Goal: Task Accomplishment & Management: Use online tool/utility

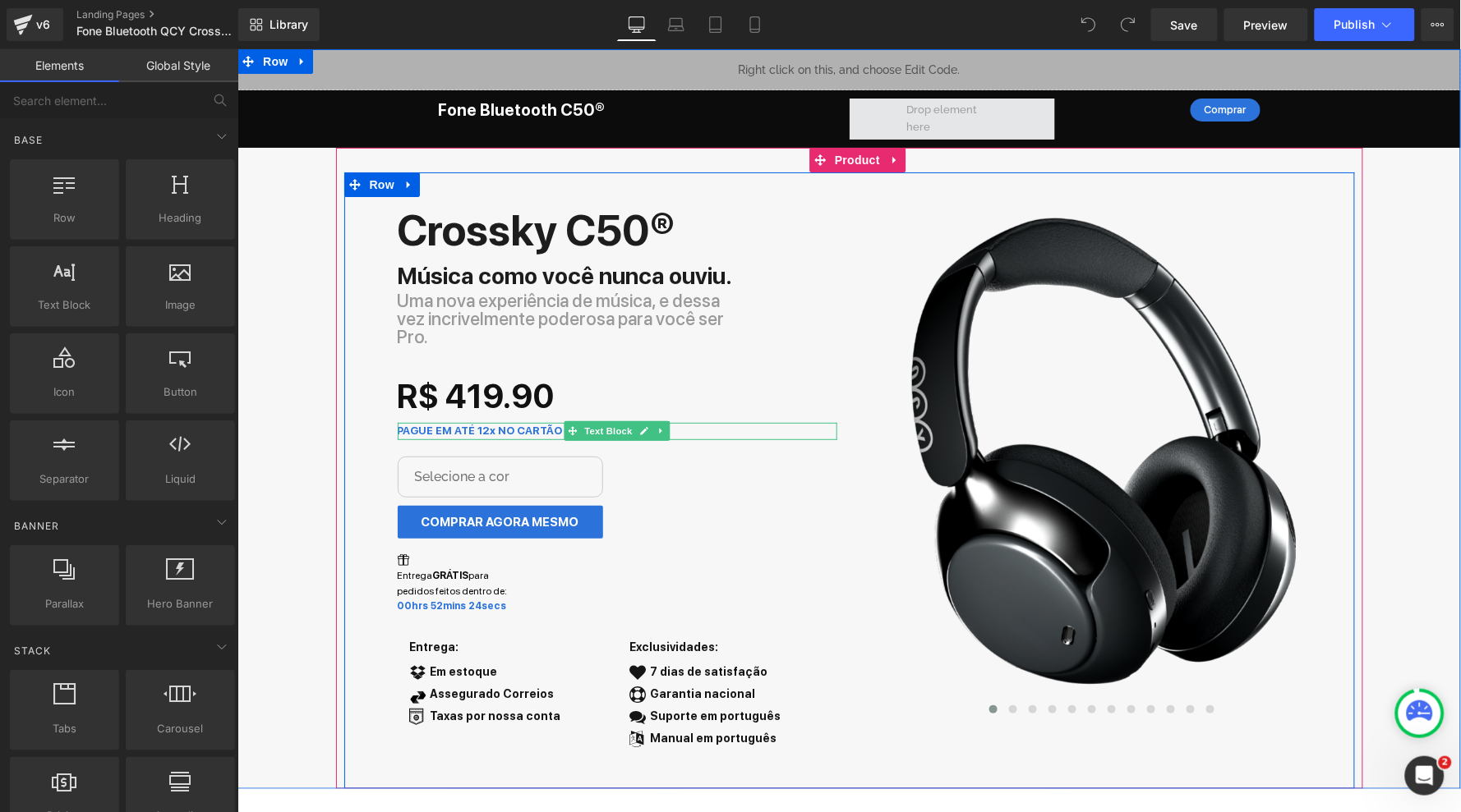
drag, startPoint x: 1032, startPoint y: 109, endPoint x: 1509, endPoint y: 66, distance: 478.9
click at [738, 422] on div "PAGUE EM ATÉ 12x NO CARTÃO Text Block" at bounding box center [616, 429] width 439 height 16
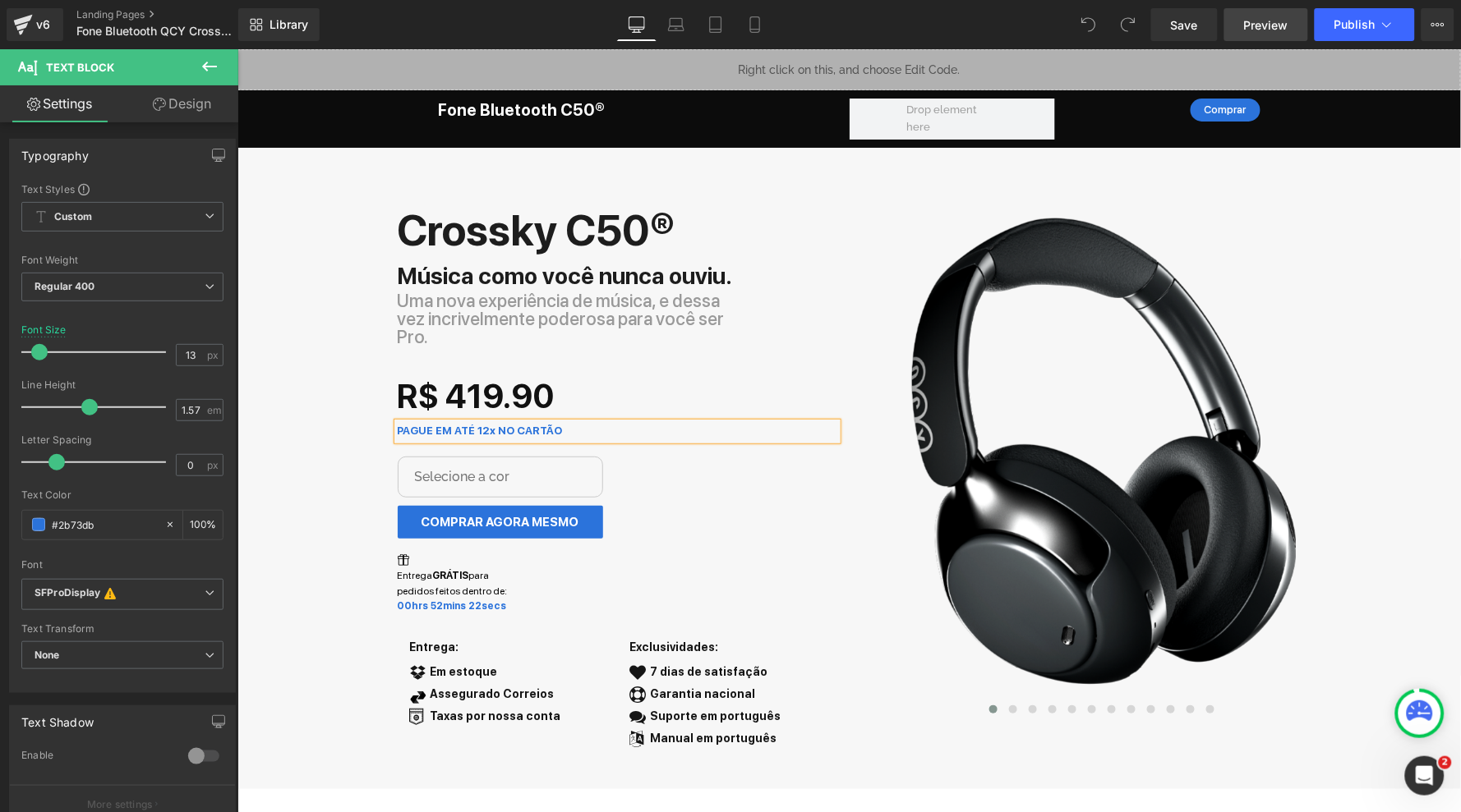
click at [1272, 22] on span "Preview" at bounding box center [1265, 25] width 44 height 17
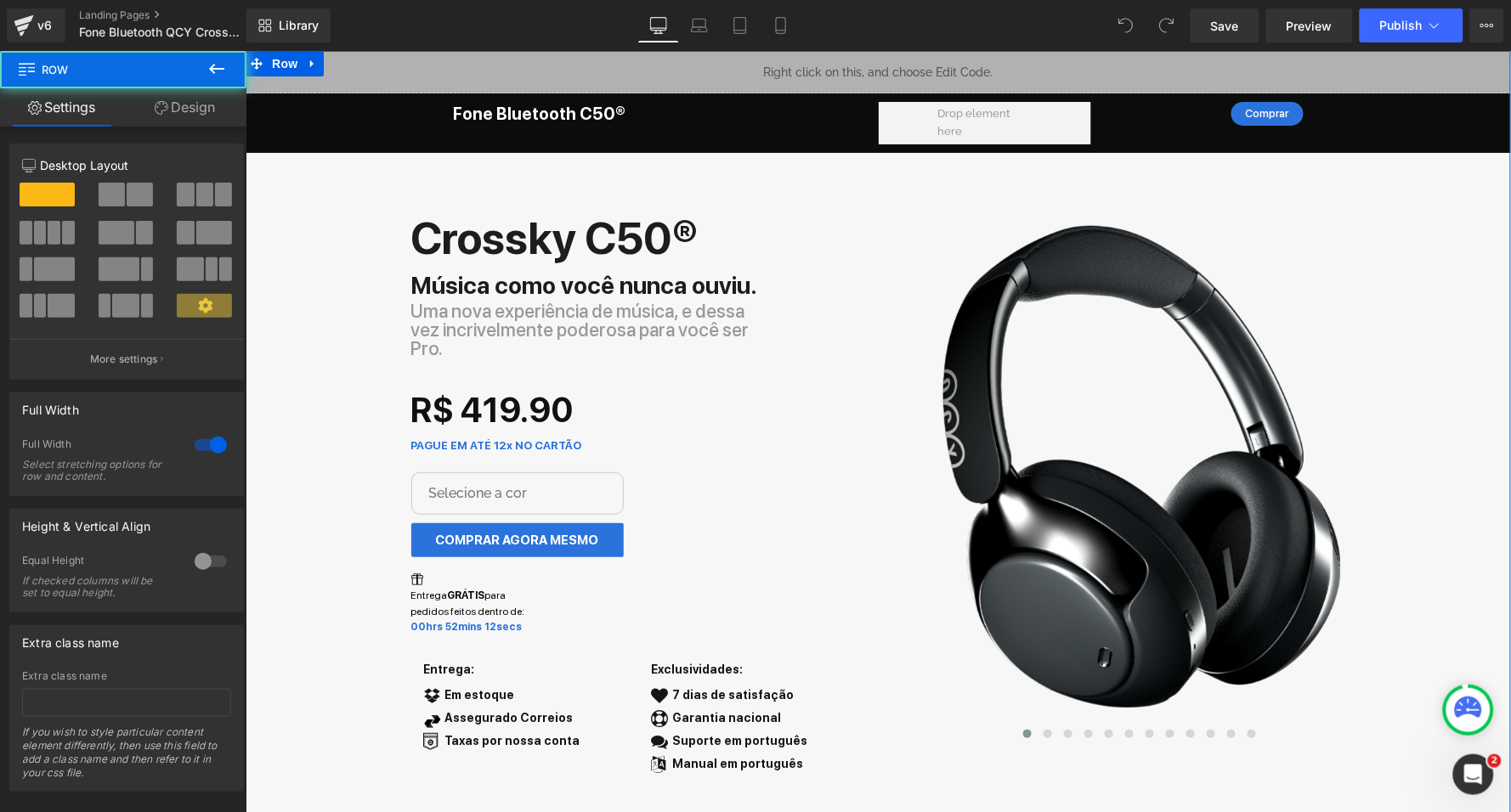
click at [302, 392] on div "Liquid Fone Bluetooth C50® Heading Comprar Button Row Row Row Crossky C50® Text…" at bounding box center [877, 433] width 1265 height 765
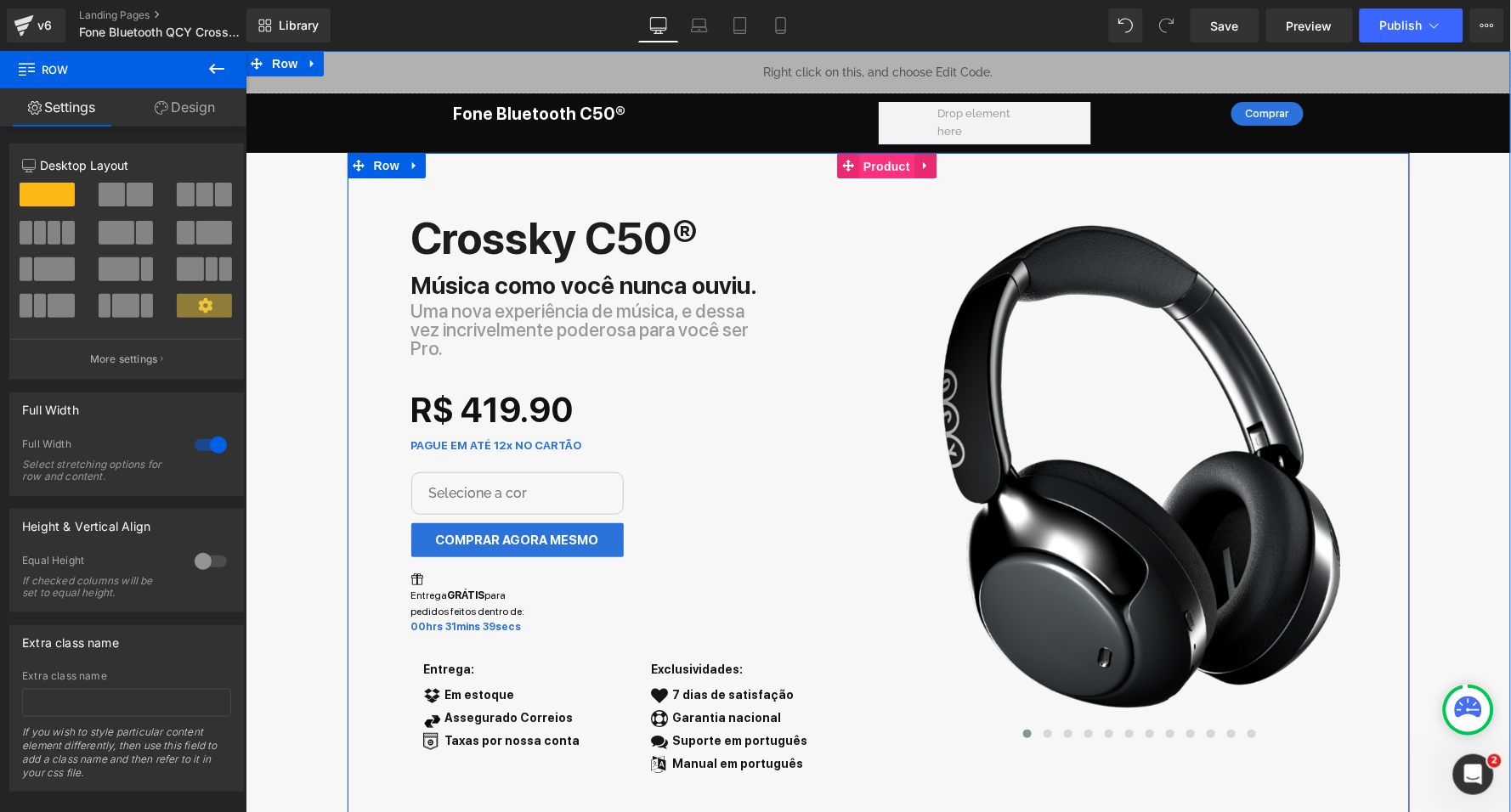
click at [883, 160] on span "Product" at bounding box center [885, 166] width 56 height 26
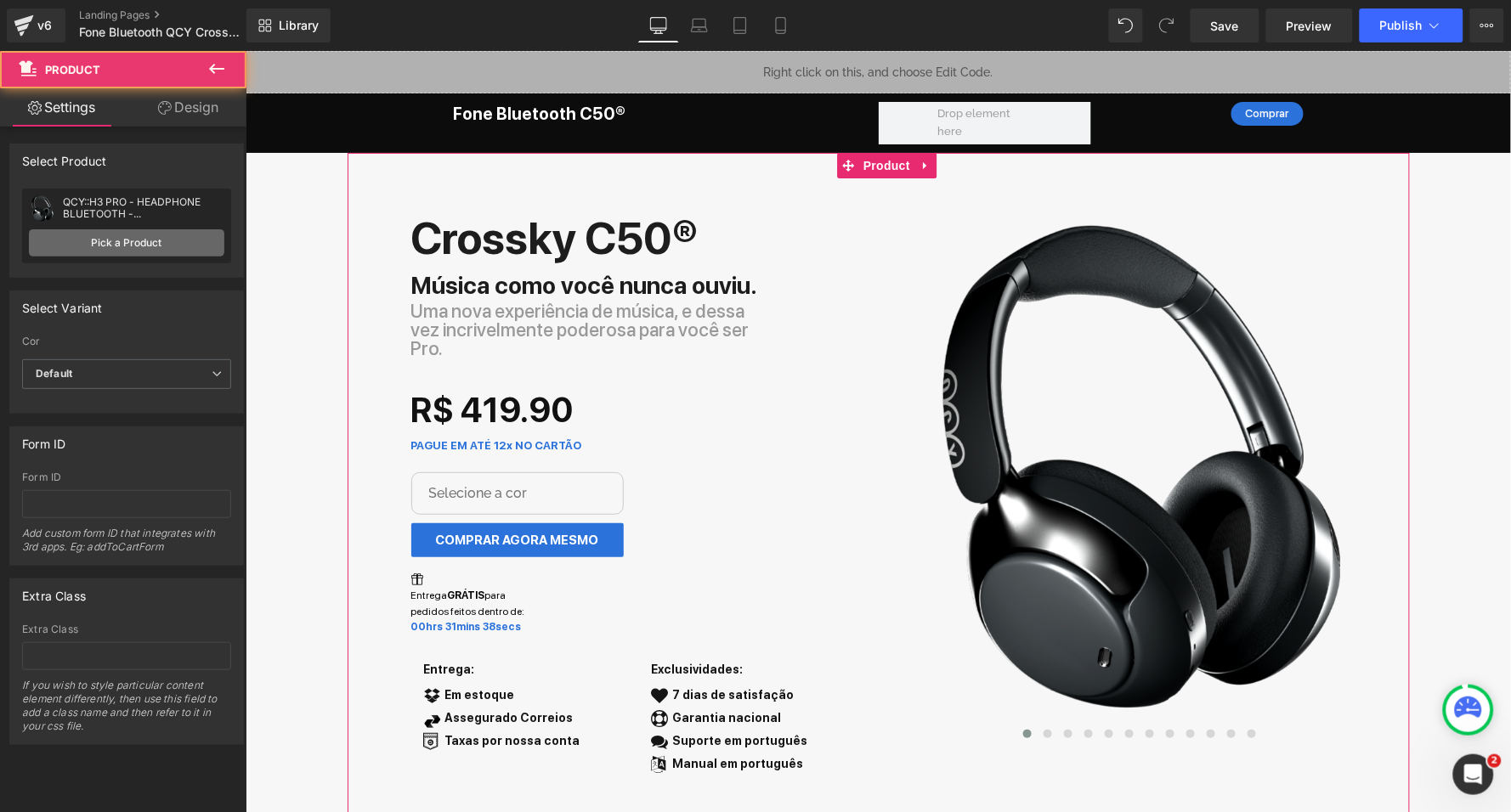
click at [155, 241] on link "Pick a Product" at bounding box center [126, 242] width 195 height 27
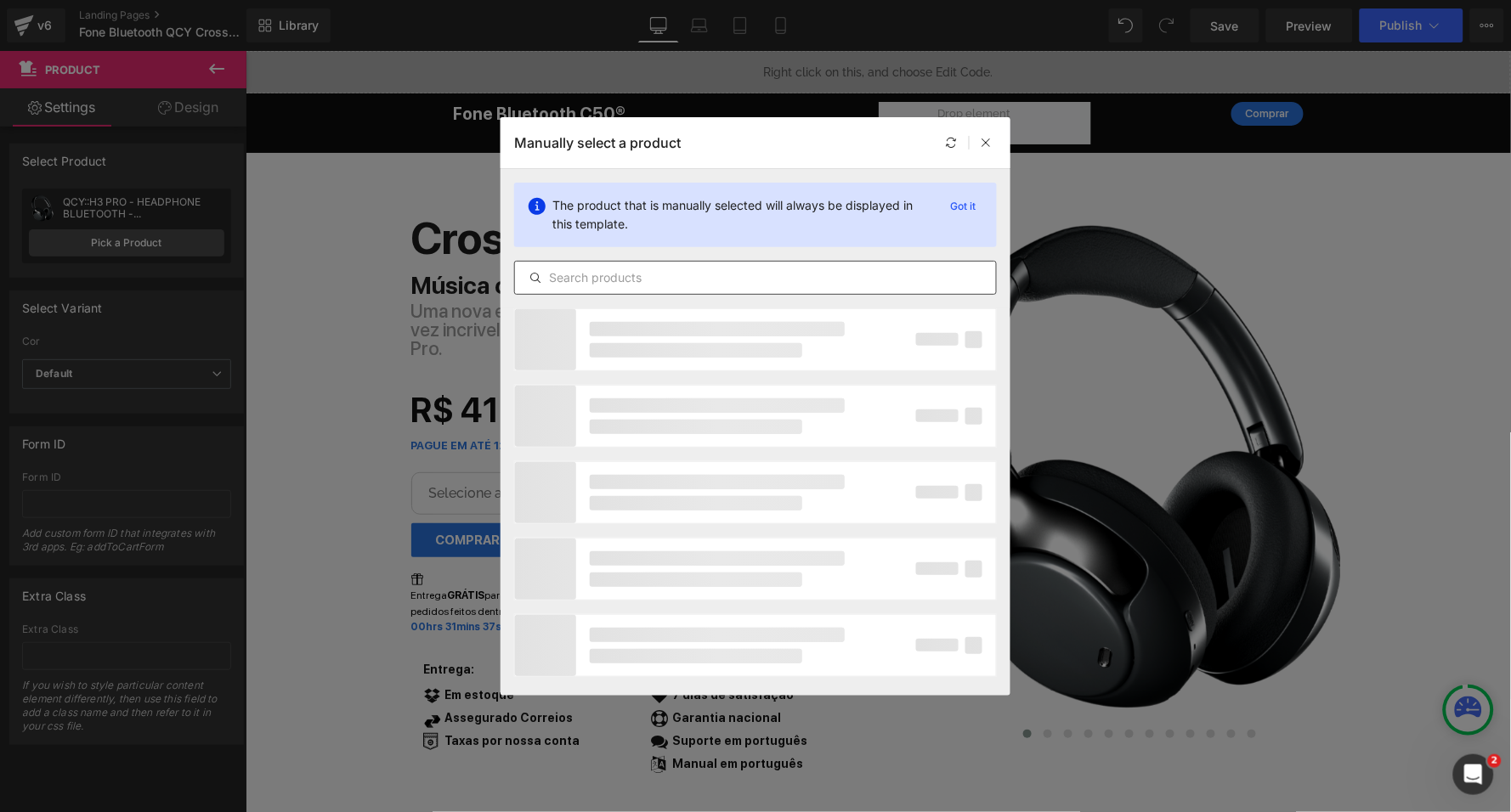
click at [766, 276] on input "text" at bounding box center [755, 278] width 481 height 21
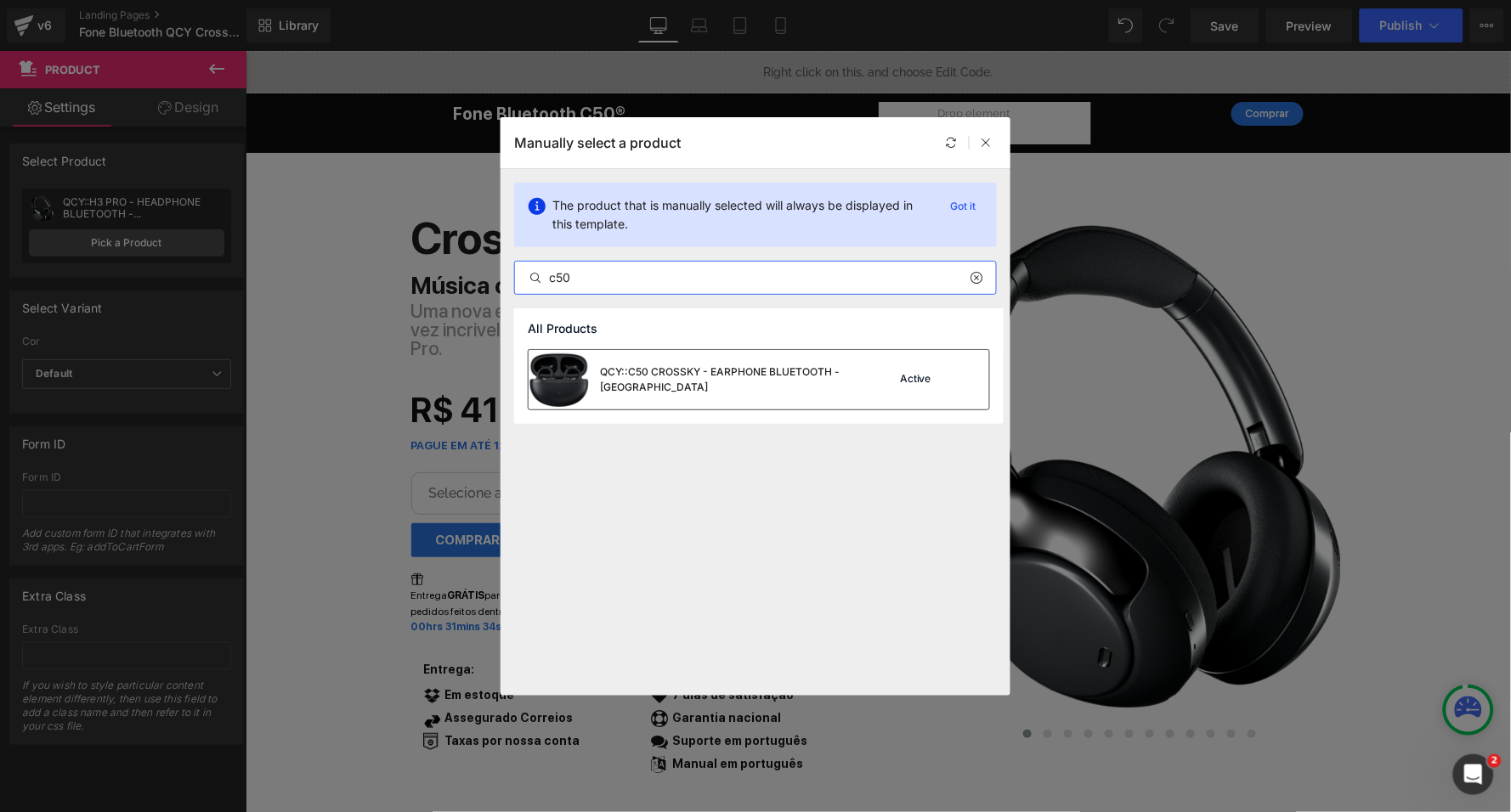
type input "c50"
click at [770, 381] on div "QCY::C50 CROSSKY - EARPHONE BLUETOOTH - [GEOGRAPHIC_DATA]" at bounding box center [727, 380] width 255 height 31
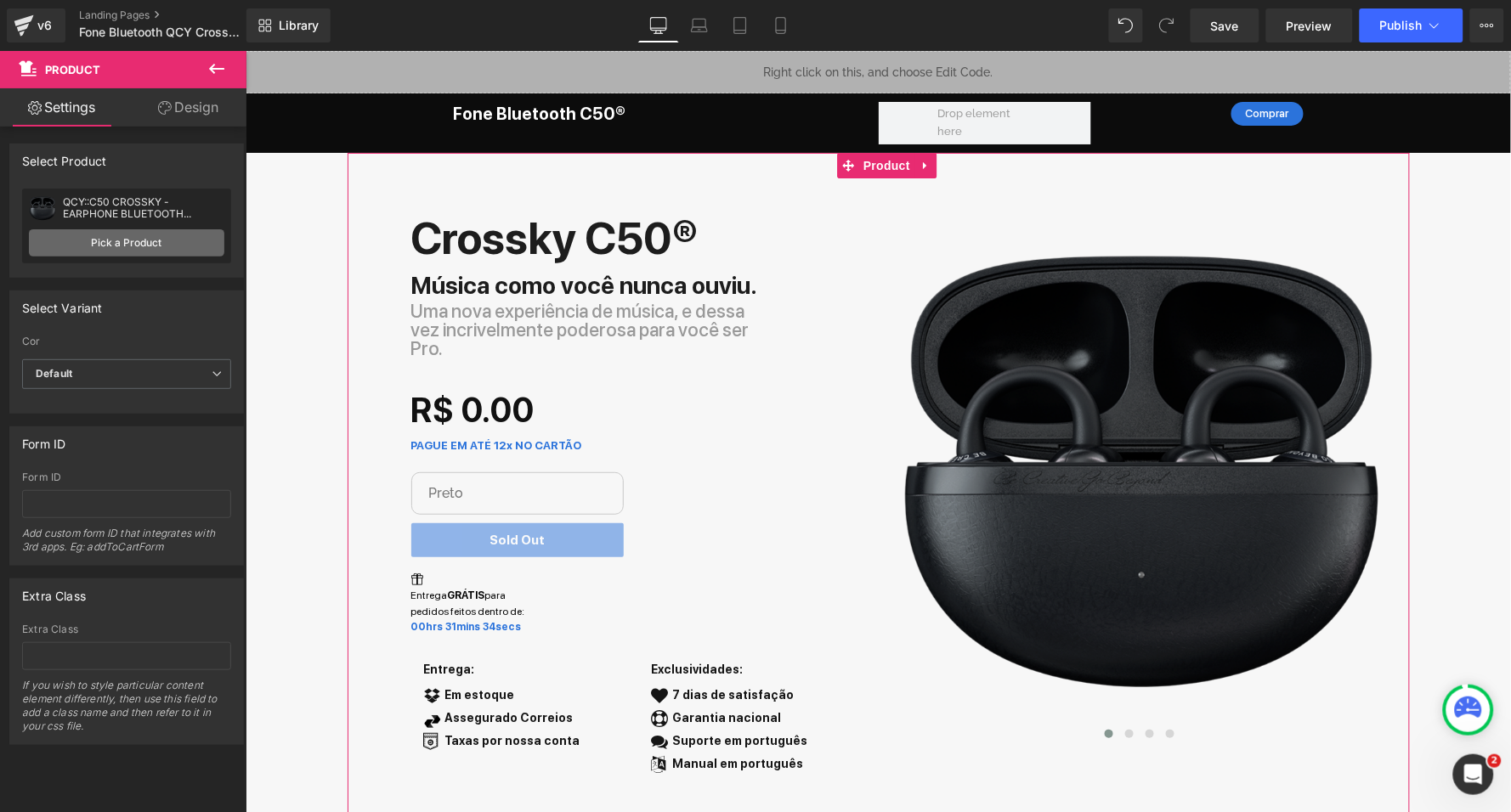
click at [170, 233] on link "Pick a Product" at bounding box center [126, 242] width 195 height 27
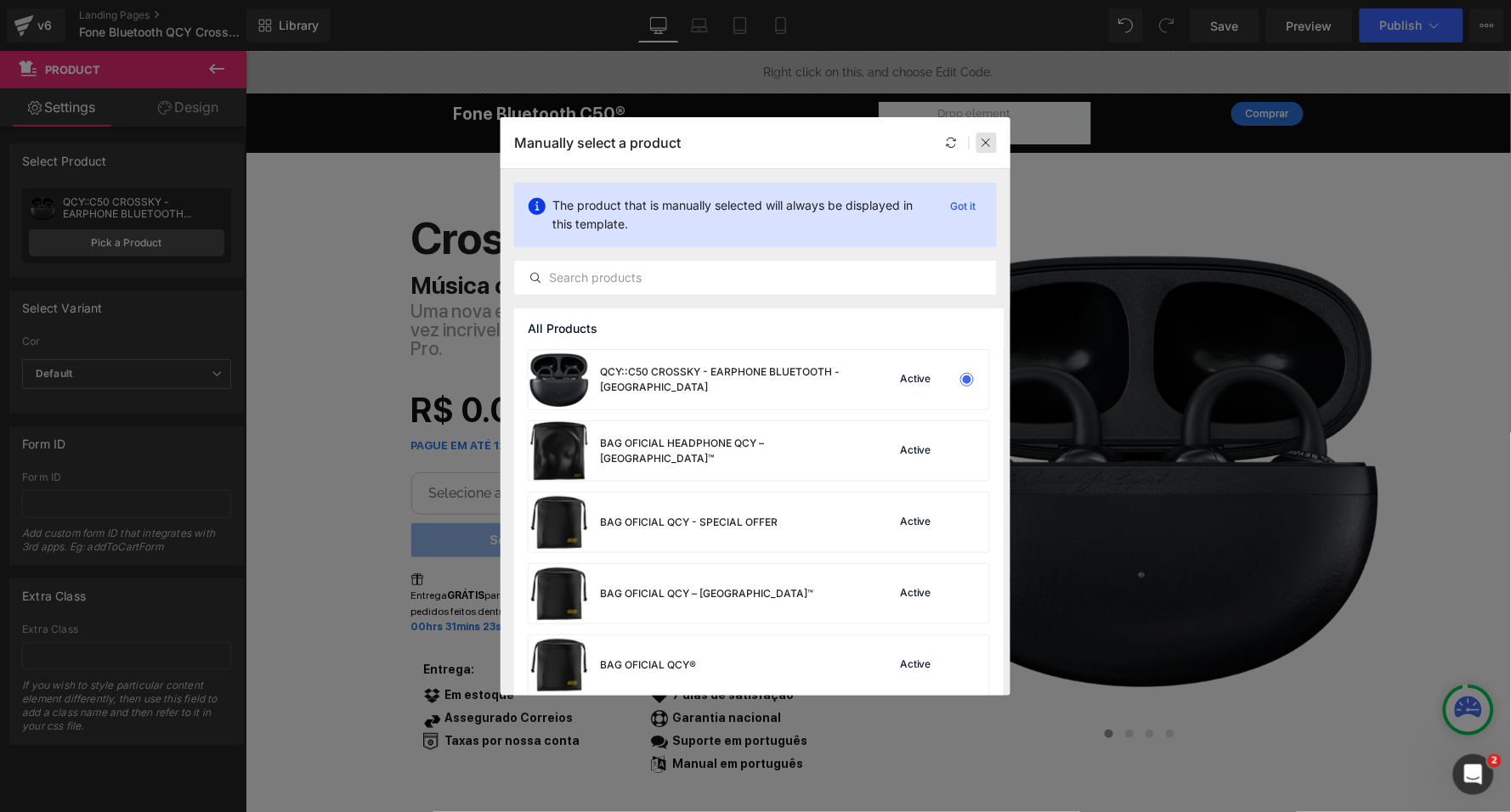
click at [985, 138] on icon at bounding box center [987, 143] width 12 height 12
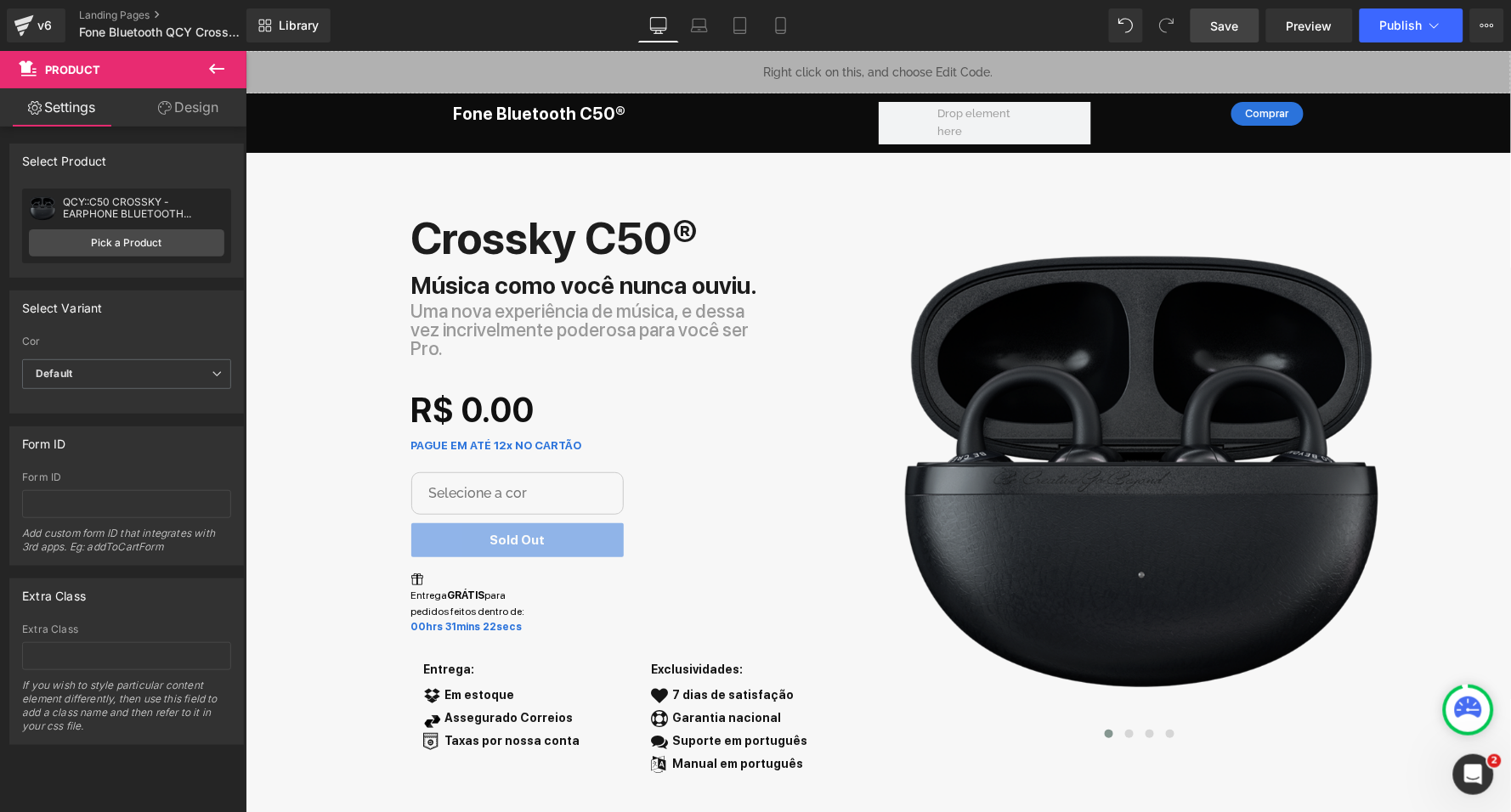
click at [1233, 12] on link "Save" at bounding box center [1224, 26] width 68 height 34
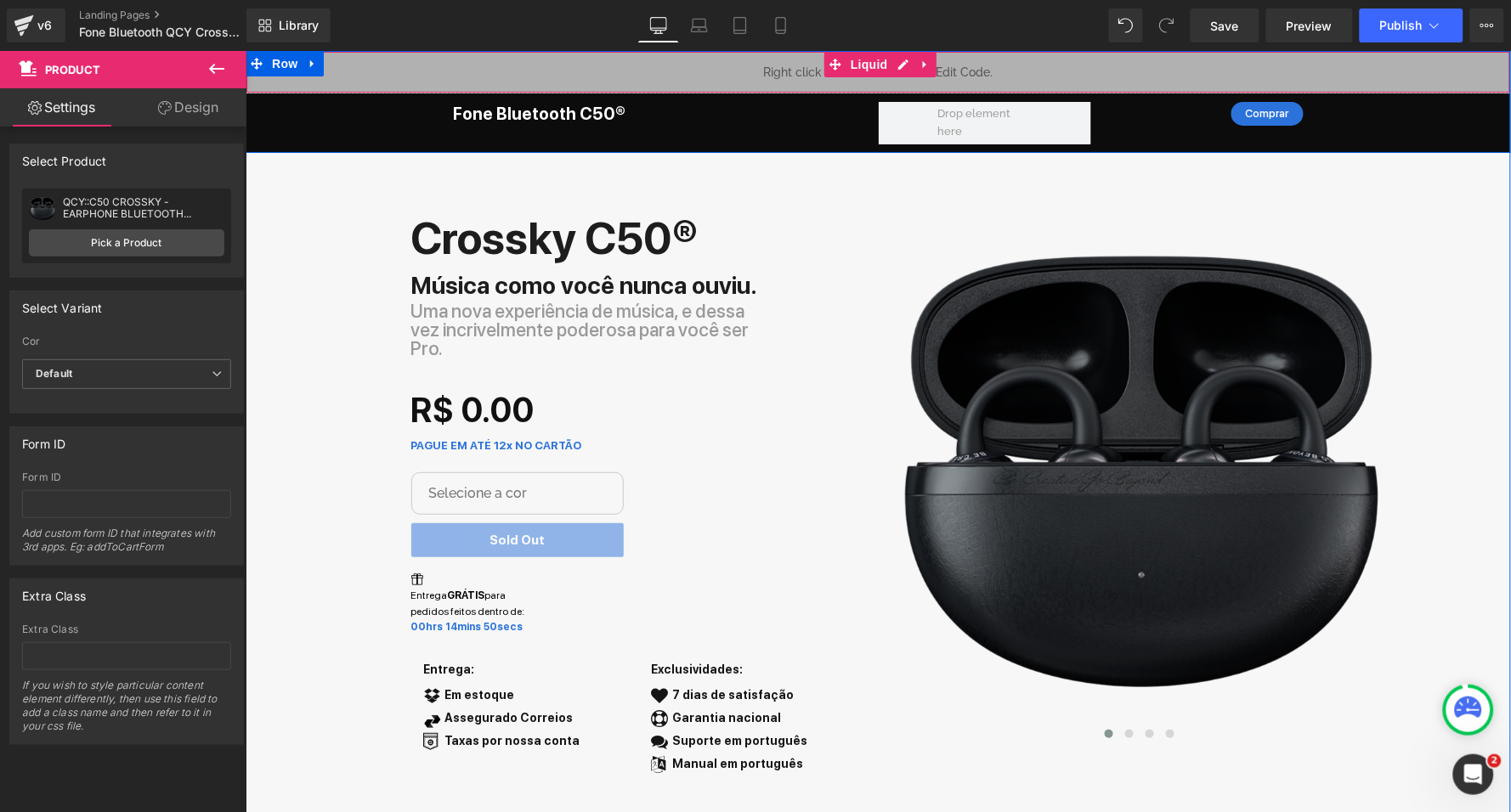
click at [898, 58] on div "Liquid" at bounding box center [877, 71] width 1265 height 43
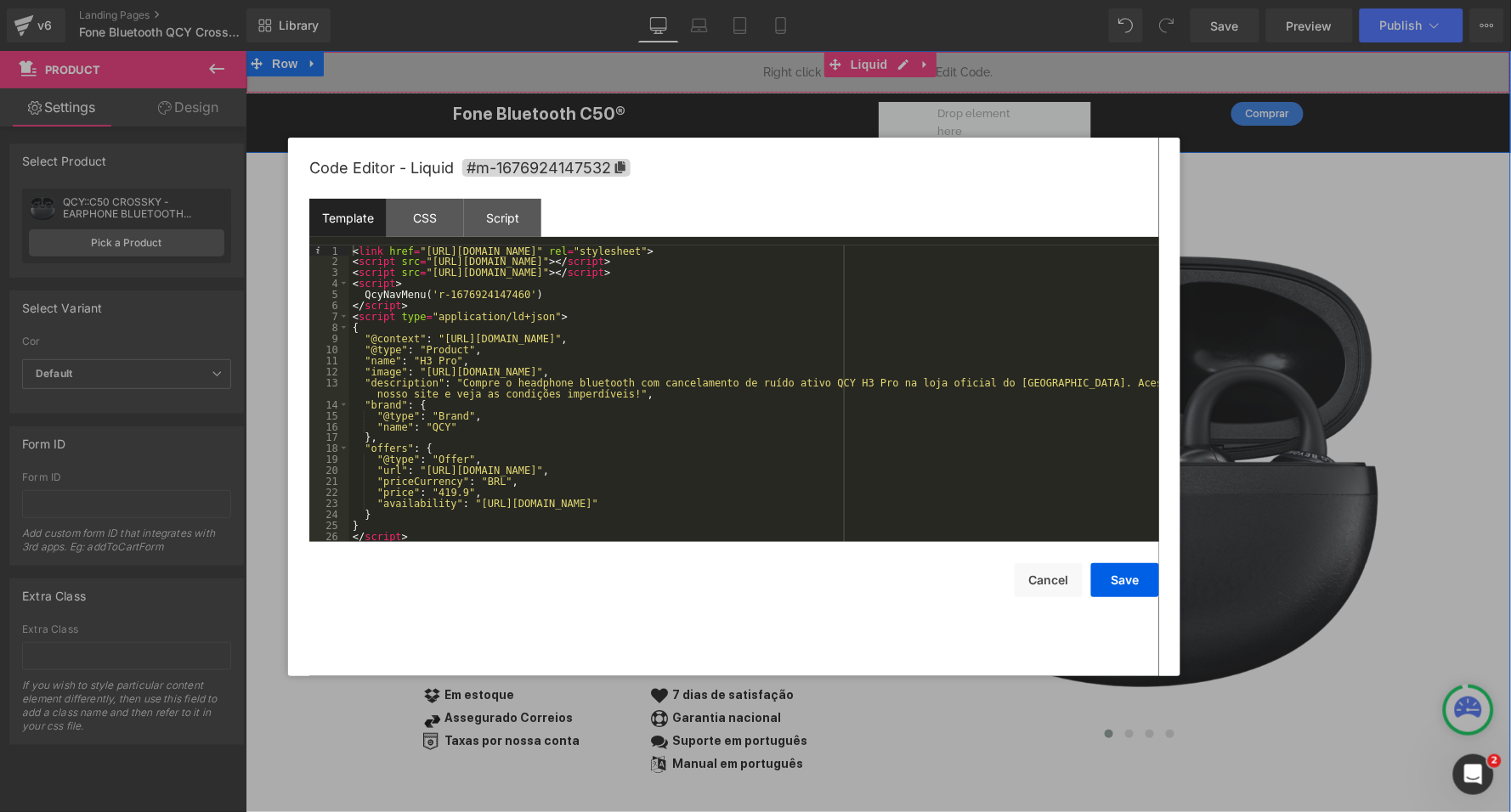
click at [630, 467] on div "< link href = "[URL][DOMAIN_NAME]" rel = "stylesheet" > < script src = "[URL][D…" at bounding box center [754, 405] width 810 height 318
click at [448, 488] on div "< link href = "[URL][DOMAIN_NAME]" rel = "stylesheet" > < script src = "[URL][D…" at bounding box center [754, 405] width 810 height 318
click at [428, 369] on div "< link href = "[URL][DOMAIN_NAME]" rel = "stylesheet" > < script src = "[URL][D…" at bounding box center [754, 405] width 810 height 318
click at [1034, 365] on div "< link href = "[URL][DOMAIN_NAME]" rel = "stylesheet" > < script src = "[URL][D…" at bounding box center [754, 405] width 810 height 318
click at [424, 359] on div "< link href = "[URL][DOMAIN_NAME]" rel = "stylesheet" > < script src = "[URL][D…" at bounding box center [754, 405] width 810 height 318
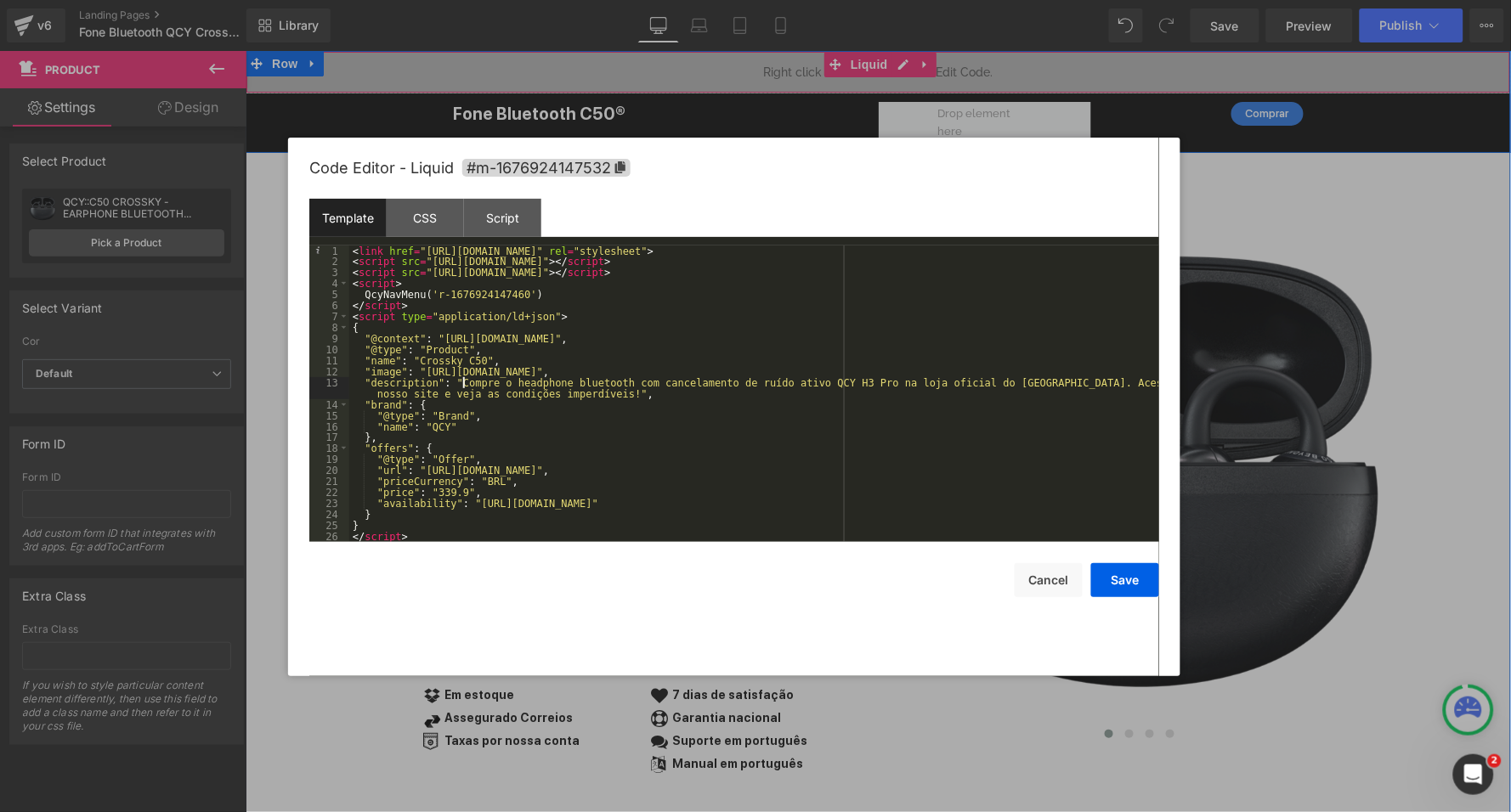
click at [466, 382] on div "< link href = "[URL][DOMAIN_NAME]" rel = "stylesheet" > < script src = "[URL][D…" at bounding box center [754, 405] width 810 height 318
click at [1144, 576] on button "Save" at bounding box center [1124, 580] width 68 height 34
click at [897, 65] on div "Liquid" at bounding box center [877, 71] width 1265 height 43
click at [537, 382] on div "< link href = "[URL][DOMAIN_NAME]" rel = "stylesheet" > < script src = "[URL][D…" at bounding box center [754, 405] width 810 height 318
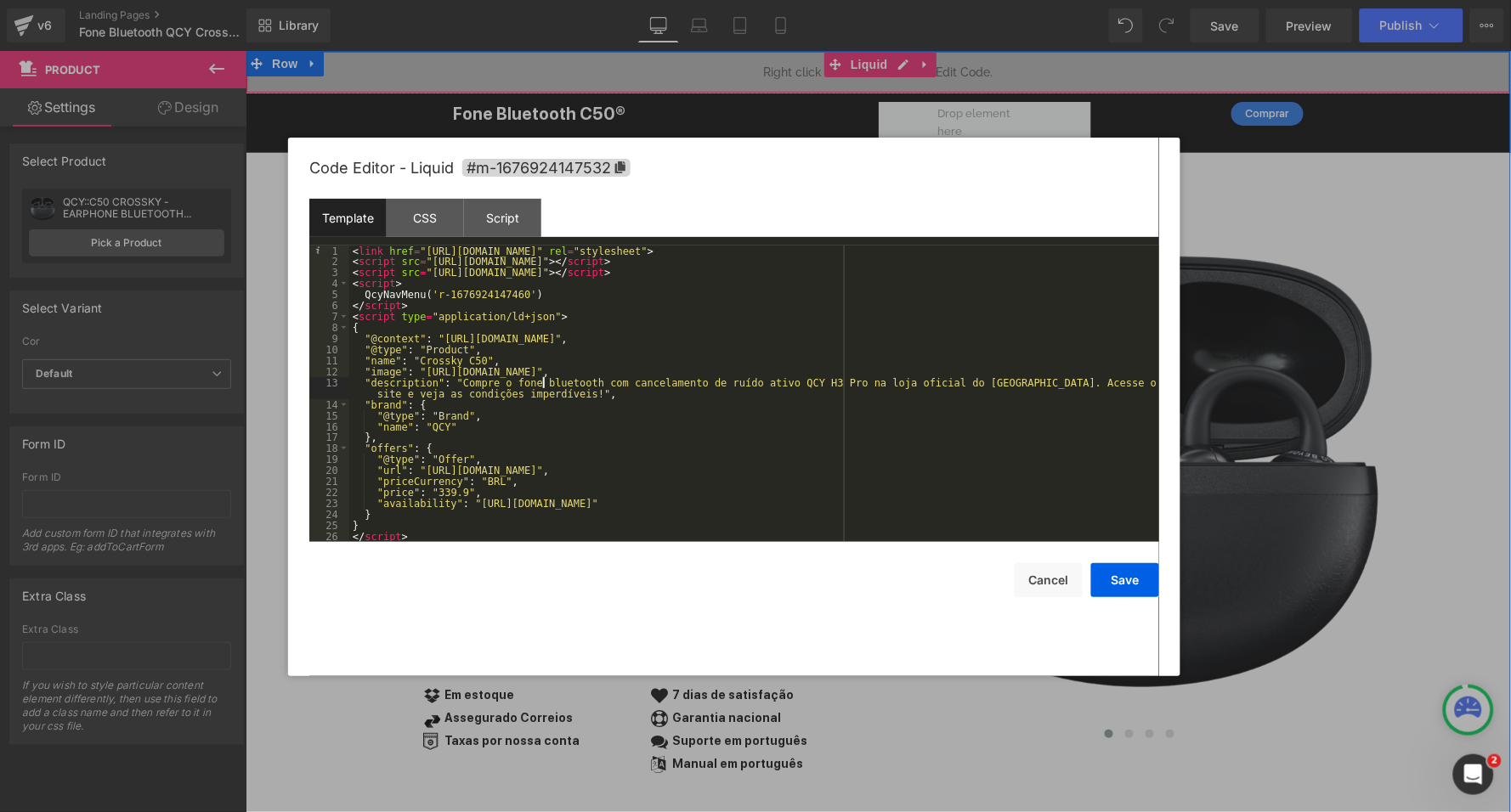
click at [615, 377] on div "< link href = "[URL][DOMAIN_NAME]" rel = "stylesheet" > < script src = "[URL][D…" at bounding box center [754, 405] width 810 height 318
type textarea "'"
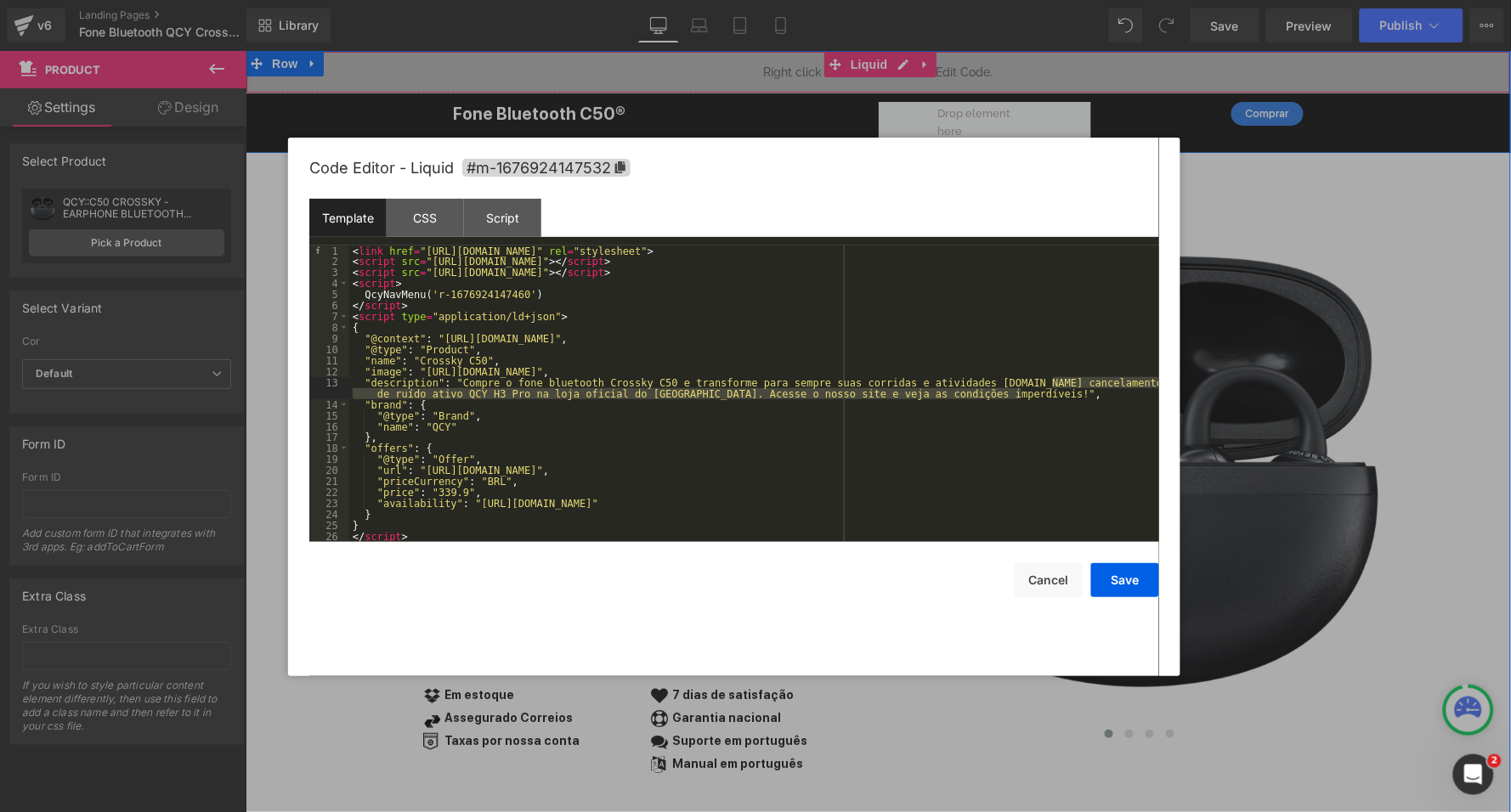
click at [1052, 377] on div "< link href = "[URL][DOMAIN_NAME]" rel = "stylesheet" > < script src = "[URL][D…" at bounding box center [754, 405] width 810 height 318
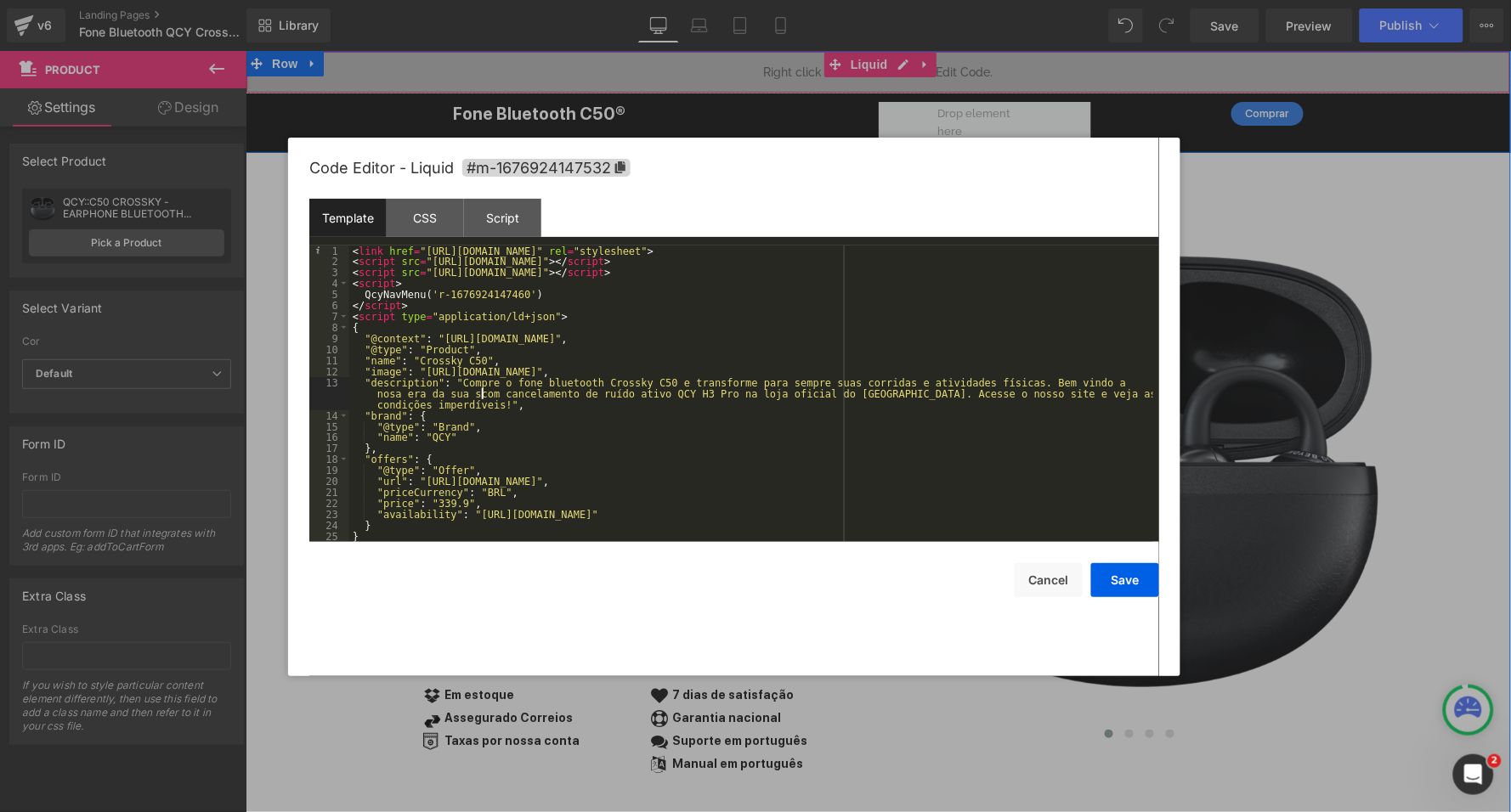
type textarea "'"
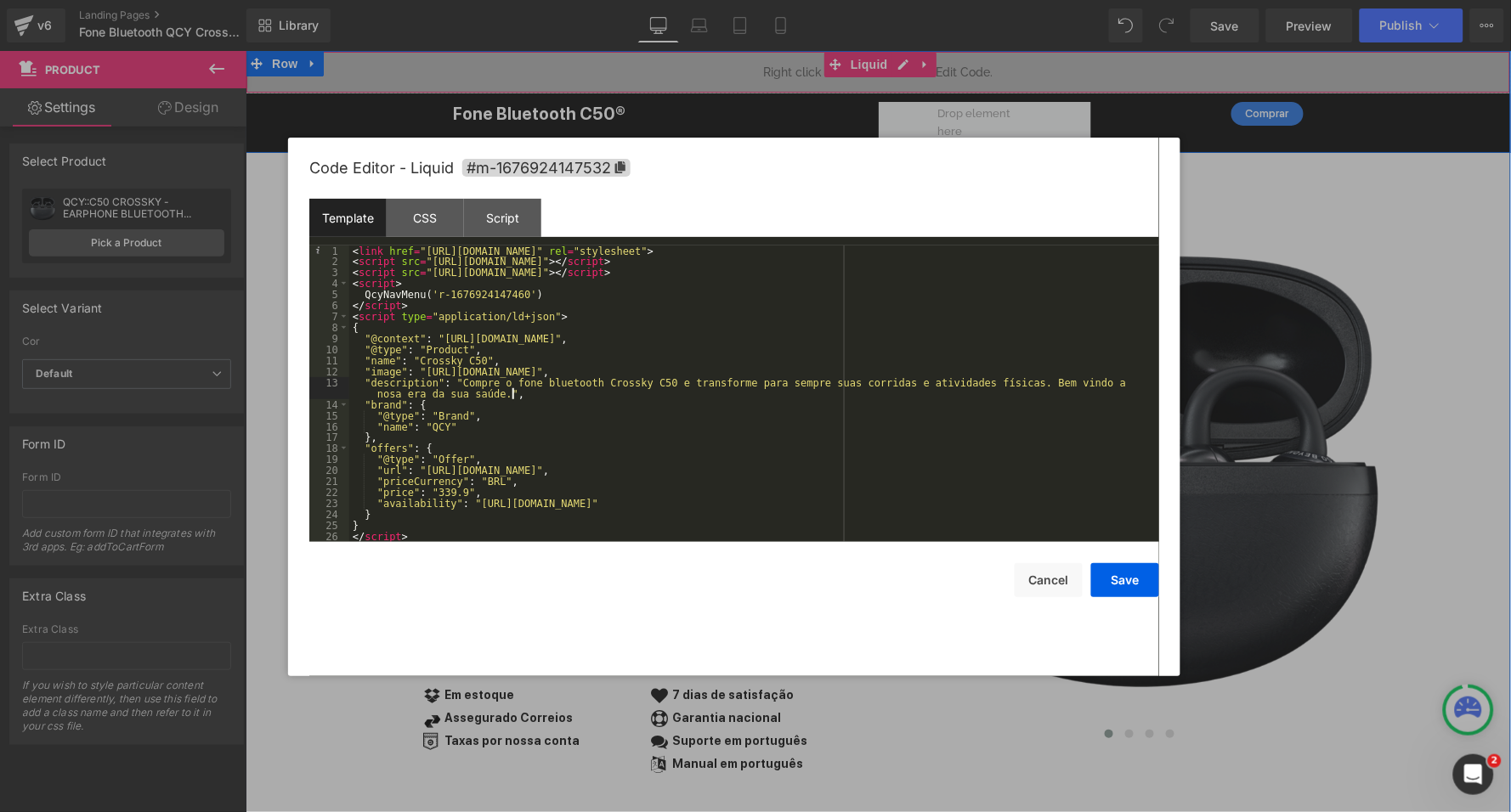
click at [389, 392] on div "< link href = "[URL][DOMAIN_NAME]" rel = "stylesheet" > < script src = "[URL][D…" at bounding box center [754, 405] width 810 height 318
click at [573, 404] on div "< link href = "[URL][DOMAIN_NAME]" rel = "stylesheet" > < script src = "[URL][D…" at bounding box center [754, 405] width 810 height 318
click at [1119, 573] on button "Save" at bounding box center [1124, 580] width 68 height 34
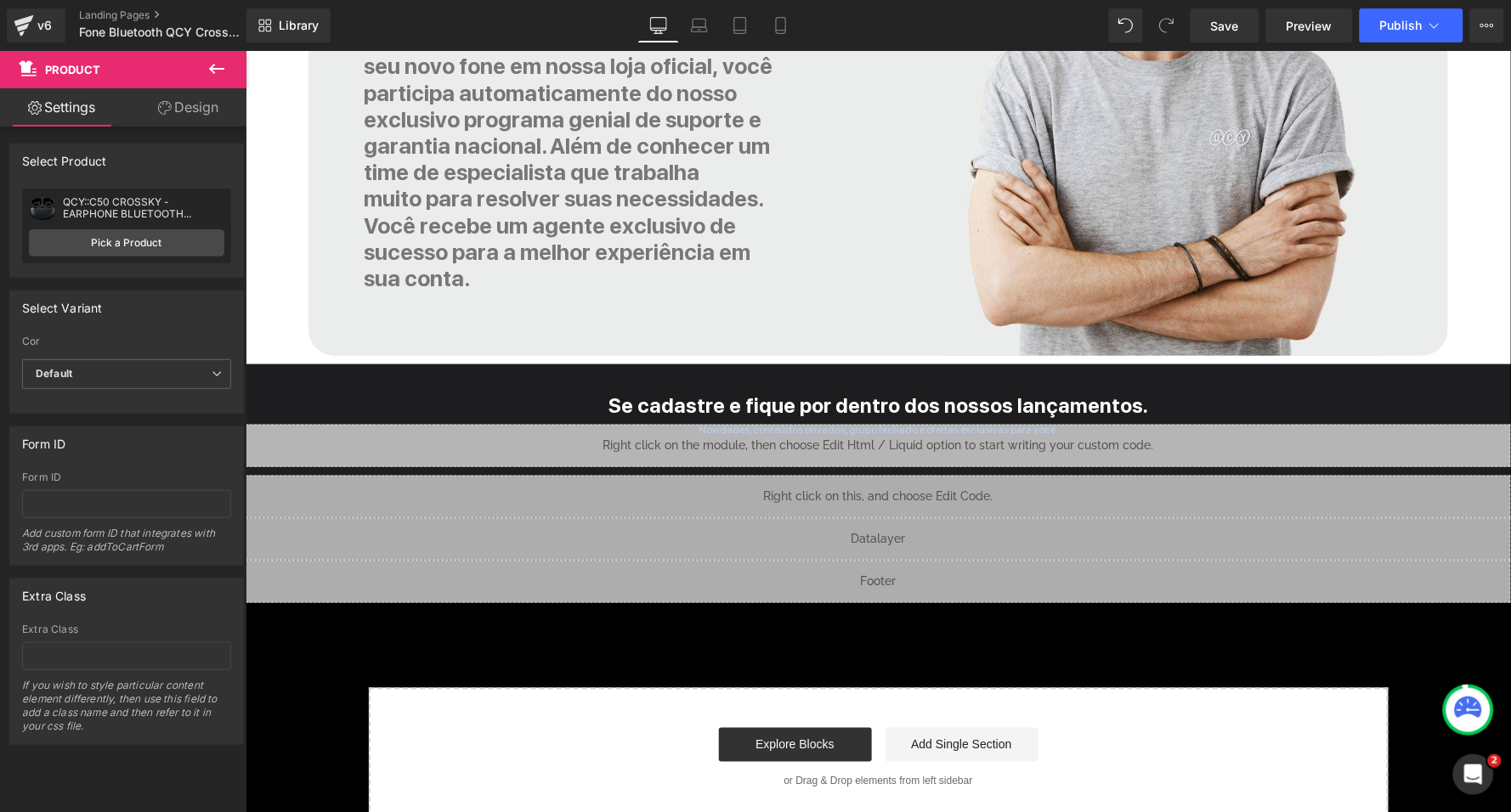
scroll to position [5863, 0]
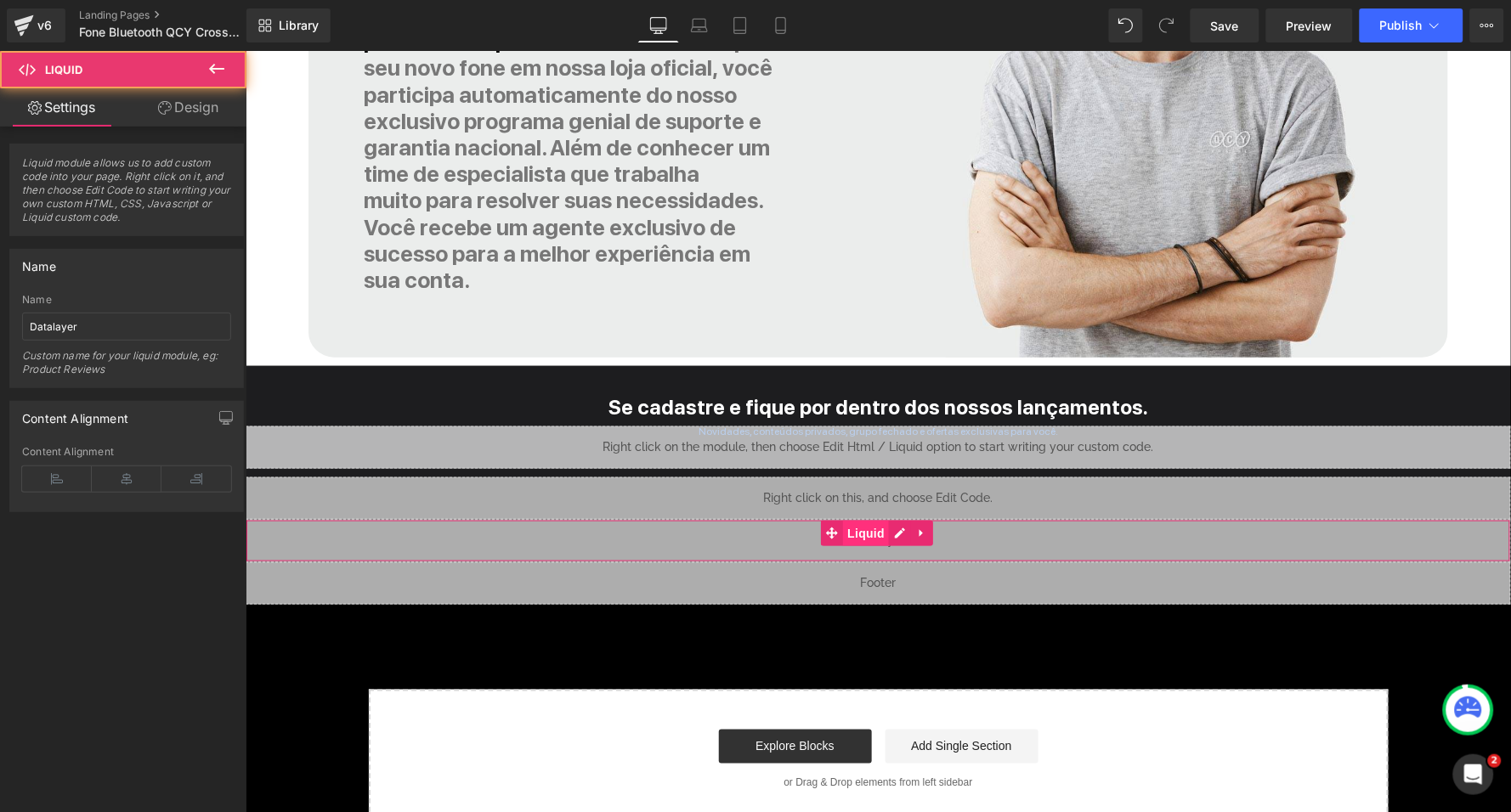
click at [886, 520] on div "Liquid" at bounding box center [877, 540] width 1265 height 43
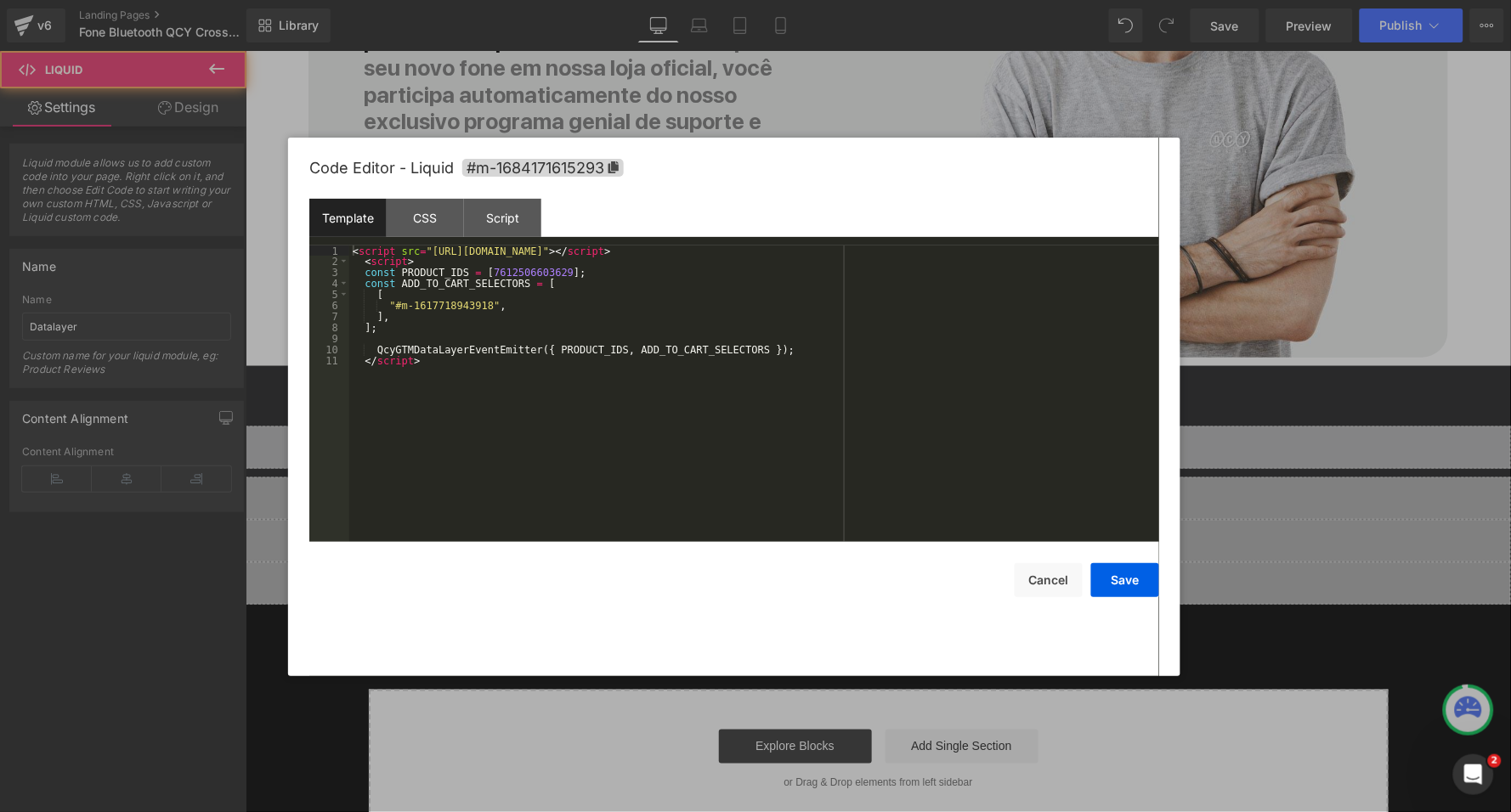
click at [902, 520] on div "Liquid" at bounding box center [877, 540] width 1265 height 43
click at [535, 269] on div "< script src = "[URL][DOMAIN_NAME]" > </ script > < script > const PRODUCT_IDS …" at bounding box center [754, 405] width 810 height 318
click at [1128, 575] on button "Save" at bounding box center [1124, 580] width 68 height 34
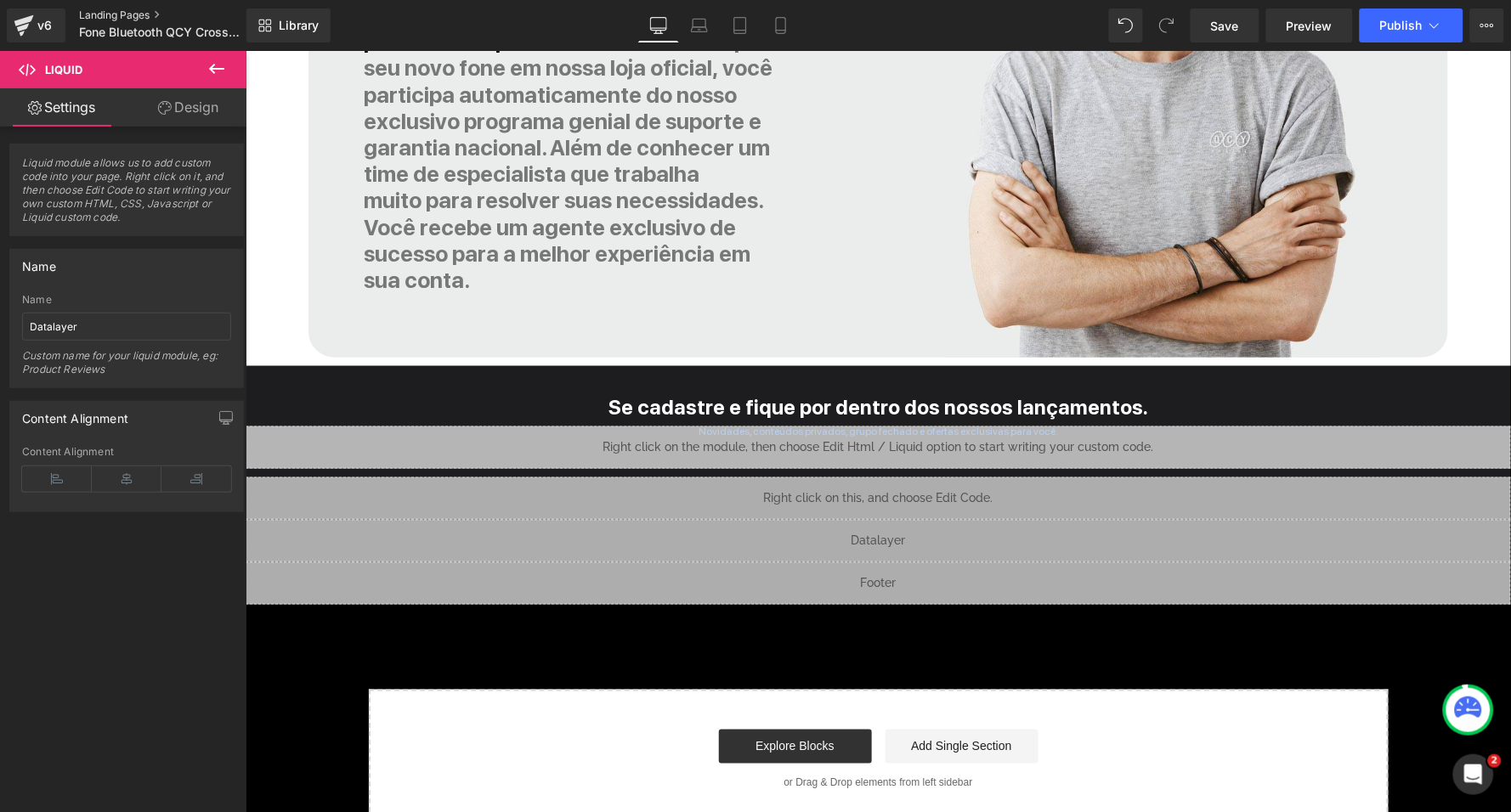
click at [125, 15] on link "Landing Pages" at bounding box center [176, 16] width 195 height 14
click at [698, 30] on icon at bounding box center [699, 25] width 17 height 17
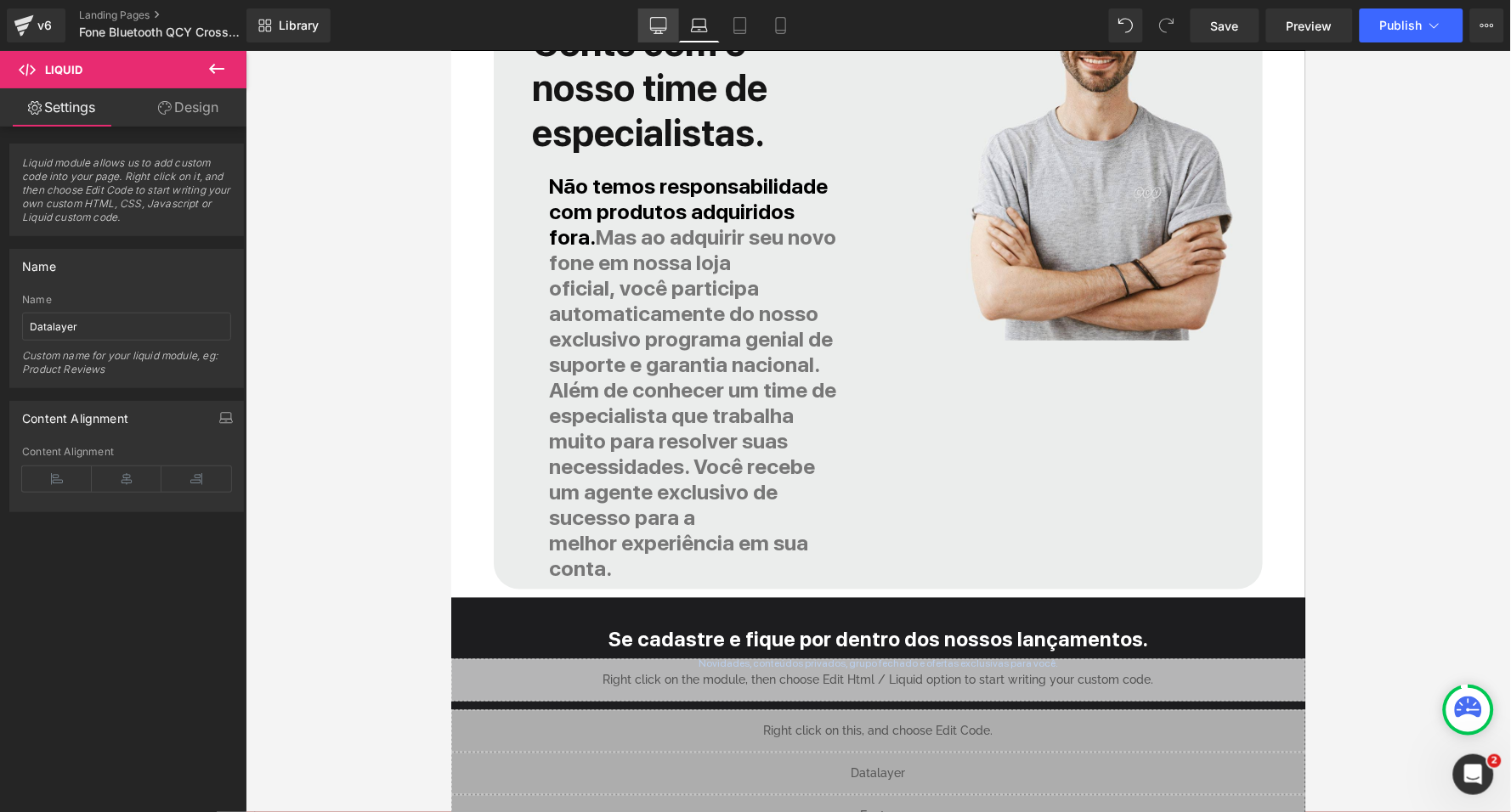
click at [654, 25] on icon at bounding box center [658, 25] width 17 height 17
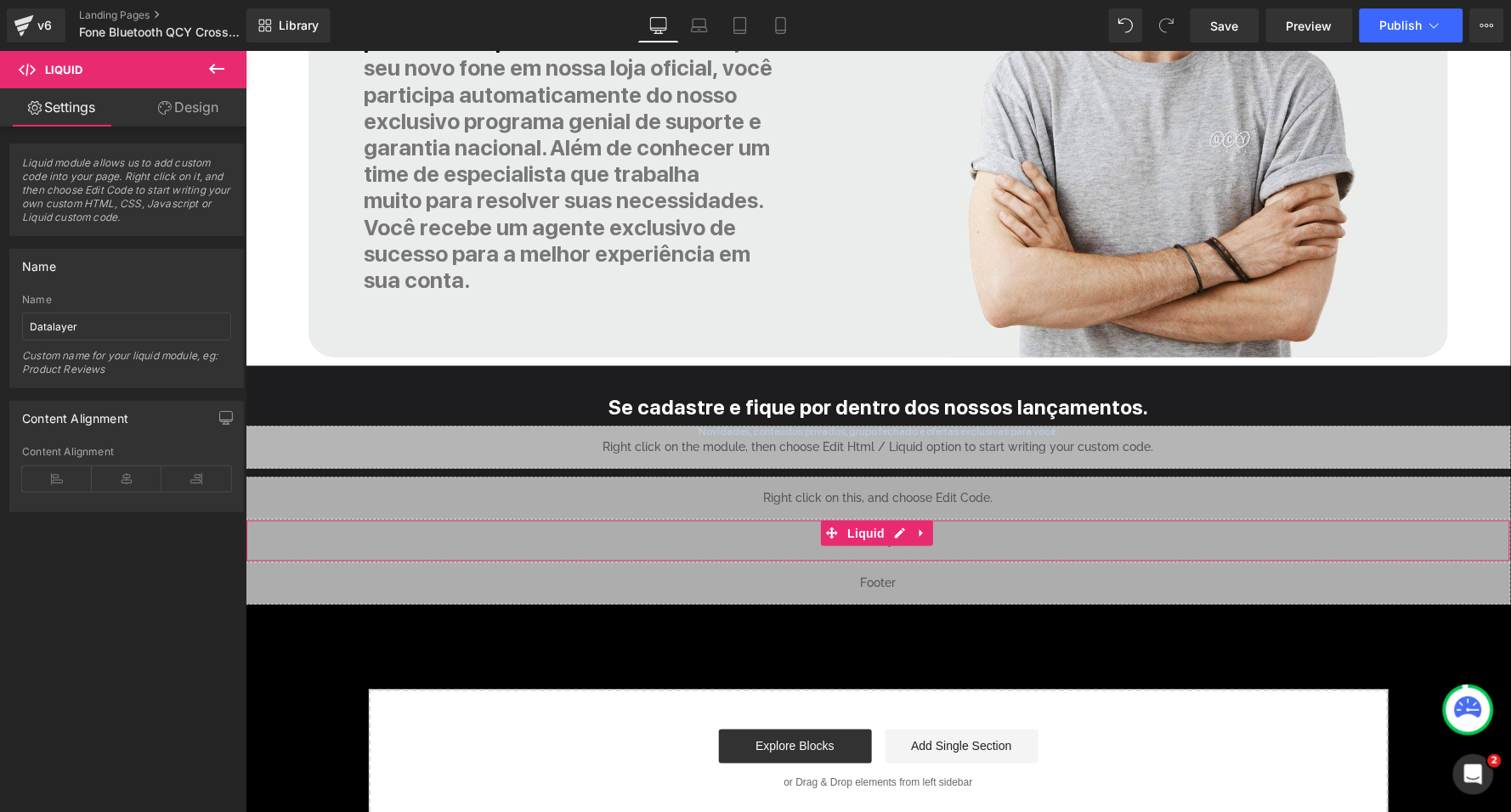
click at [897, 520] on div "Liquid" at bounding box center [877, 540] width 1265 height 43
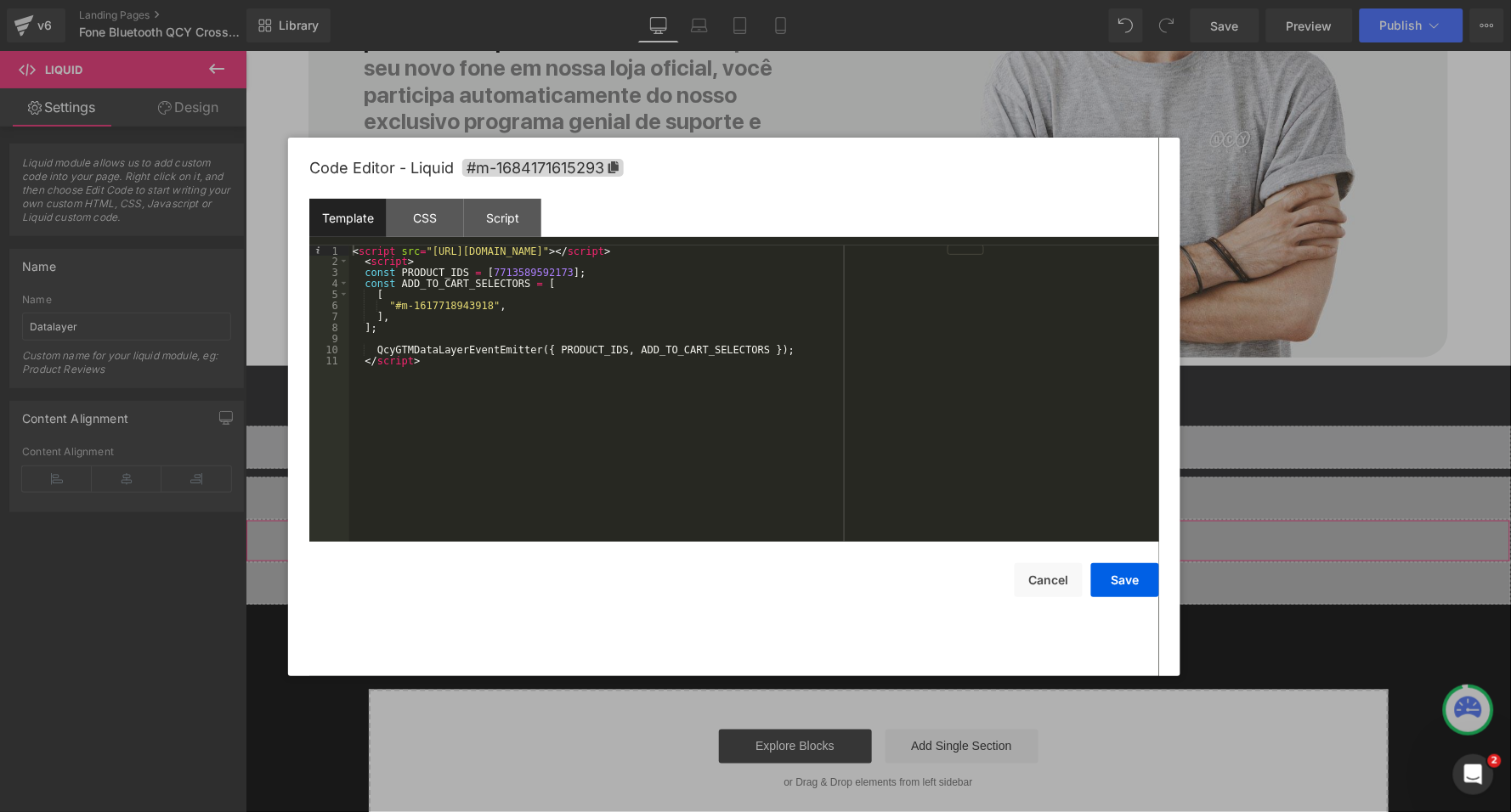
click at [520, 270] on div "< script src = "[URL][DOMAIN_NAME]" > </ script > < script > const PRODUCT_IDS …" at bounding box center [754, 405] width 810 height 318
click at [1124, 574] on button "Save" at bounding box center [1124, 580] width 68 height 34
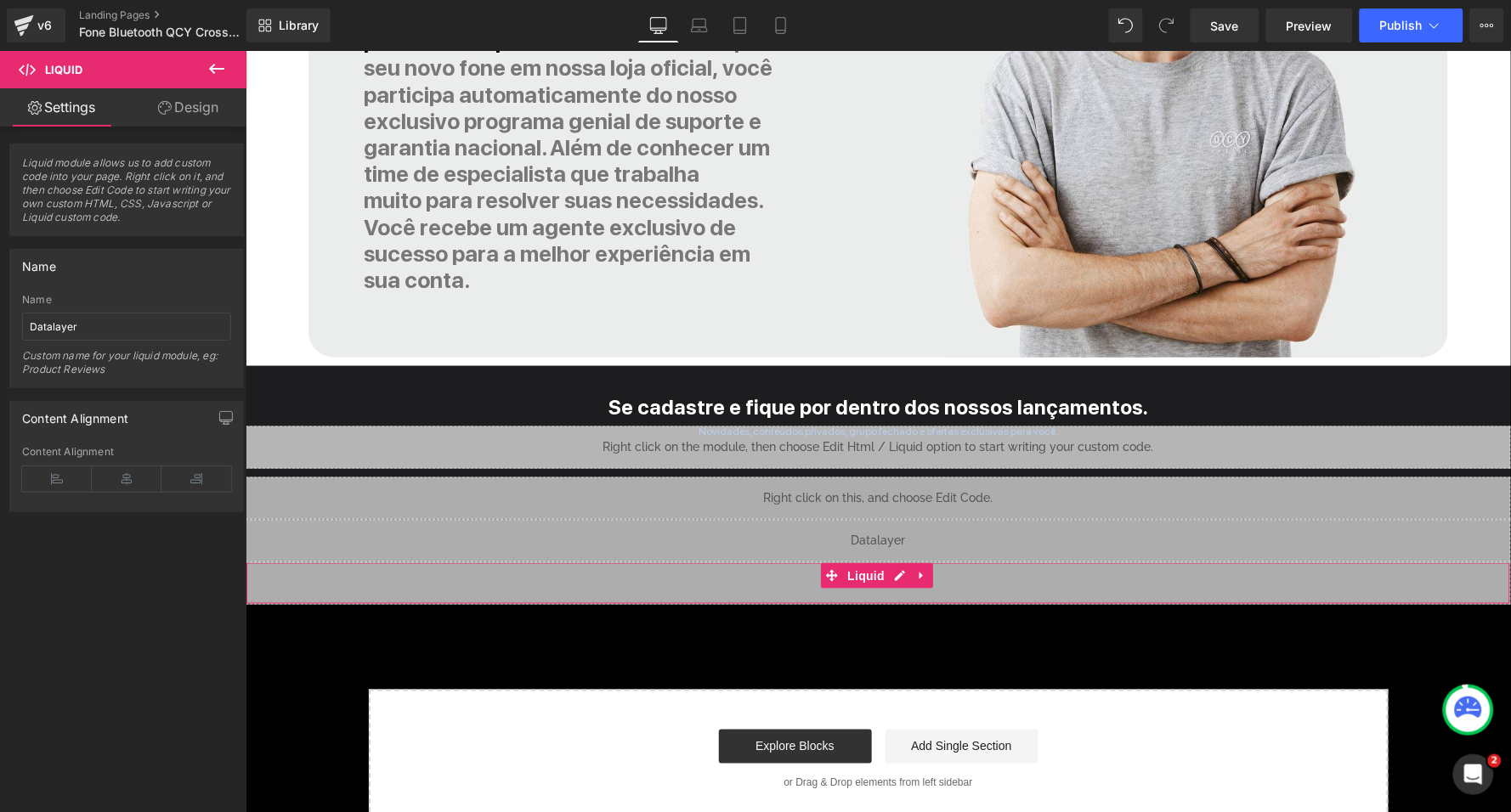
click at [899, 561] on div "Liquid" at bounding box center [877, 582] width 1265 height 43
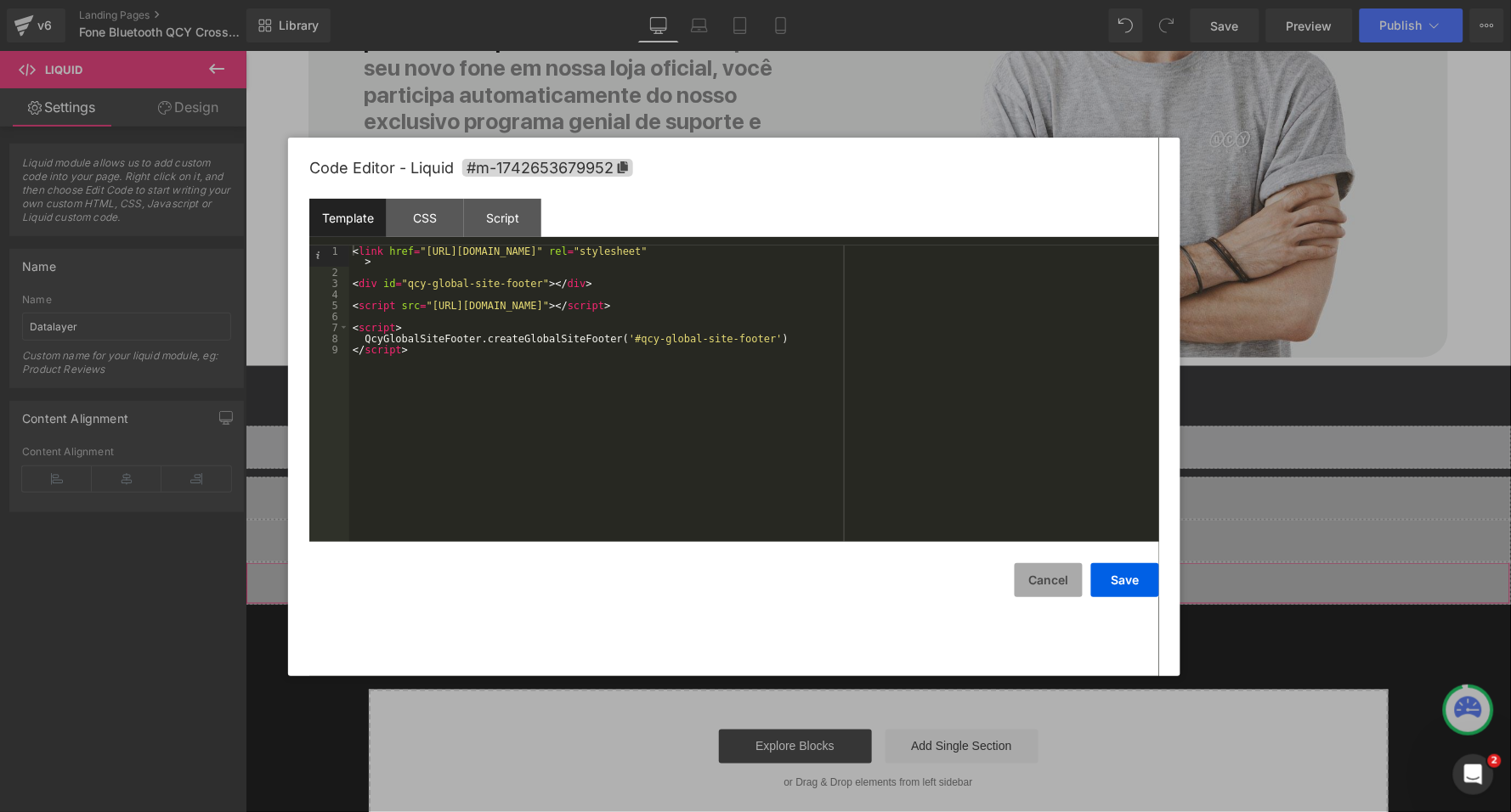
click at [1051, 588] on button "Cancel" at bounding box center [1048, 580] width 68 height 34
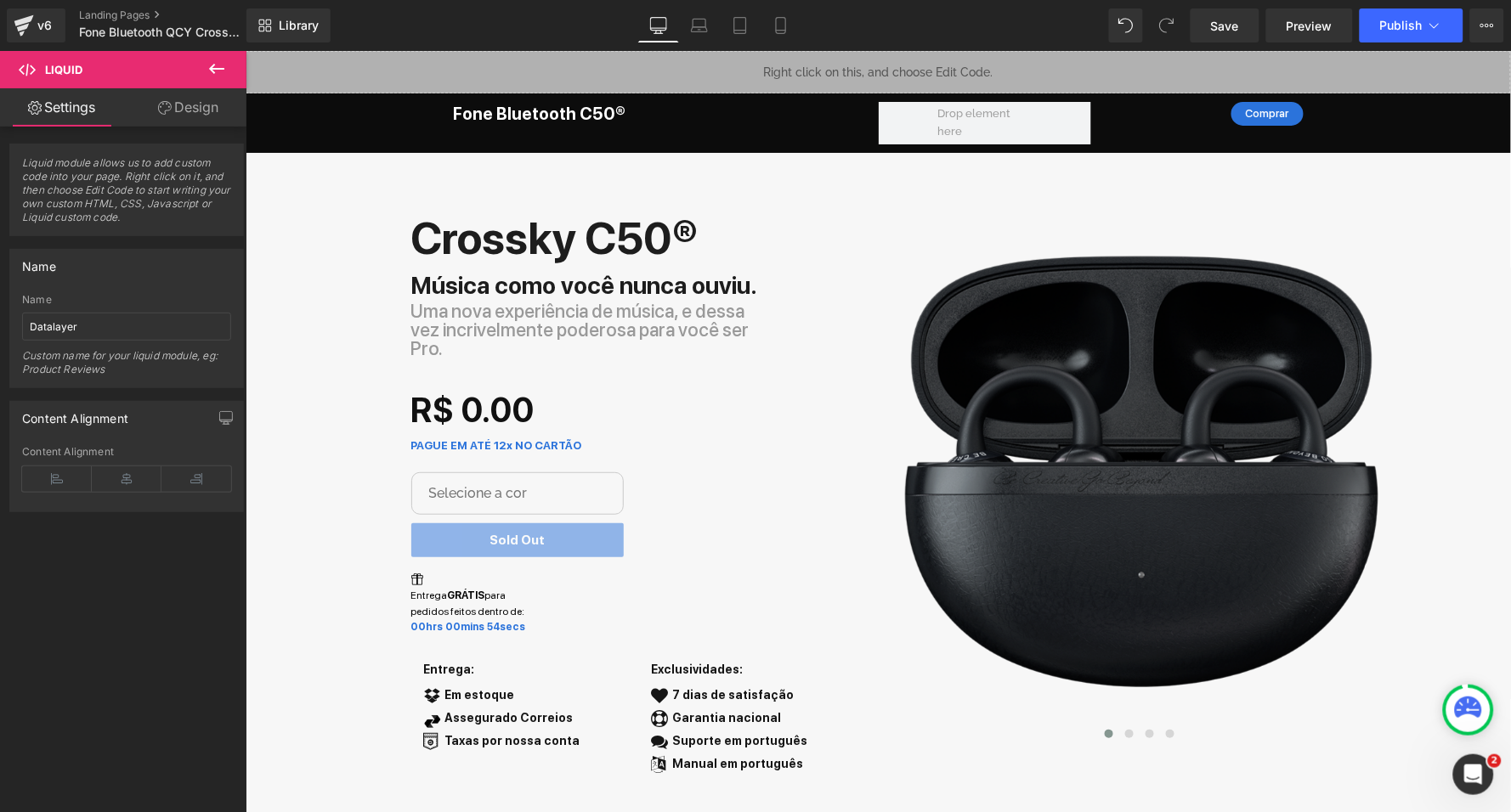
scroll to position [0, 0]
click at [1242, 30] on link "Save" at bounding box center [1224, 26] width 68 height 34
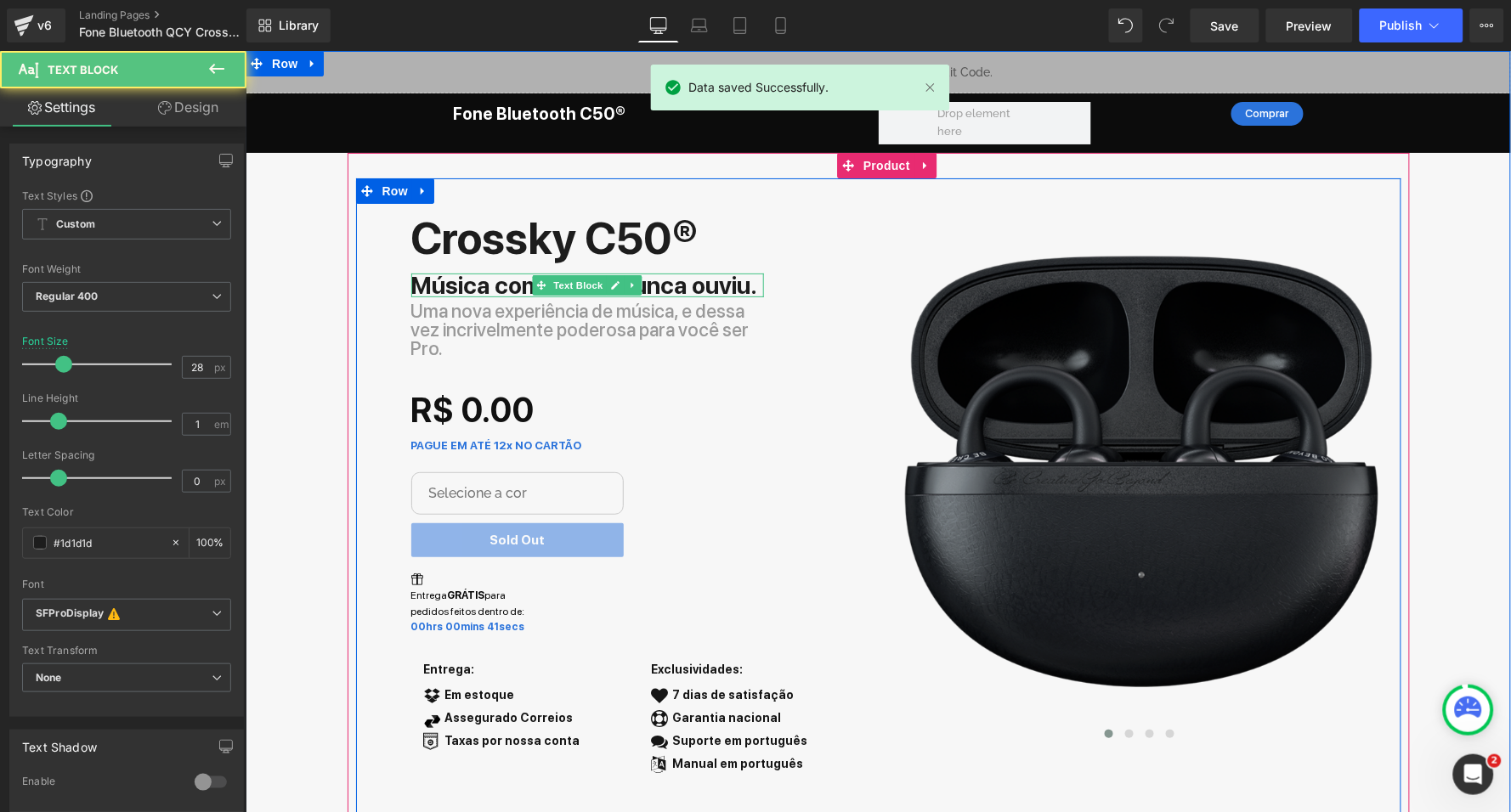
click at [650, 288] on b "Música como você nunca ouviu." at bounding box center [584, 284] width 347 height 29
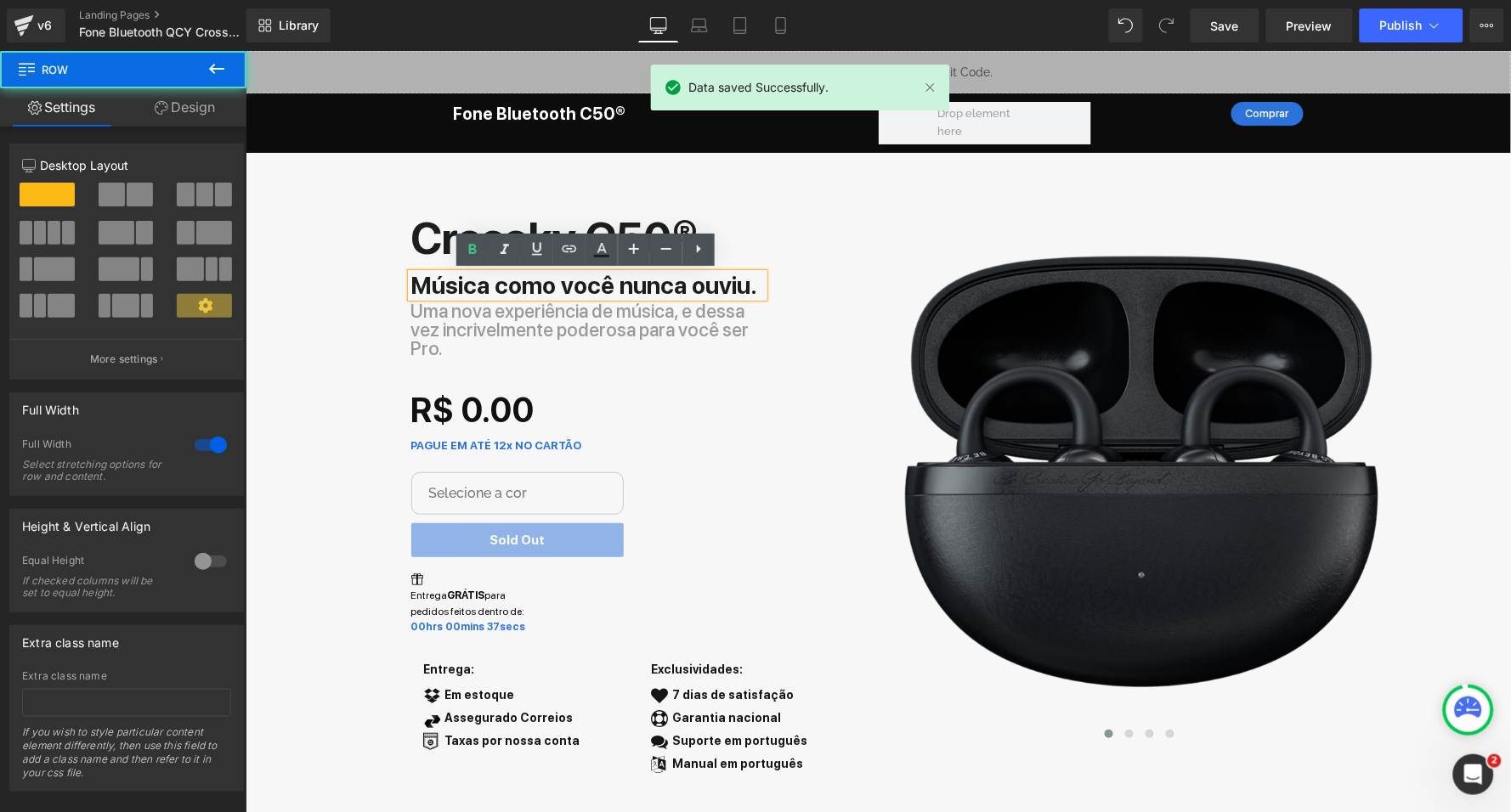
click at [311, 235] on div "Liquid Fone Bluetooth C50® Heading Comprar Button Row Row Row Crossky C50® Text…" at bounding box center [877, 433] width 1265 height 765
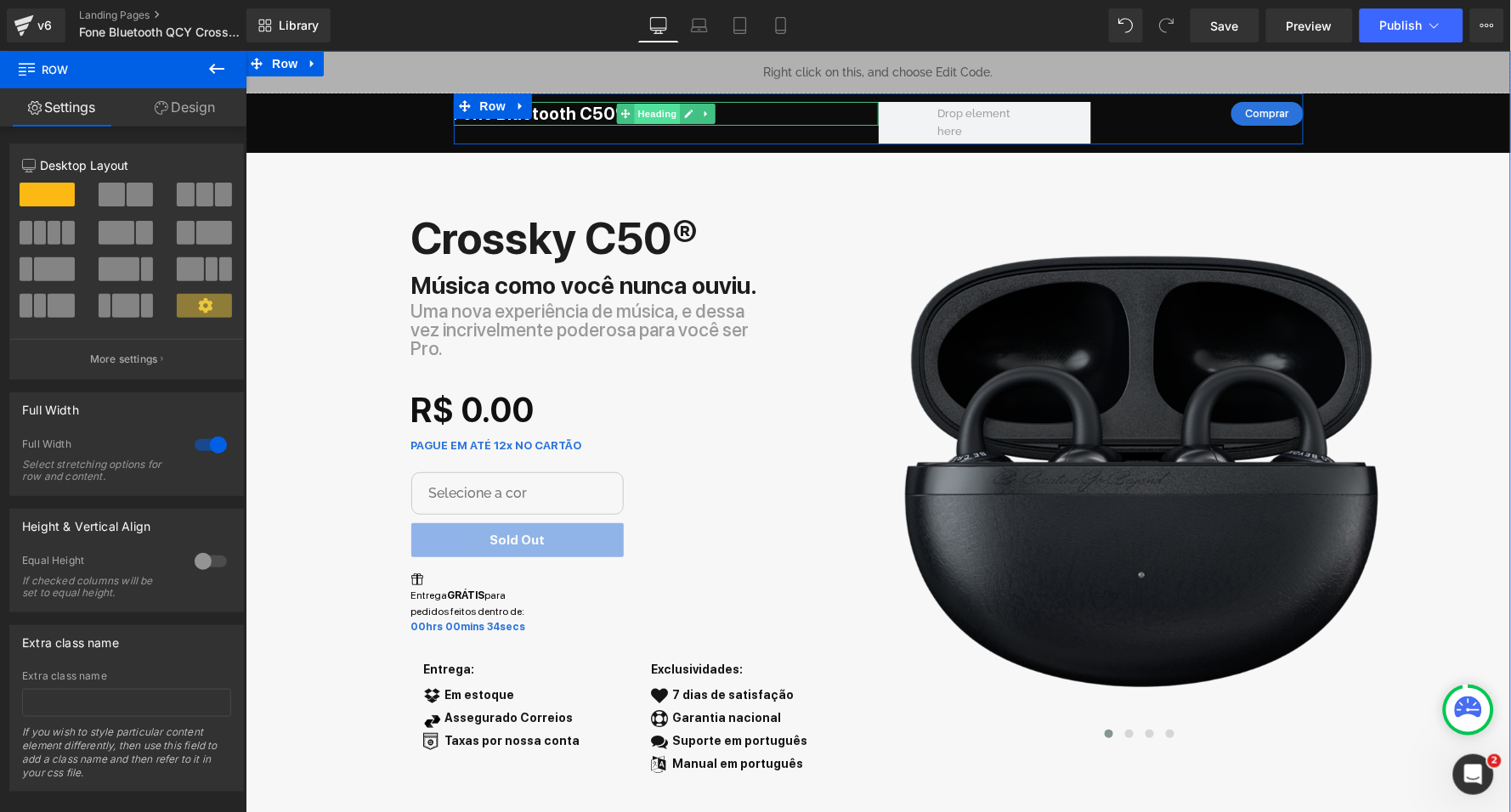
click at [644, 109] on span "Heading" at bounding box center [655, 113] width 46 height 21
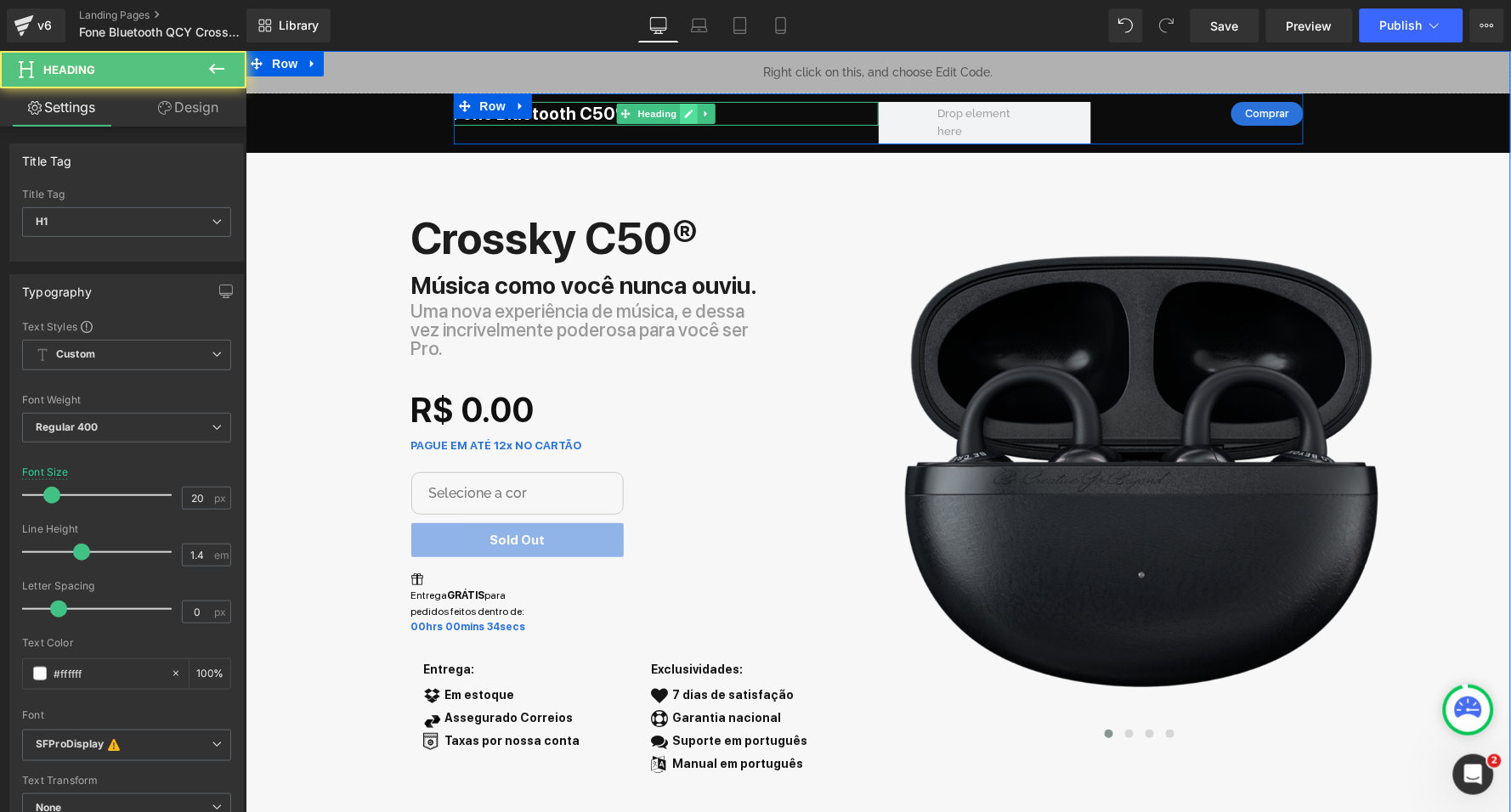
drag, startPoint x: 649, startPoint y: 110, endPoint x: 684, endPoint y: 110, distance: 35.0
click at [649, 110] on span "Heading" at bounding box center [655, 113] width 46 height 21
click at [684, 110] on icon at bounding box center [687, 113] width 9 height 10
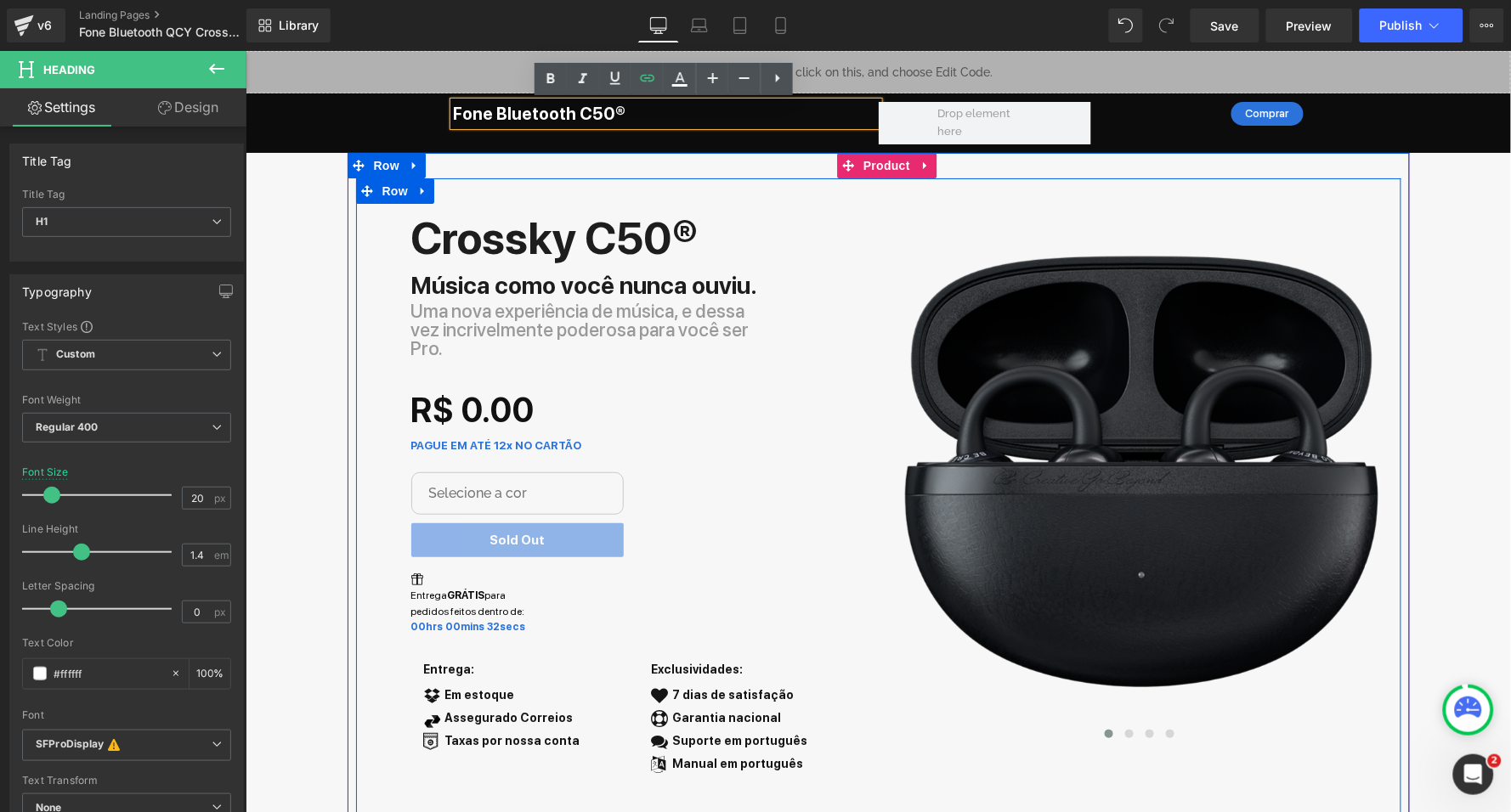
click at [490, 205] on div "Crossky C50® Text Block" at bounding box center [638, 238] width 454 height 69
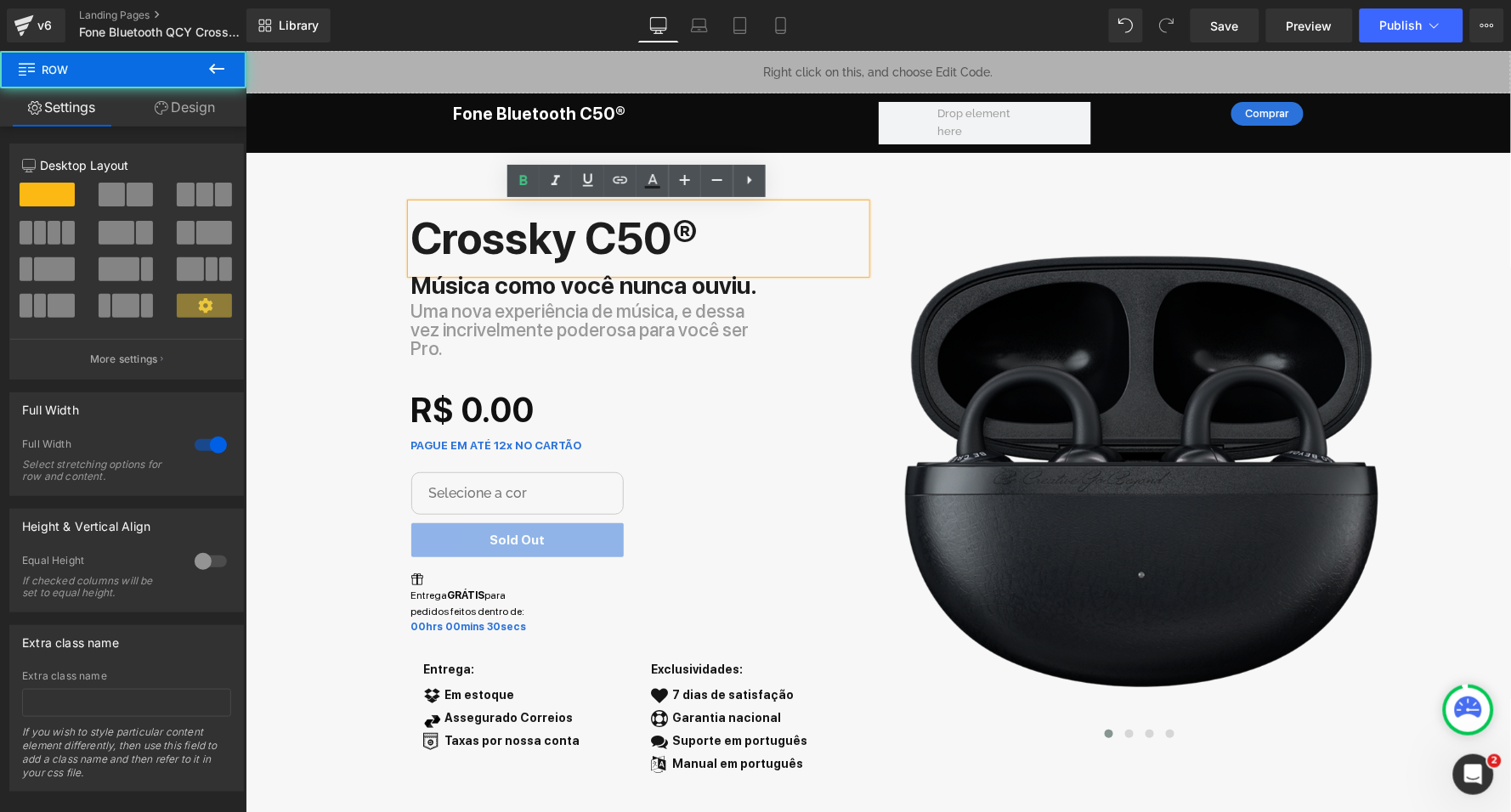
click at [317, 233] on div "Liquid Fone Bluetooth C50® Heading Comprar Button Row Row Row Crossky C50® Text…" at bounding box center [877, 433] width 1265 height 765
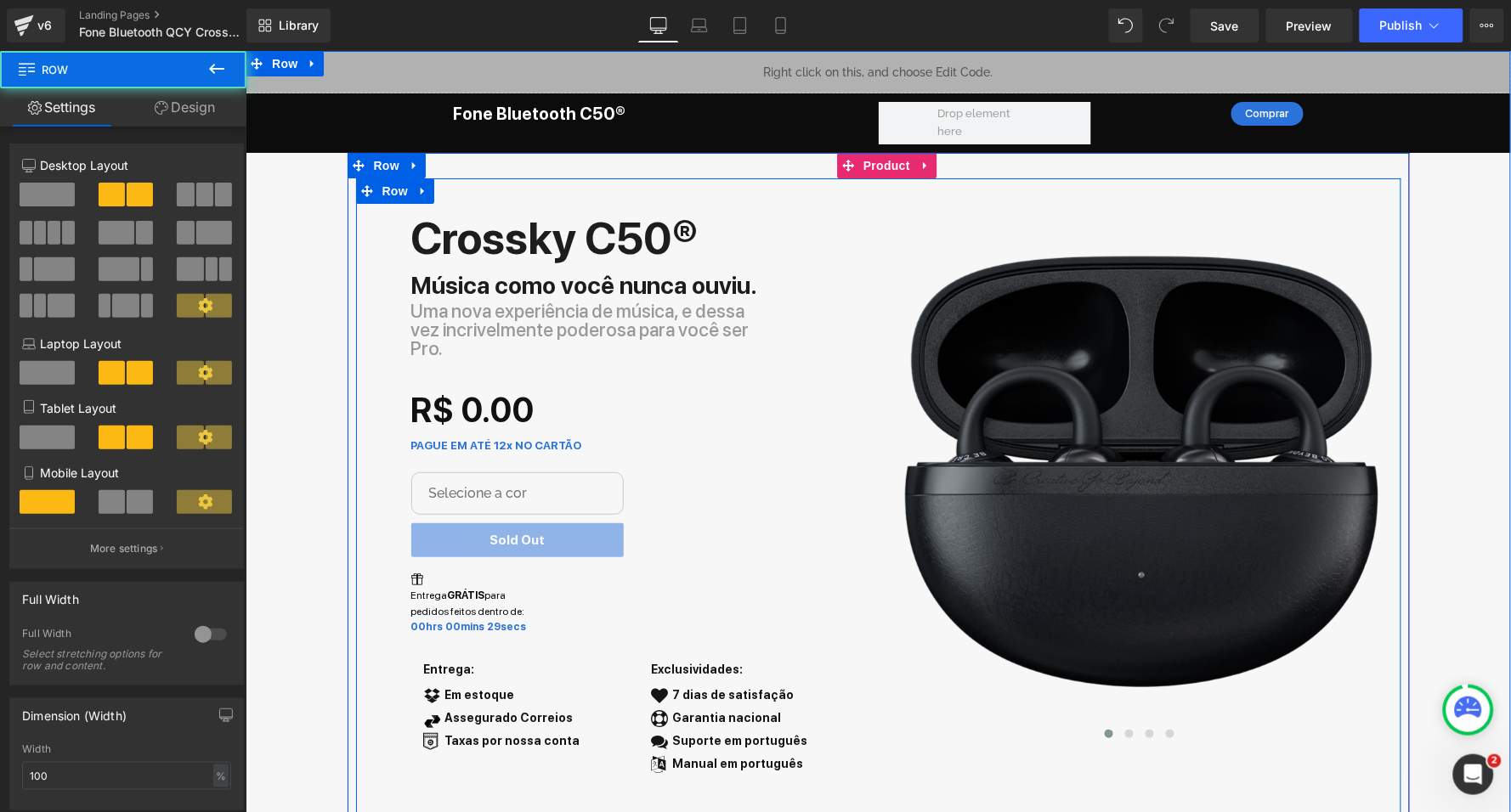
click at [372, 244] on div "Crossky C50® Text Block Música como você nunca ouviu. Text Block Uma nova exper…" at bounding box center [616, 505] width 523 height 604
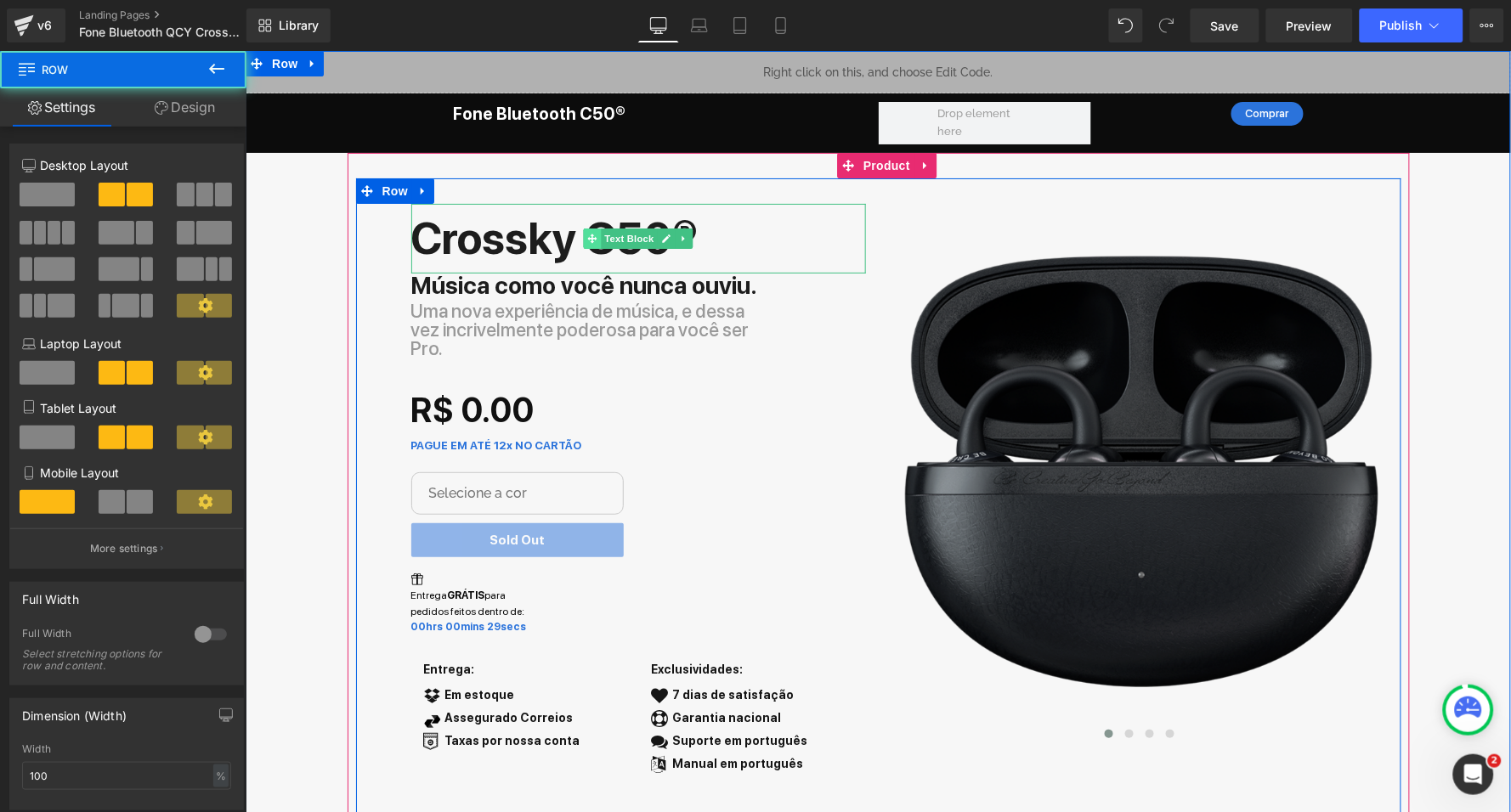
click at [589, 235] on icon at bounding box center [590, 237] width 9 height 9
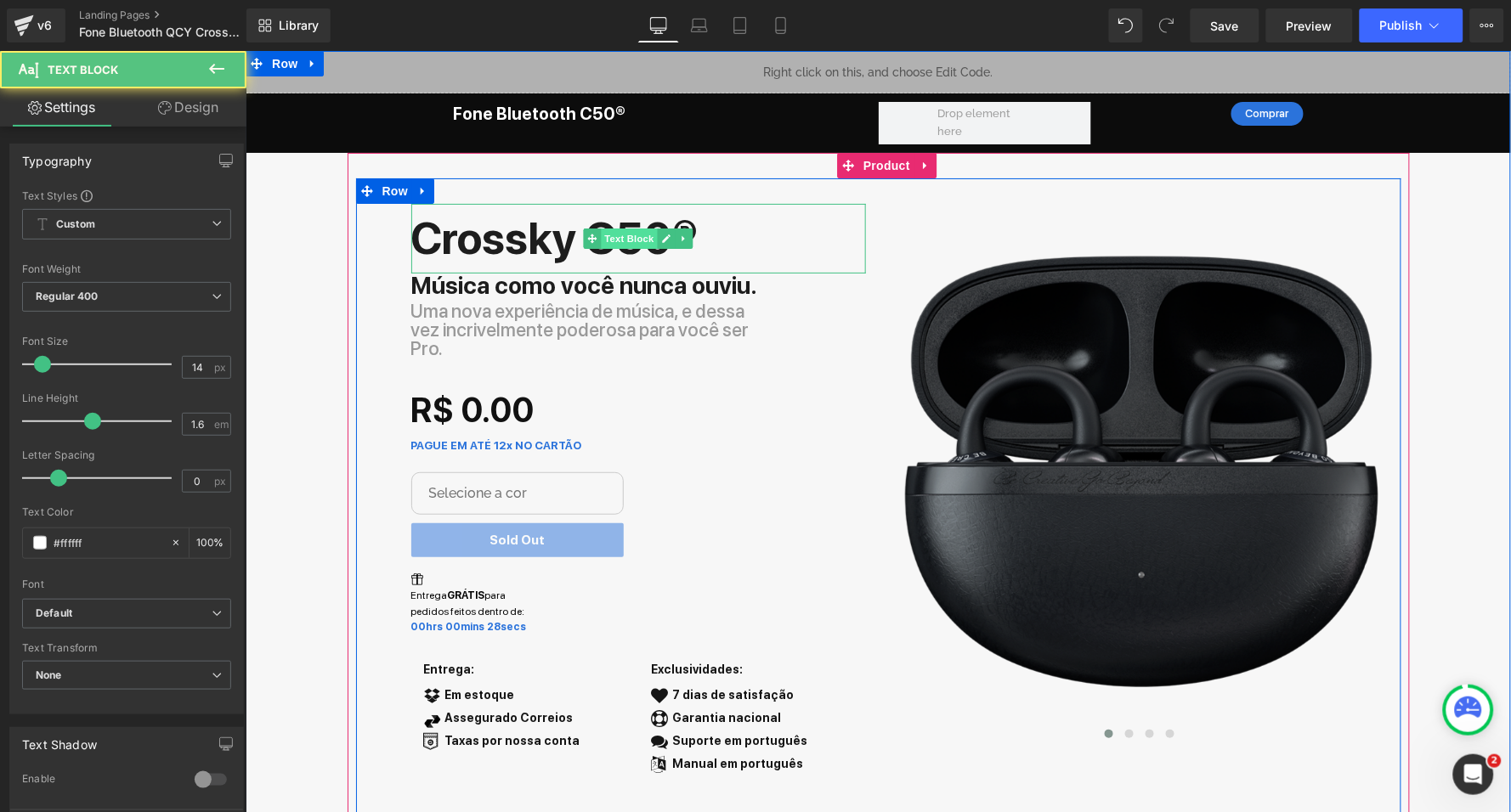
click at [622, 234] on span "Text Block" at bounding box center [628, 238] width 57 height 21
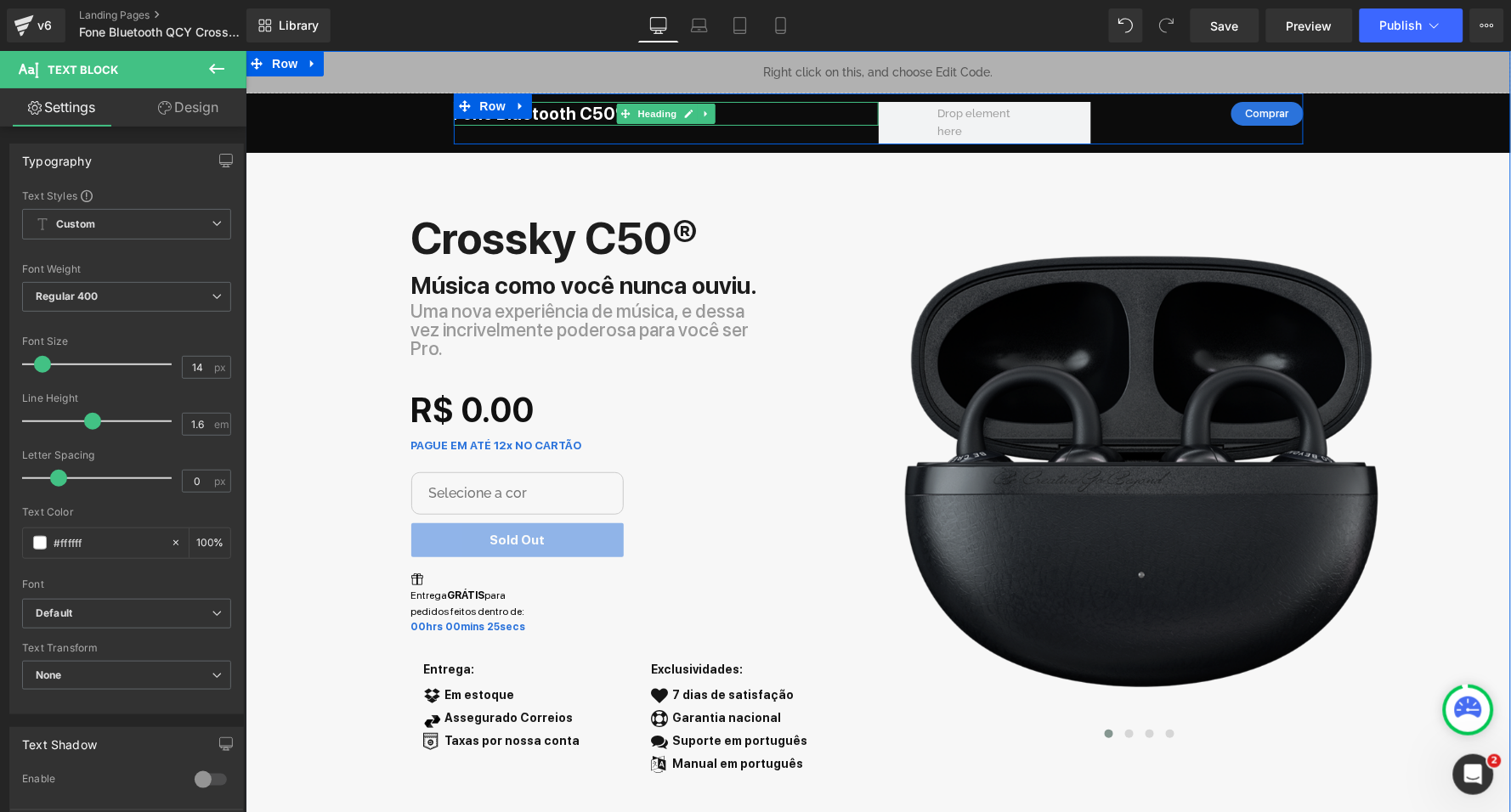
click at [562, 113] on strong "Fone Bluetooth C50®" at bounding box center [539, 113] width 173 height 21
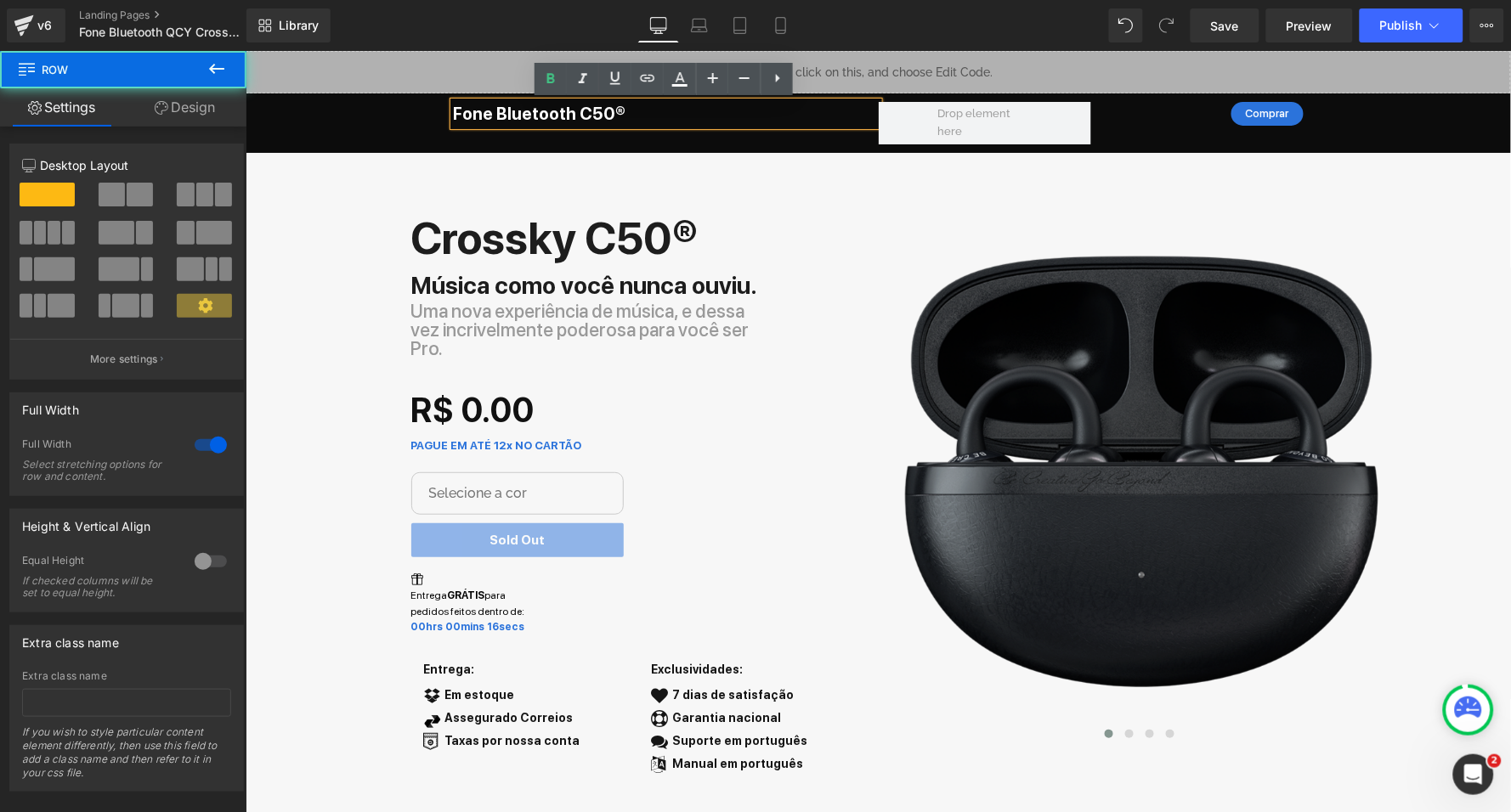
click at [328, 258] on div "Liquid Fone Bluetooth C50® Heading Comprar Button Row Row Row Crossky C50® Text…" at bounding box center [877, 433] width 1265 height 765
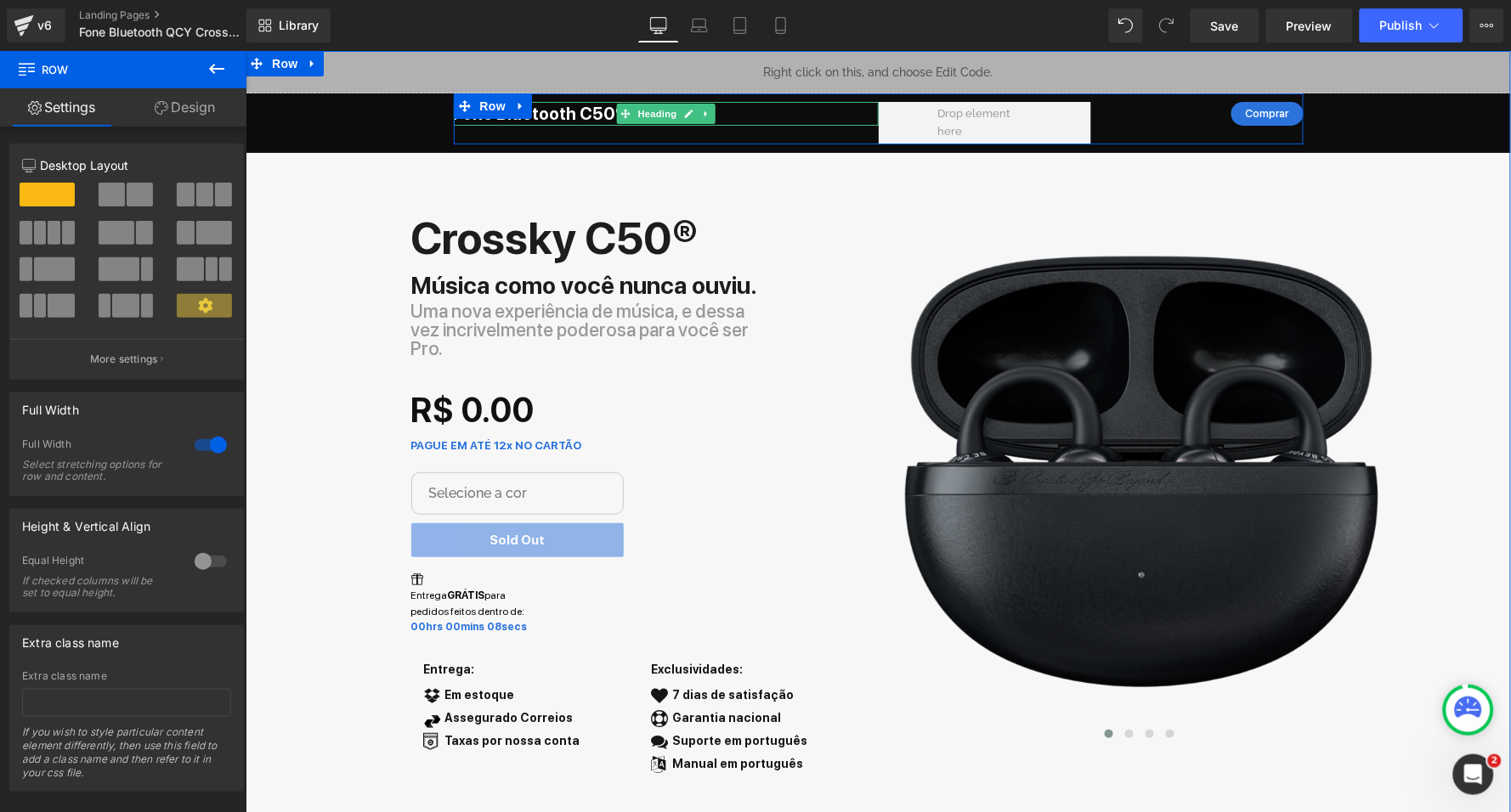
click at [575, 110] on strong "Fone Bluetooth C50®" at bounding box center [539, 113] width 173 height 21
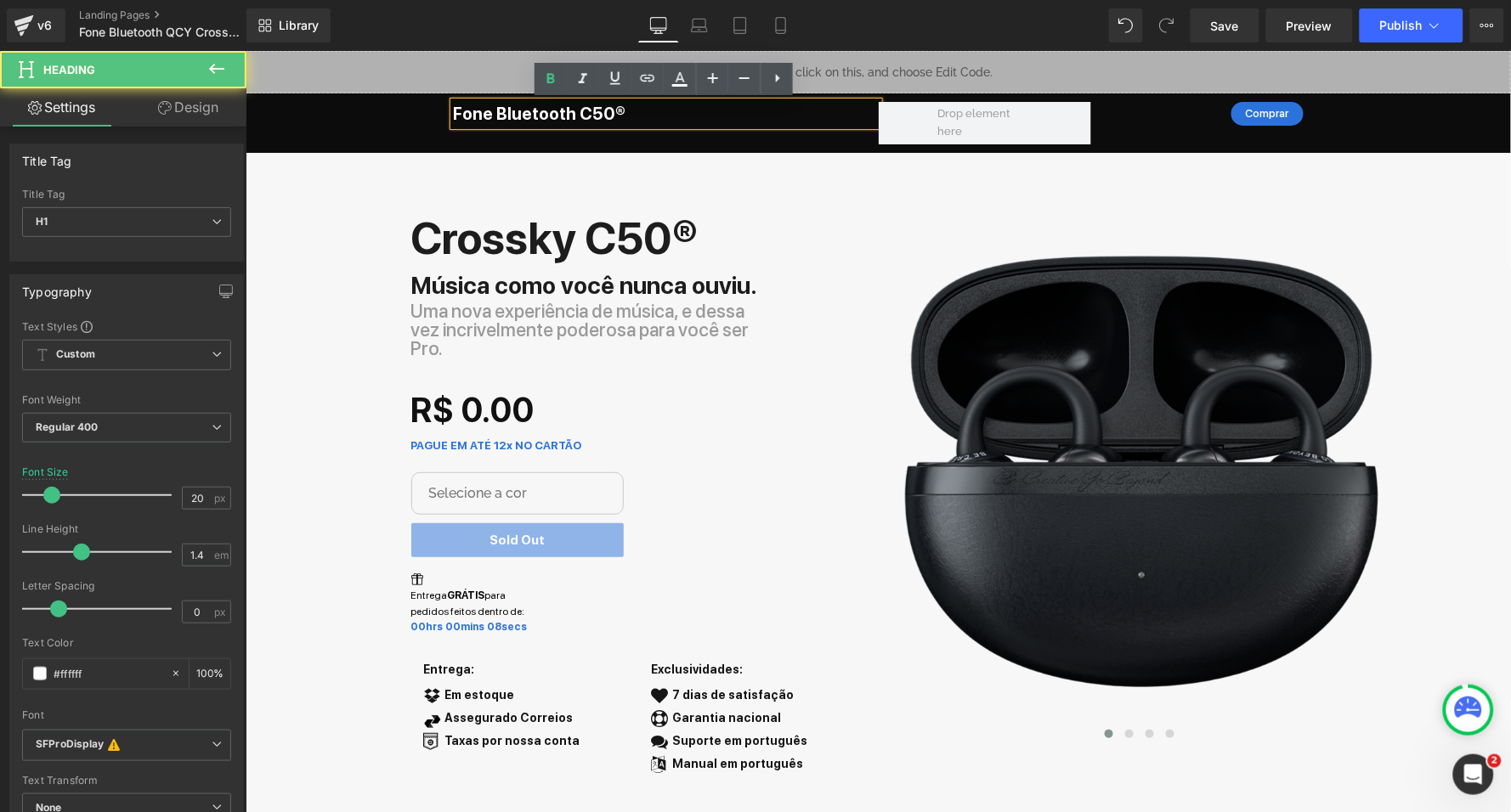
click at [311, 311] on div "Liquid Fone Bluetooth C50® Heading Comprar Button Row Row Row Crossky C50® Text…" at bounding box center [877, 433] width 1265 height 765
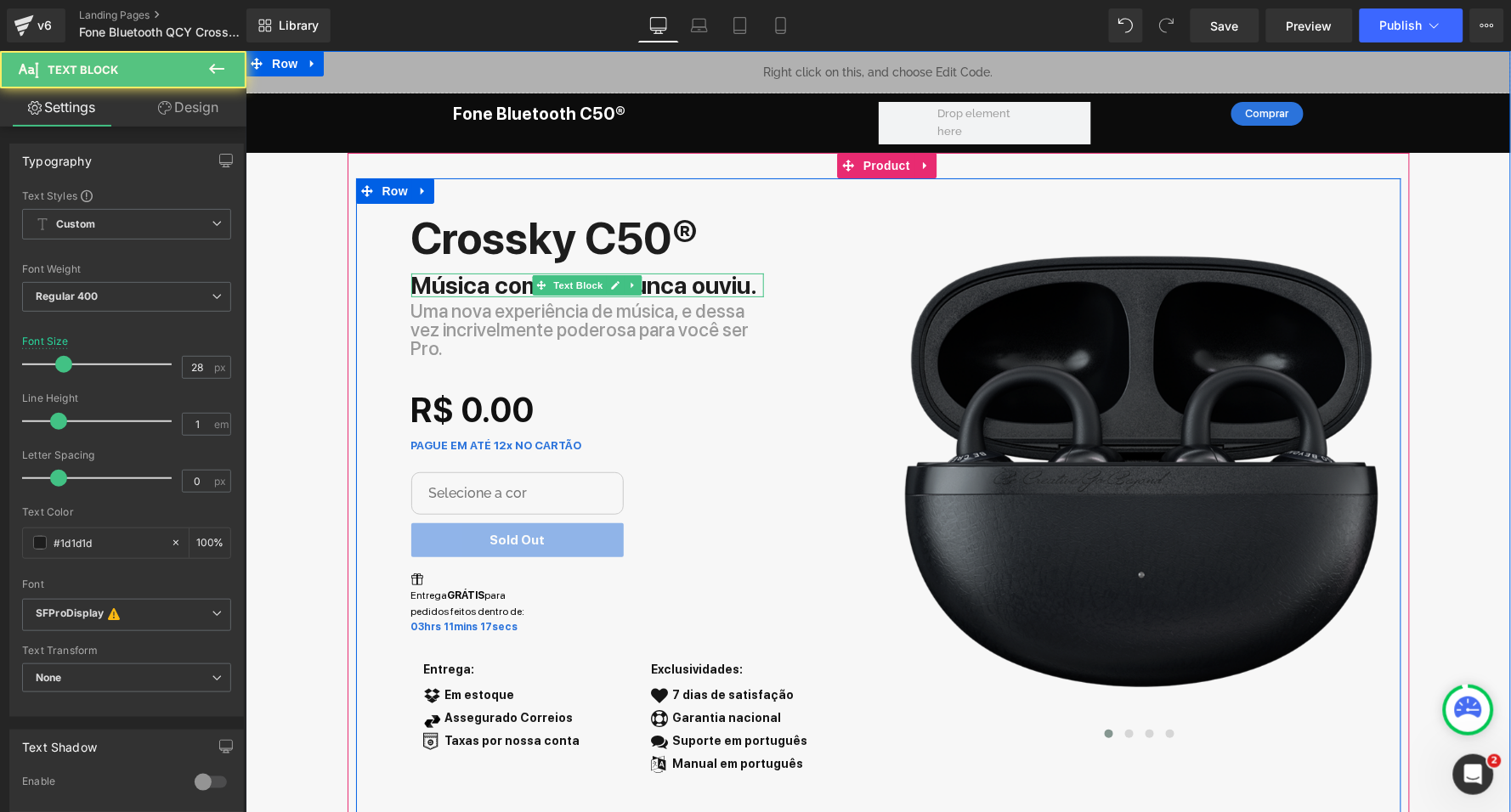
click at [474, 282] on b "Música como você nunca ouviu." at bounding box center [584, 284] width 347 height 29
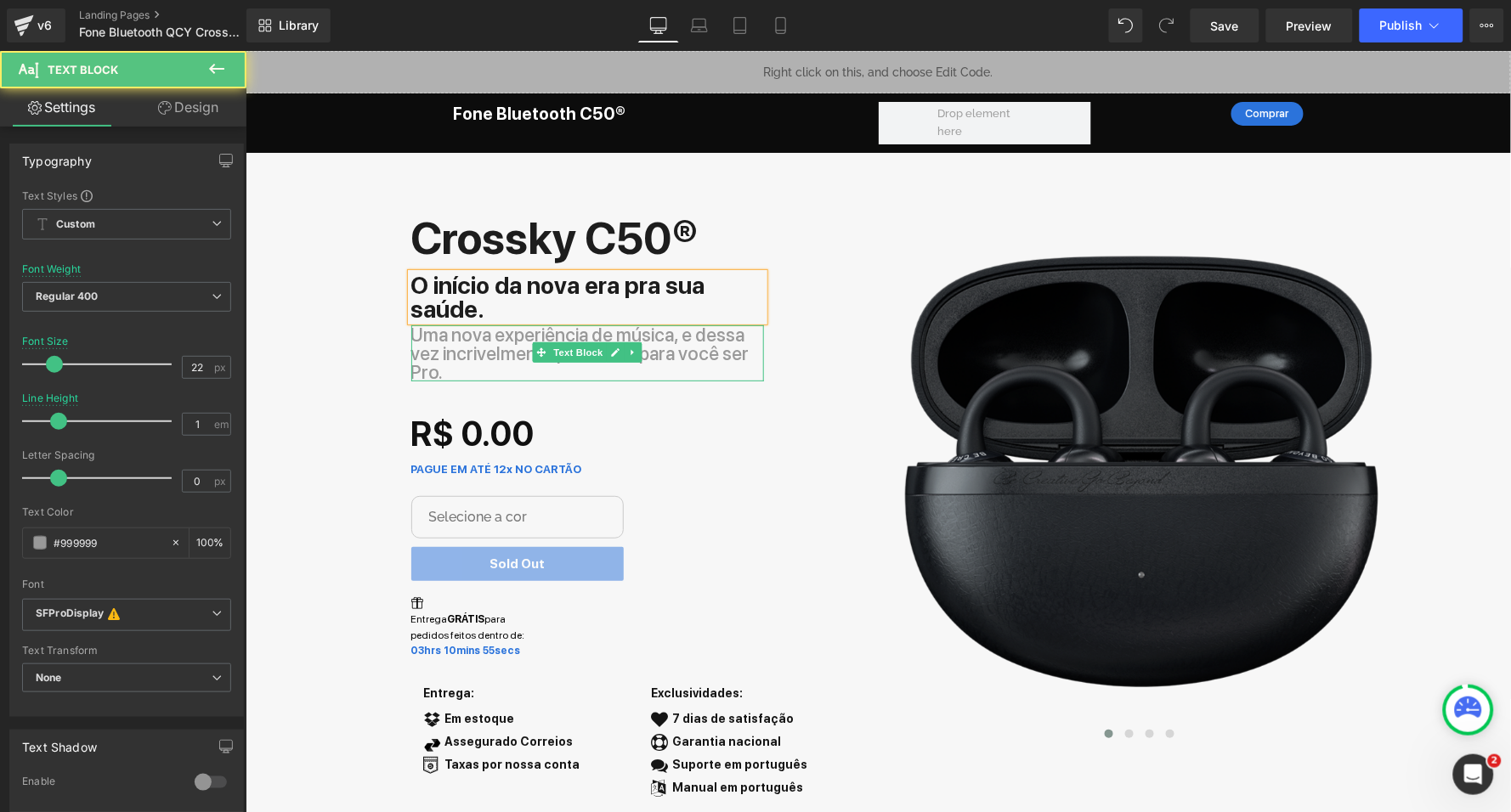
click at [515, 329] on p "Uma nova experiência de música, e dessa vez incrivelmente poderosa para você se…" at bounding box center [587, 352] width 353 height 57
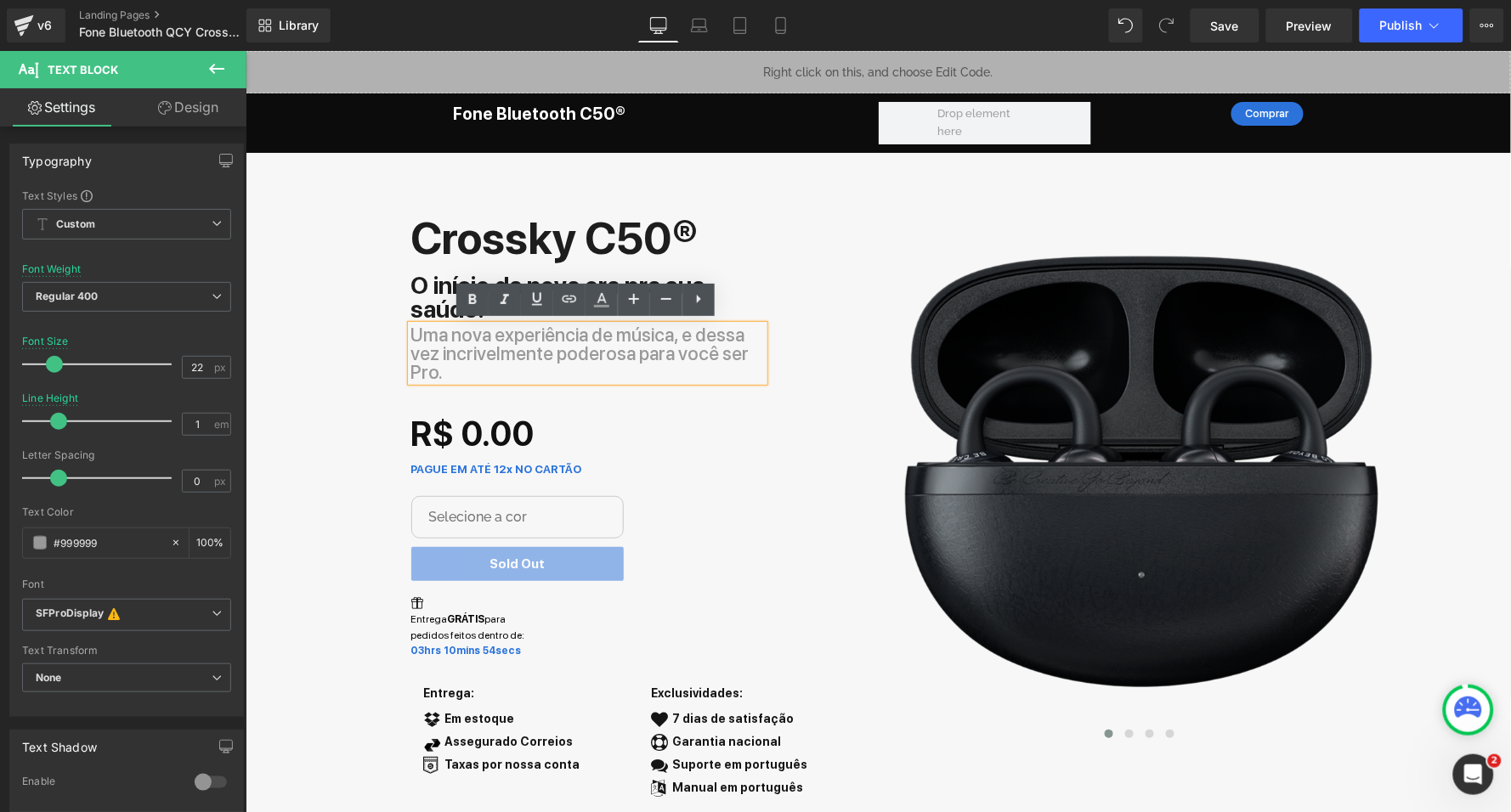
click at [491, 341] on p "Uma nova experiência de música, e dessa vez incrivelmente poderosa para você se…" at bounding box center [587, 352] width 353 height 57
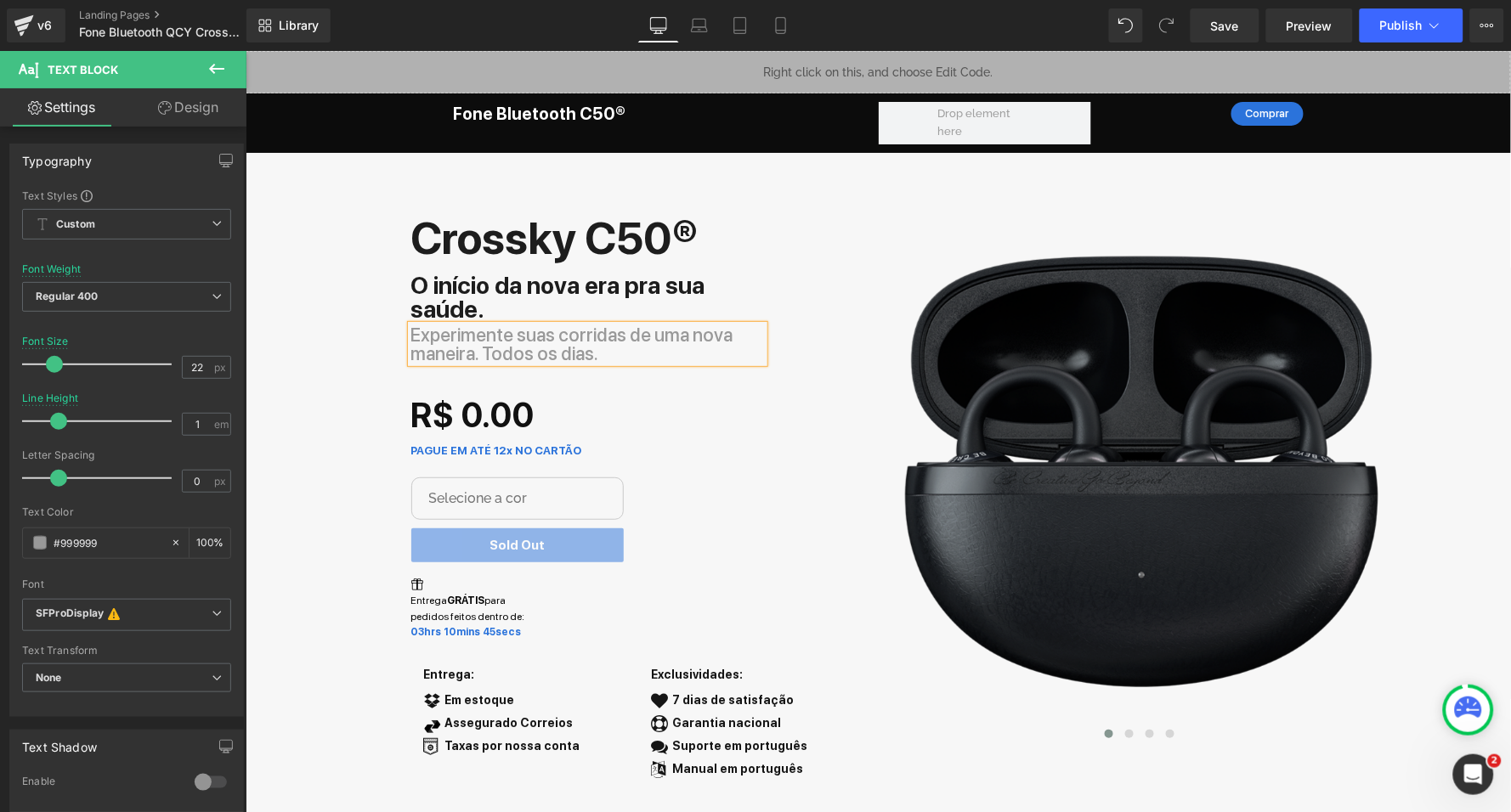
click at [712, 515] on div "Selecione a cor Preto Branco" at bounding box center [638, 502] width 454 height 51
click at [705, 21] on icon at bounding box center [699, 25] width 17 height 17
type input "100"
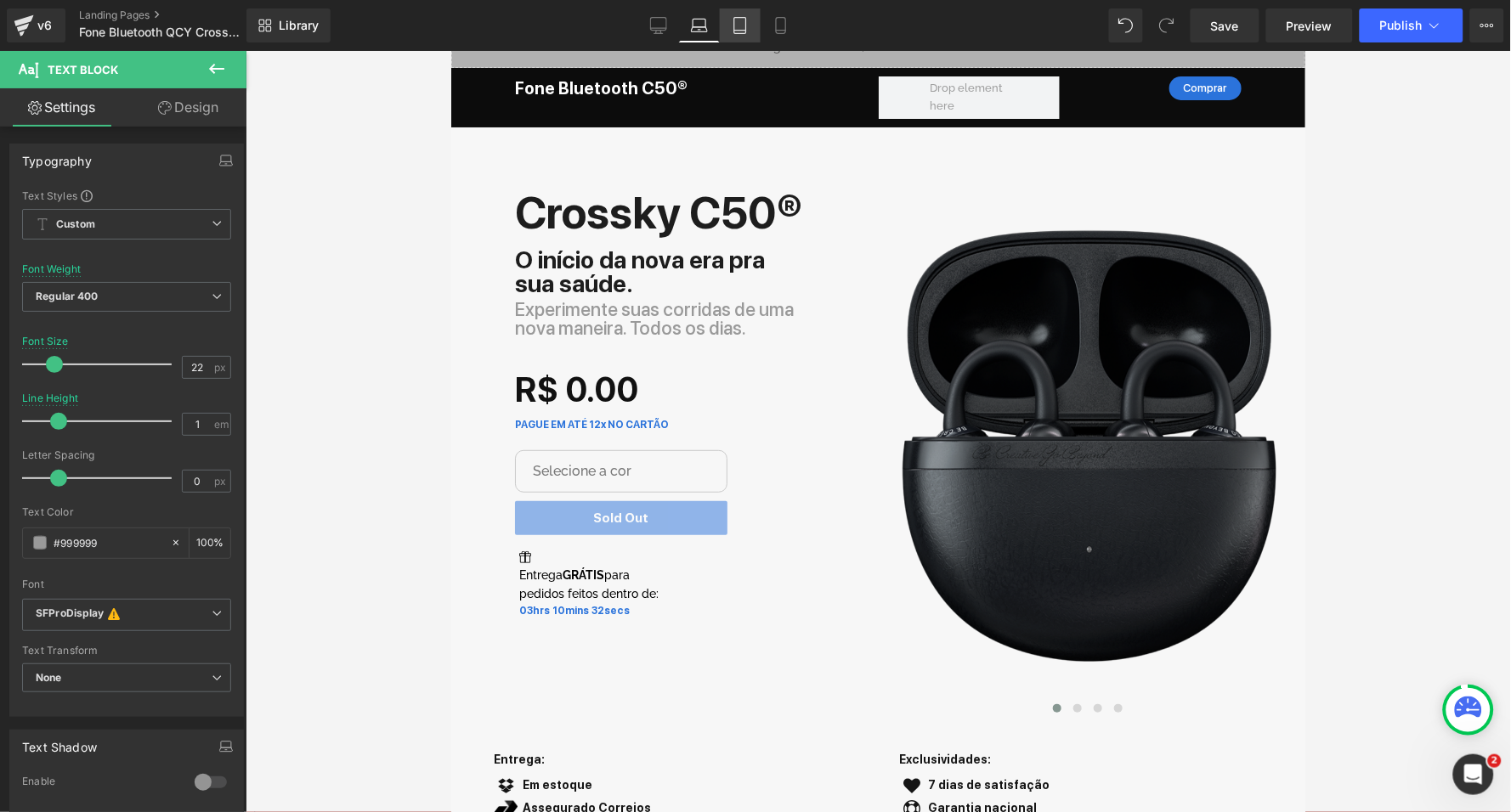
click at [739, 25] on icon at bounding box center [740, 25] width 17 height 17
type input "16"
type input "1.2"
type input "100"
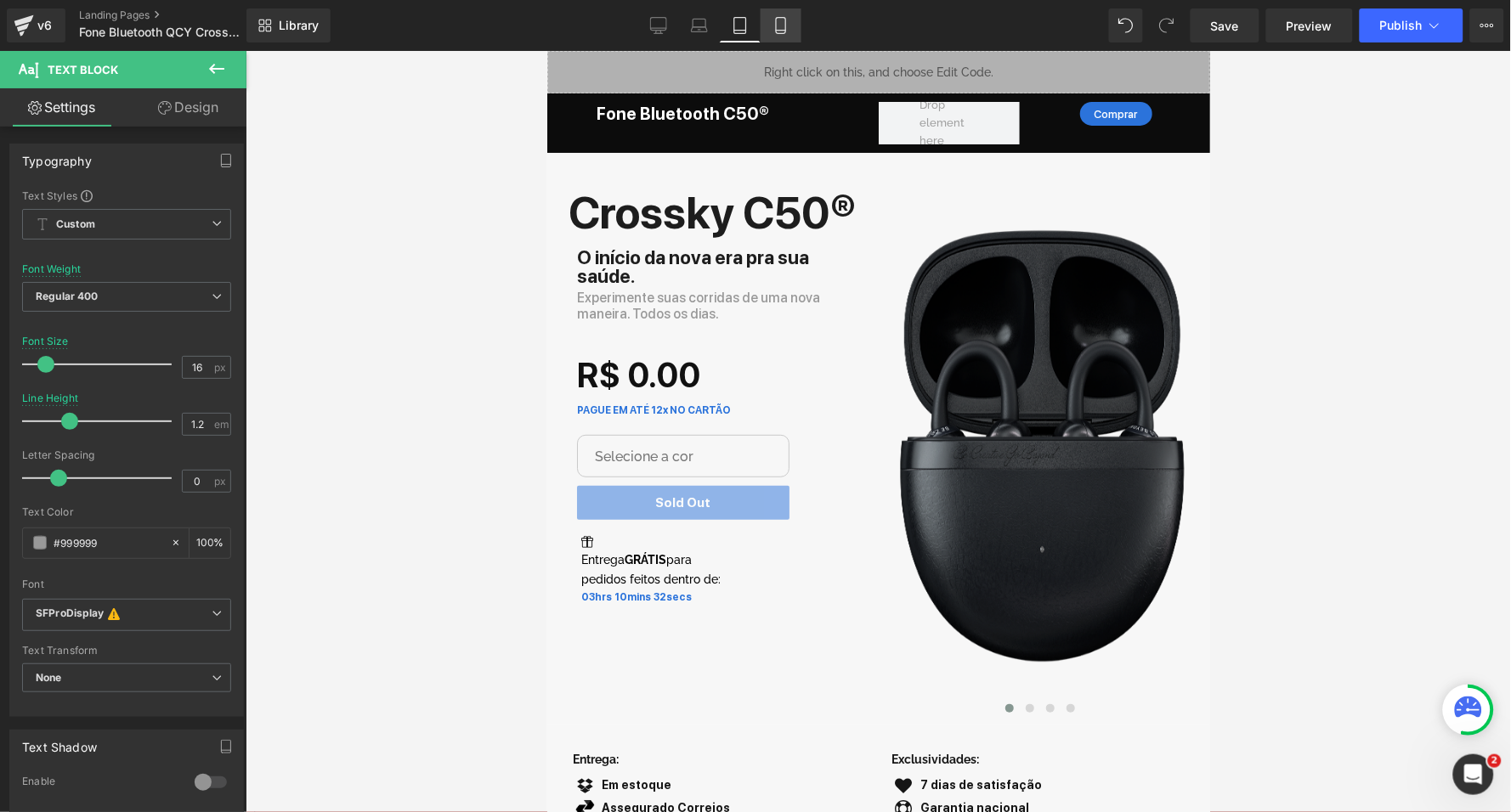
click at [779, 26] on icon at bounding box center [780, 25] width 17 height 17
type input "20"
type input "1.1"
type input "100"
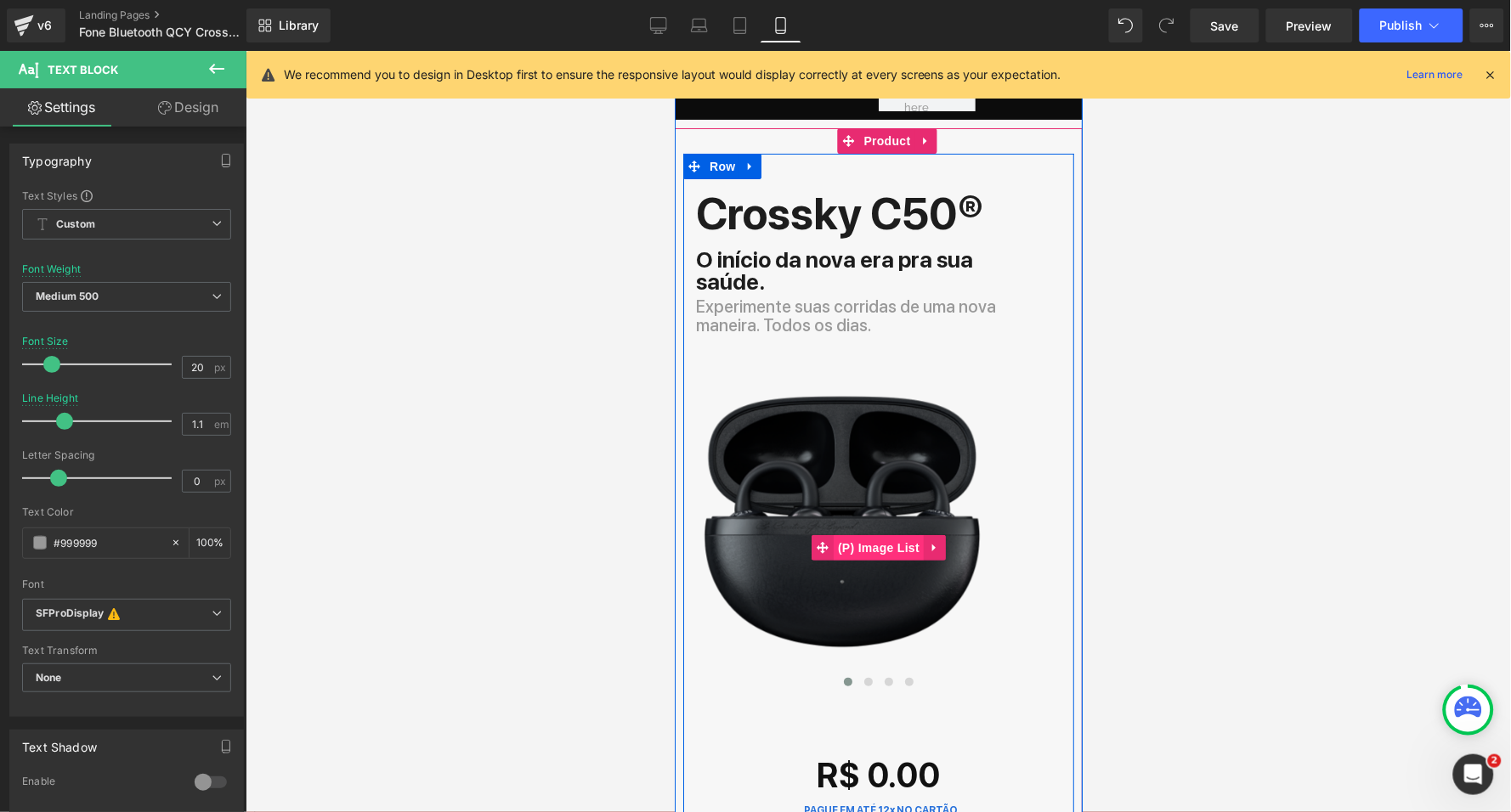
click at [860, 534] on span "(P) Image List" at bounding box center [877, 547] width 90 height 26
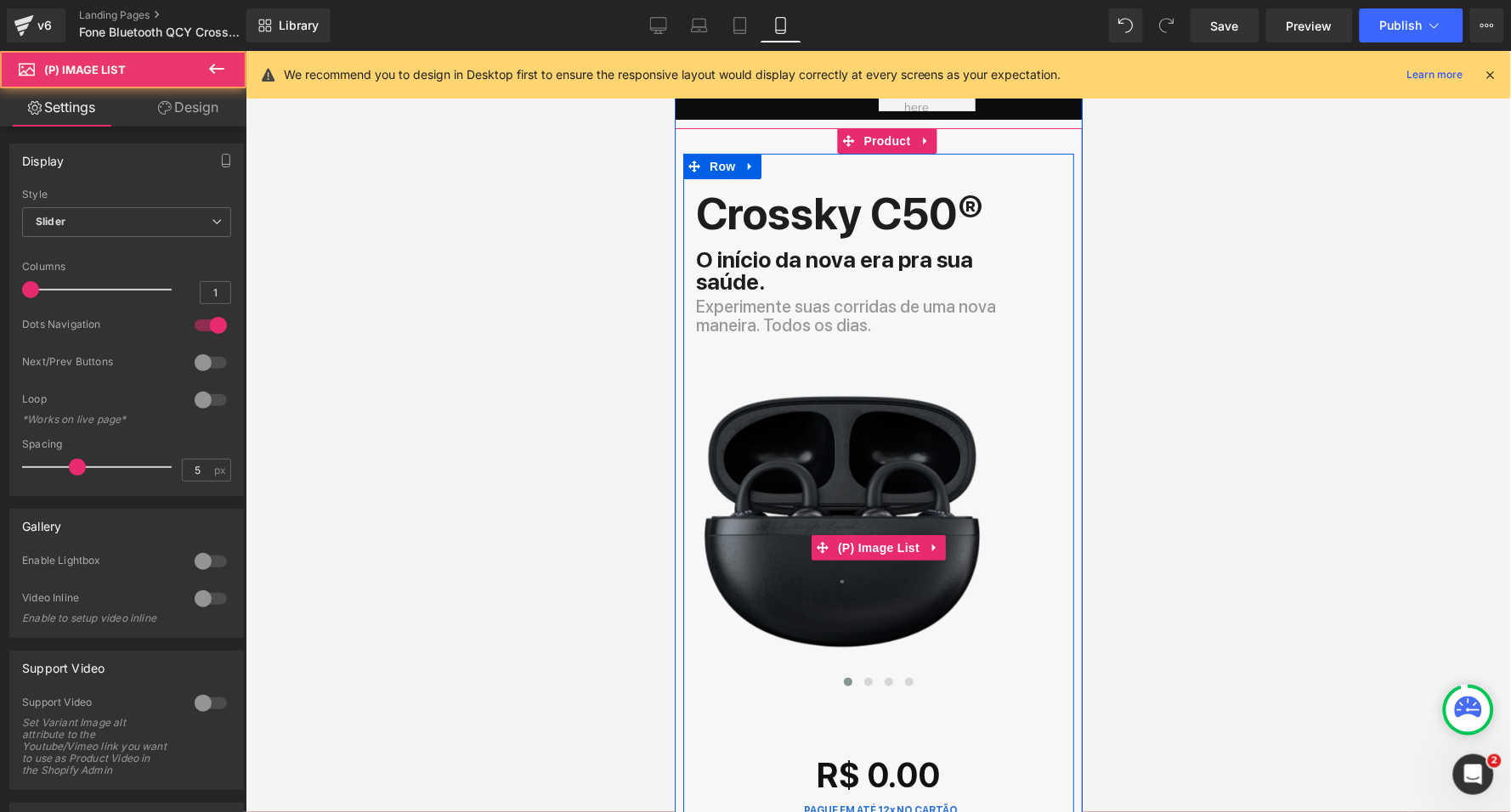
click at [193, 108] on link "Design" at bounding box center [188, 107] width 123 height 39
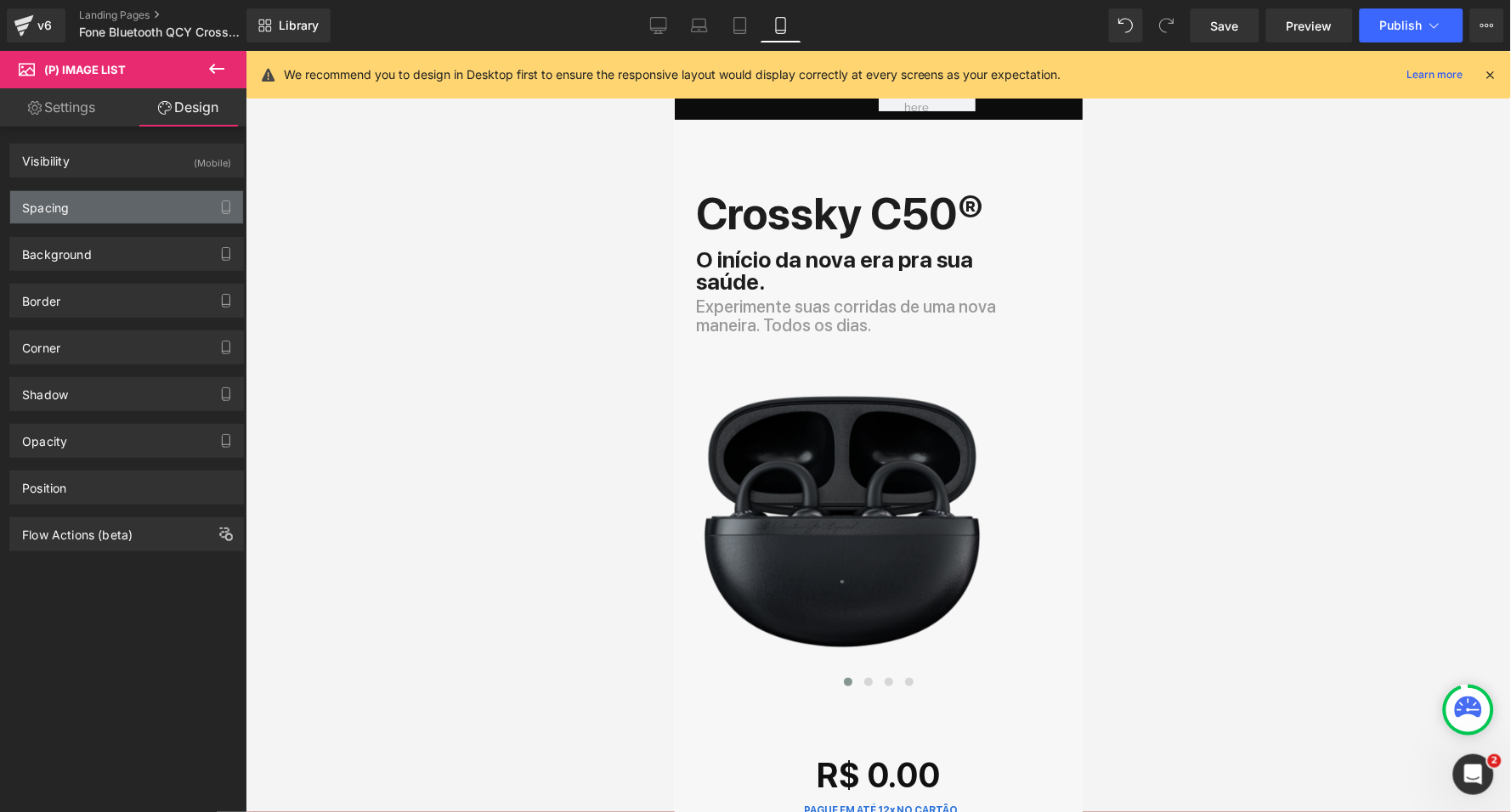
type input "0"
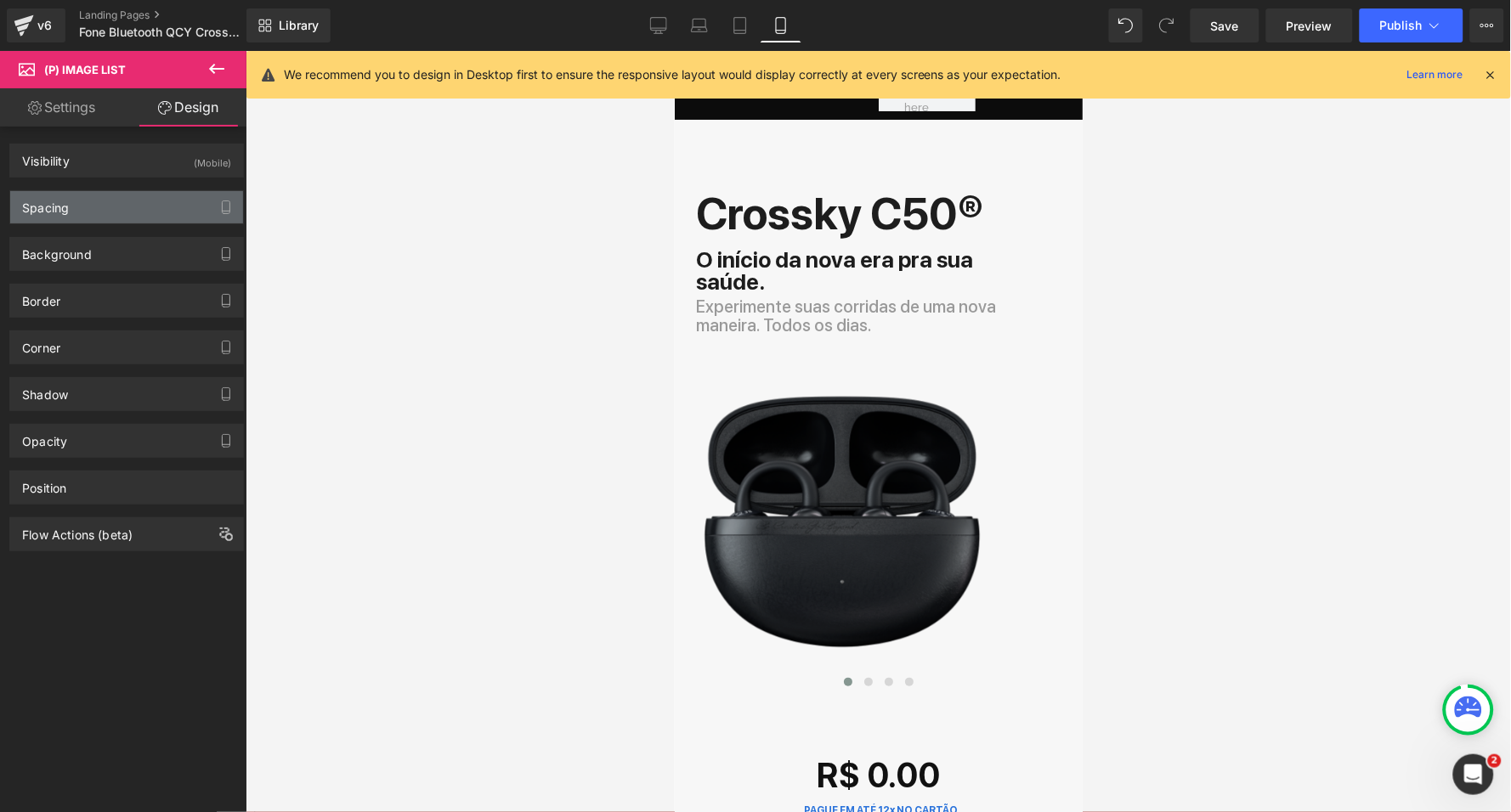
type input "0"
drag, startPoint x: 80, startPoint y: 210, endPoint x: 97, endPoint y: 211, distance: 17.0
click at [80, 210] on div "Spacing" at bounding box center [126, 207] width 233 height 33
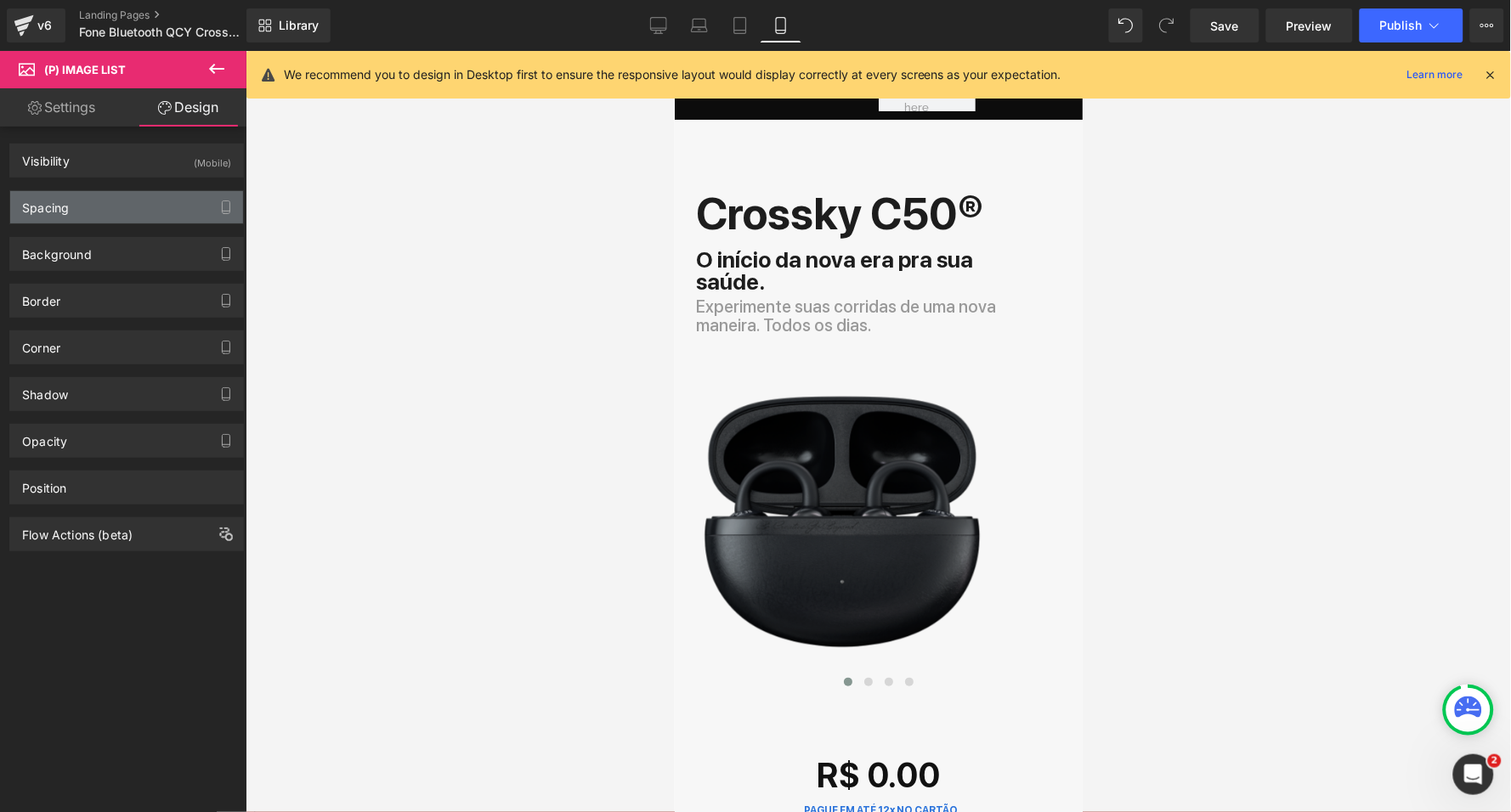
click at [97, 211] on div "Spacing" at bounding box center [126, 207] width 233 height 33
click at [83, 211] on div "Spacing" at bounding box center [126, 207] width 233 height 33
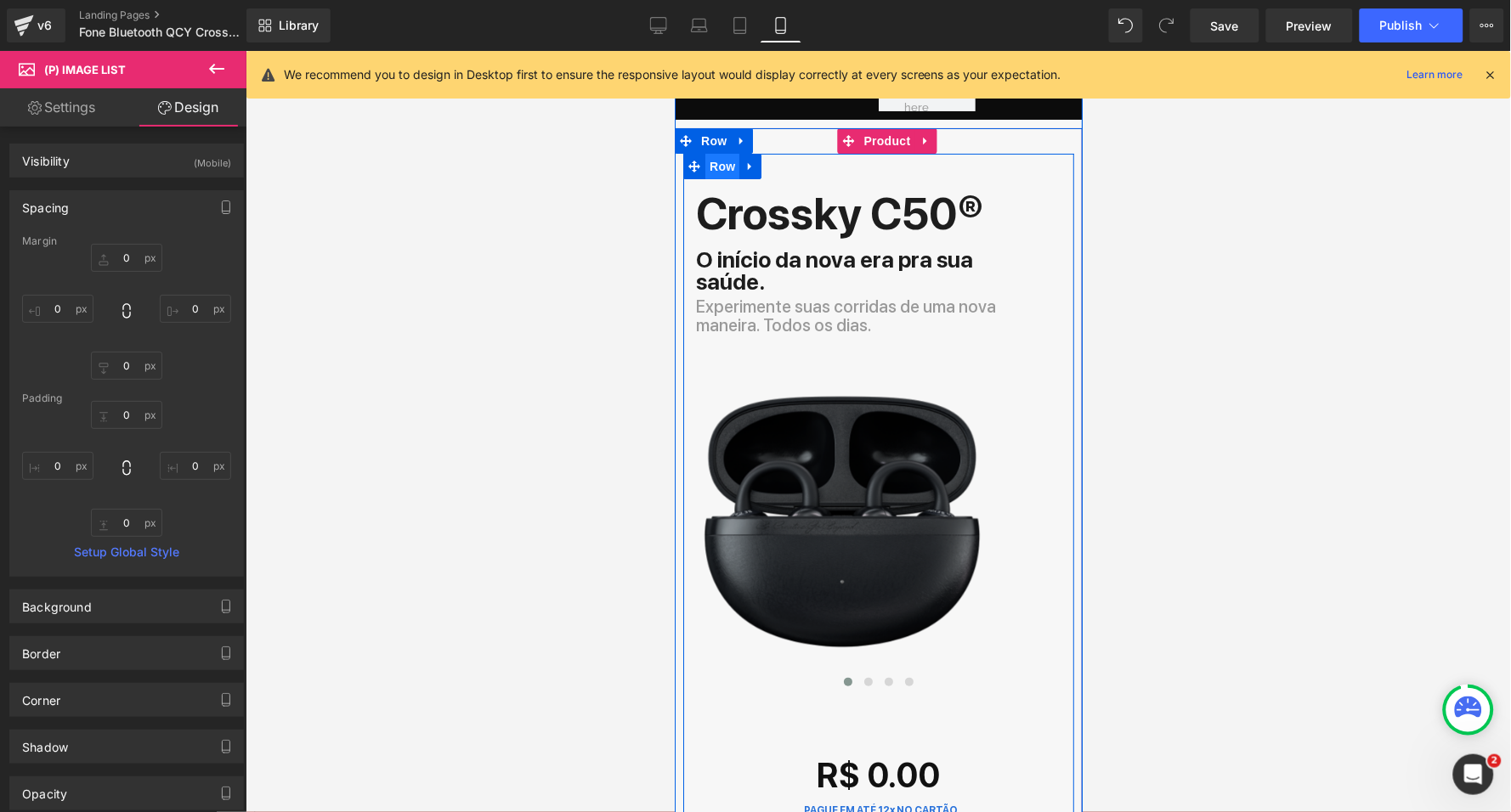
click at [720, 165] on span "Row" at bounding box center [721, 166] width 34 height 26
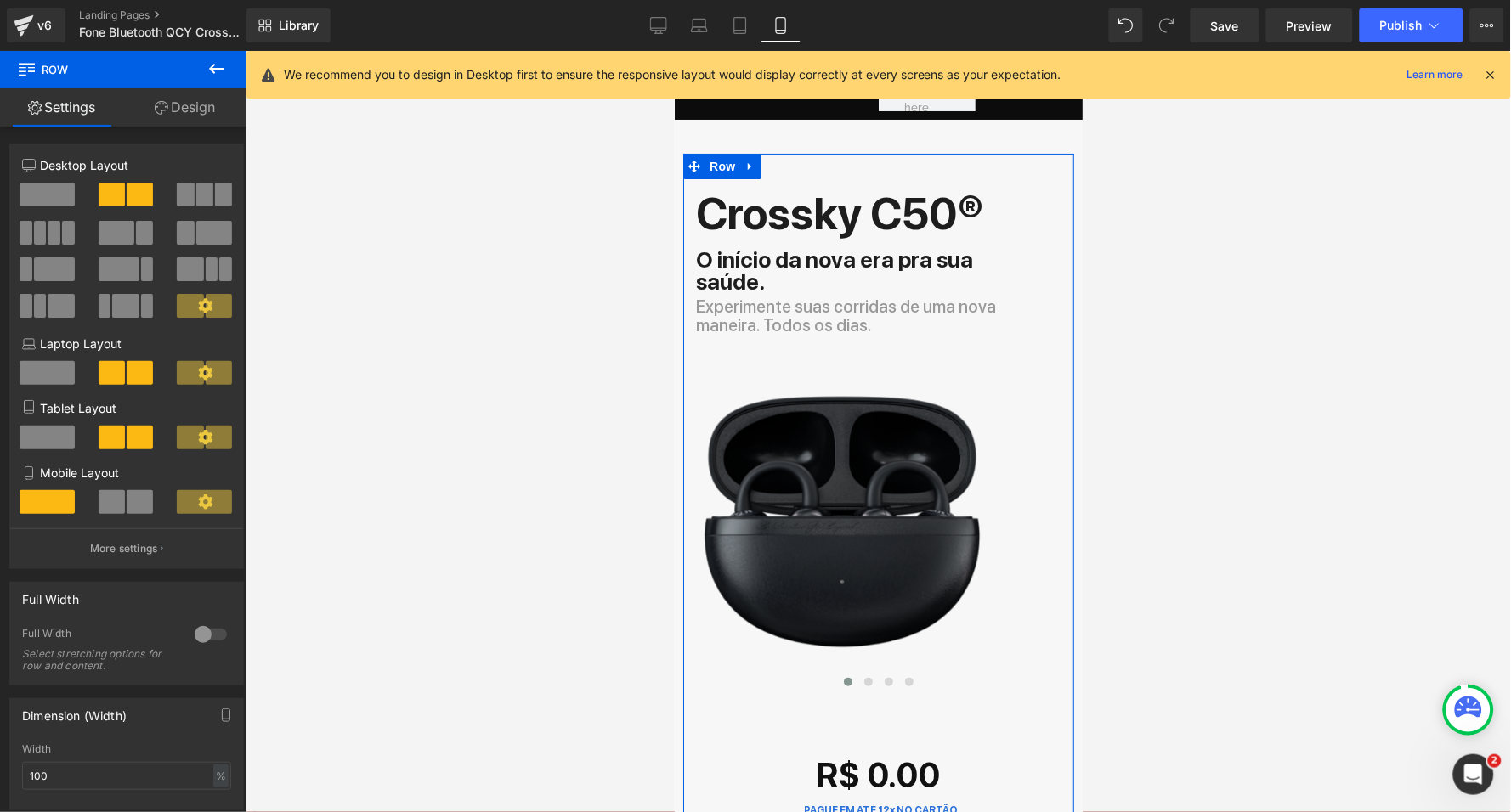
click at [200, 108] on link "Design" at bounding box center [184, 107] width 123 height 39
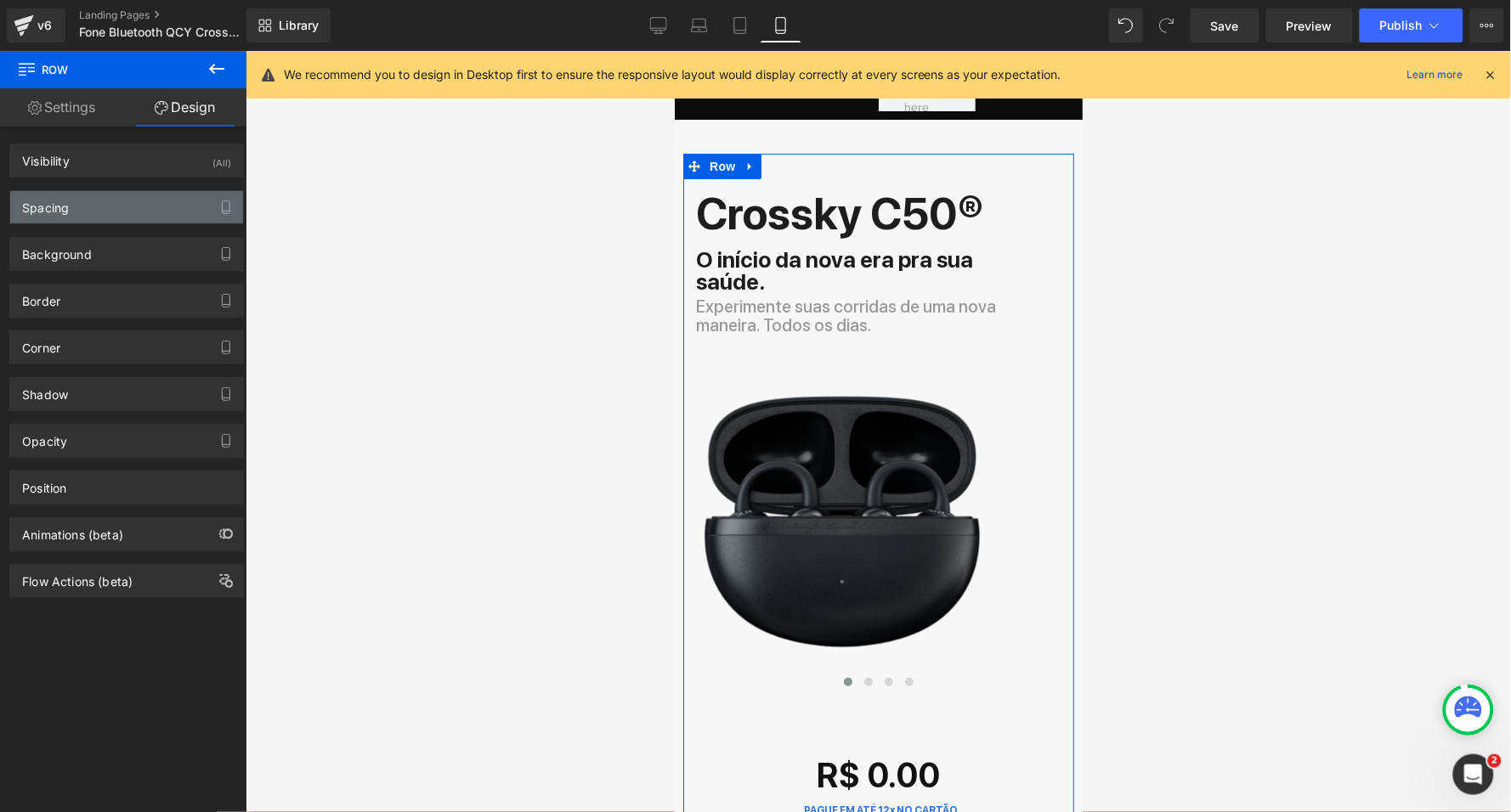
drag, startPoint x: 88, startPoint y: 217, endPoint x: 67, endPoint y: 206, distance: 23.7
click at [87, 217] on div "Spacing" at bounding box center [126, 207] width 233 height 33
click at [67, 206] on div "Spacing" at bounding box center [45, 203] width 47 height 24
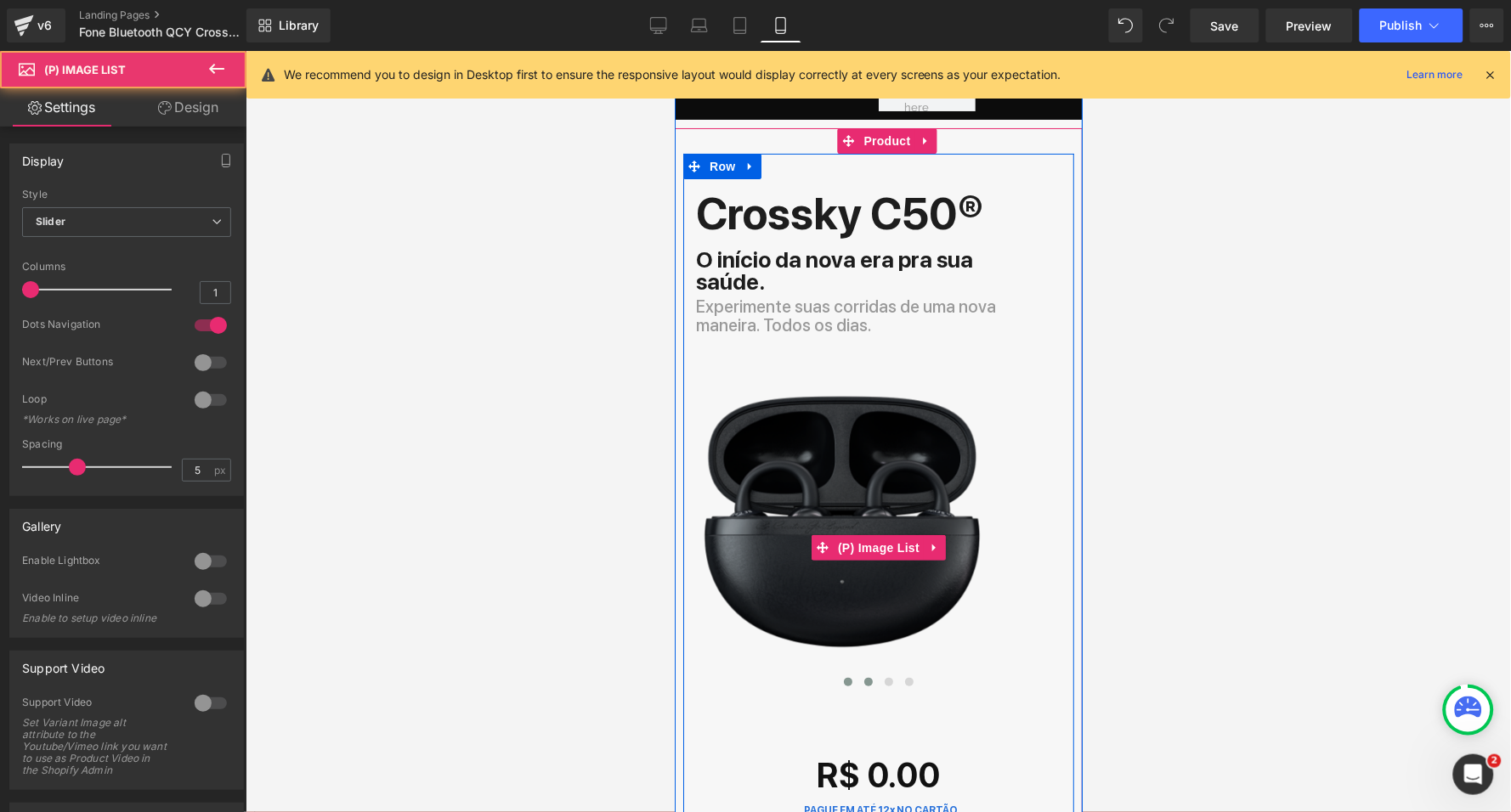
click at [865, 677] on span at bounding box center [868, 681] width 9 height 9
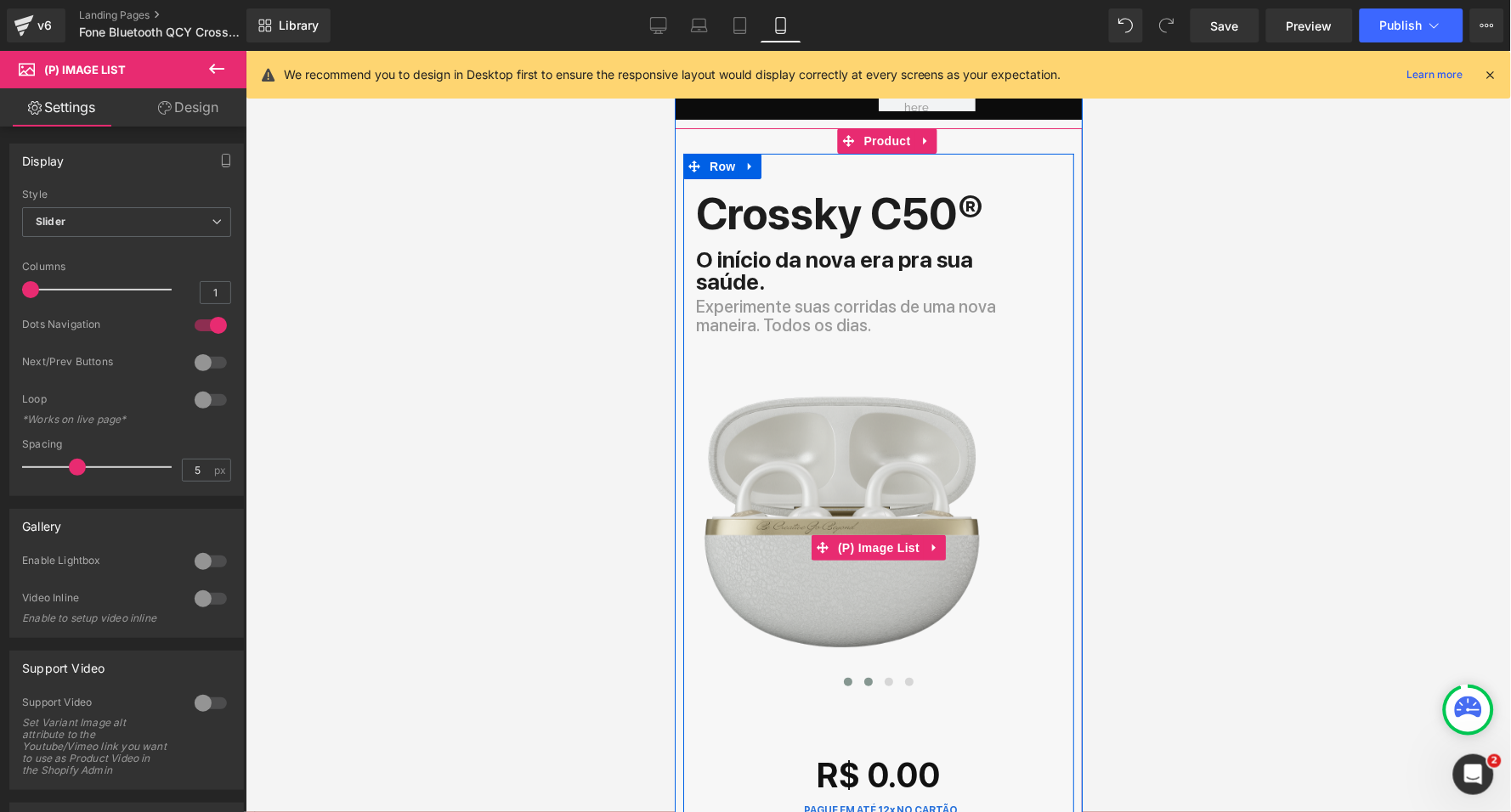
click at [846, 677] on span at bounding box center [847, 681] width 9 height 9
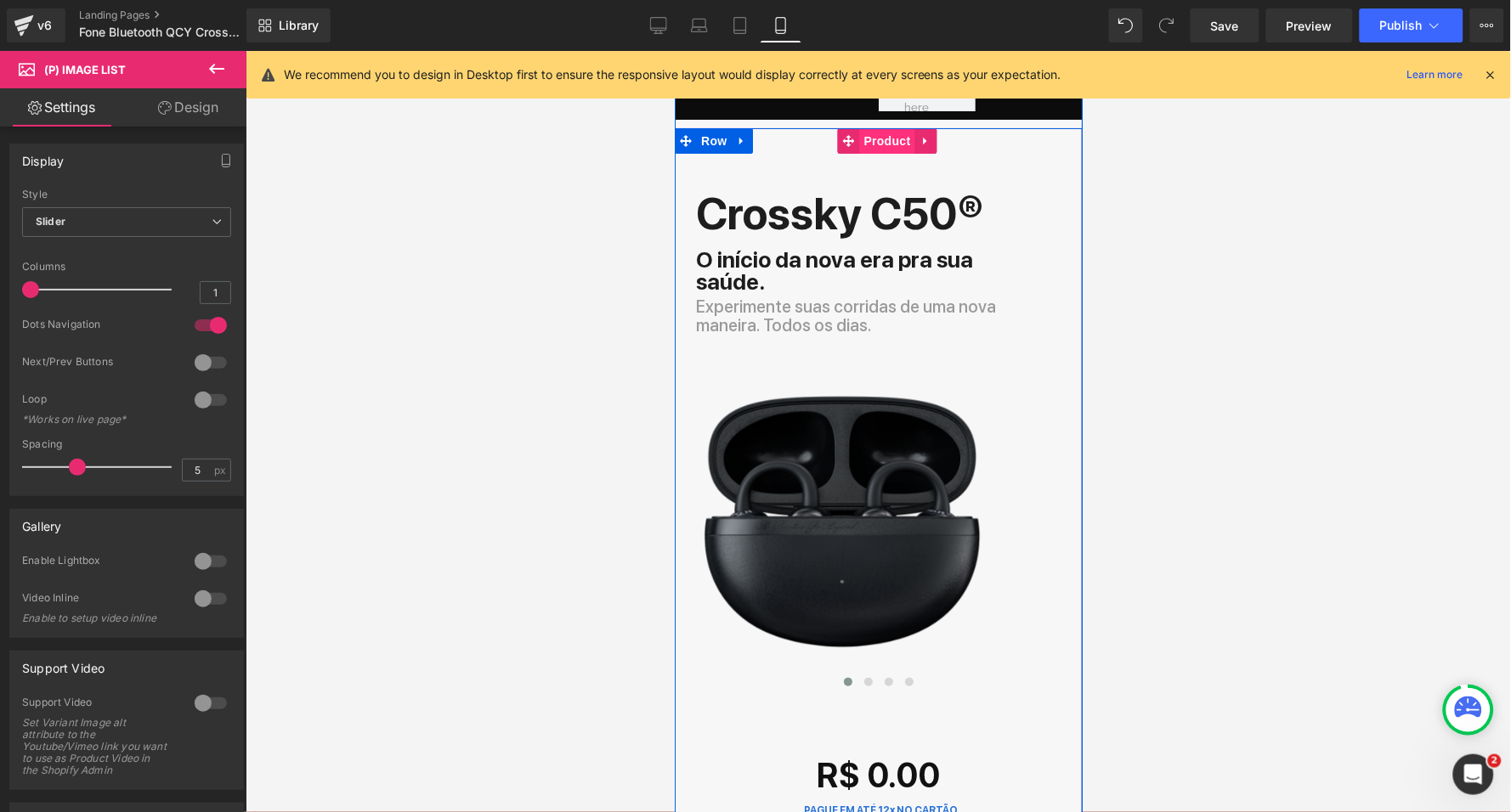
click at [890, 141] on span "Product" at bounding box center [886, 141] width 56 height 26
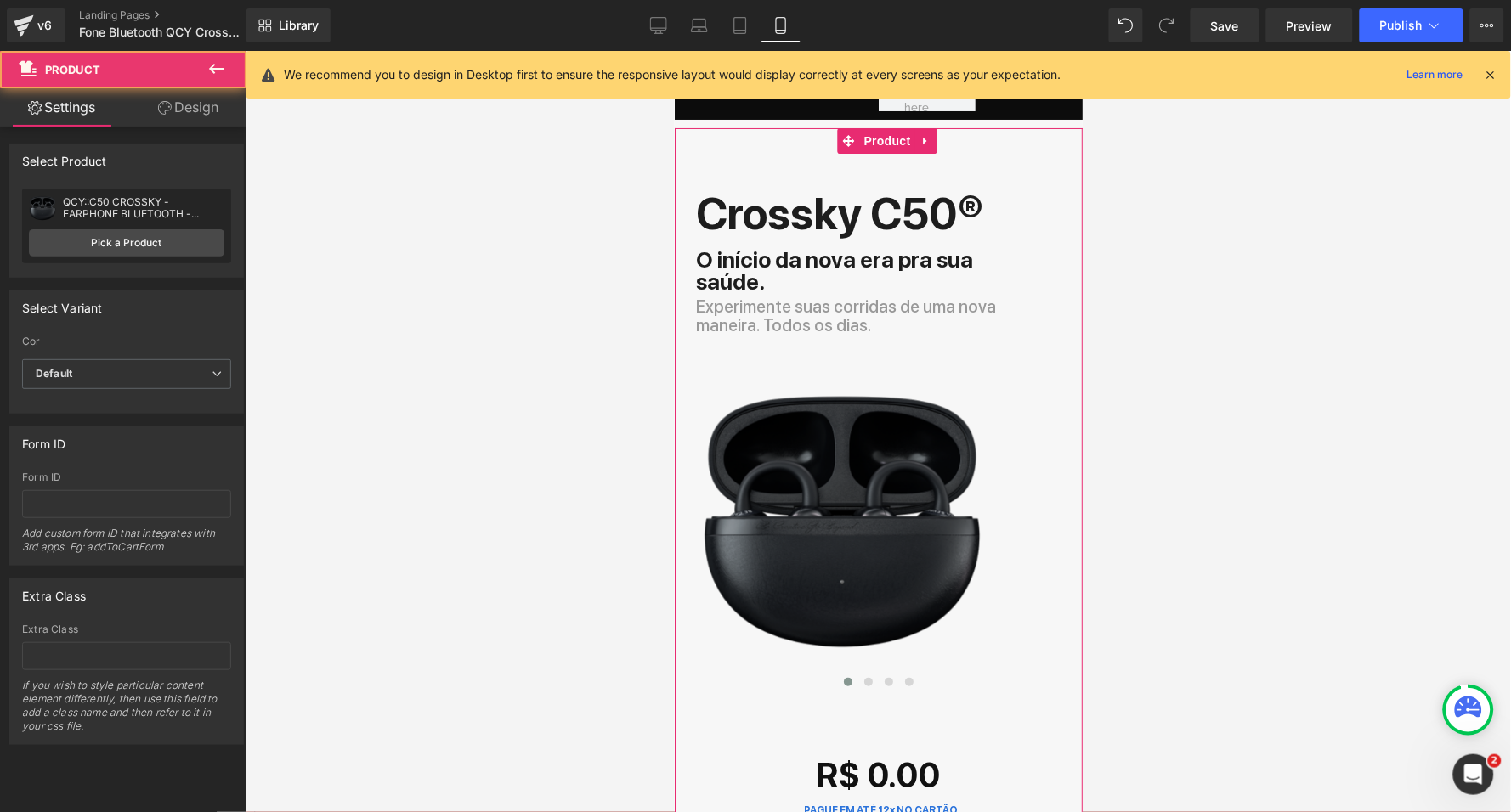
click at [184, 105] on link "Design" at bounding box center [188, 107] width 123 height 39
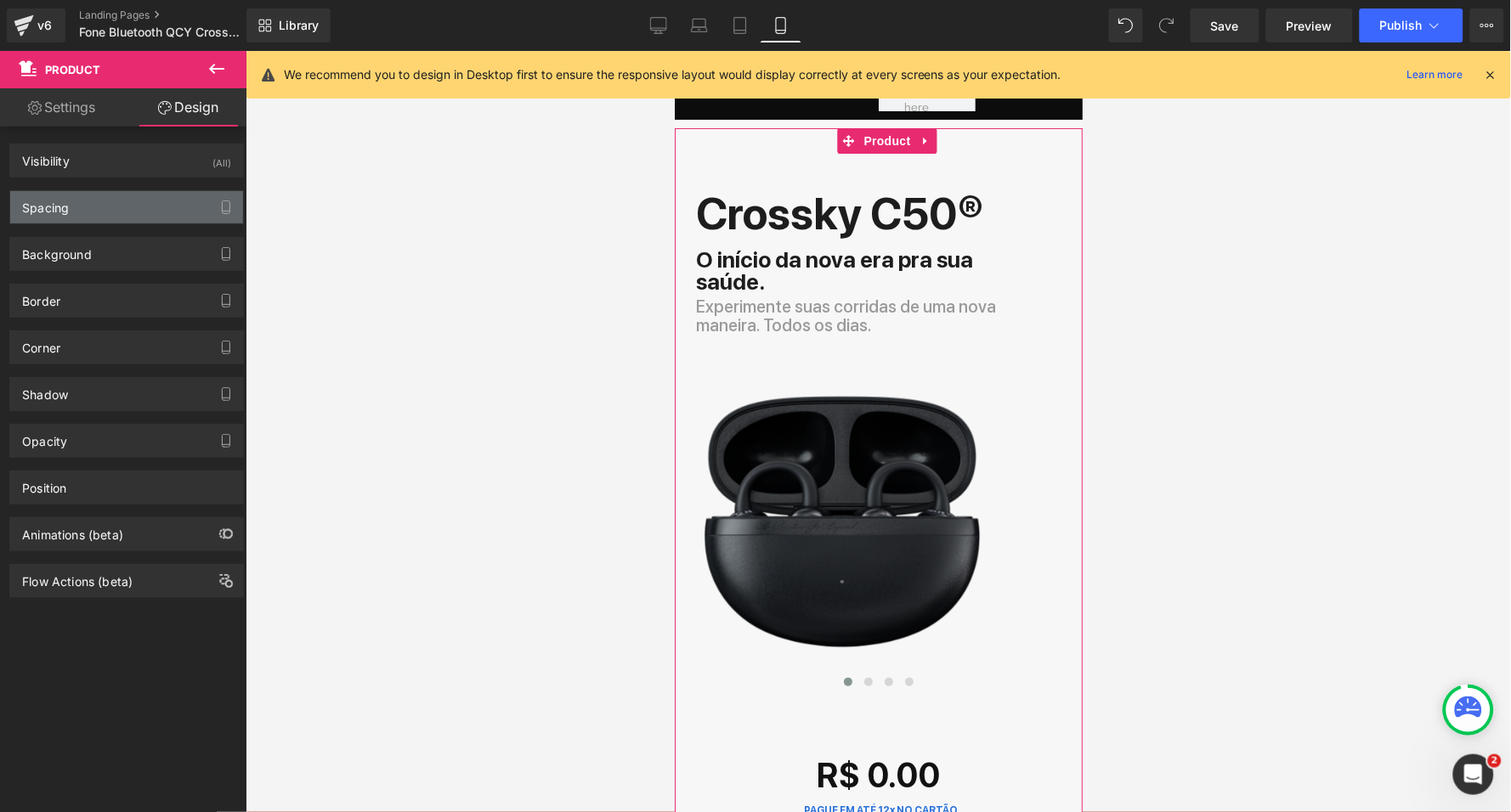
type input "0"
type input "30"
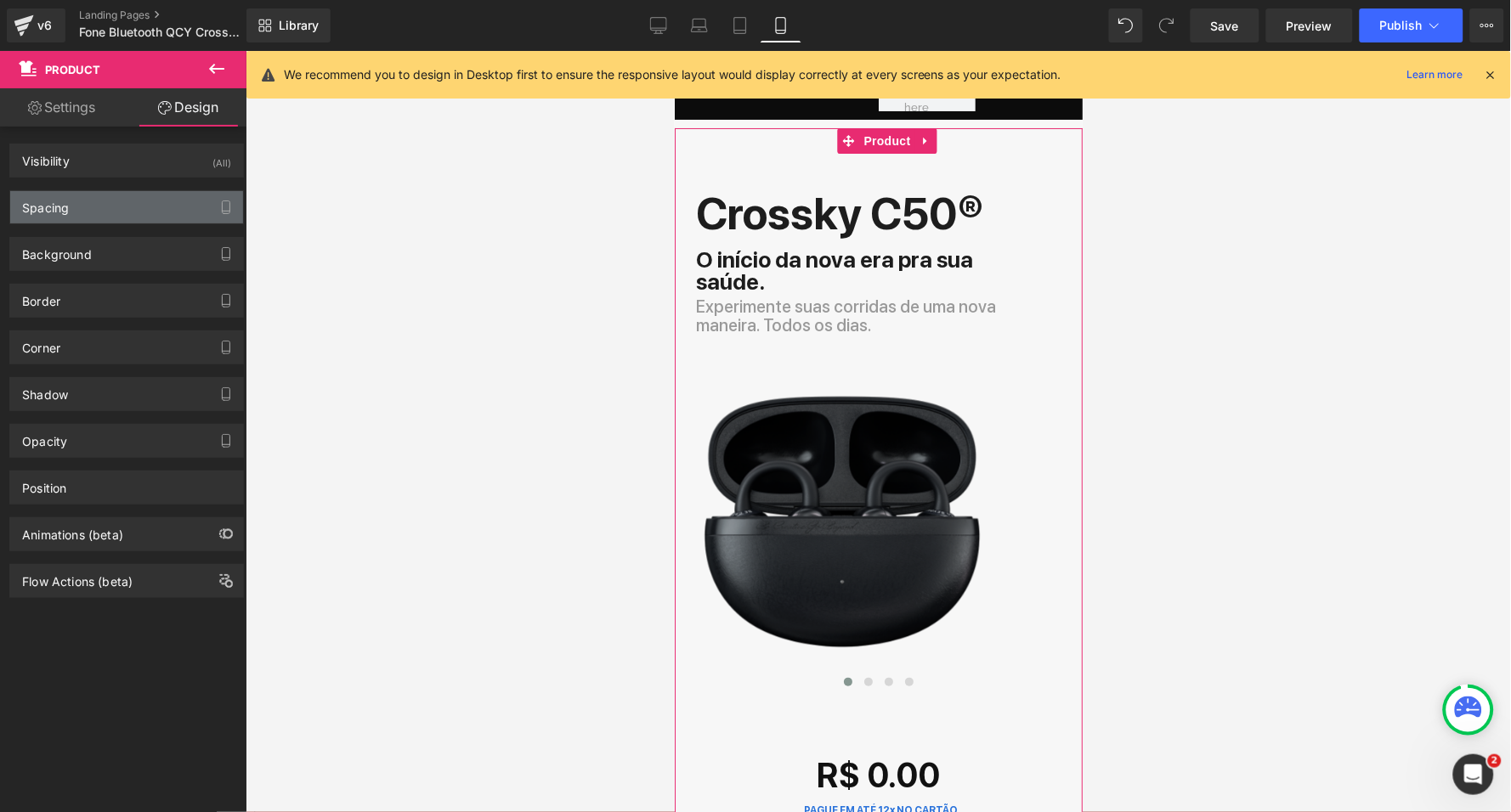
type input "10"
type input "0"
type input "10"
click at [91, 212] on div "Spacing" at bounding box center [126, 207] width 233 height 33
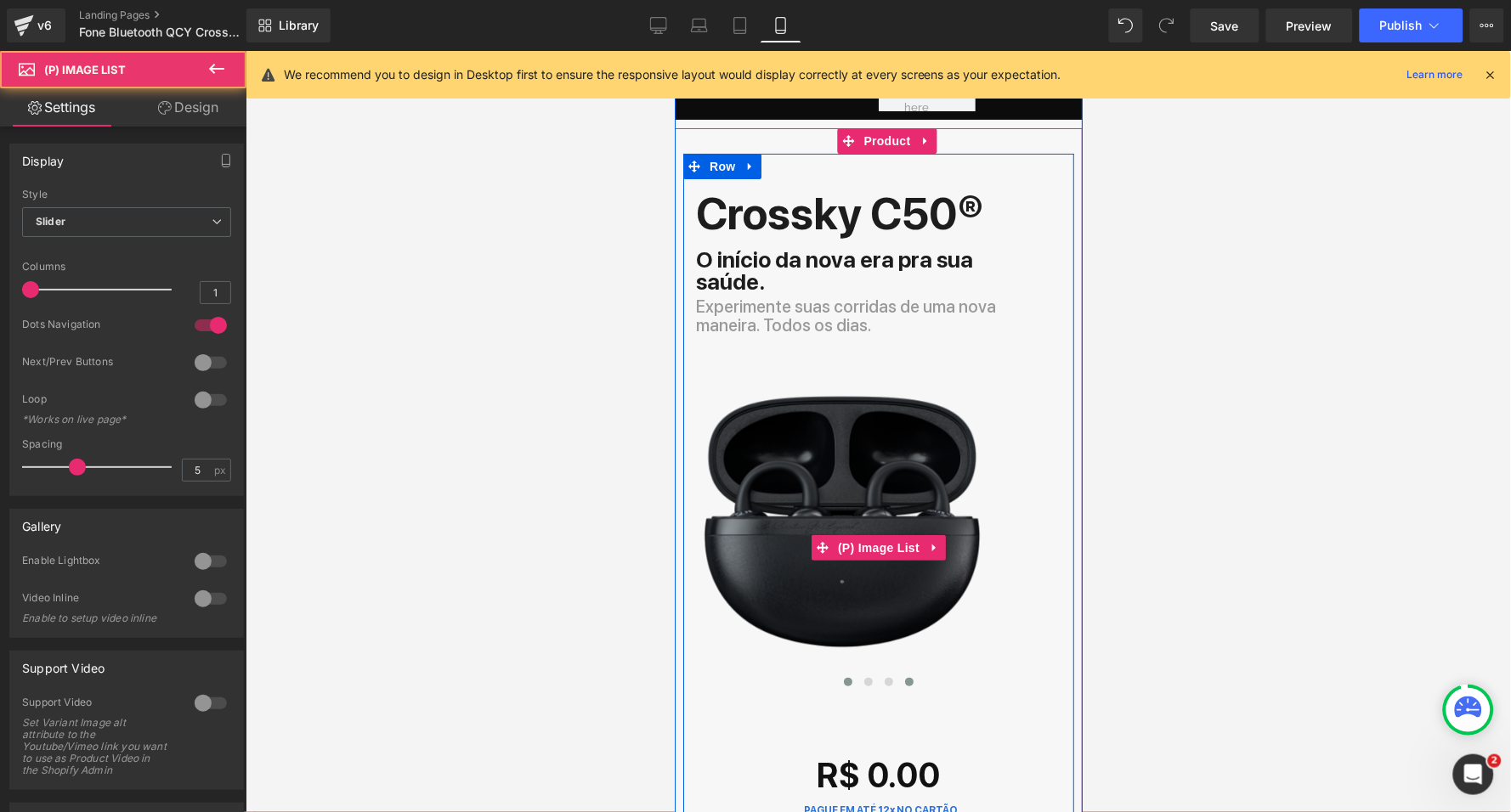
click at [906, 677] on span at bounding box center [908, 681] width 9 height 9
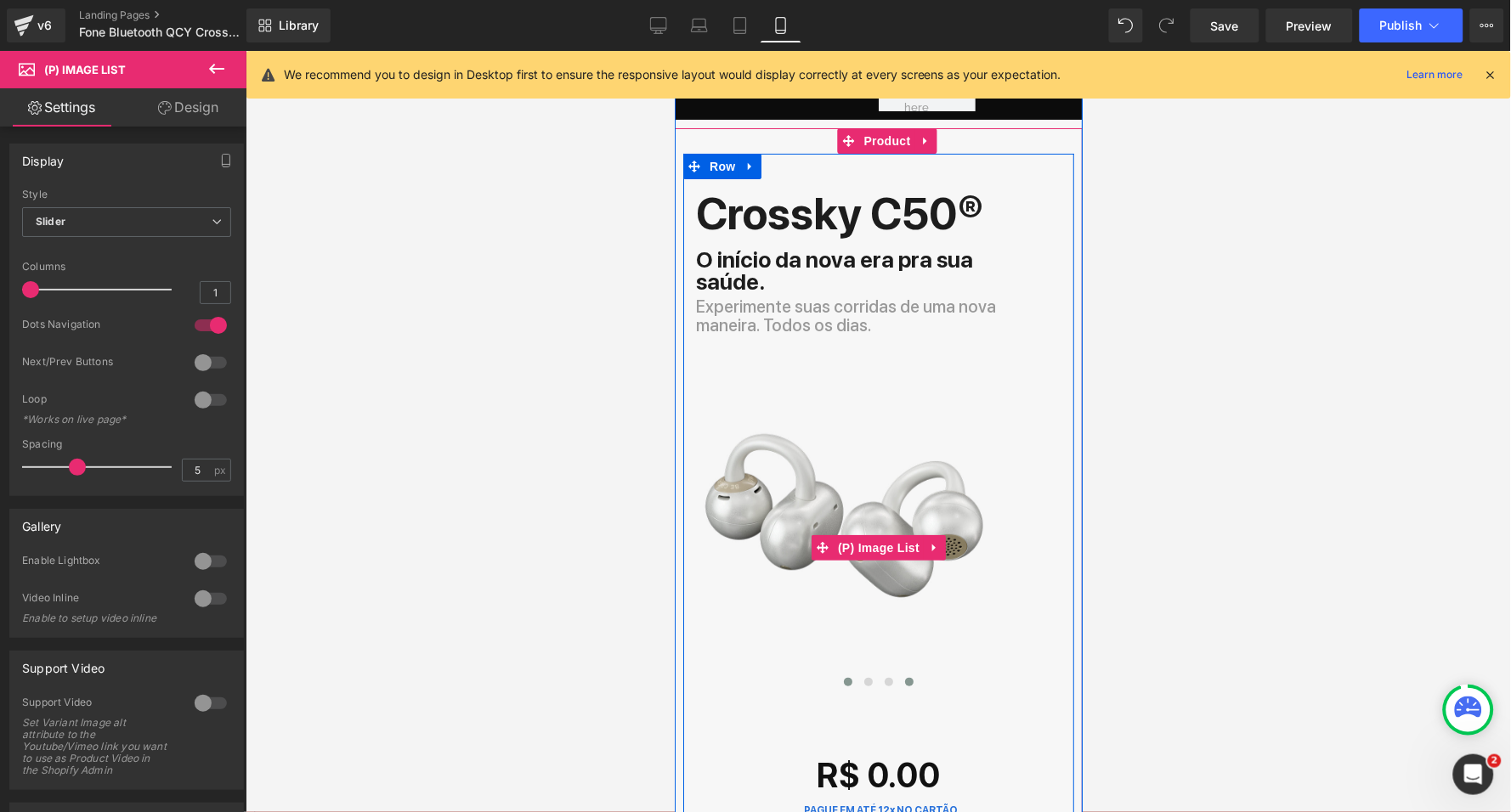
click at [850, 673] on button at bounding box center [847, 681] width 21 height 17
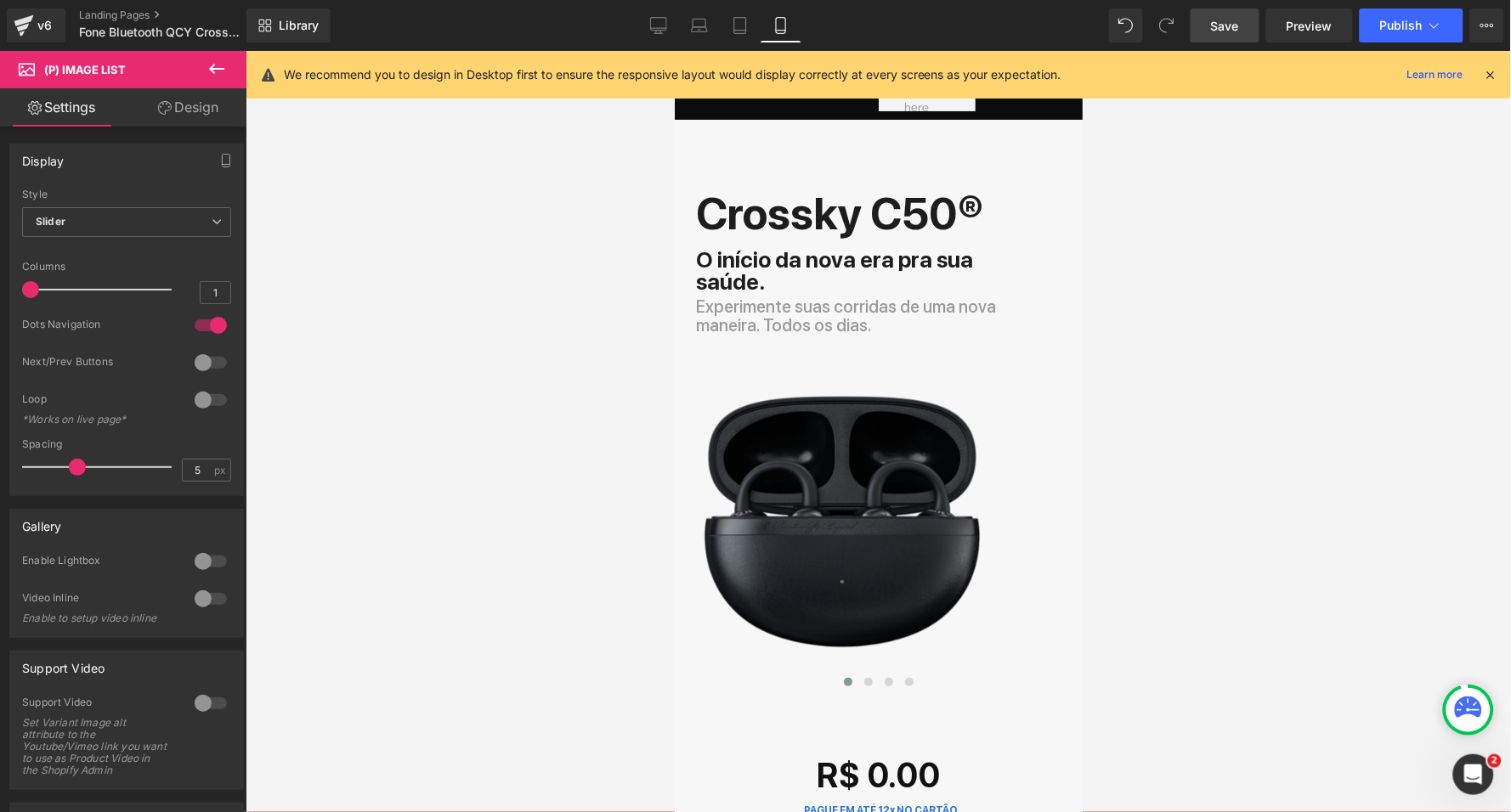
click at [1236, 19] on span "Save" at bounding box center [1224, 26] width 28 height 18
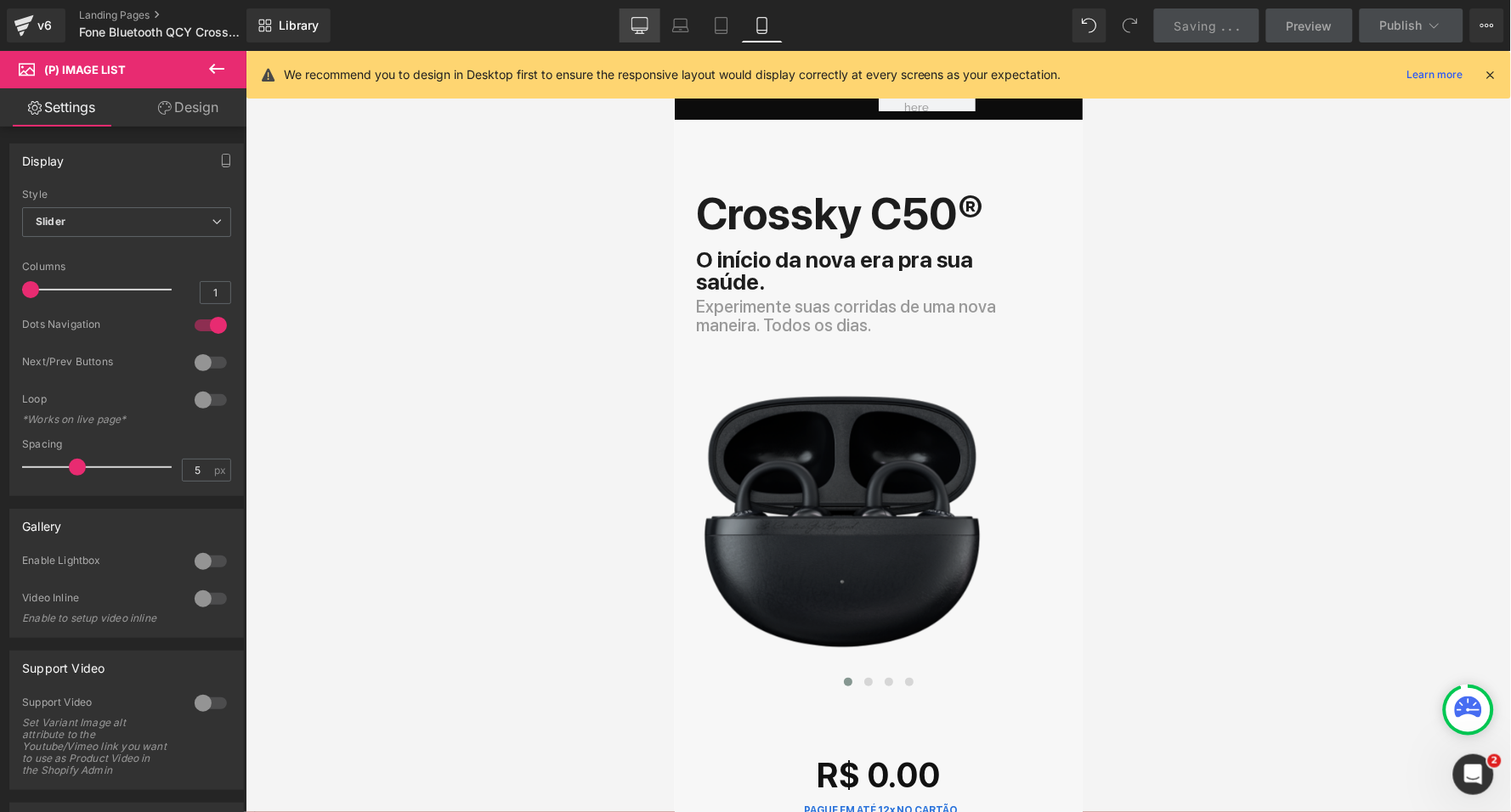
click at [642, 21] on icon at bounding box center [639, 25] width 17 height 17
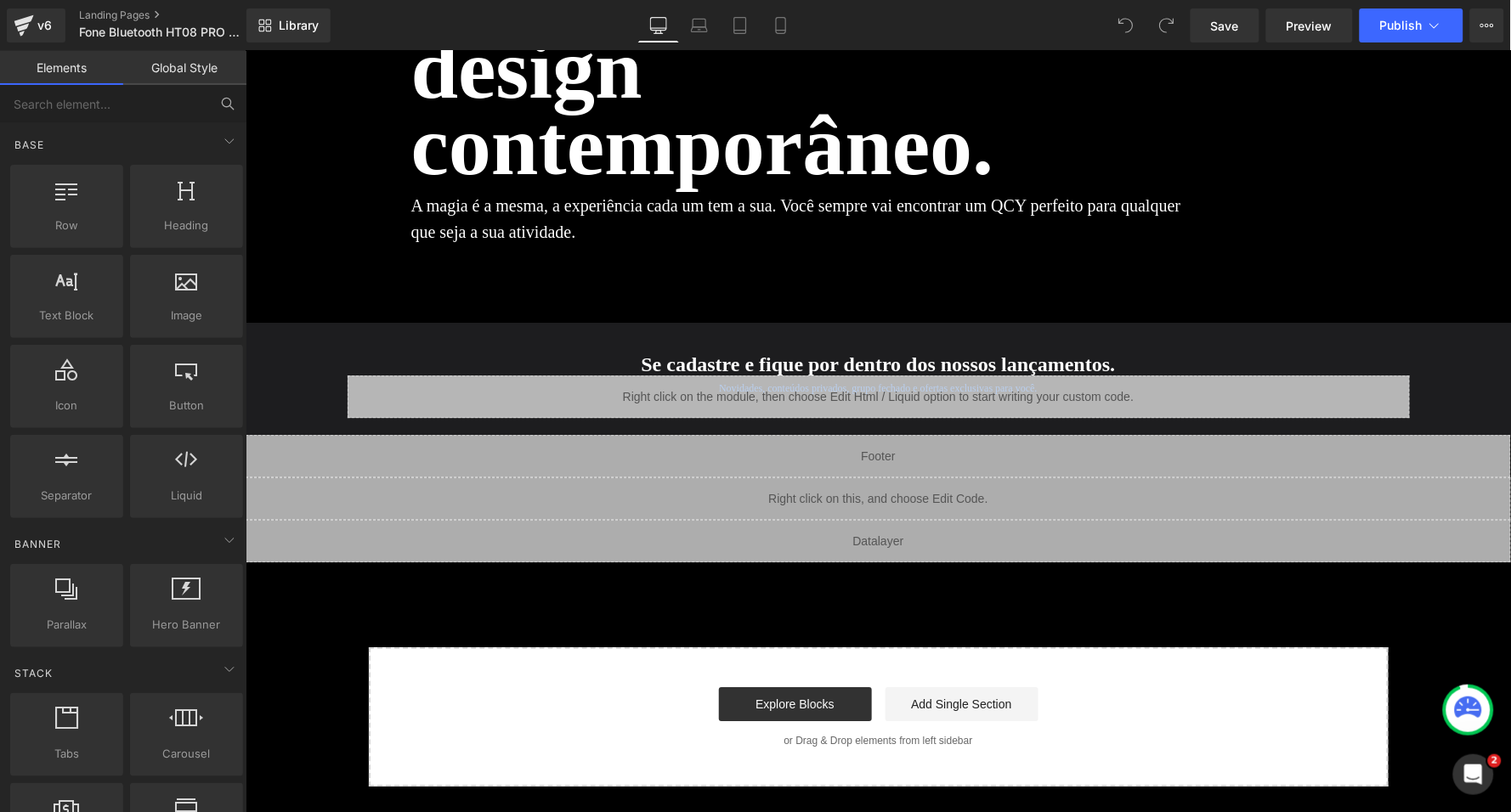
scroll to position [6766, 0]
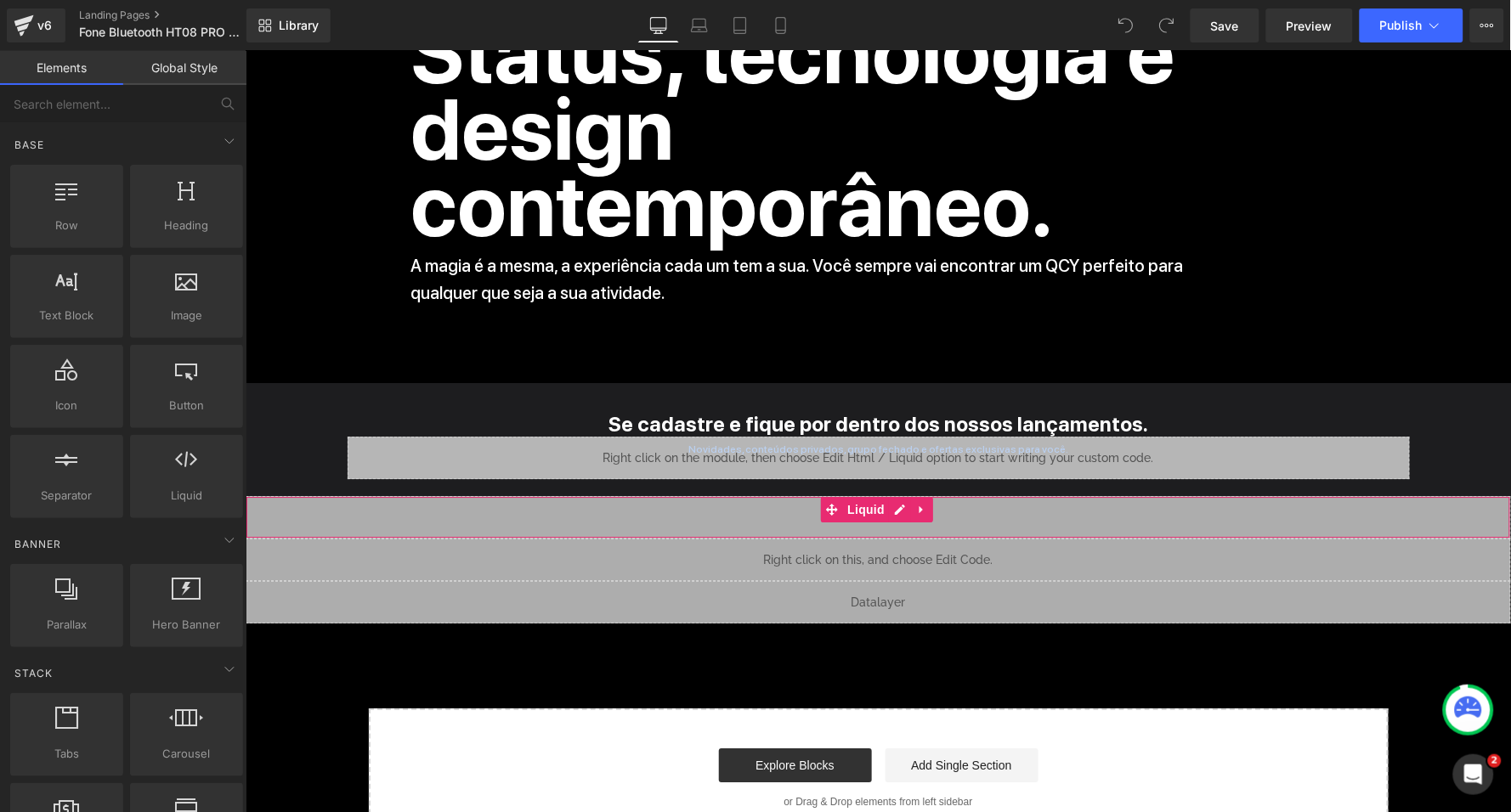
click at [899, 496] on div "Liquid" at bounding box center [877, 517] width 1265 height 43
click at [897, 589] on icon at bounding box center [898, 594] width 10 height 10
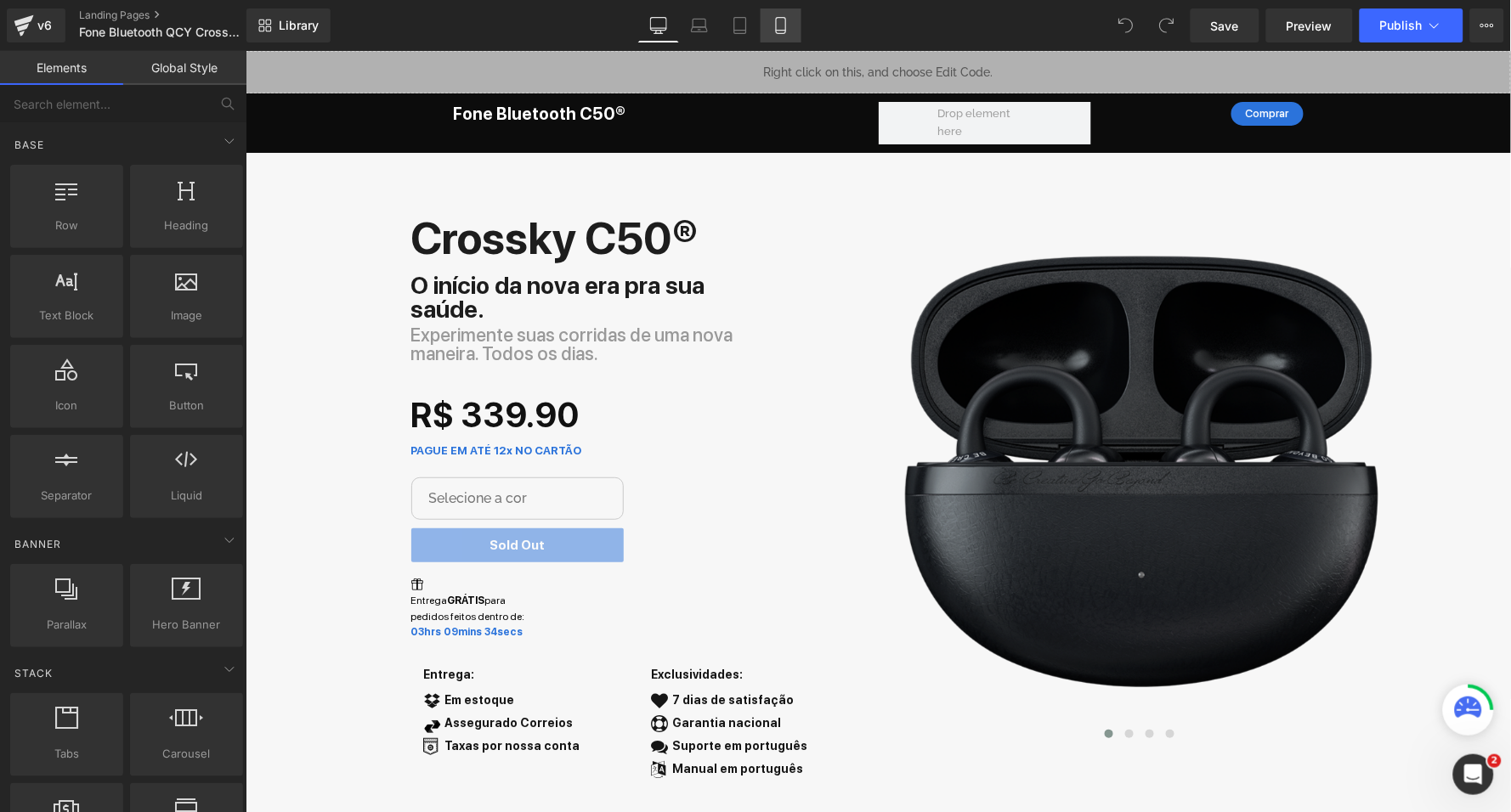
click at [776, 32] on icon at bounding box center [779, 26] width 9 height 16
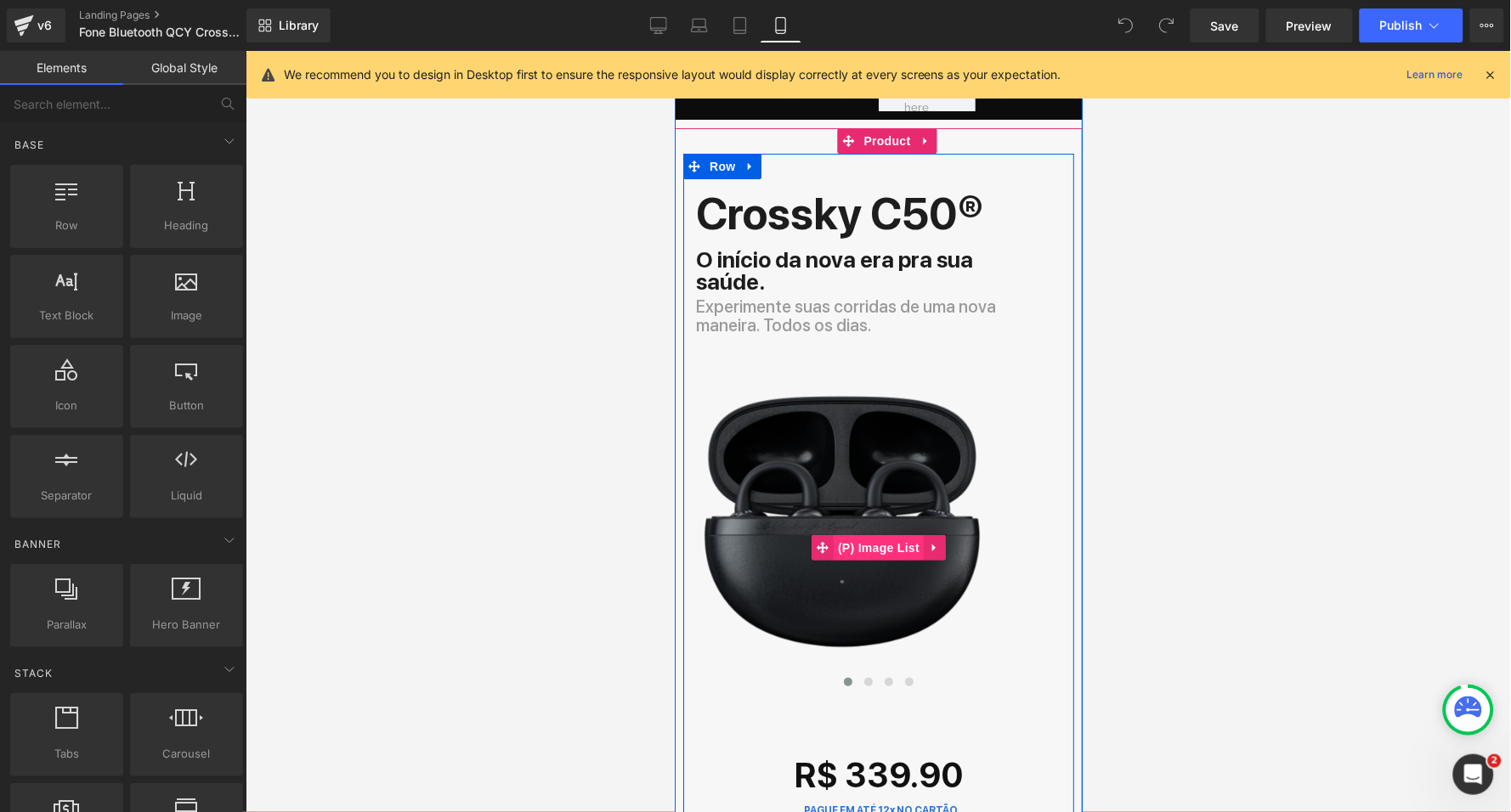
click at [865, 534] on span "(P) Image List" at bounding box center [877, 547] width 90 height 26
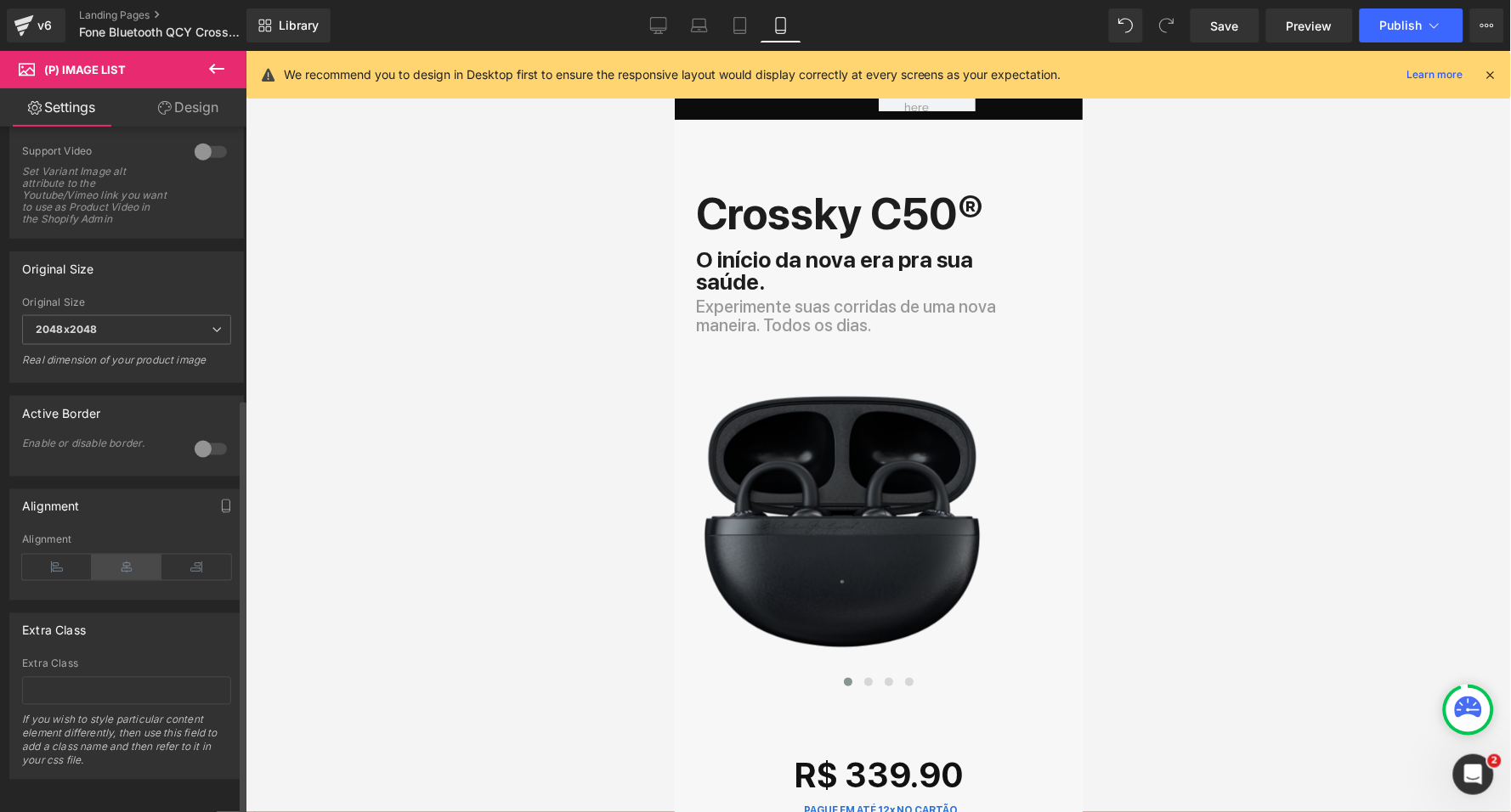
scroll to position [550, 0]
click at [123, 555] on icon at bounding box center [127, 568] width 69 height 26
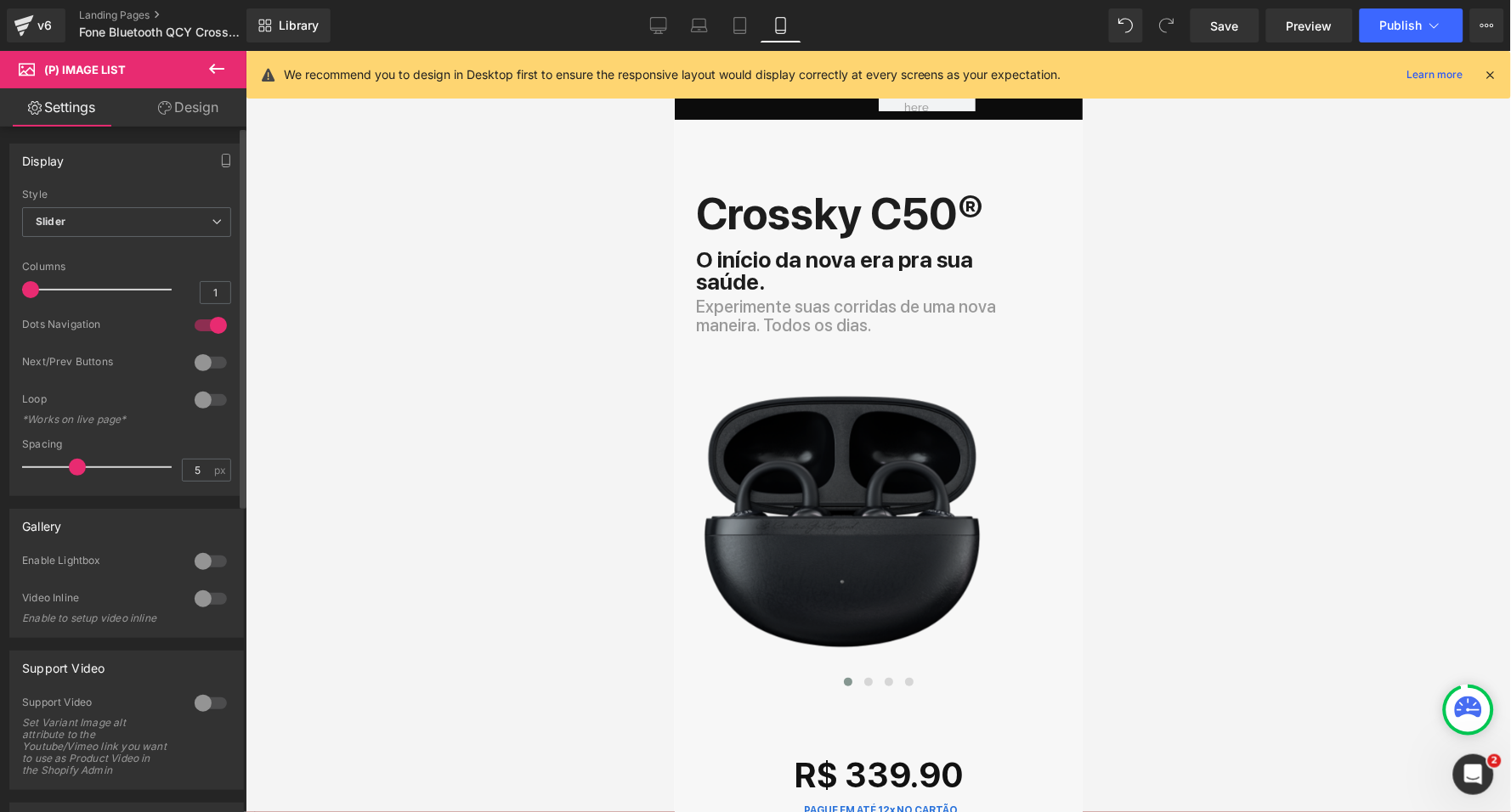
scroll to position [0, 0]
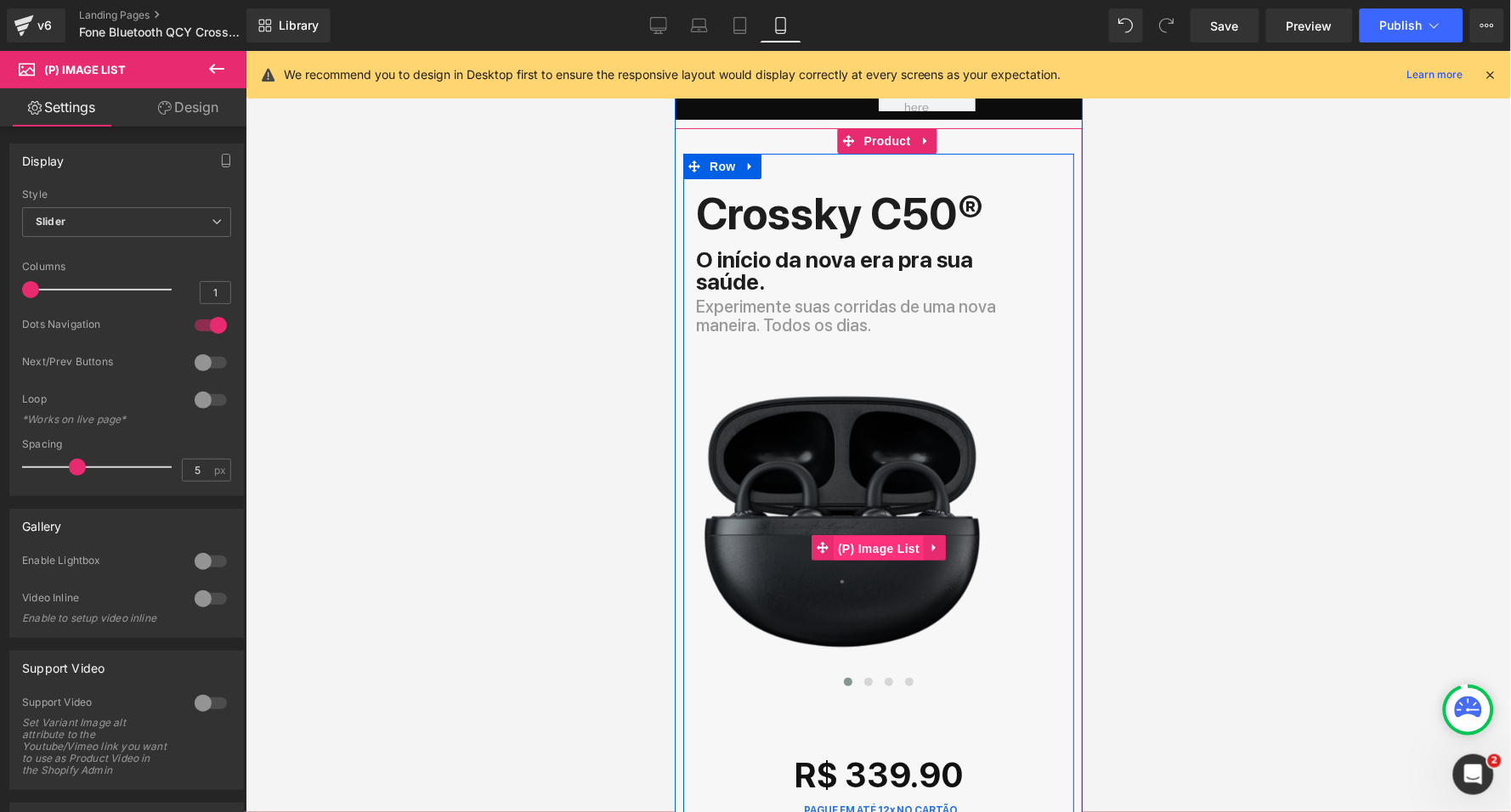
click at [874, 535] on span "(P) Image List" at bounding box center [877, 548] width 90 height 26
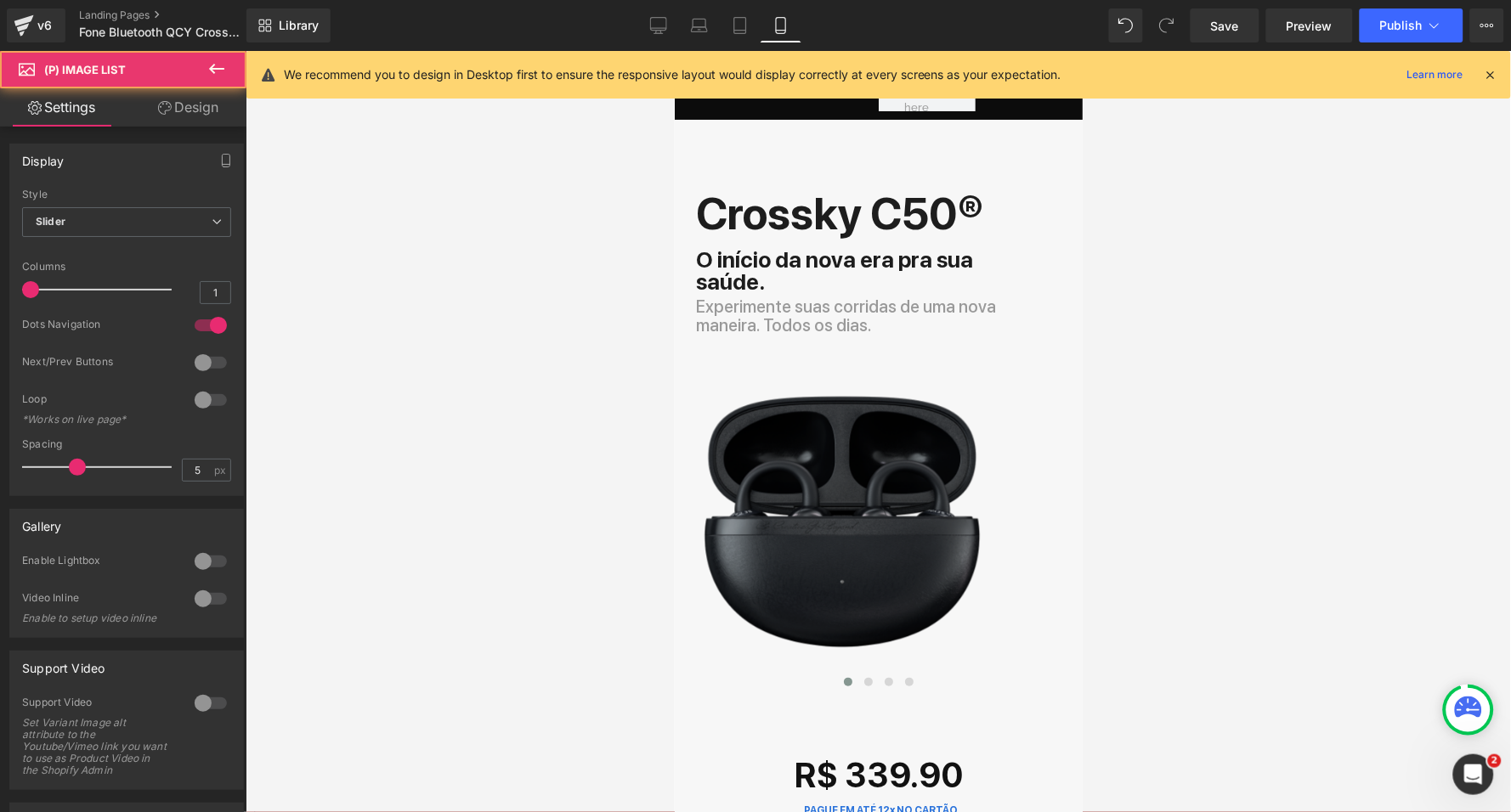
click at [195, 106] on link "Design" at bounding box center [188, 107] width 123 height 39
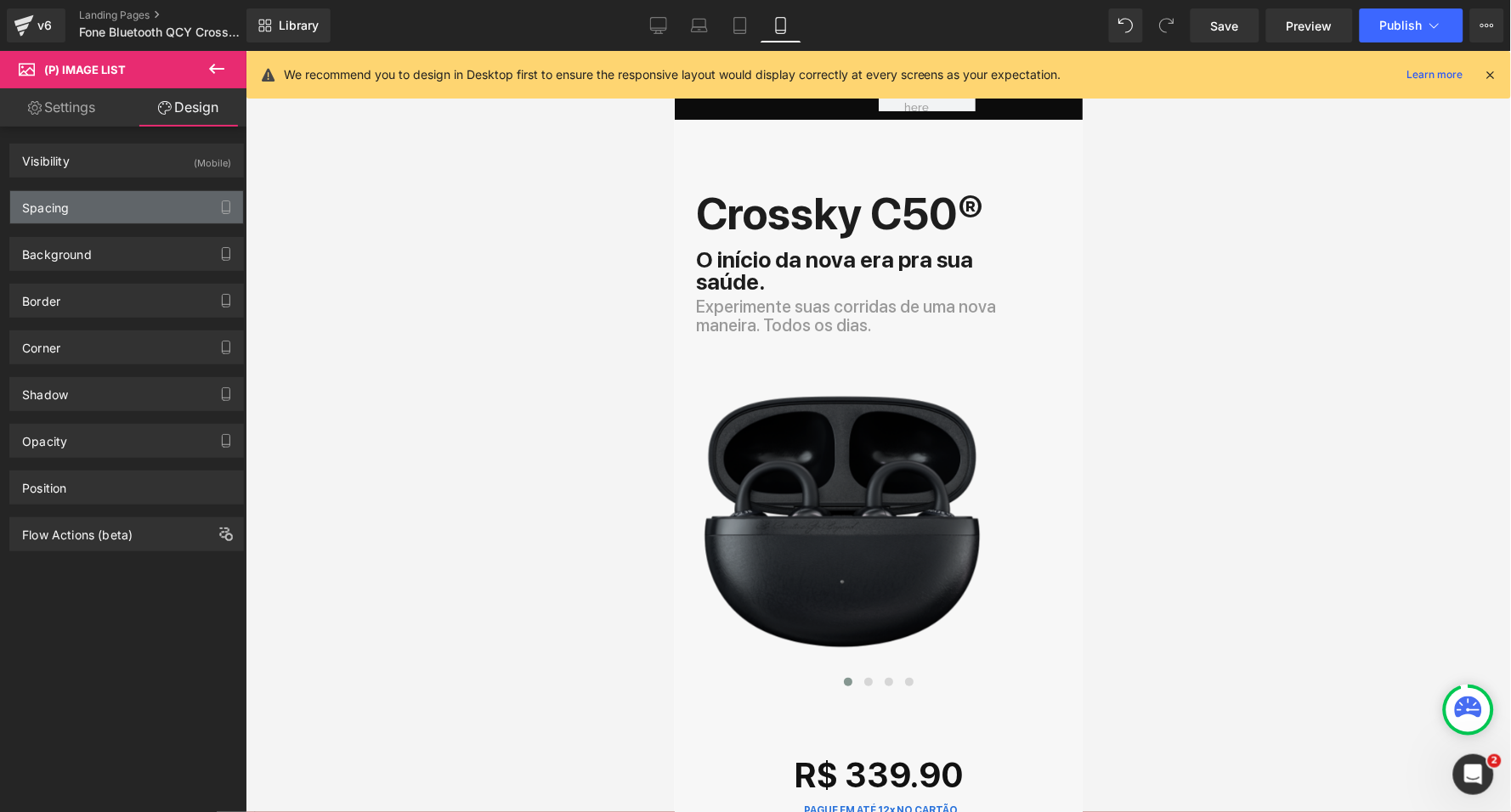
click at [140, 205] on div "Spacing" at bounding box center [126, 207] width 233 height 33
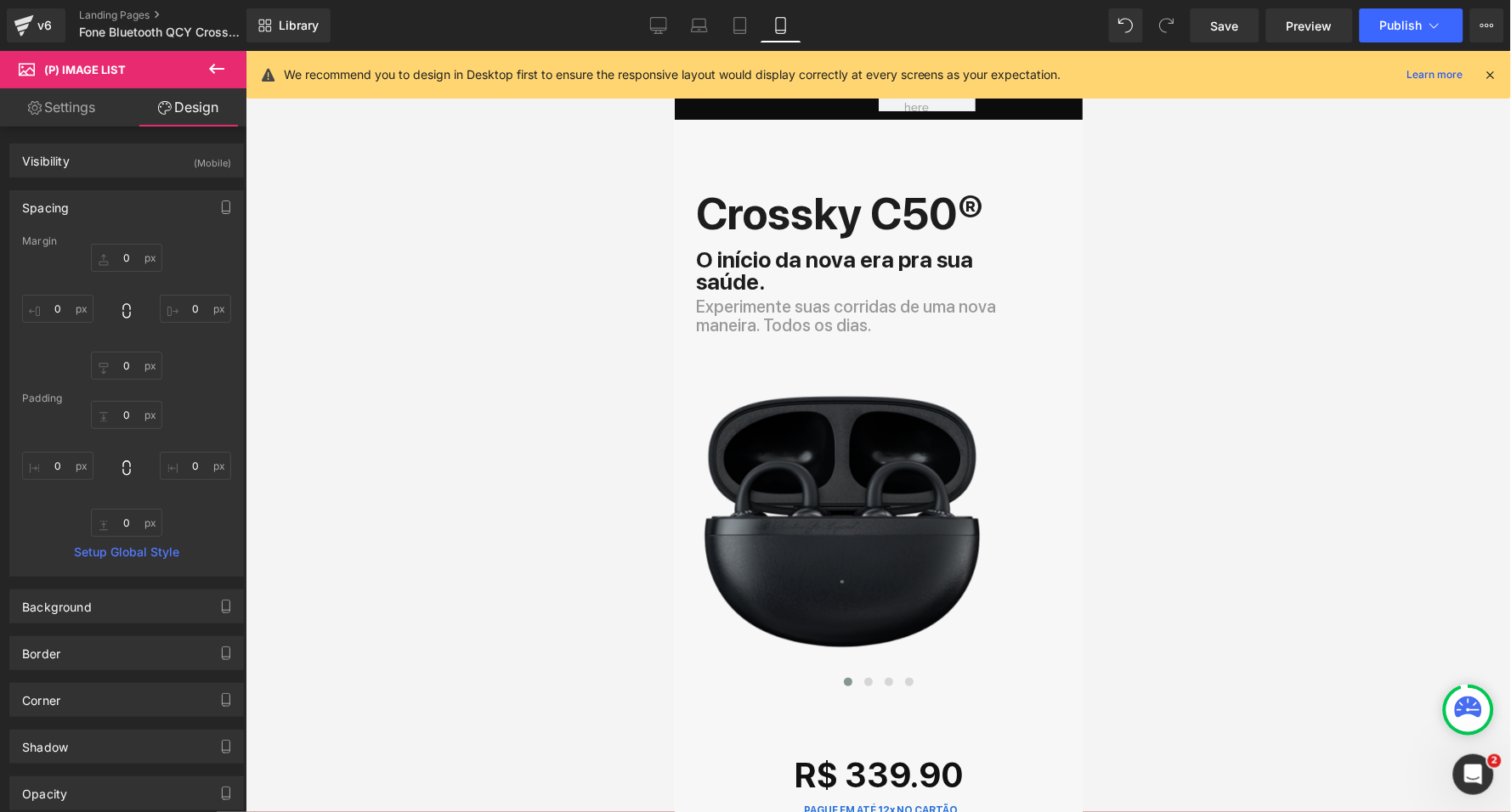
click at [460, 343] on div at bounding box center [878, 431] width 1265 height 761
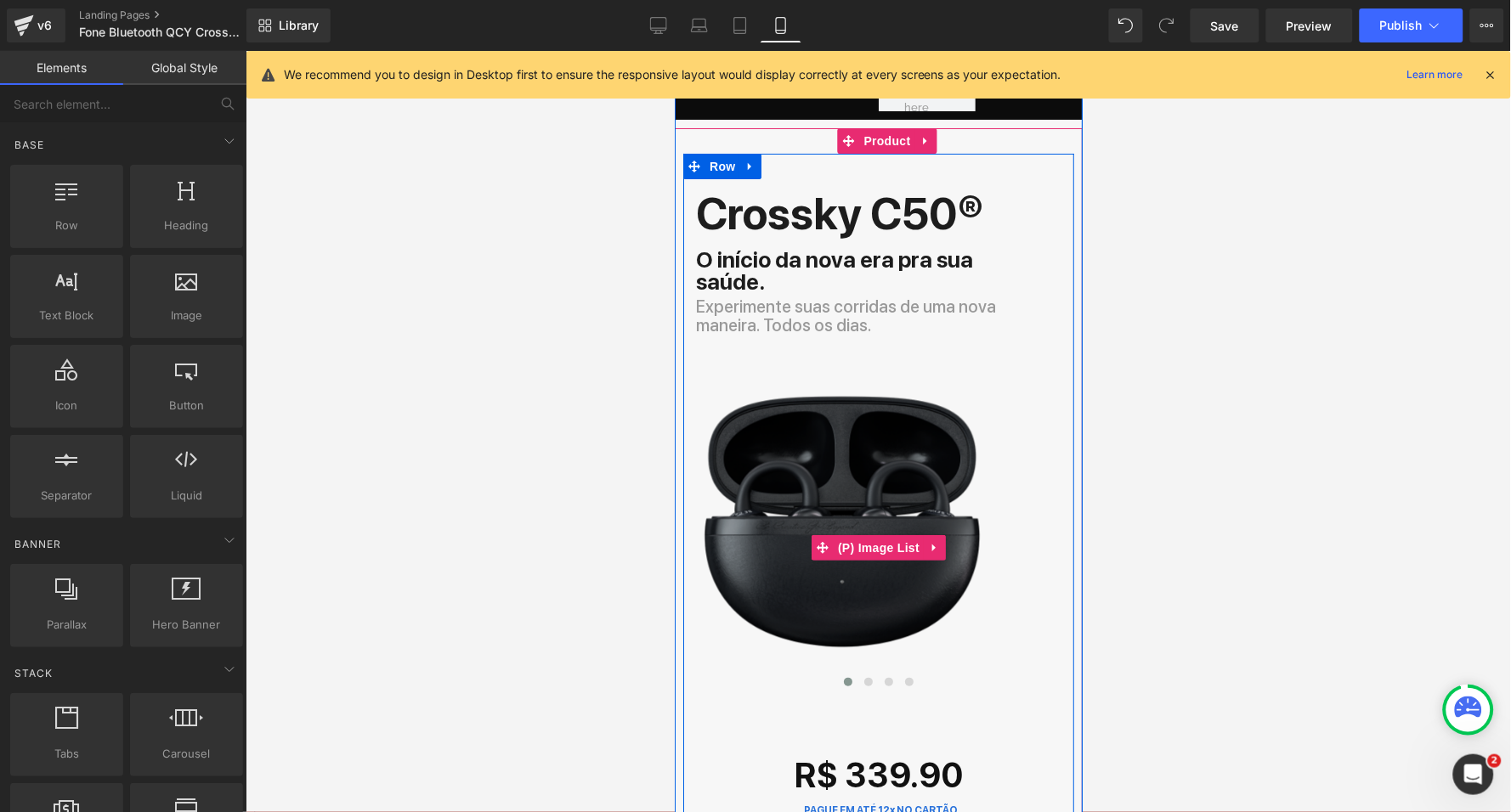
click at [1045, 438] on div at bounding box center [879, 518] width 366 height 289
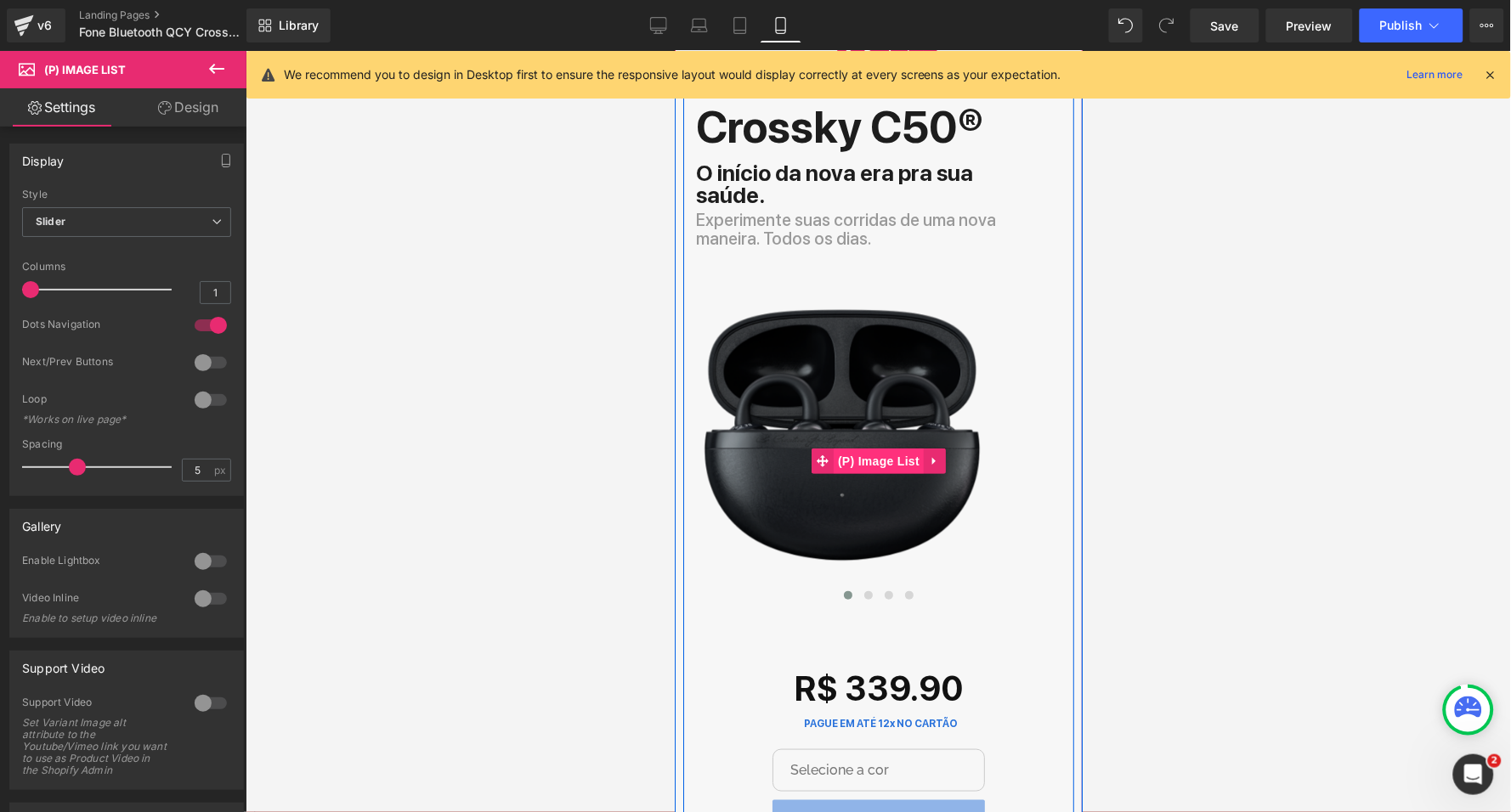
scroll to position [80, 0]
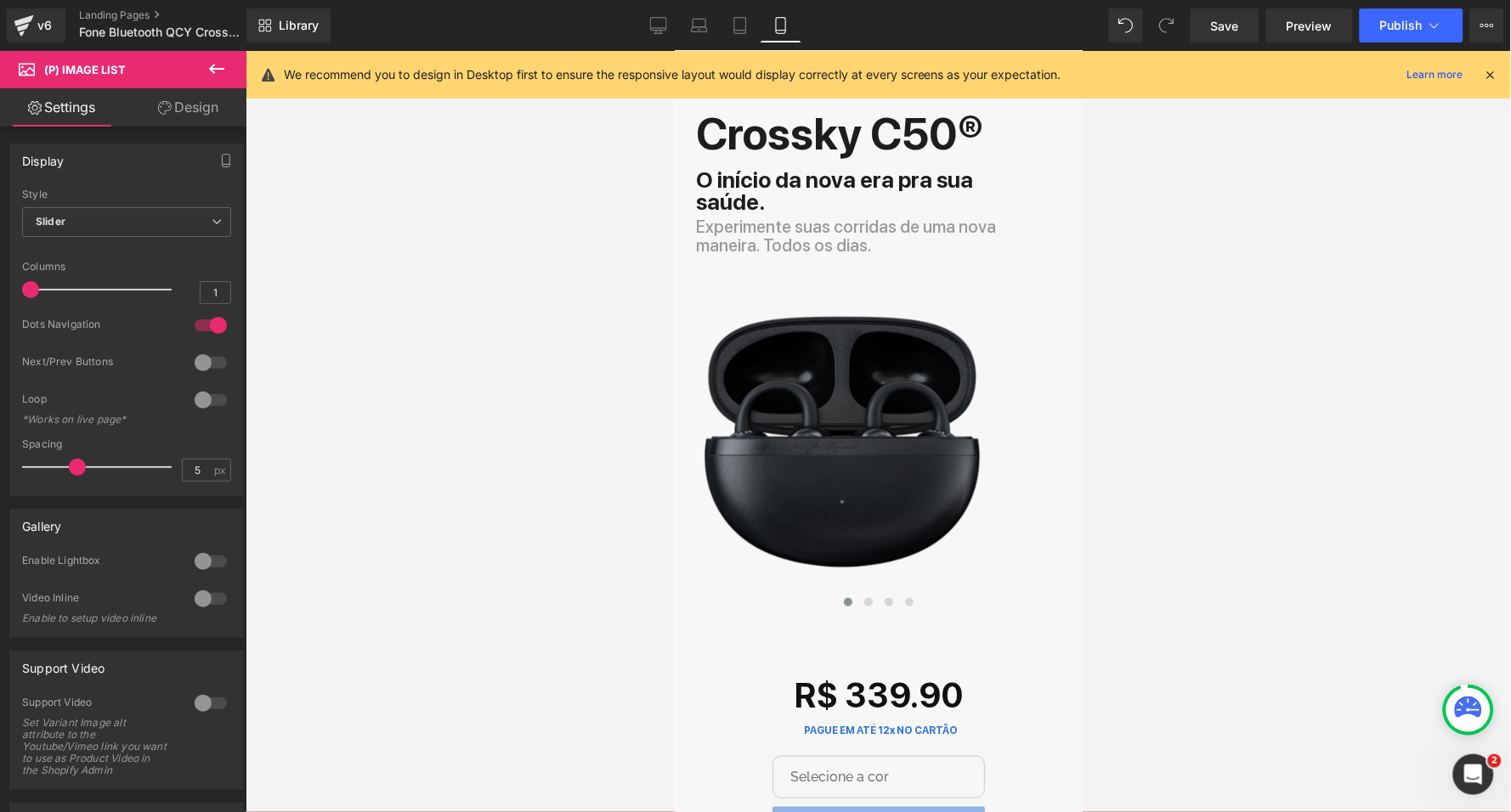
click at [220, 75] on icon at bounding box center [216, 68] width 21 height 21
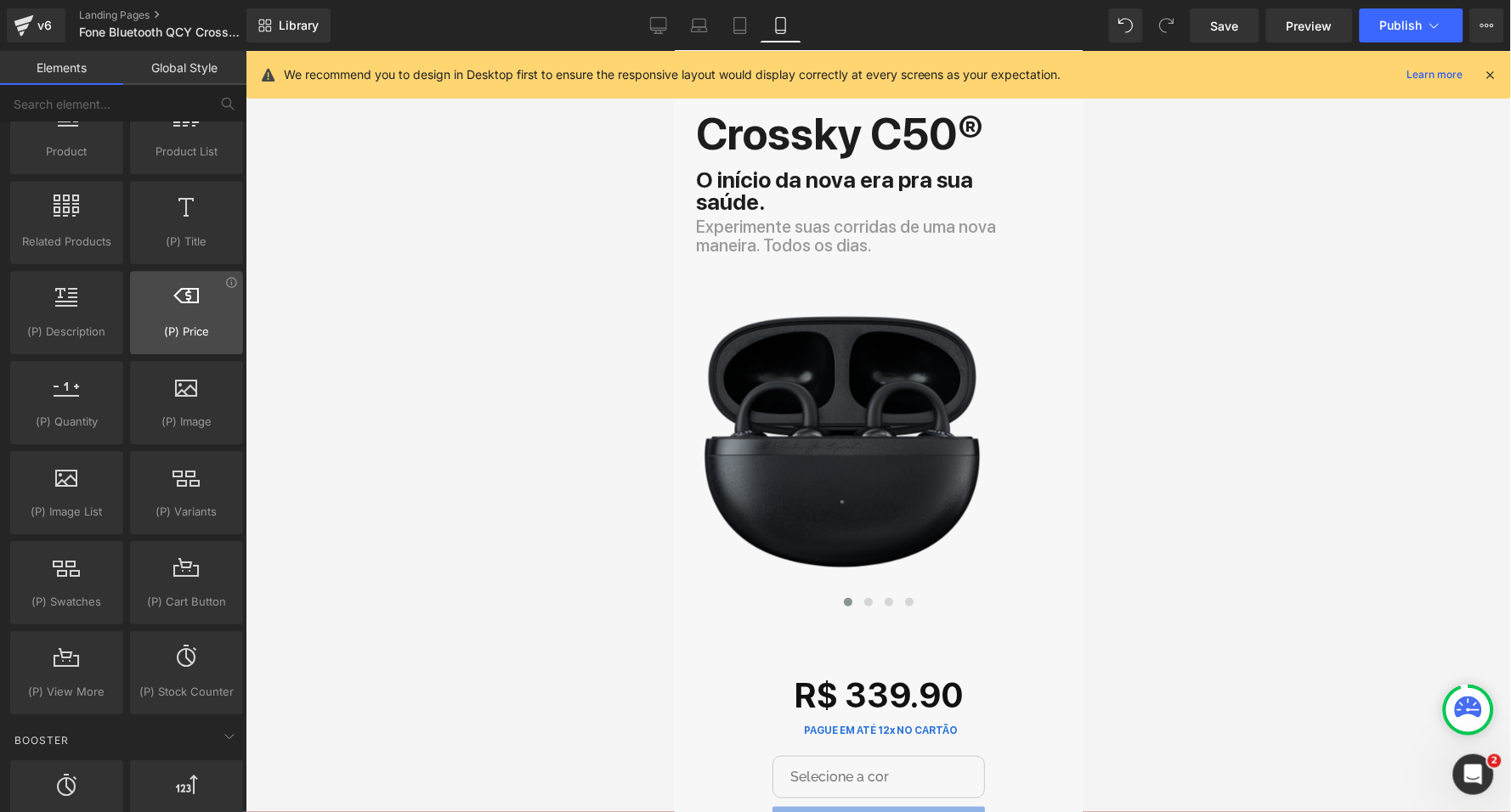
scroll to position [1435, 0]
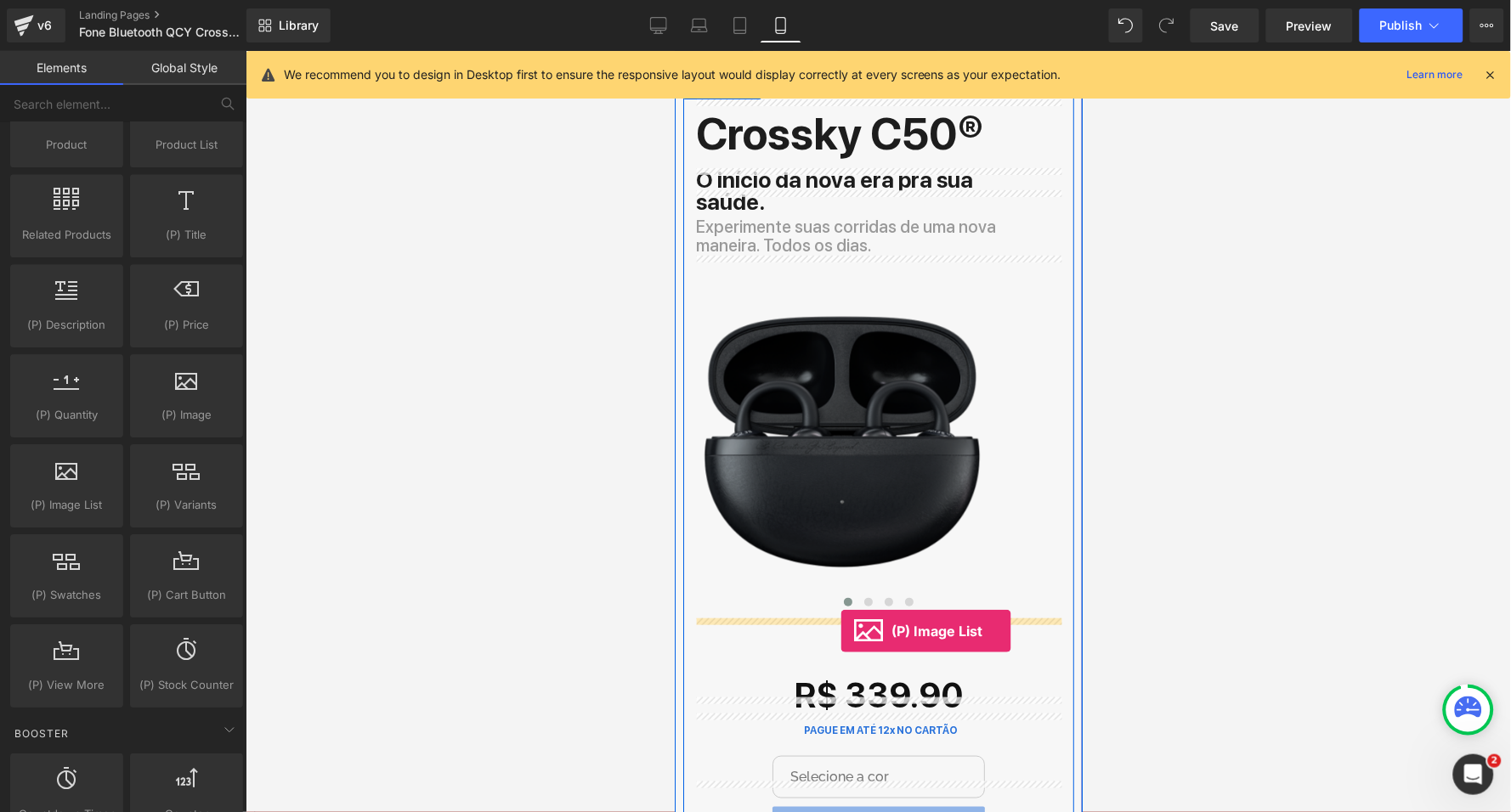
drag, startPoint x: 749, startPoint y: 506, endPoint x: 840, endPoint y: 631, distance: 154.6
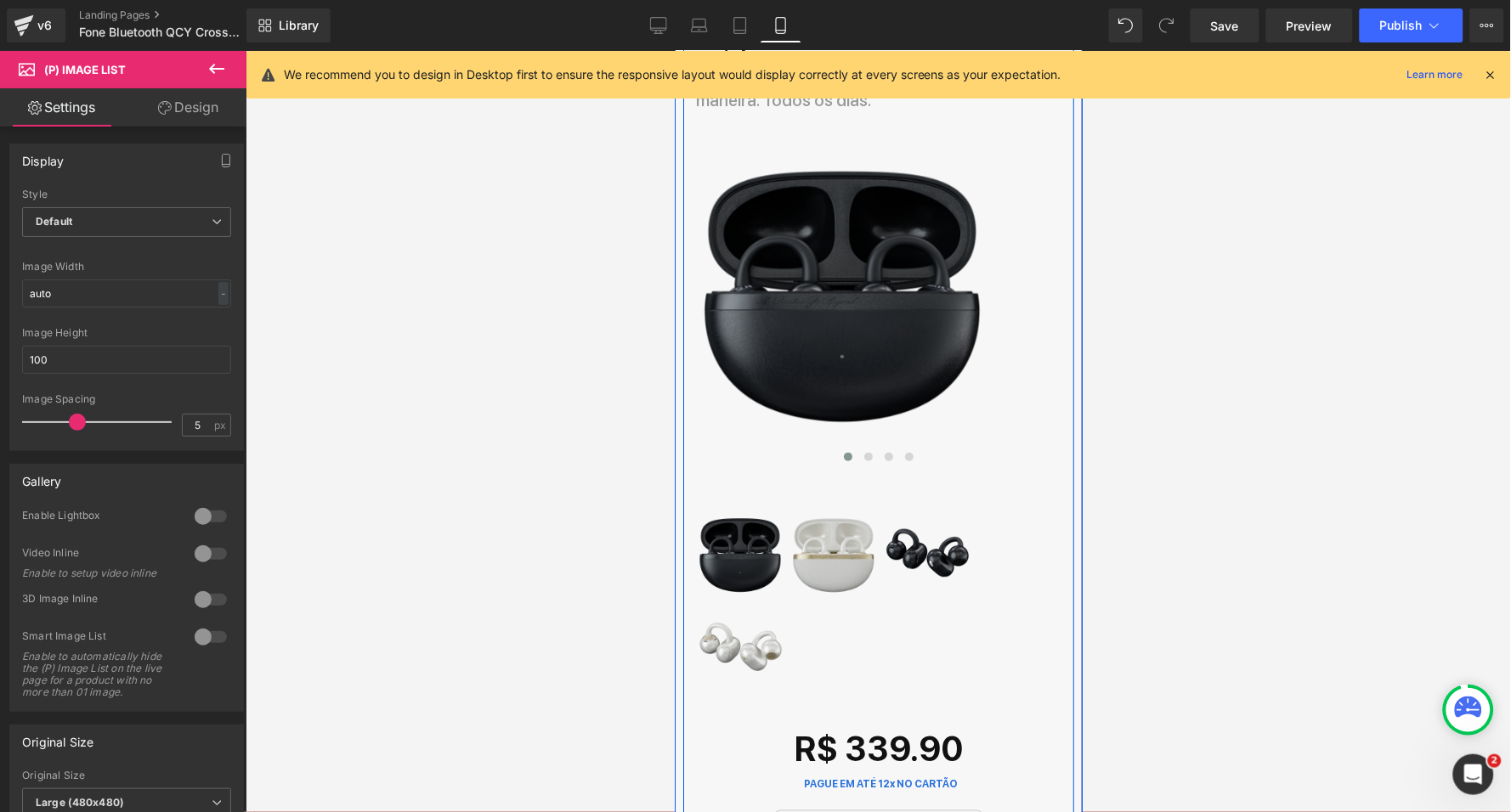
scroll to position [234, 0]
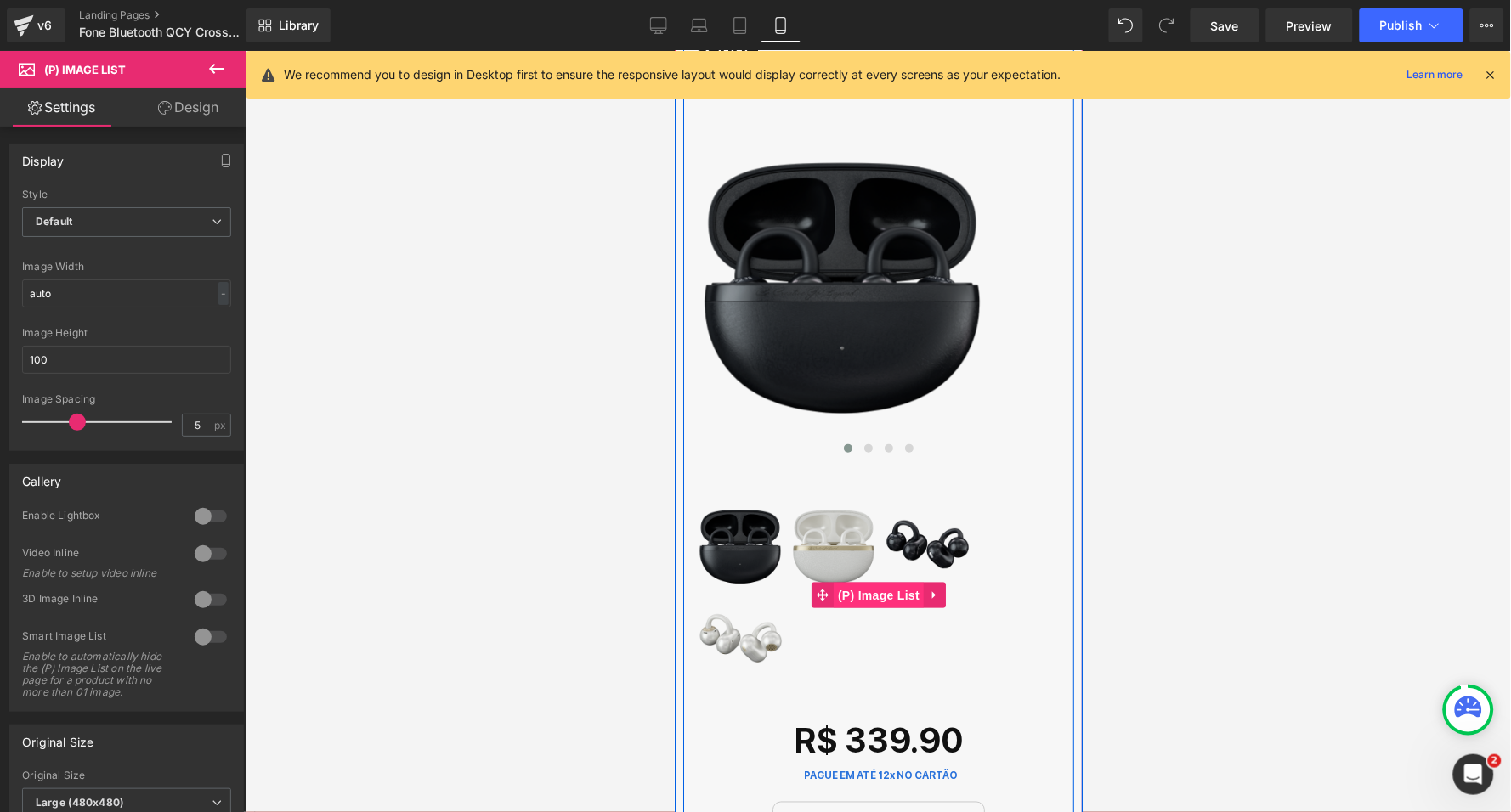
click at [863, 582] on span "(P) Image List" at bounding box center [877, 595] width 90 height 26
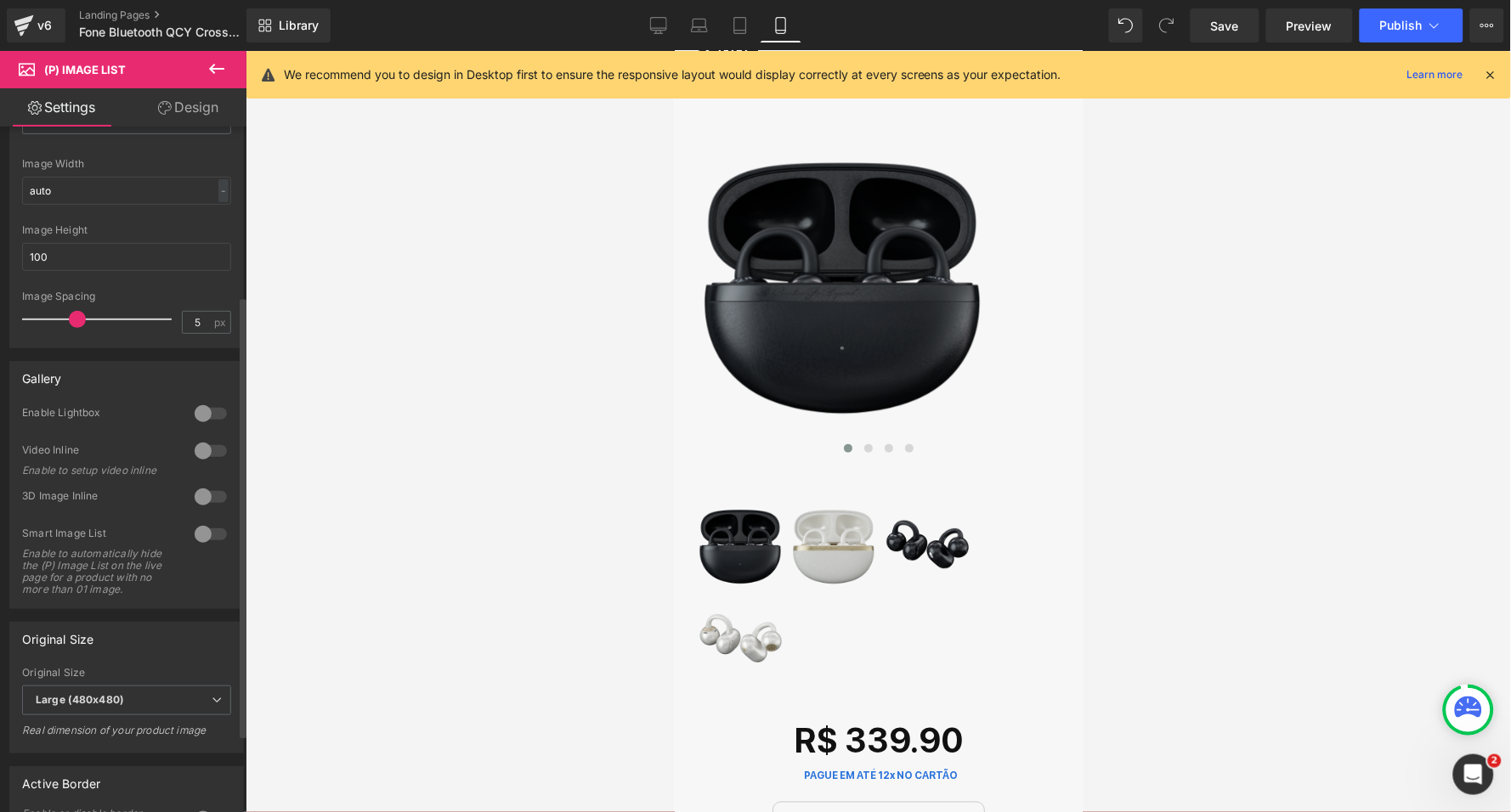
scroll to position [350, 0]
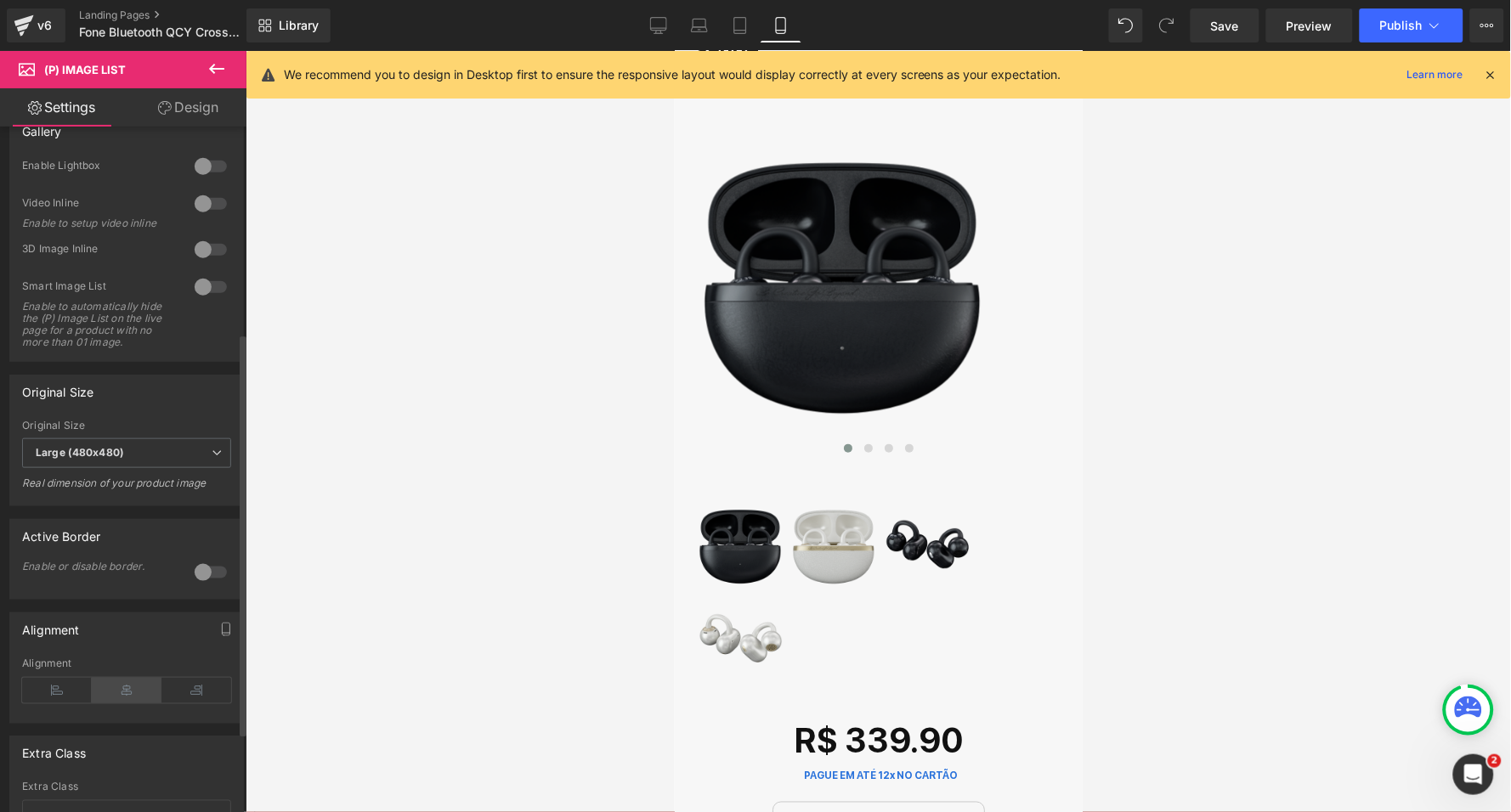
click at [123, 681] on icon at bounding box center [127, 691] width 69 height 26
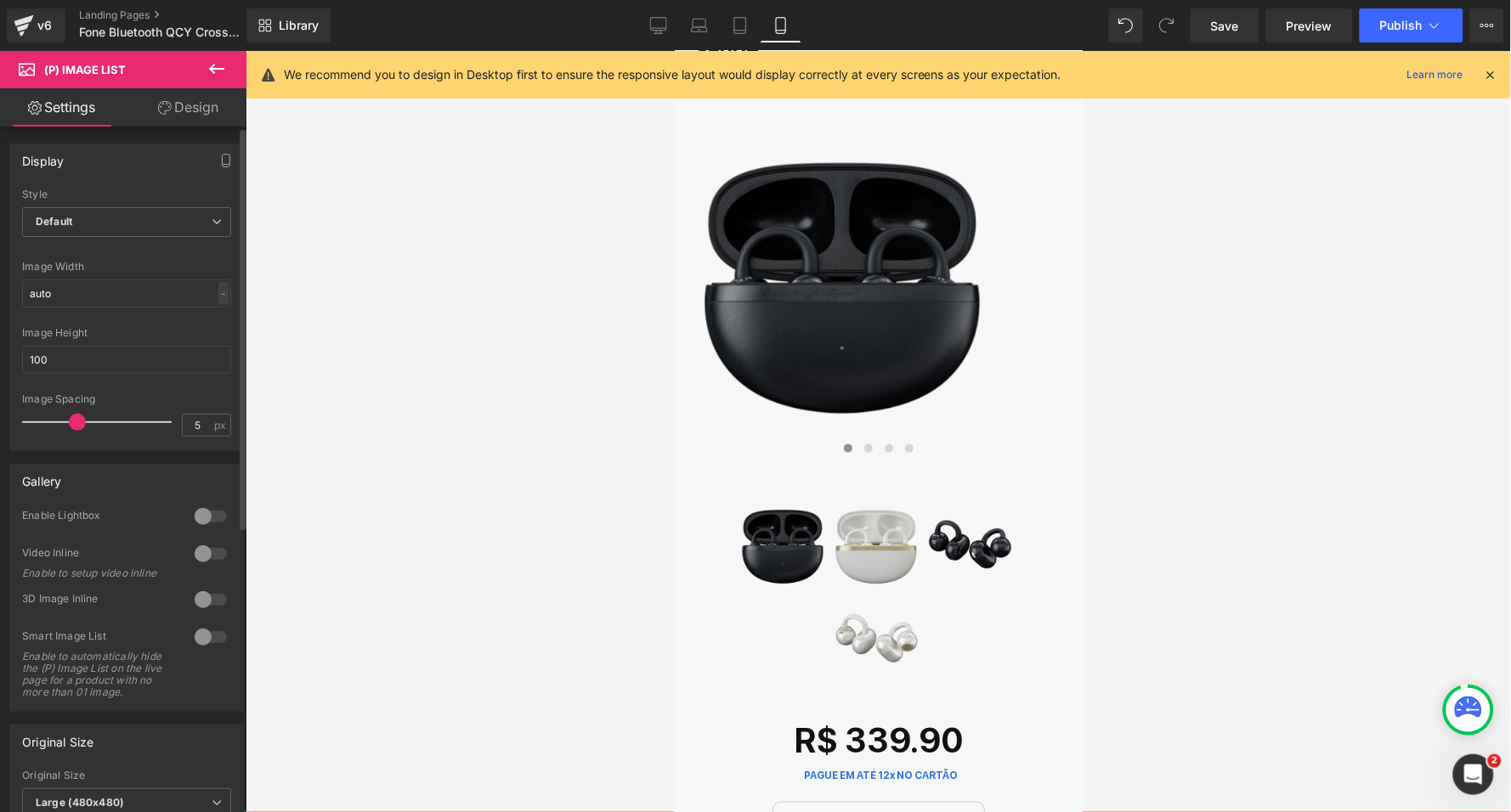
scroll to position [0, 0]
click at [101, 216] on span "Default" at bounding box center [126, 222] width 209 height 30
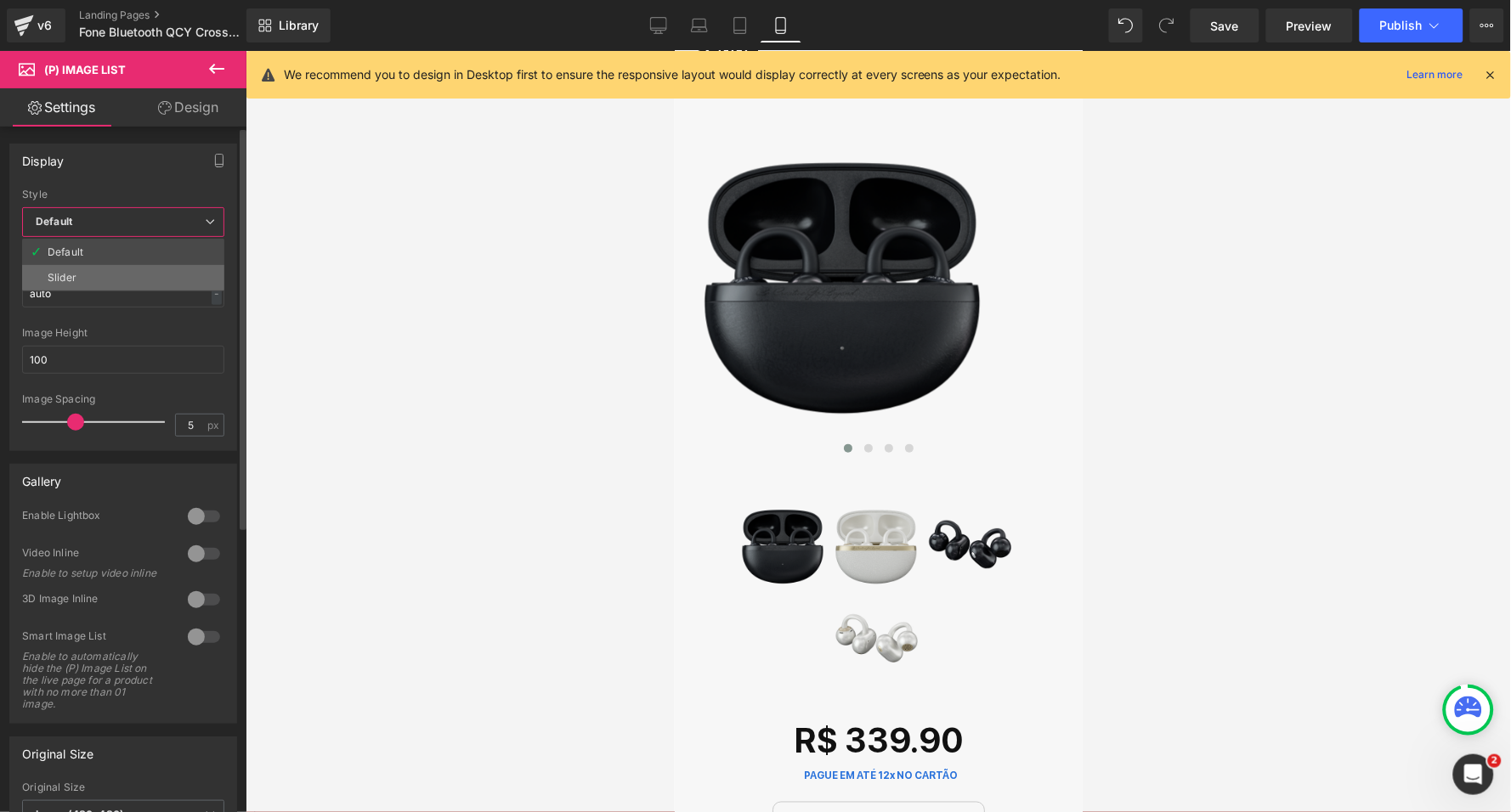
click at [86, 273] on li "Slider" at bounding box center [123, 278] width 202 height 26
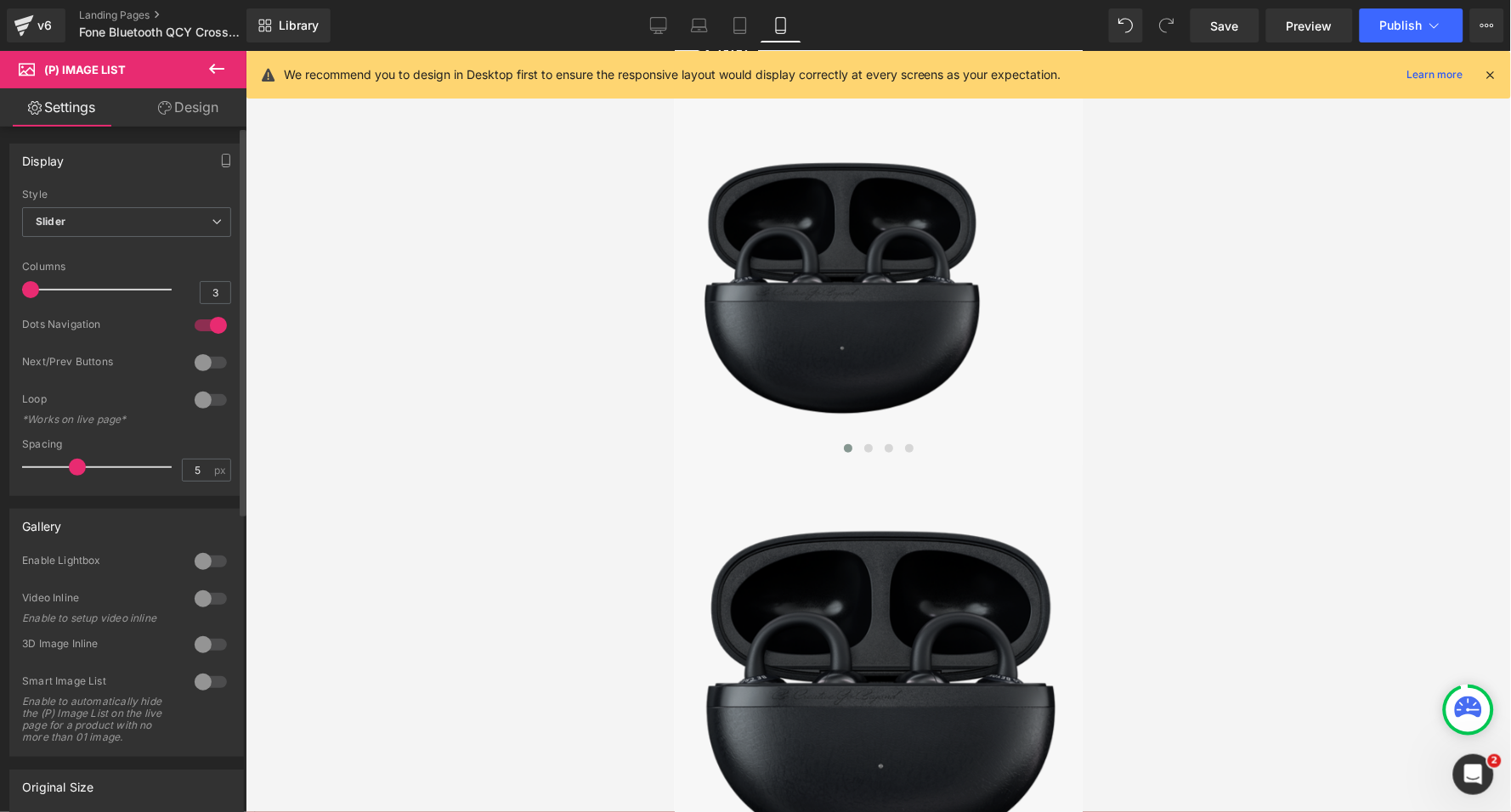
drag, startPoint x: 80, startPoint y: 286, endPoint x: 33, endPoint y: 293, distance: 47.5
click at [33, 293] on span at bounding box center [30, 290] width 17 height 17
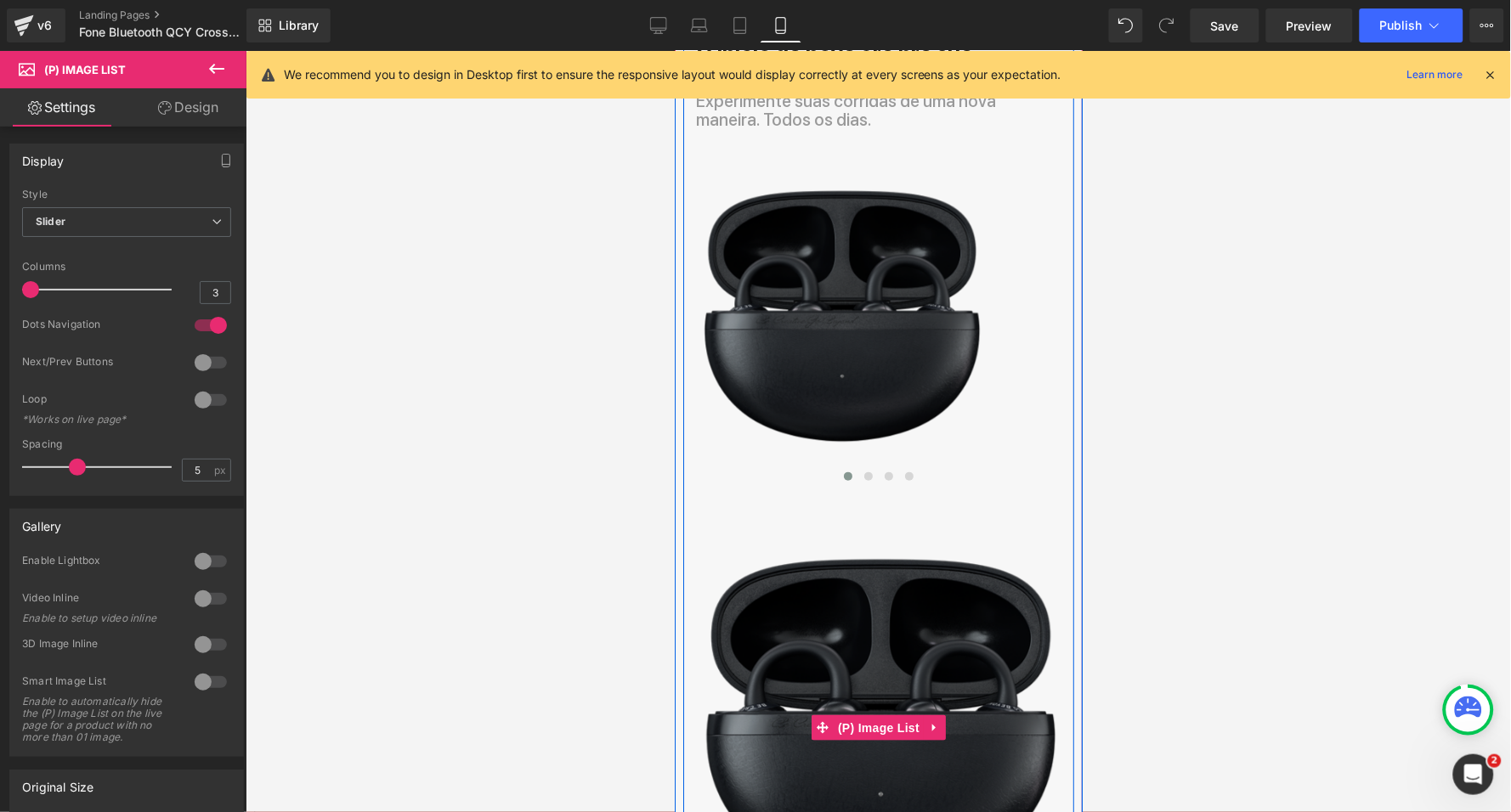
scroll to position [146, 0]
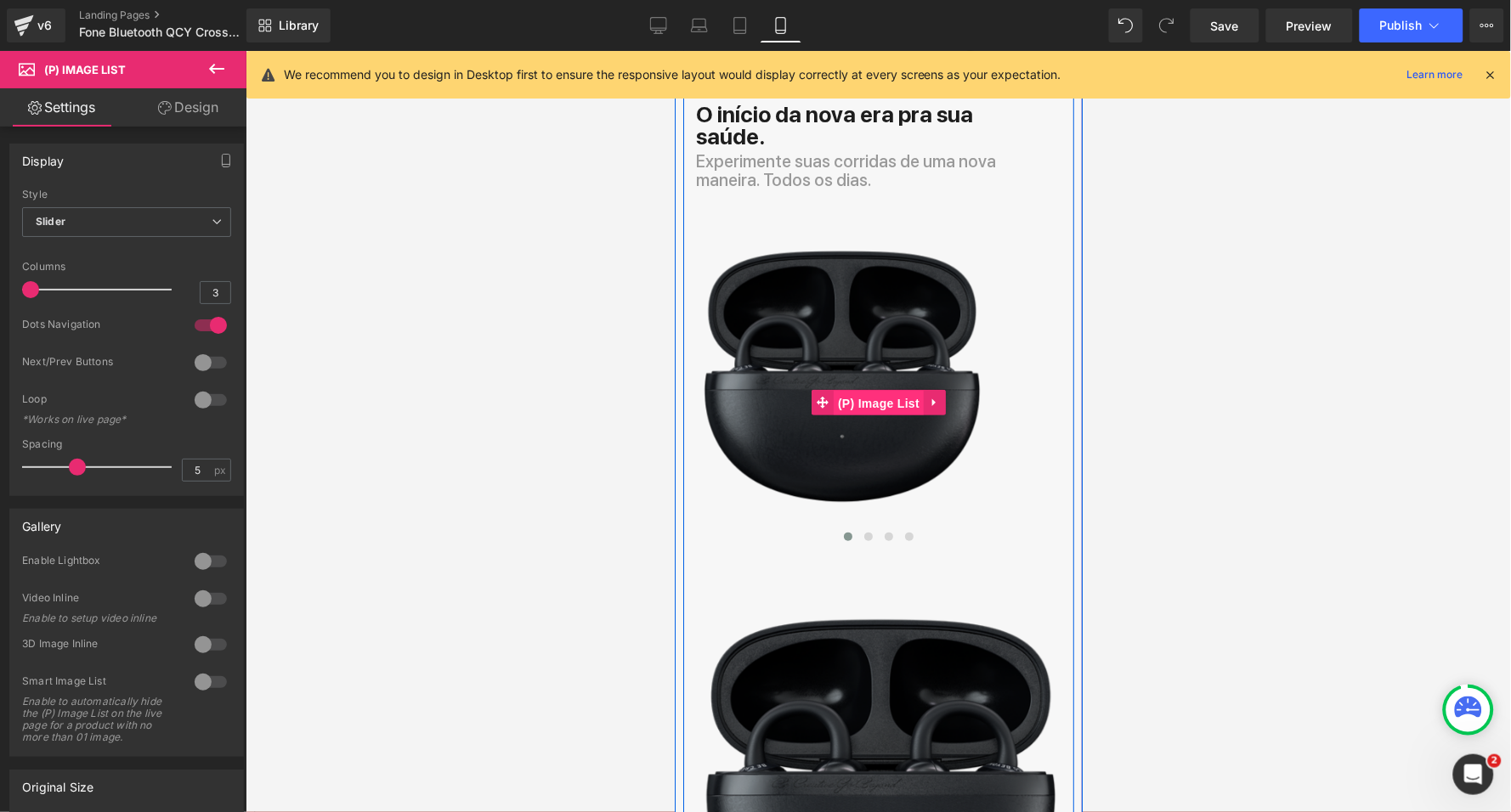
click at [857, 390] on span "(P) Image List" at bounding box center [877, 403] width 90 height 26
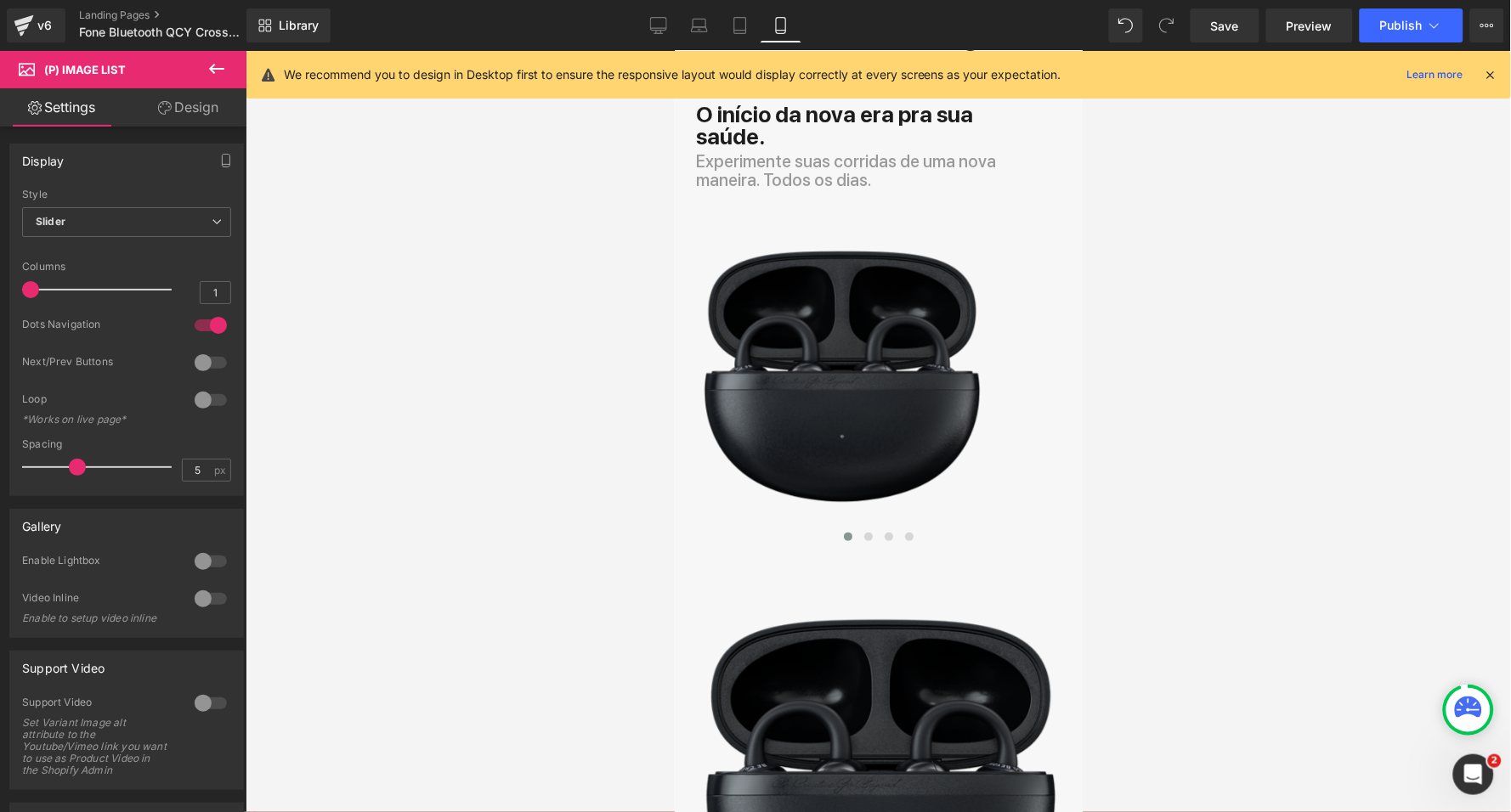
click at [186, 112] on link "Design" at bounding box center [188, 107] width 123 height 39
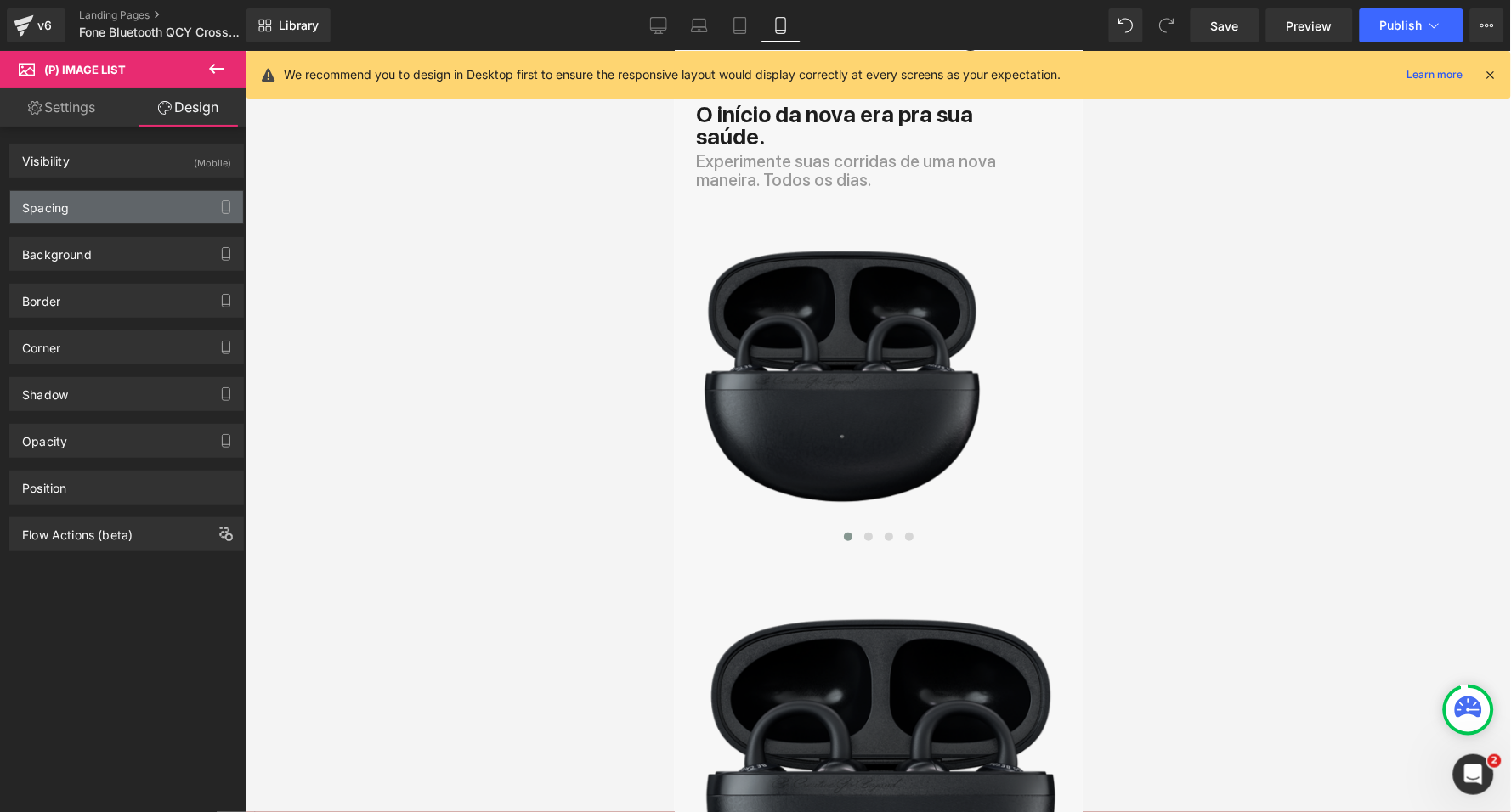
click at [111, 199] on div "Spacing" at bounding box center [126, 207] width 233 height 33
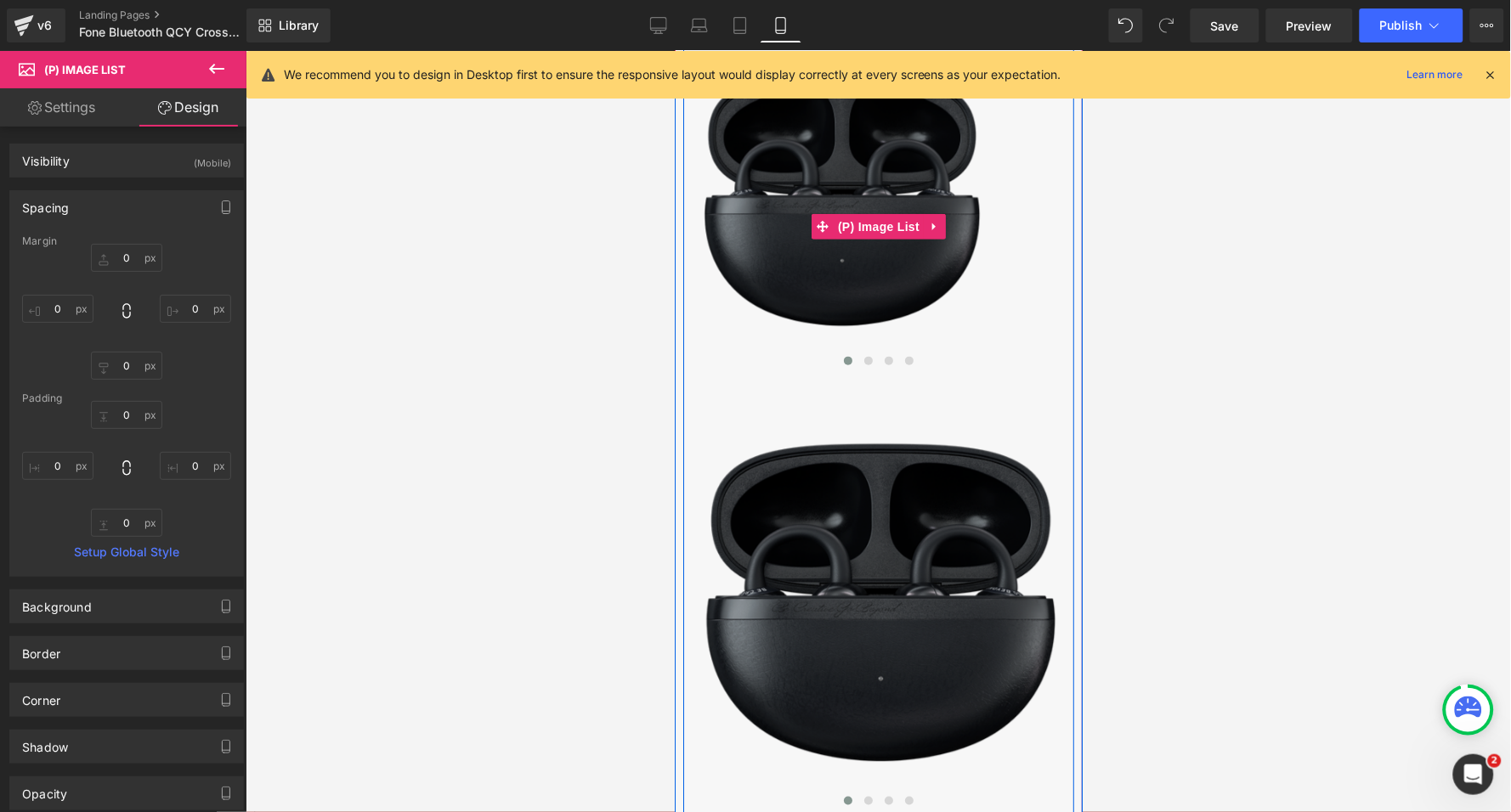
scroll to position [341, 0]
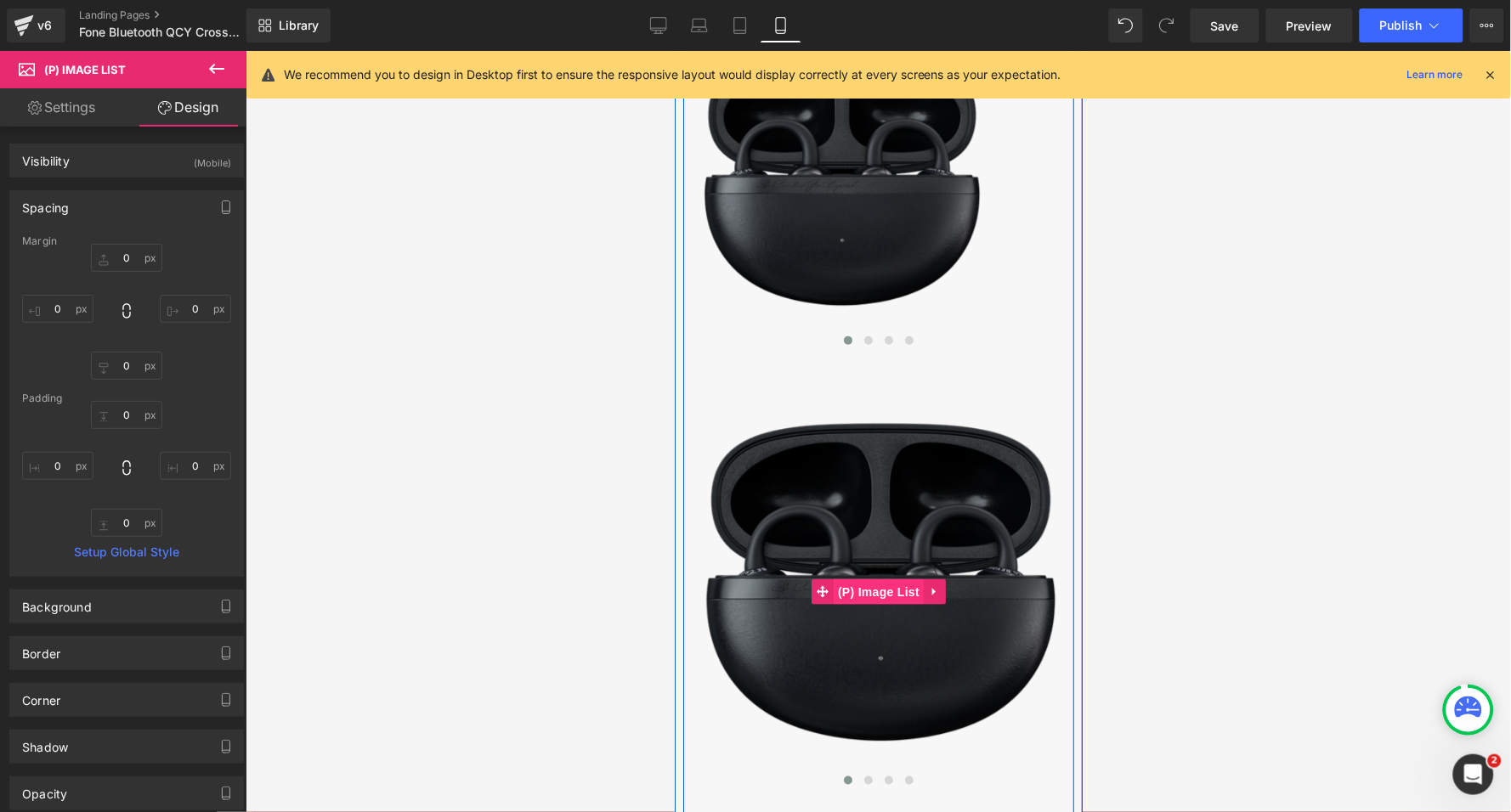
click at [876, 579] on span "(P) Image List" at bounding box center [877, 592] width 90 height 26
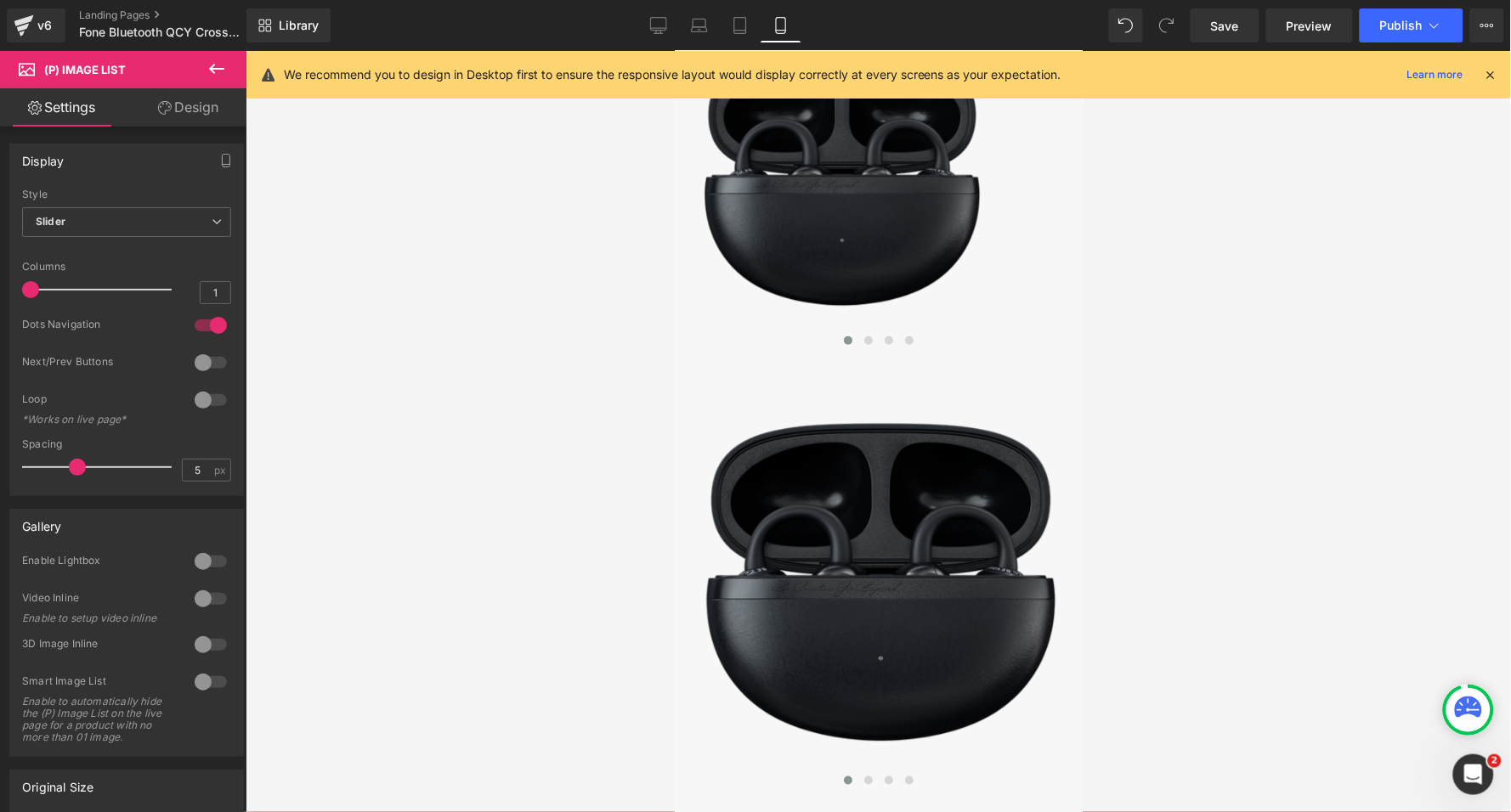
click at [205, 110] on link "Design" at bounding box center [188, 107] width 123 height 39
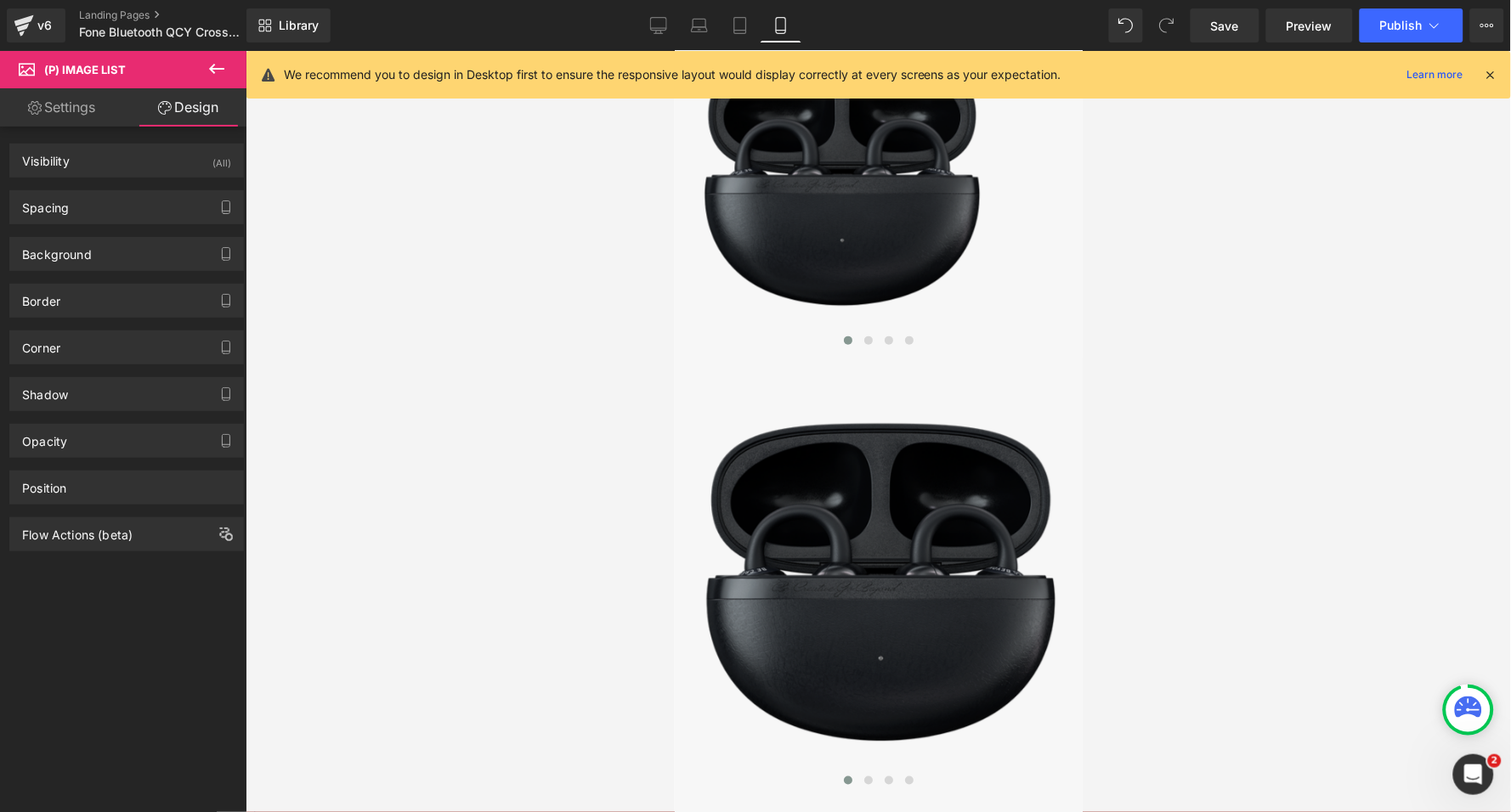
click at [162, 177] on div "Spacing Margin 0 0 0 0 Padding 0 0 0 0 Setup Global Style" at bounding box center [127, 200] width 254 height 47
click at [162, 156] on div "Visibility (All)" at bounding box center [126, 161] width 233 height 33
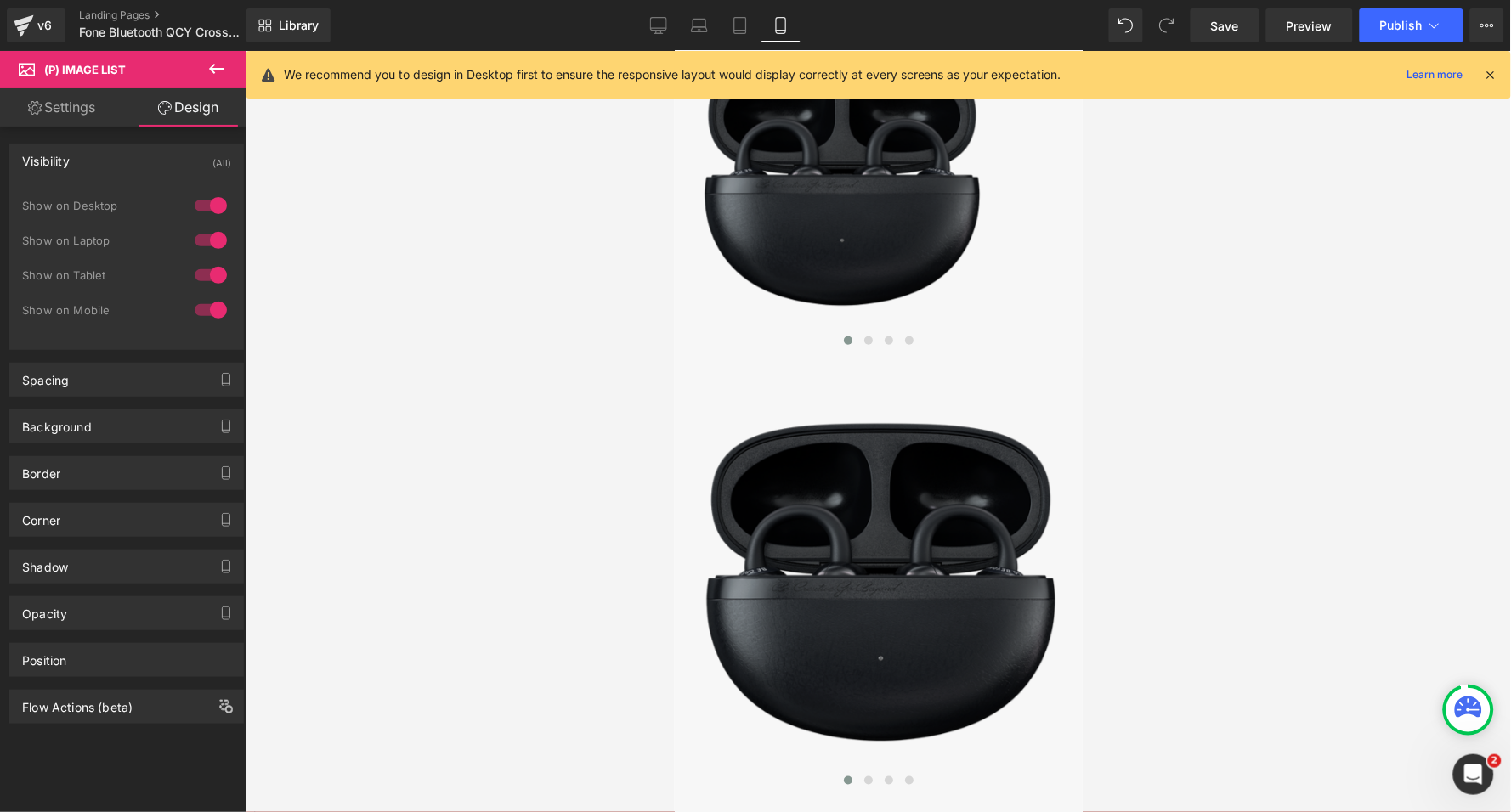
click at [203, 207] on div at bounding box center [210, 205] width 41 height 27
click at [203, 236] on div at bounding box center [210, 240] width 41 height 27
click at [202, 273] on div at bounding box center [210, 275] width 41 height 27
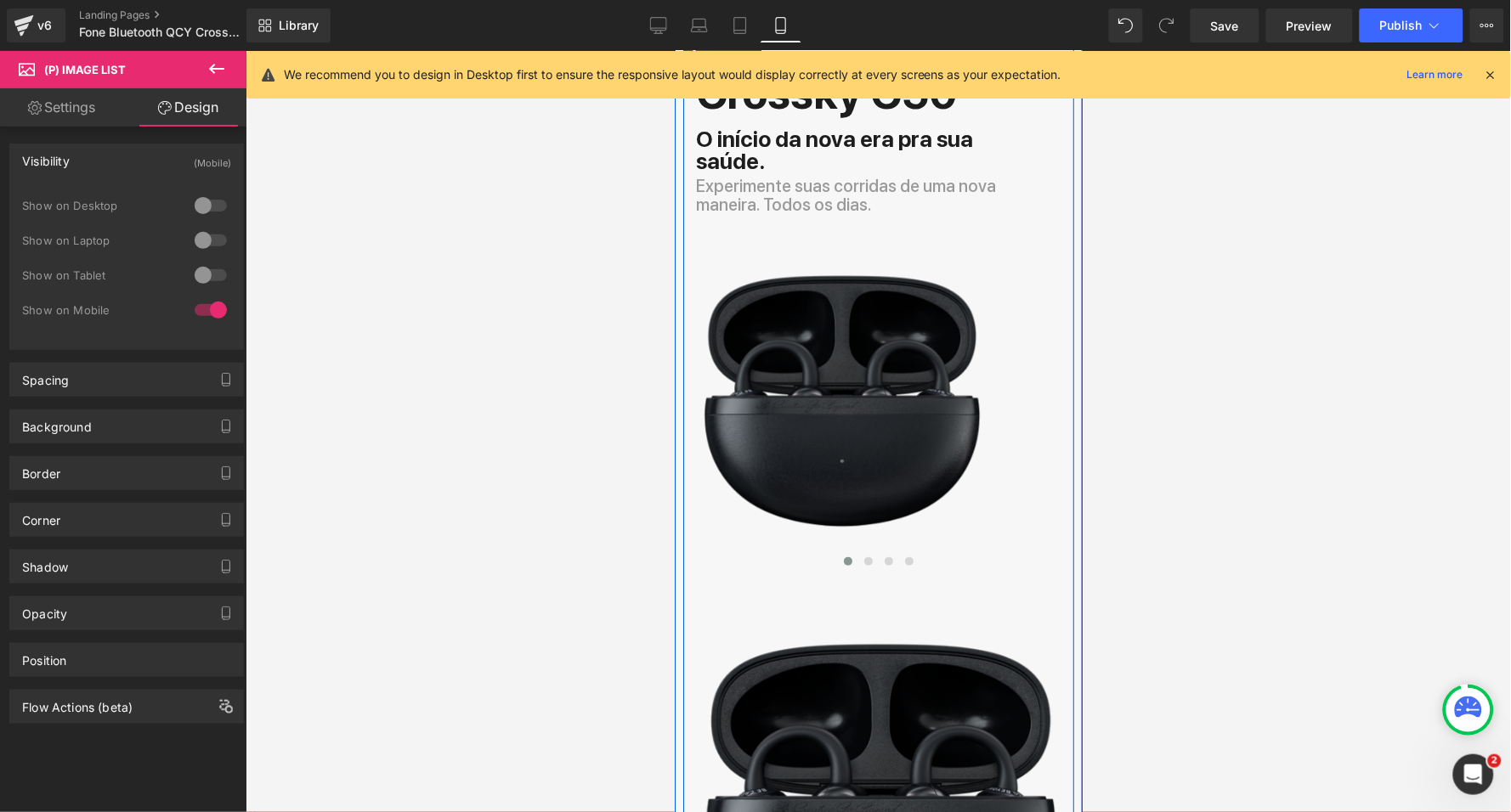
scroll to position [68, 0]
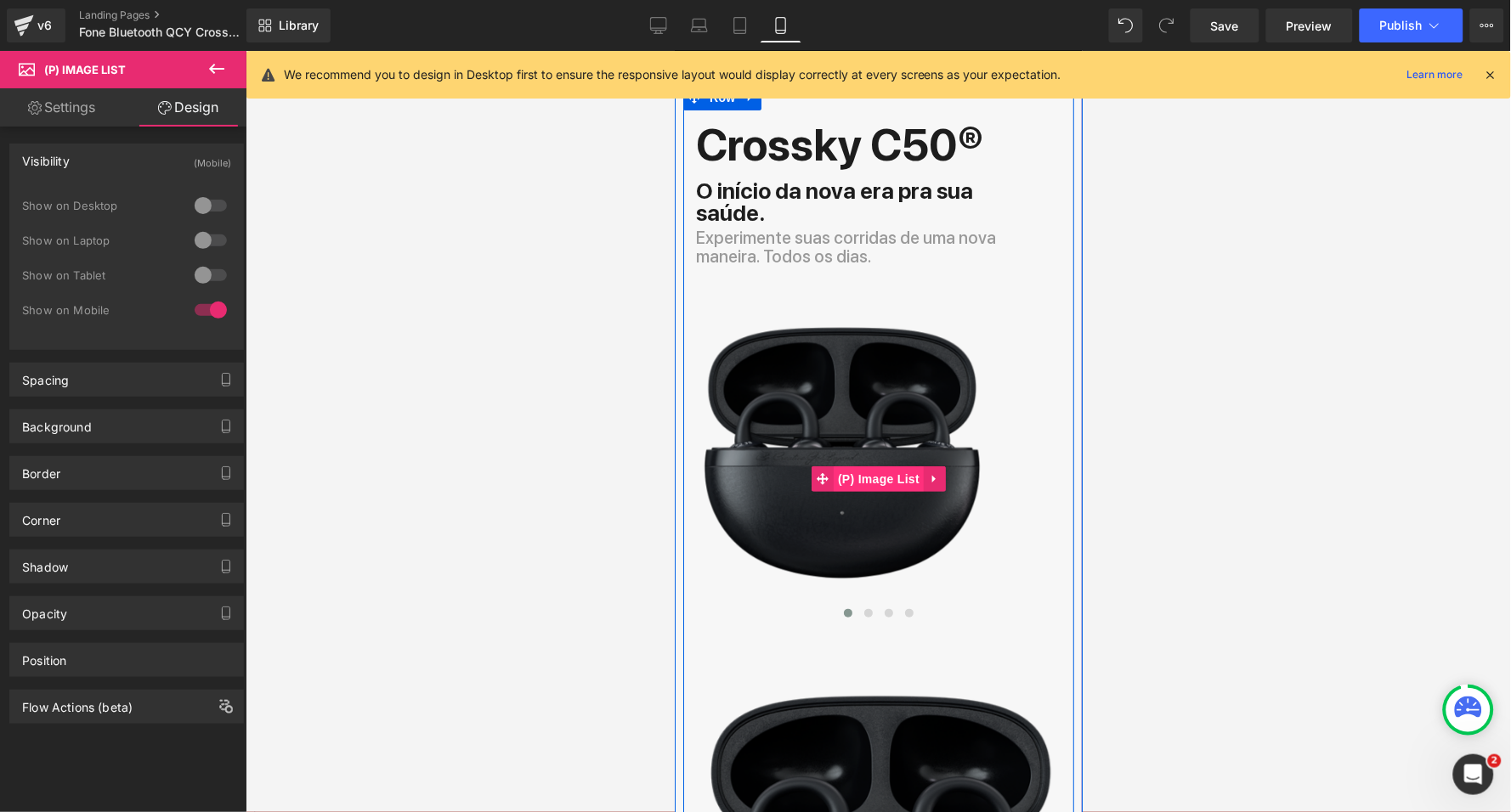
click at [867, 466] on span "(P) Image List" at bounding box center [877, 479] width 90 height 26
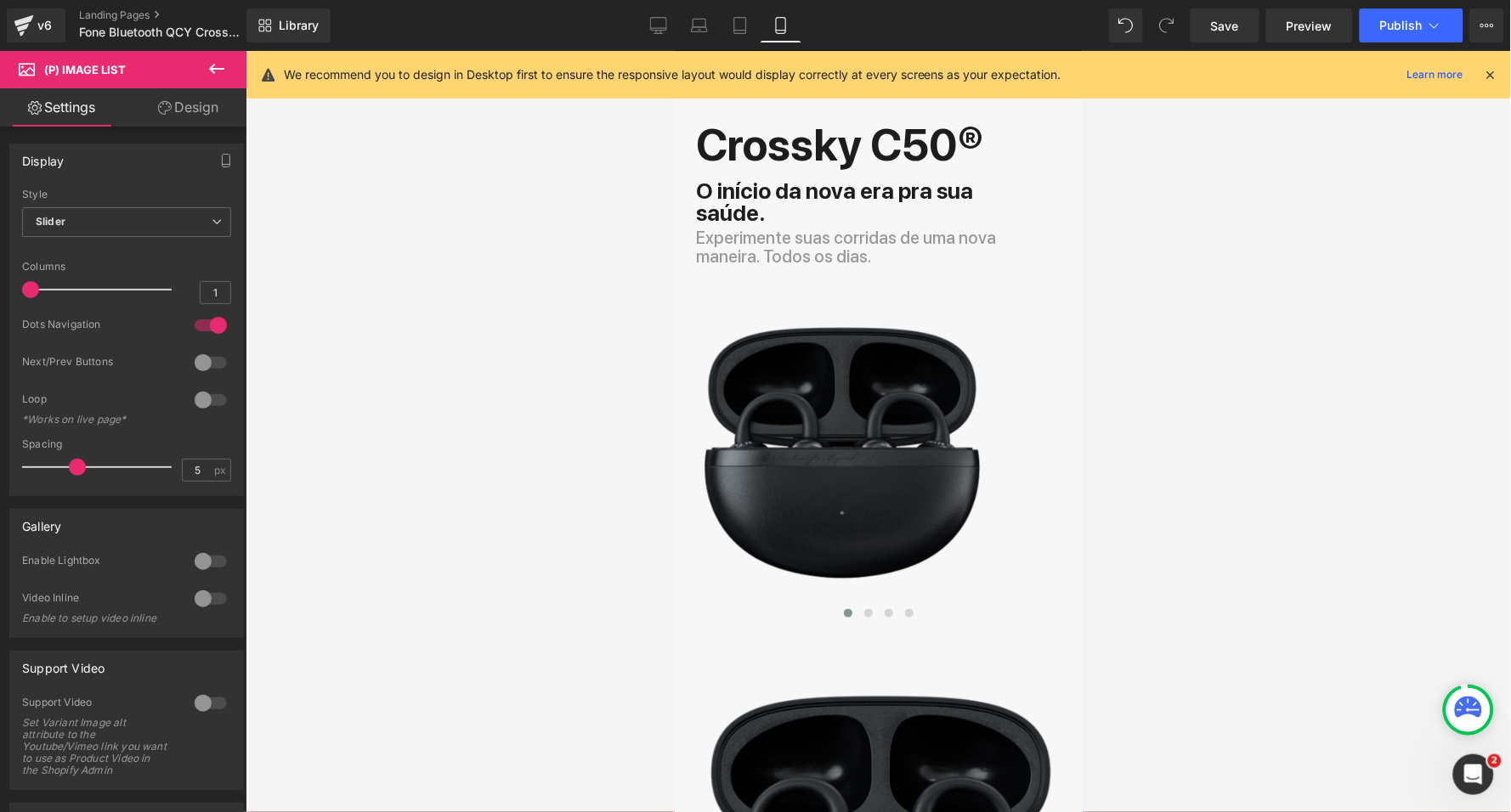
click at [208, 109] on link "Design" at bounding box center [188, 107] width 123 height 39
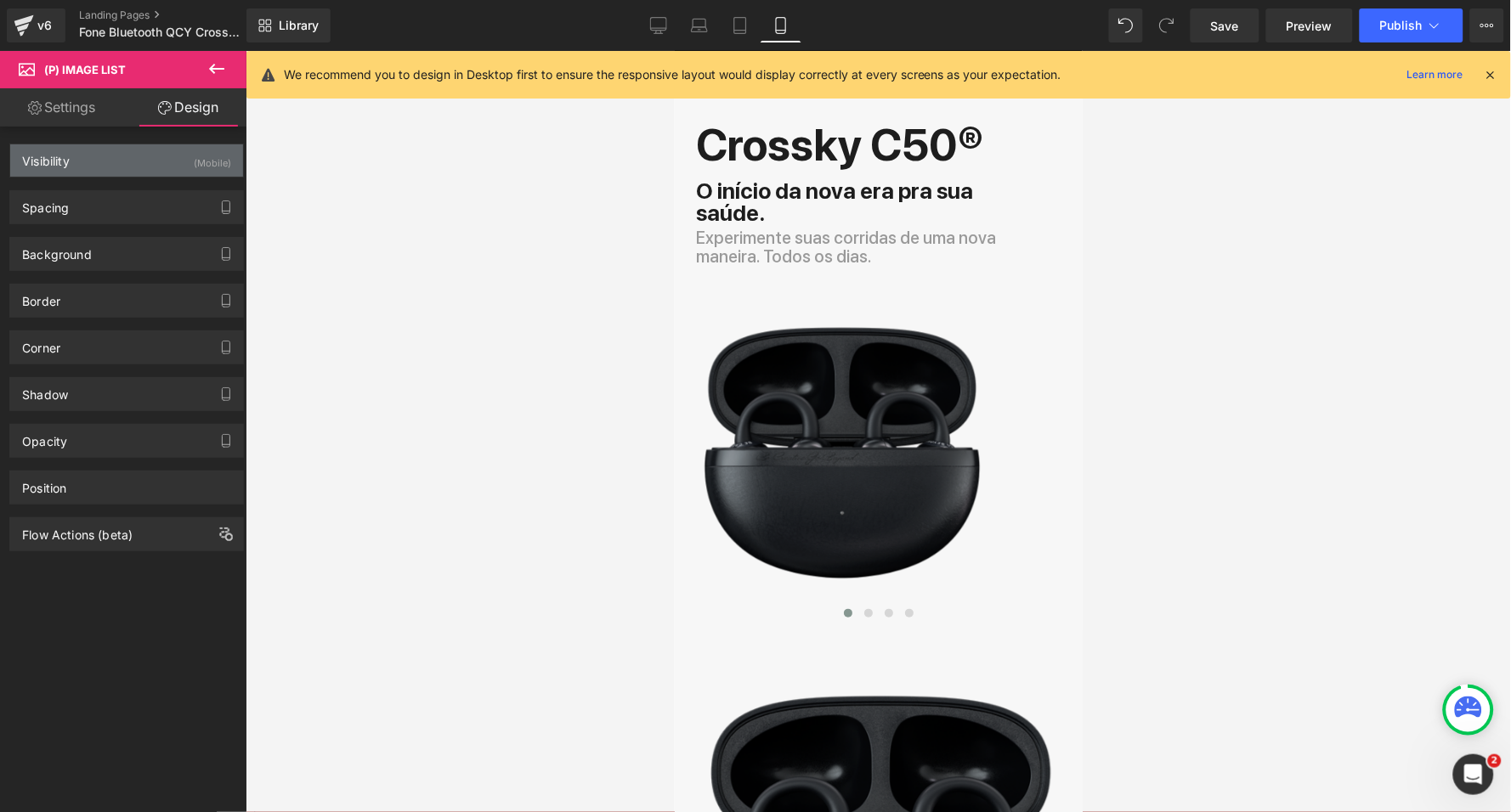
click at [174, 163] on div "Visibility (Mobile)" at bounding box center [126, 161] width 233 height 33
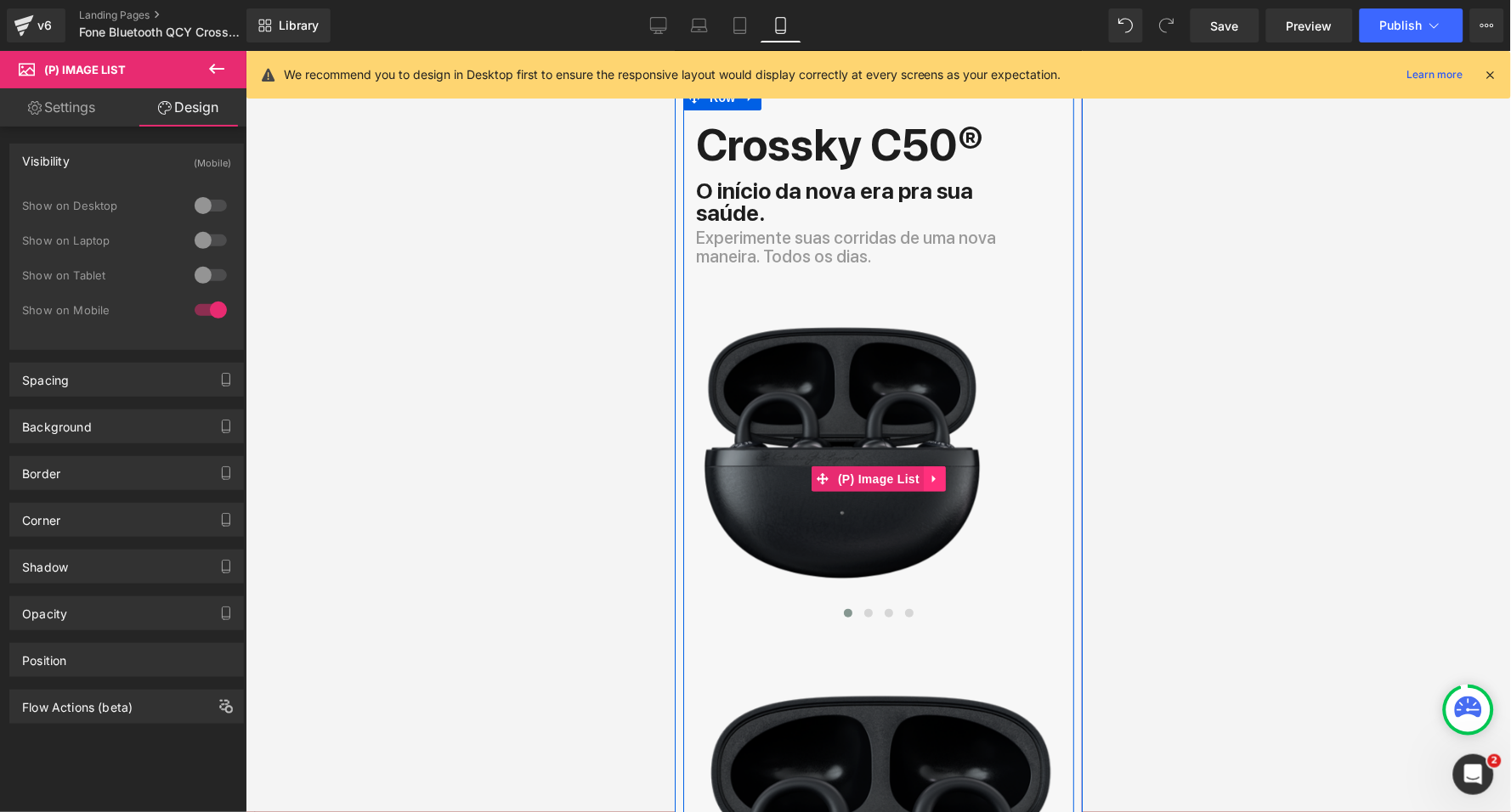
click at [935, 472] on icon at bounding box center [934, 478] width 12 height 13
click at [939, 472] on icon at bounding box center [945, 478] width 12 height 12
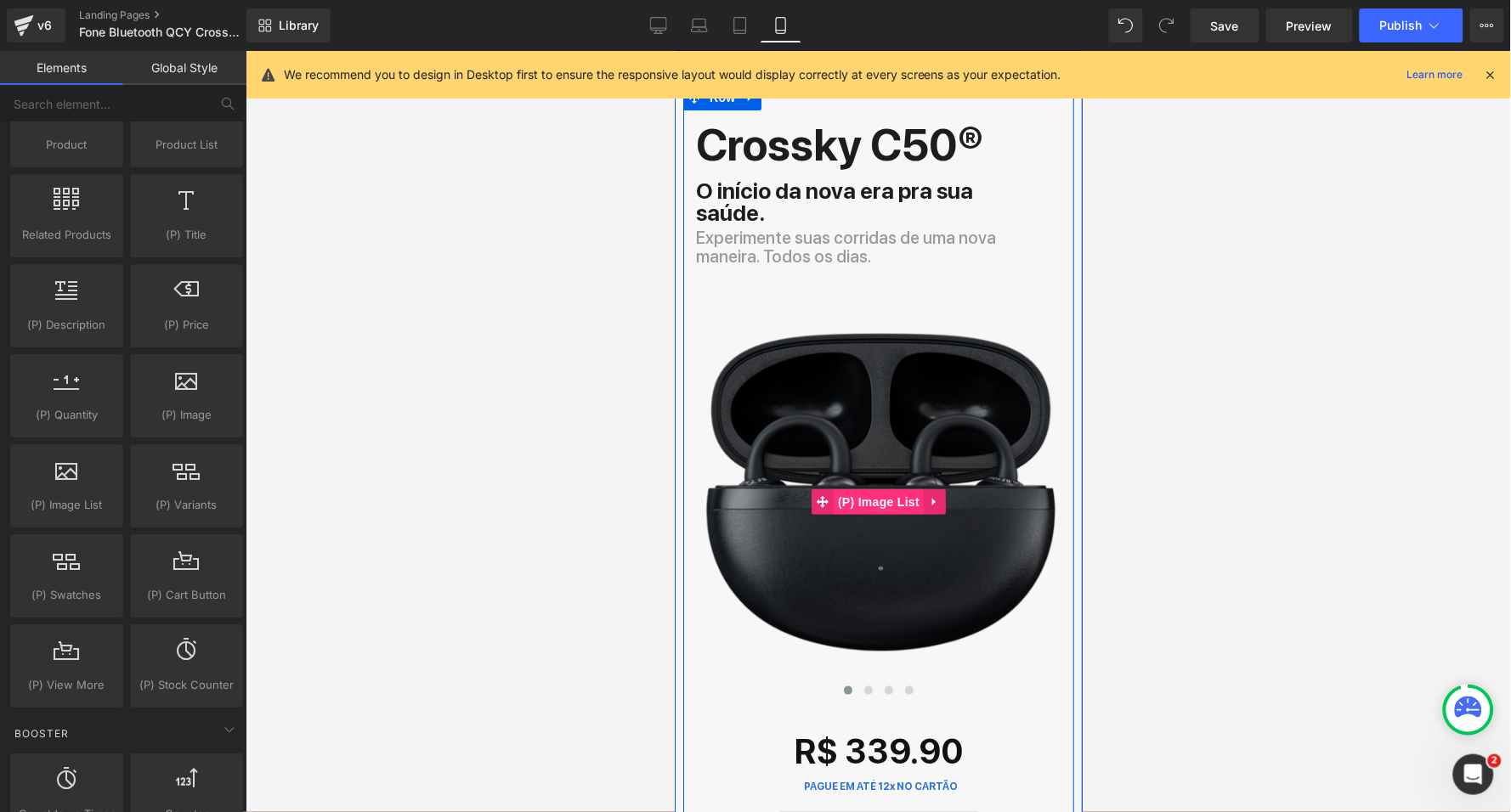
click at [875, 489] on span "(P) Image List" at bounding box center [877, 502] width 90 height 26
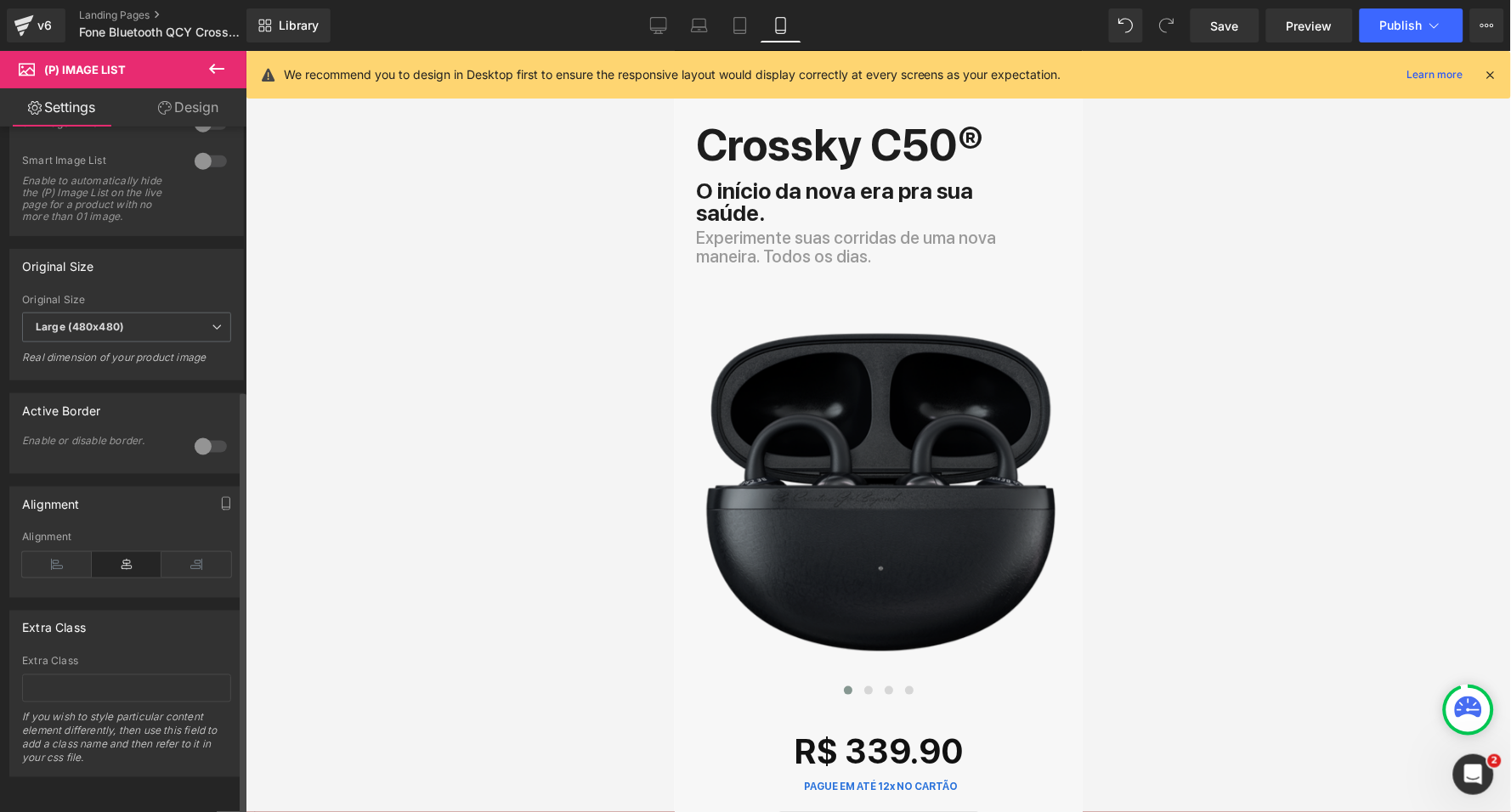
scroll to position [527, 0]
click at [146, 314] on span "Large (480x480)" at bounding box center [126, 327] width 209 height 30
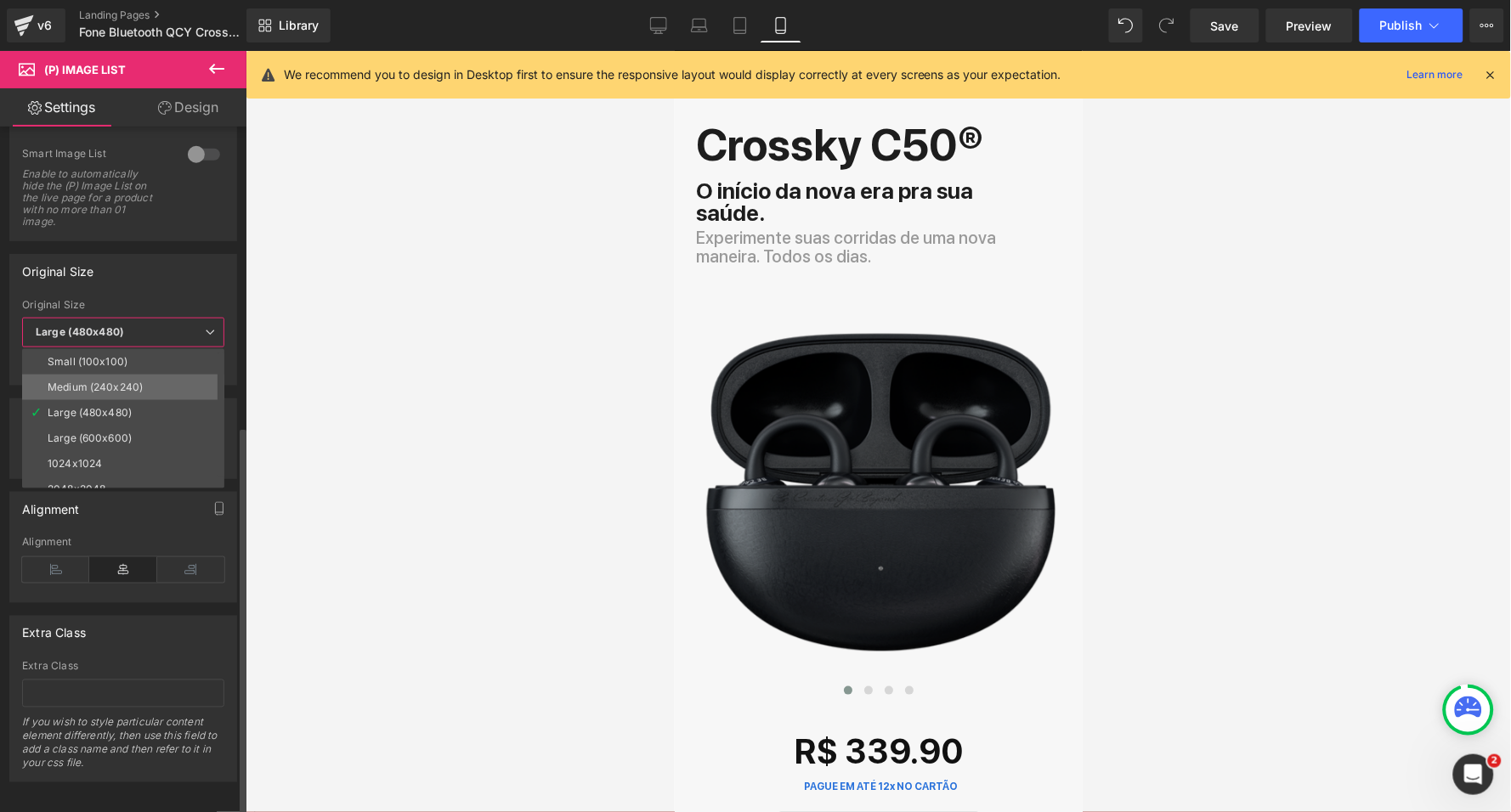
click at [120, 382] on div "Medium (240x240)" at bounding box center [95, 388] width 95 height 12
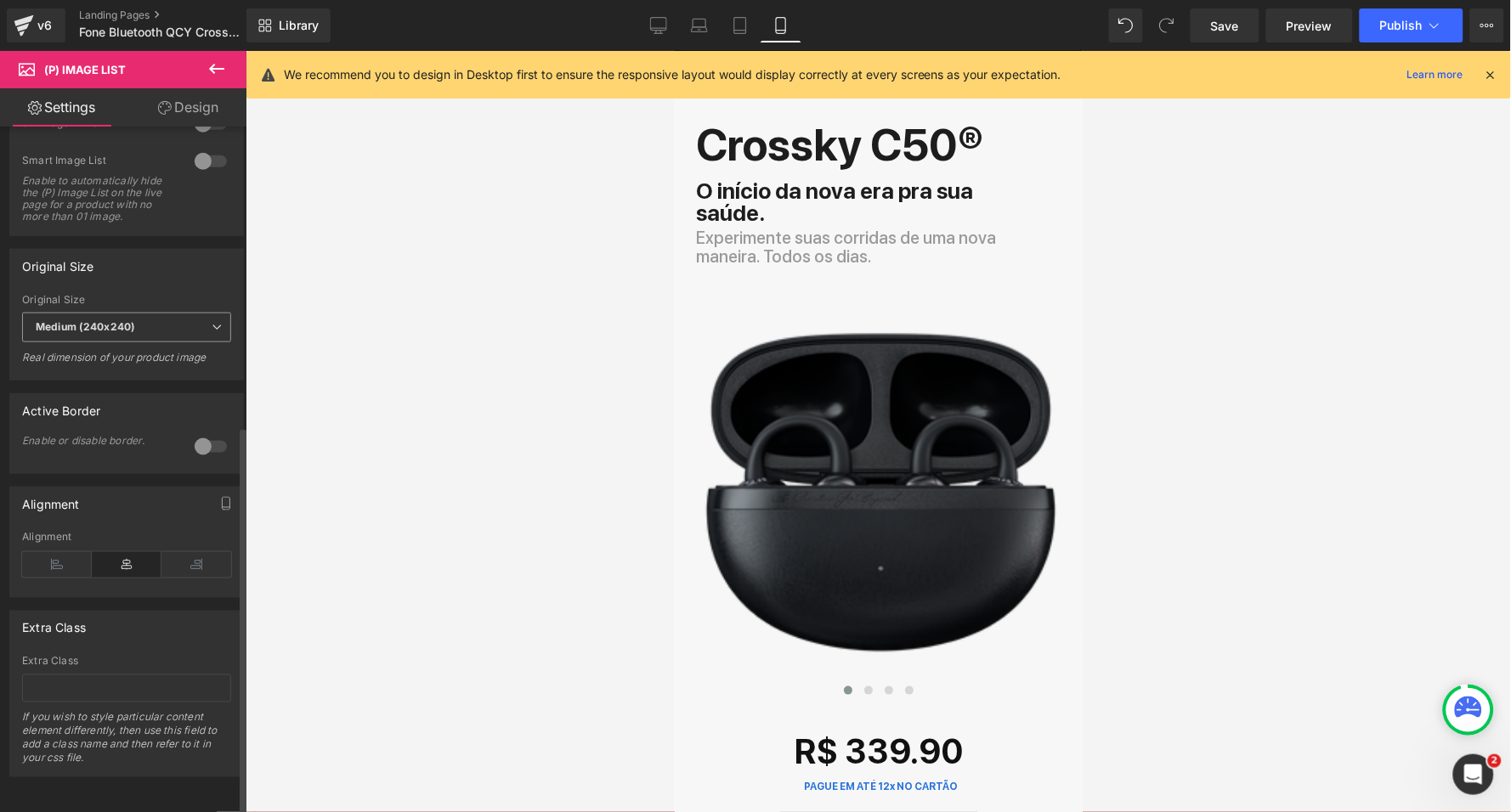
click at [143, 321] on span "Medium (240x240)" at bounding box center [126, 327] width 209 height 30
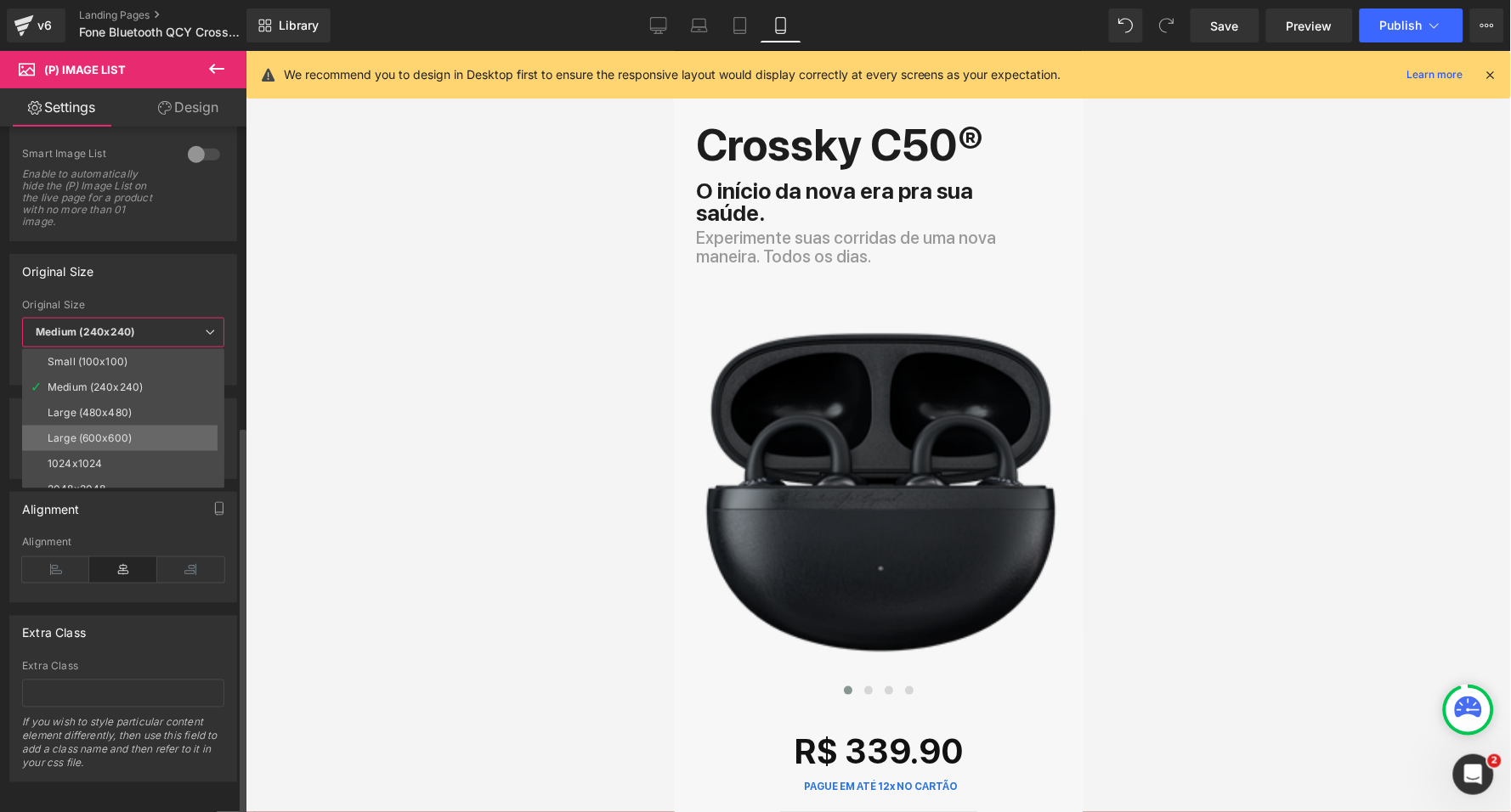
click at [104, 432] on div "Large (600x600)" at bounding box center [89, 438] width 84 height 12
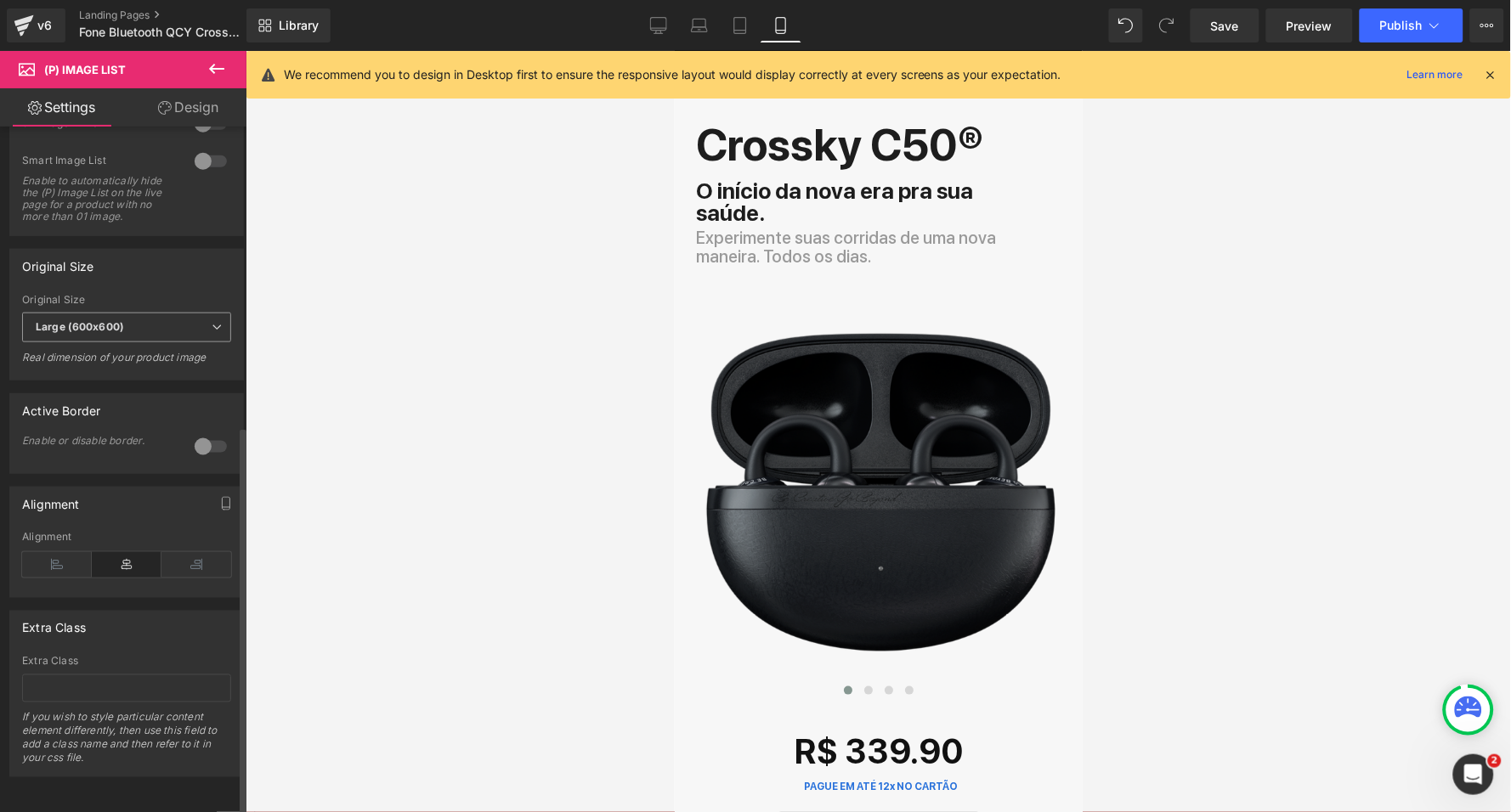
click at [150, 314] on span "Large (600x600)" at bounding box center [126, 327] width 209 height 30
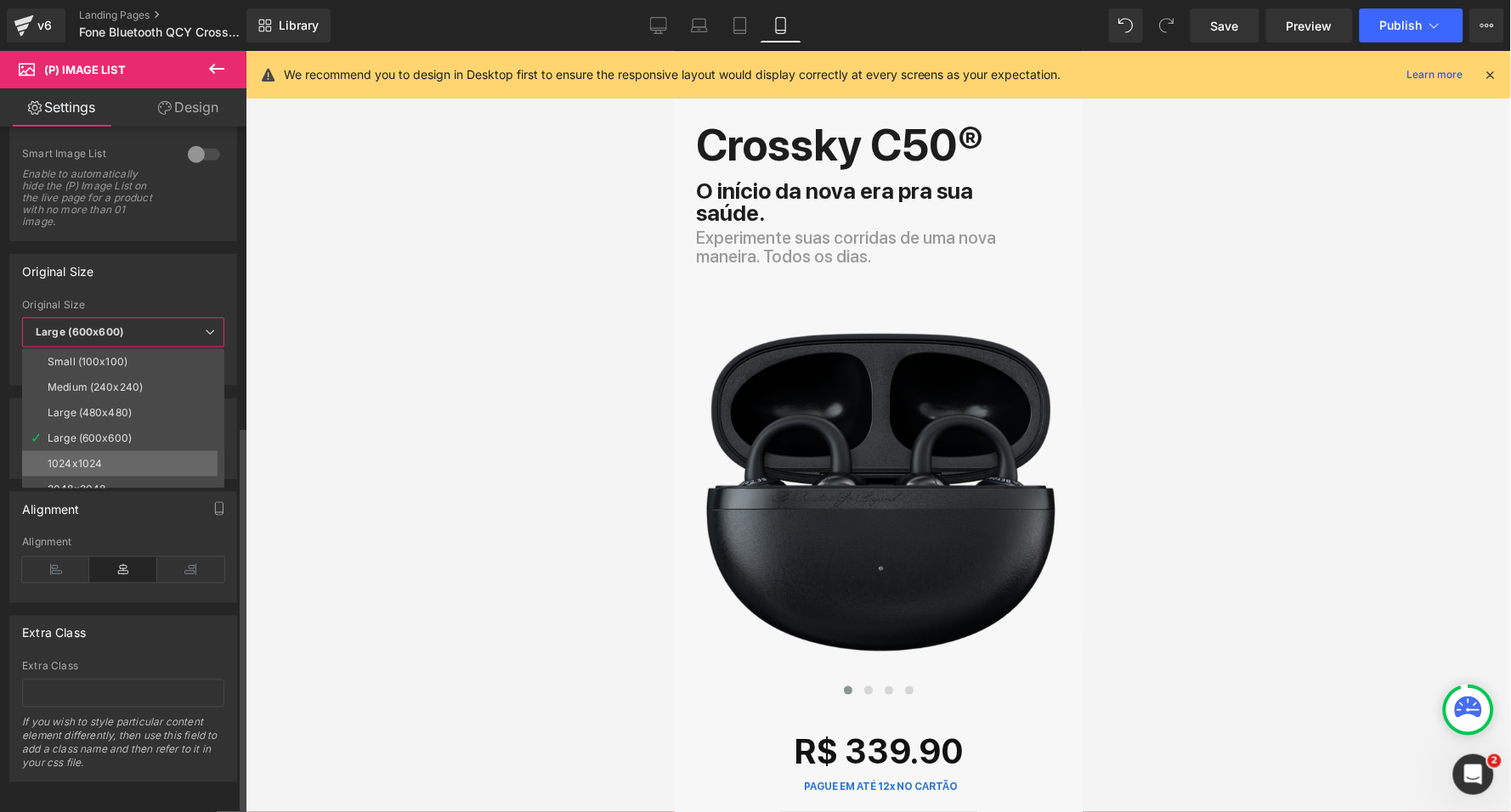
click at [112, 451] on li "1024x1024" at bounding box center [127, 464] width 210 height 26
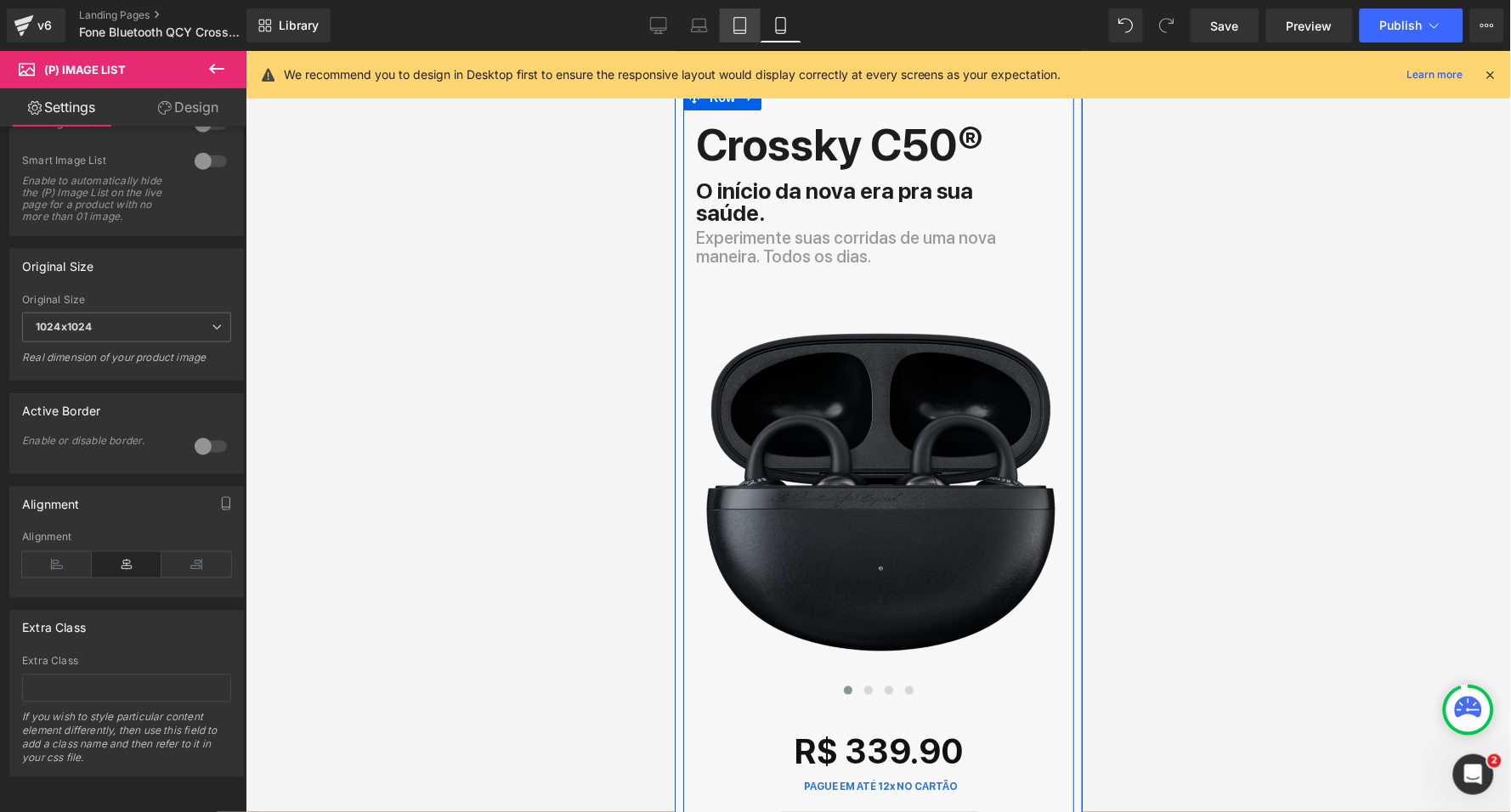
click at [737, 21] on icon at bounding box center [740, 25] width 17 height 17
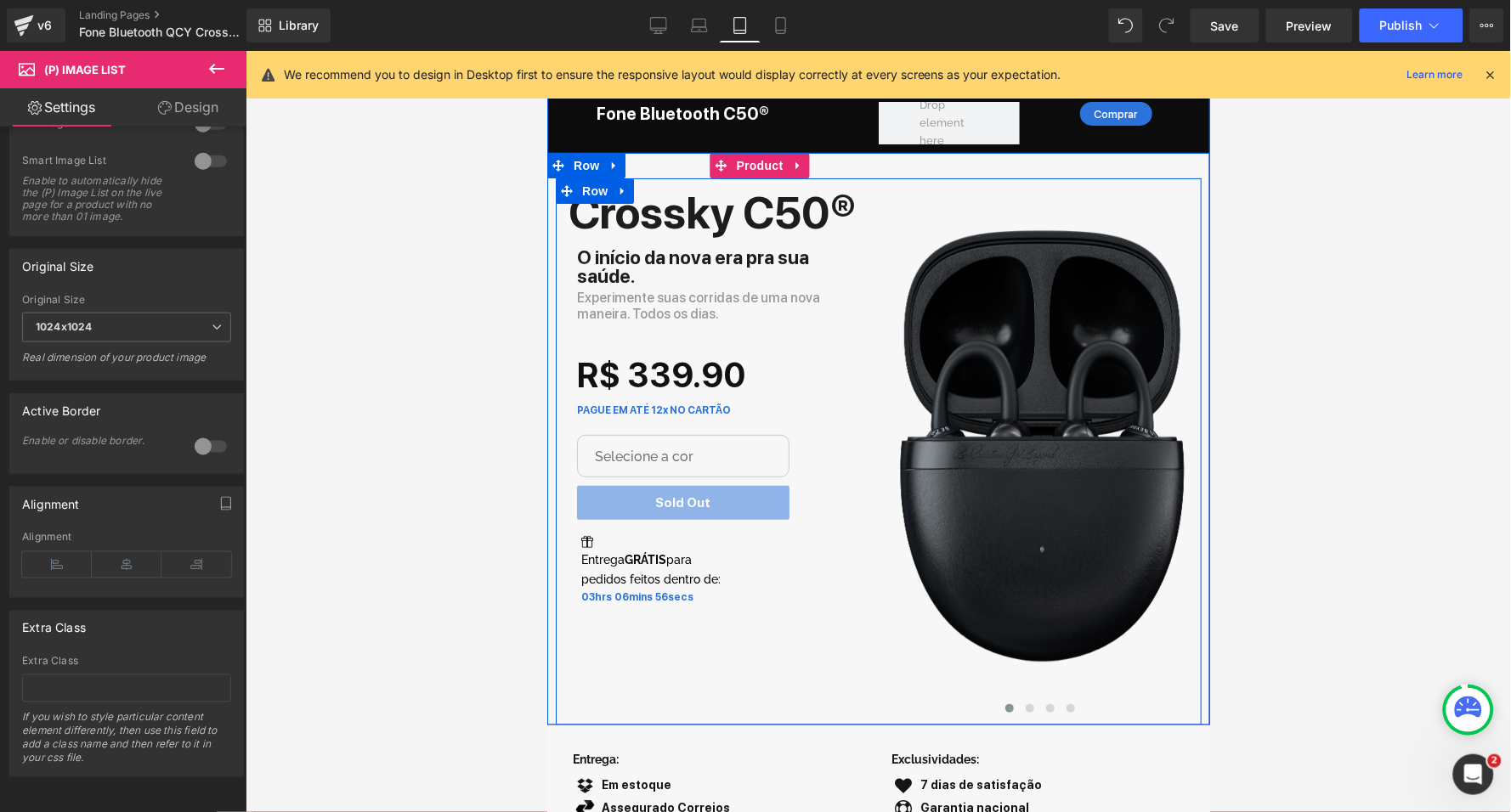
scroll to position [463, 0]
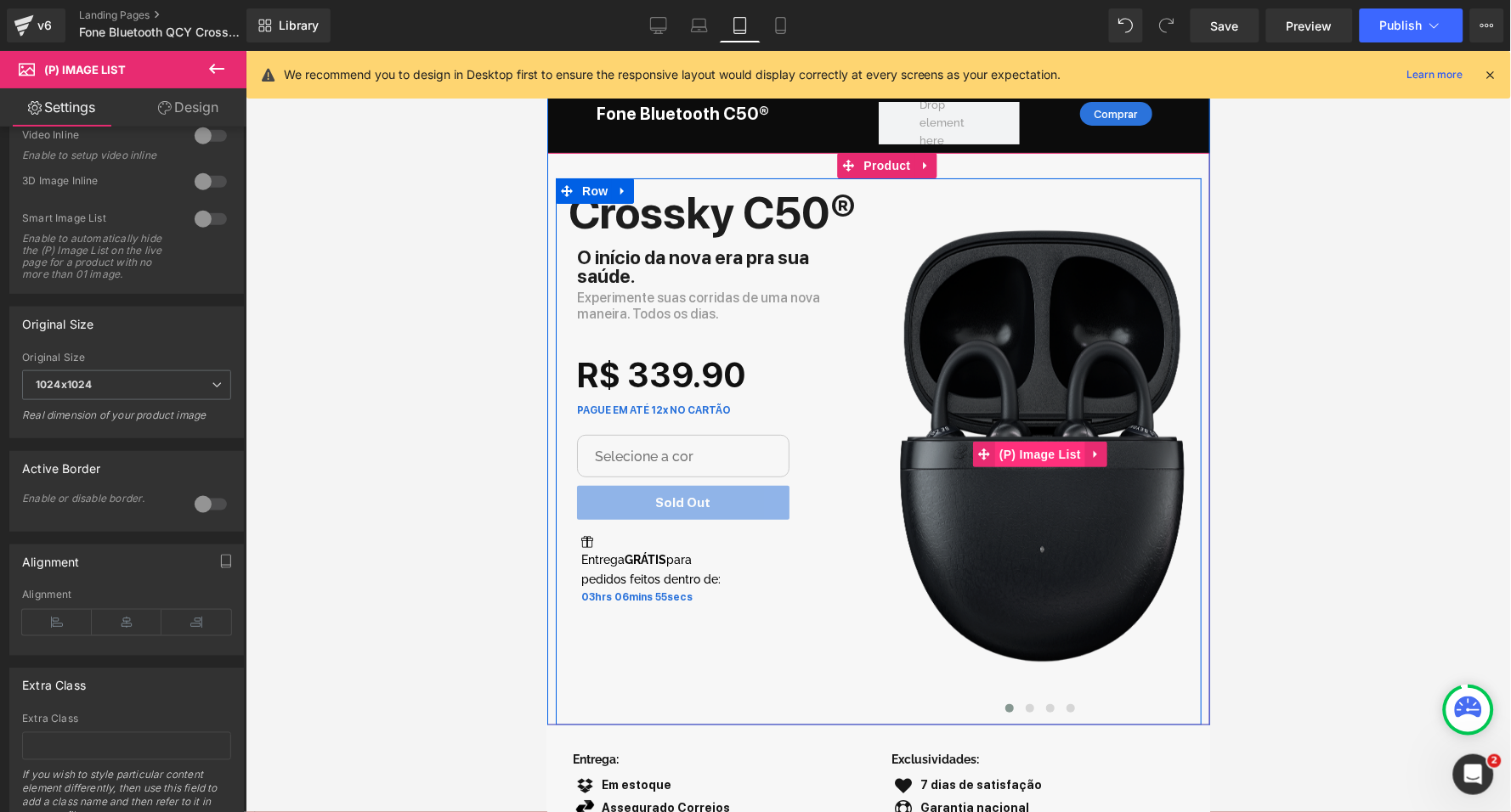
click at [1035, 449] on span "(P) Image List" at bounding box center [1039, 454] width 90 height 26
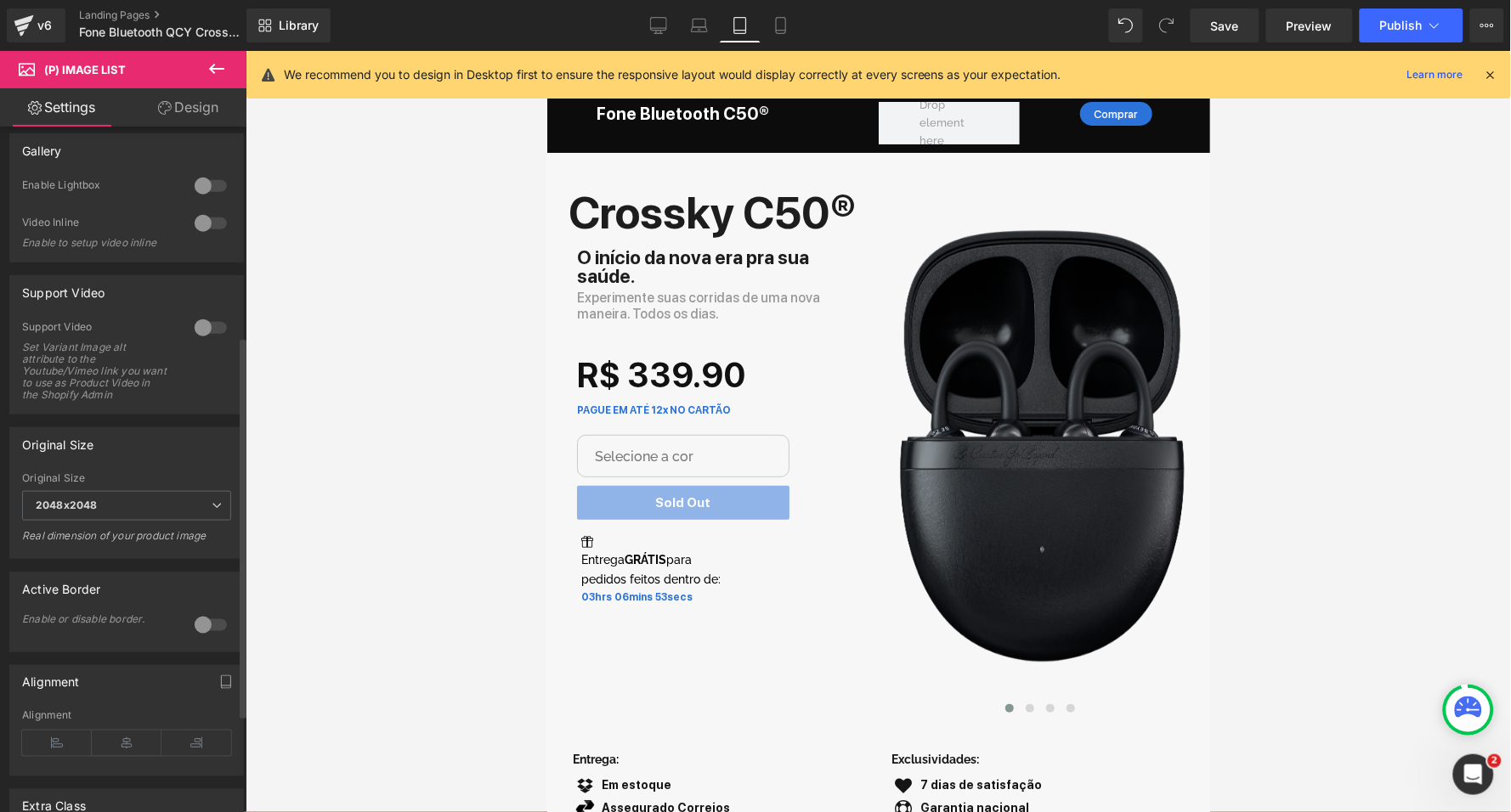
scroll to position [395, 0]
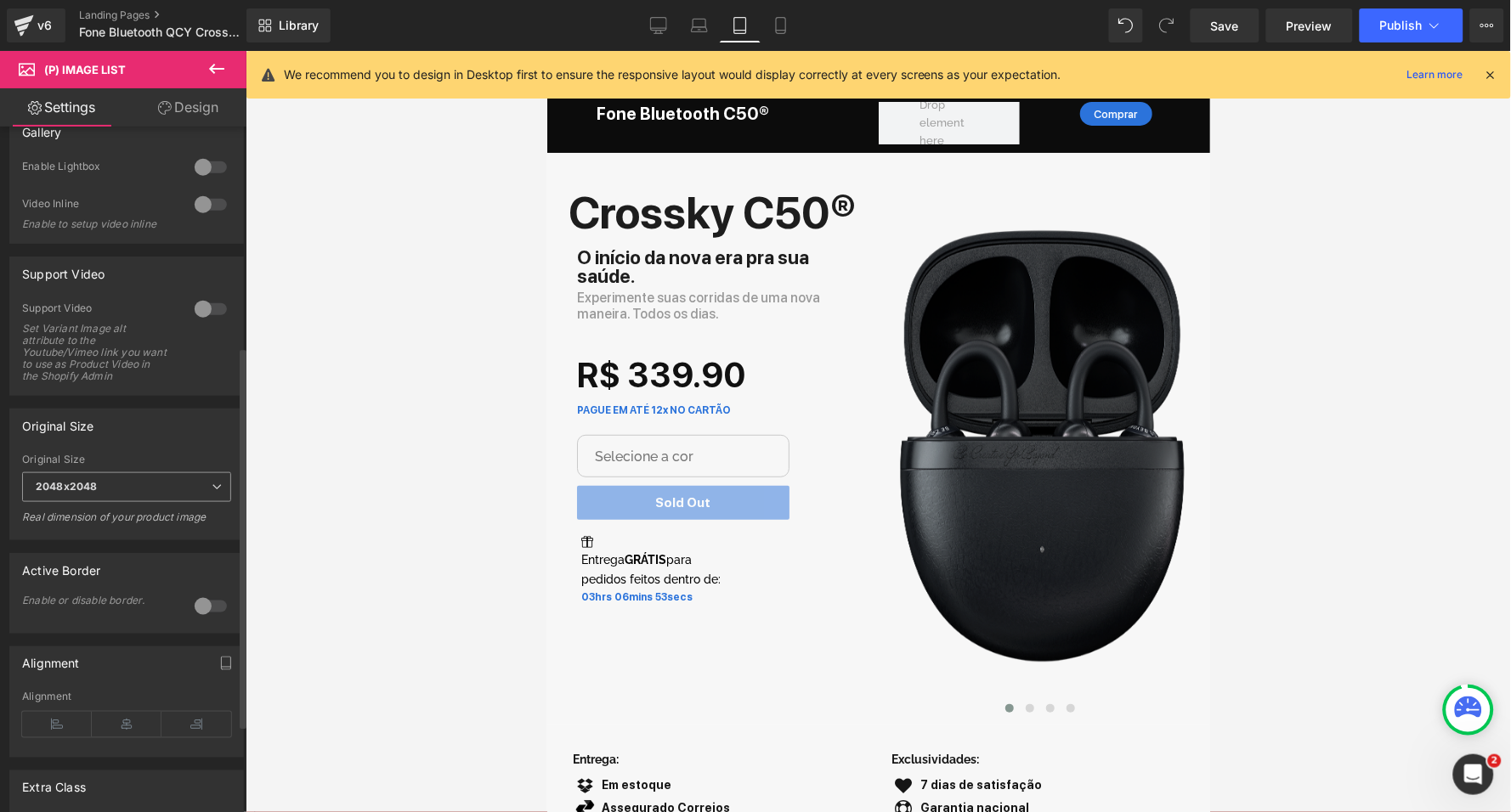
click at [120, 472] on span "2048x2048" at bounding box center [126, 487] width 209 height 30
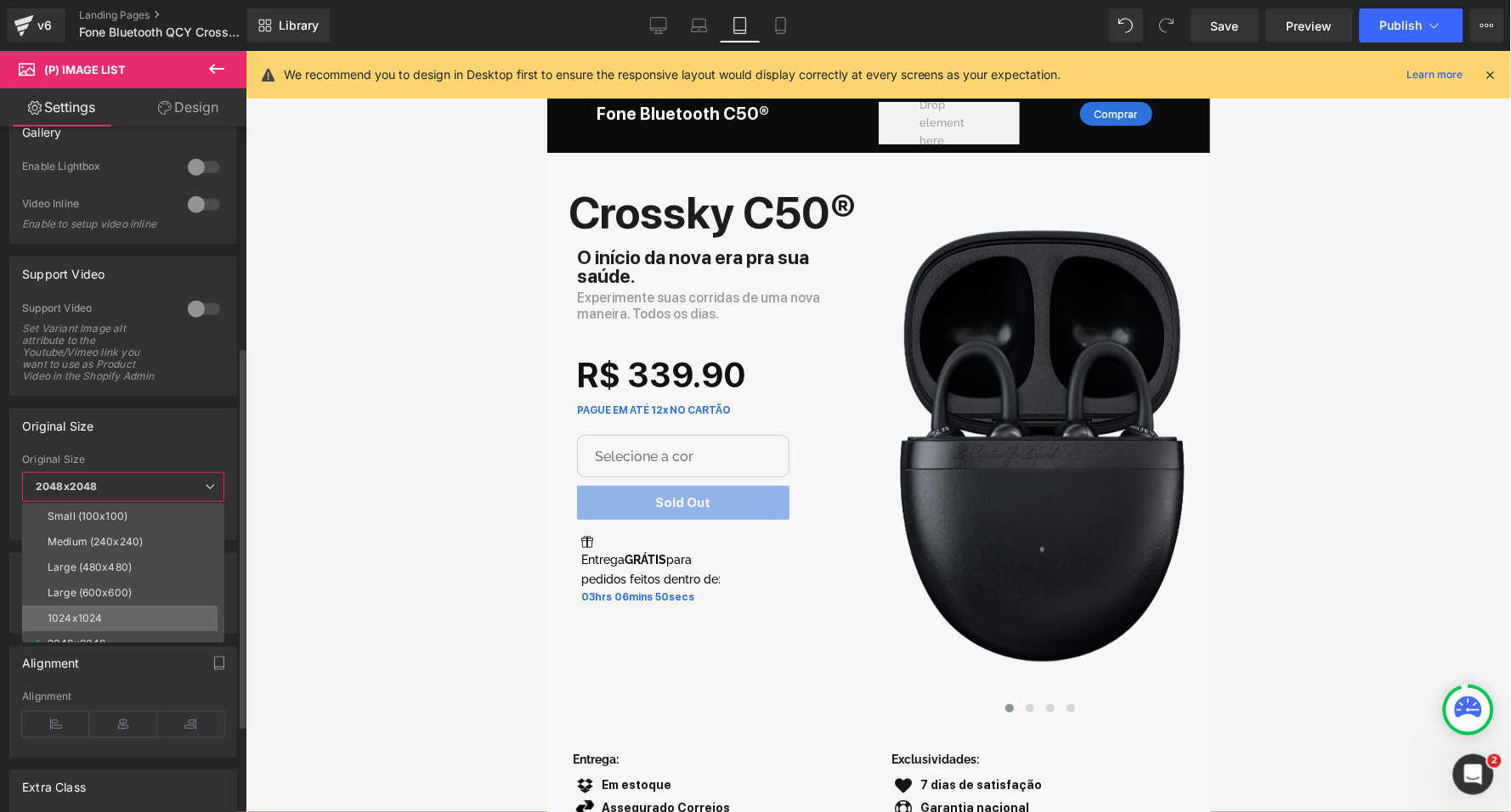
click at [94, 613] on div "1024x1024" at bounding box center [74, 619] width 55 height 12
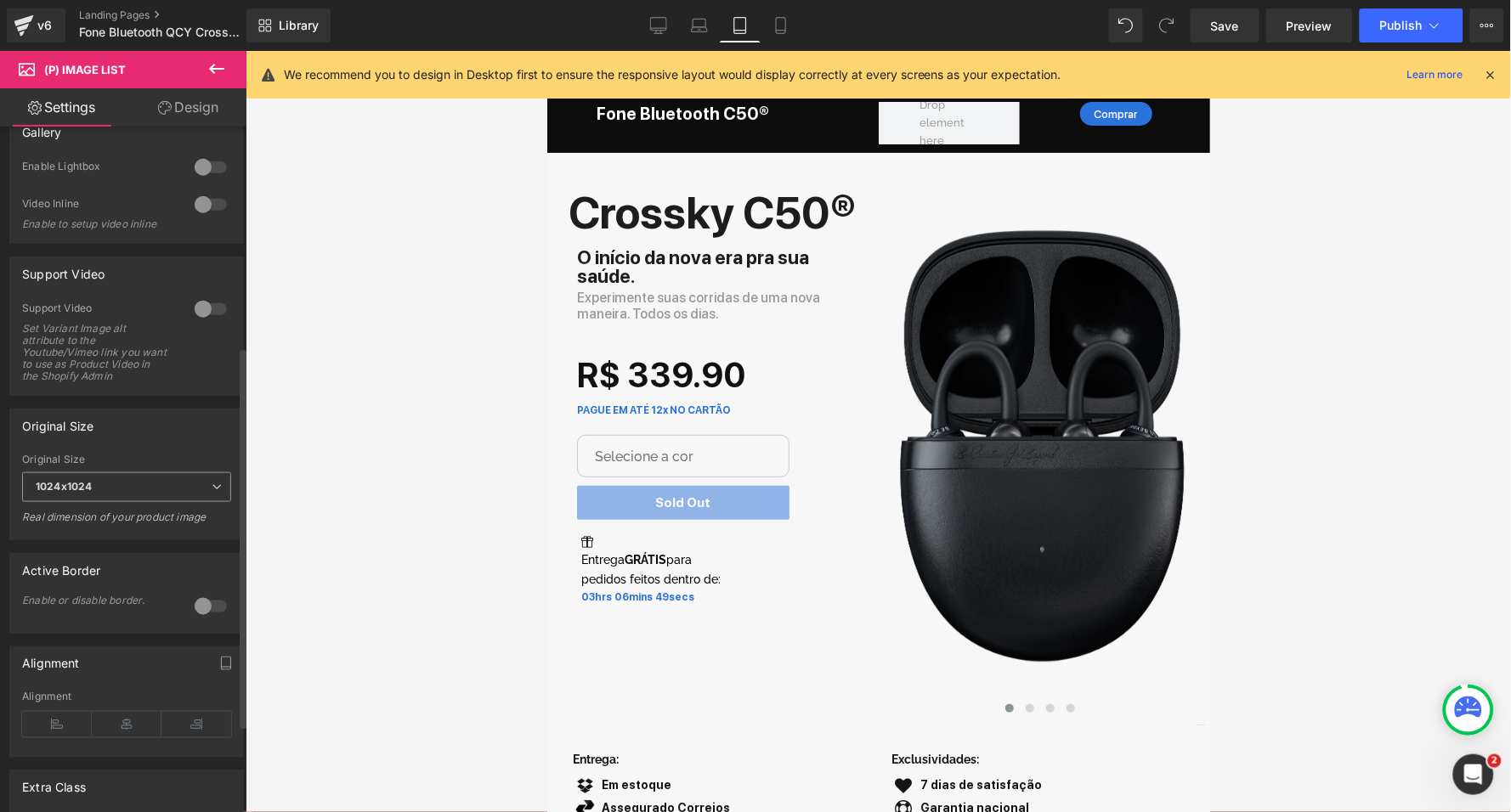
click at [135, 477] on span "1024x1024" at bounding box center [126, 487] width 209 height 30
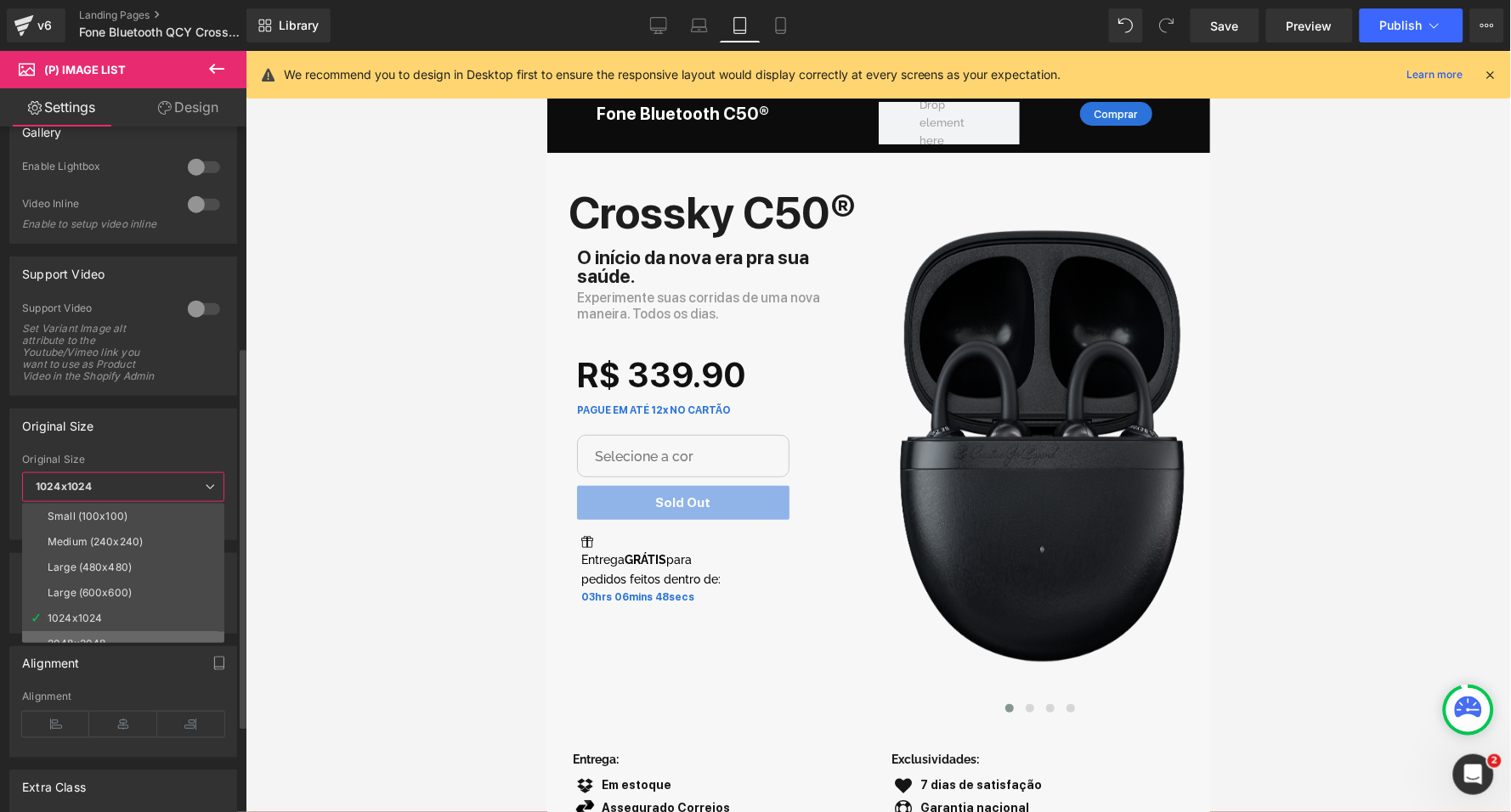
click at [75, 638] on div "2048x2048" at bounding box center [76, 644] width 58 height 12
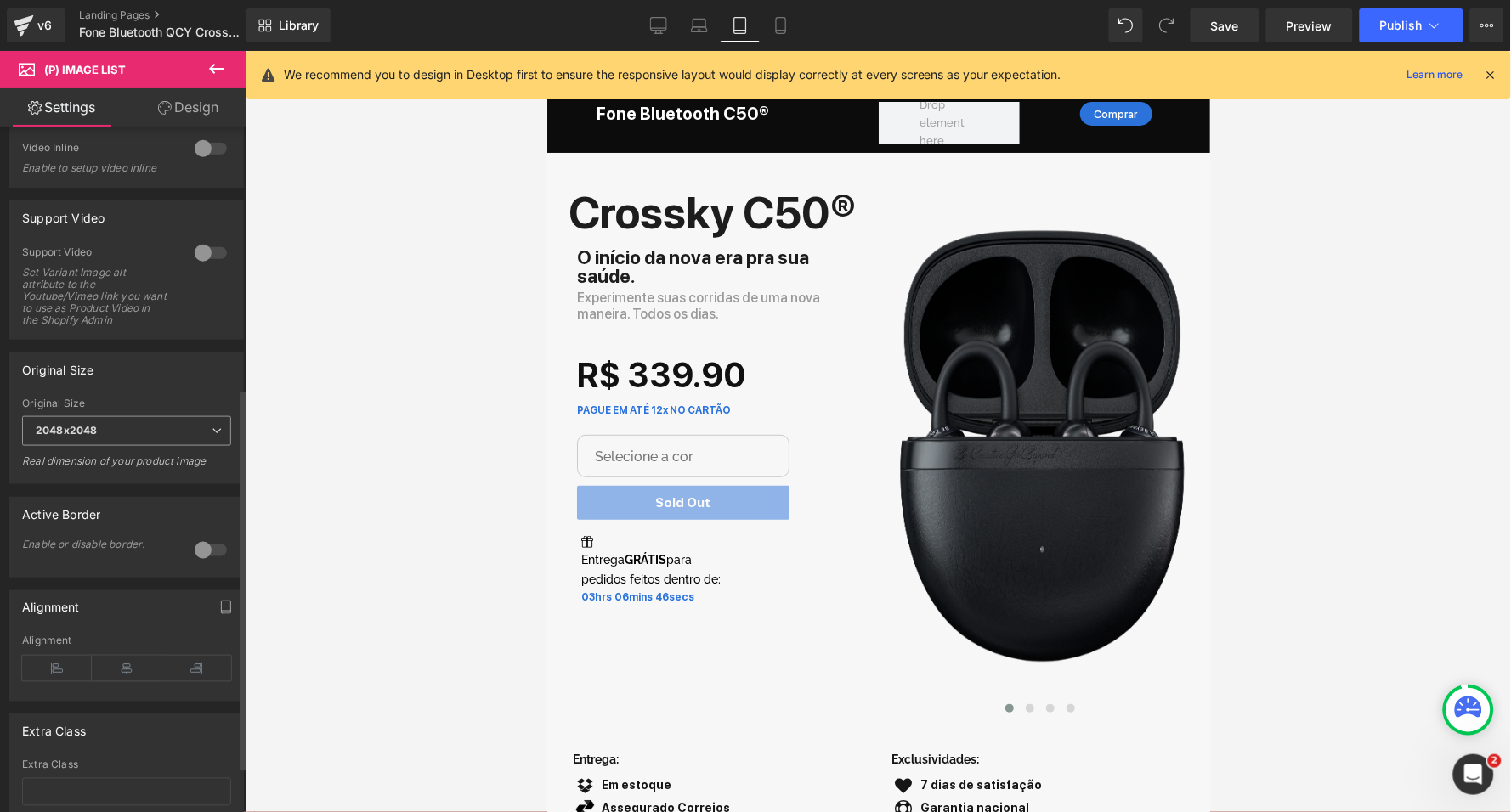
scroll to position [472, 0]
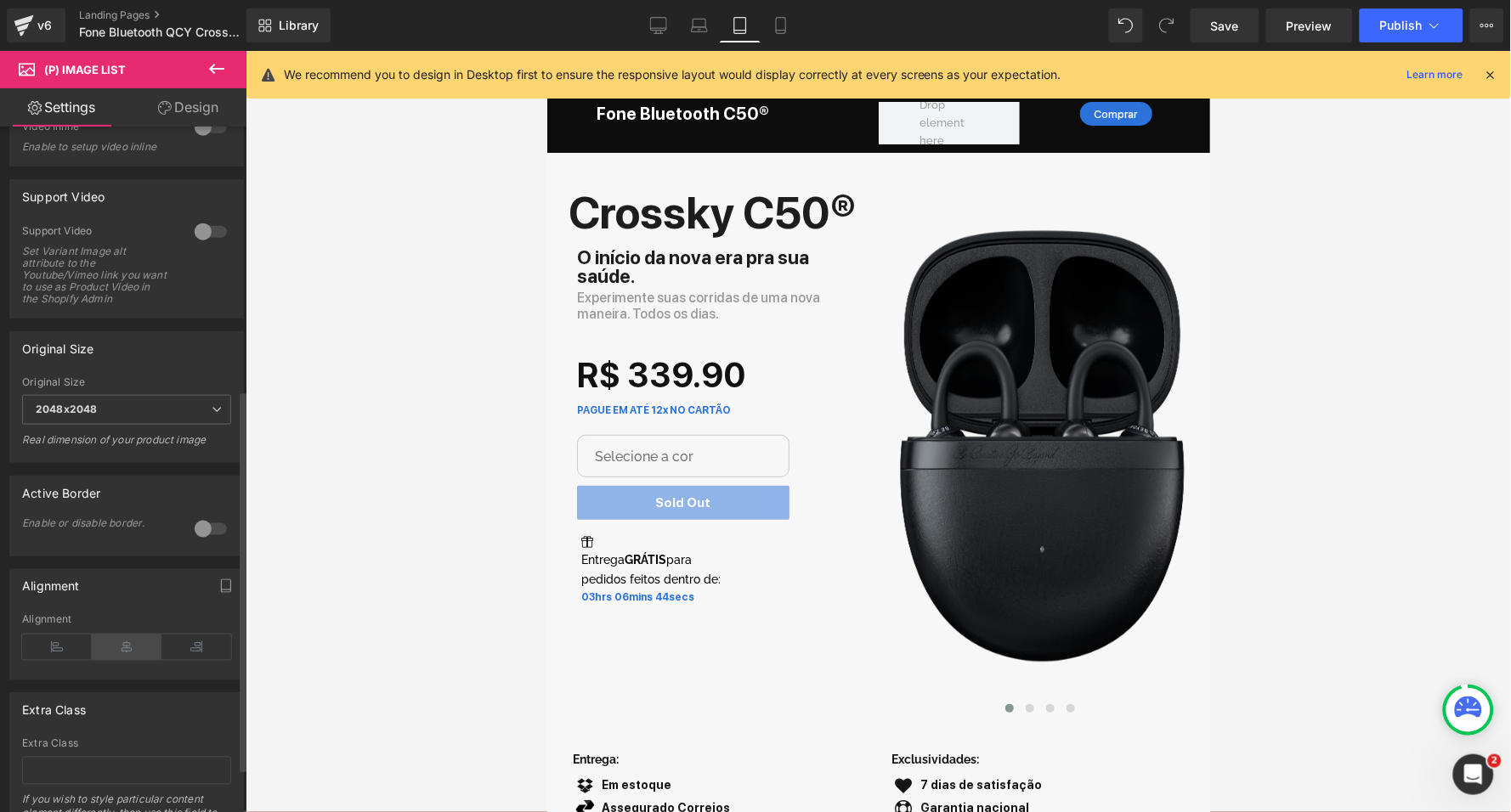
click at [125, 635] on icon at bounding box center [127, 647] width 69 height 26
click at [55, 635] on icon at bounding box center [57, 647] width 69 height 26
click at [186, 635] on icon at bounding box center [196, 647] width 69 height 26
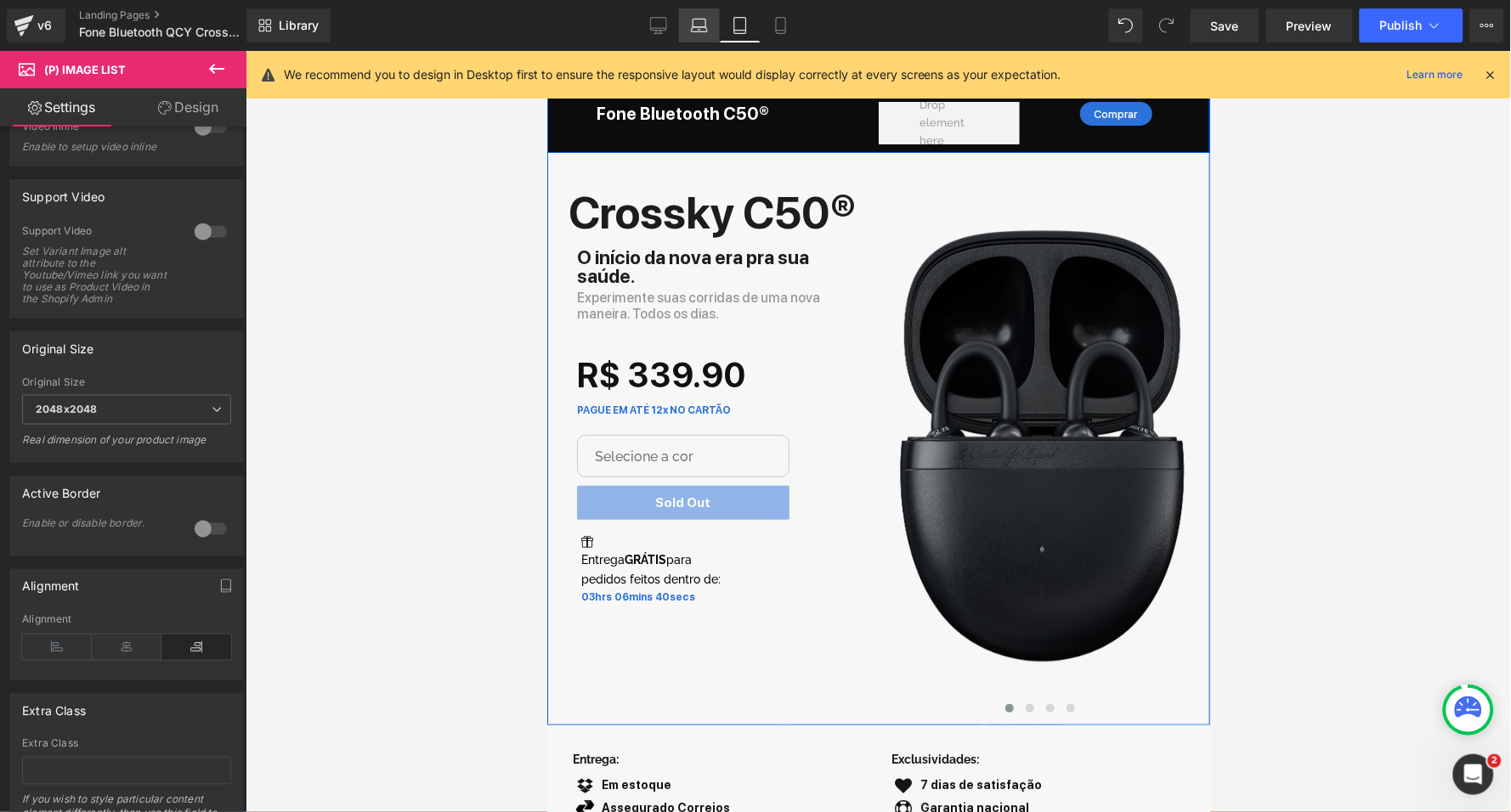
click at [705, 31] on icon at bounding box center [699, 25] width 17 height 17
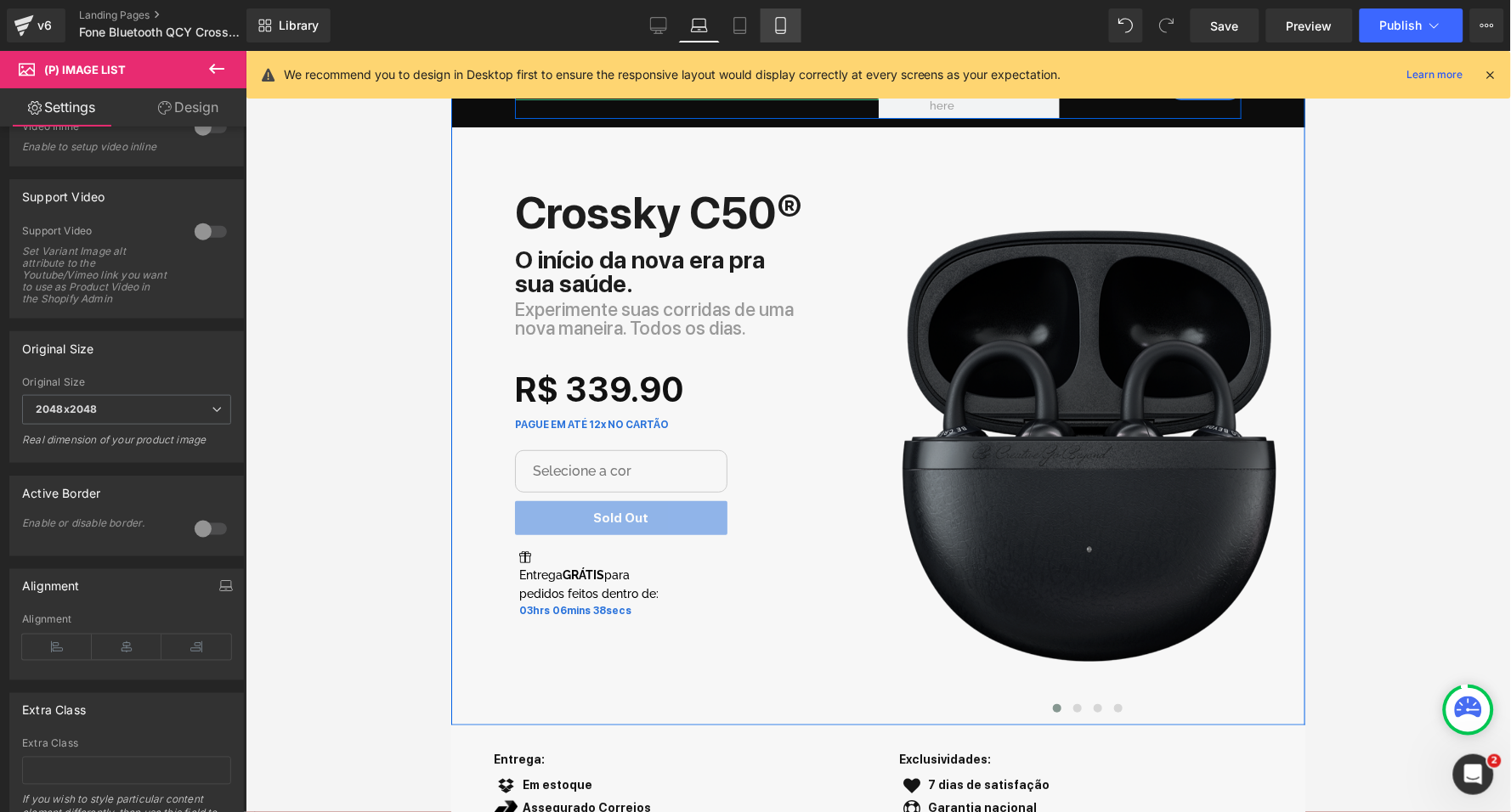
click at [776, 12] on link "Mobile" at bounding box center [780, 26] width 41 height 34
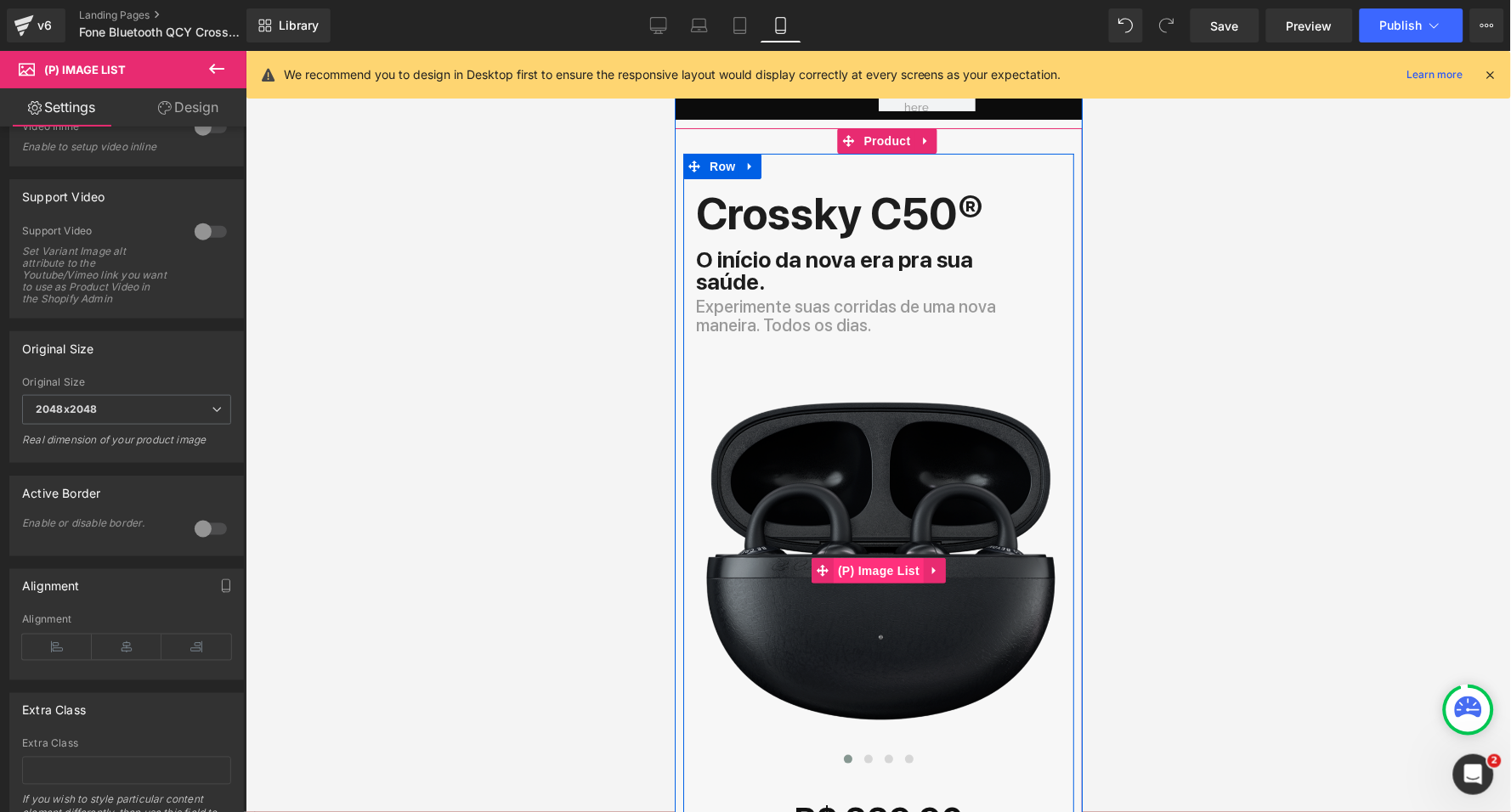
click at [881, 557] on span "(P) Image List" at bounding box center [877, 570] width 90 height 26
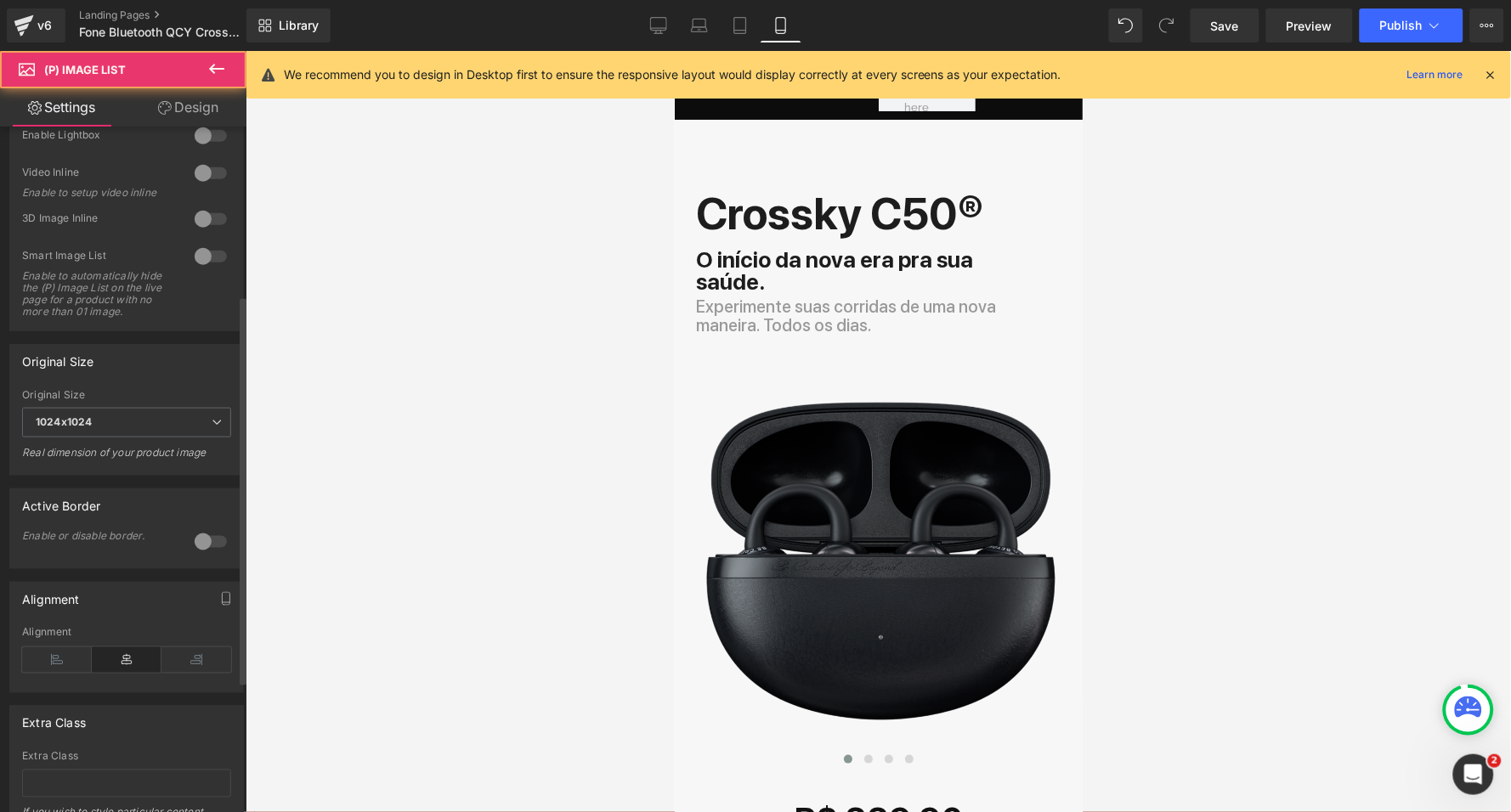
scroll to position [499, 0]
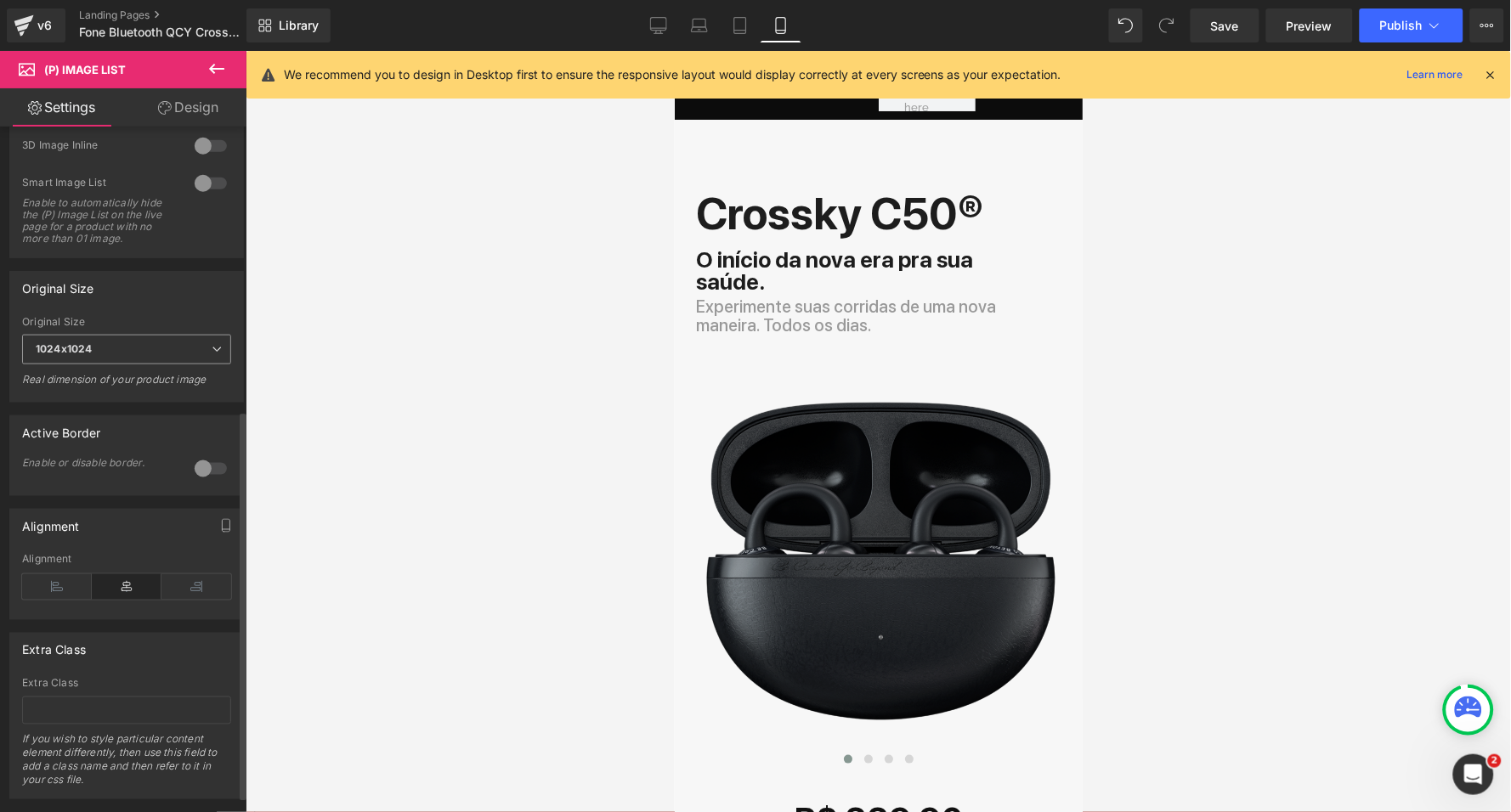
click at [110, 339] on span "1024x1024" at bounding box center [126, 350] width 209 height 30
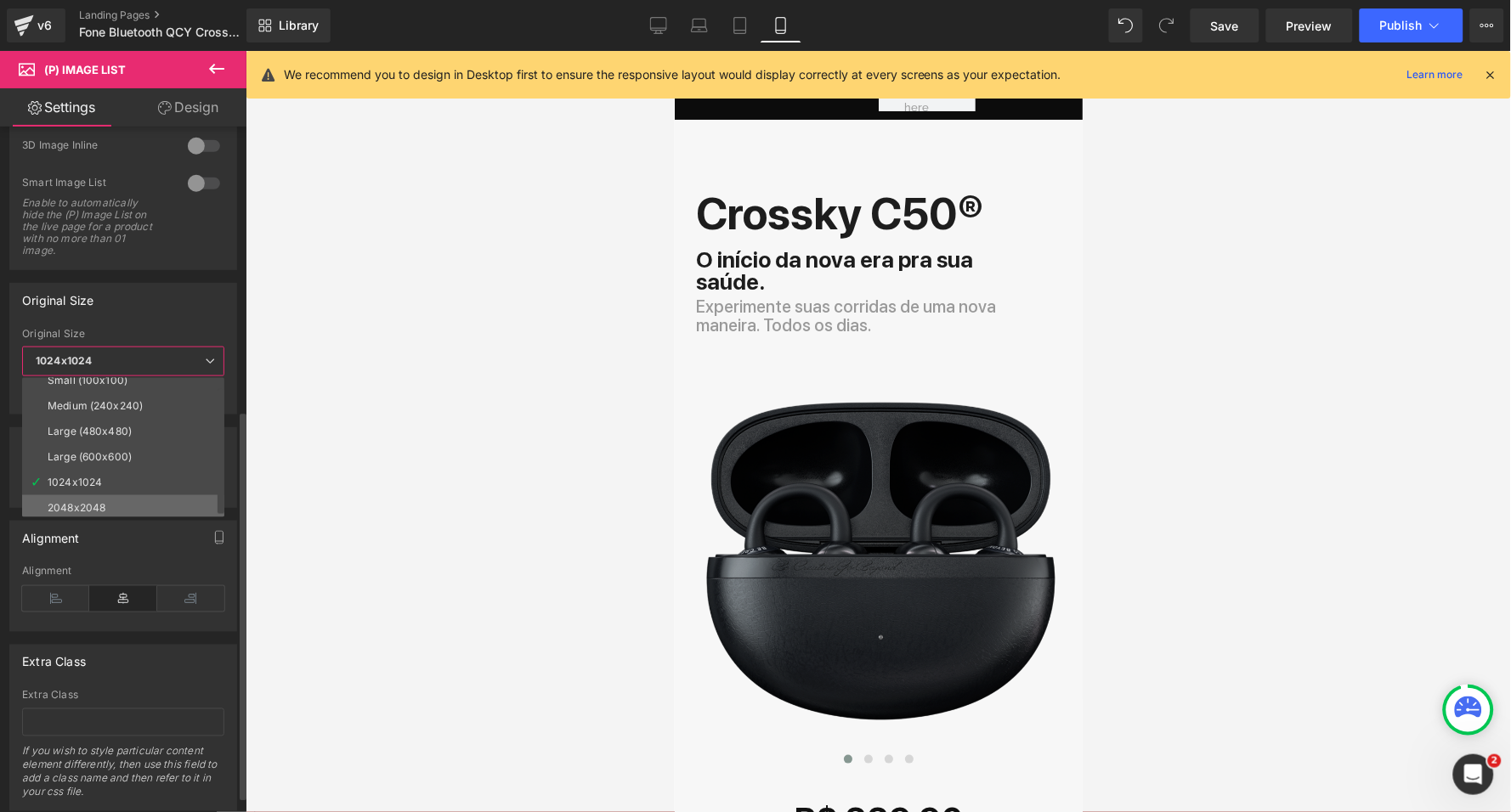
scroll to position [9, 0]
click at [339, 424] on div at bounding box center [878, 431] width 1265 height 761
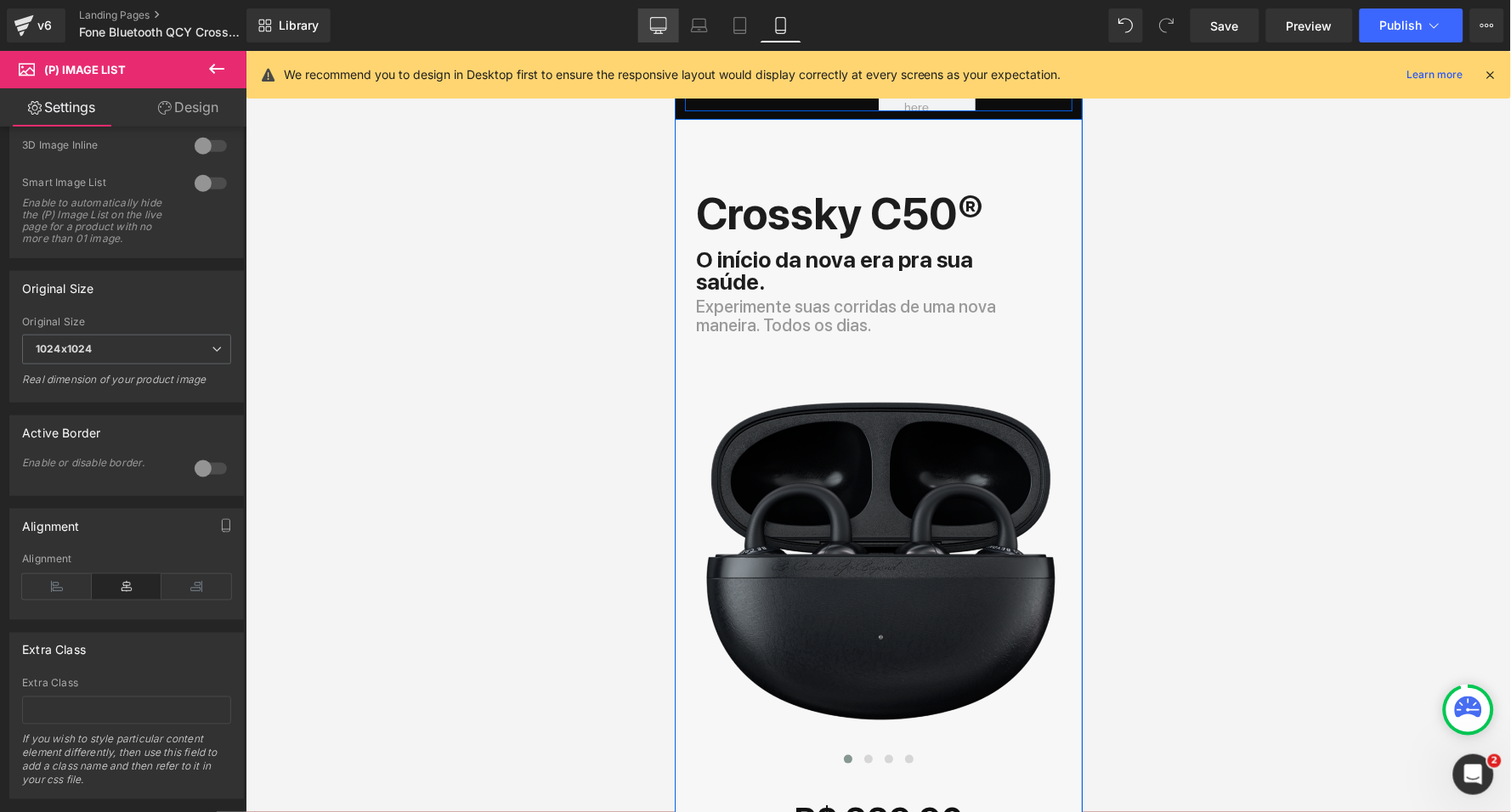
click at [664, 20] on icon at bounding box center [658, 25] width 17 height 17
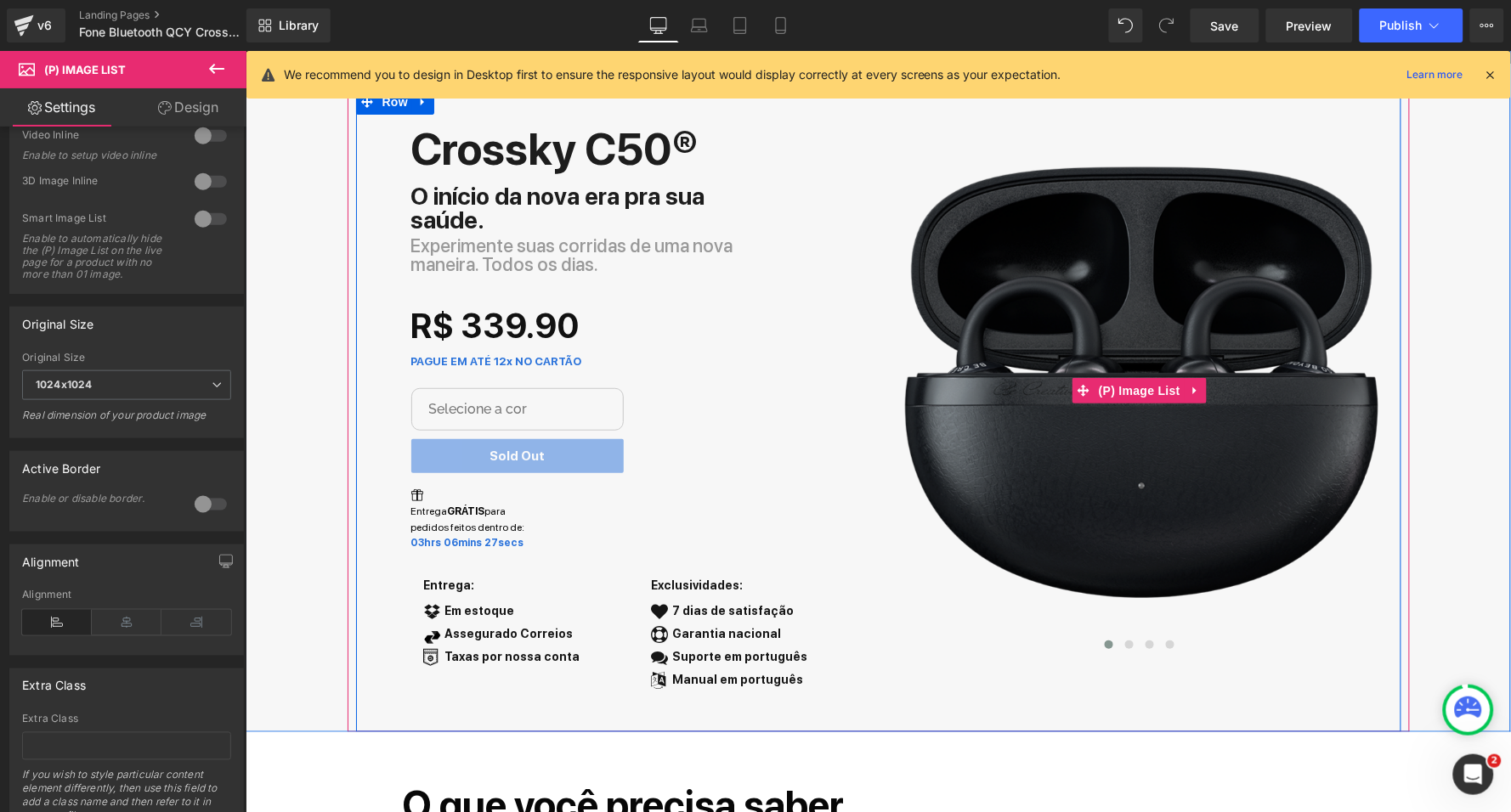
scroll to position [92, 0]
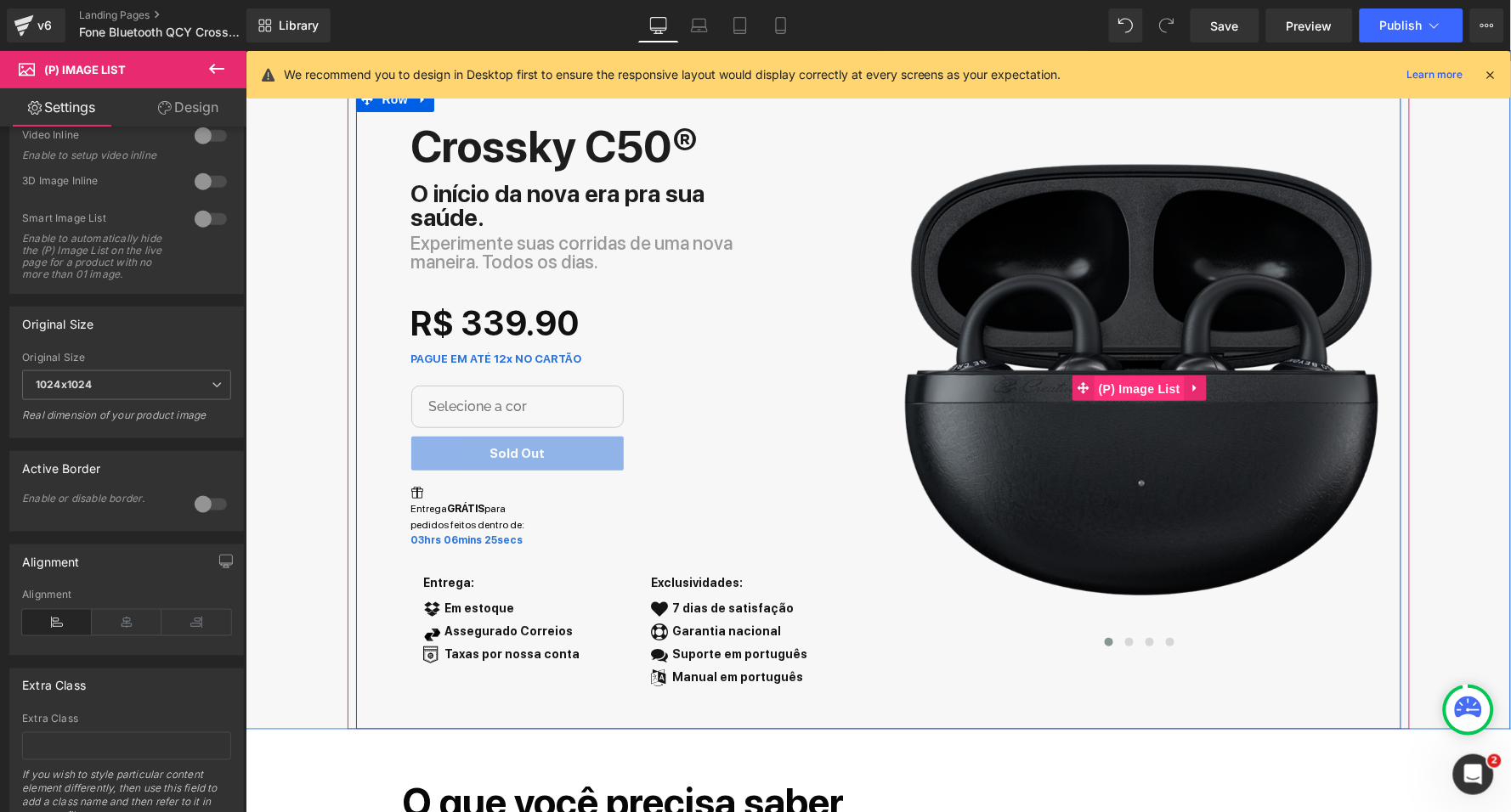
click at [1131, 386] on span "(P) Image List" at bounding box center [1138, 389] width 90 height 26
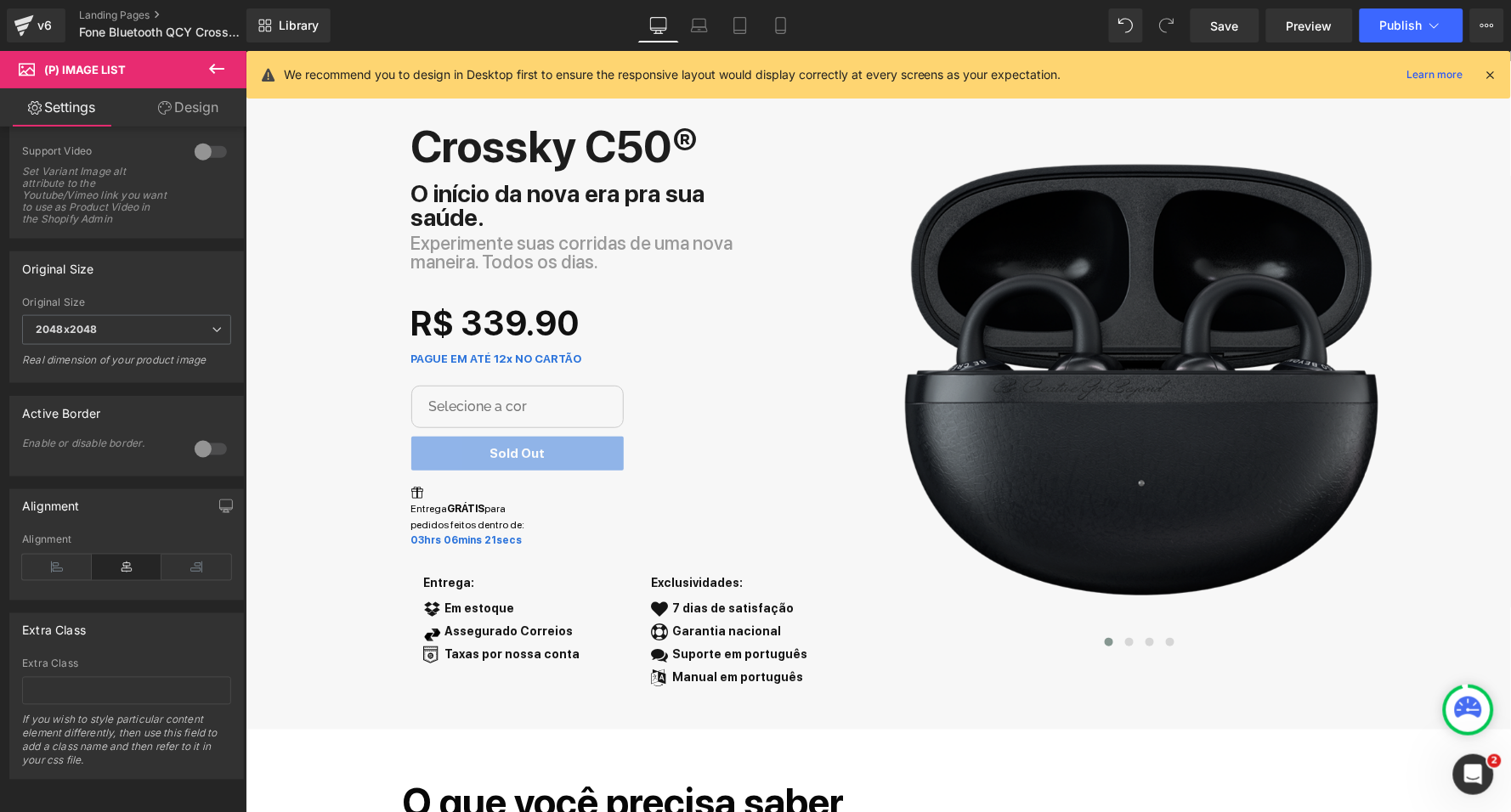
scroll to position [550, 0]
click at [182, 555] on icon at bounding box center [196, 568] width 69 height 26
click at [118, 556] on icon at bounding box center [127, 568] width 69 height 26
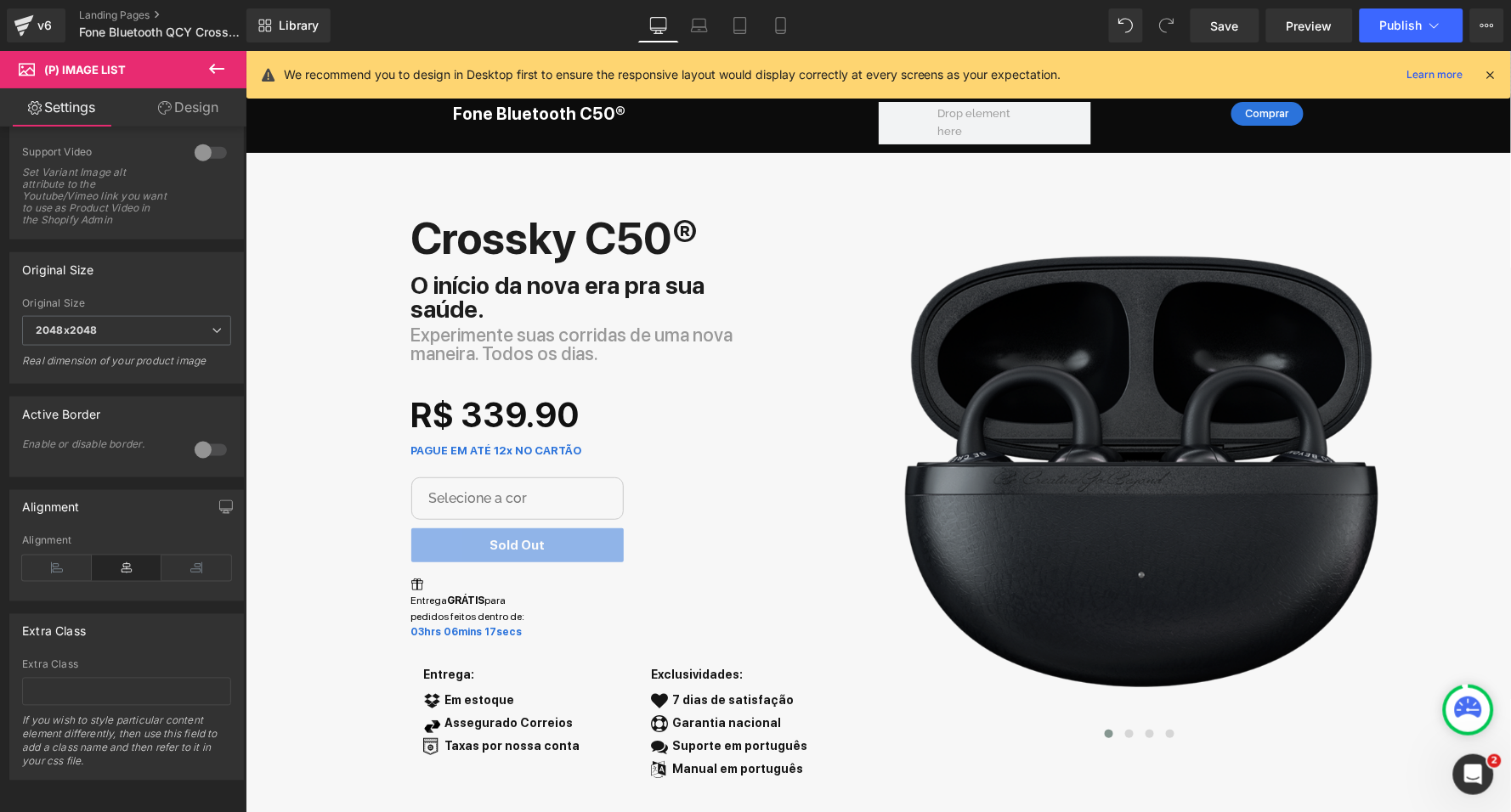
scroll to position [0, 0]
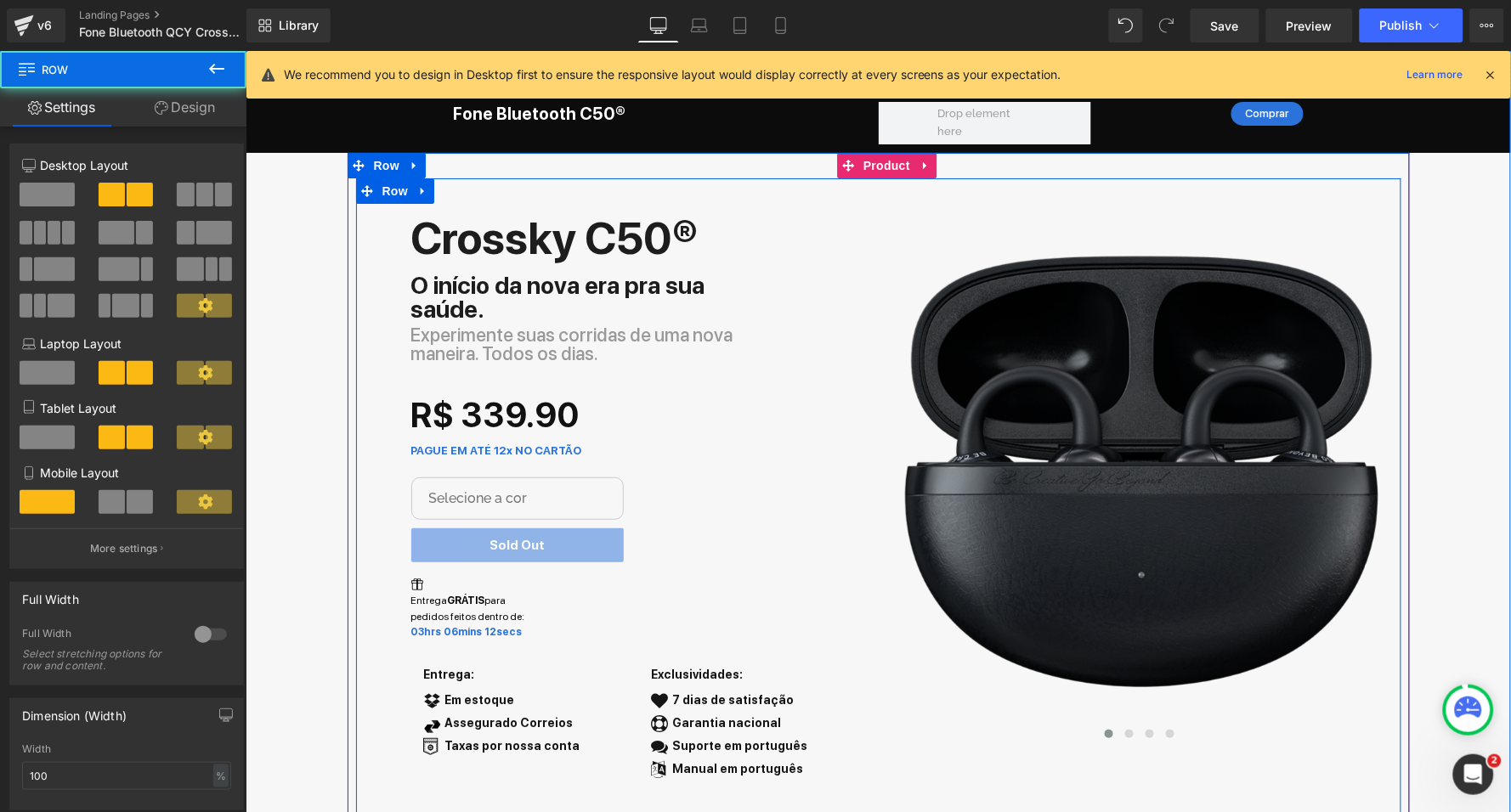
click at [383, 301] on div "Crossky C50® Text Block O início da nova era pra sua saúde. Text Block Experime…" at bounding box center [616, 508] width 523 height 609
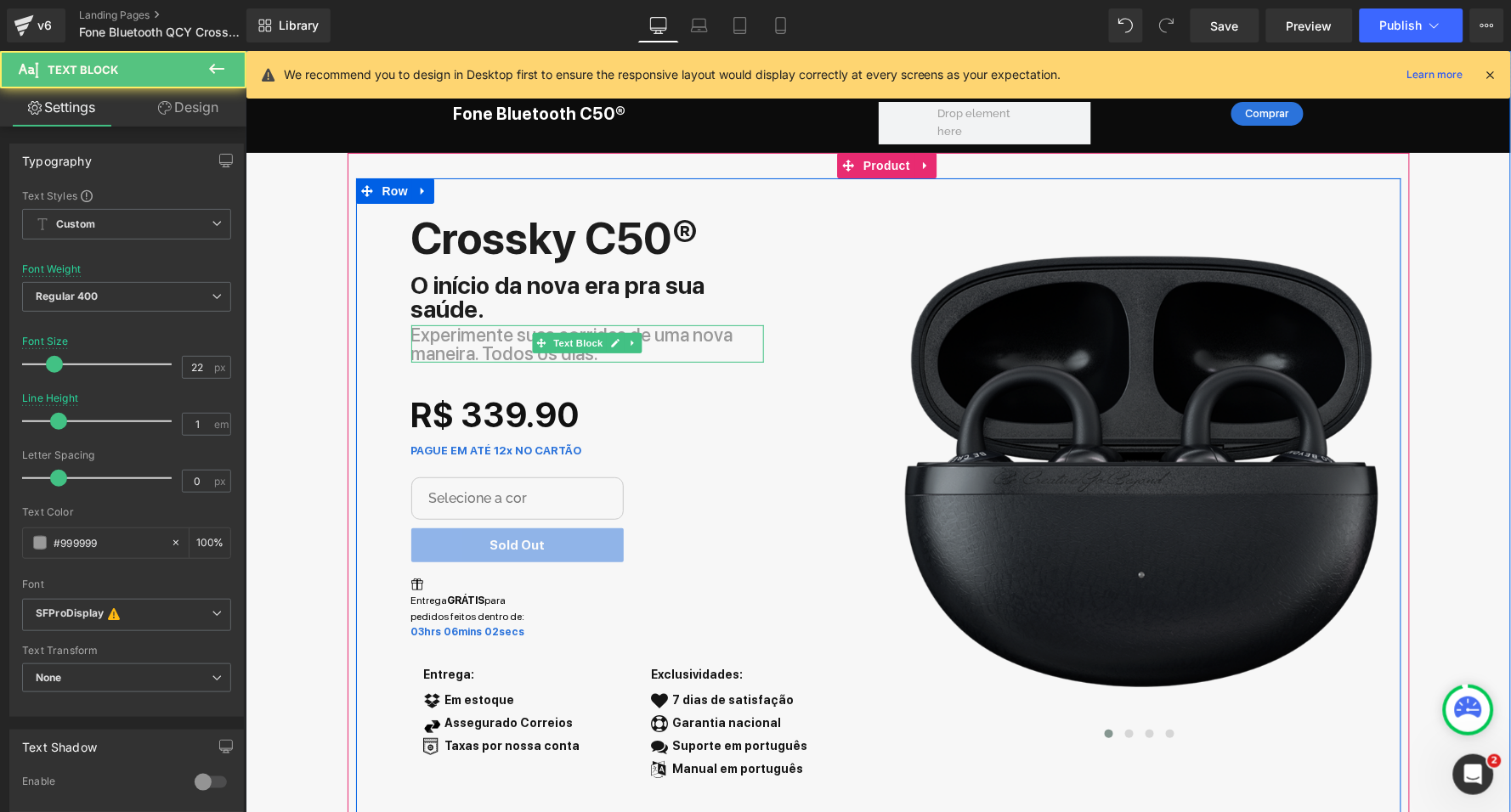
click at [484, 347] on p "Experimente suas corridas de uma nova maneira. Todos os dias." at bounding box center [587, 343] width 353 height 38
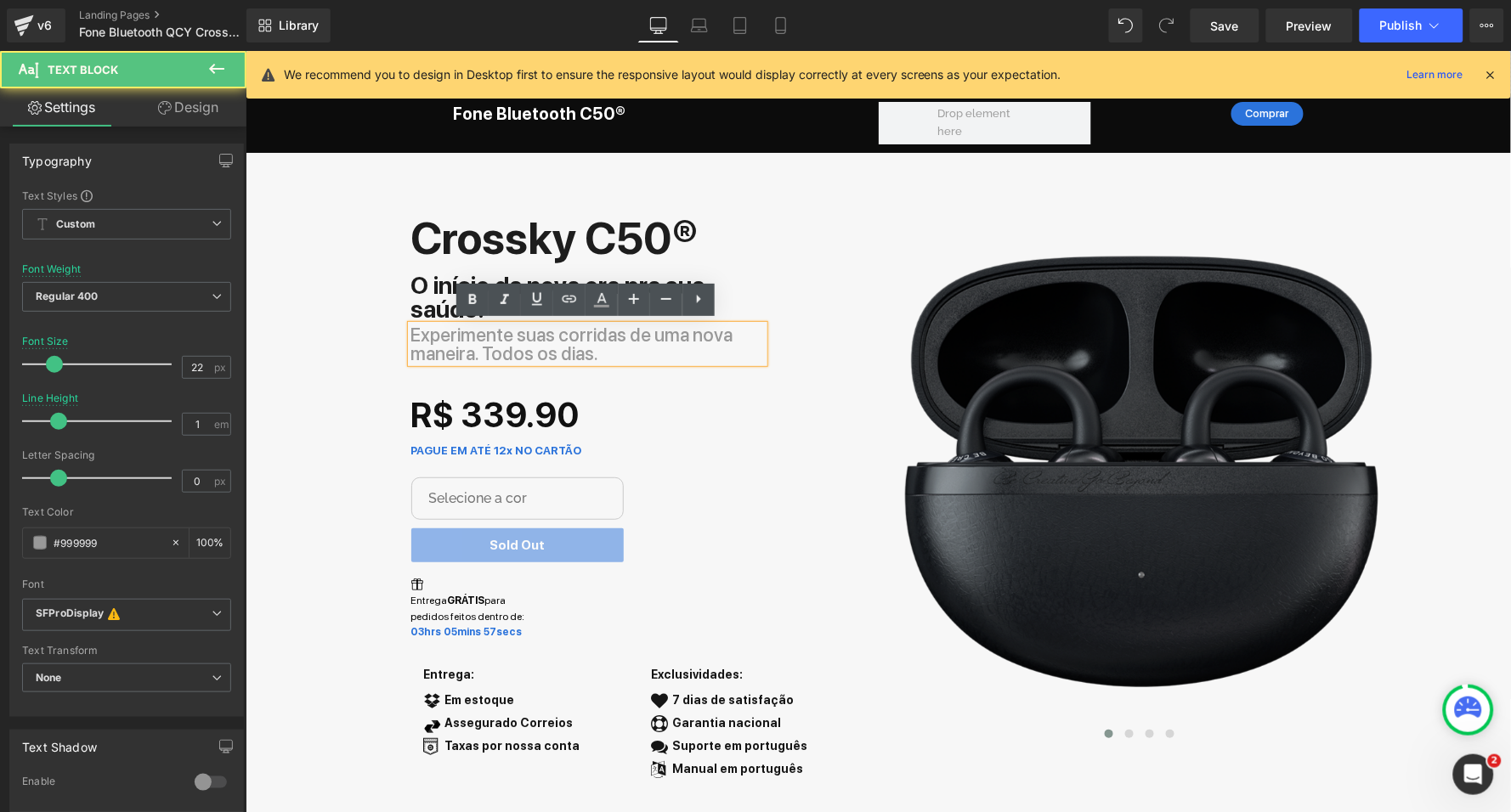
click at [484, 345] on p "Experimente suas corridas de uma nova maneira. Todos os dias." at bounding box center [587, 343] width 353 height 38
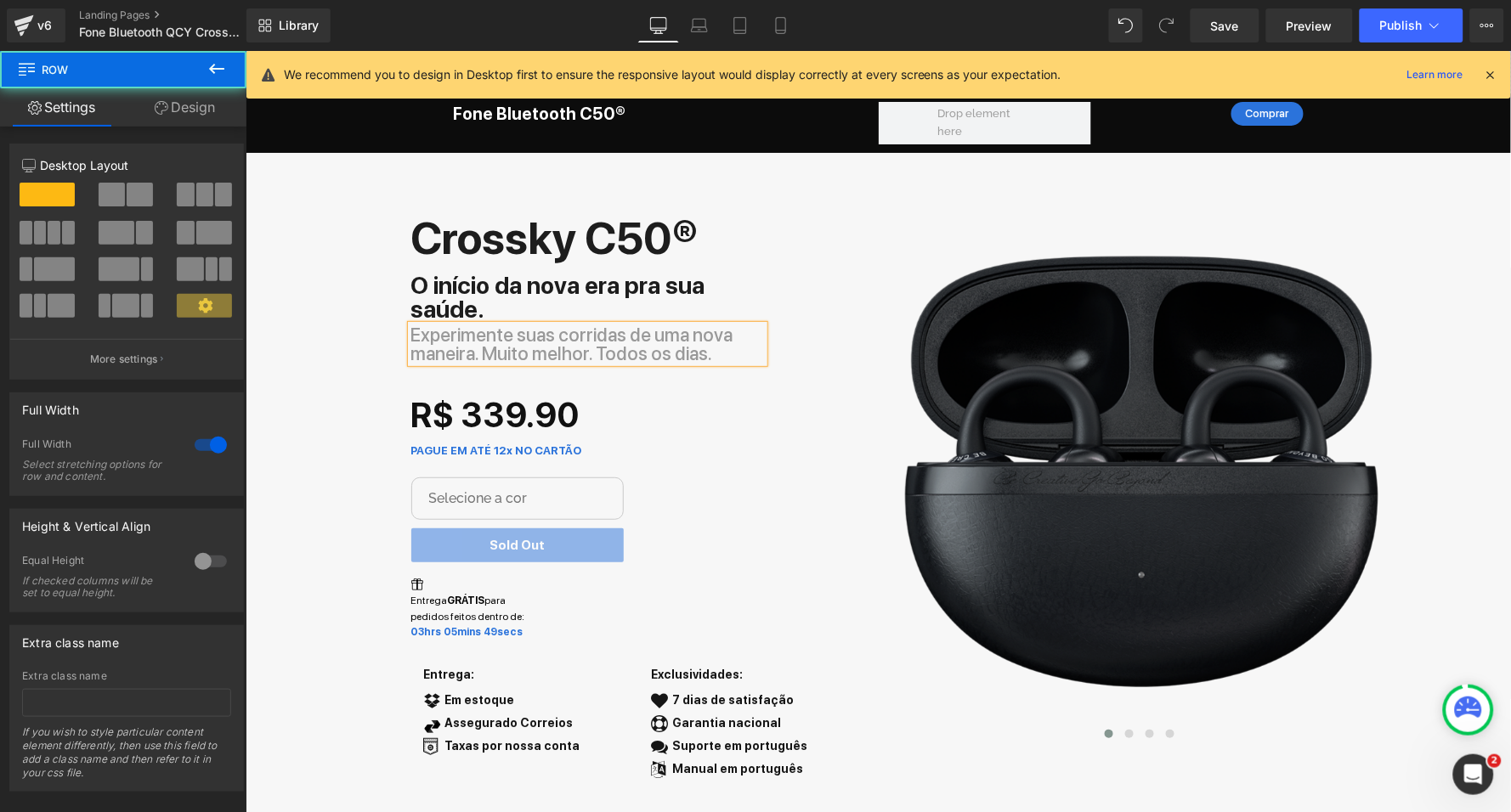
click at [324, 419] on div "Liquid Fone Bluetooth C50® Heading Comprar Button Row Row Row Crossky C50® Text…" at bounding box center [877, 435] width 1265 height 770
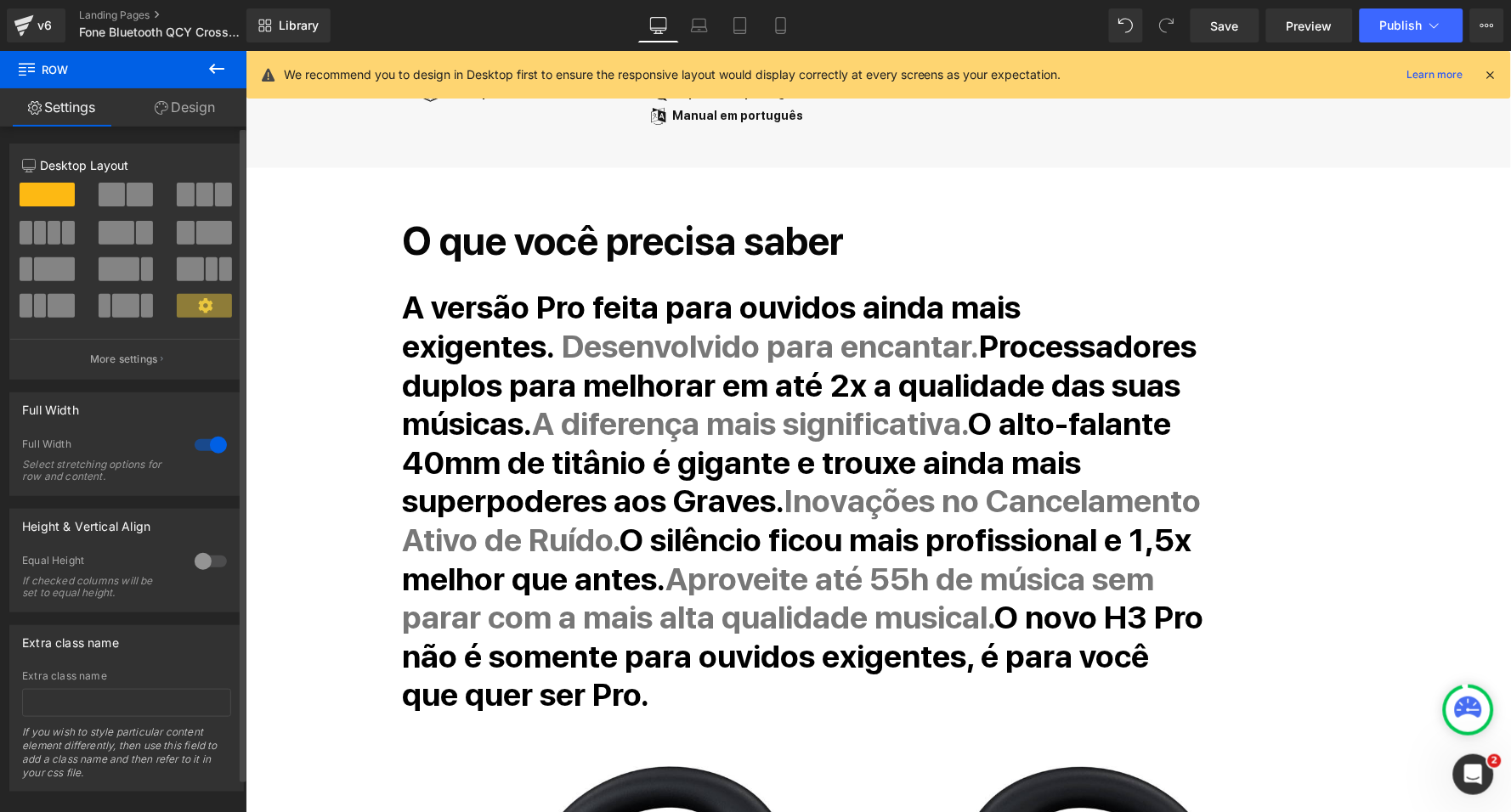
scroll to position [650, 0]
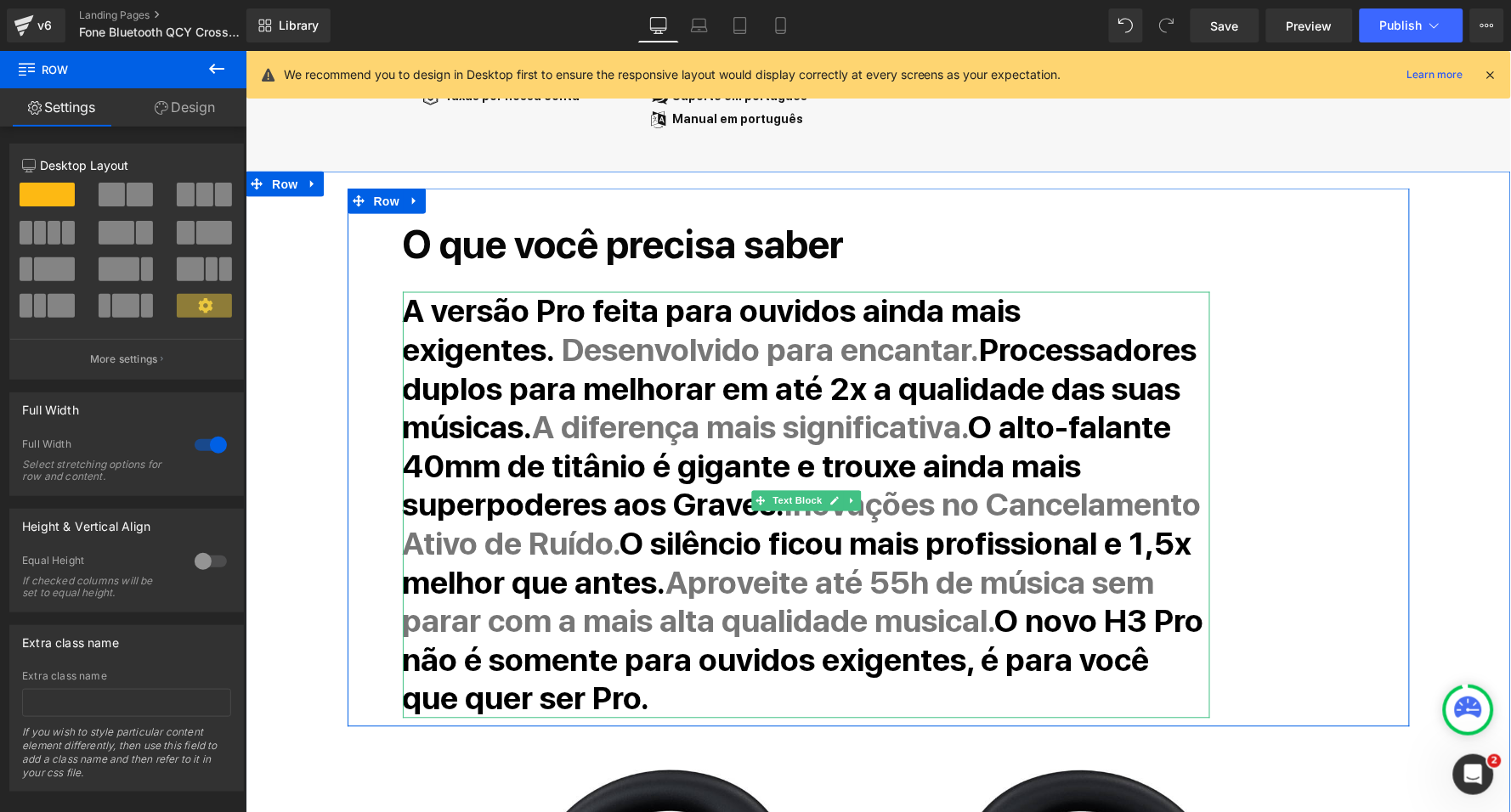
click at [407, 336] on strong "A versão Pro feita para ouvidos ainda mais exigentes." at bounding box center [711, 330] width 619 height 77
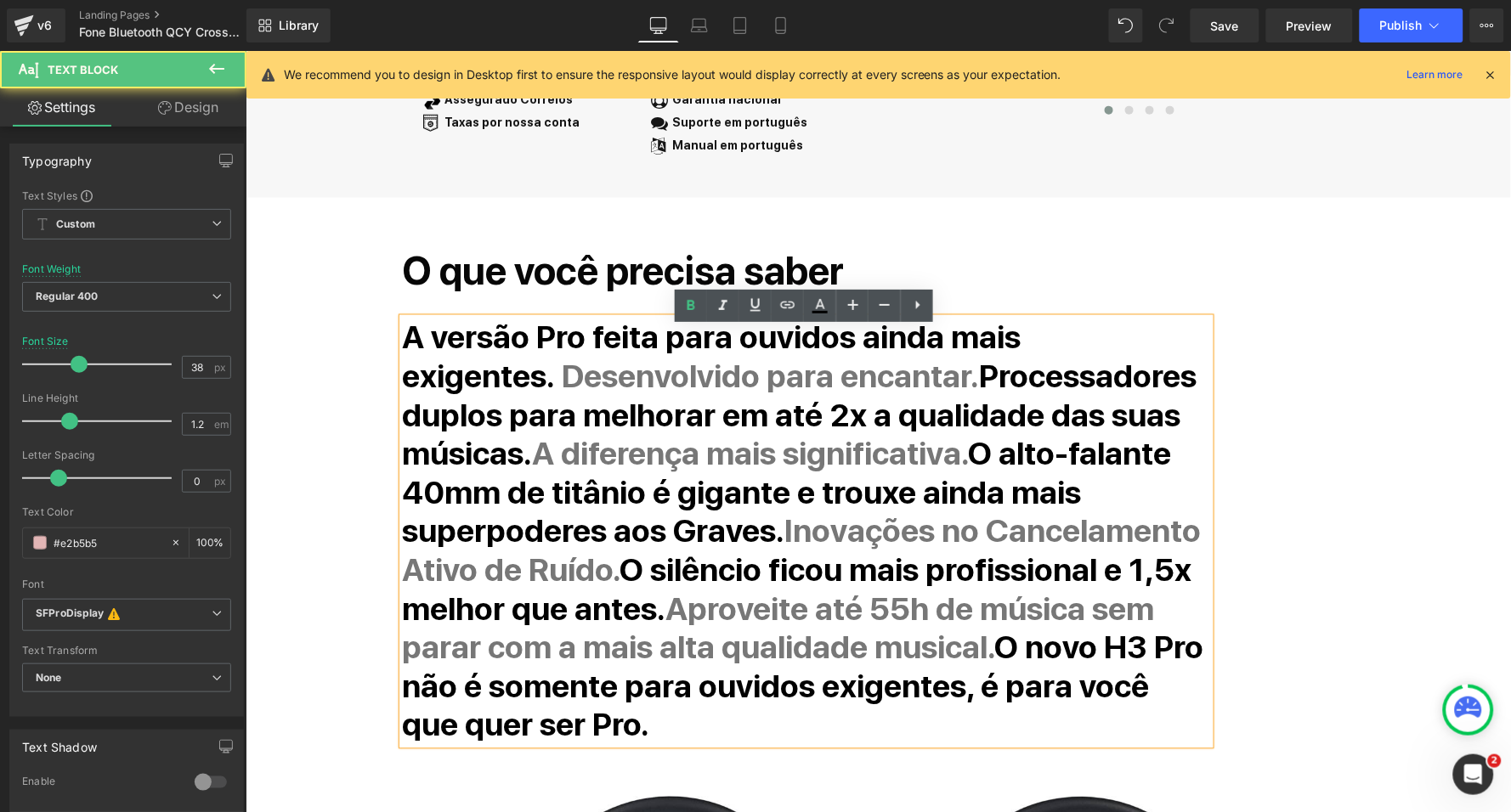
scroll to position [599, 0]
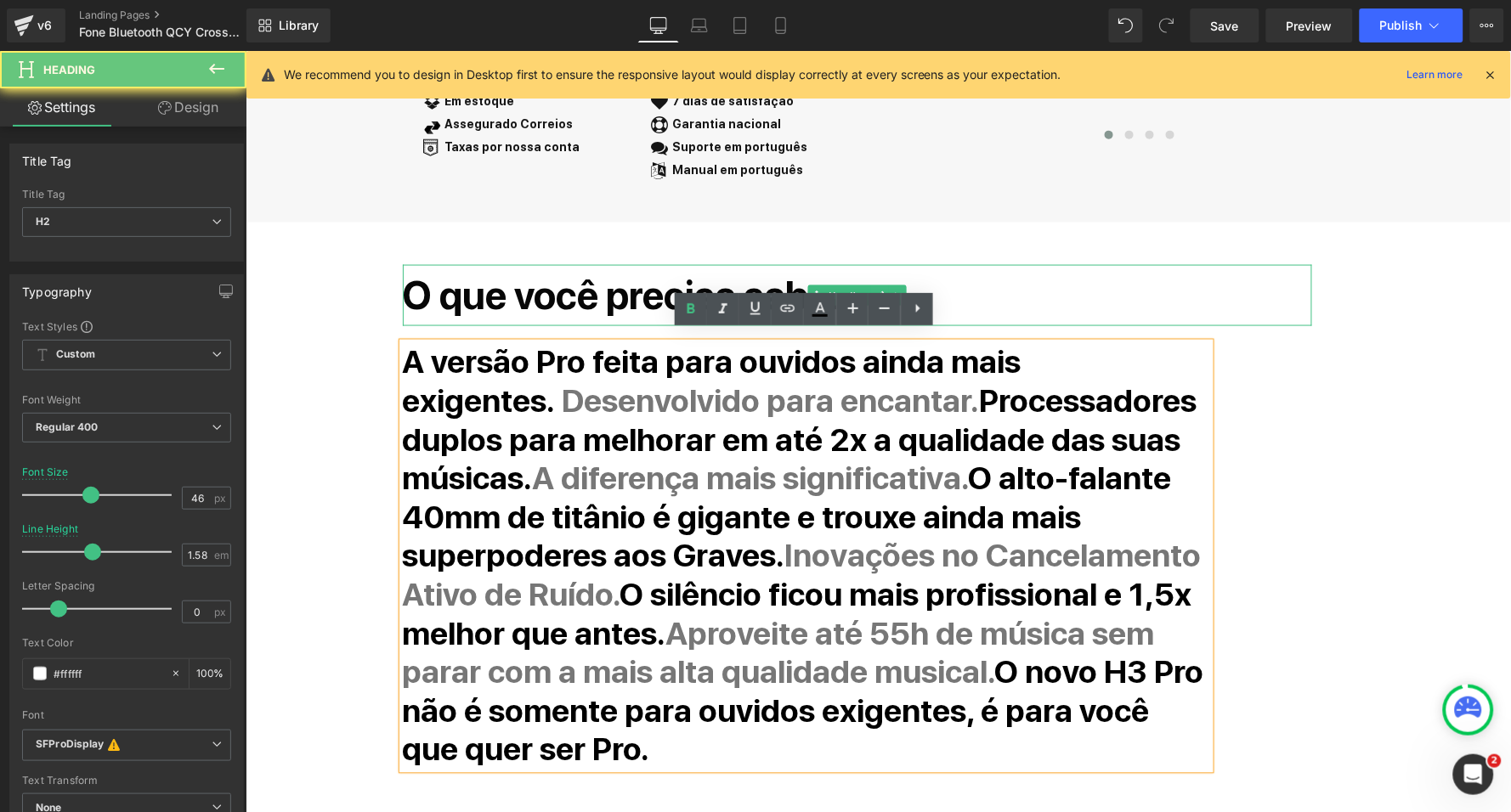
click at [410, 311] on div "O que você precisa saber Heading" at bounding box center [856, 295] width 909 height 62
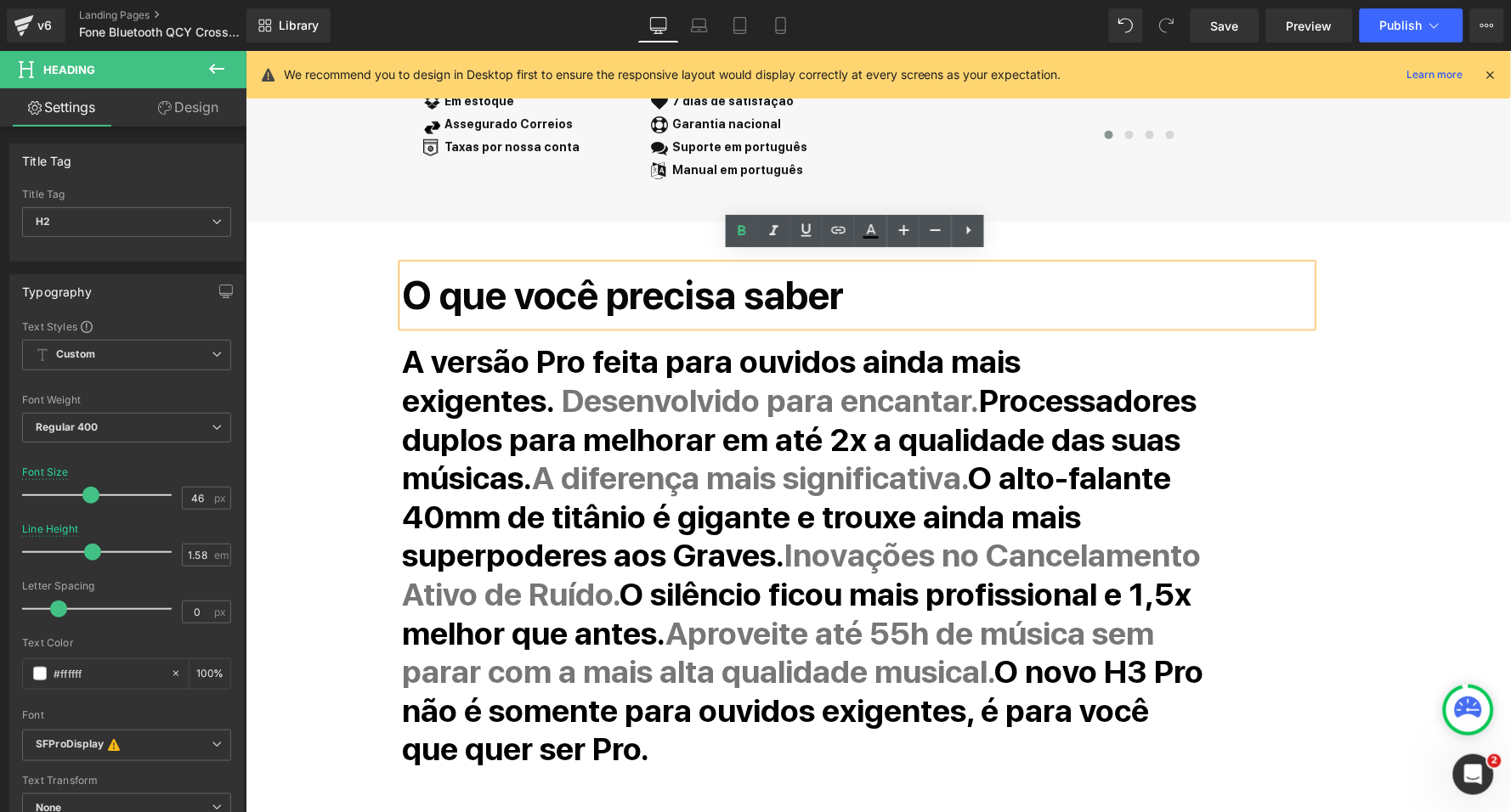
click at [417, 366] on strong "A versão Pro feita para ouvidos ainda mais exigentes." at bounding box center [711, 381] width 619 height 77
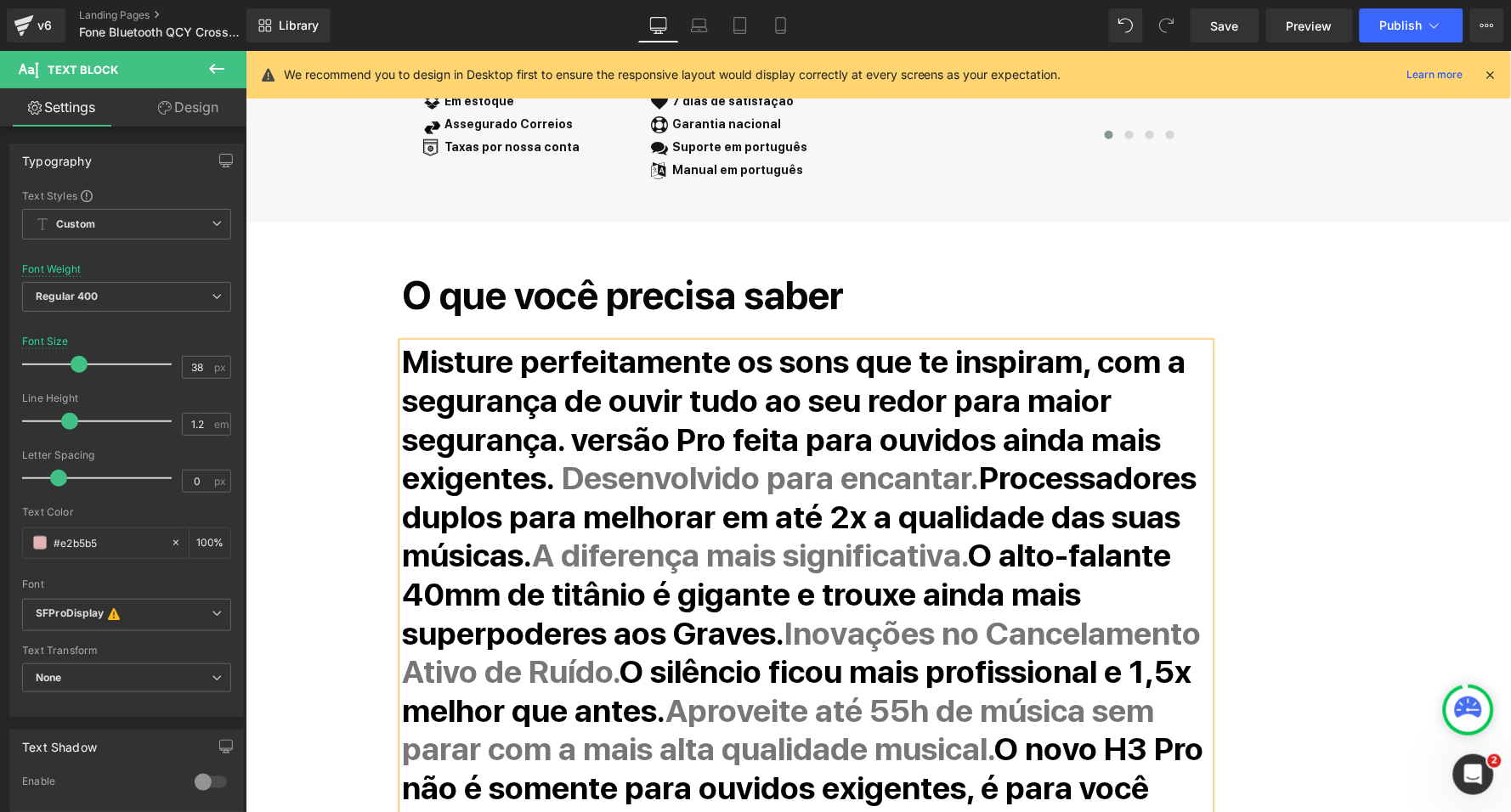
click at [810, 360] on strong "Misture perfeitamente os sons que te inspiram, com a segurança de ouvir tudo ao…" at bounding box center [793, 419] width 783 height 155
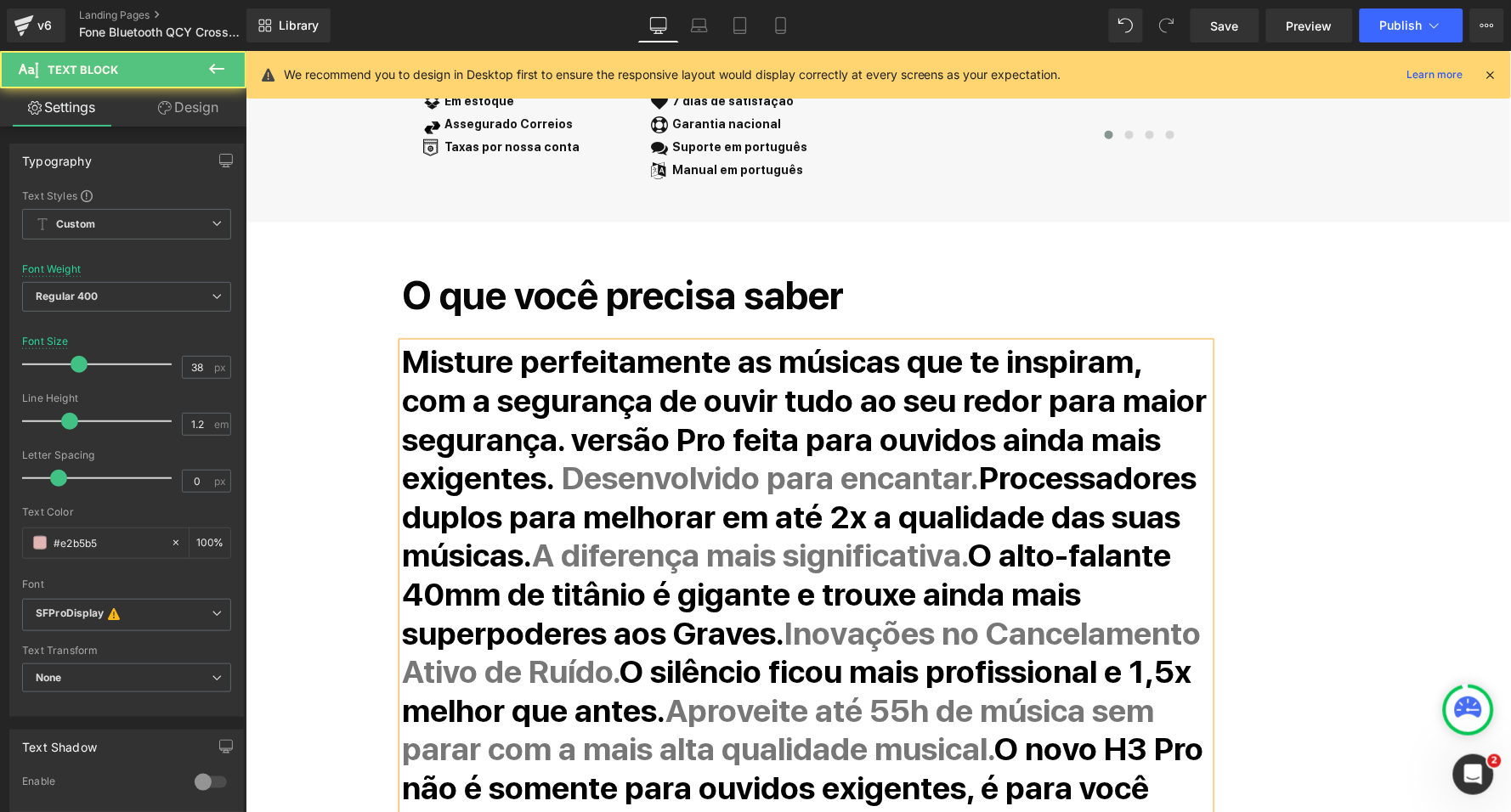
click at [972, 385] on strong "Misture perfeitamente as músicas que te inspiram, com a segurança de ouvir tudo…" at bounding box center [803, 419] width 804 height 155
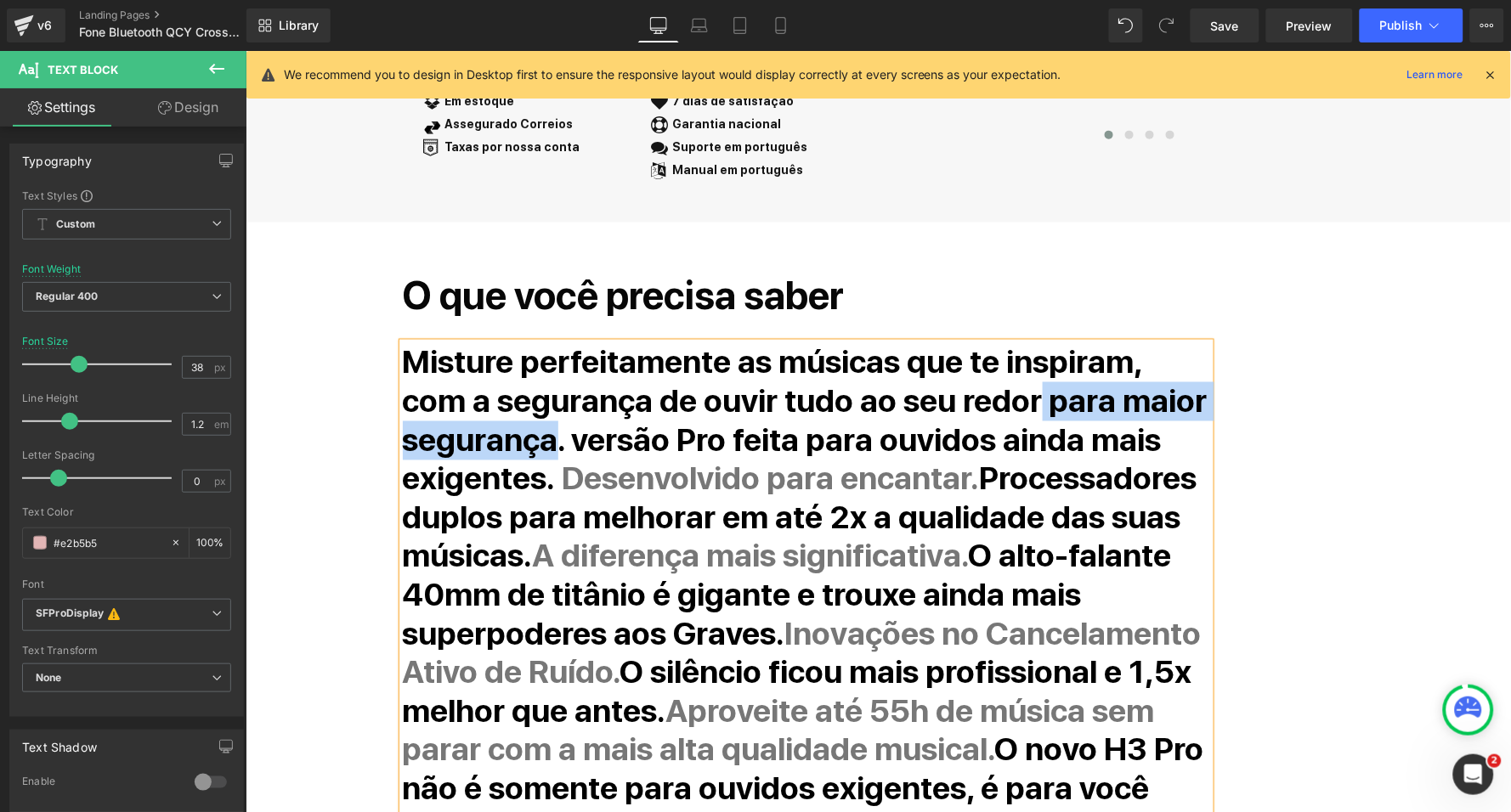
click at [551, 428] on strong "Misture perfeitamente as músicas que te inspiram, com a segurança de ouvir tudo…" at bounding box center [803, 419] width 804 height 155
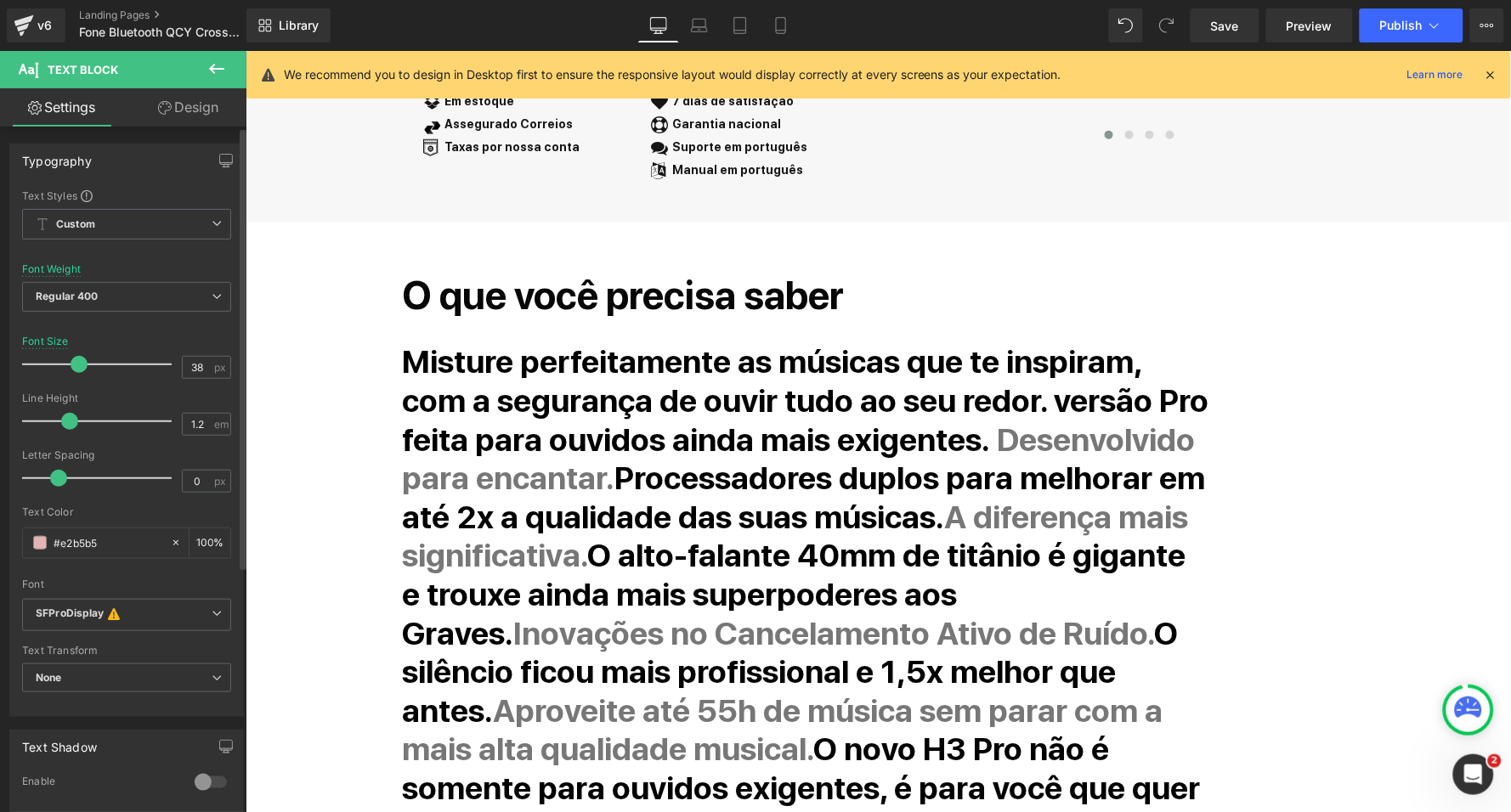
click at [985, 391] on strong "Misture perfeitamente as músicas que te inspiram, com a segurança de ouvir tudo…" at bounding box center [804, 400] width 806 height 116
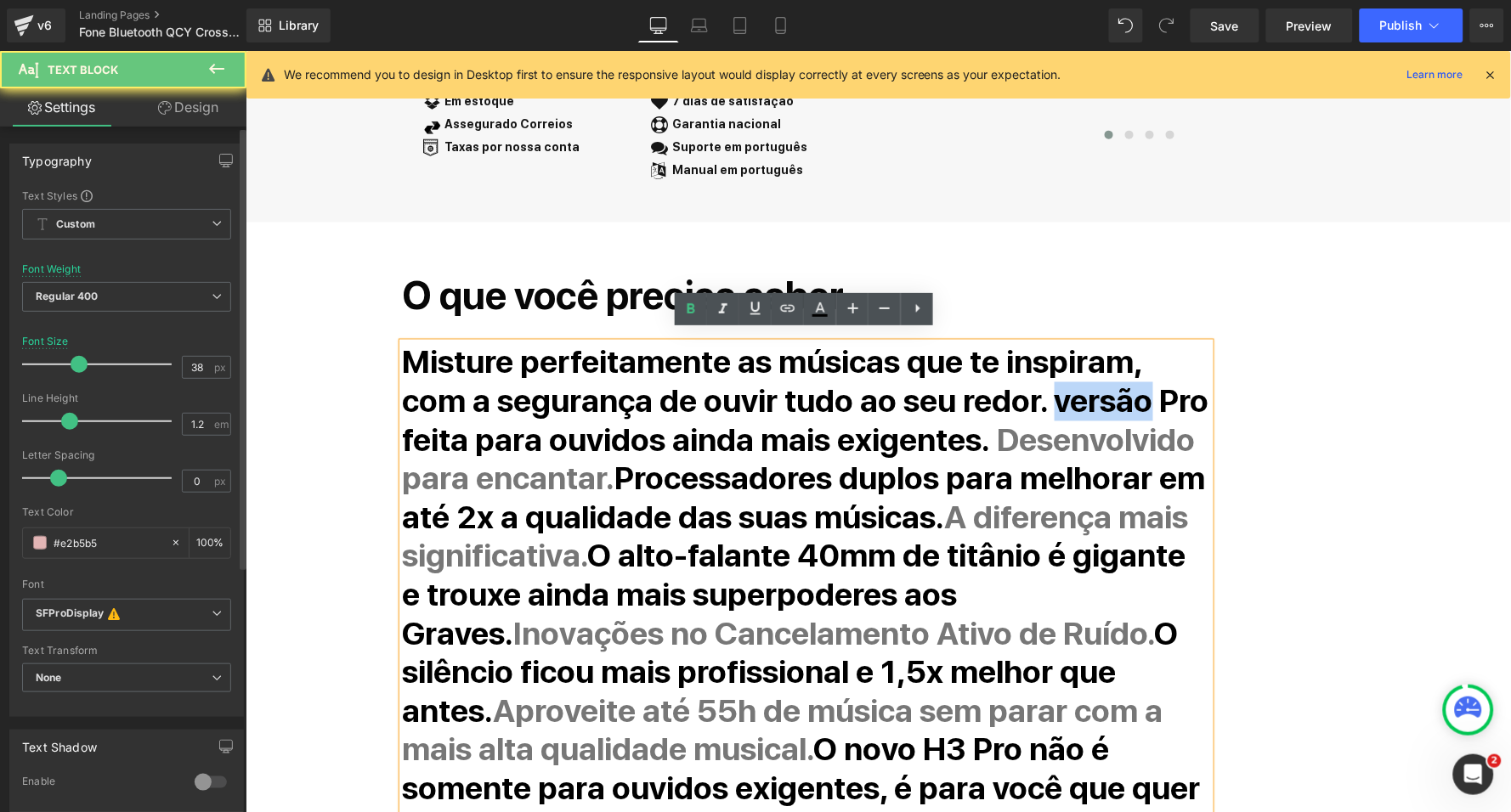
click at [985, 391] on strong "Misture perfeitamente as músicas que te inspiram, com a segurança de ouvir tudo…" at bounding box center [804, 400] width 806 height 116
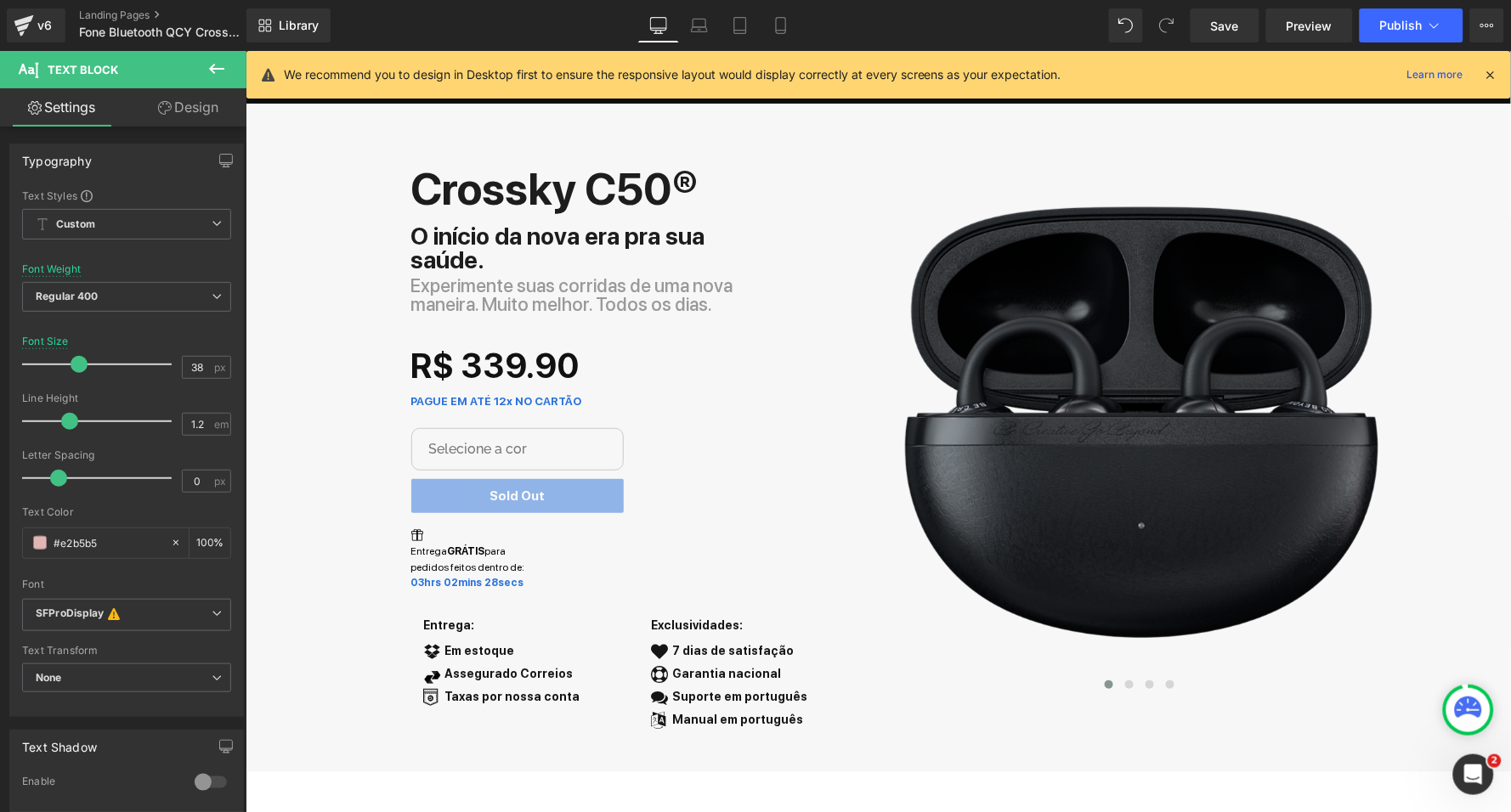
scroll to position [29, 0]
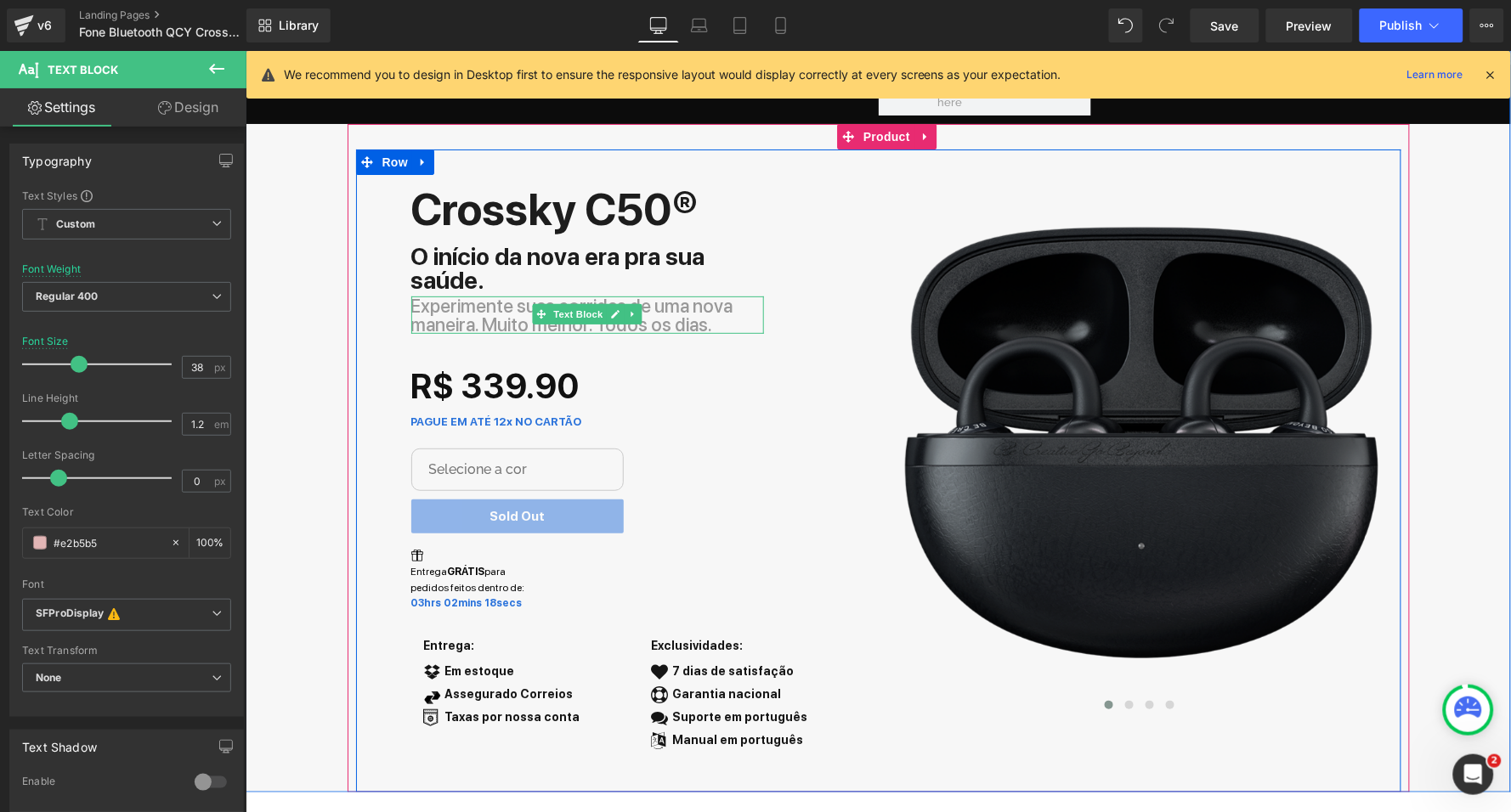
click at [490, 319] on p "Experimente suas corridas de uma nova maneira. Muito melhor. Todos os dias." at bounding box center [587, 314] width 353 height 38
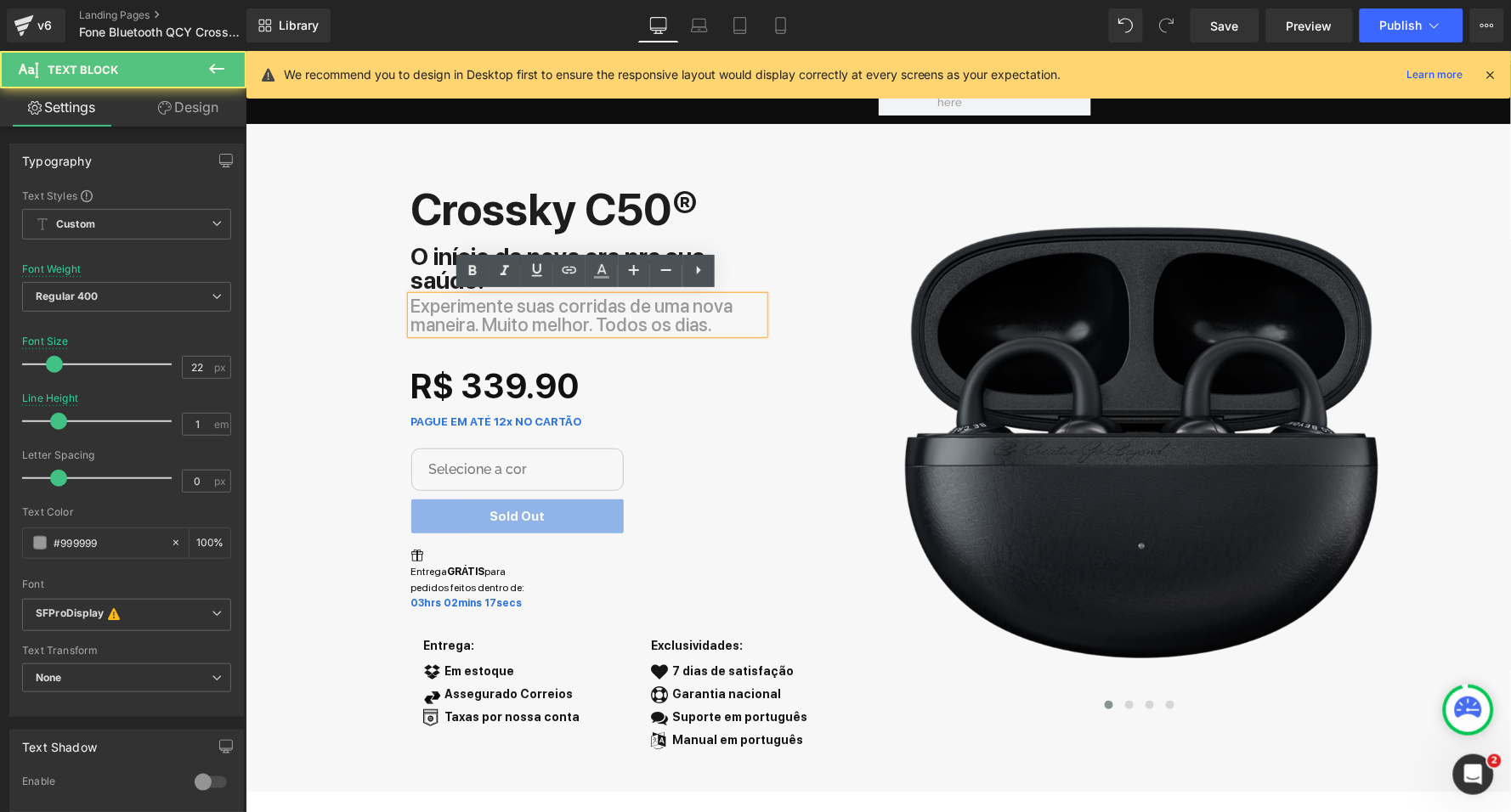
click at [588, 317] on p "Experimente suas corridas de uma nova maneira. Muito melhor. Todos os dias." at bounding box center [587, 314] width 353 height 38
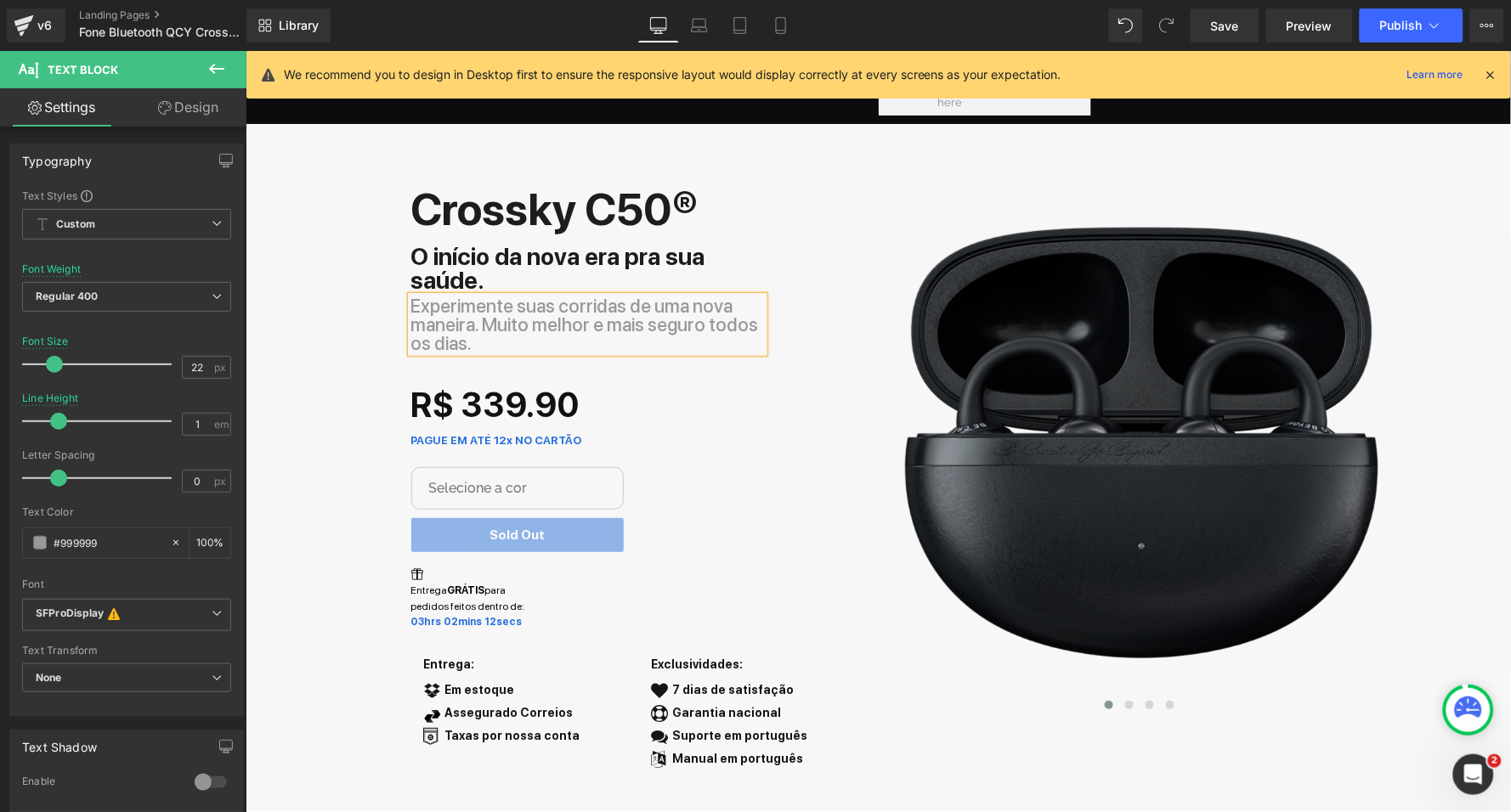
click at [310, 428] on div "Liquid Fone Bluetooth C50® Heading Comprar Button Row Row Row Crossky C50® Text…" at bounding box center [877, 415] width 1265 height 789
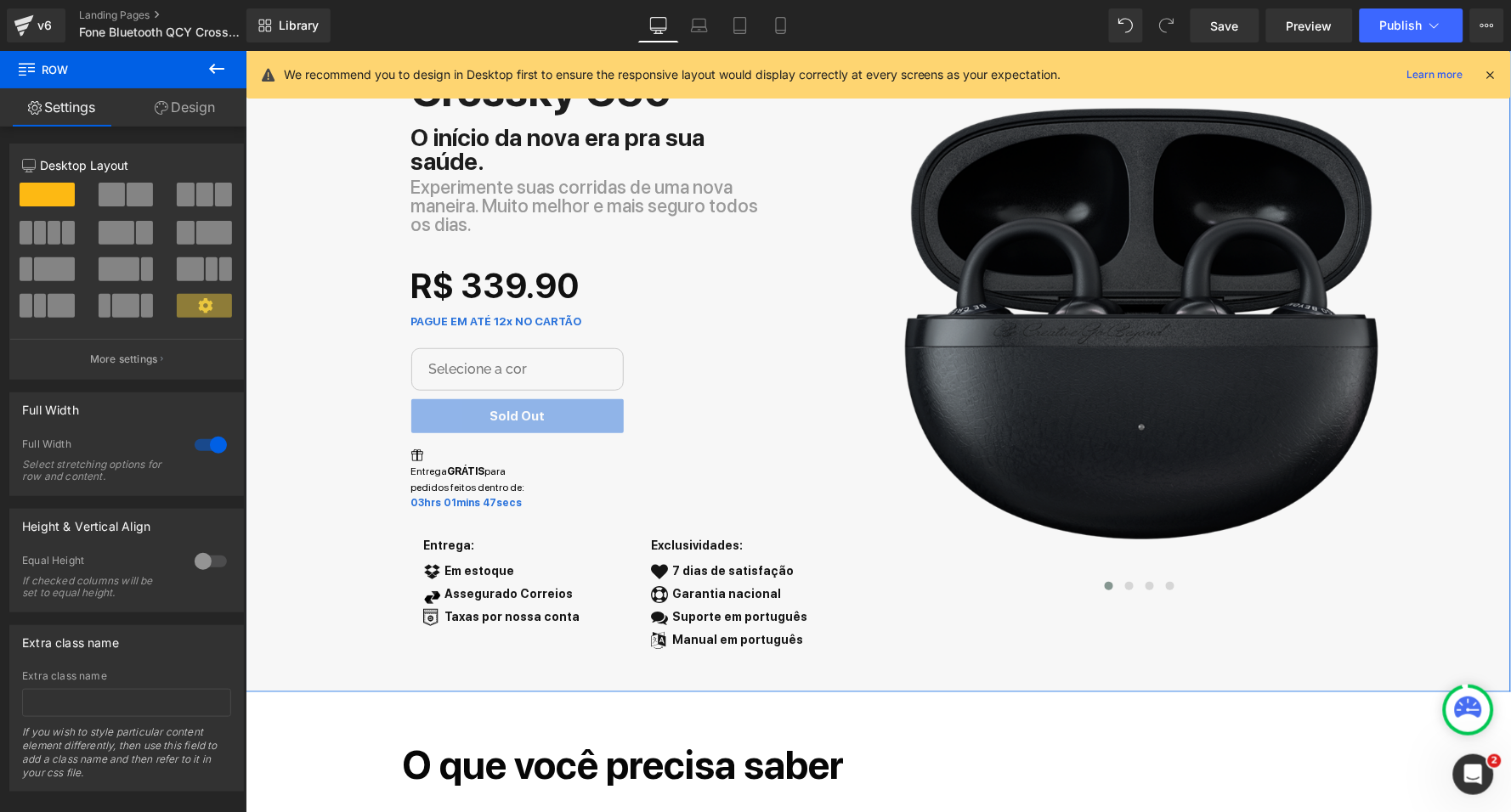
scroll to position [85, 0]
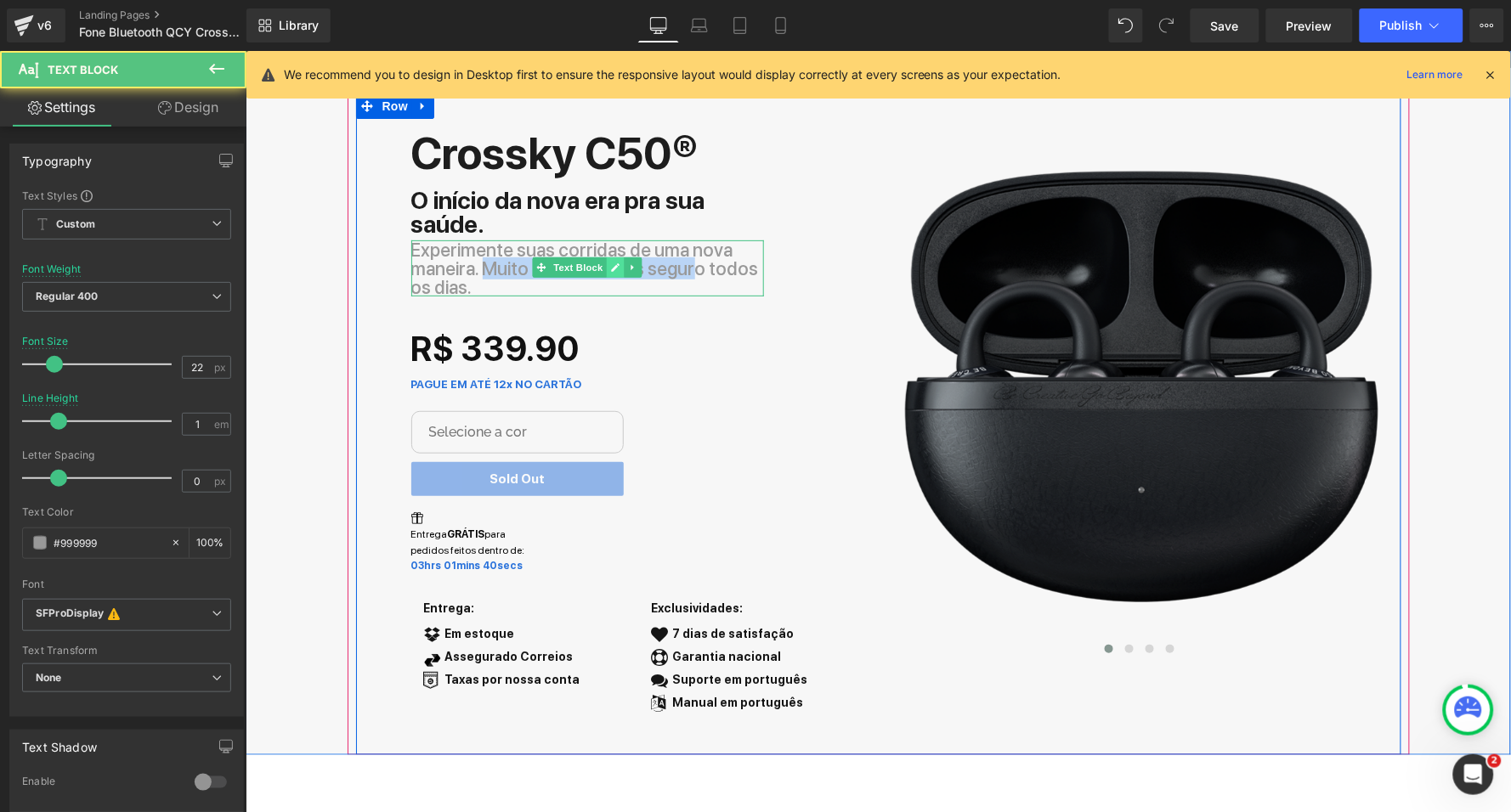
drag, startPoint x: 481, startPoint y: 263, endPoint x: 616, endPoint y: 256, distance: 135.2
click at [616, 256] on div "Experimente suas corridas de uma nova maneira. Muito melhor e mais seguro todos…" at bounding box center [587, 268] width 353 height 57
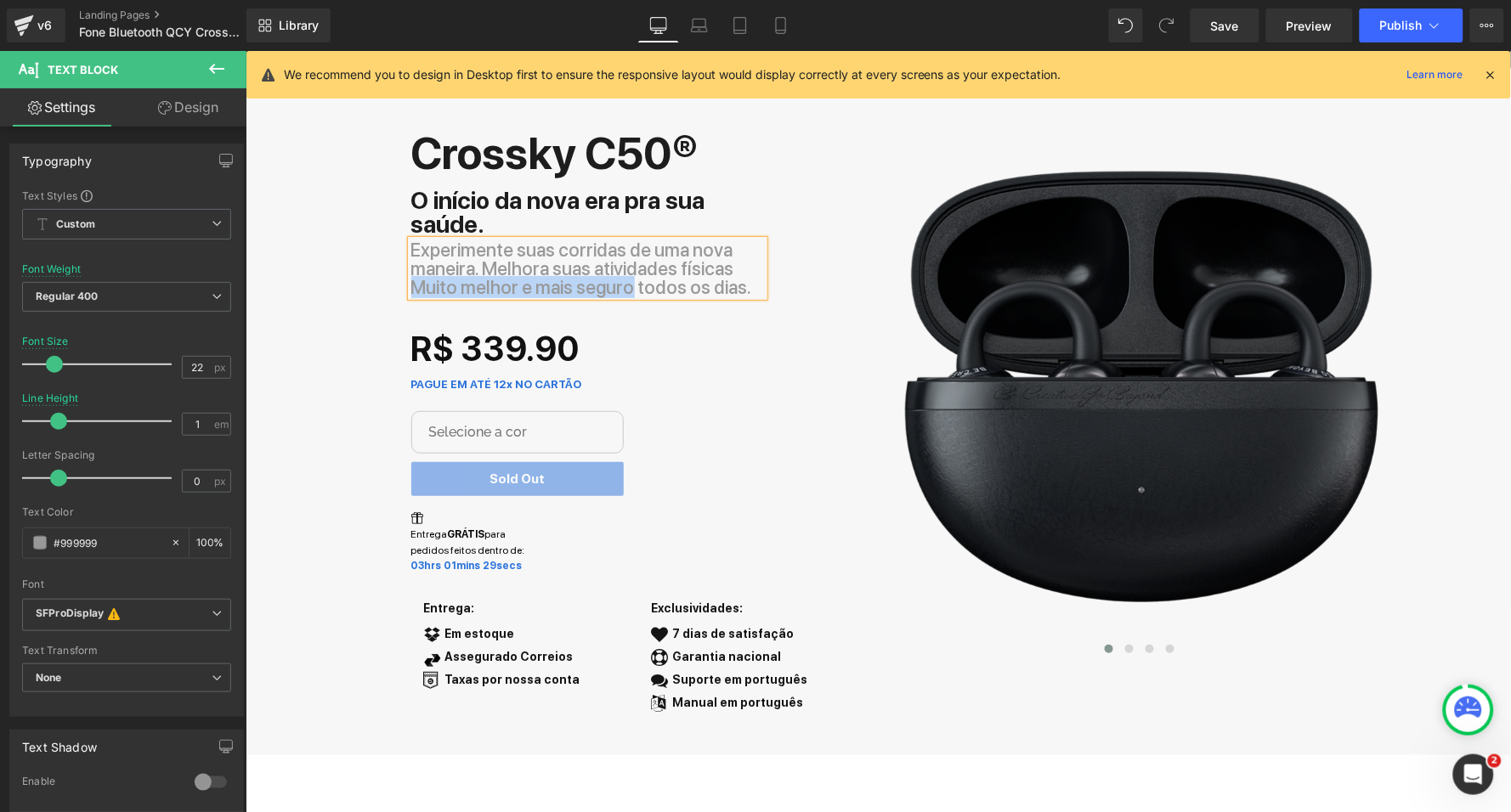
click at [628, 283] on p "Experimente suas corridas de uma nova maneira. Melhora suas atividades físicas …" at bounding box center [587, 268] width 353 height 57
click at [318, 385] on div "Liquid Fone Bluetooth C50® Heading Comprar Button Row Row Row Crossky C50® Text…" at bounding box center [877, 360] width 1265 height 789
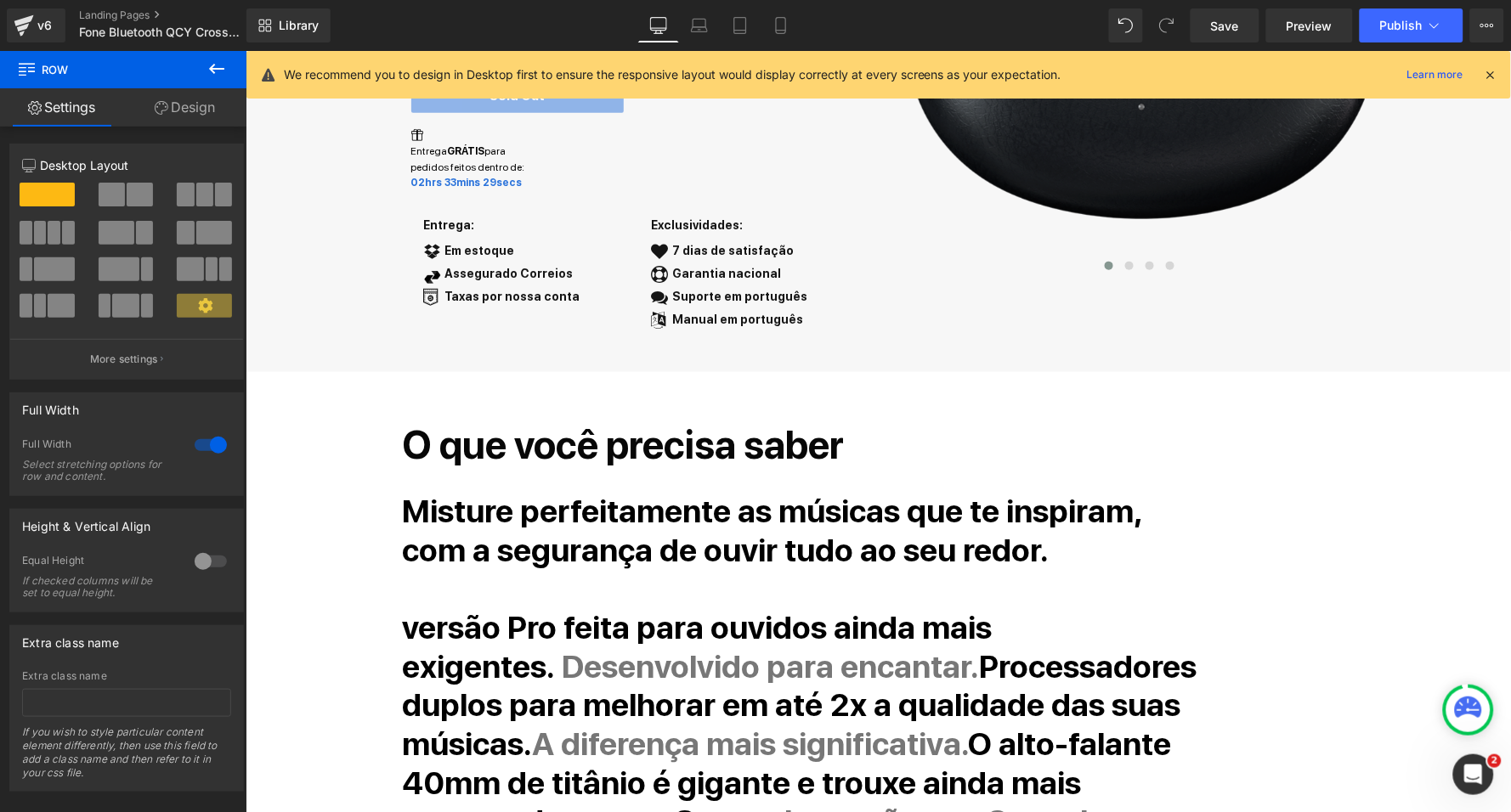
scroll to position [456, 0]
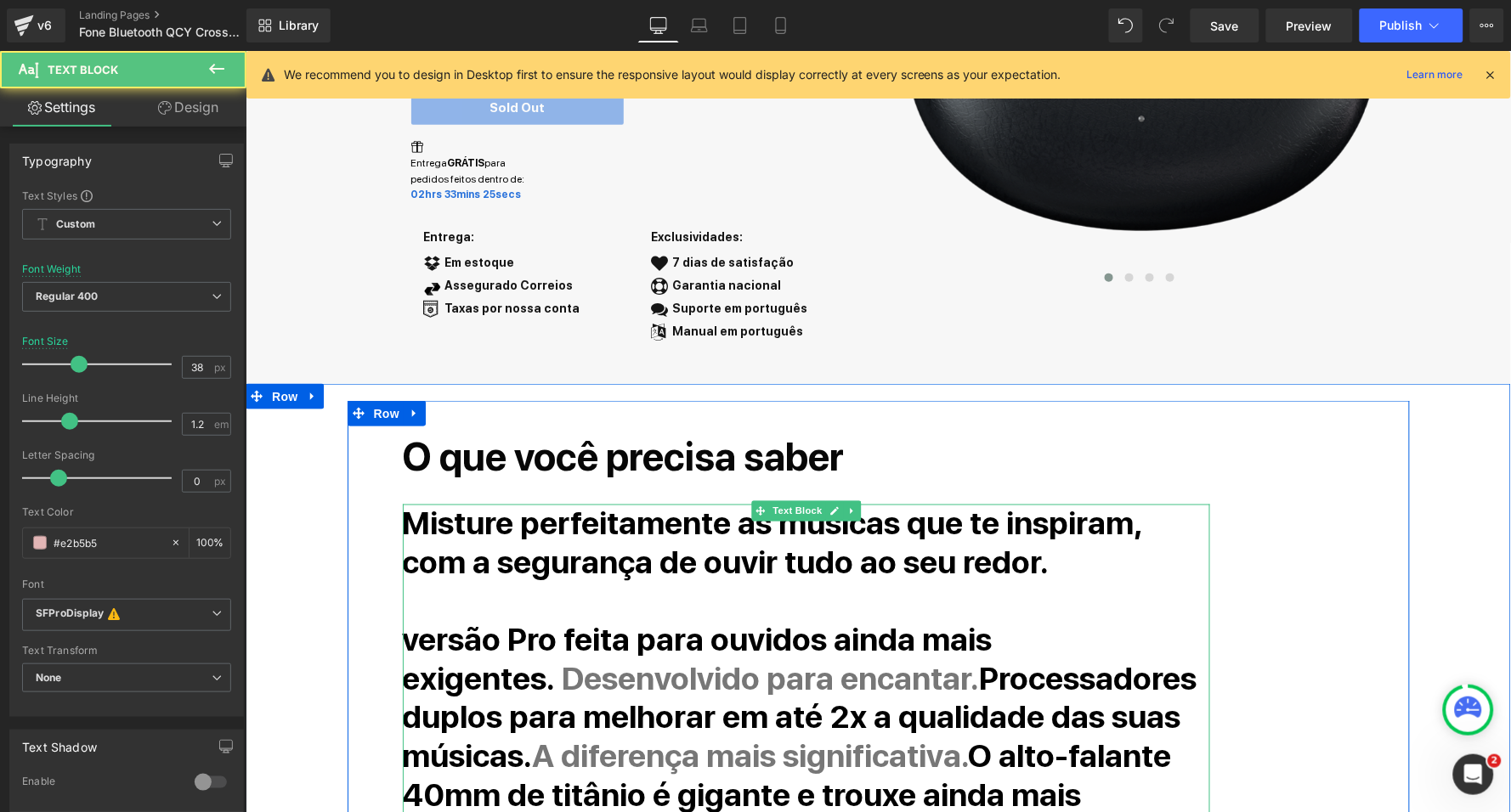
click at [499, 508] on strong "Misture perfeitamente as músicas que te inspiram, com a segurança de ouvir tudo…" at bounding box center [771, 542] width 740 height 77
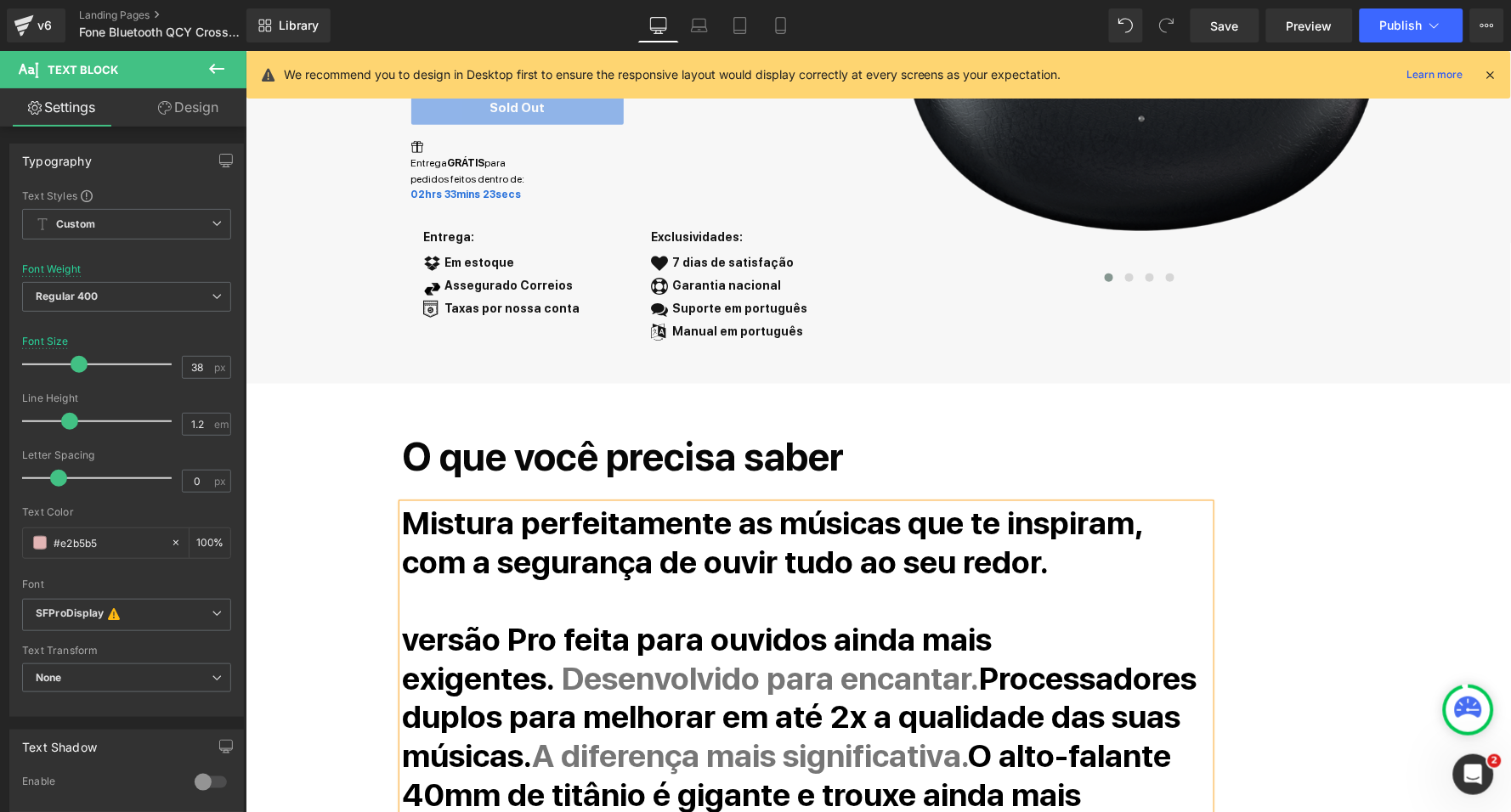
click at [1267, 502] on div "O que você precisa saber Heading Mistura perfeitamente as músicas que te inspir…" at bounding box center [856, 736] width 935 height 621
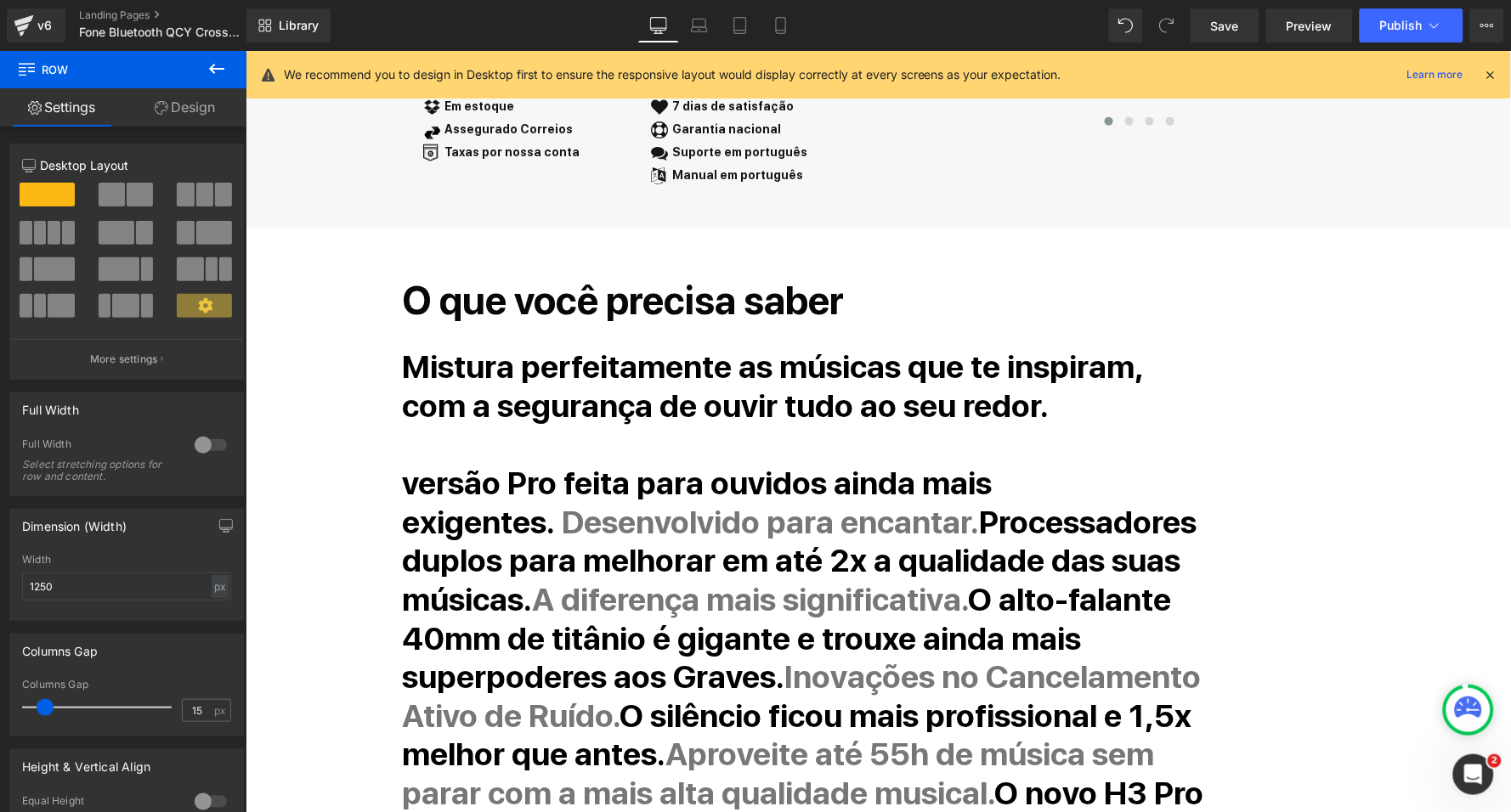
scroll to position [627, 0]
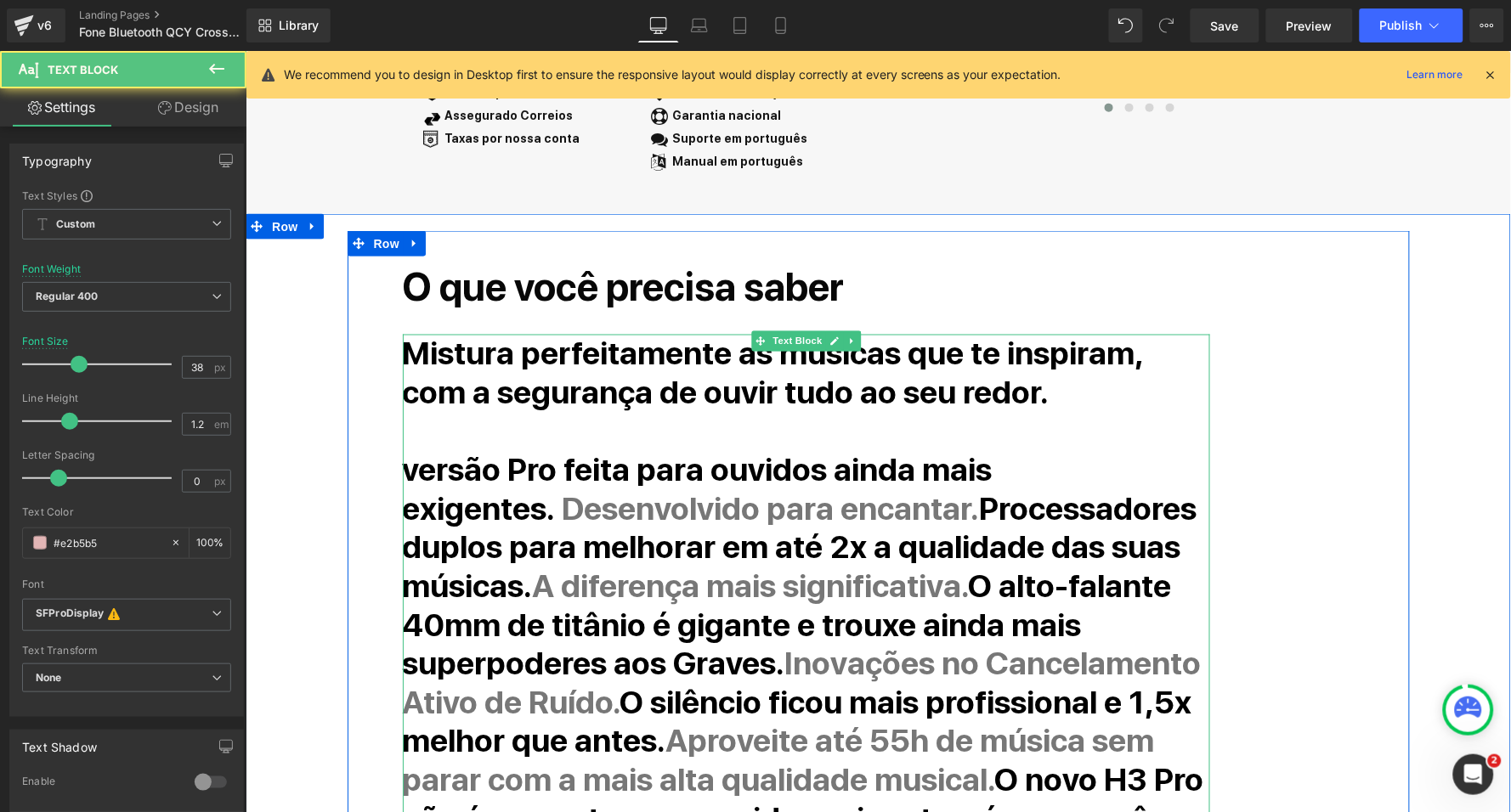
click at [1001, 364] on p "Mistura perfeitamente as músicas que te inspiram, com a segurança de ouvir tudo…" at bounding box center [805, 373] width 807 height 77
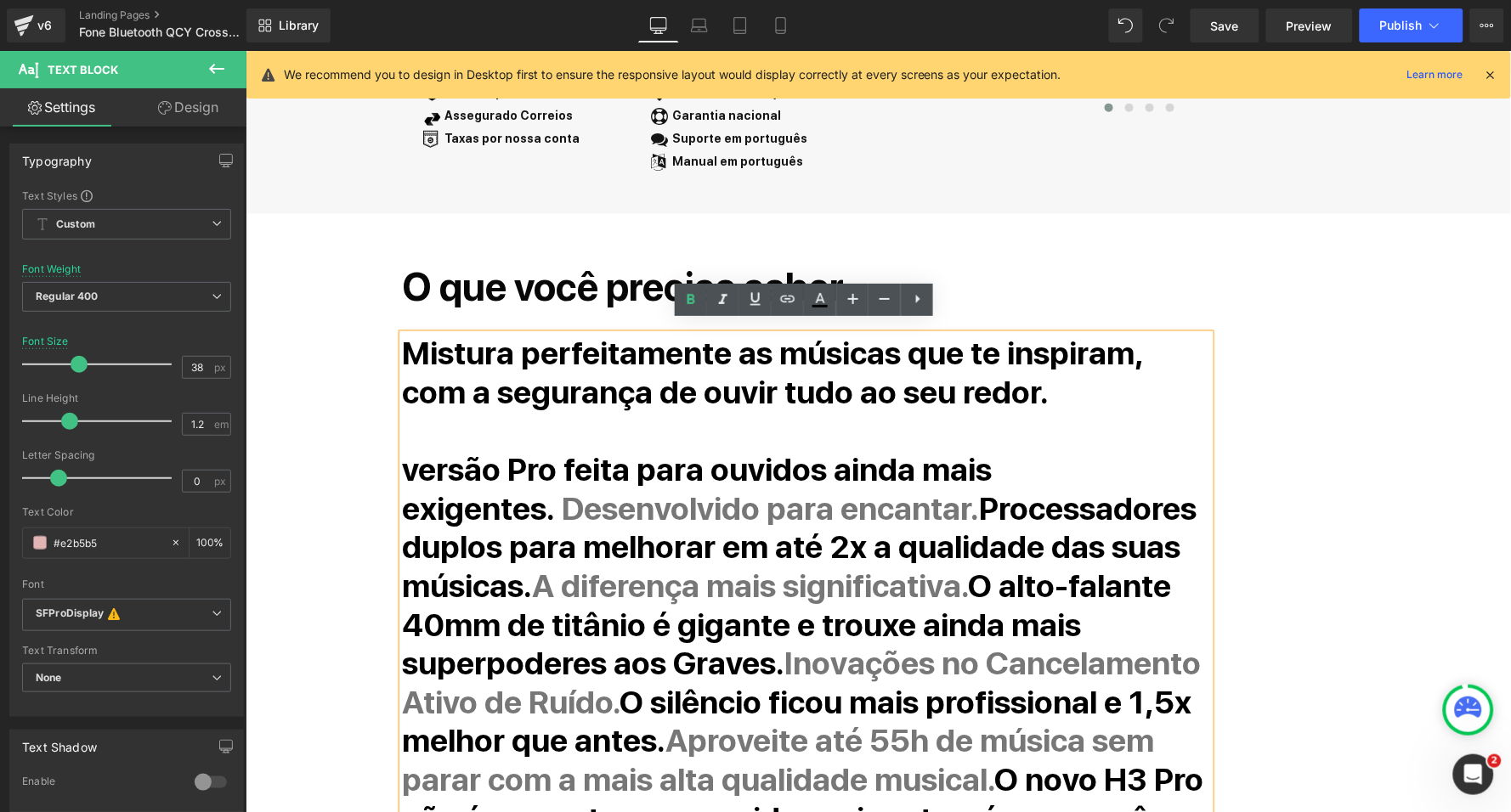
click at [745, 500] on strong "Desenvolvido para encantar." at bounding box center [769, 509] width 417 height 39
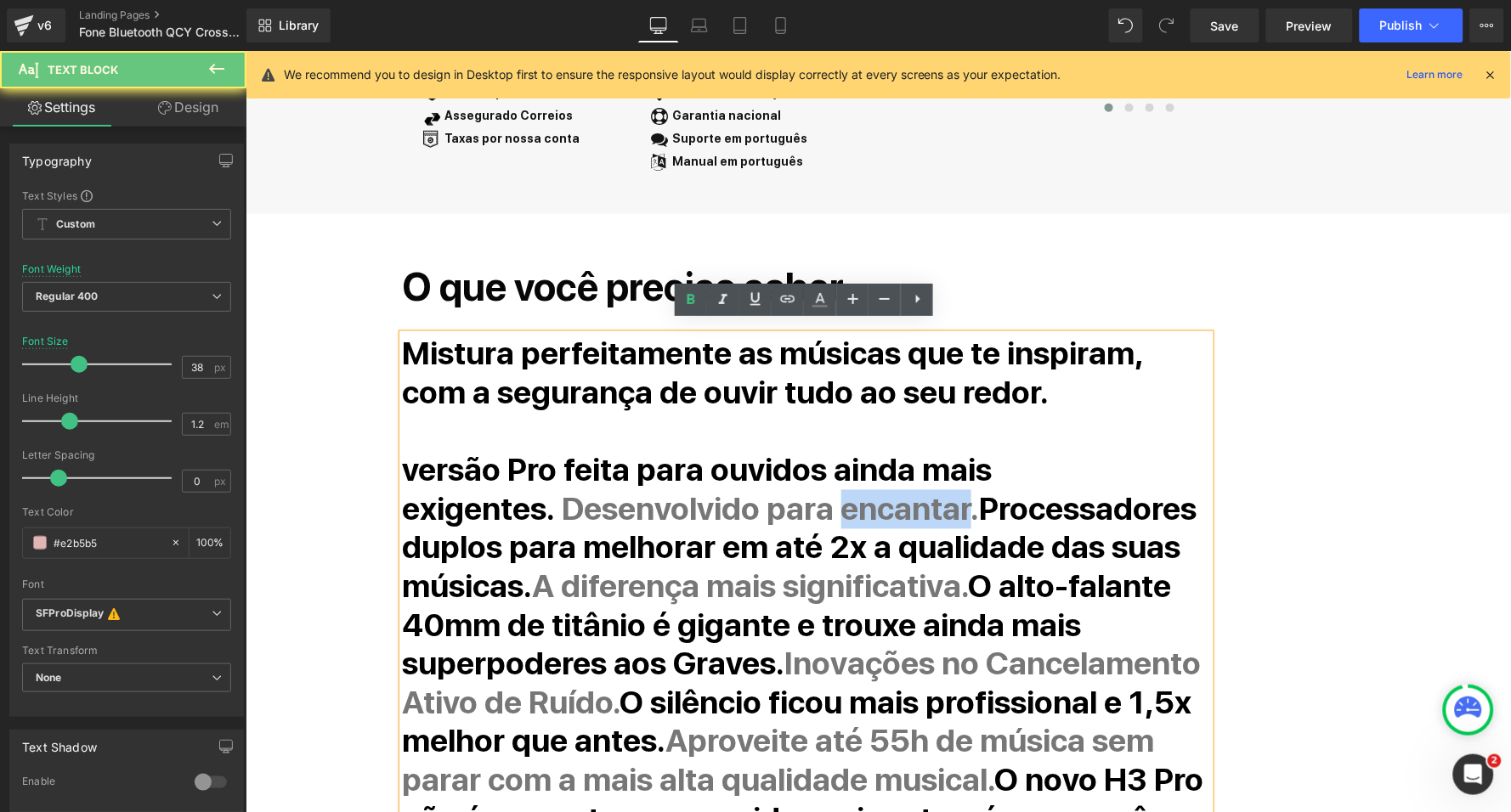
copy strong "encantar"
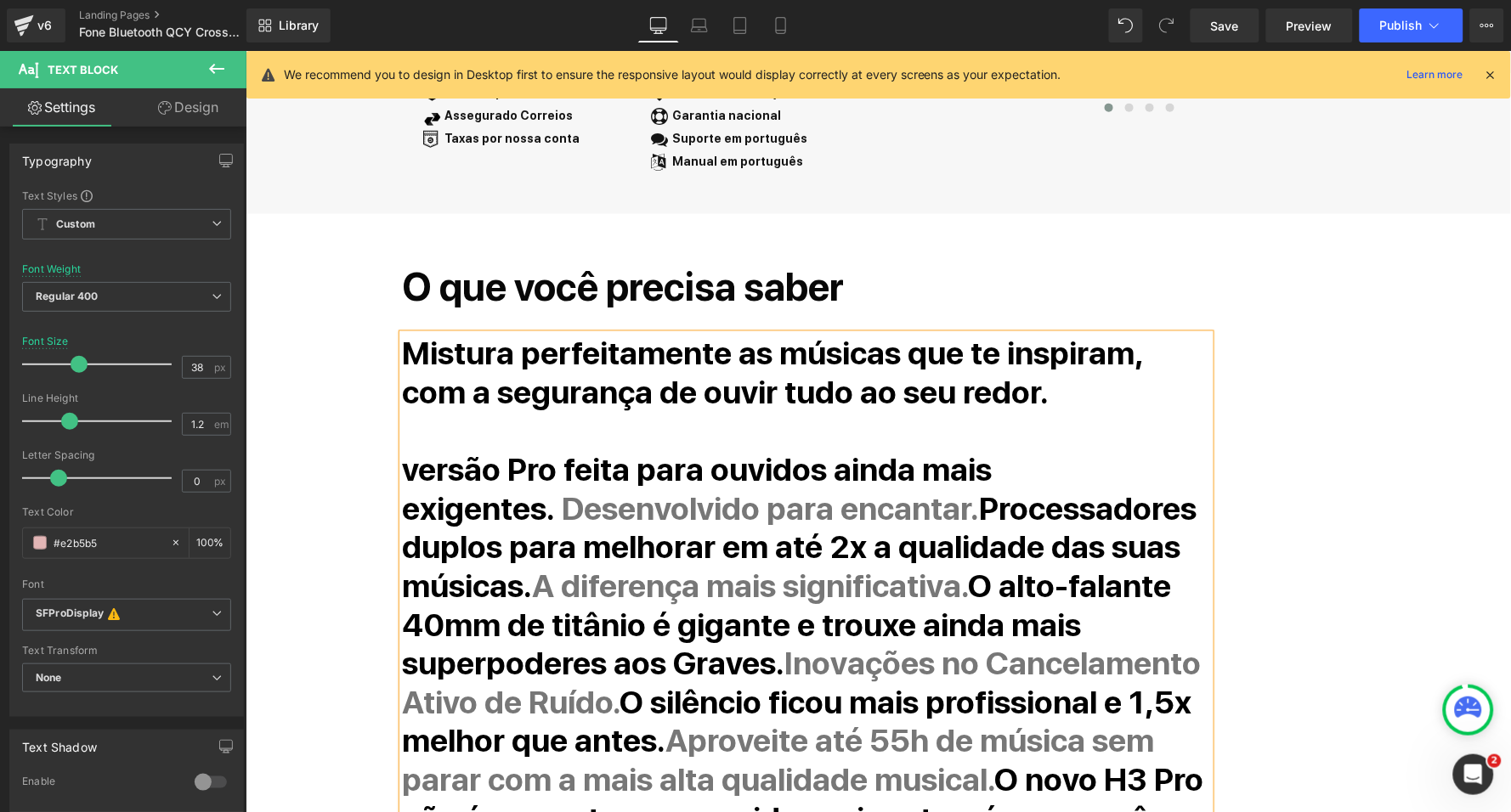
click at [996, 383] on p "Mistura perfeitamente as músicas que te inspiram, com a segurança de ouvir tudo…" at bounding box center [805, 373] width 807 height 77
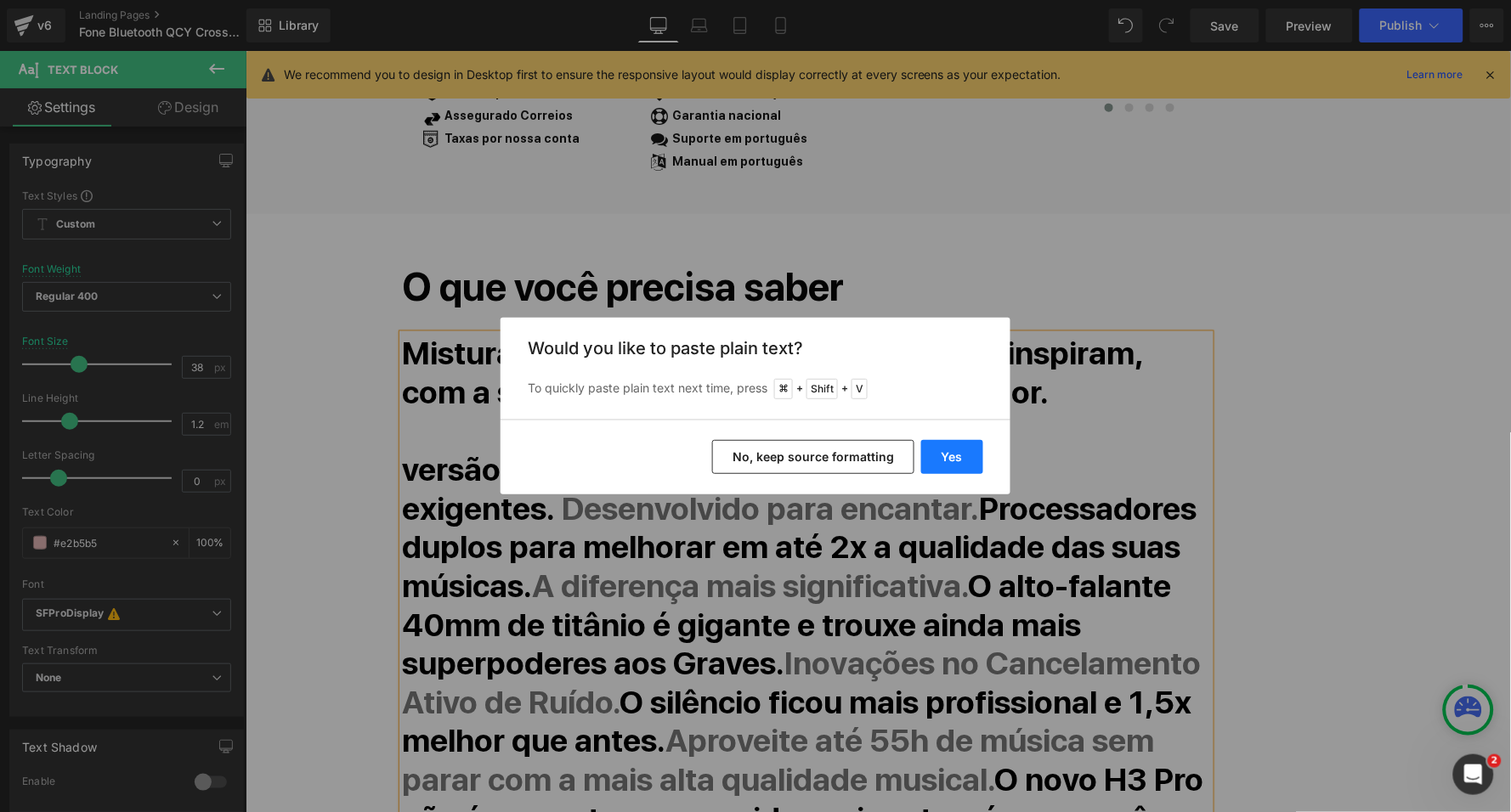
click at [947, 460] on button "Yes" at bounding box center [952, 457] width 62 height 34
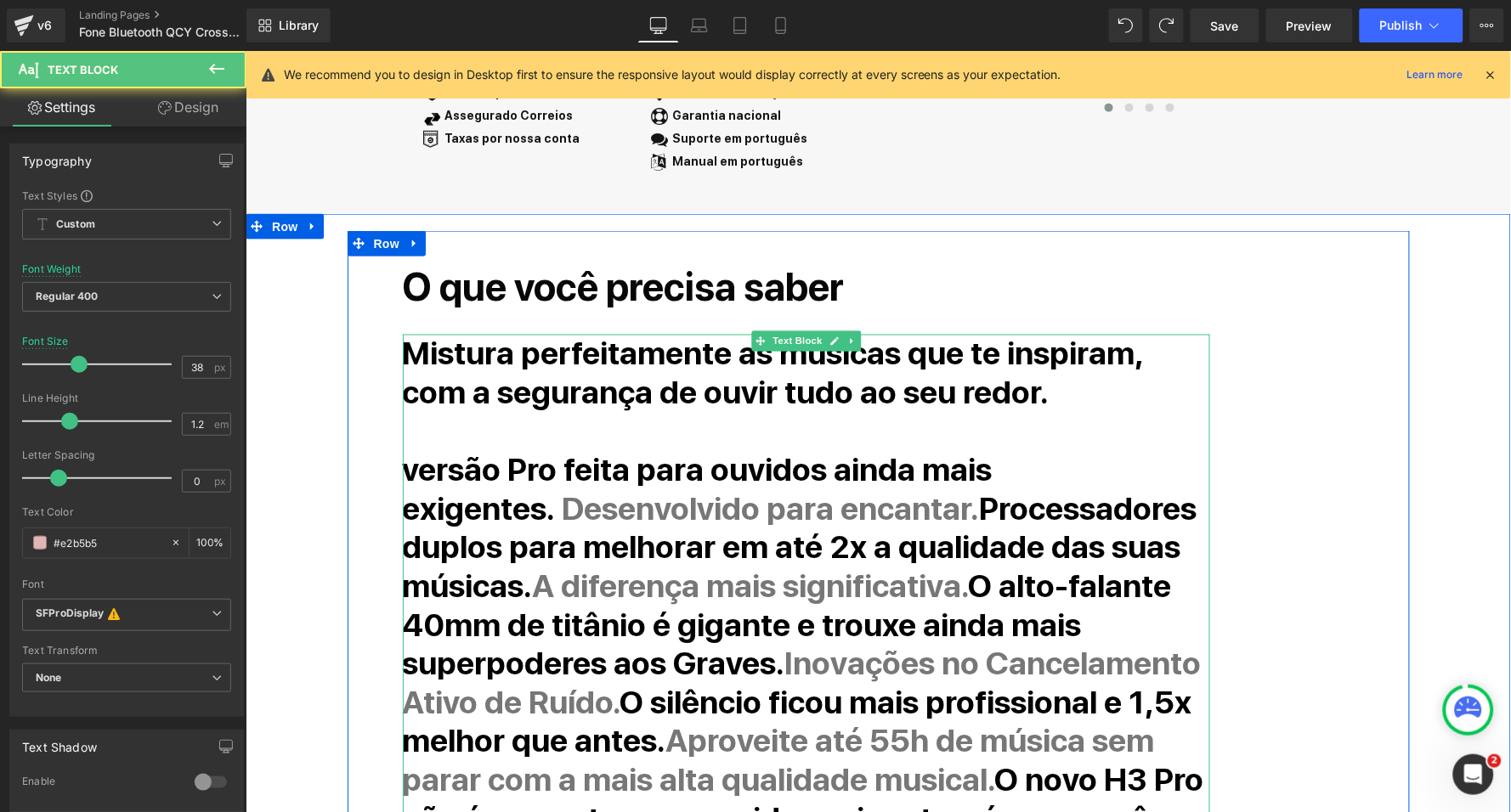
click at [998, 379] on p "Mistura perfeitamente as músicas que te inspiram, com a segurança de ouvir tudo…" at bounding box center [805, 373] width 807 height 77
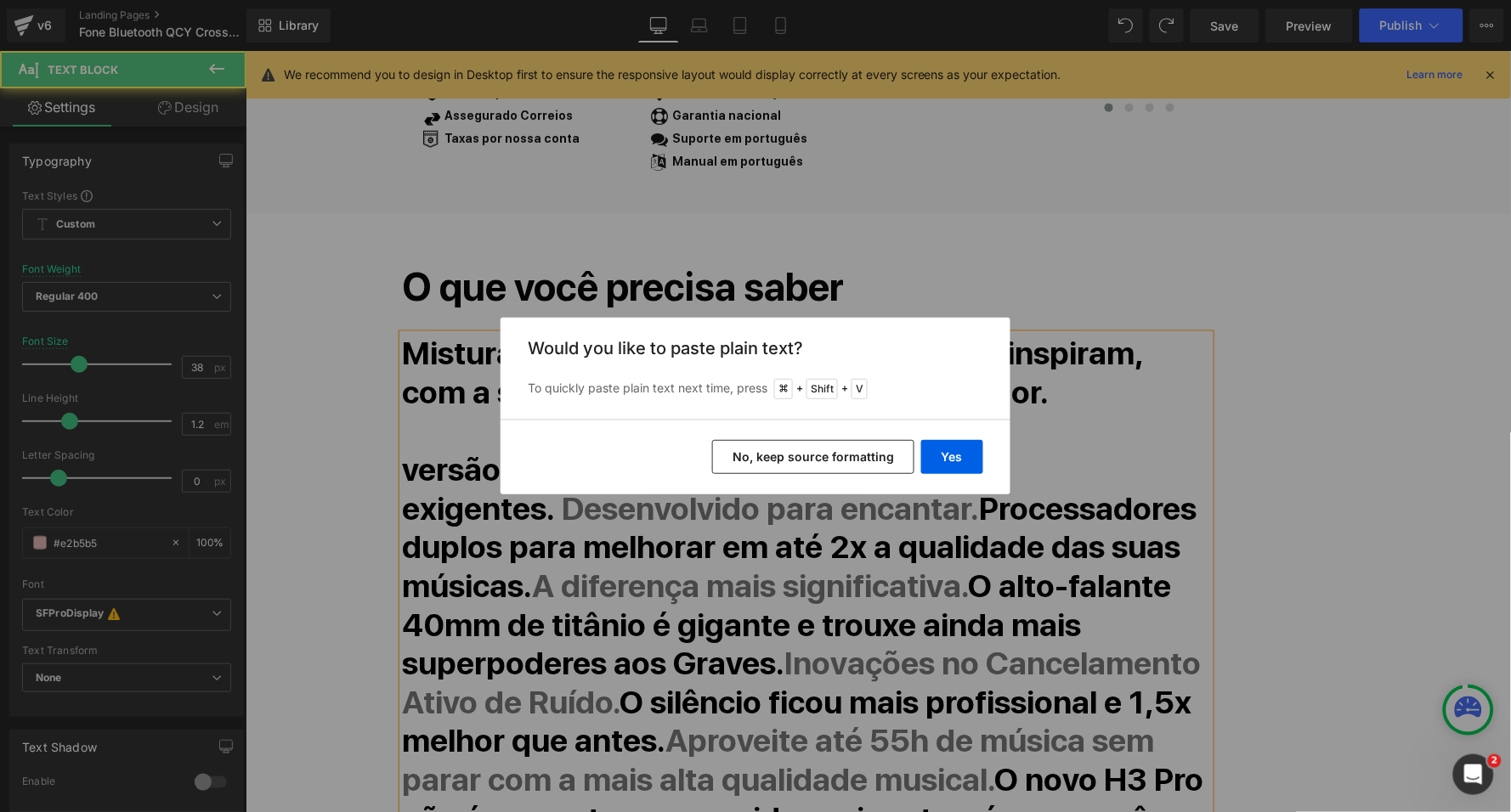
click at [871, 440] on button "No, keep source formatting" at bounding box center [813, 457] width 202 height 34
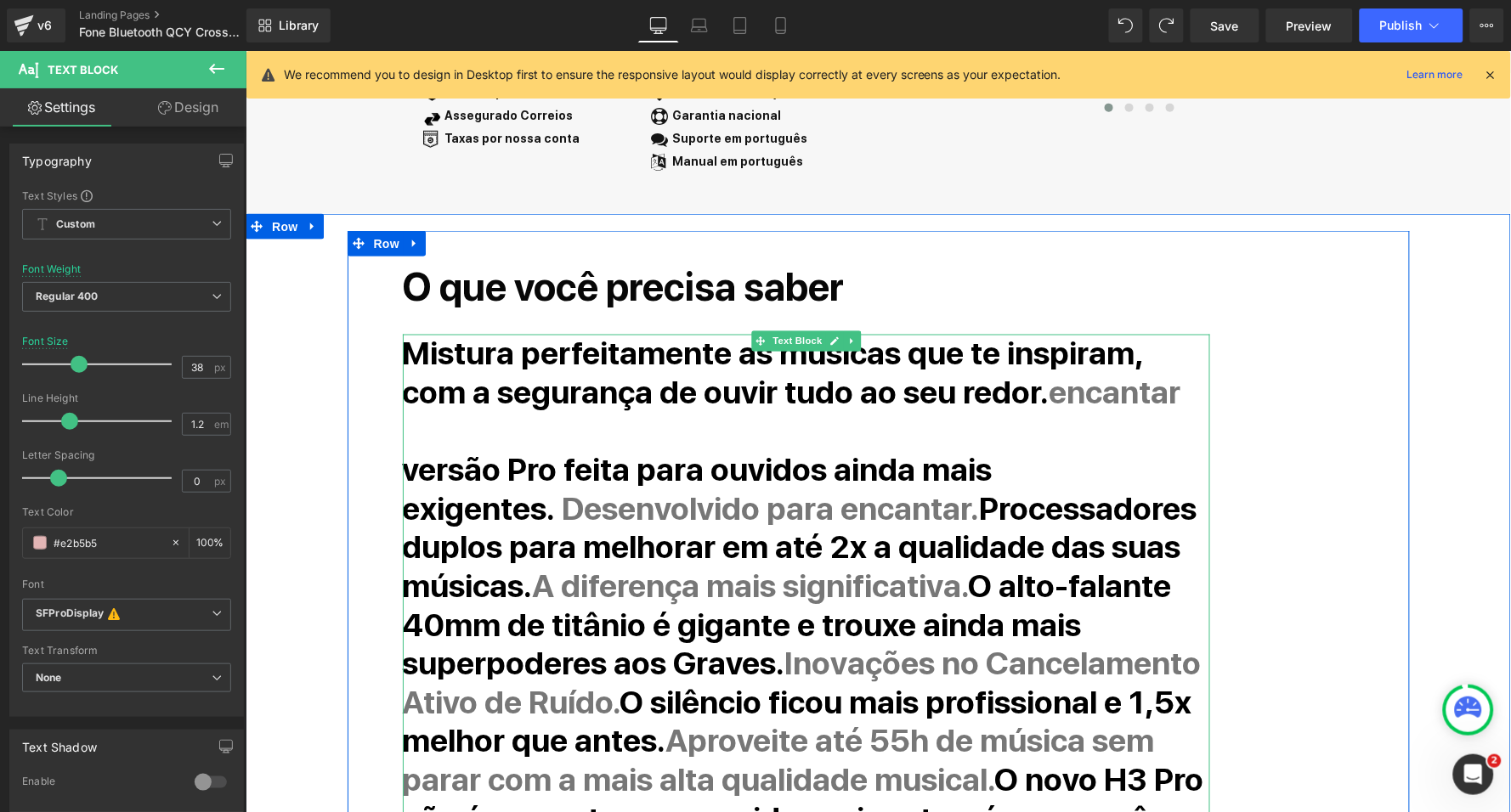
click at [1048, 380] on strong "encantar" at bounding box center [1113, 392] width 132 height 39
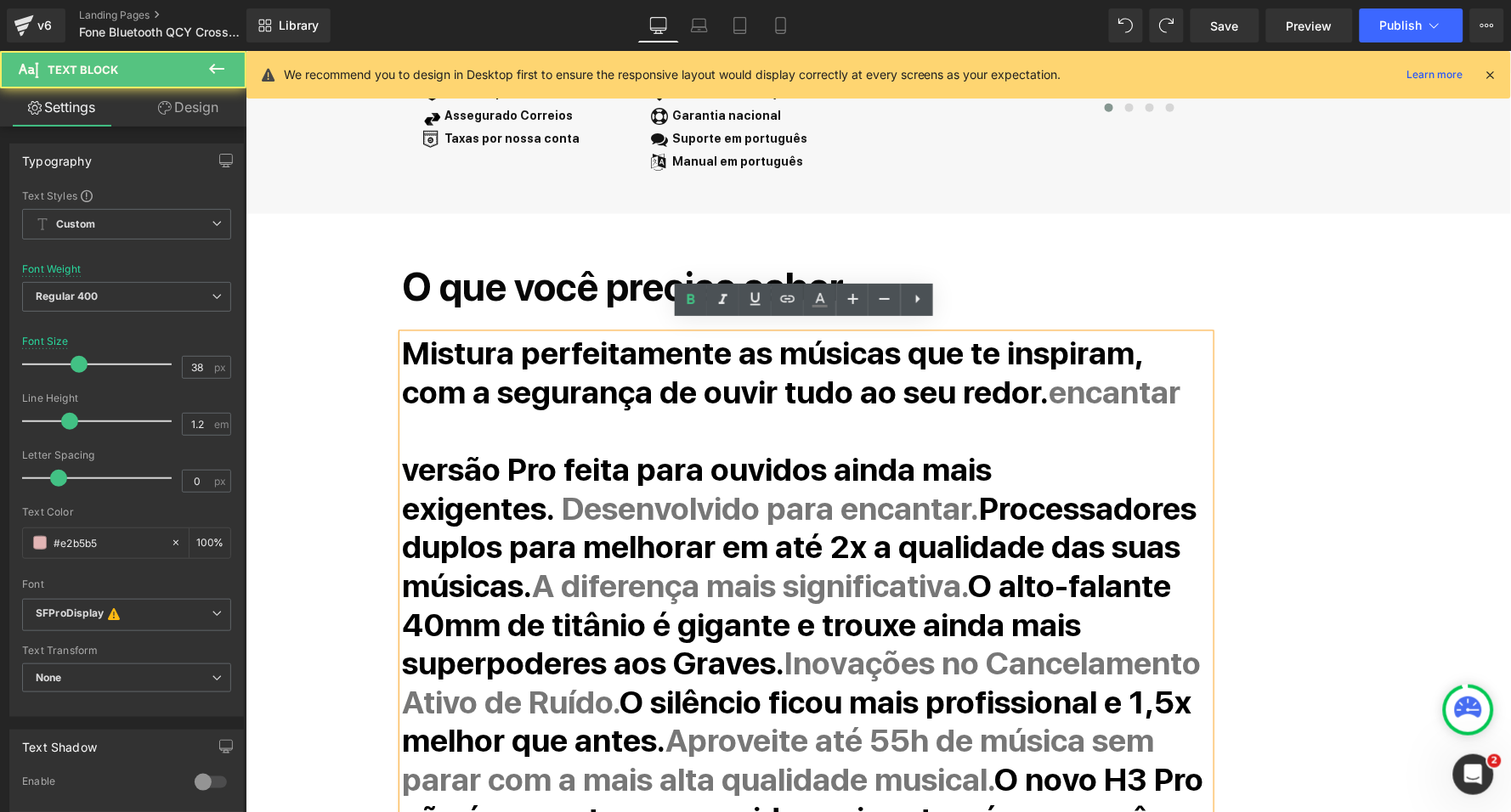
click at [1048, 380] on strong "encantar" at bounding box center [1113, 392] width 132 height 39
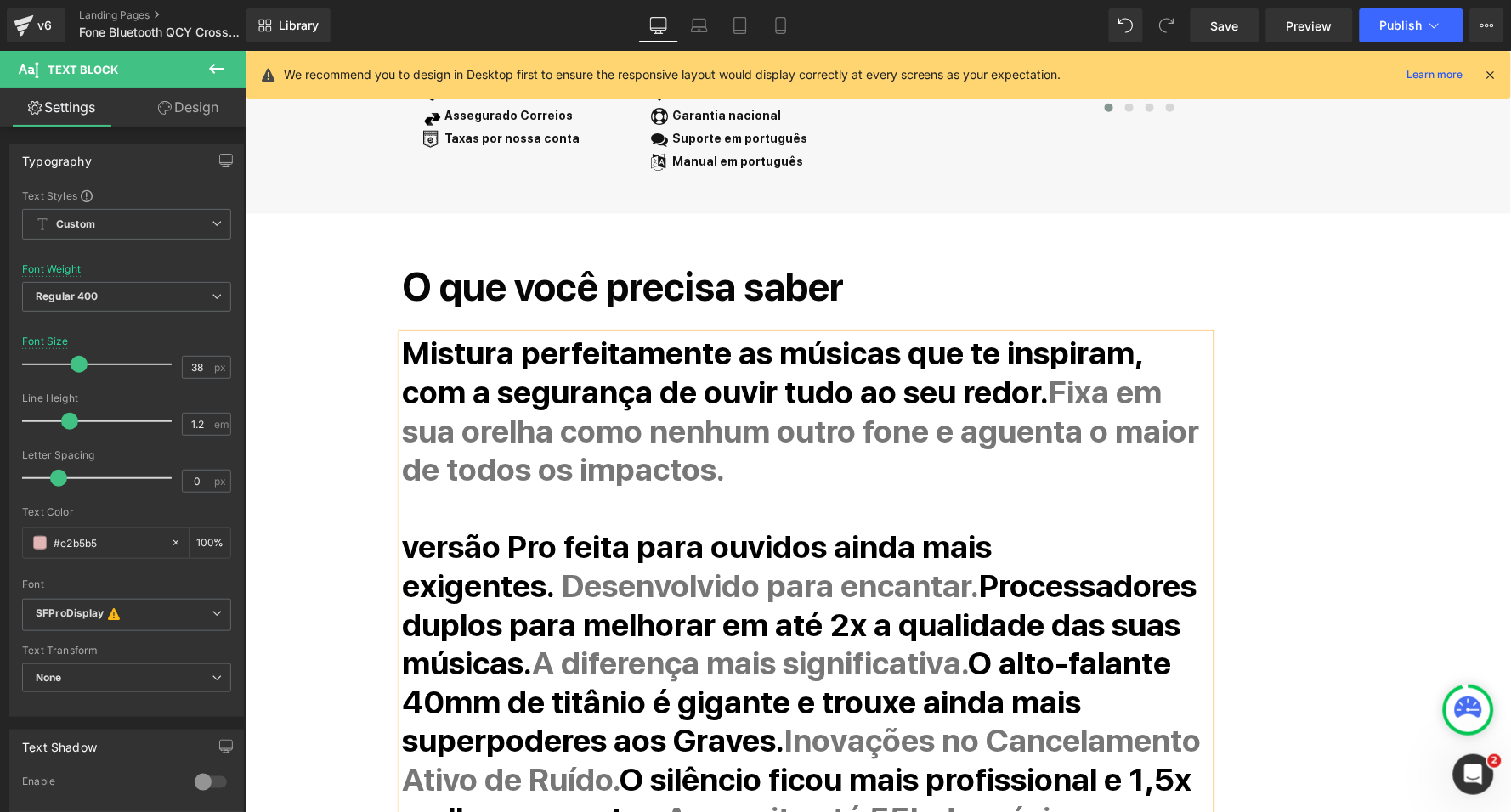
click at [988, 373] on strong "Fixa em sua orelha como nenhum outro fone e aguenta o maior de todos os impacto…" at bounding box center [800, 430] width 797 height 116
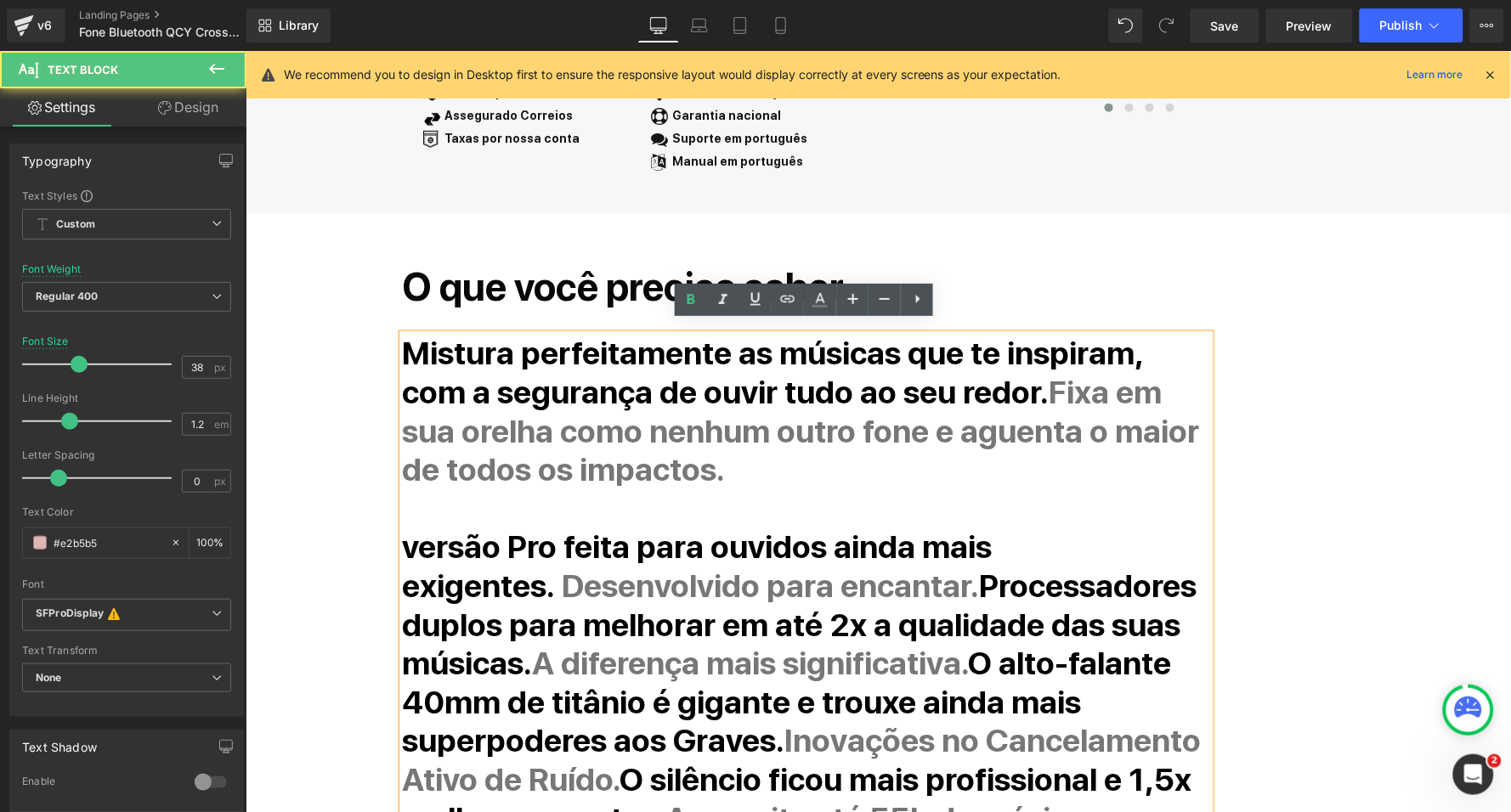
click at [988, 373] on strong "Fixa em sua orelha como nenhum outro fone e aguenta o maior de todos os impacto…" at bounding box center [800, 430] width 797 height 116
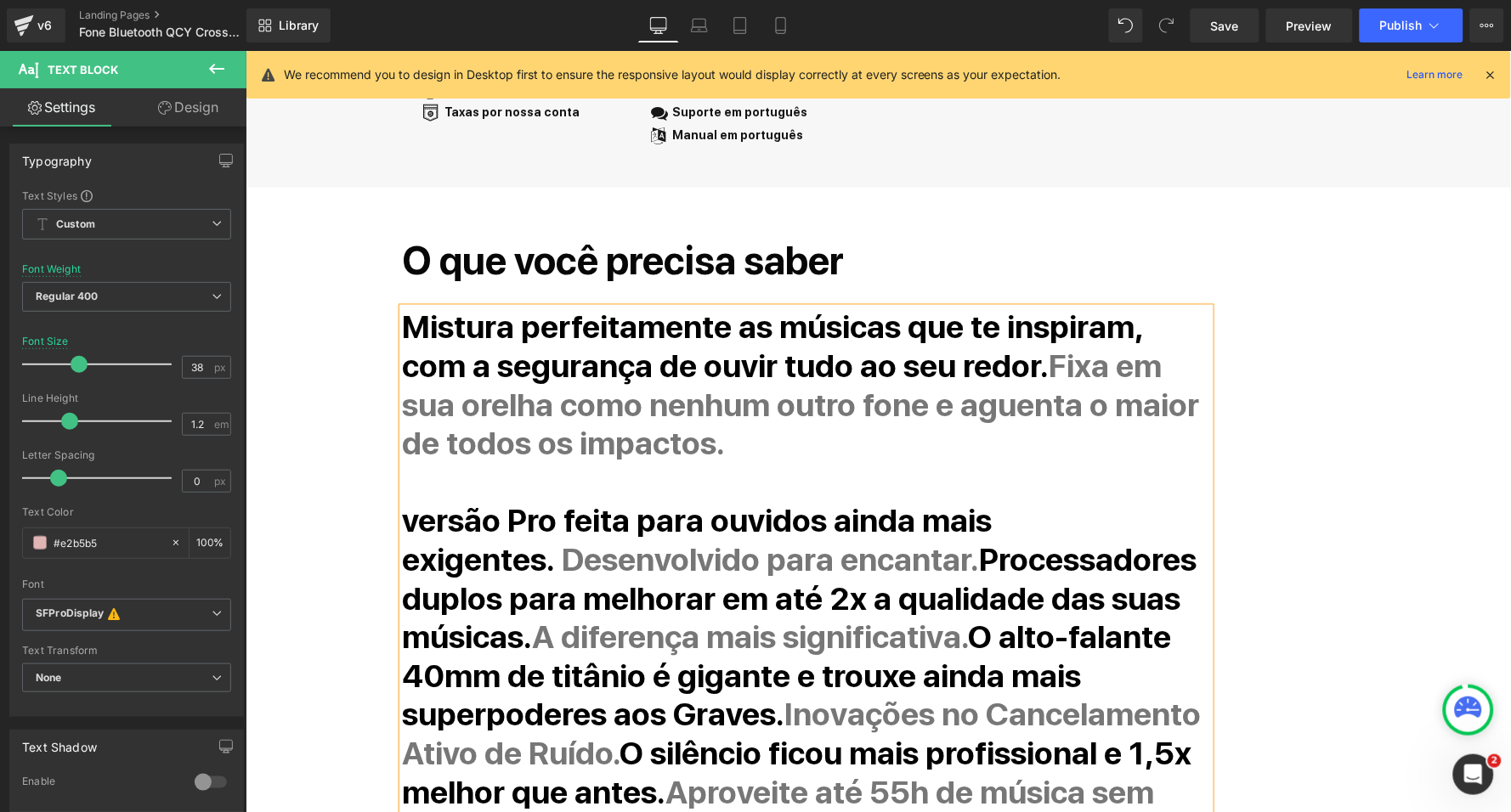
scroll to position [657, 0]
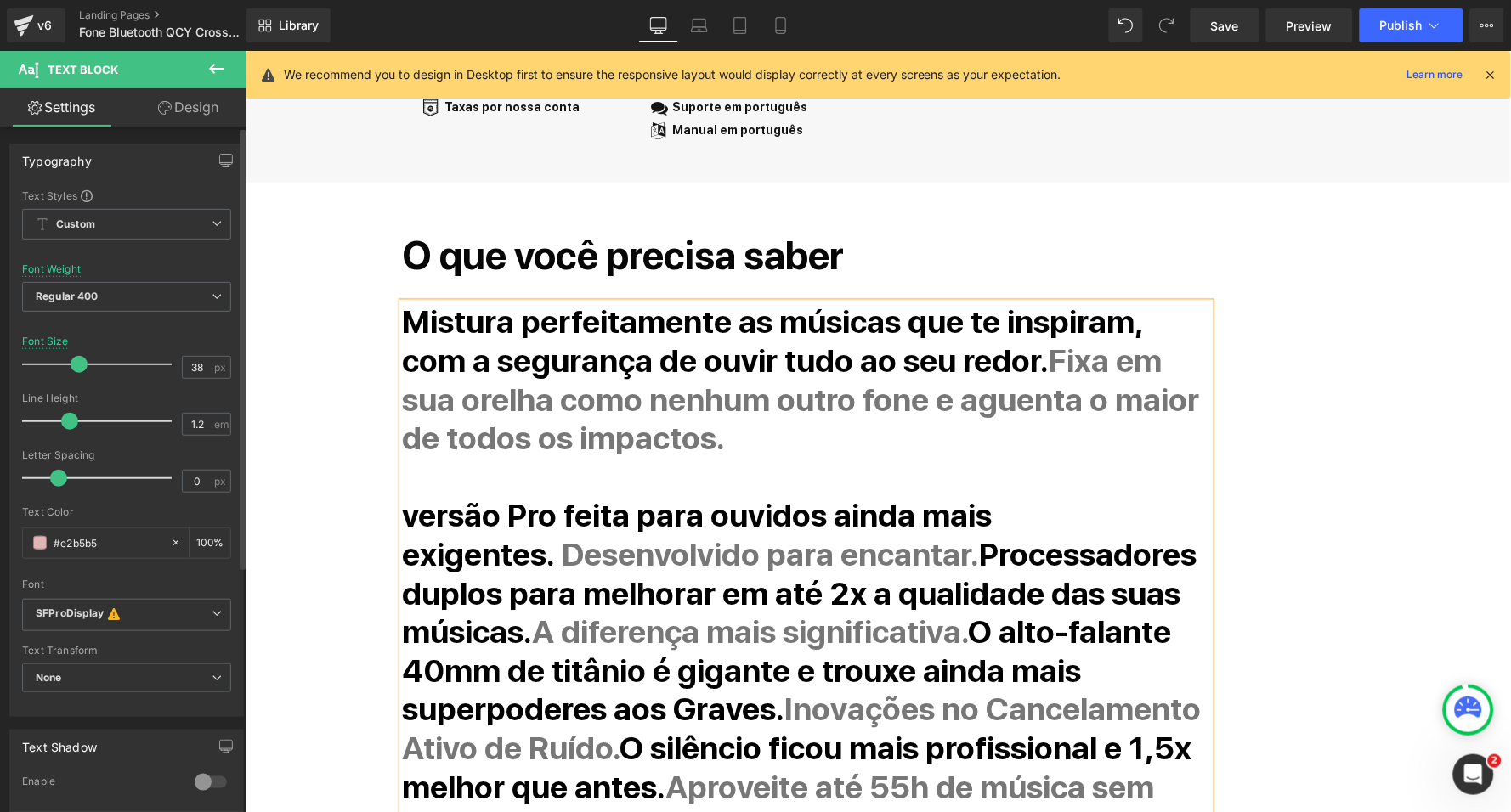
click at [1022, 343] on strong "Fixa em sua orelha como nenhum outro fone e aguenta o maior de todos os impacto…" at bounding box center [800, 399] width 797 height 116
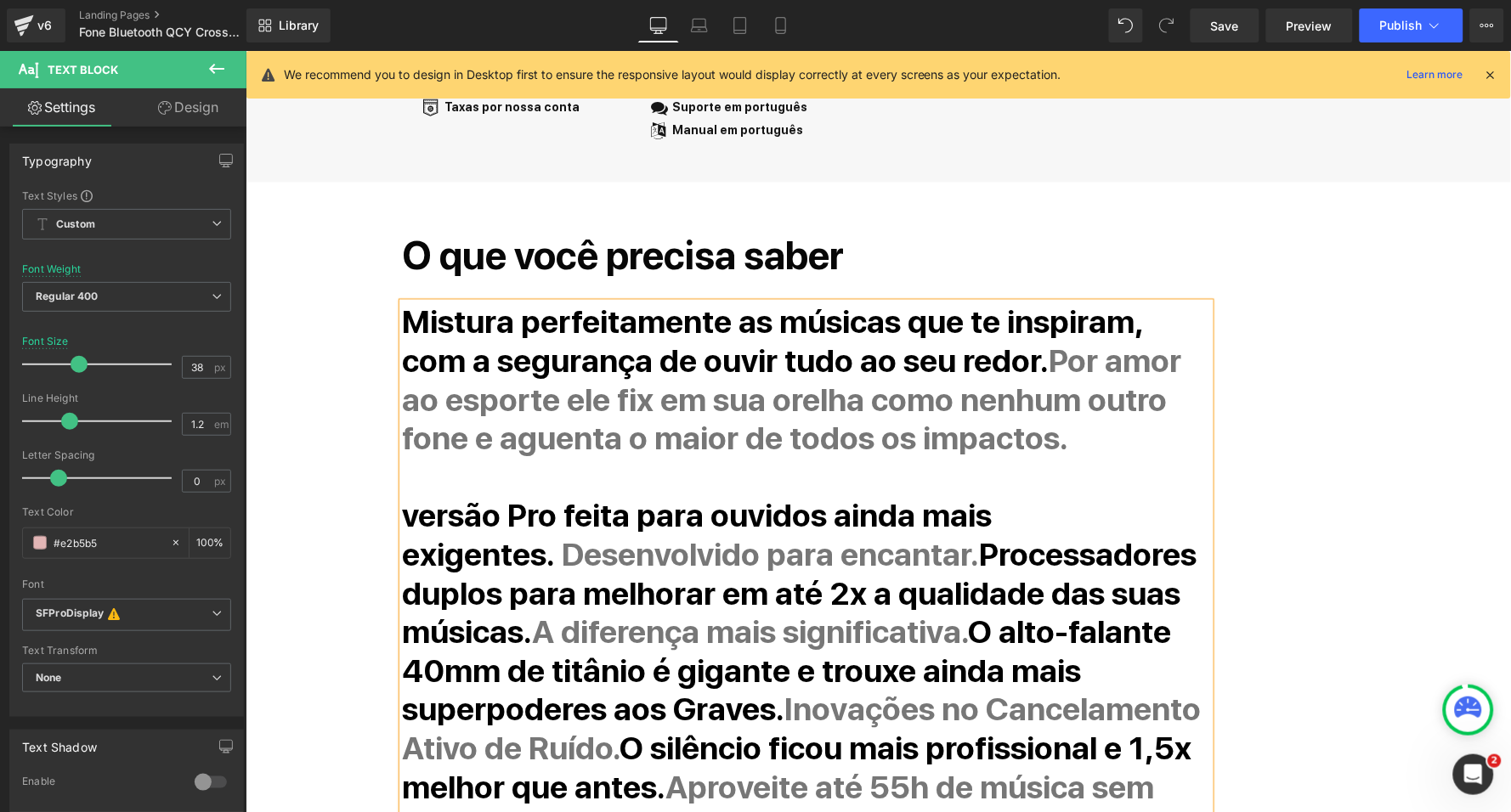
click at [988, 440] on p "Mistura perfeitamente as músicas que te inspiram, com a segurança de ouvir tudo…" at bounding box center [805, 380] width 807 height 155
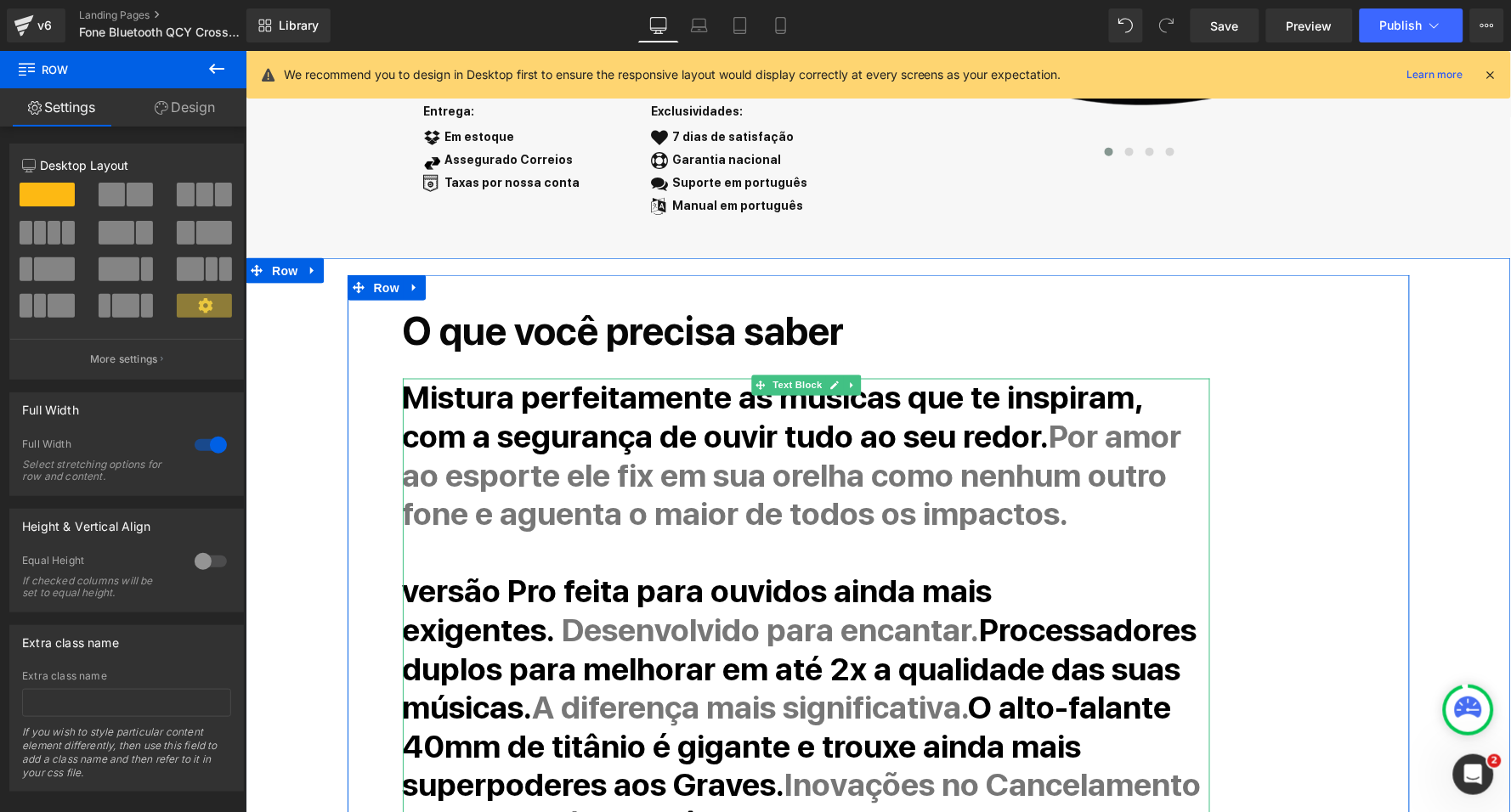
scroll to position [532, 0]
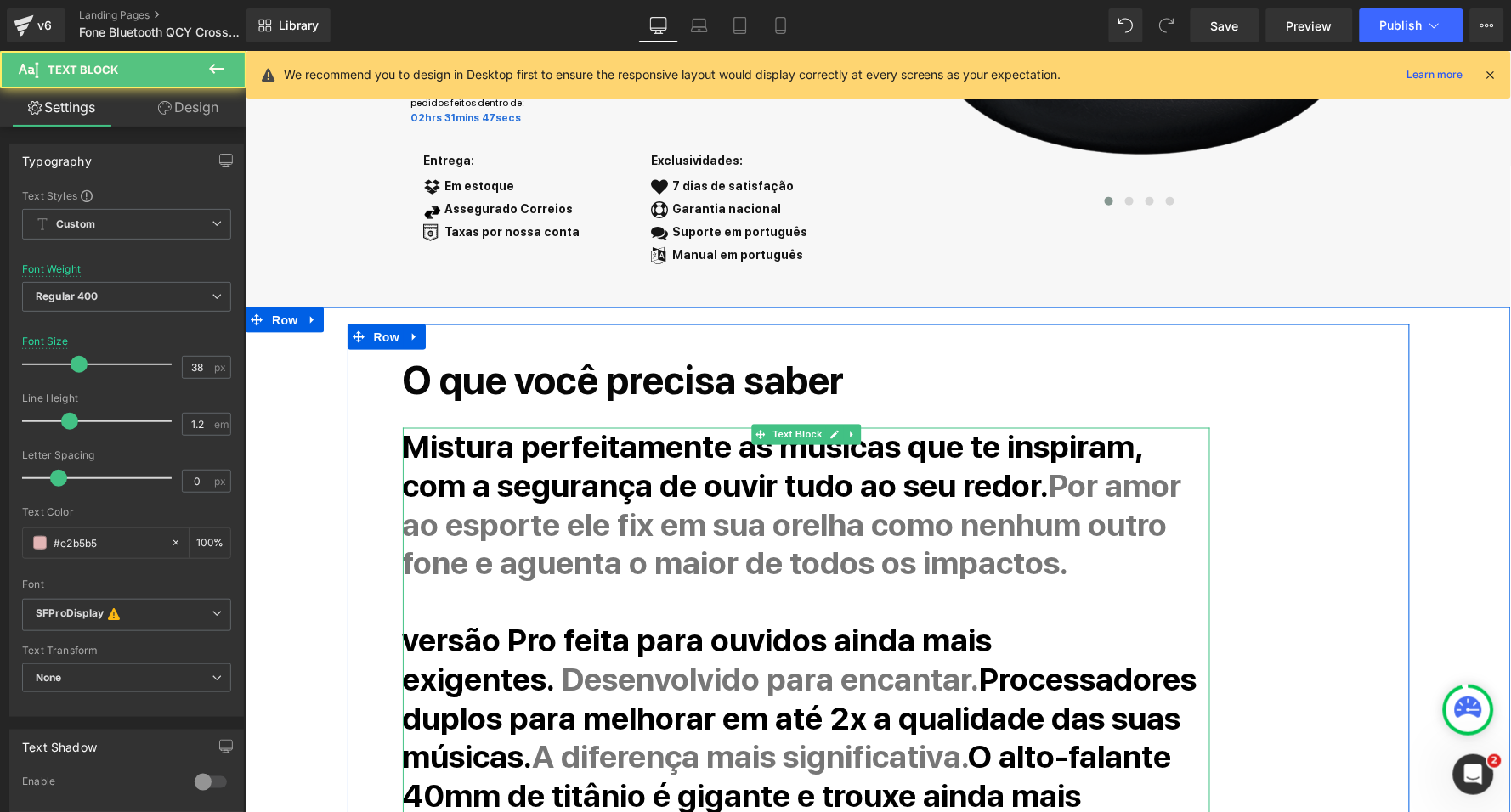
click at [603, 511] on strong "Por amor ao esporte ele fix em sua orelha como nenhum outro fone e aguenta o ma…" at bounding box center [791, 523] width 779 height 116
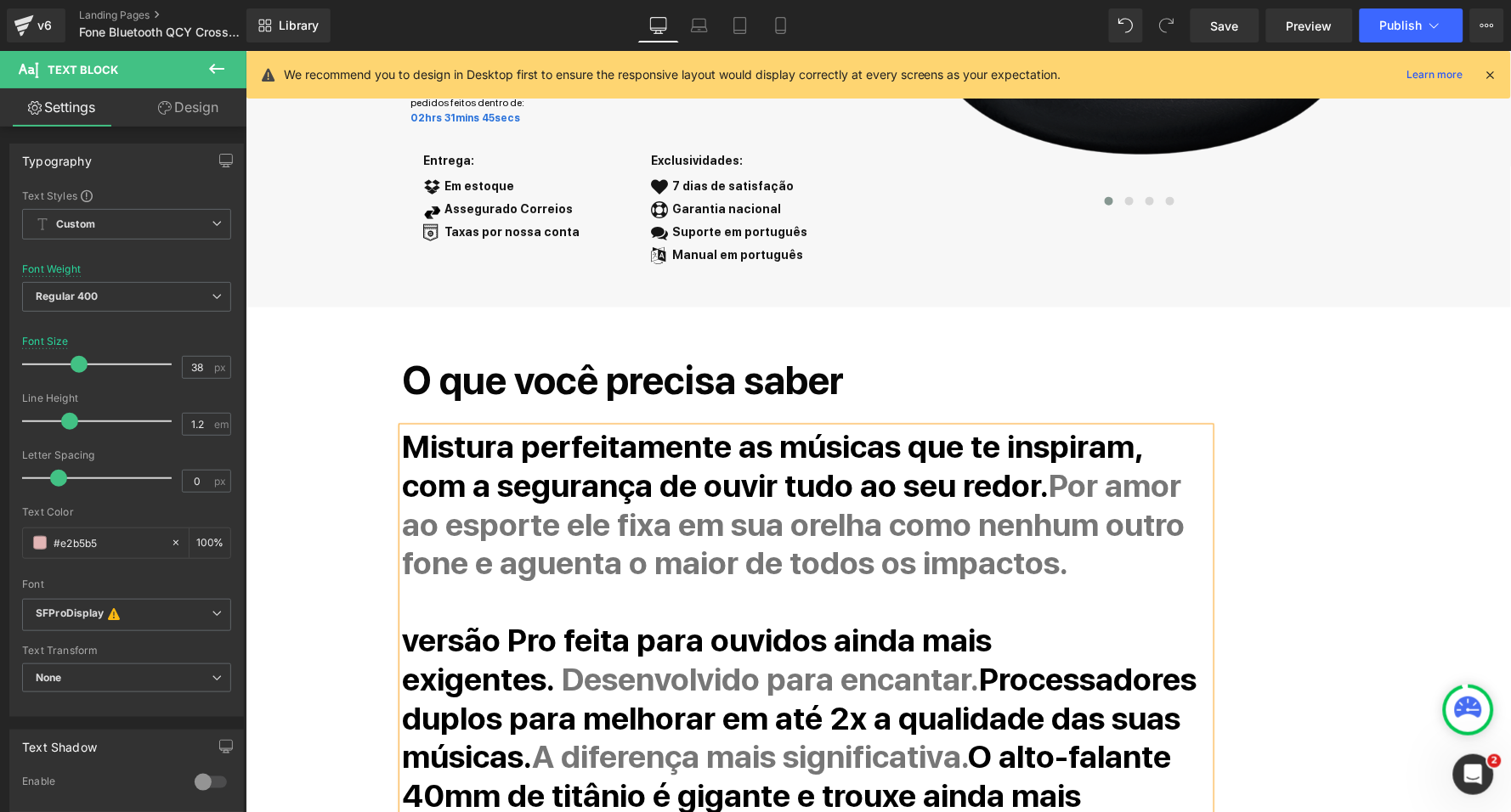
click at [347, 522] on div "O que você precisa saber Heading Mistura perfeitamente as músicas que te inspir…" at bounding box center [877, 689] width 1062 height 733
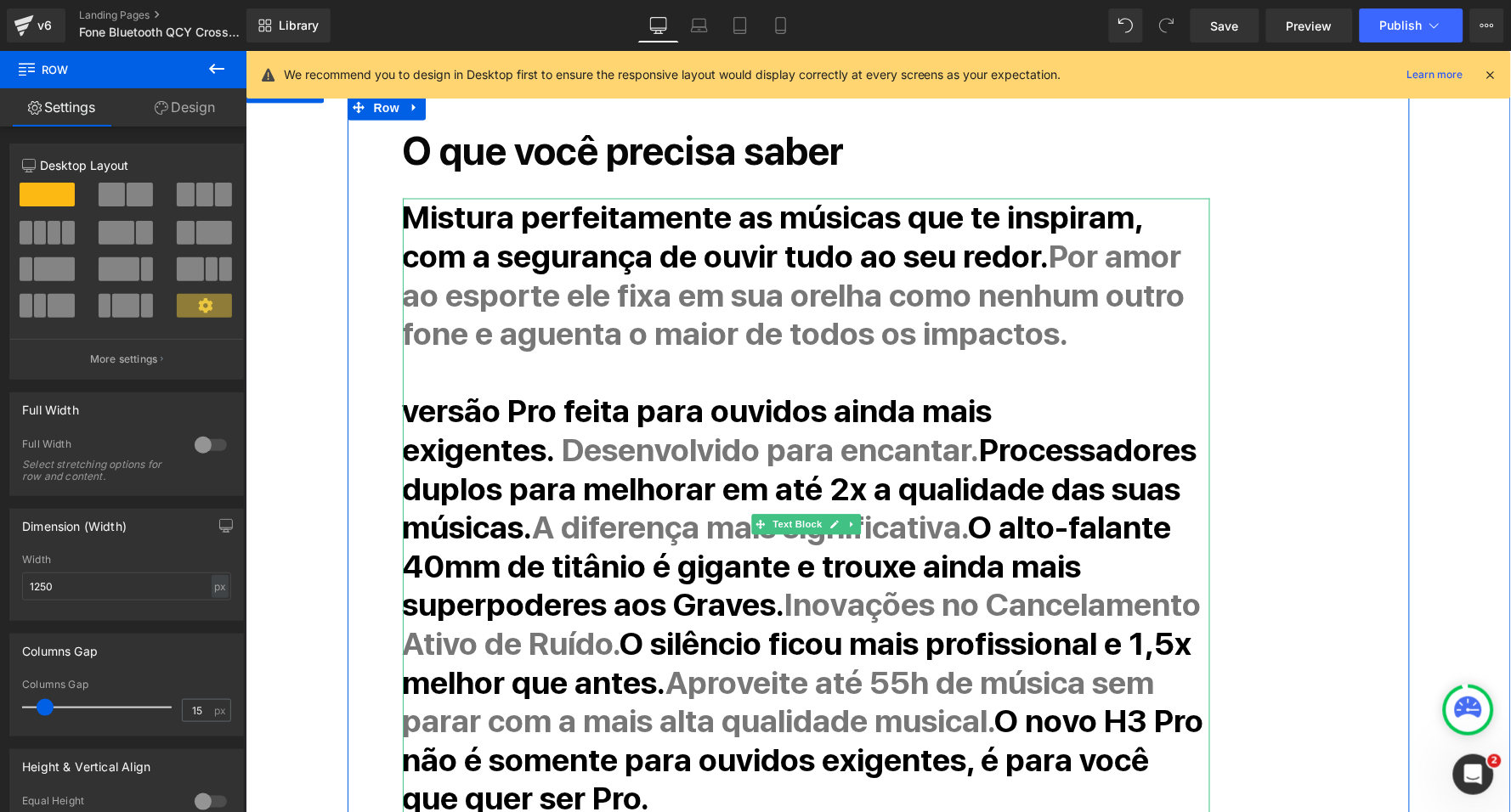
scroll to position [657, 0]
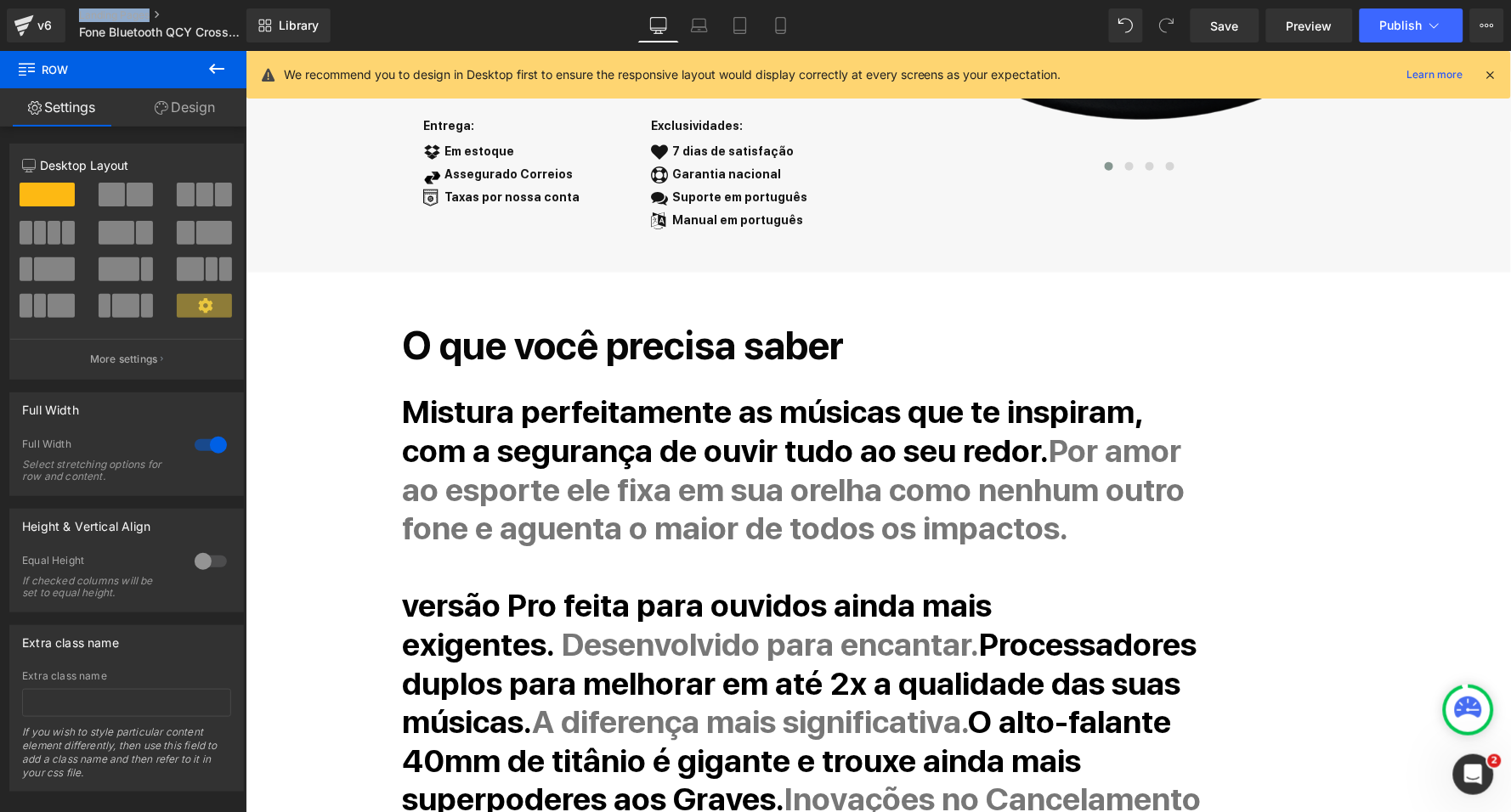
scroll to position [718, 0]
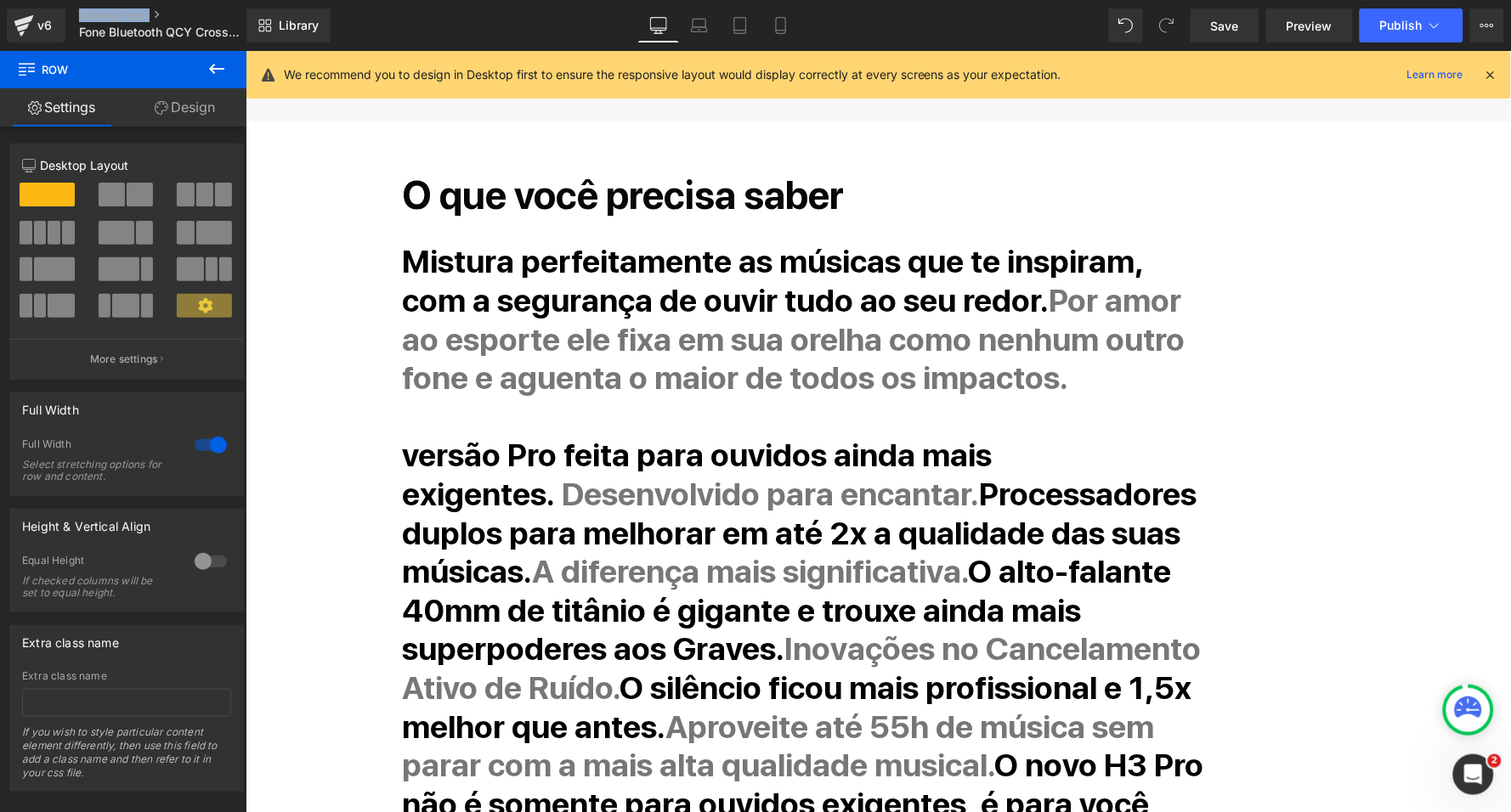
click at [407, 255] on strong "Mistura perfeitamente as músicas que te inspiram, com a segurança de ouvir tudo…" at bounding box center [771, 281] width 740 height 77
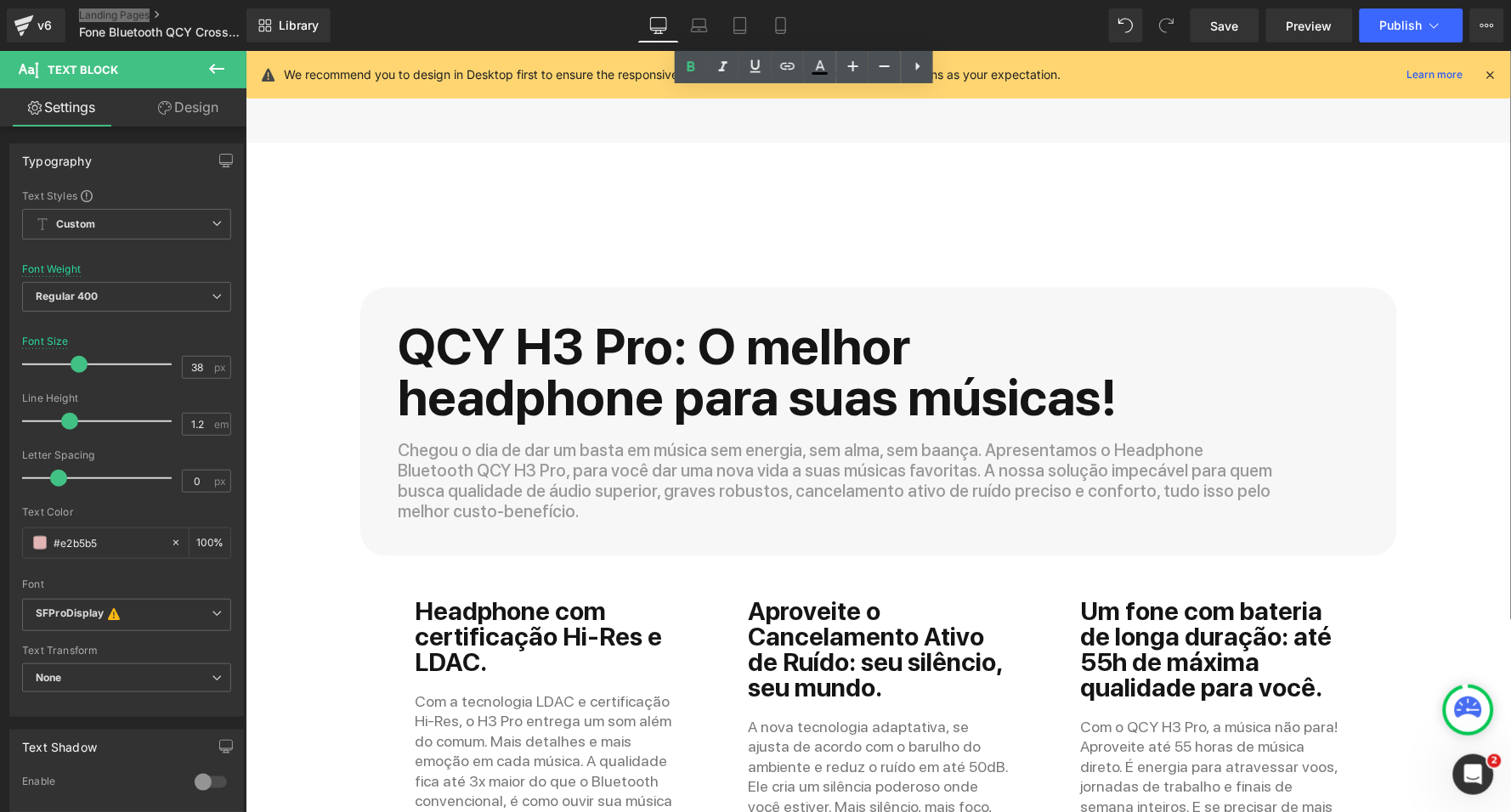
scroll to position [4534, 0]
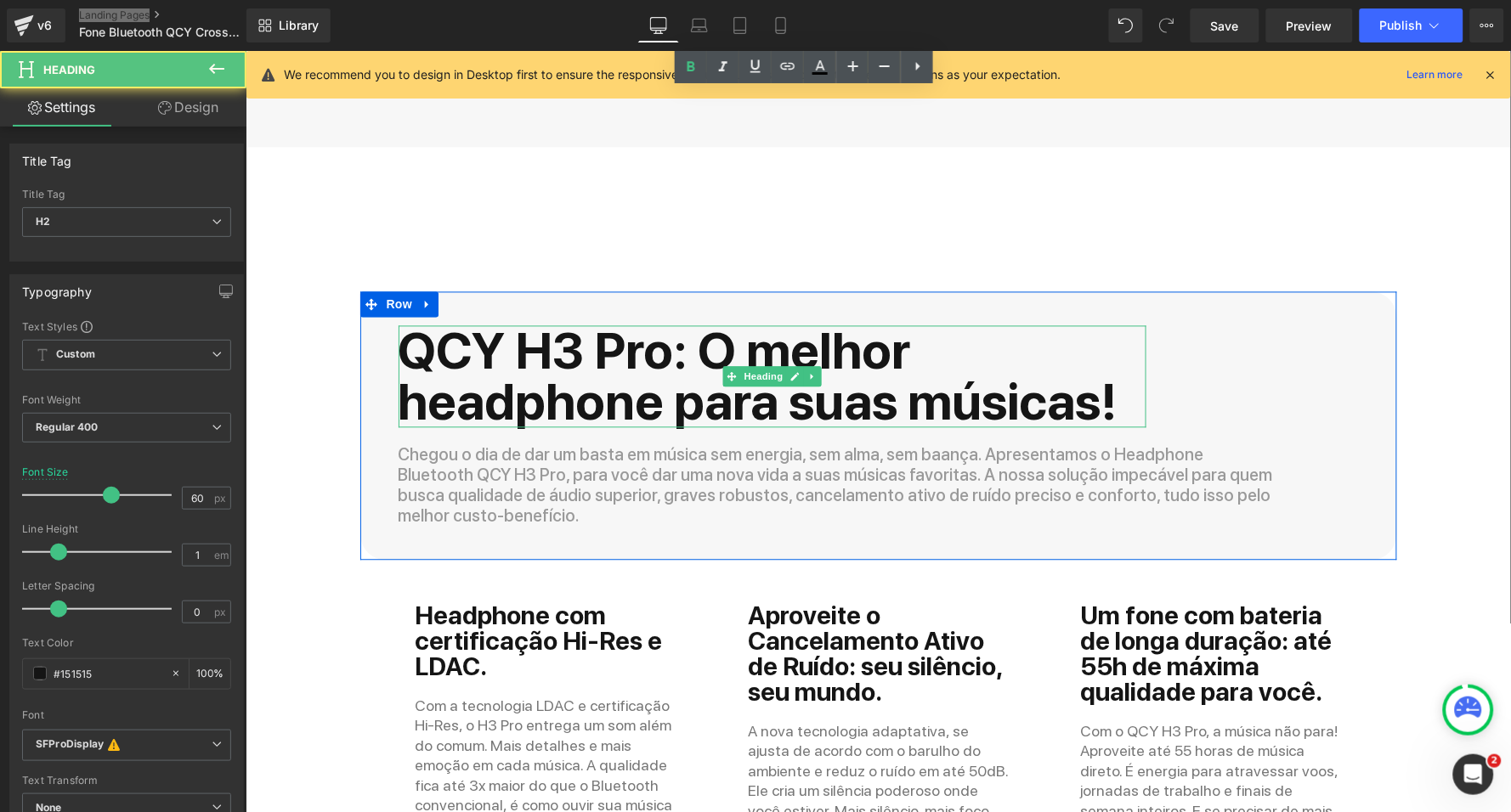
click at [692, 320] on span "QCY H3 Pro: O melhor headphone para suas músicas!" at bounding box center [757, 376] width 720 height 111
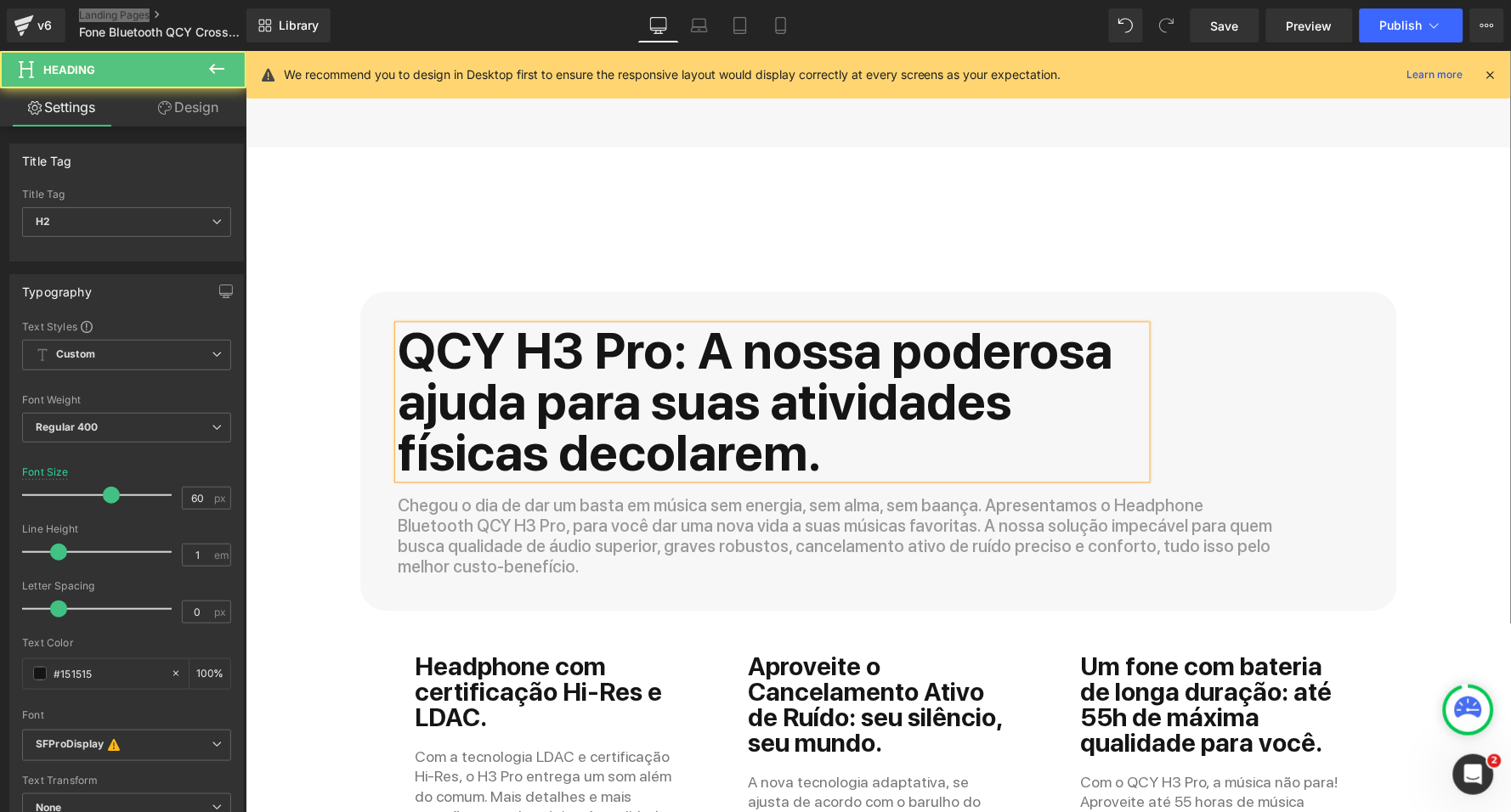
click at [523, 320] on span "QCY H3 Pro: A nossa poderosa ajuda para suas atividades físicas decolarem." at bounding box center [755, 402] width 715 height 163
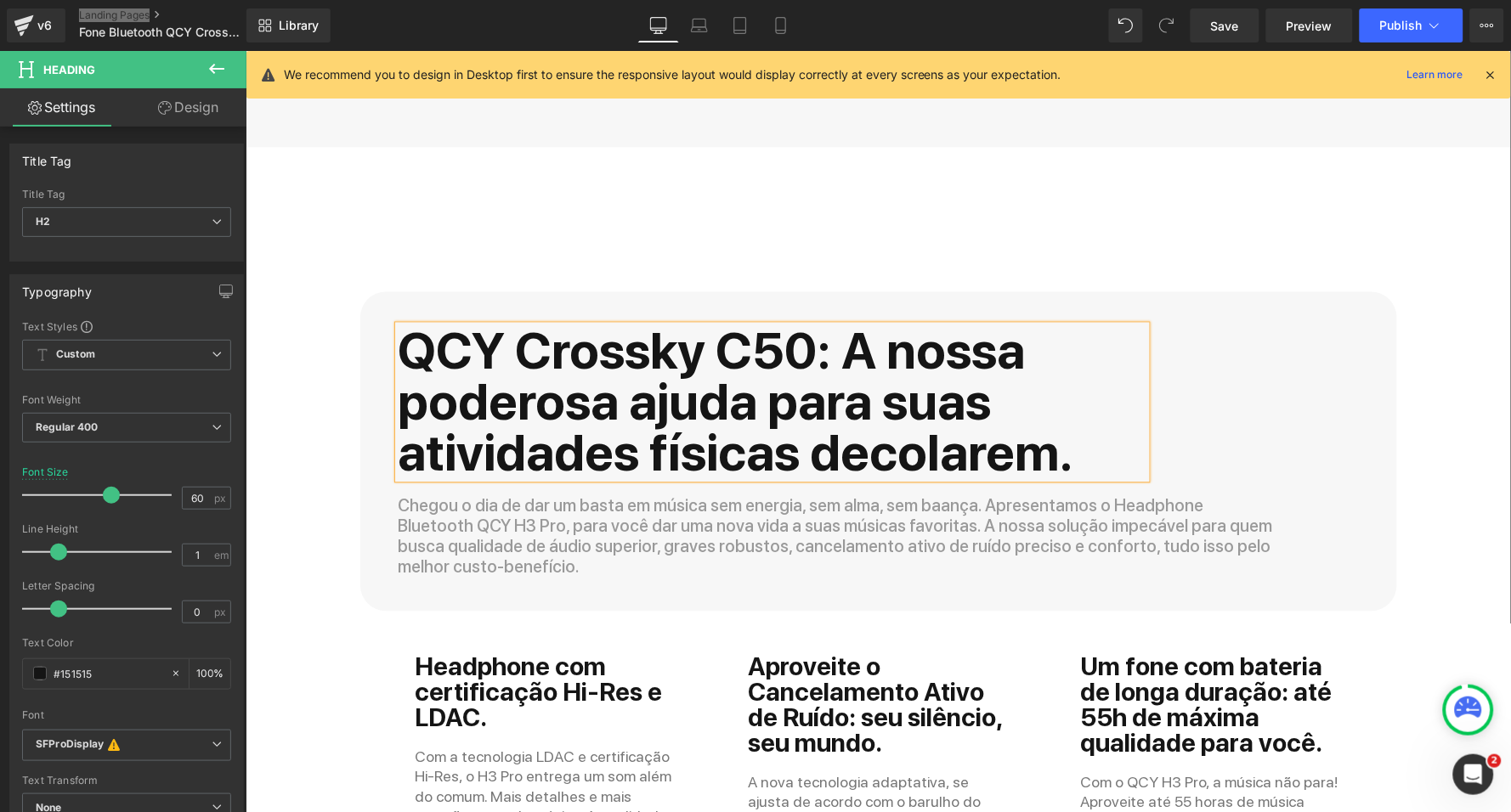
click at [289, 383] on div "QCY Crossky C50: A nossa poderosa ajuda para suas atividades físicas decolarem.…" at bounding box center [877, 758] width 1265 height 1035
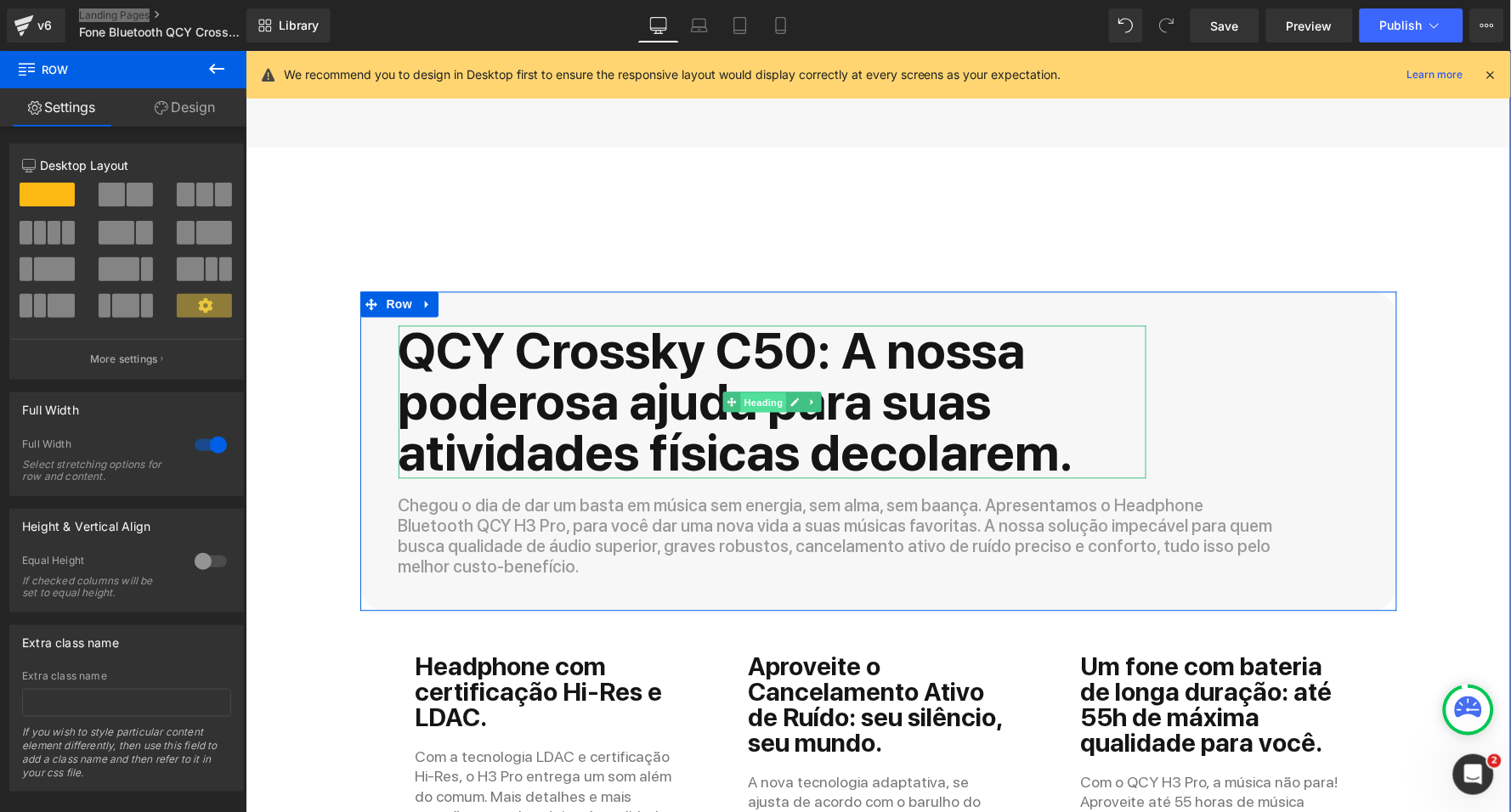
click at [764, 393] on span "Heading" at bounding box center [762, 403] width 46 height 21
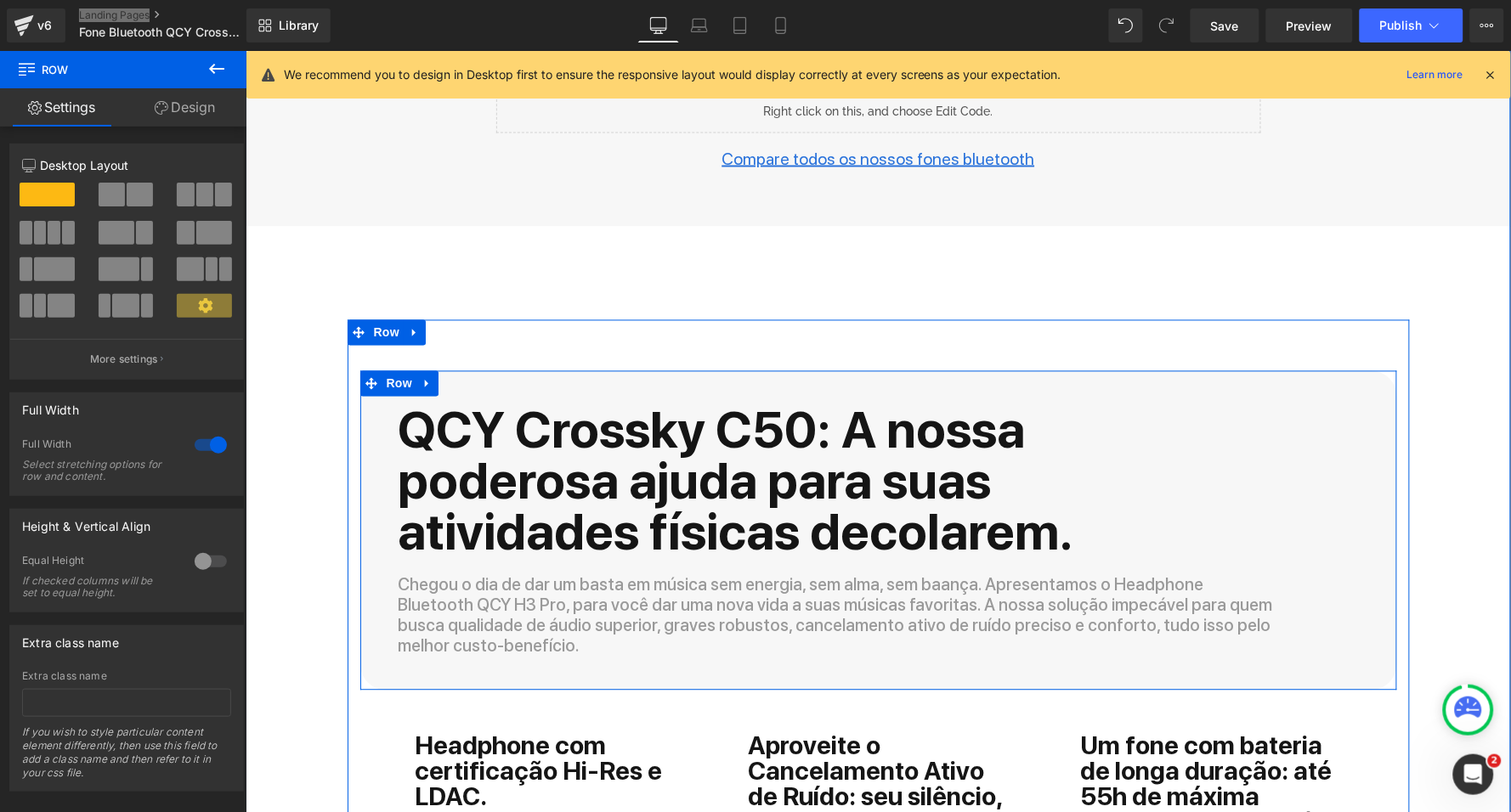
scroll to position [4473, 0]
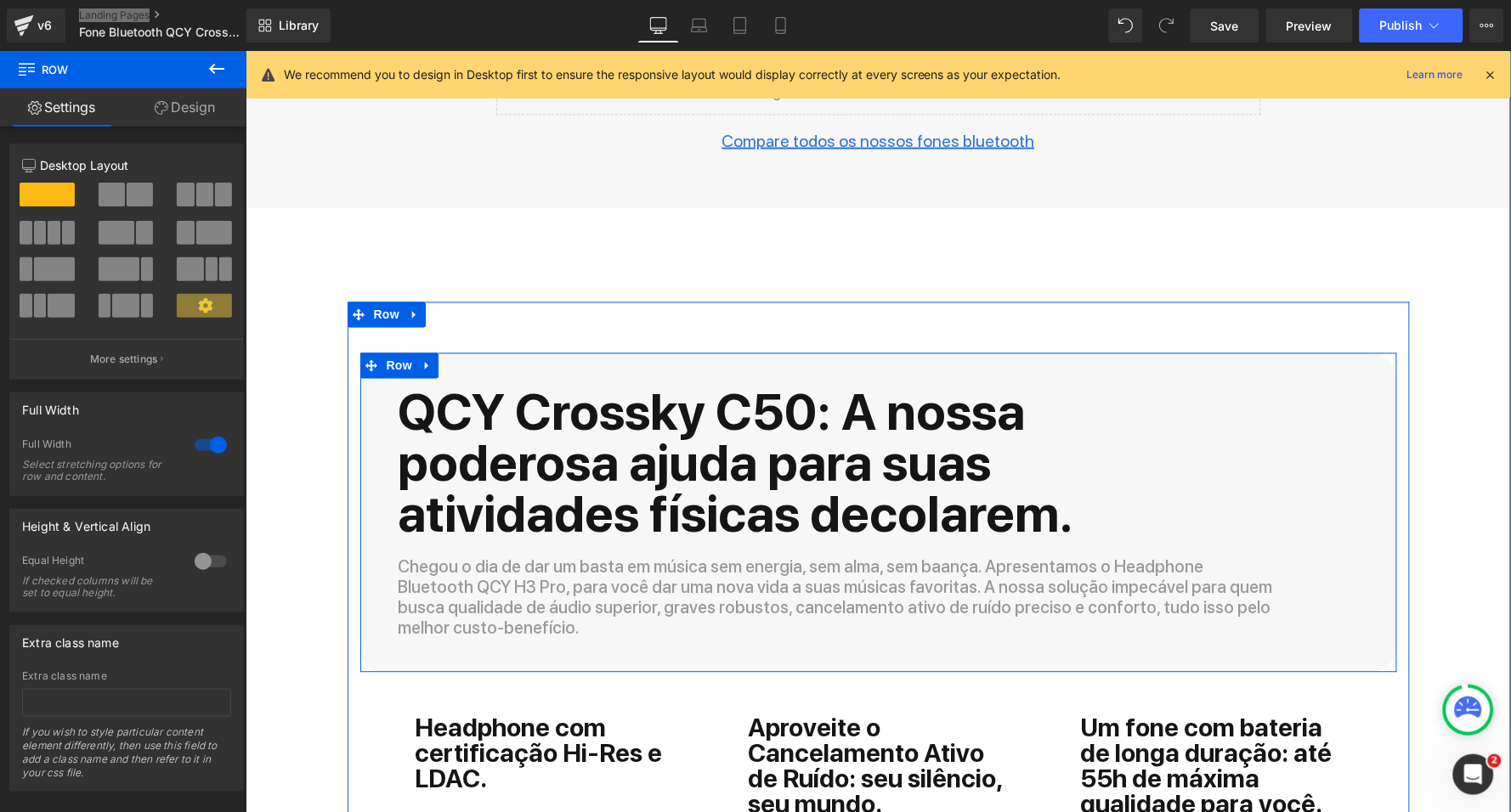
click at [499, 557] on p "Chegou o dia de dar um basta em música sem energia, sem alma, sem baança. Apres…" at bounding box center [835, 597] width 875 height 81
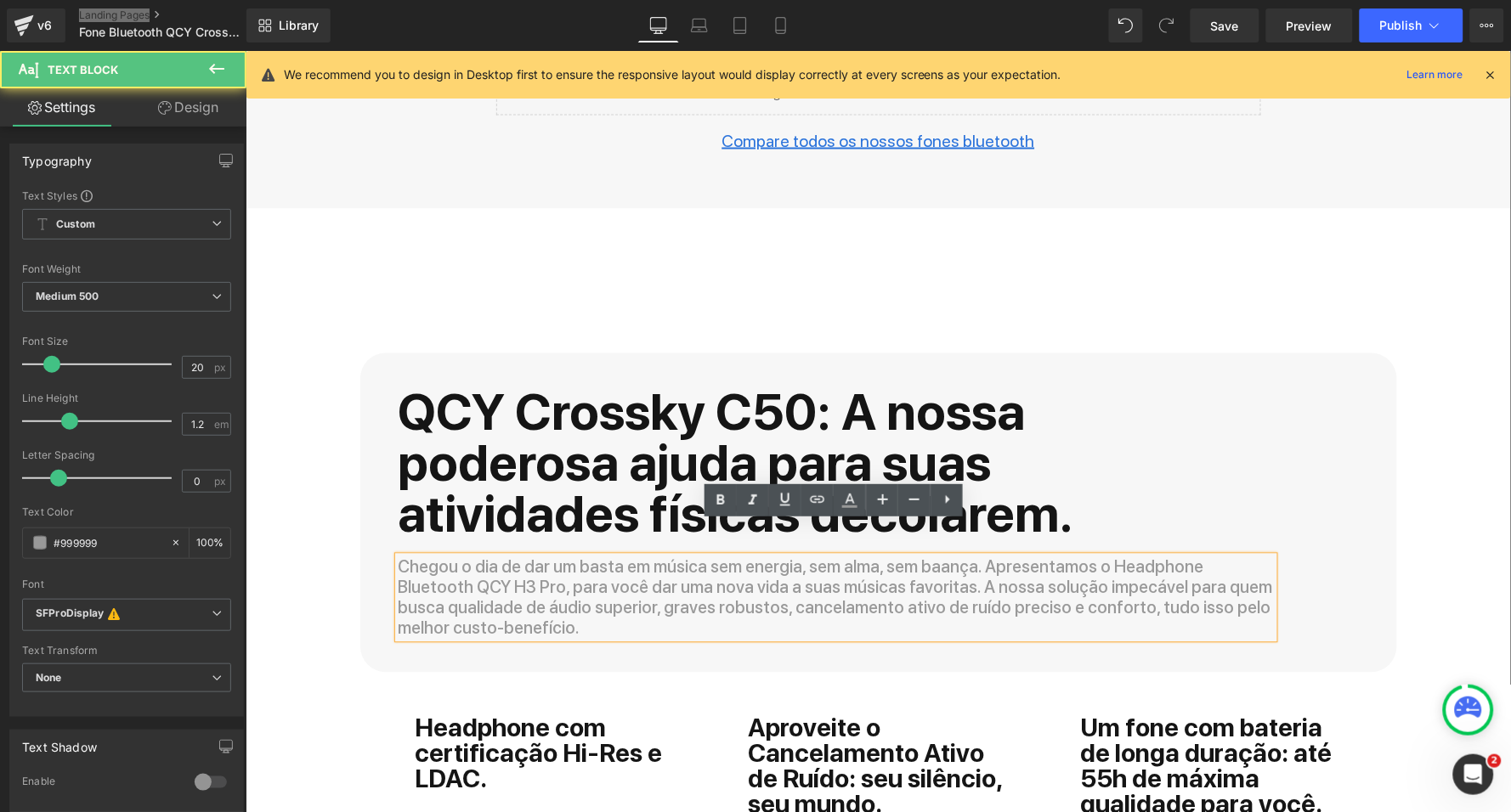
click at [542, 556] on p "Chegou o dia de dar um basta em música sem energia, sem alma, sem baança. Apres…" at bounding box center [835, 597] width 875 height 81
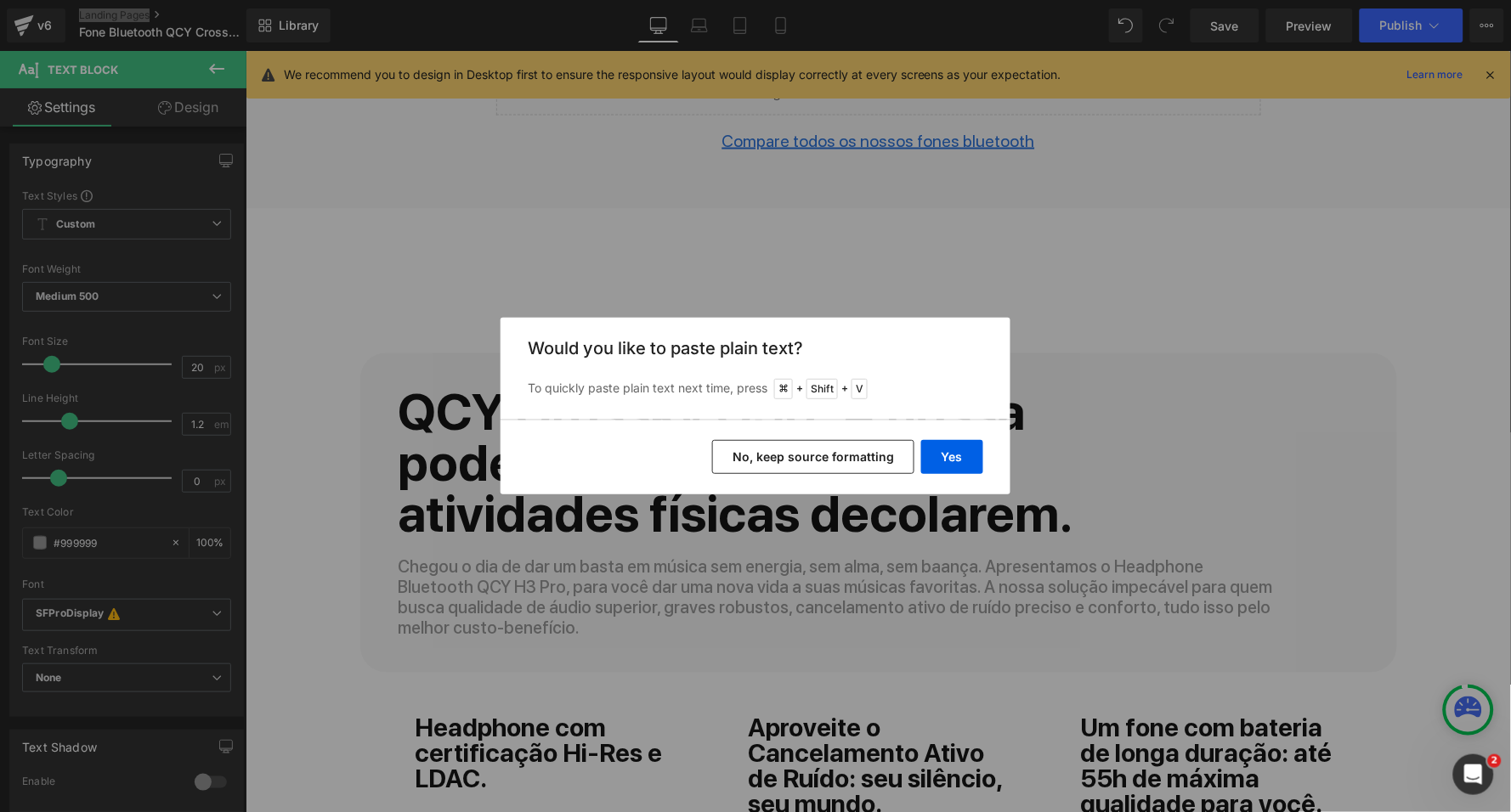
click at [872, 465] on button "No, keep source formatting" at bounding box center [813, 457] width 202 height 34
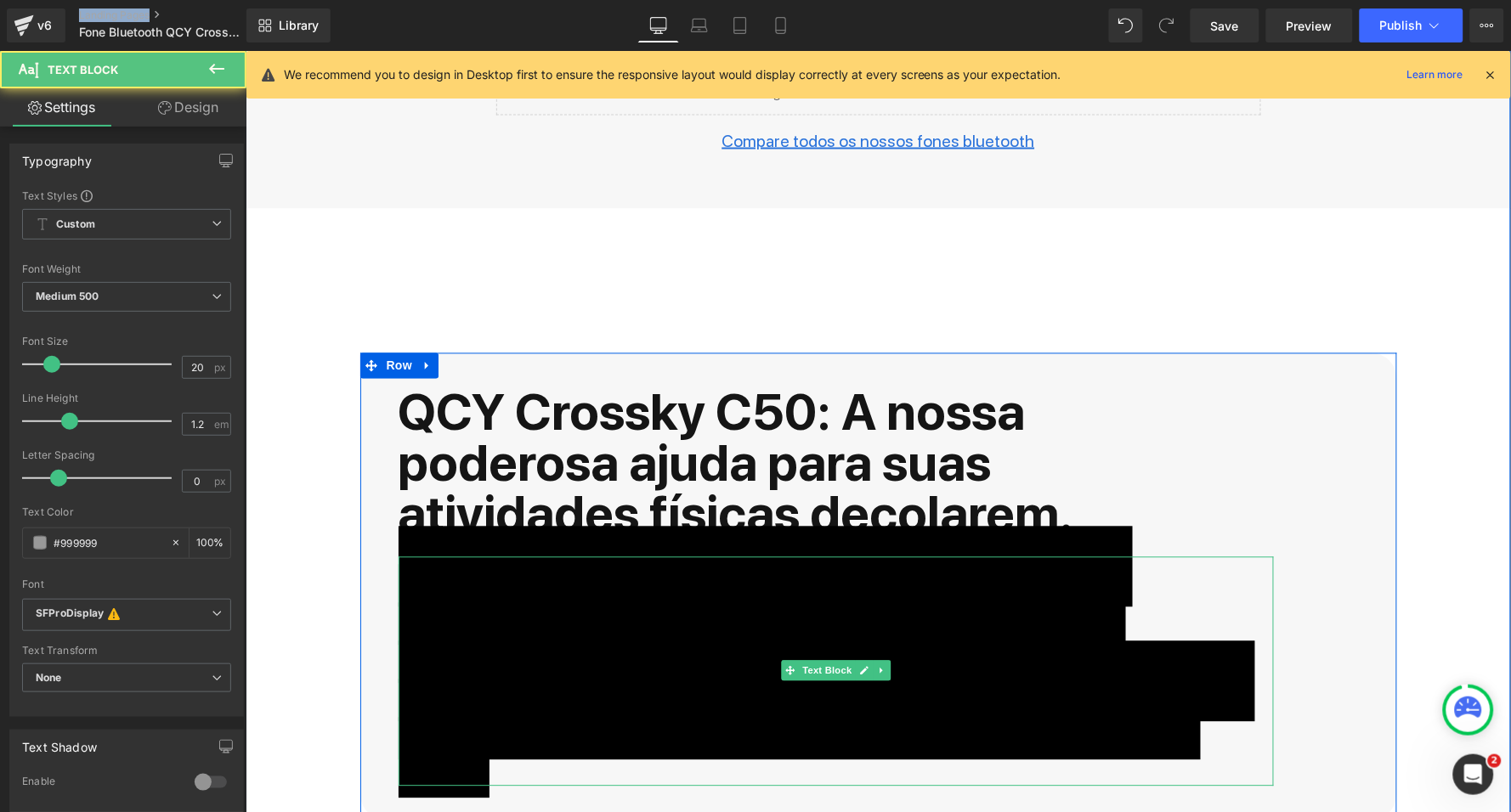
click at [831, 542] on span "Acelere o pique com suas músicas favoritas em alta definição e energia, e a per…" at bounding box center [826, 661] width 857 height 272
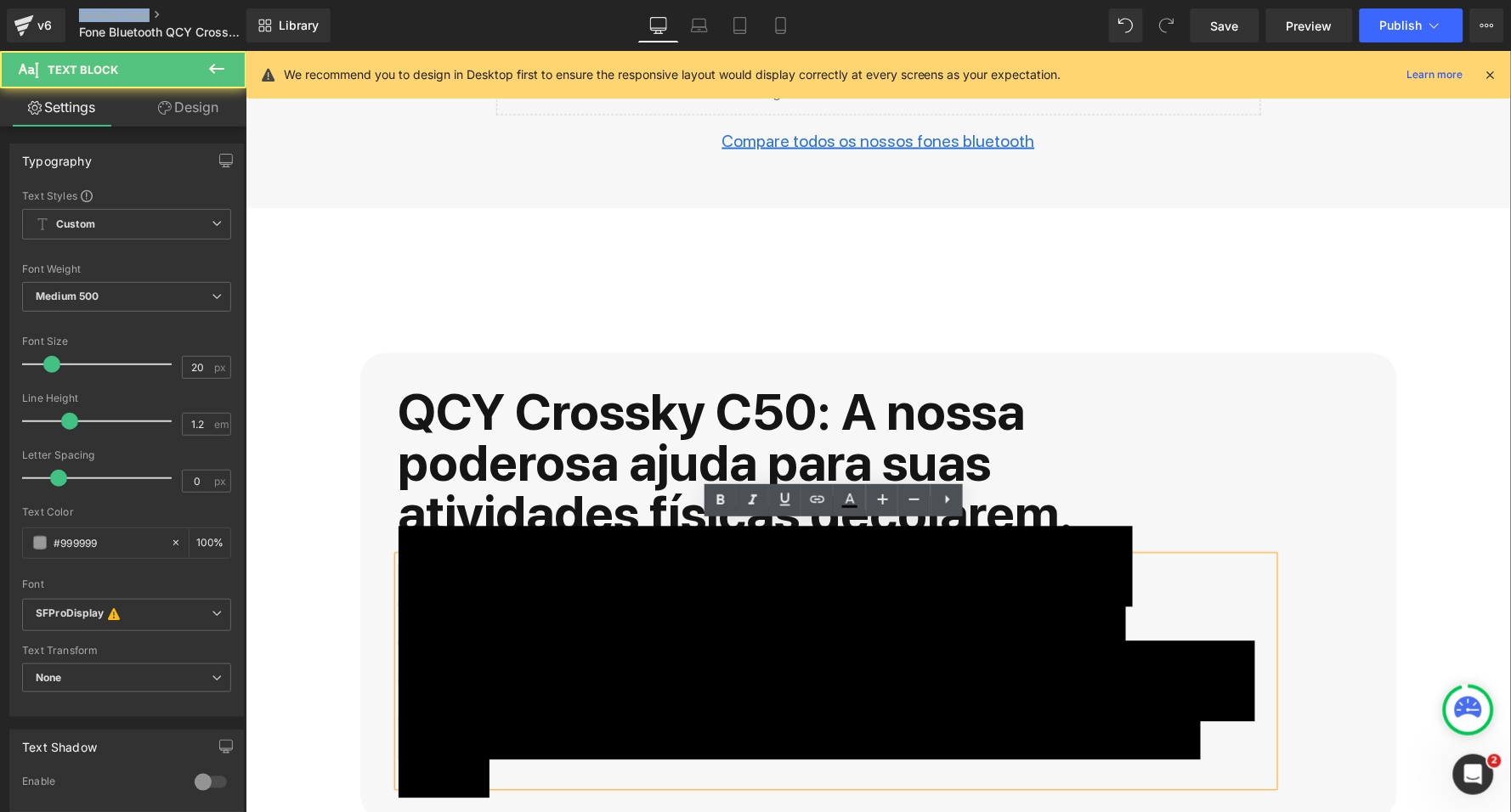
click at [832, 581] on span "Acelere o pique com suas músicas favoritas em alta definição e energia, e a per…" at bounding box center [826, 661] width 857 height 272
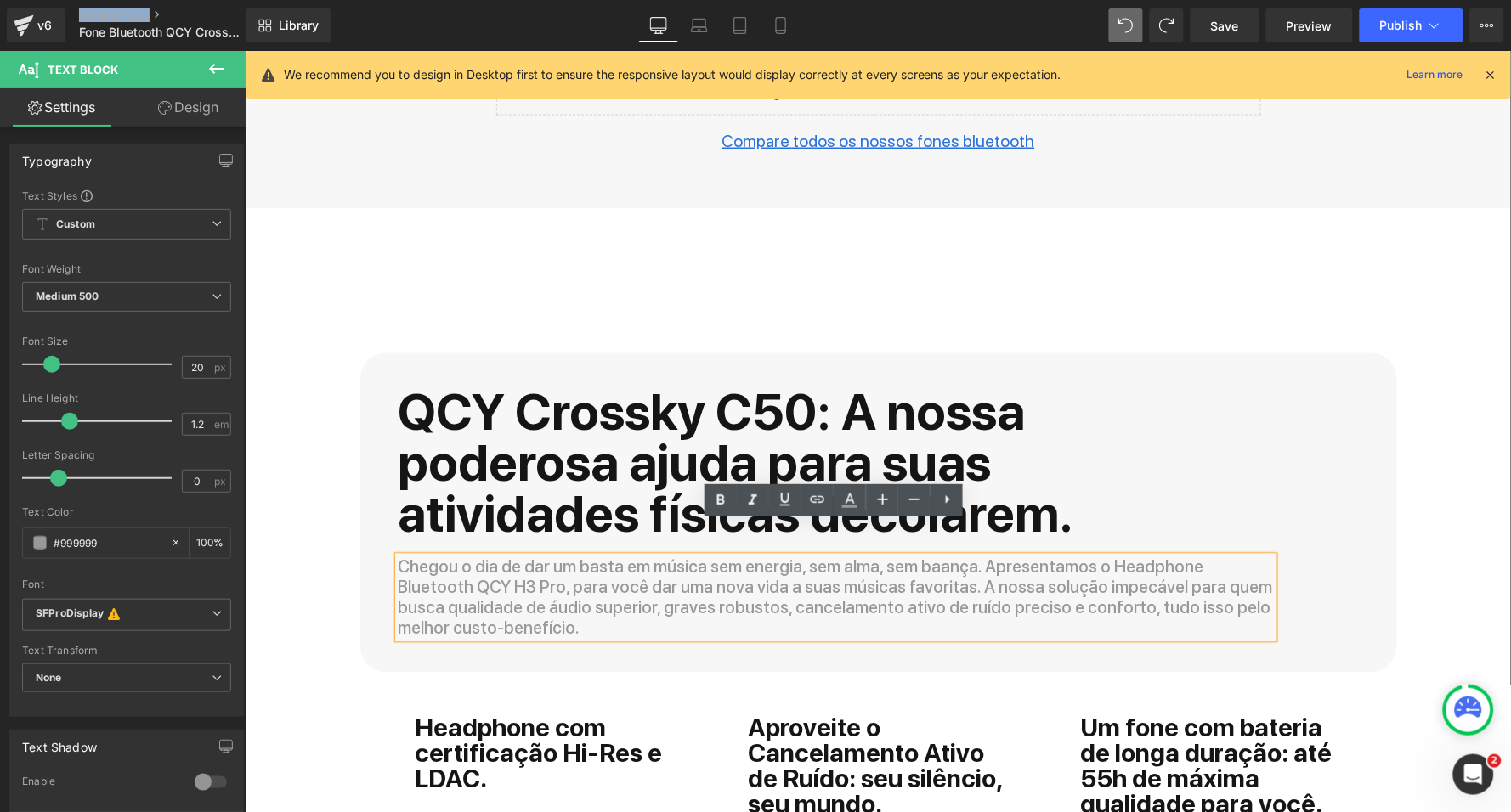
click at [634, 556] on p "Chegou o dia de dar um basta em música sem energia, sem alma, sem baança. Apres…" at bounding box center [835, 597] width 875 height 81
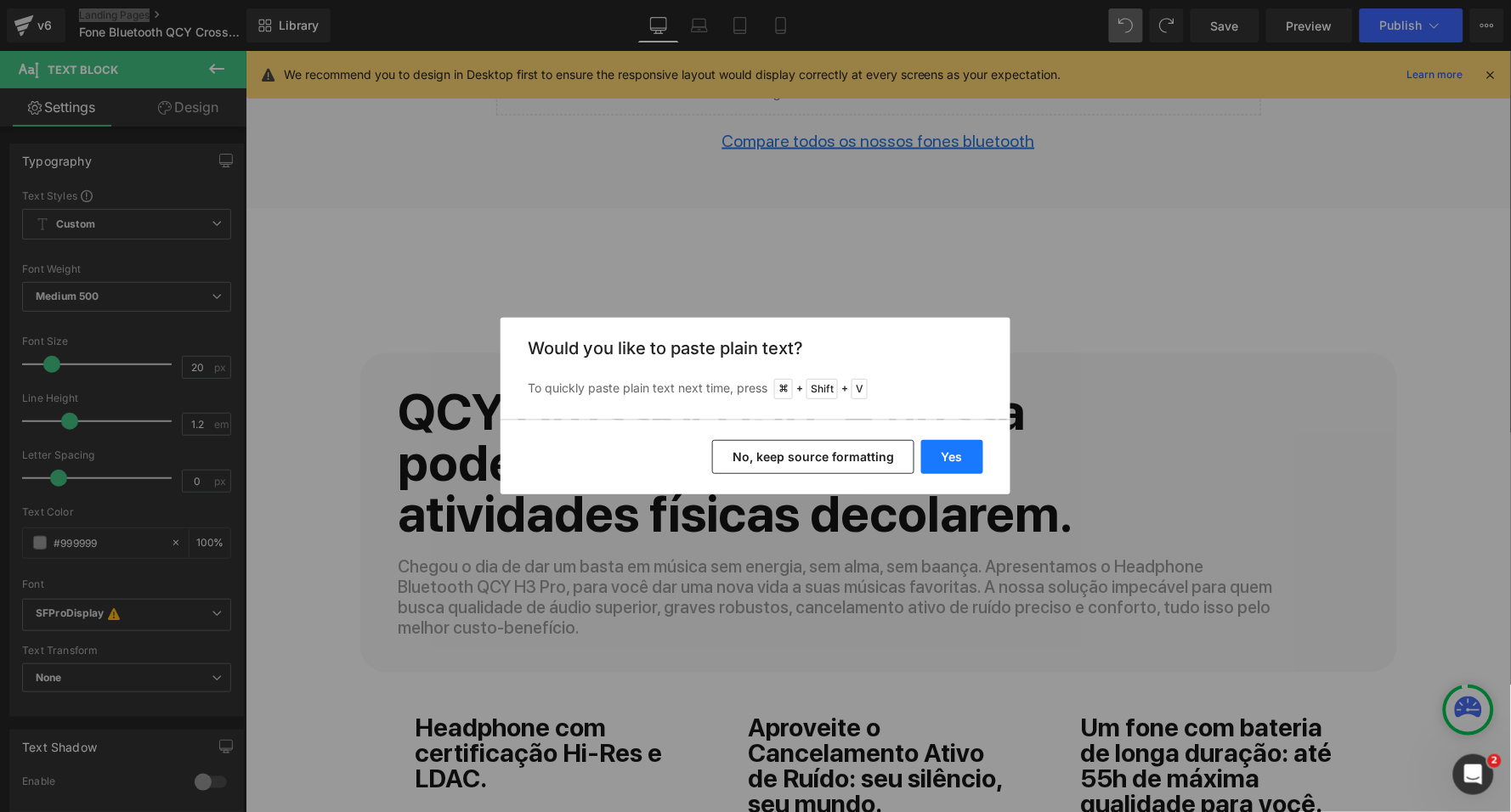
click at [941, 460] on button "Yes" at bounding box center [952, 457] width 62 height 34
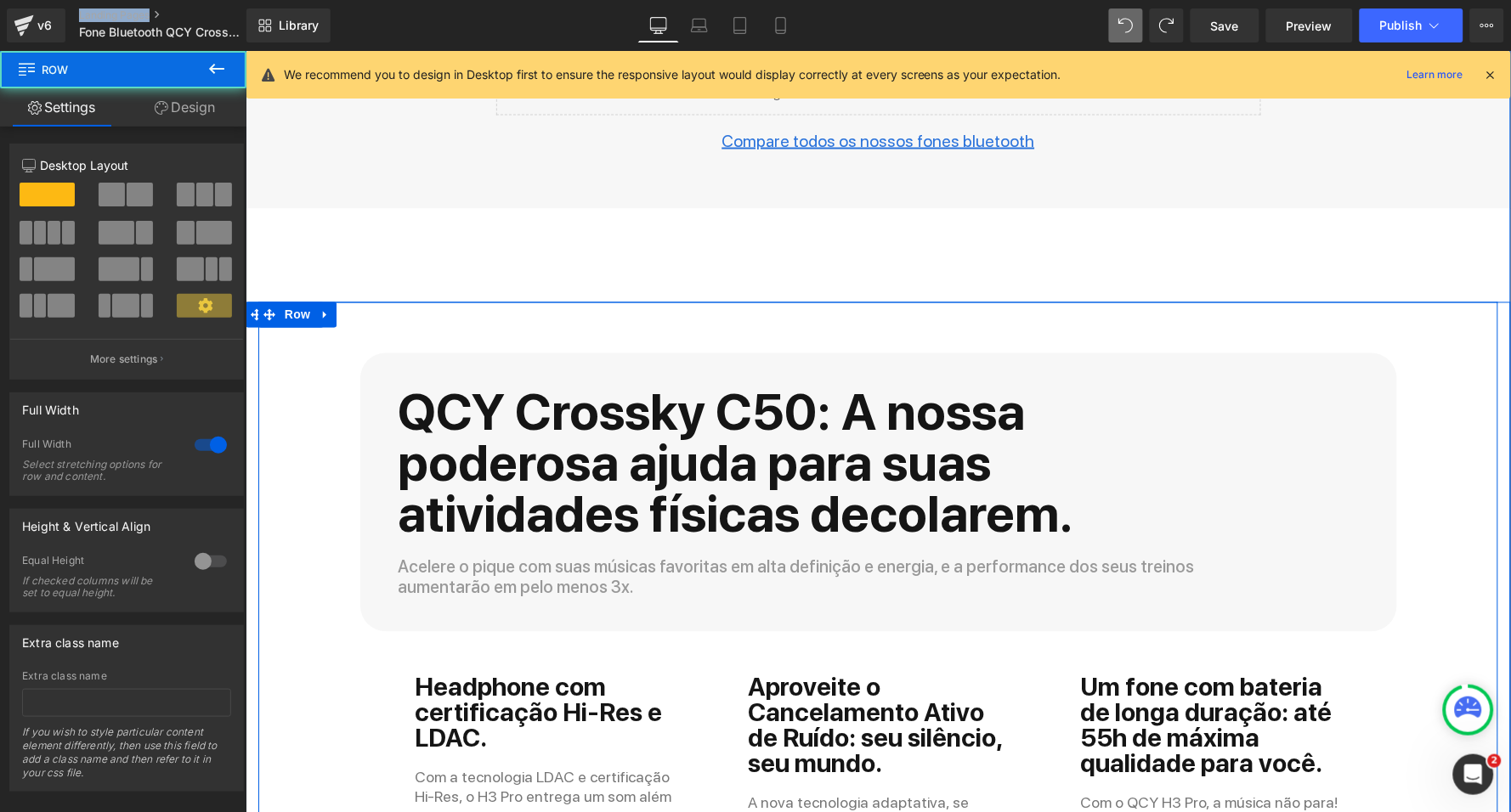
click at [281, 502] on div "QCY Crossky C50: A nossa poderosa ajuda para suas atividades físicas decolarem.…" at bounding box center [877, 798] width 1265 height 994
click at [308, 502] on div "QCY Crossky C50: A nossa poderosa ajuda para suas atividades físicas decolarem.…" at bounding box center [877, 798] width 1265 height 994
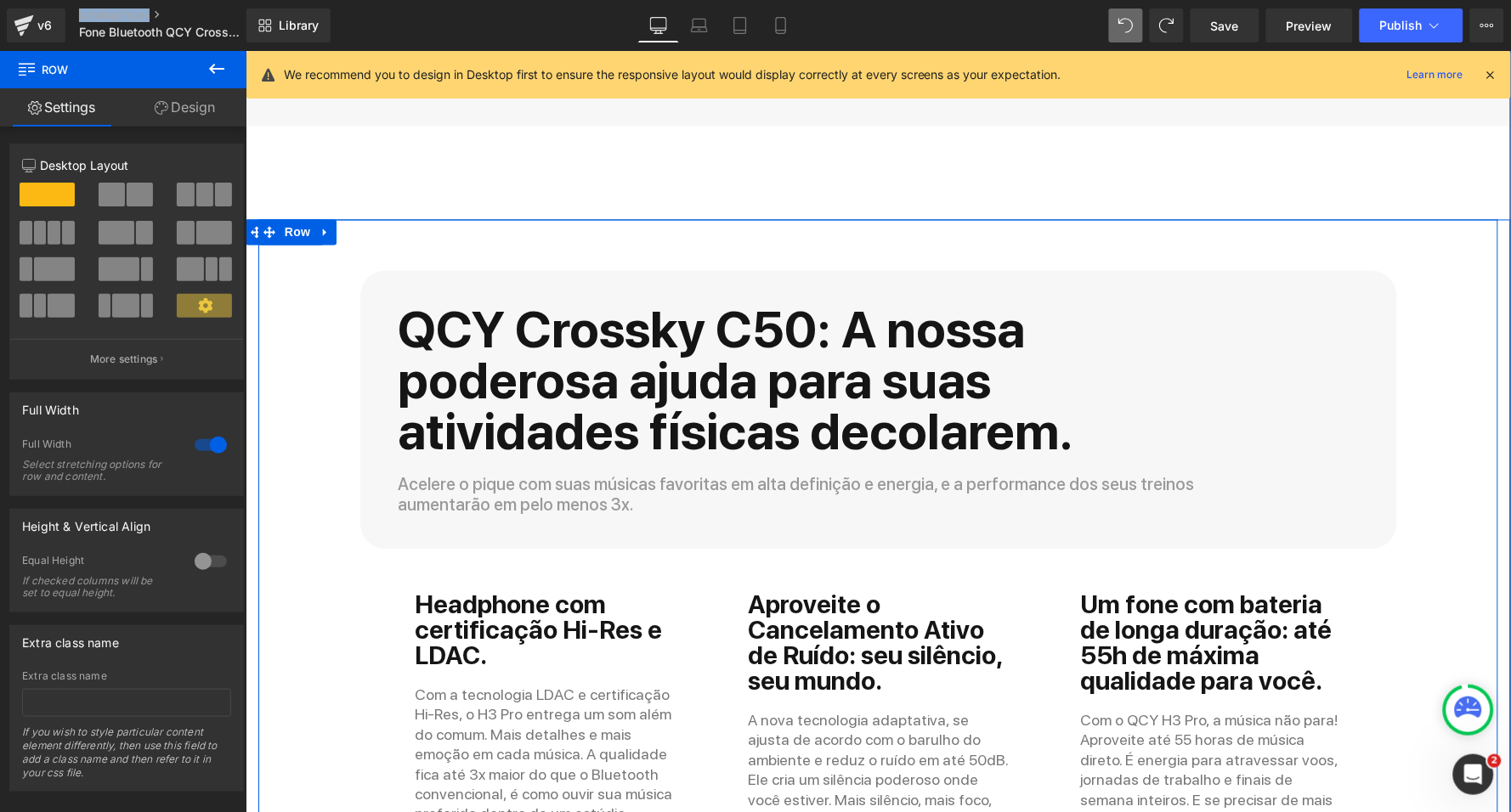
scroll to position [4575, 0]
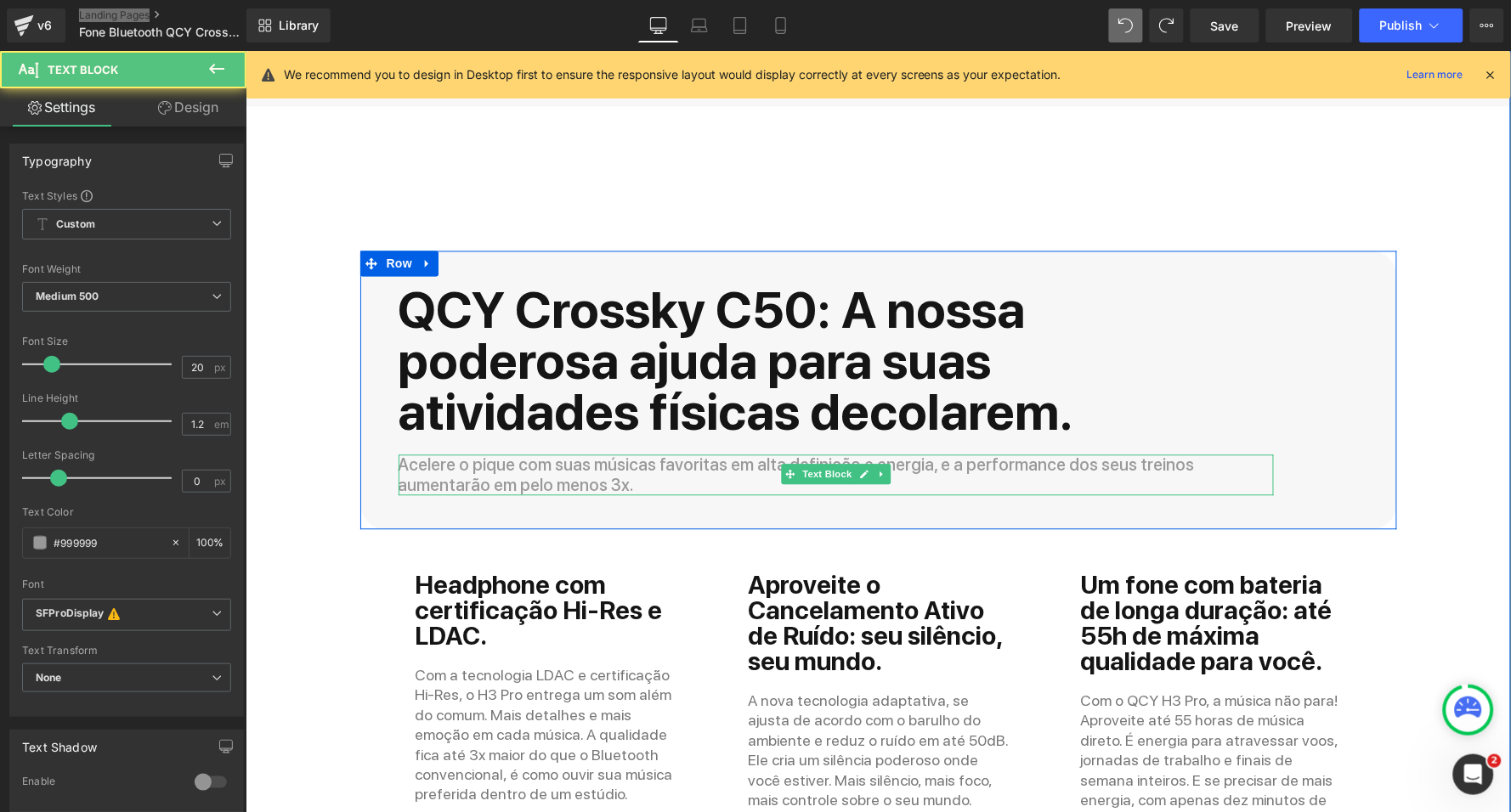
click at [555, 454] on p "Acelere o pique com suas músicas favoritas em alta definição e energia, e a per…" at bounding box center [835, 474] width 875 height 41
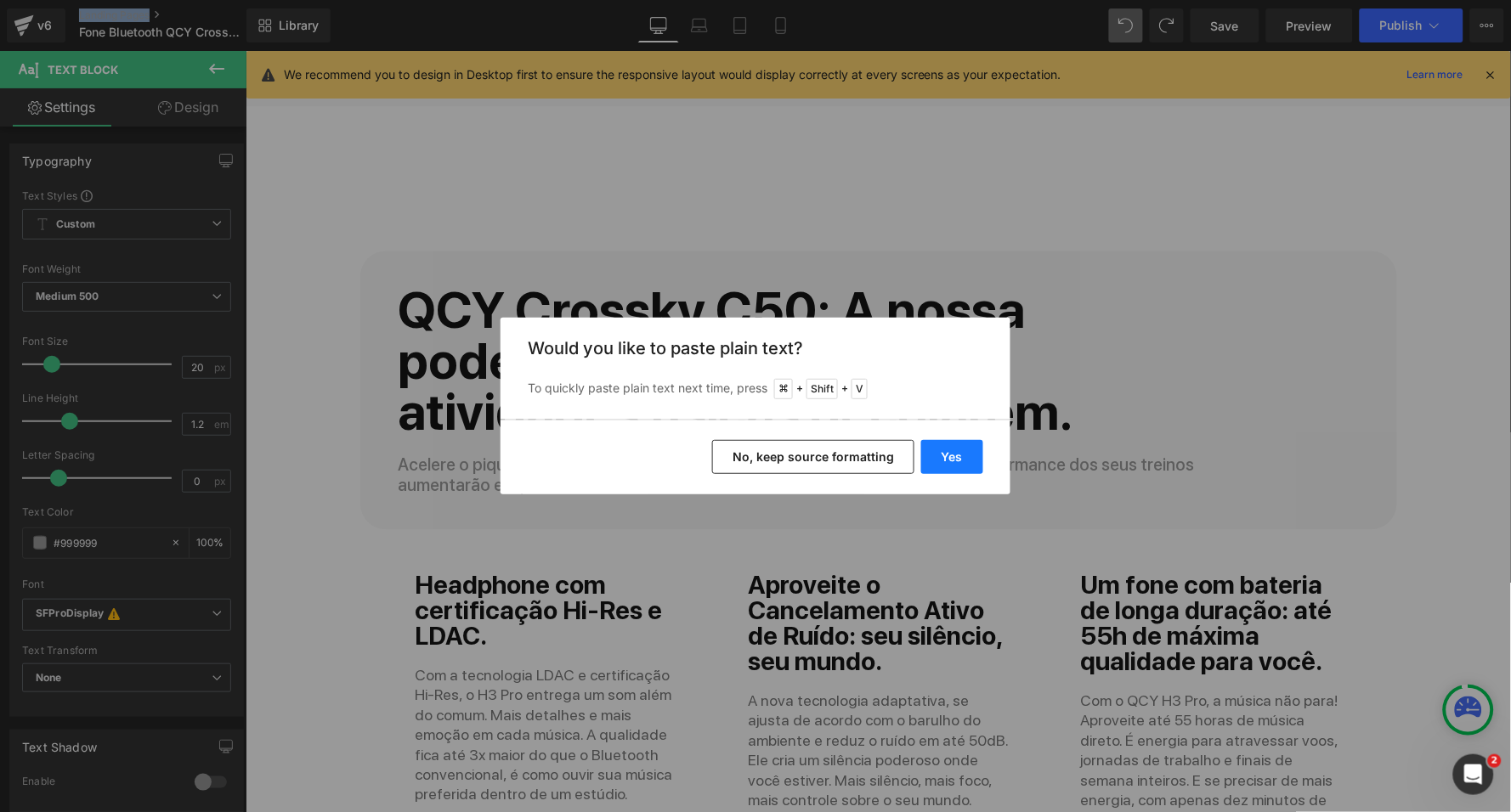
click at [968, 449] on button "Yes" at bounding box center [952, 457] width 62 height 34
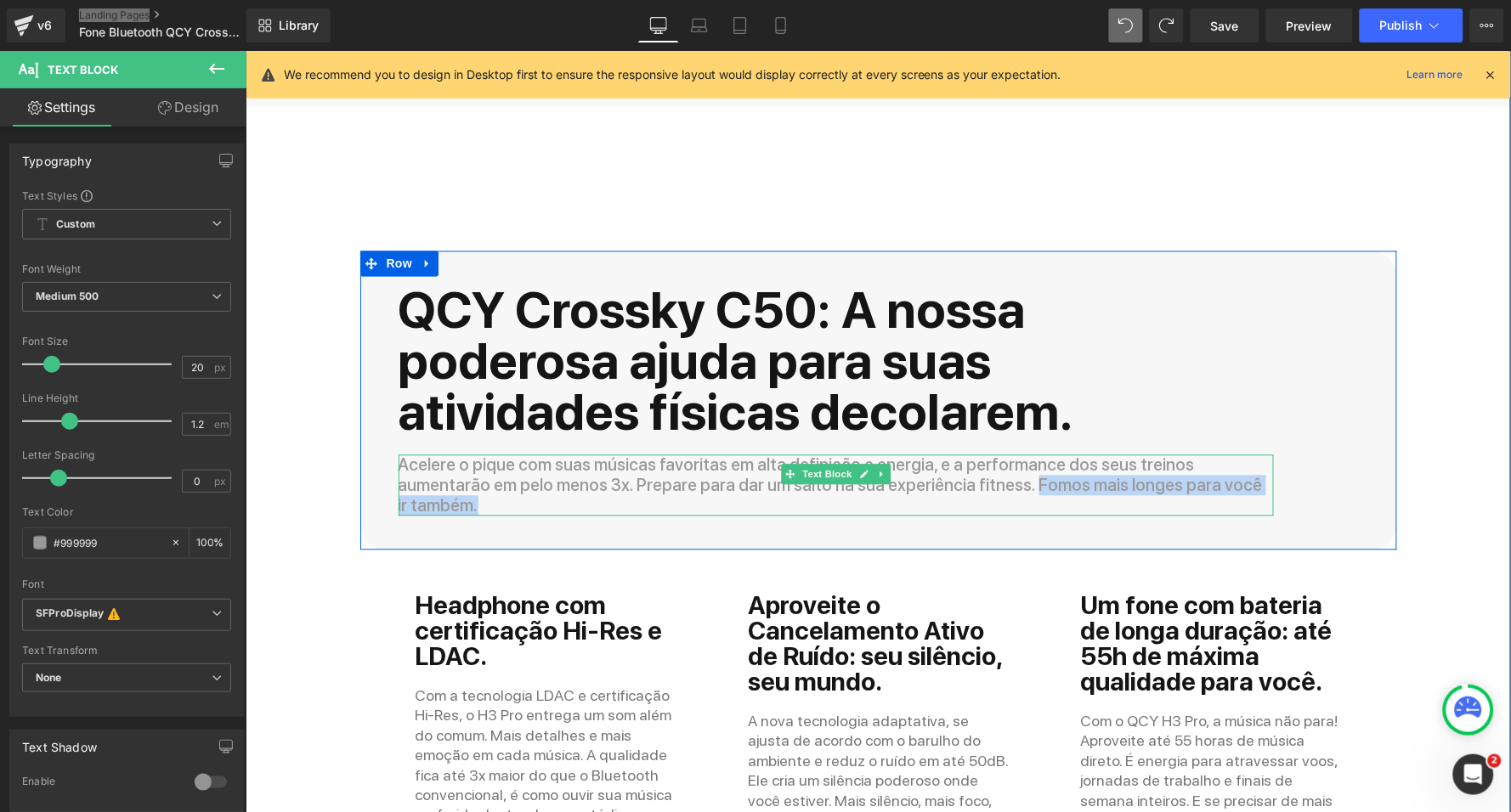
drag, startPoint x: 920, startPoint y: 450, endPoint x: 1215, endPoint y: 450, distance: 295.0
click at [1215, 454] on p "Acelere o pique com suas músicas favoritas em alta definição e energia, e a per…" at bounding box center [835, 485] width 875 height 61
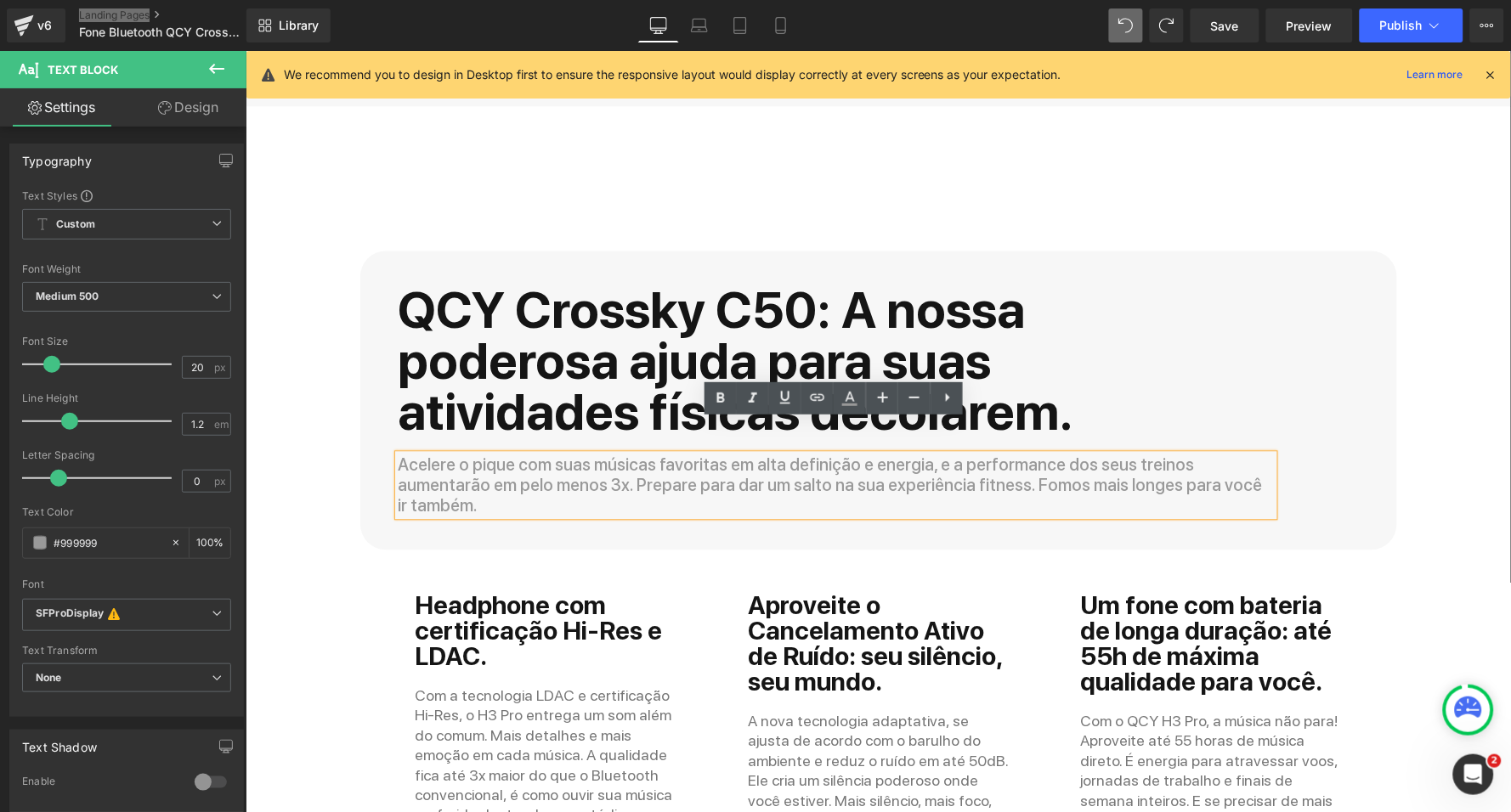
click at [307, 561] on div "QCY Crossky C50: A nossa poderosa ajuda para suas atividades físicas decolarem.…" at bounding box center [877, 706] width 1265 height 1014
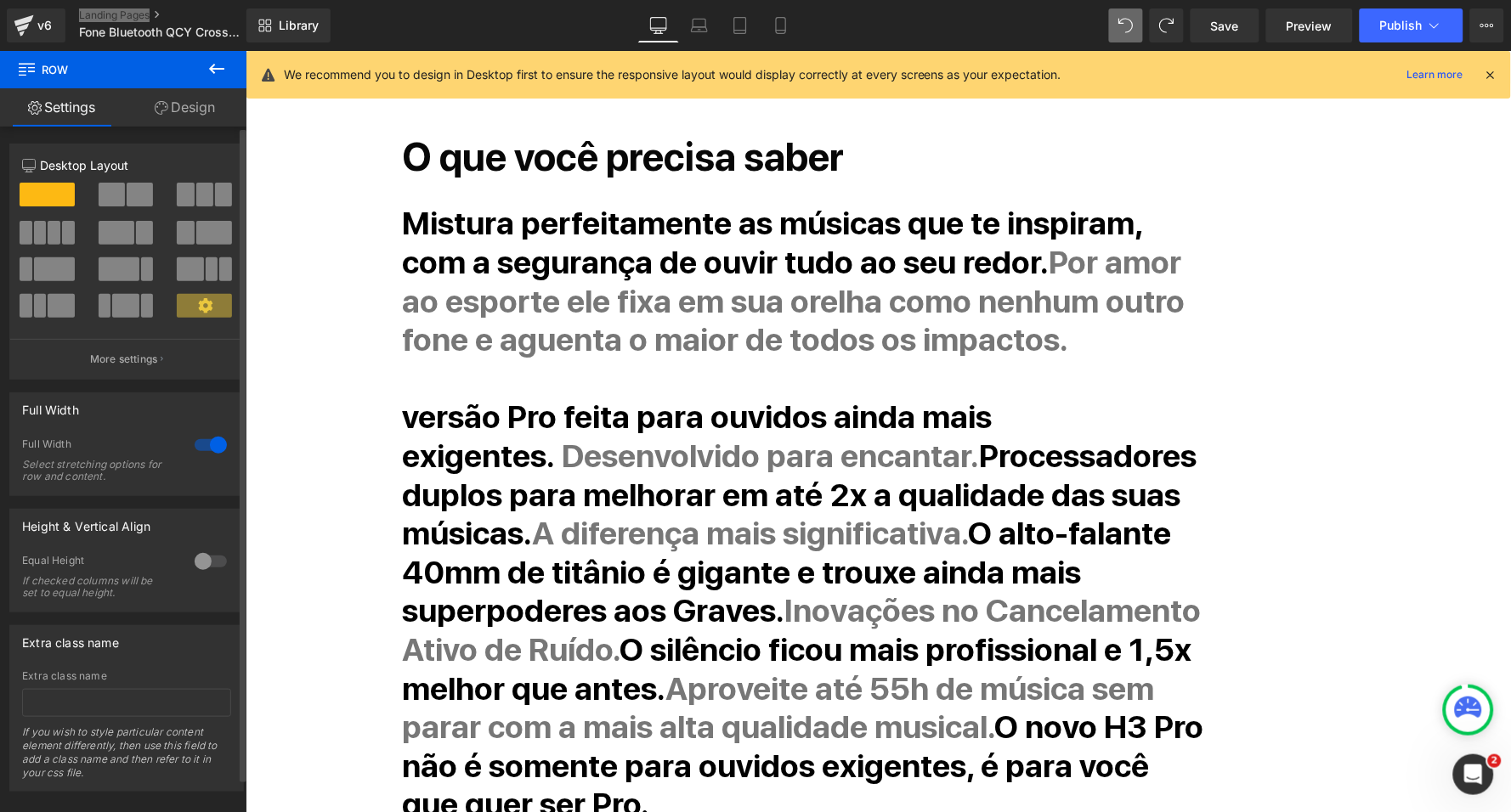
scroll to position [666, 0]
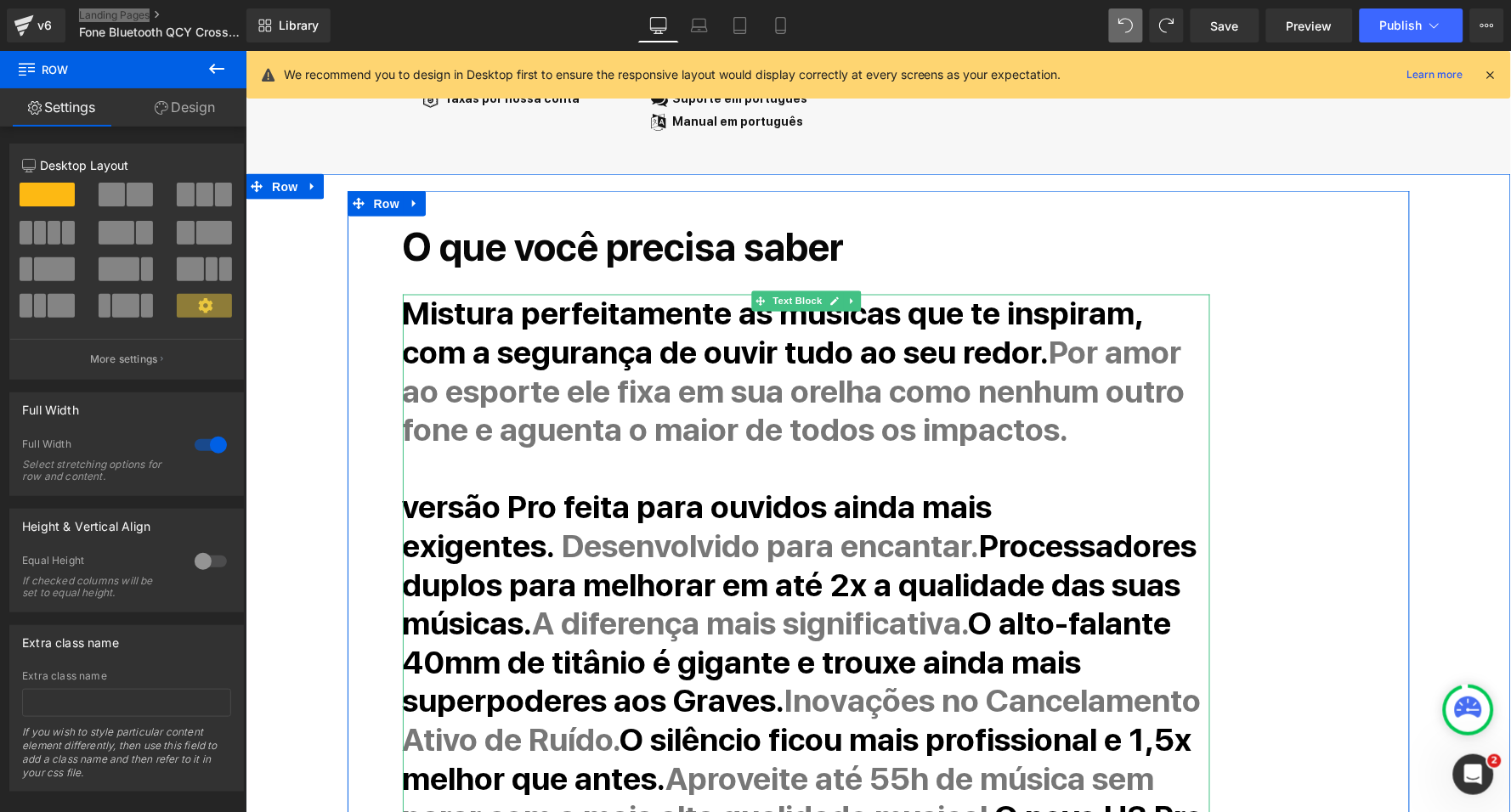
click at [1000, 420] on p "Mistura perfeitamente as músicas que te inspiram, com a segurança de ouvir tudo…" at bounding box center [805, 371] width 807 height 155
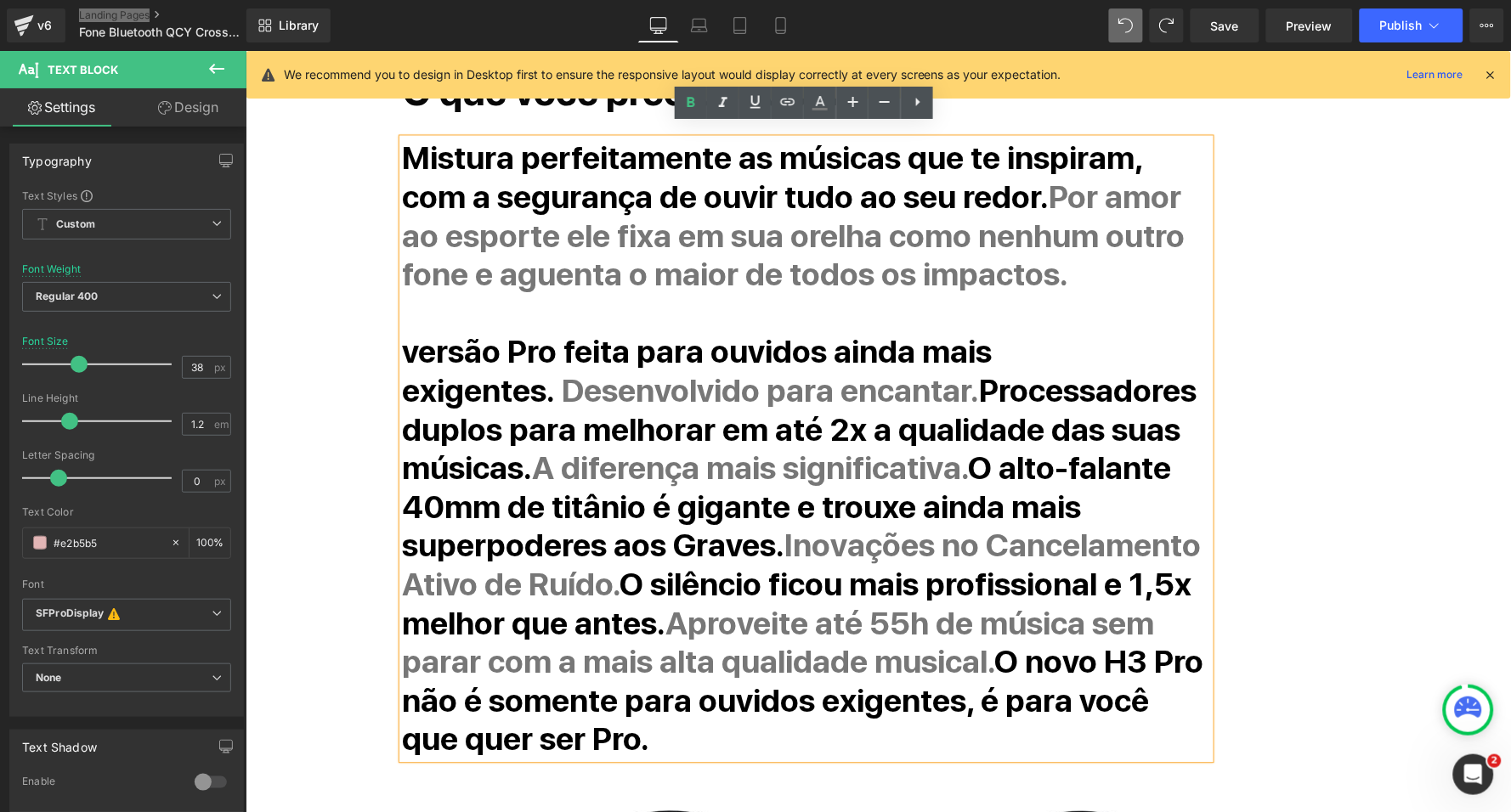
scroll to position [823, 0]
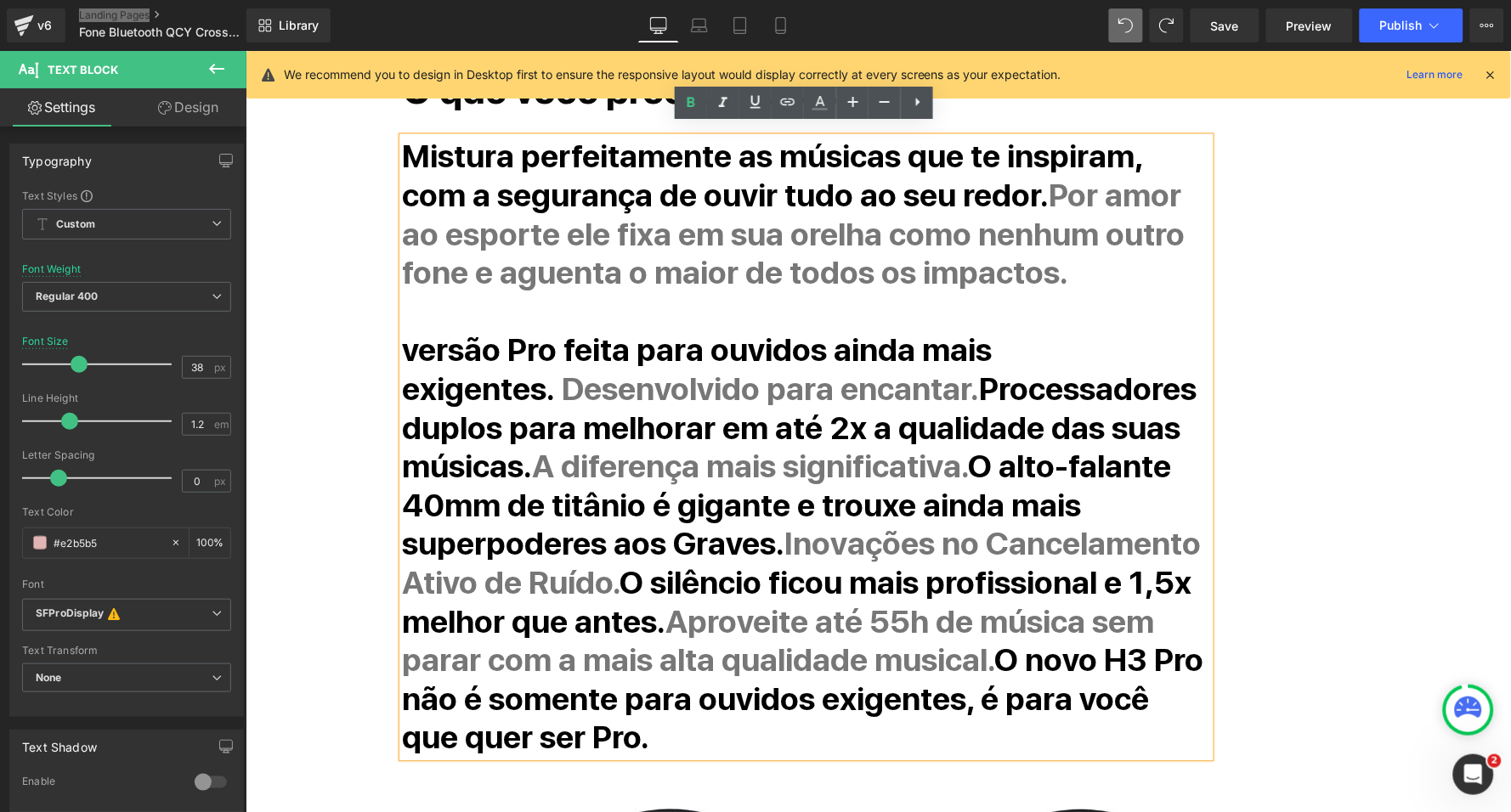
click at [516, 716] on p "versão Pro feita para ouvidos ainda mais exigentes. Desenvolvido para encantar.…" at bounding box center [805, 543] width 807 height 426
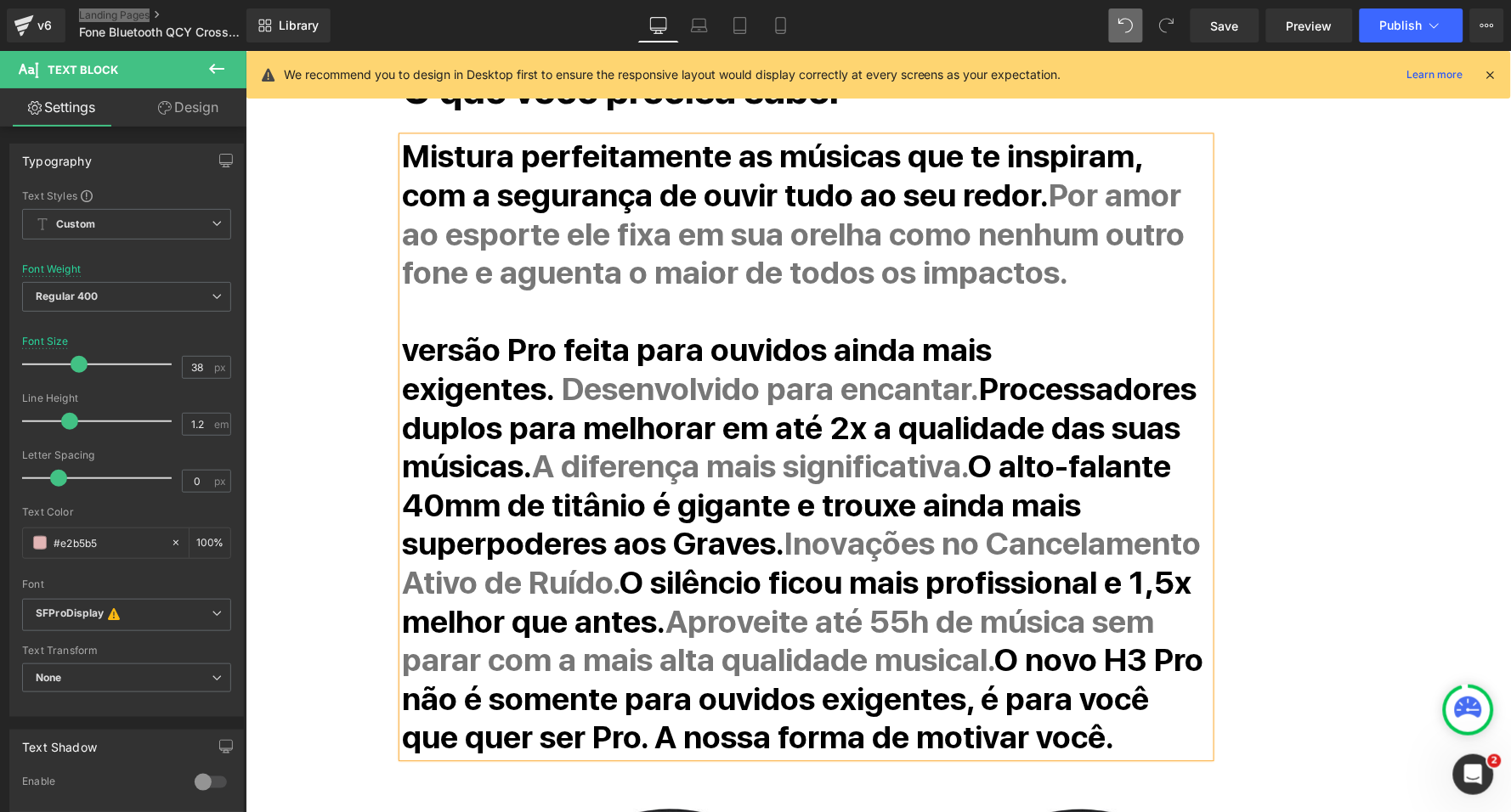
click at [523, 708] on strong "O novo H3 Pro não é somente para ouvidos exigentes, é para você que quer ser Pr…" at bounding box center [802, 698] width 801 height 116
click at [521, 711] on strong "O novo H3 Pro não é somente para ouvidos exigentes, é para você que quer ser Pr…" at bounding box center [805, 698] width 807 height 116
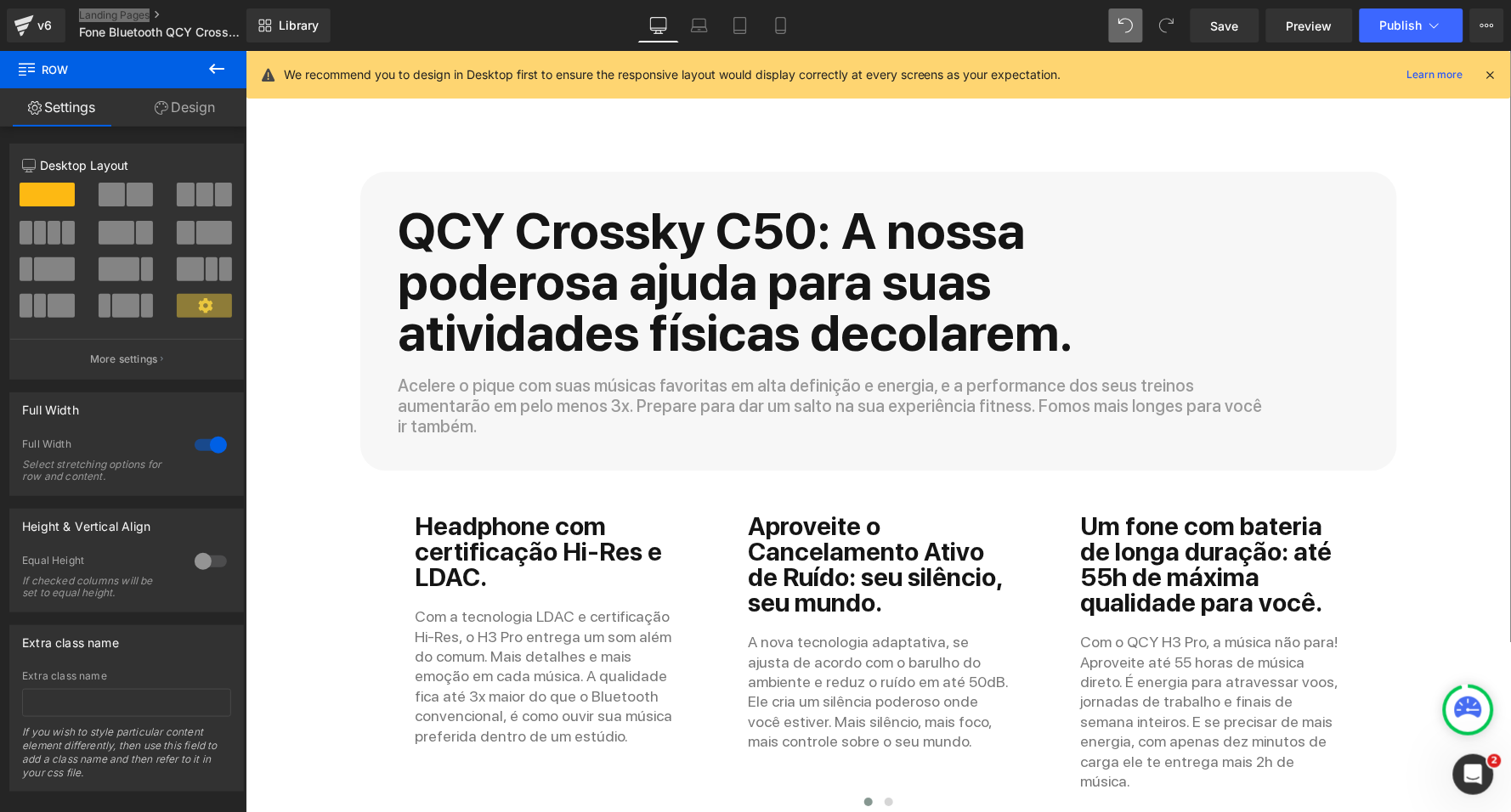
scroll to position [4753, 0]
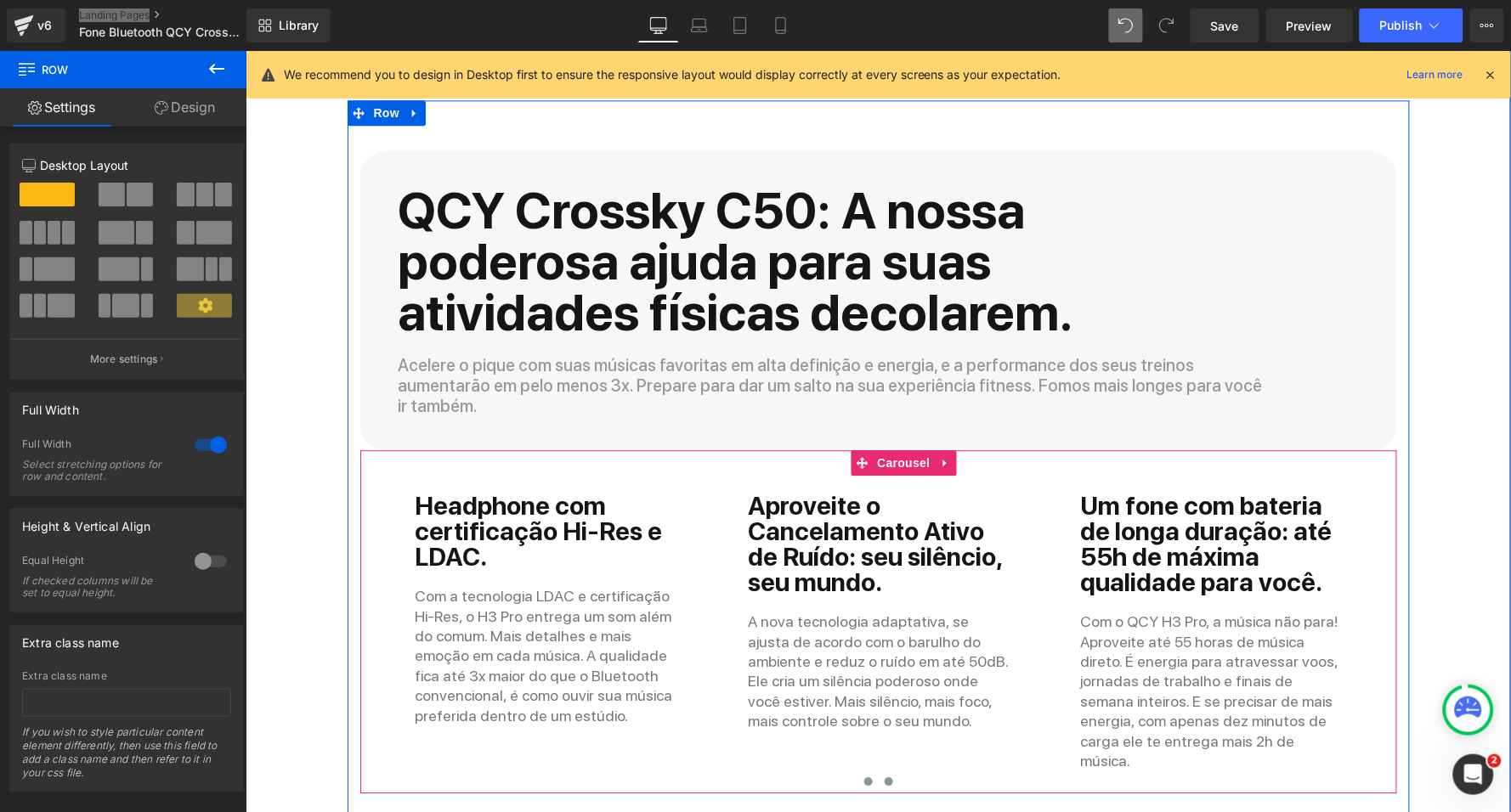
click at [883, 776] on span at bounding box center [887, 780] width 9 height 9
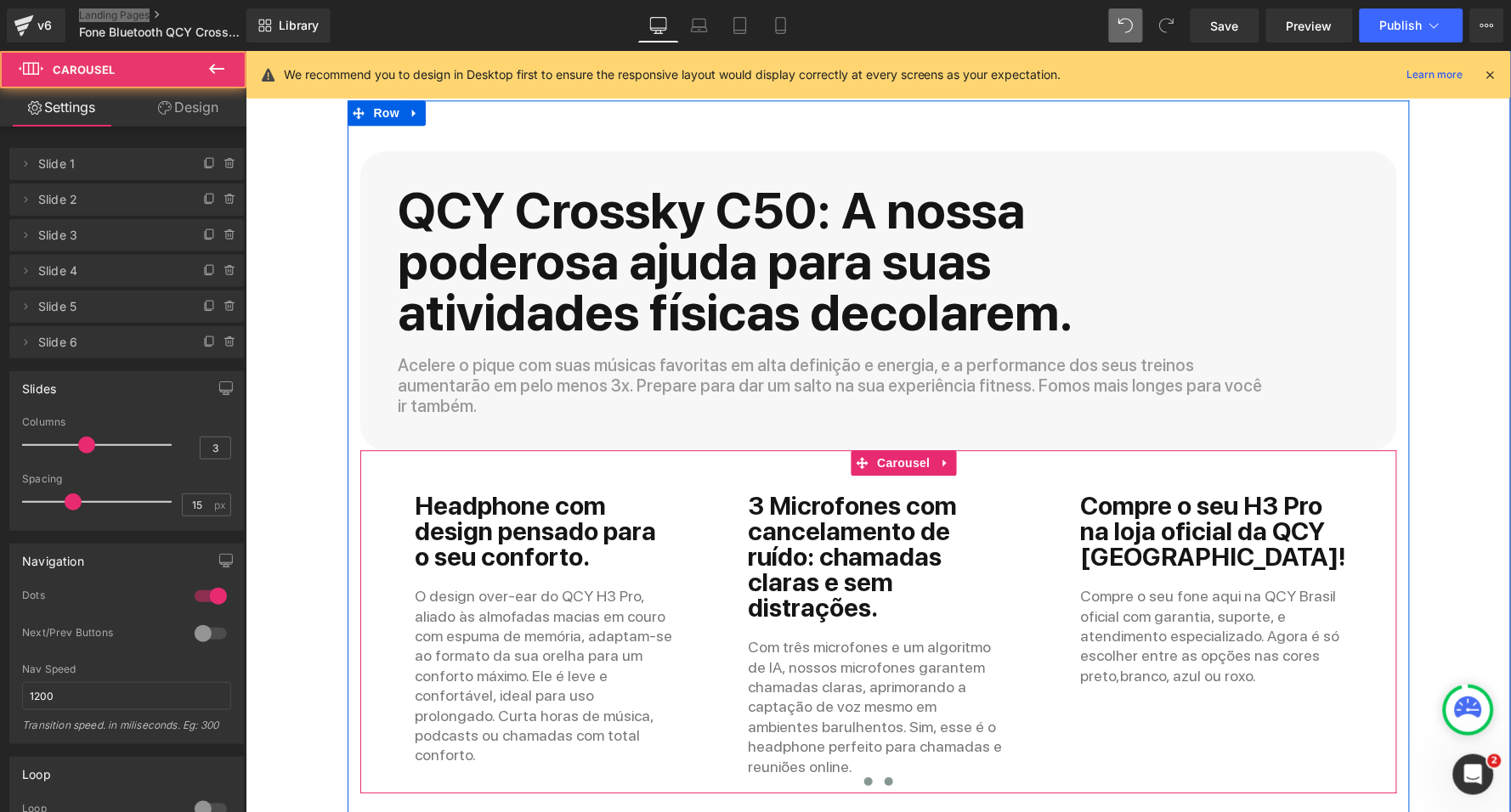
click at [870, 772] on button at bounding box center [868, 780] width 21 height 17
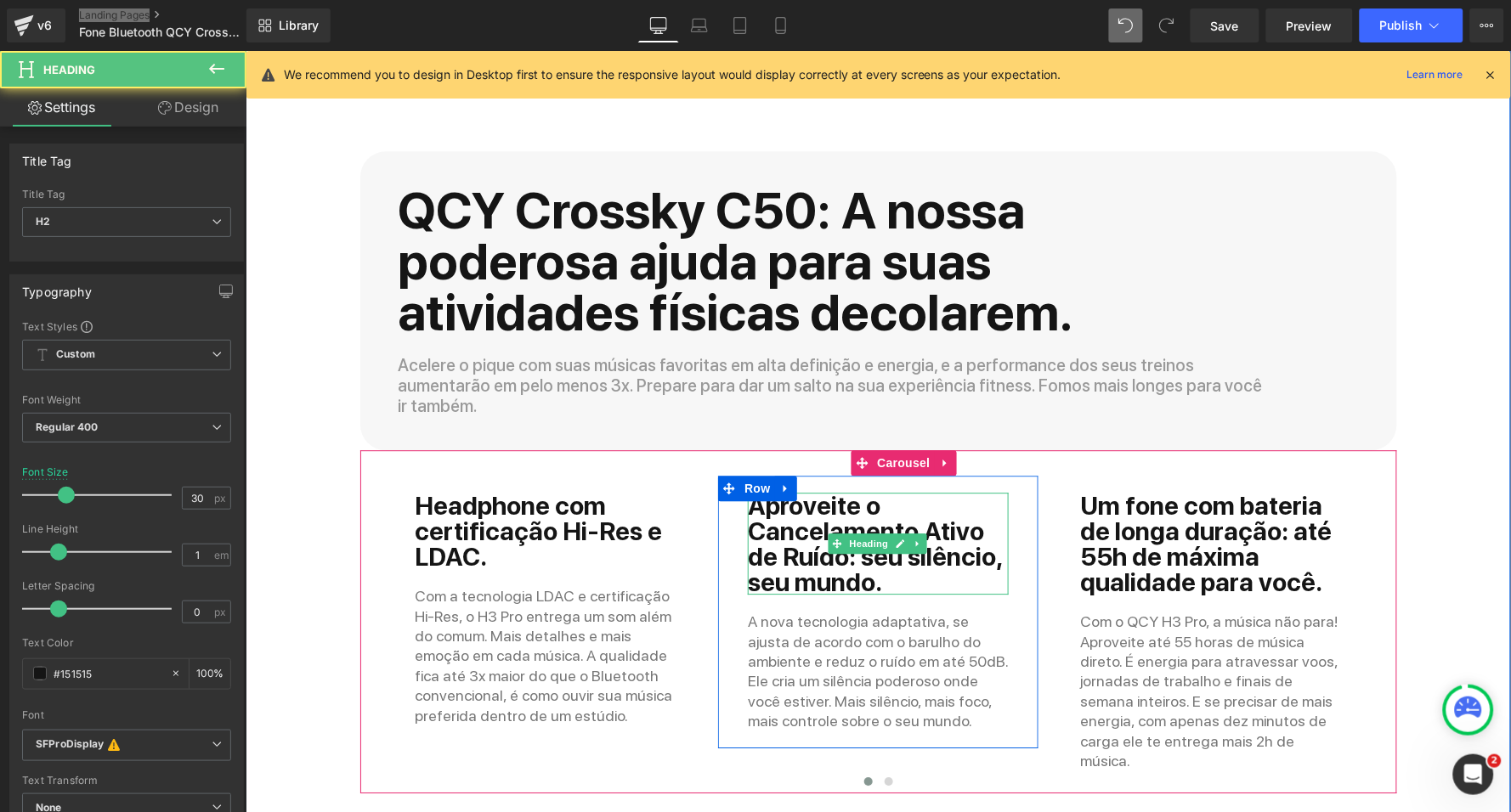
click at [807, 490] on b "Aproveite o Cancelamento Ativo de Ruído: seu silêncio, seu mundo." at bounding box center [872, 543] width 253 height 107
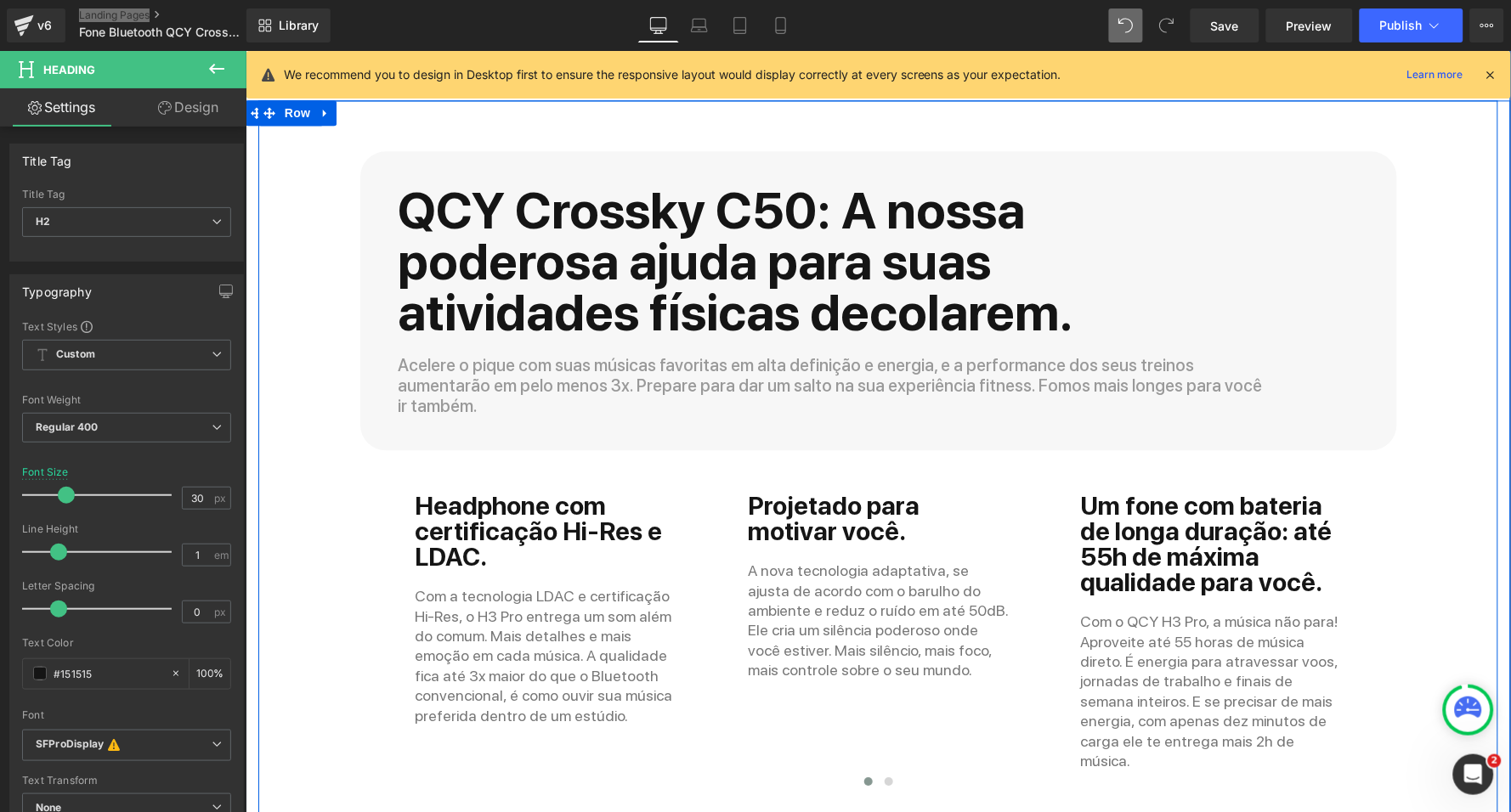
click at [297, 555] on div "QCY Crossky C50: A nossa poderosa ajuda para suas atividades físicas decolarem.…" at bounding box center [877, 606] width 1265 height 1014
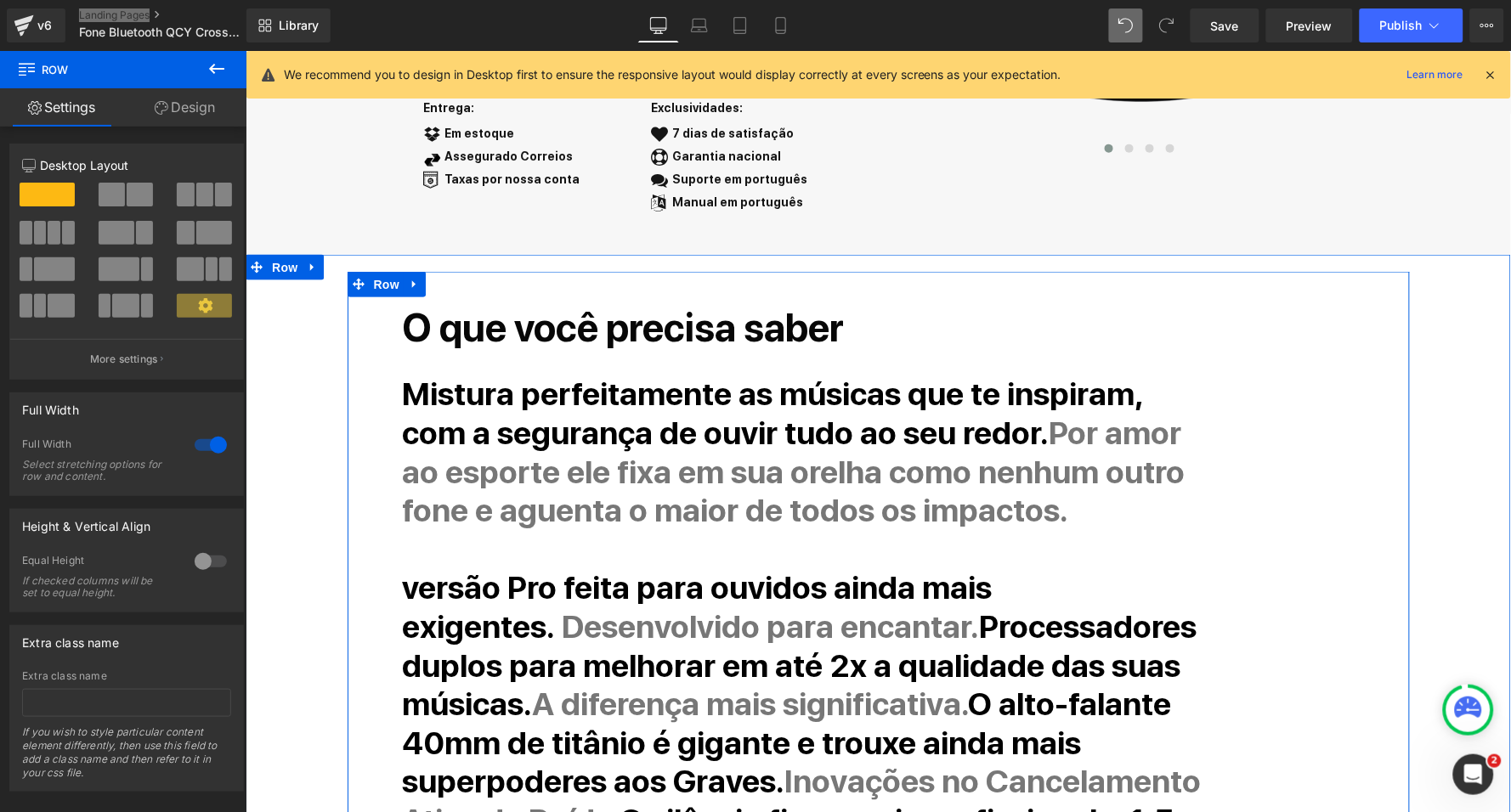
scroll to position [582, 0]
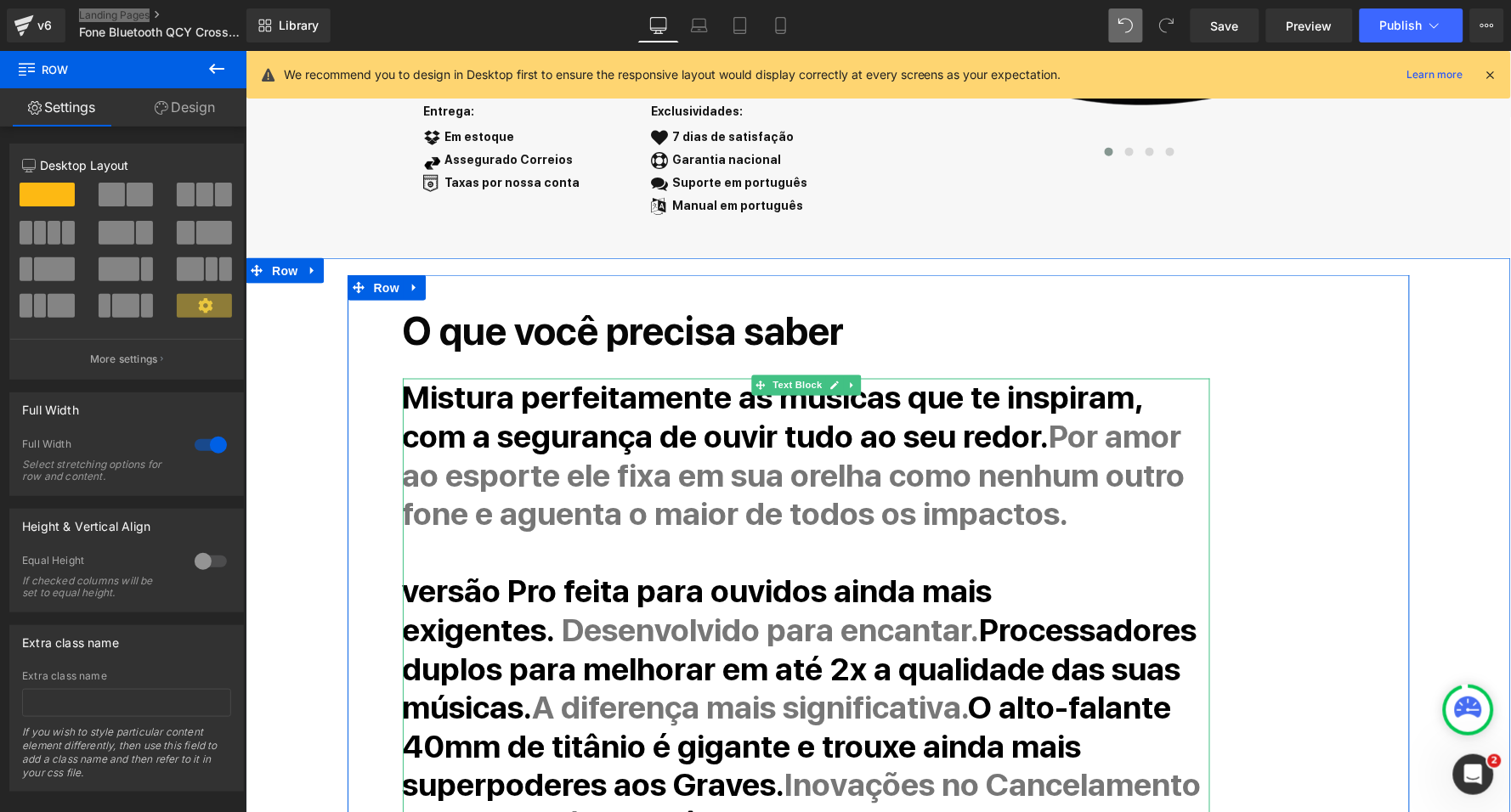
click at [449, 383] on strong "Mistura perfeitamente as músicas que te inspiram, com a segurança de ouvir tudo…" at bounding box center [771, 416] width 740 height 77
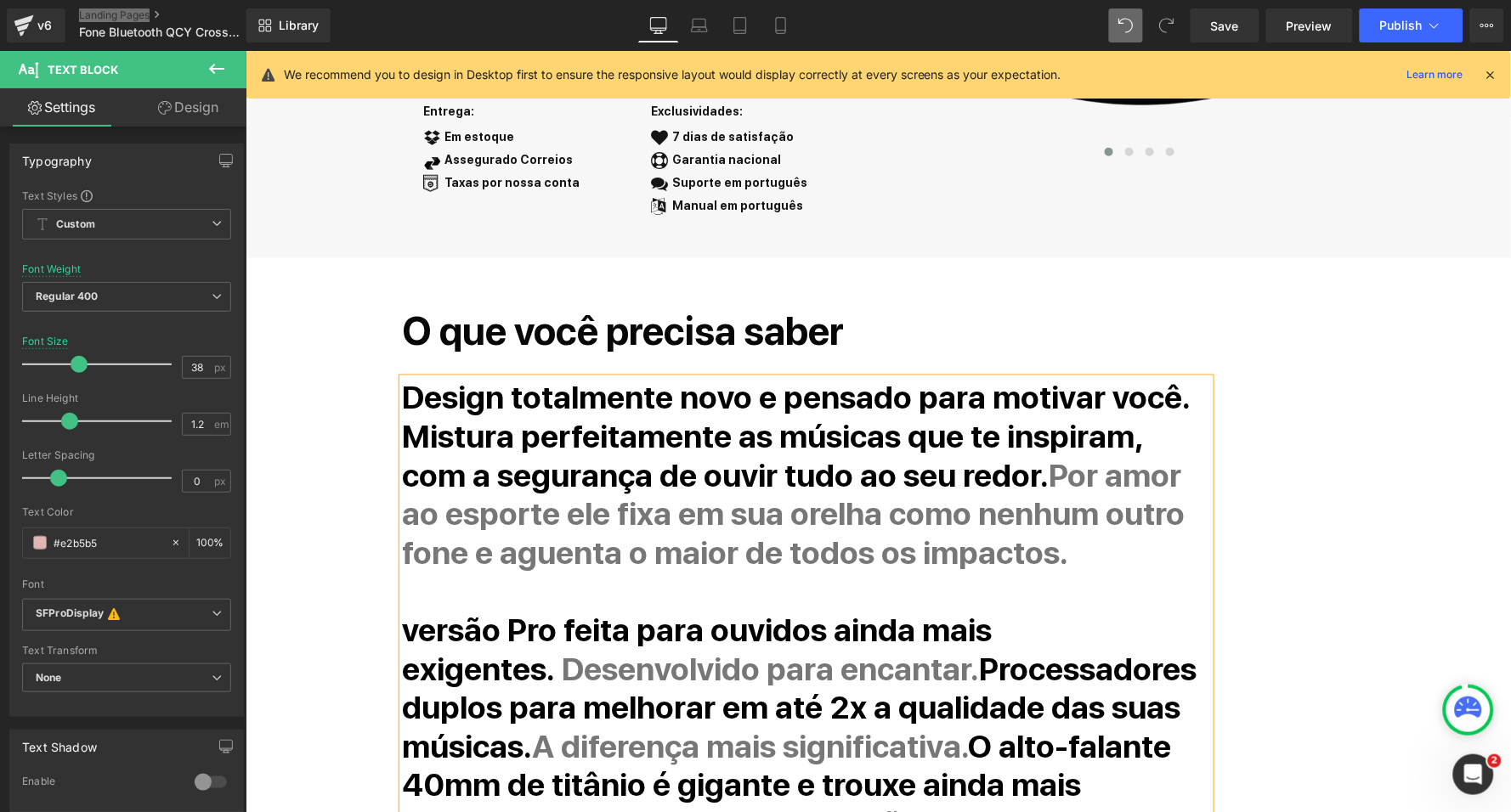
click at [1319, 397] on div "O que você precisa saber Heading Design totalmente novo e pensado para motivar …" at bounding box center [856, 707] width 935 height 815
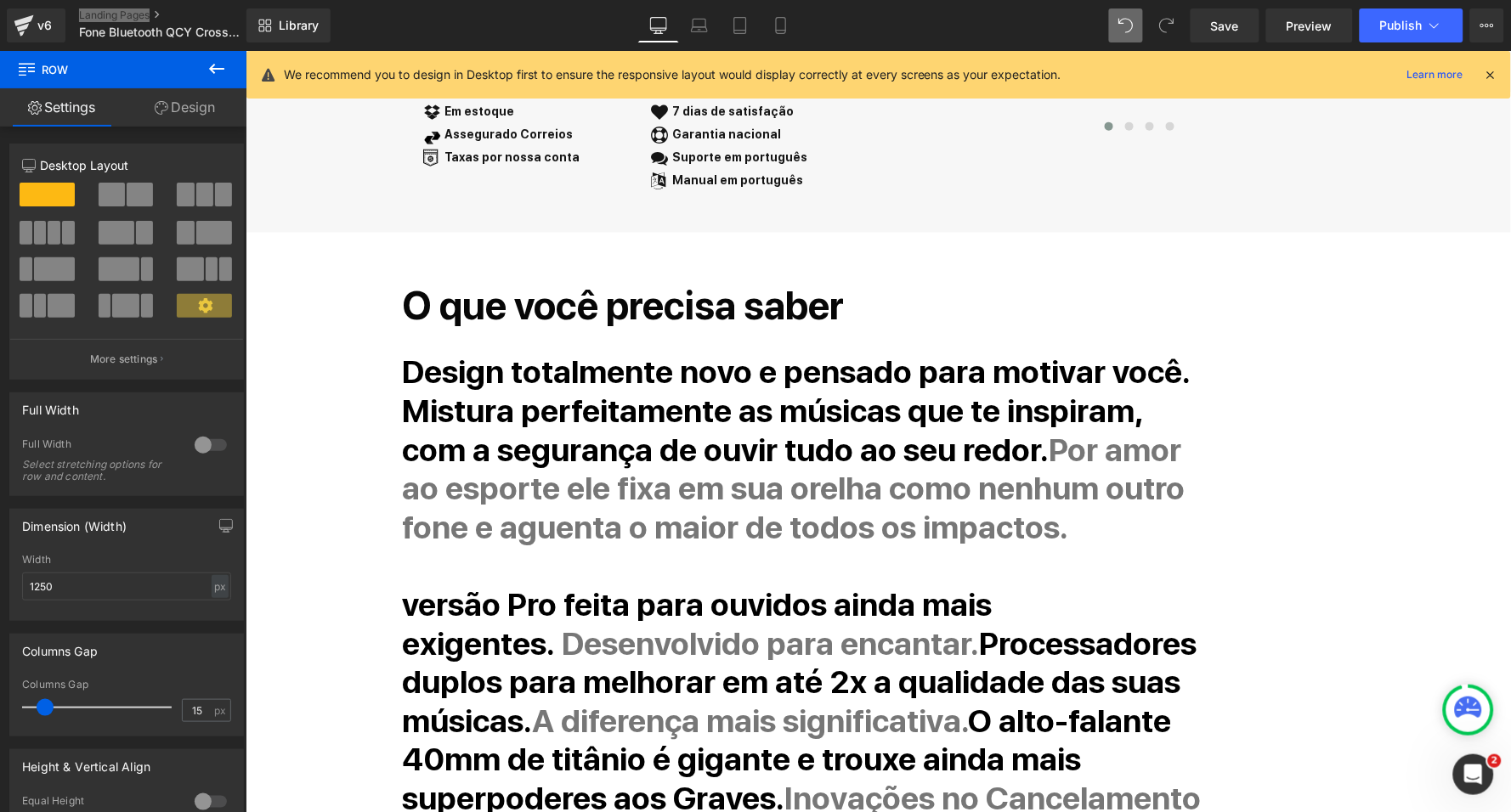
scroll to position [603, 0]
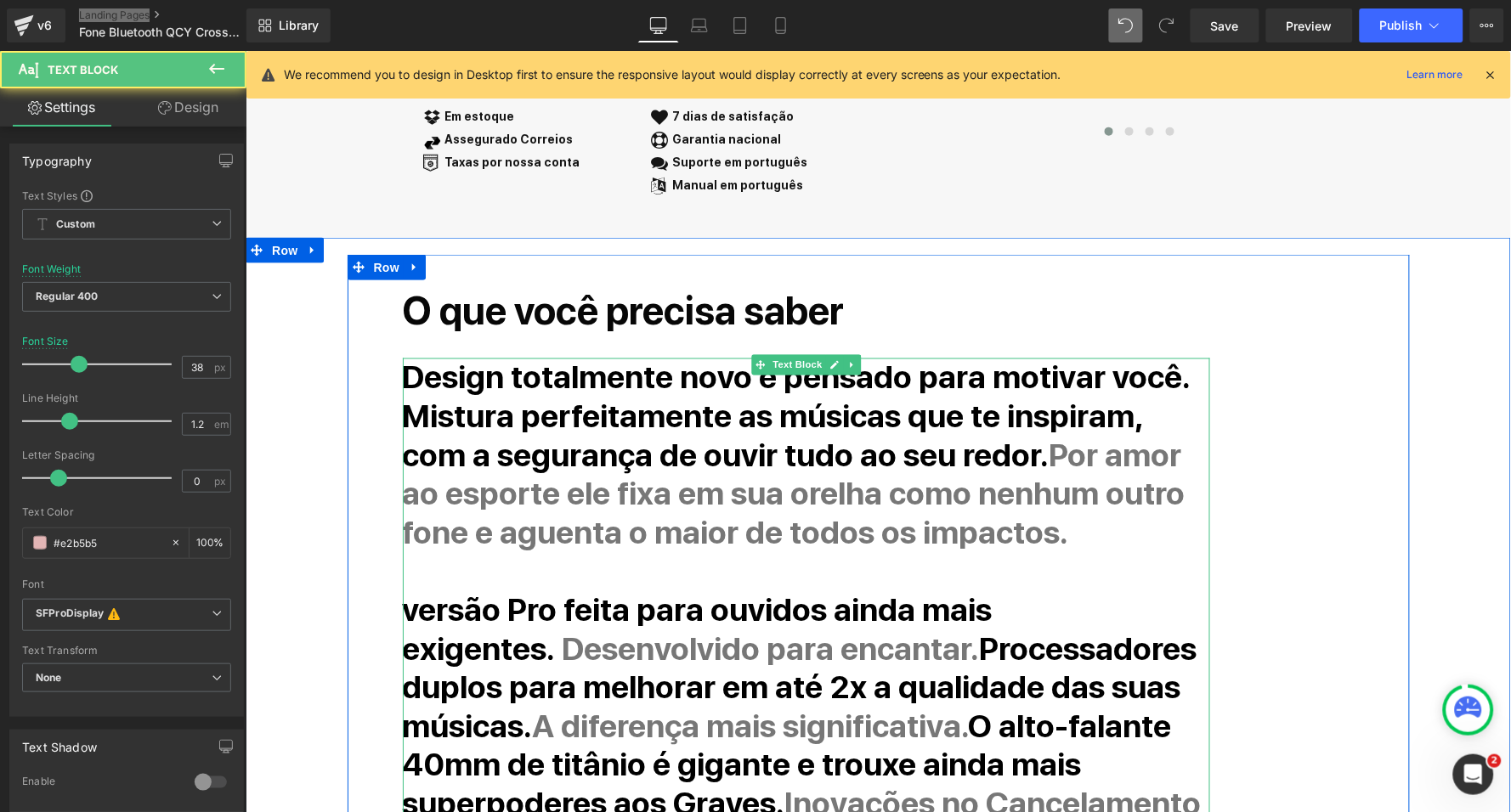
drag, startPoint x: 974, startPoint y: 436, endPoint x: 993, endPoint y: 520, distance: 86.1
click at [993, 520] on p "Design totalmente novo e pensado para motivar você. Mistura perfeitamente as mú…" at bounding box center [805, 454] width 807 height 193
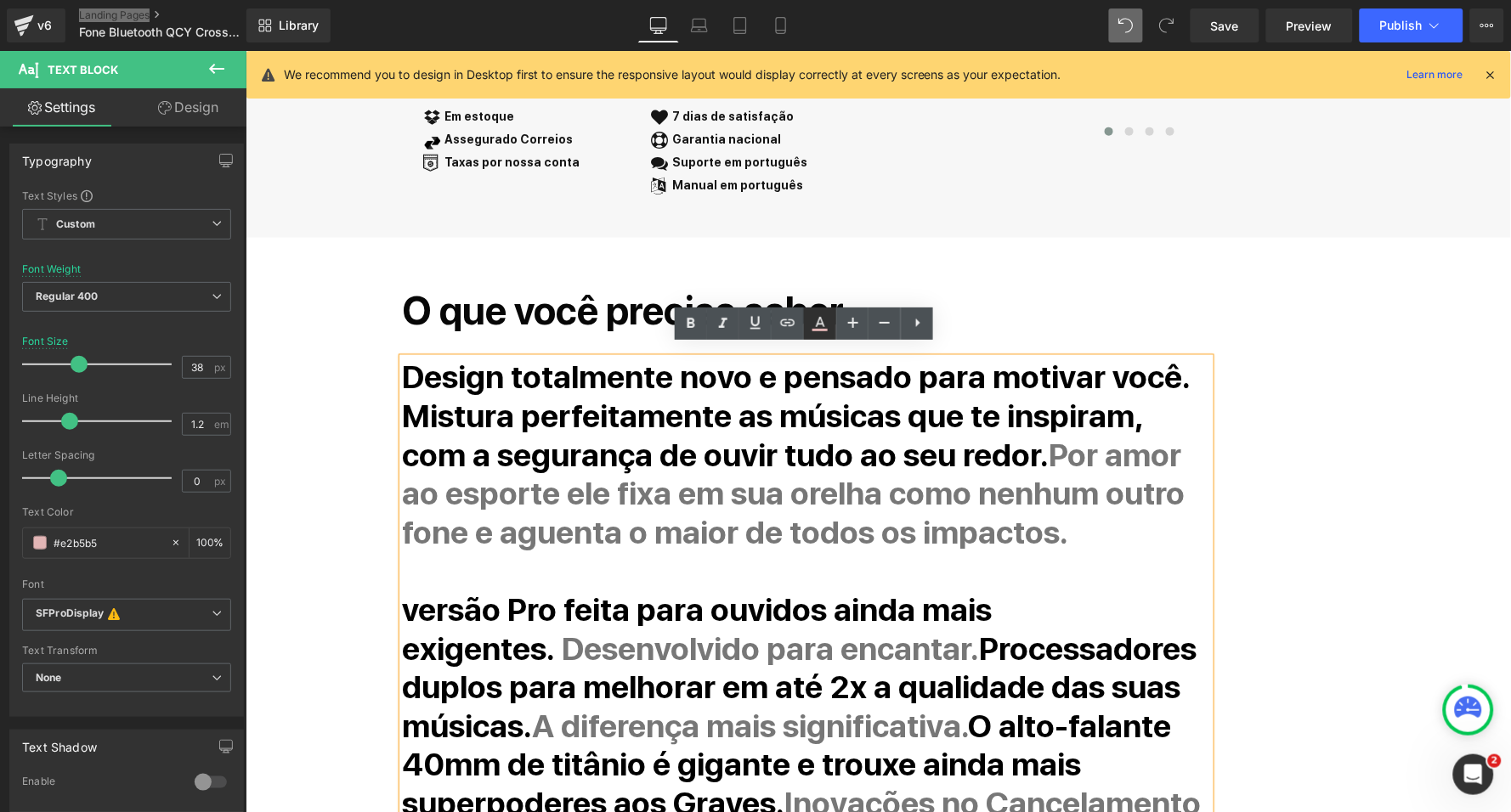
click at [820, 330] on icon at bounding box center [820, 323] width 21 height 21
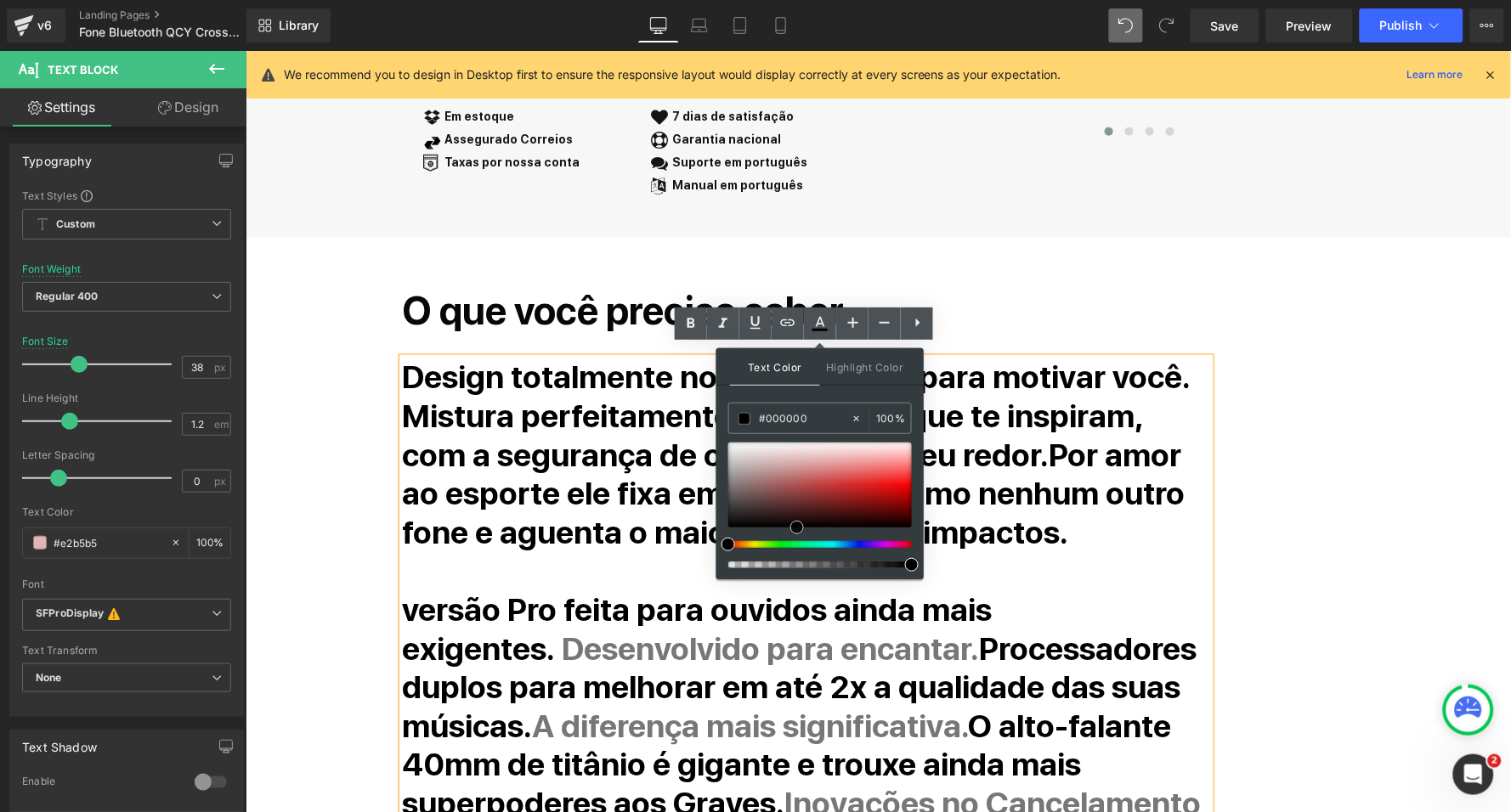
drag, startPoint x: 789, startPoint y: 485, endPoint x: 797, endPoint y: 538, distance: 53.6
click at [797, 538] on div at bounding box center [819, 505] width 183 height 126
click at [984, 436] on strong "Por amor ao esporte ele fixa em sua orelha como nenhum outro fone e aguenta o m…" at bounding box center [792, 494] width 782 height 116
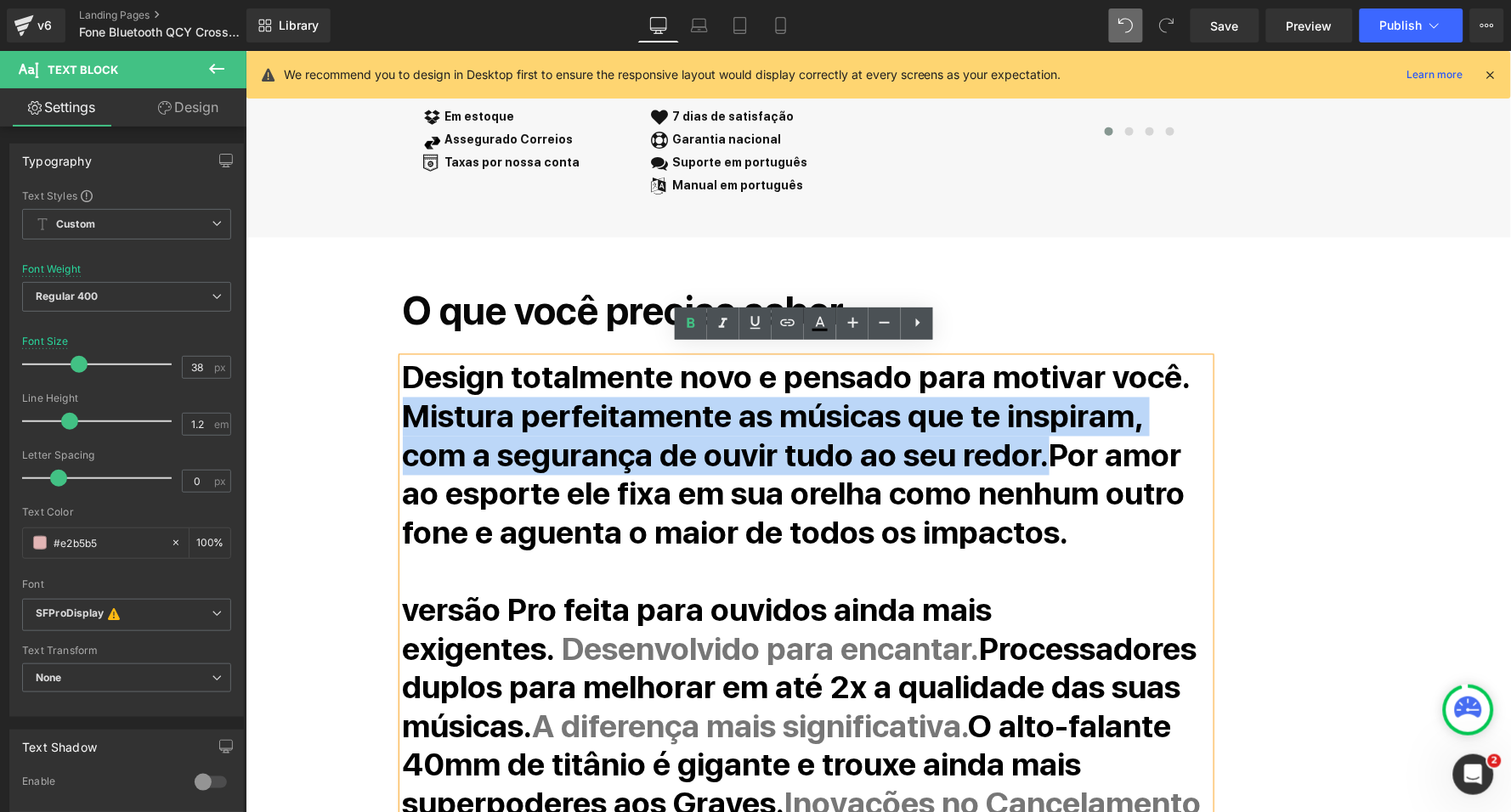
drag, startPoint x: 966, startPoint y: 442, endPoint x: 404, endPoint y: 410, distance: 562.9
click at [404, 410] on strong "Design totalmente novo e pensado para motivar você. Mistura perfeitamente as mú…" at bounding box center [795, 415] width 787 height 116
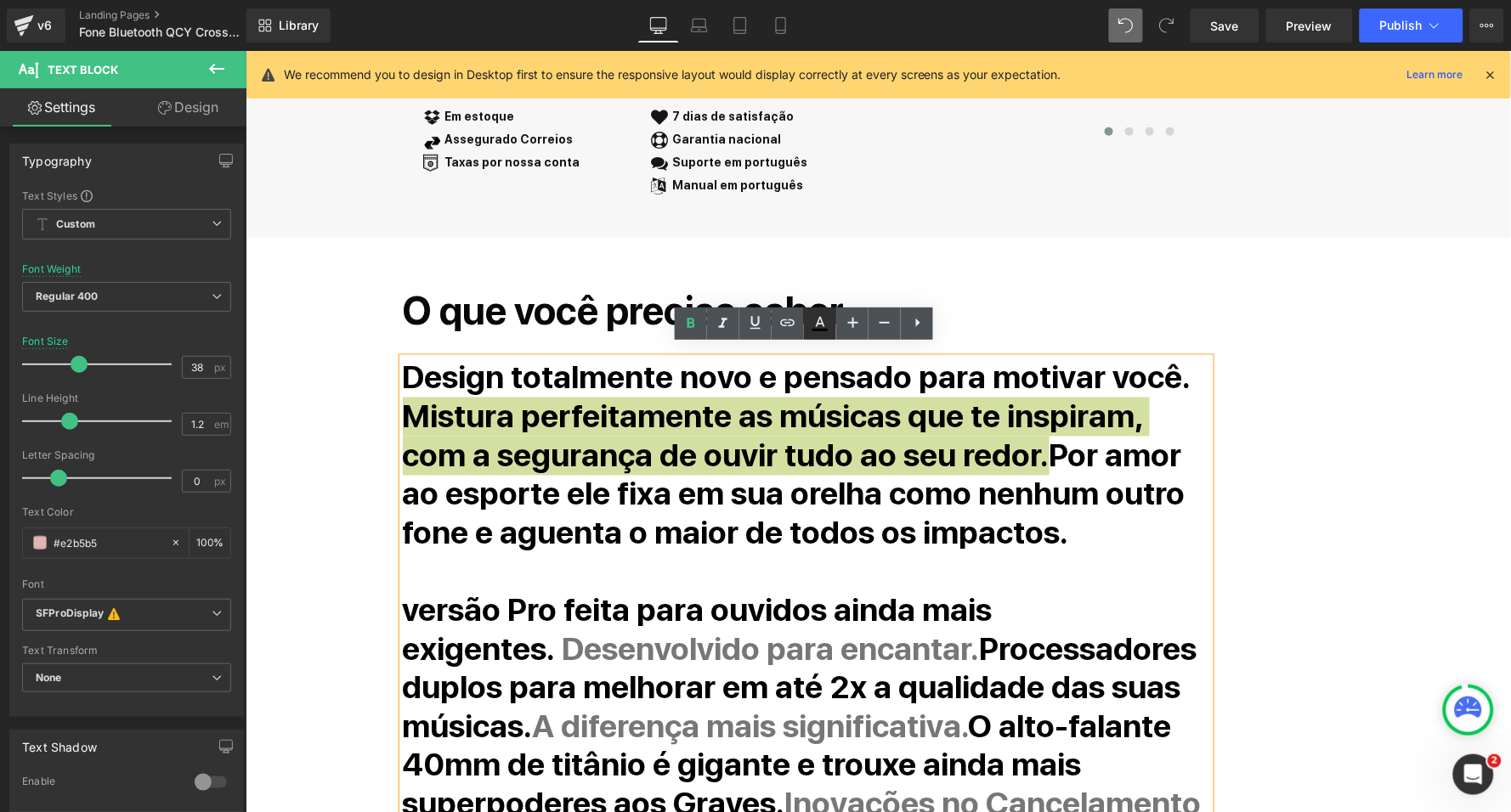
click at [822, 320] on icon at bounding box center [820, 322] width 9 height 10
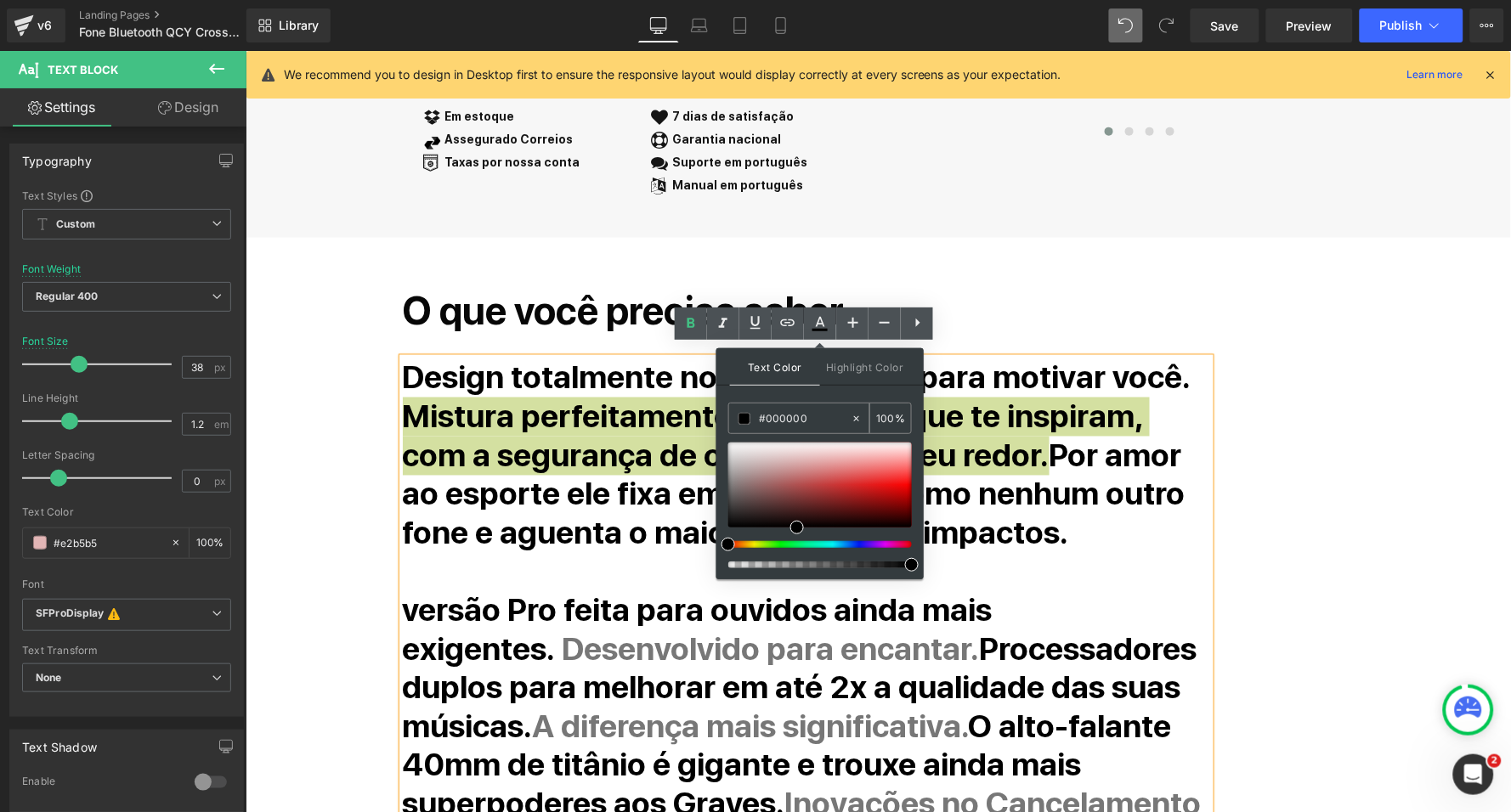
click at [785, 417] on input "#333333" at bounding box center [804, 418] width 92 height 19
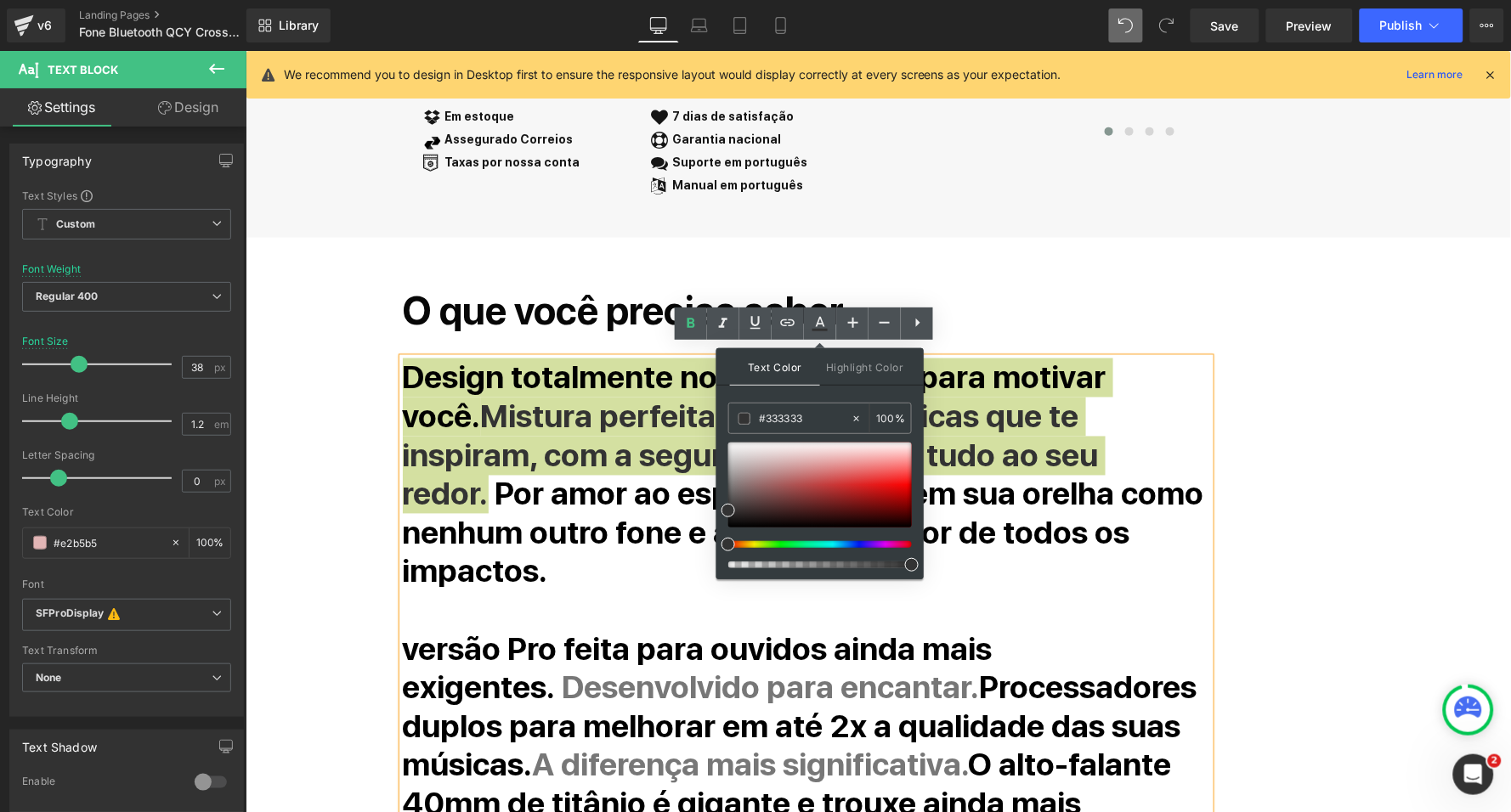
click at [828, 397] on div "Text Color Highlight Color #333333 #333333 100 % none 0 %" at bounding box center [819, 463] width 207 height 231
click at [783, 415] on input "#333333" at bounding box center [804, 418] width 92 height 19
click at [818, 393] on div "Text Color Highlight Color #333333 #777777 100 % none 0 %" at bounding box center [819, 463] width 207 height 231
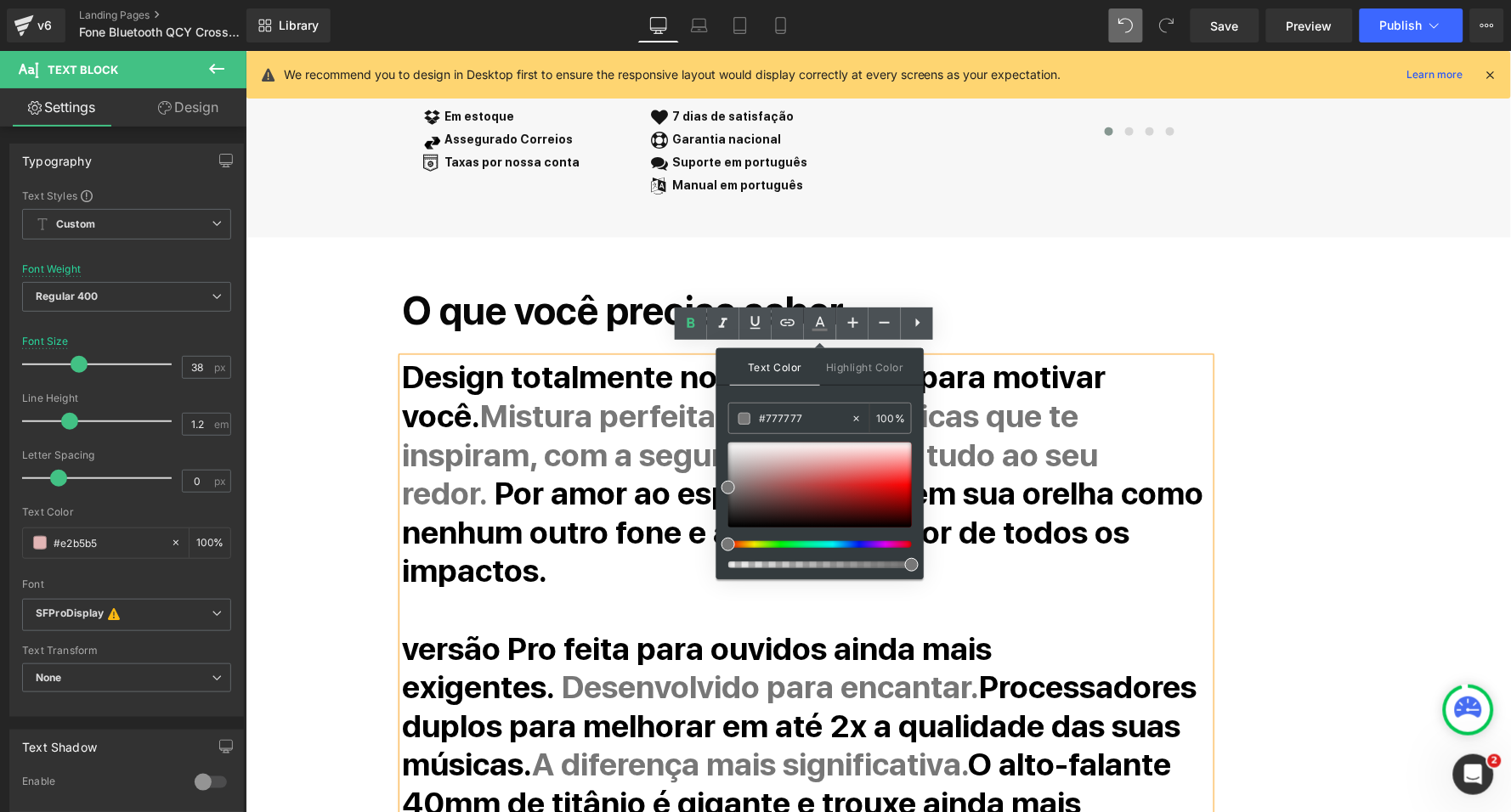
click at [994, 397] on strong "Mistura perfeitamente as músicas que te inspiram, com a segurança de ouvir tudo…" at bounding box center [750, 454] width 696 height 116
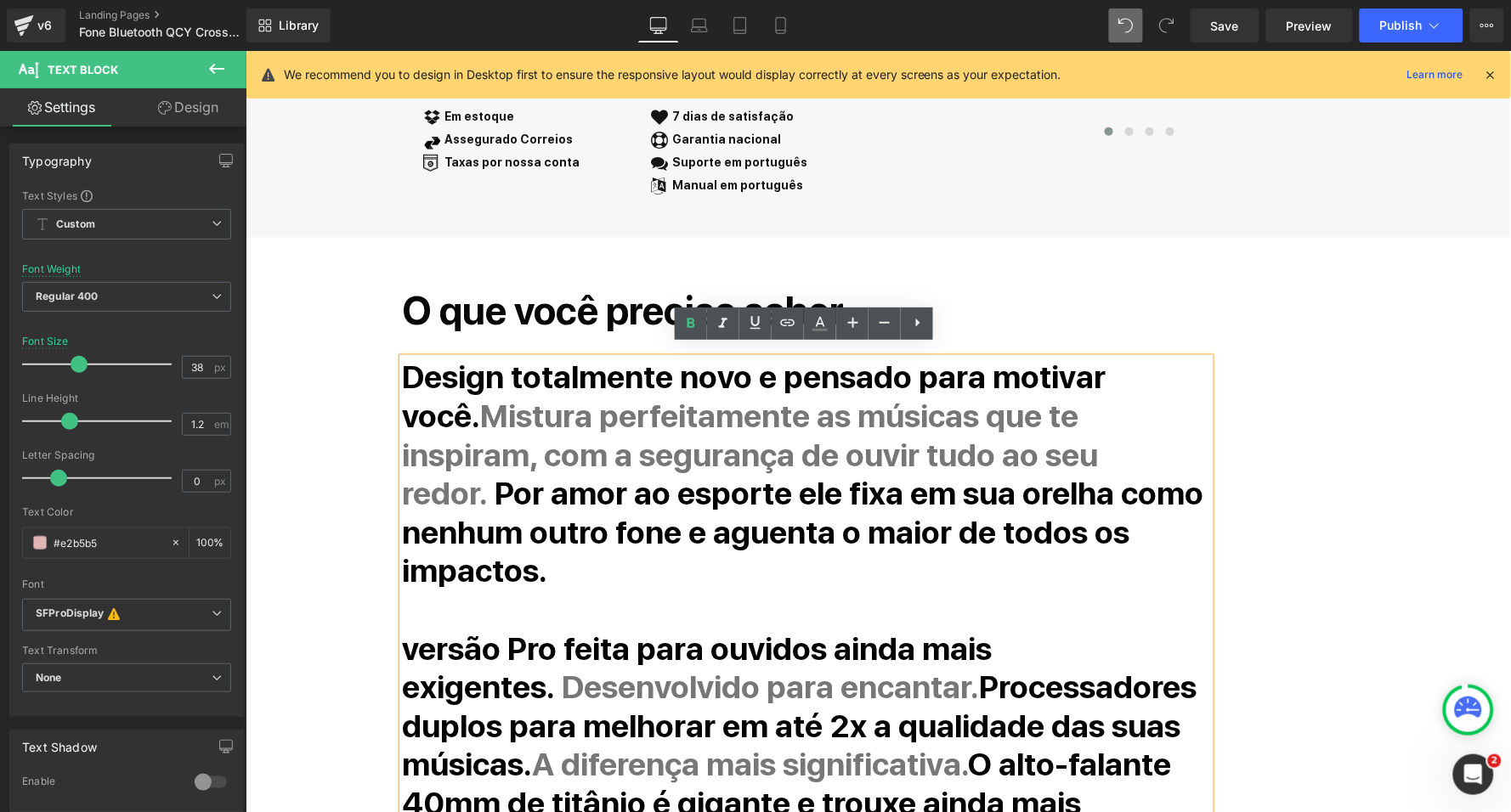
click at [914, 591] on p at bounding box center [805, 610] width 807 height 39
click at [1263, 506] on div "O que você precisa saber Heading Design totalmente novo e pensado para motivar …" at bounding box center [856, 706] width 935 height 854
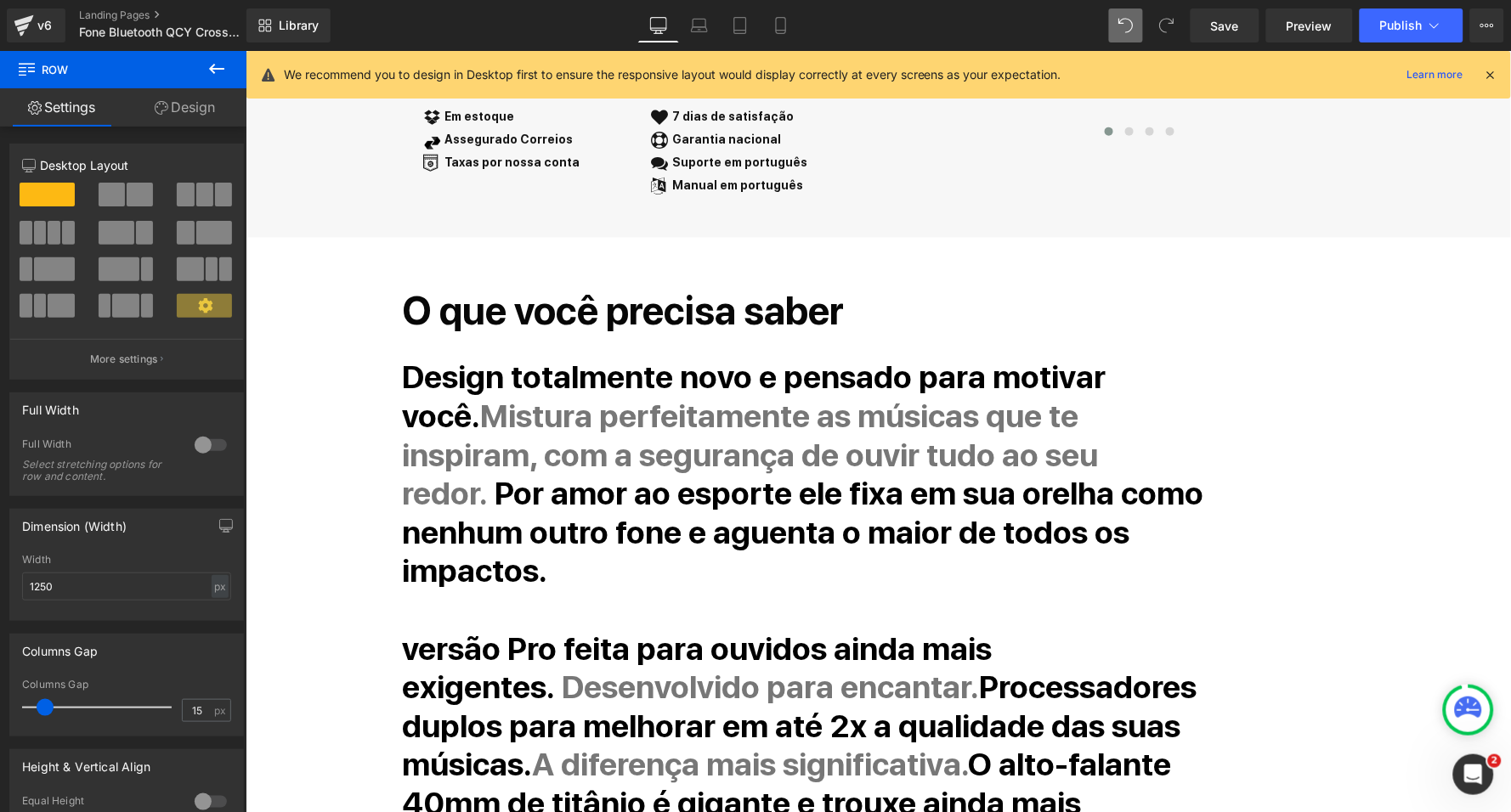
scroll to position [698, 0]
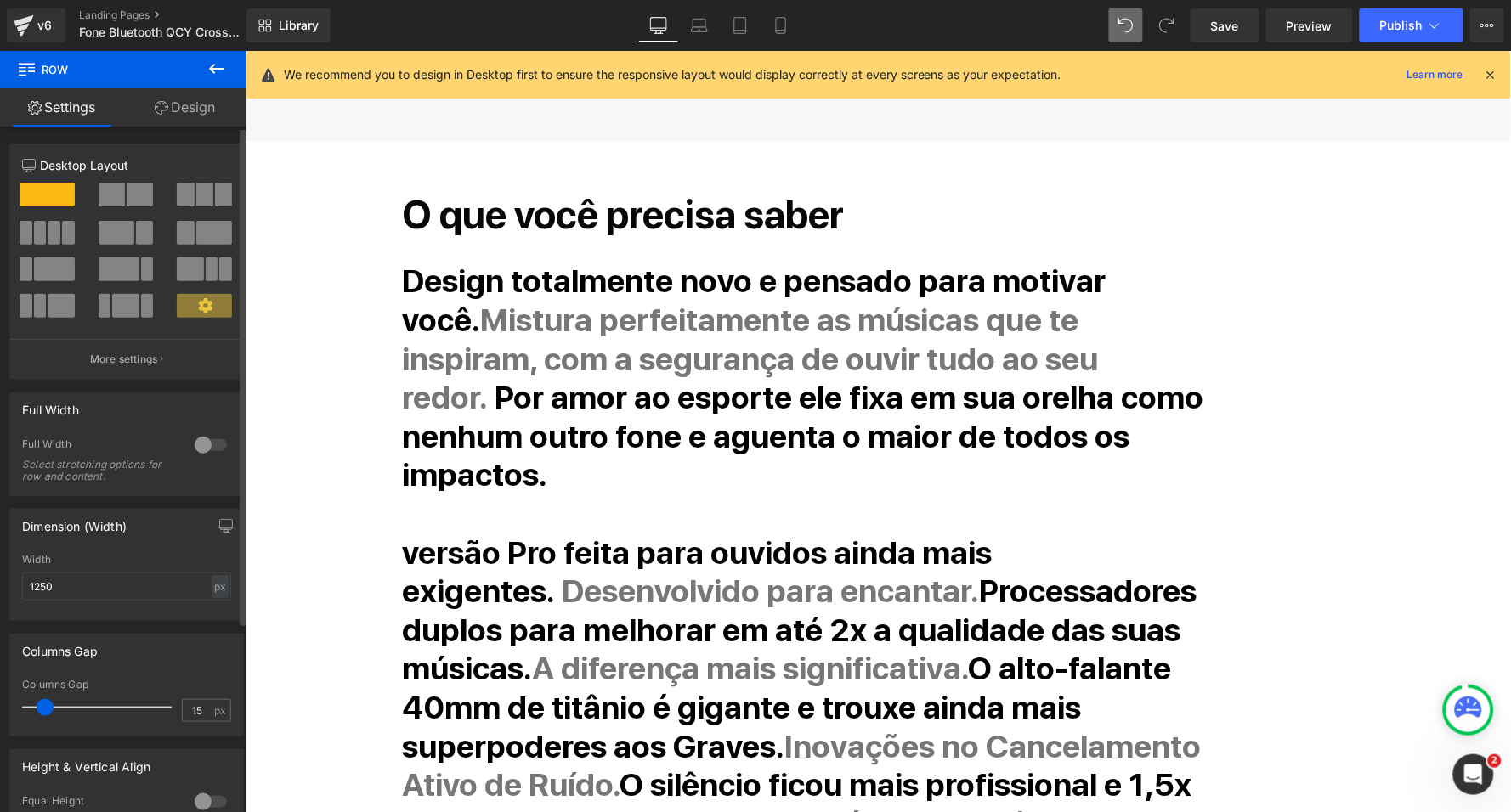
click at [601, 393] on strong "Por amor ao esporte ele fixa em sua orelha como nenhum outro fone e aguenta o m…" at bounding box center [802, 435] width 801 height 116
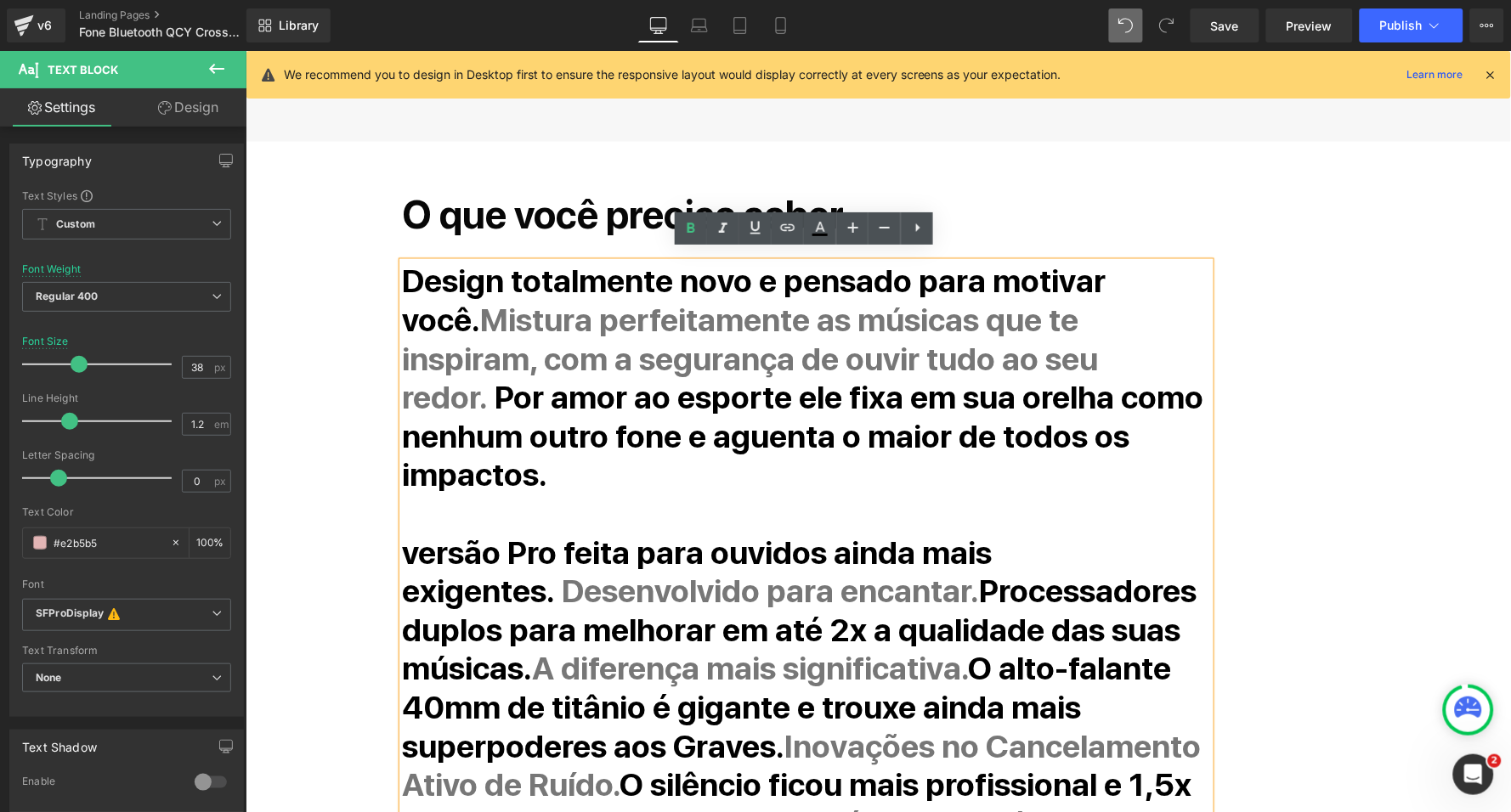
click at [523, 379] on strong "Por amor ao esporte ele fixa em sua orelha como nenhum outro fone e aguenta o m…" at bounding box center [802, 435] width 801 height 116
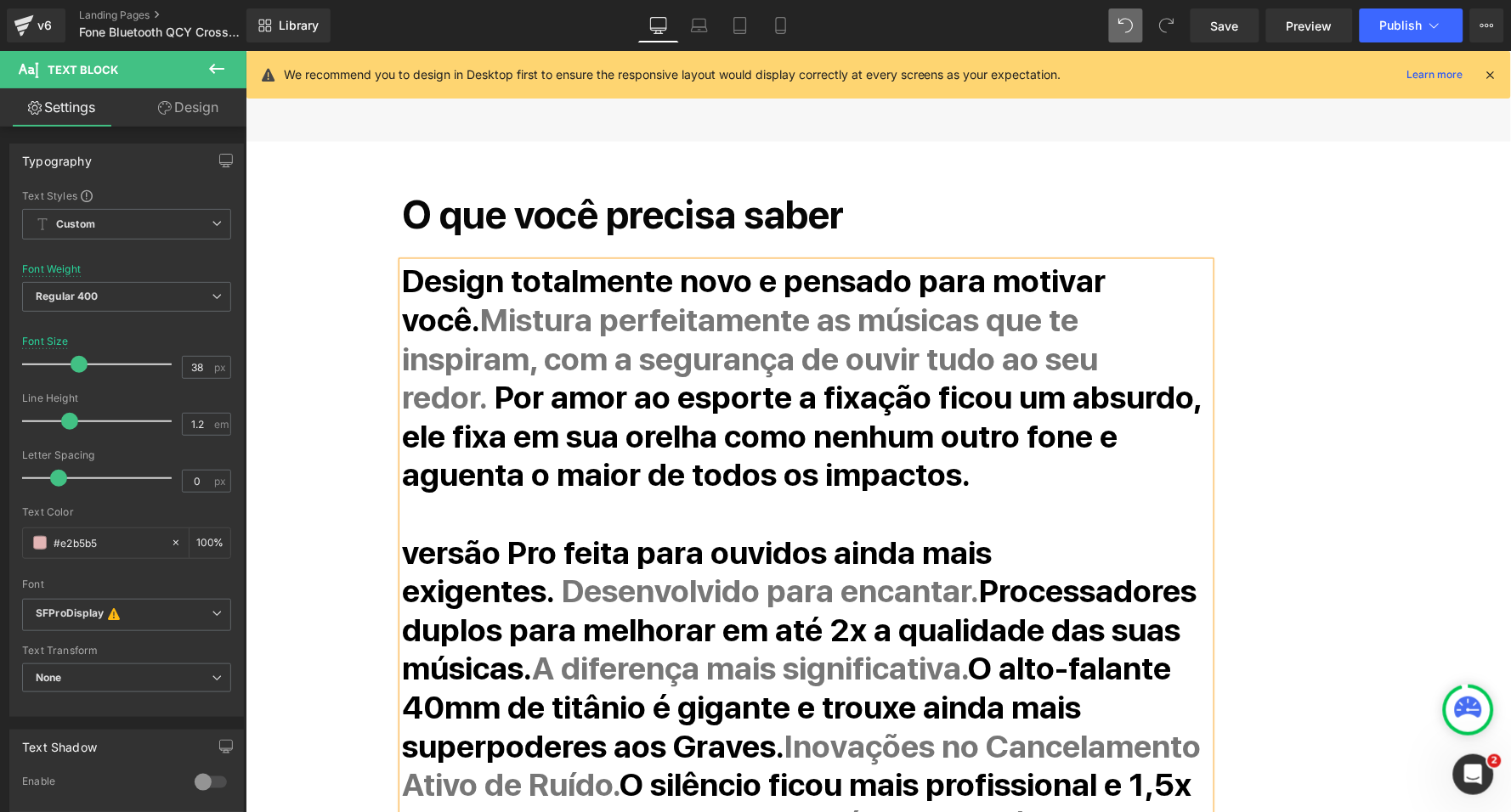
click at [586, 417] on strong "Por amor ao esporte a fixação ficou um absurdo, ele fixa em sua orelha como nen…" at bounding box center [801, 435] width 799 height 116
click at [923, 383] on strong "Por amor ao esporte a fixação ficou um absurdo, ele fixa em sua orelha como em …" at bounding box center [801, 435] width 799 height 116
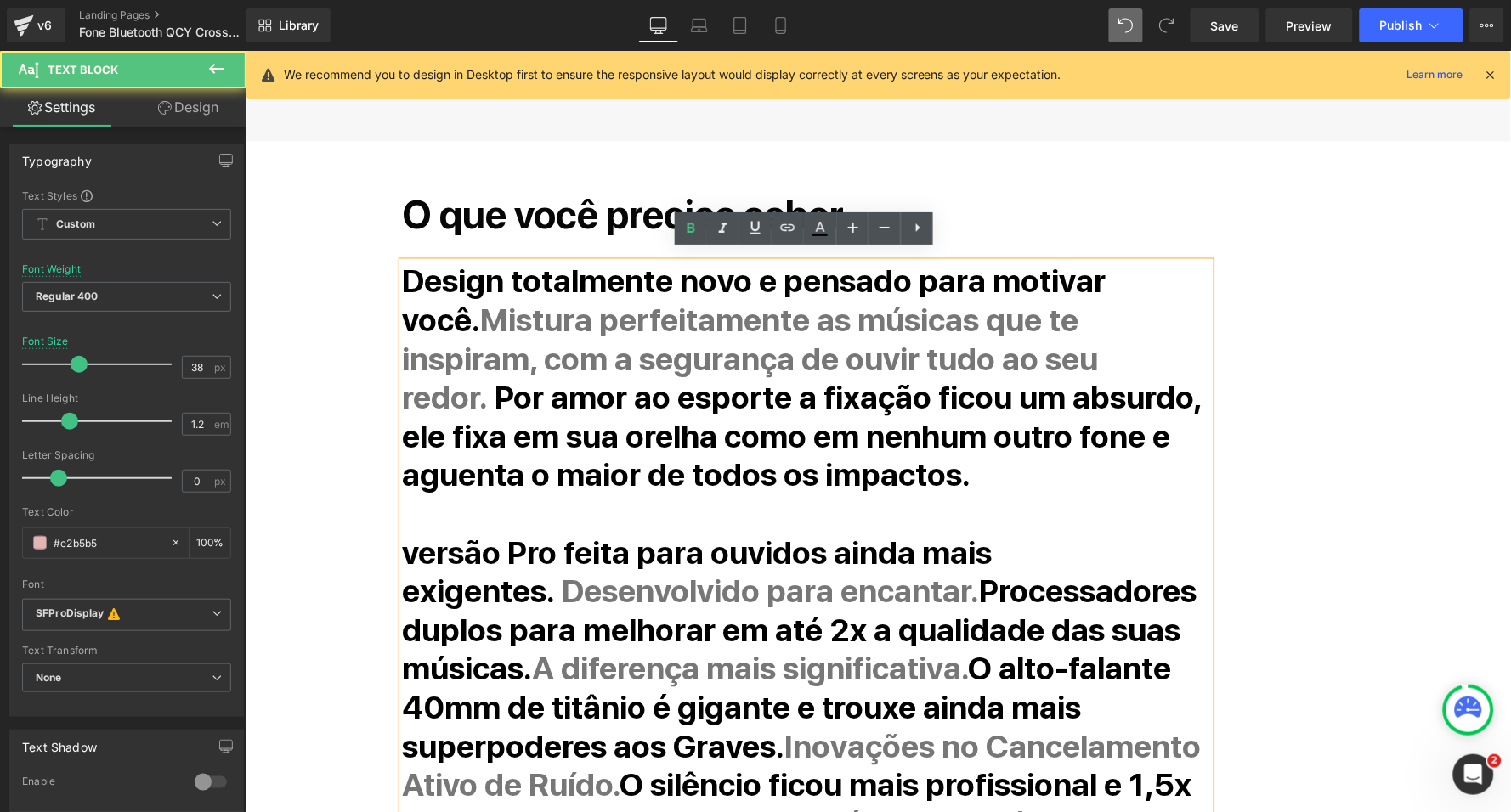
click at [972, 380] on strong "Por amor ao esporte a fixação ficou um absurdo, ele fixa em sua orelha como em …" at bounding box center [801, 435] width 799 height 116
click at [941, 424] on strong "Por amor ao esporte a fixação ficou um absurdo, ele fixa em sua orelha como em …" at bounding box center [801, 435] width 799 height 116
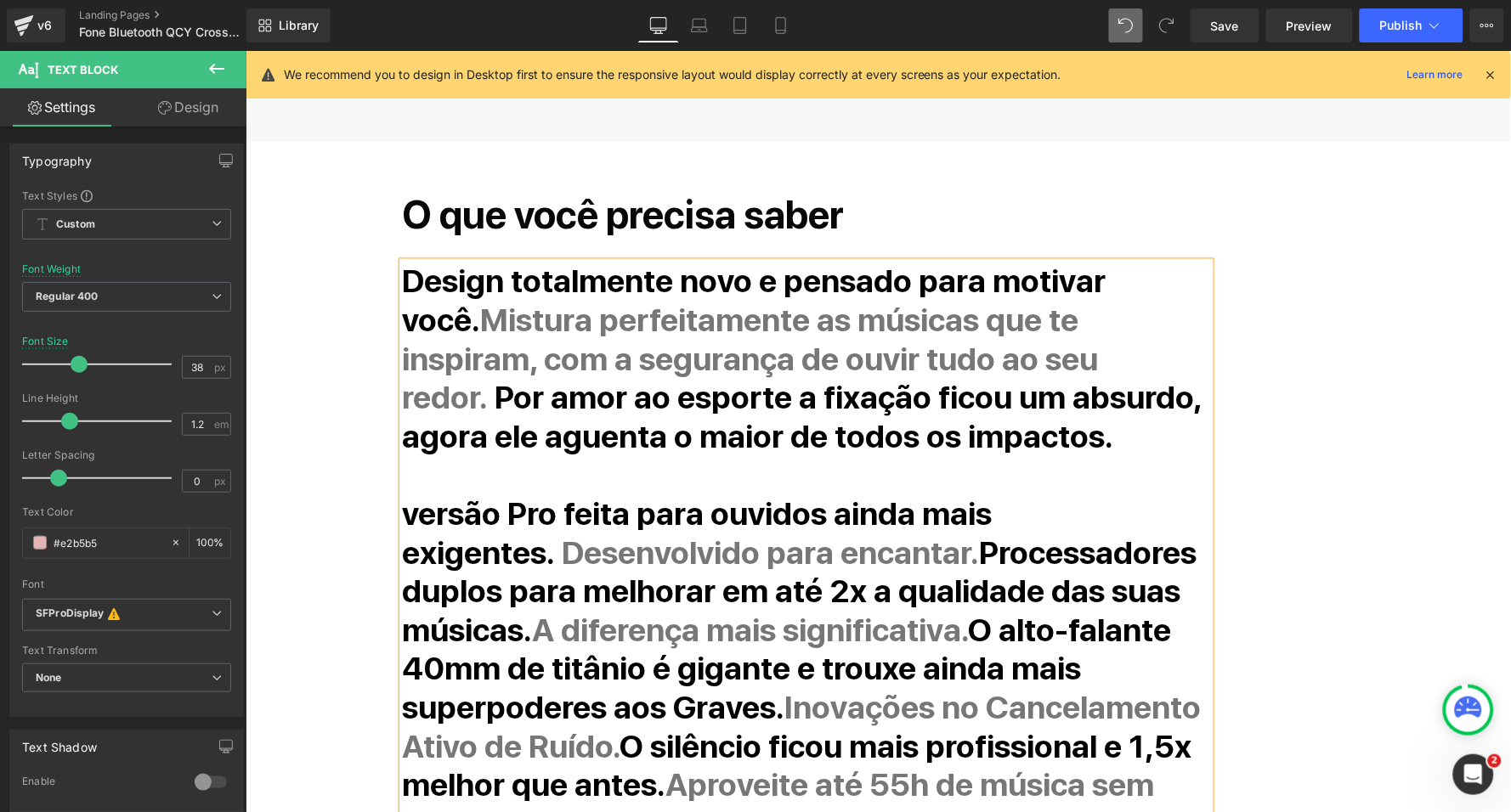
click at [350, 478] on div "O que você precisa saber Heading Design totalmente novo e pensado para motivar …" at bounding box center [877, 582] width 1062 height 849
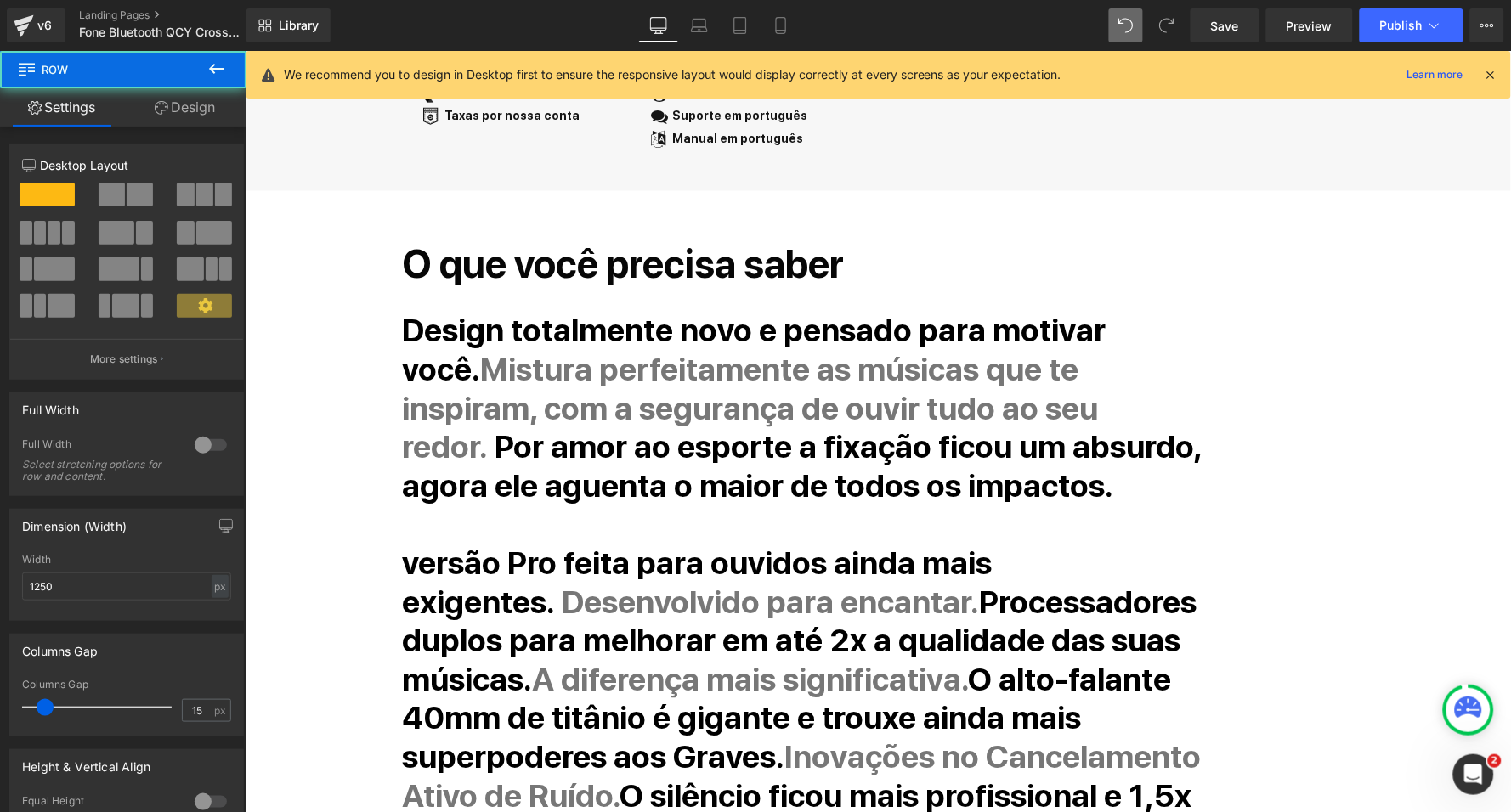
scroll to position [638, 0]
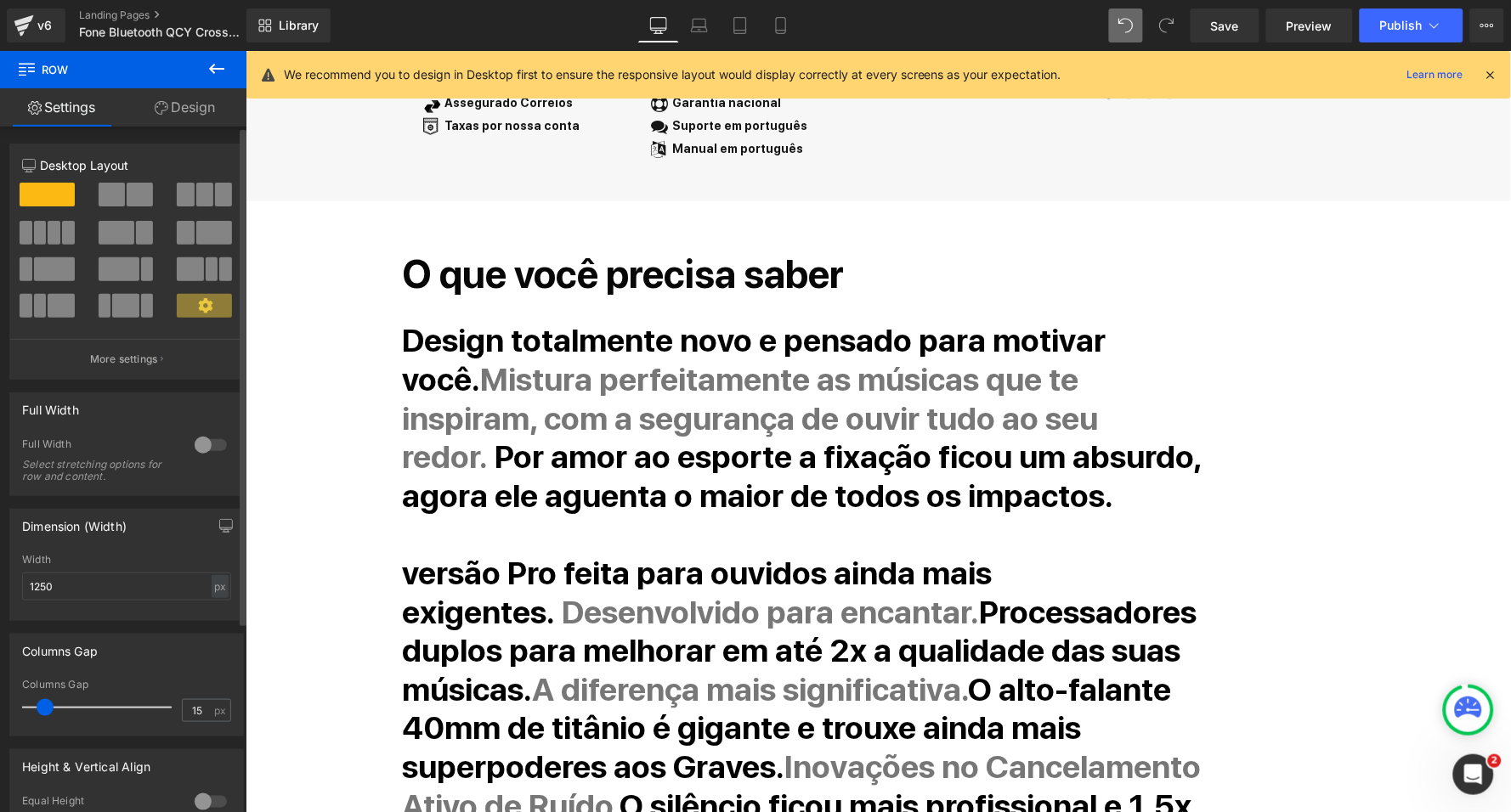
click at [764, 444] on strong "Por amor ao esporte a fixação ficou um absurdo, agora ele aguenta o maior de to…" at bounding box center [801, 476] width 799 height 77
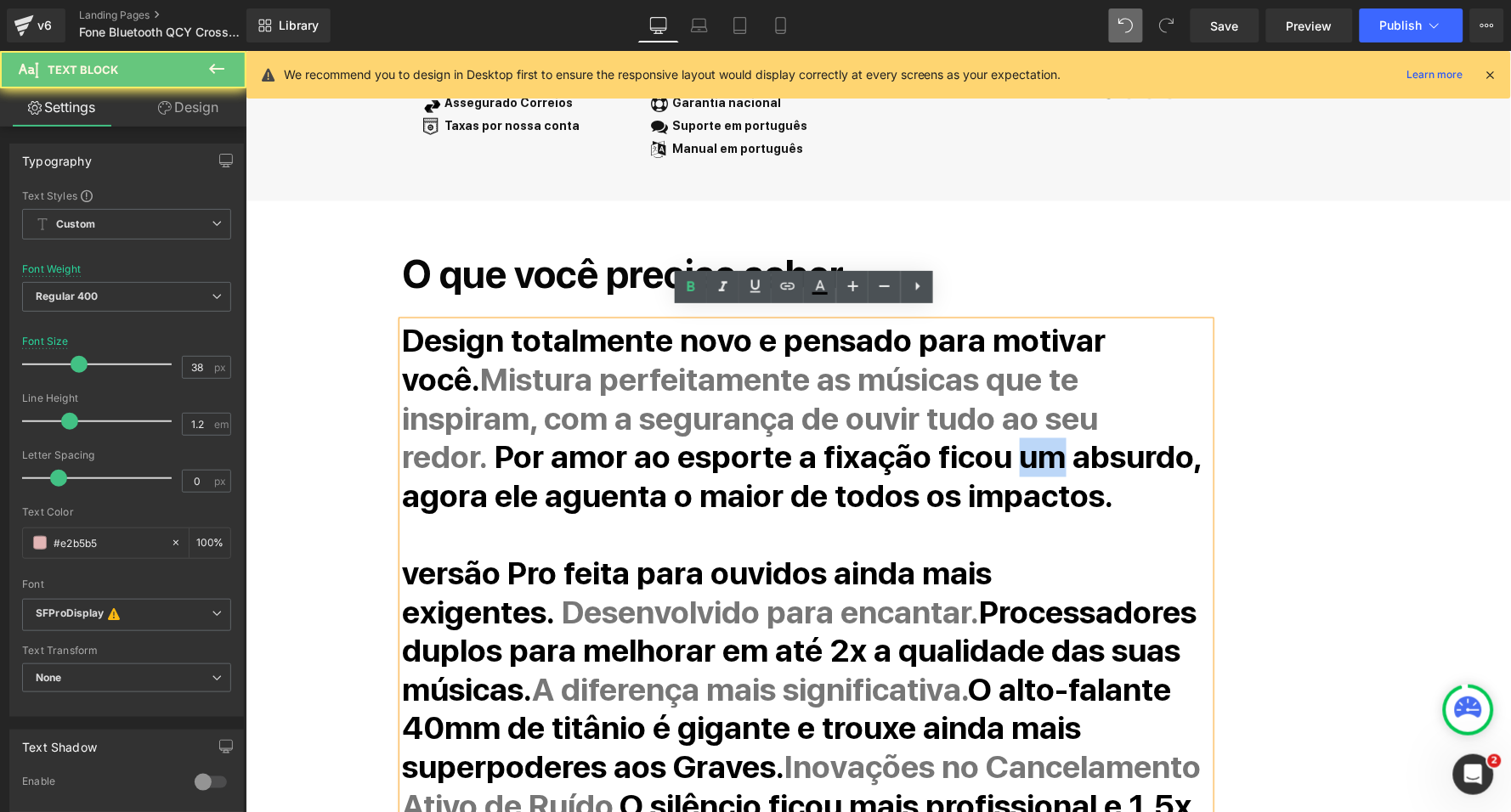
click at [764, 444] on strong "Por amor ao esporte a fixação ficou um absurdo, agora ele aguenta o maior de to…" at bounding box center [801, 476] width 799 height 77
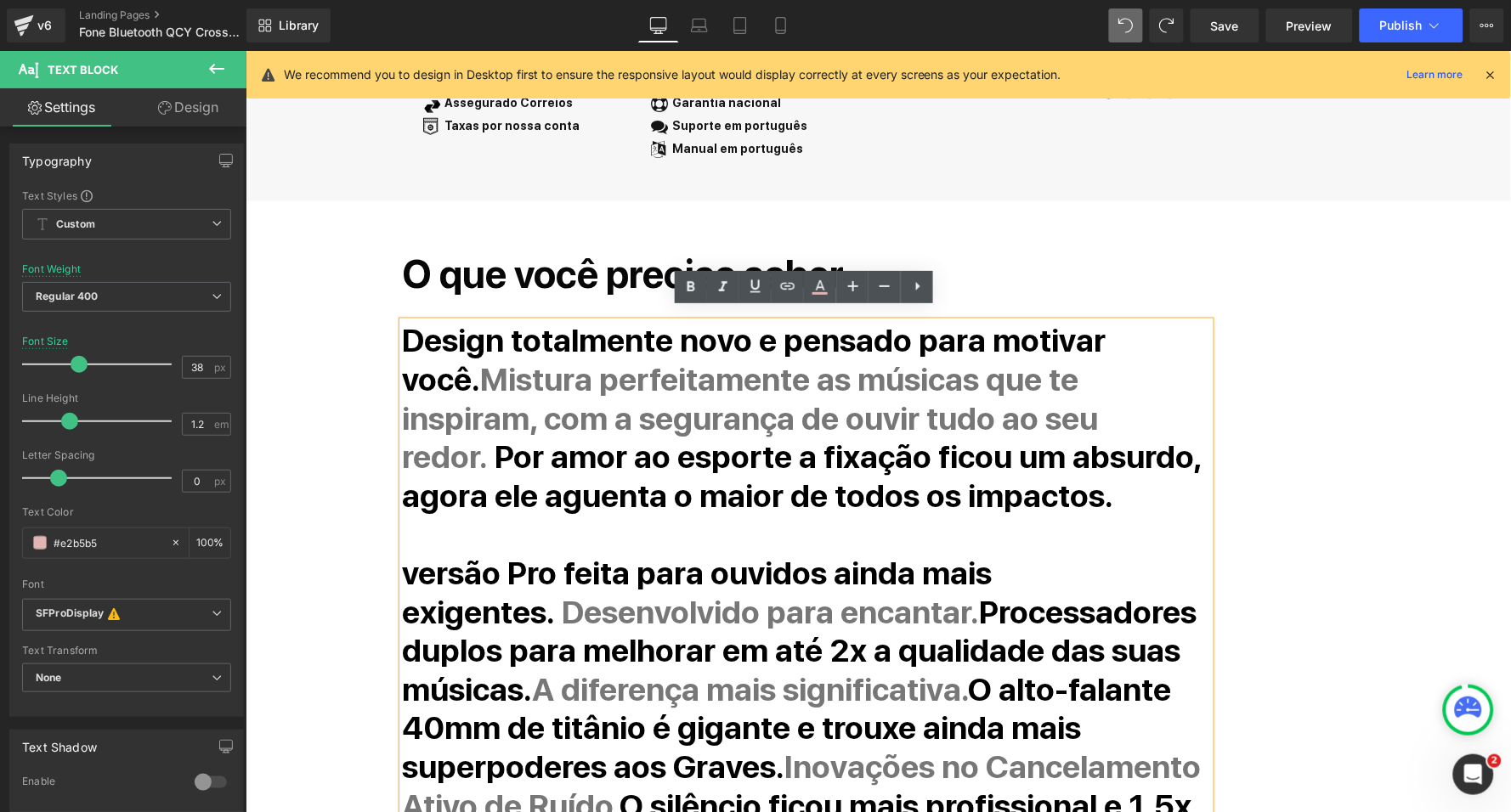
click at [764, 444] on strong "Por amor ao esporte a fixação ficou um absurdo, agora ele aguenta o maior de to…" at bounding box center [801, 476] width 799 height 77
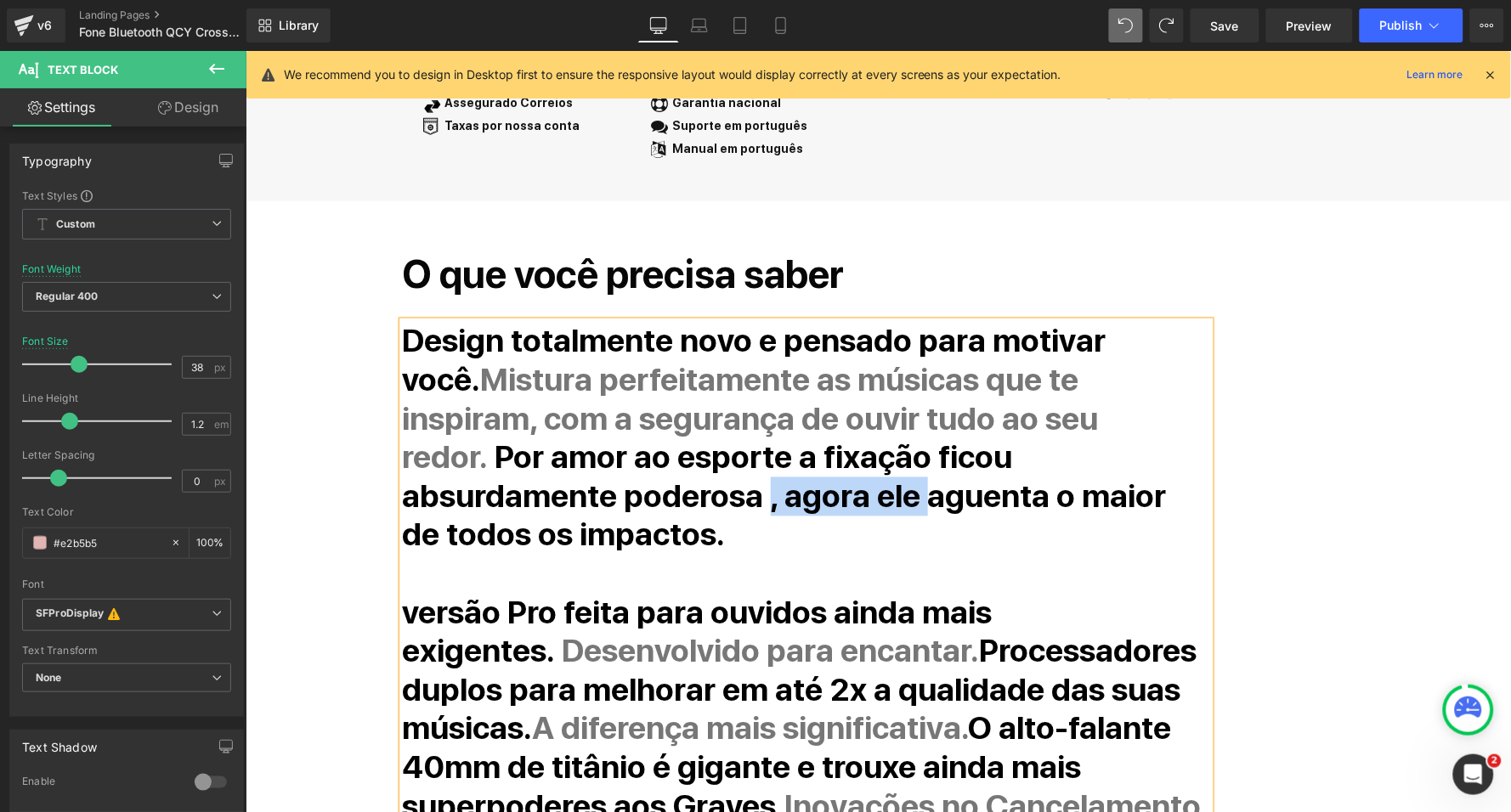
click at [450, 479] on strong "Por amor ao esporte a fixação ficou absurdamente poderosa , agora ele aguenta o…" at bounding box center [783, 495] width 763 height 116
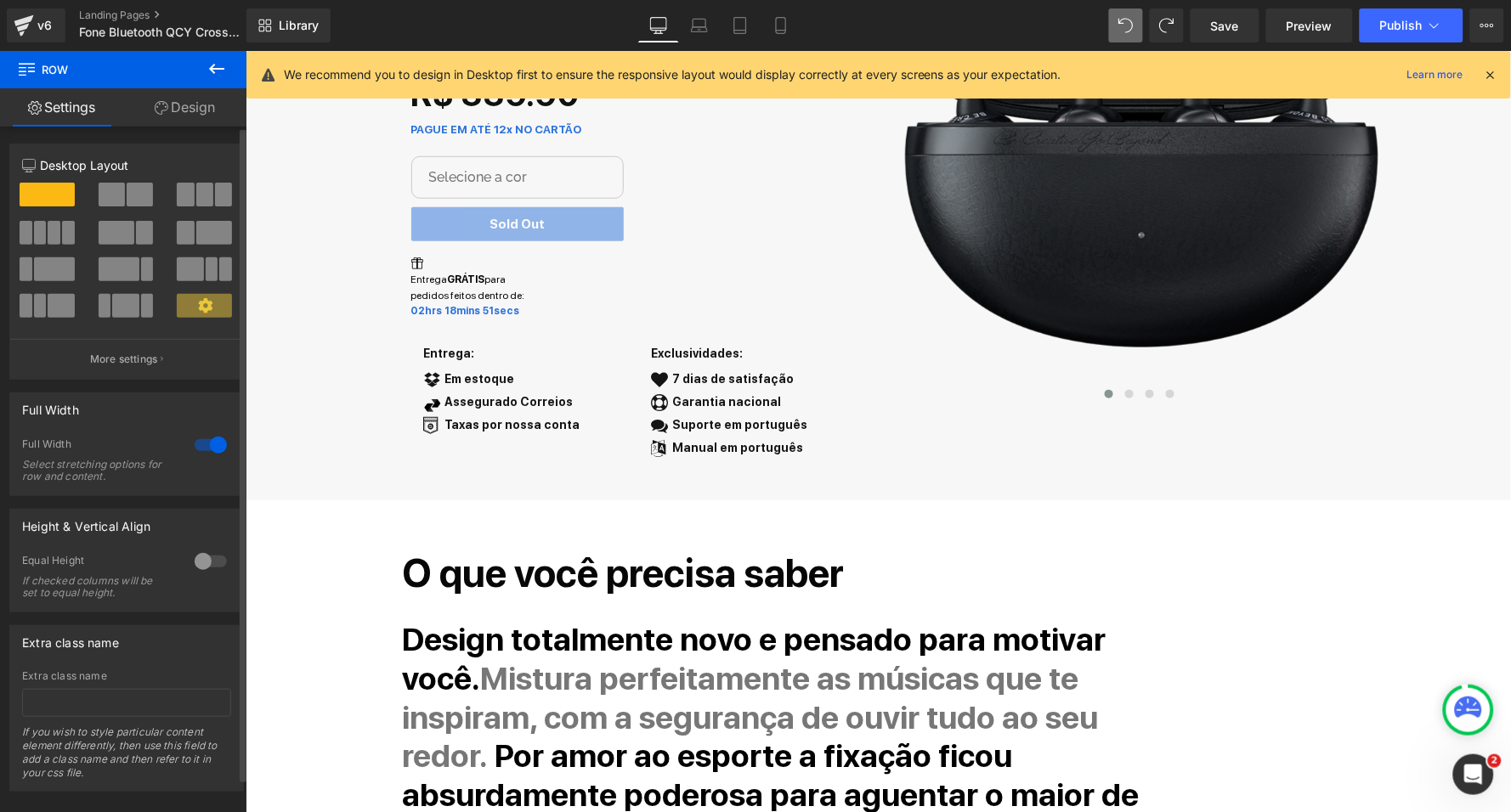
scroll to position [415, 0]
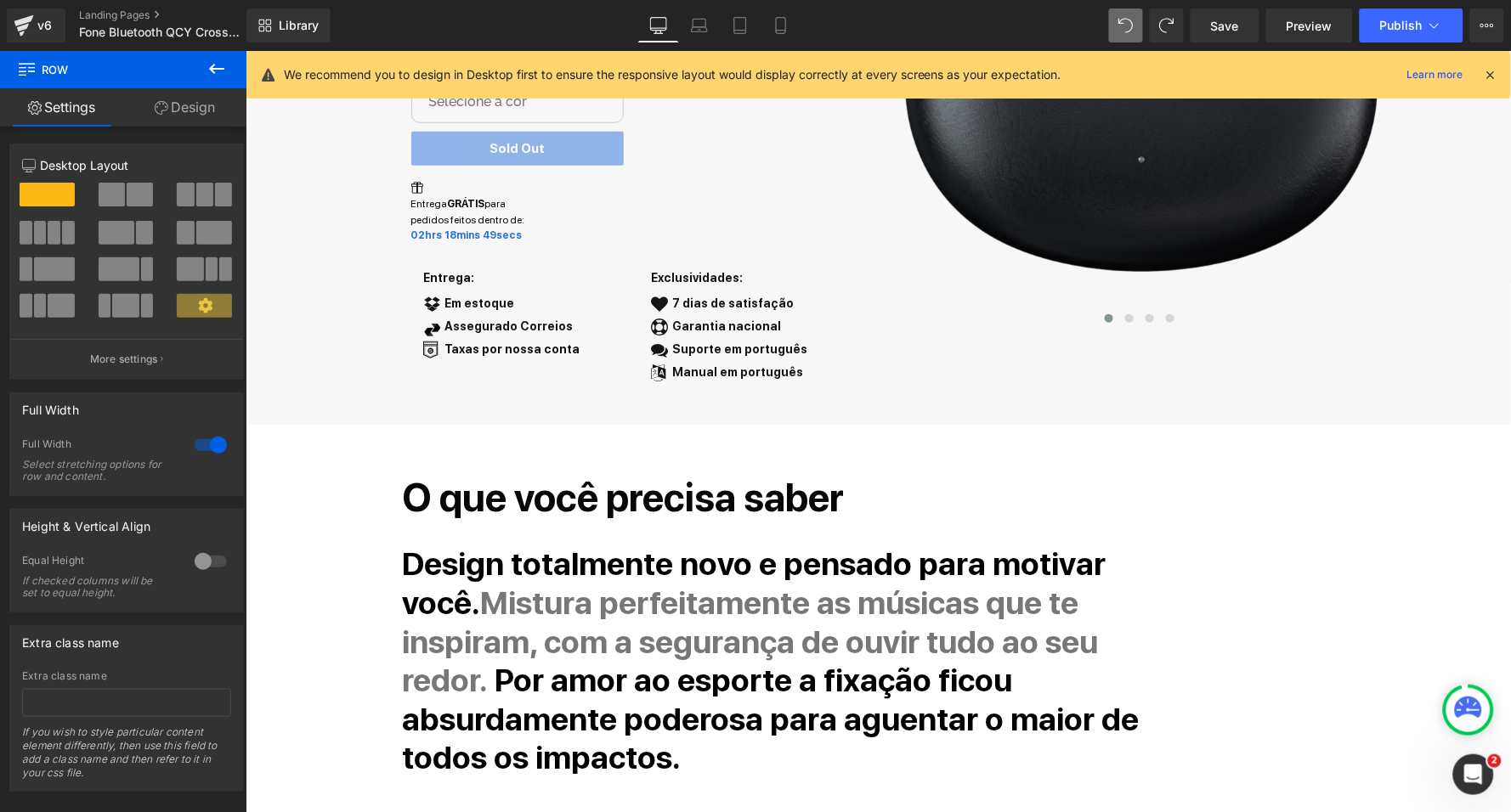
click at [1488, 74] on icon at bounding box center [1489, 74] width 15 height 15
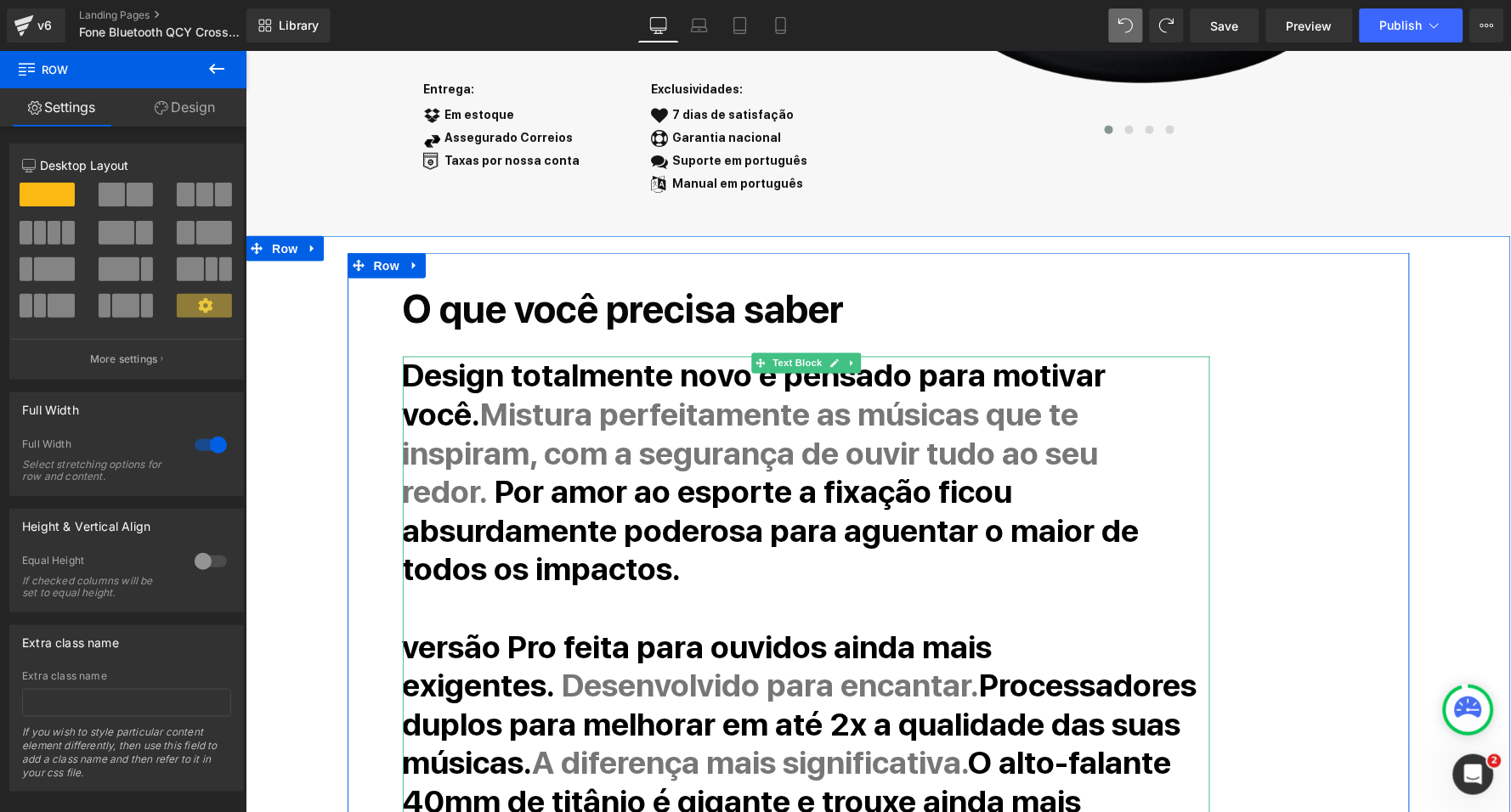
scroll to position [541, 0]
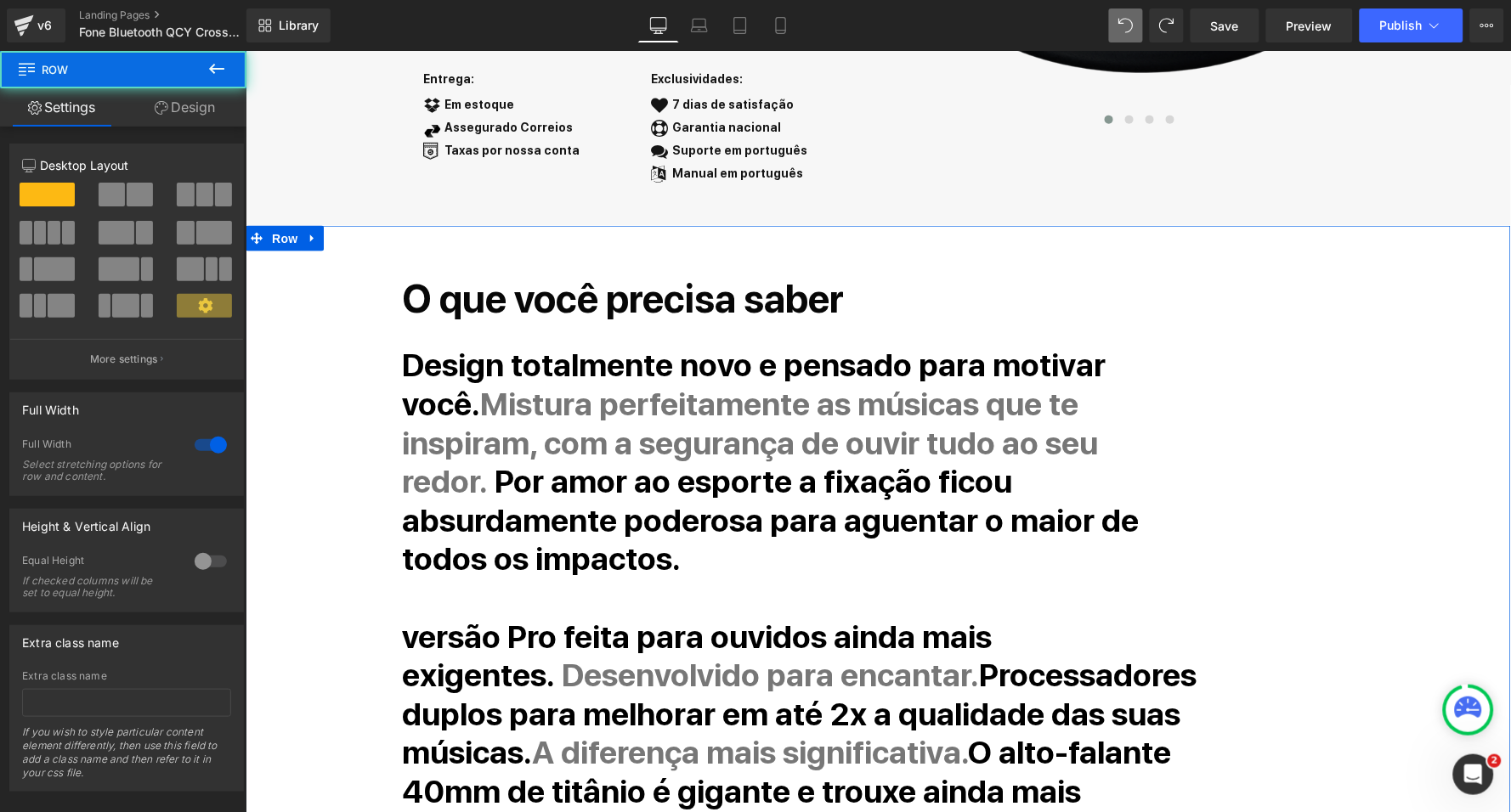
scroll to position [648, 0]
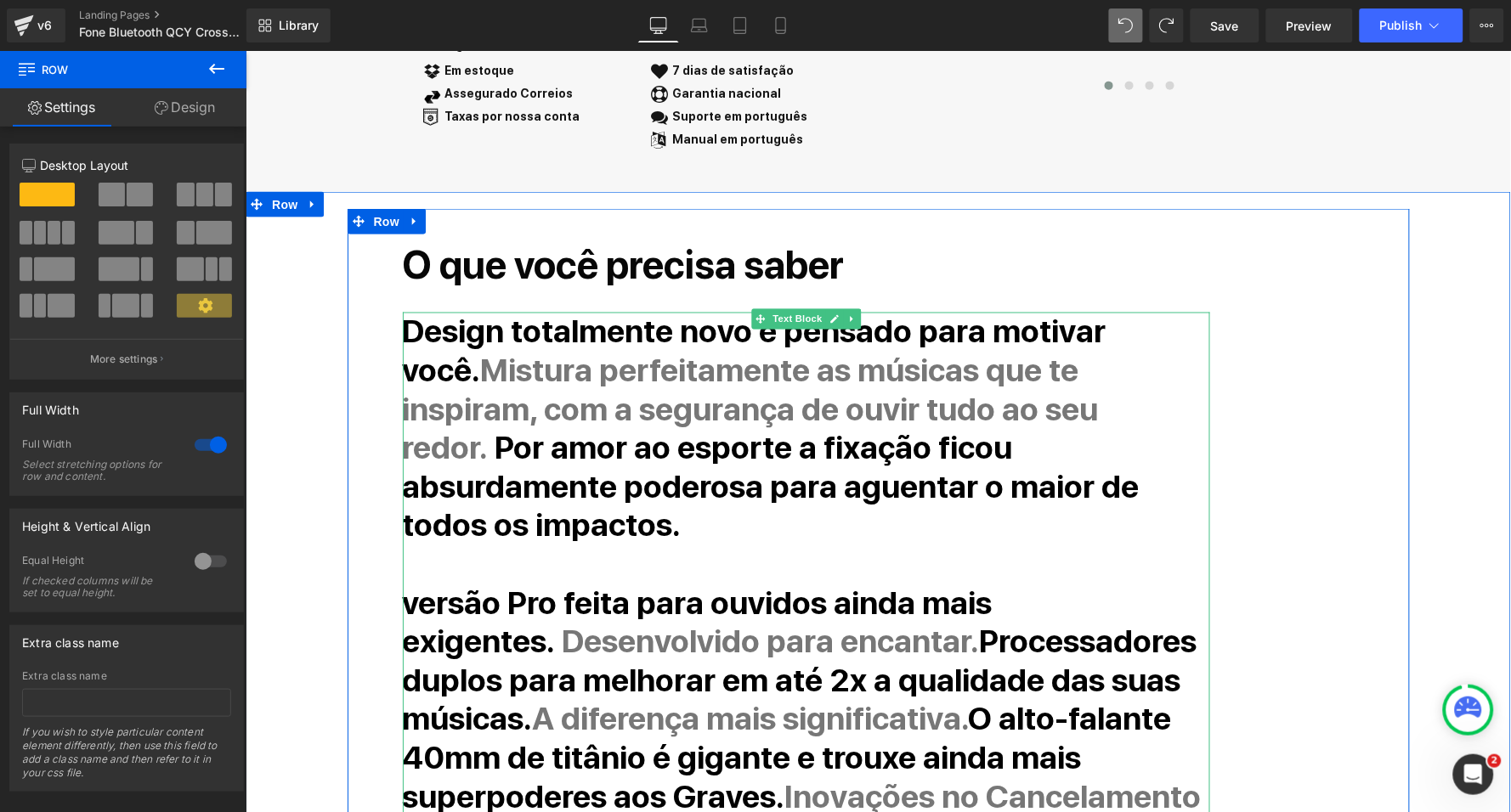
click at [1125, 442] on strong "Por amor ao esporte a fixação ficou absurdamente poderosa para aguentar o maior…" at bounding box center [769, 486] width 737 height 116
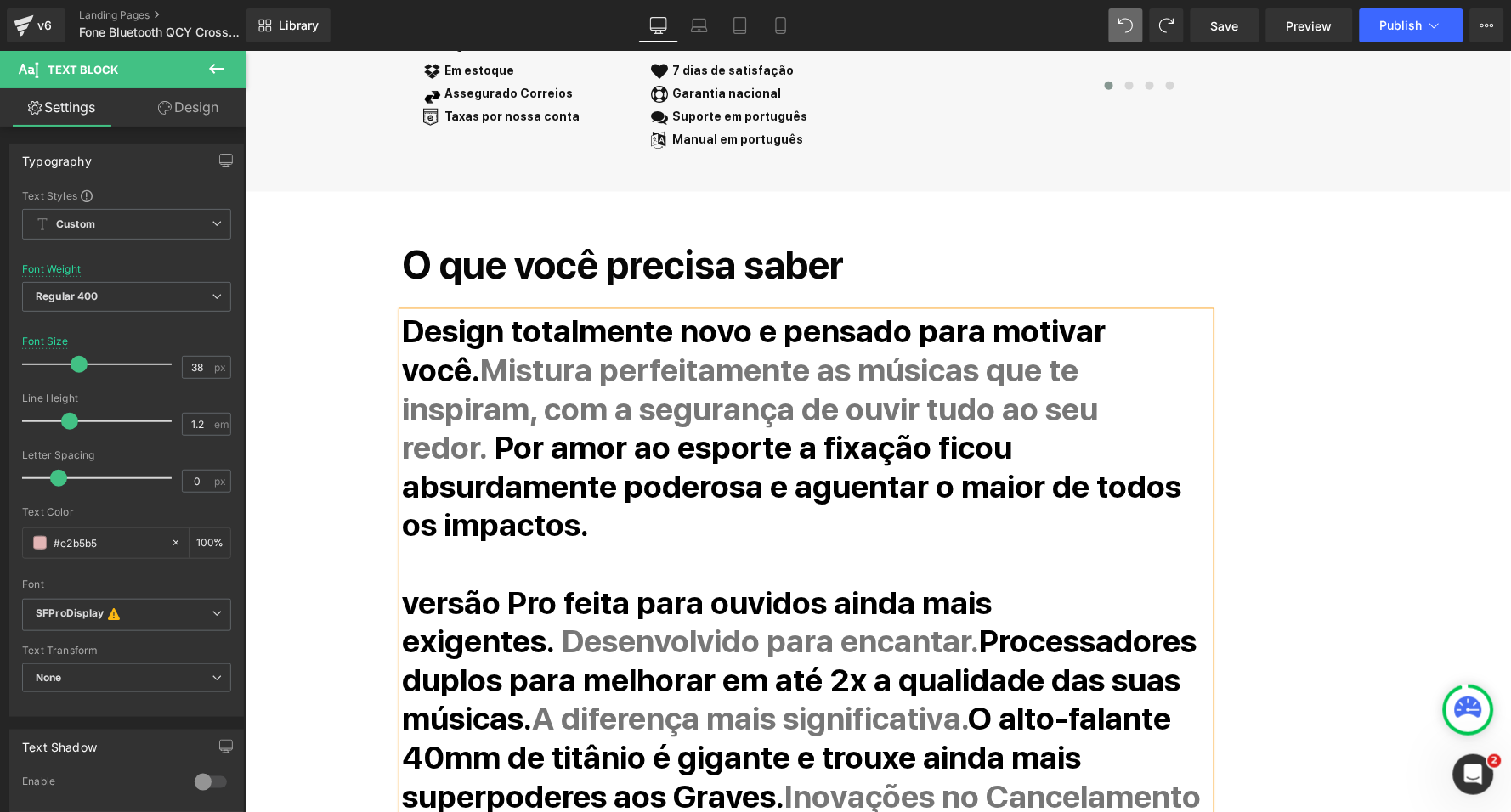
click at [529, 467] on strong "Por amor ao esporte a fixação ficou absurdamente poderosa e aguentar o maior de…" at bounding box center [791, 486] width 779 height 116
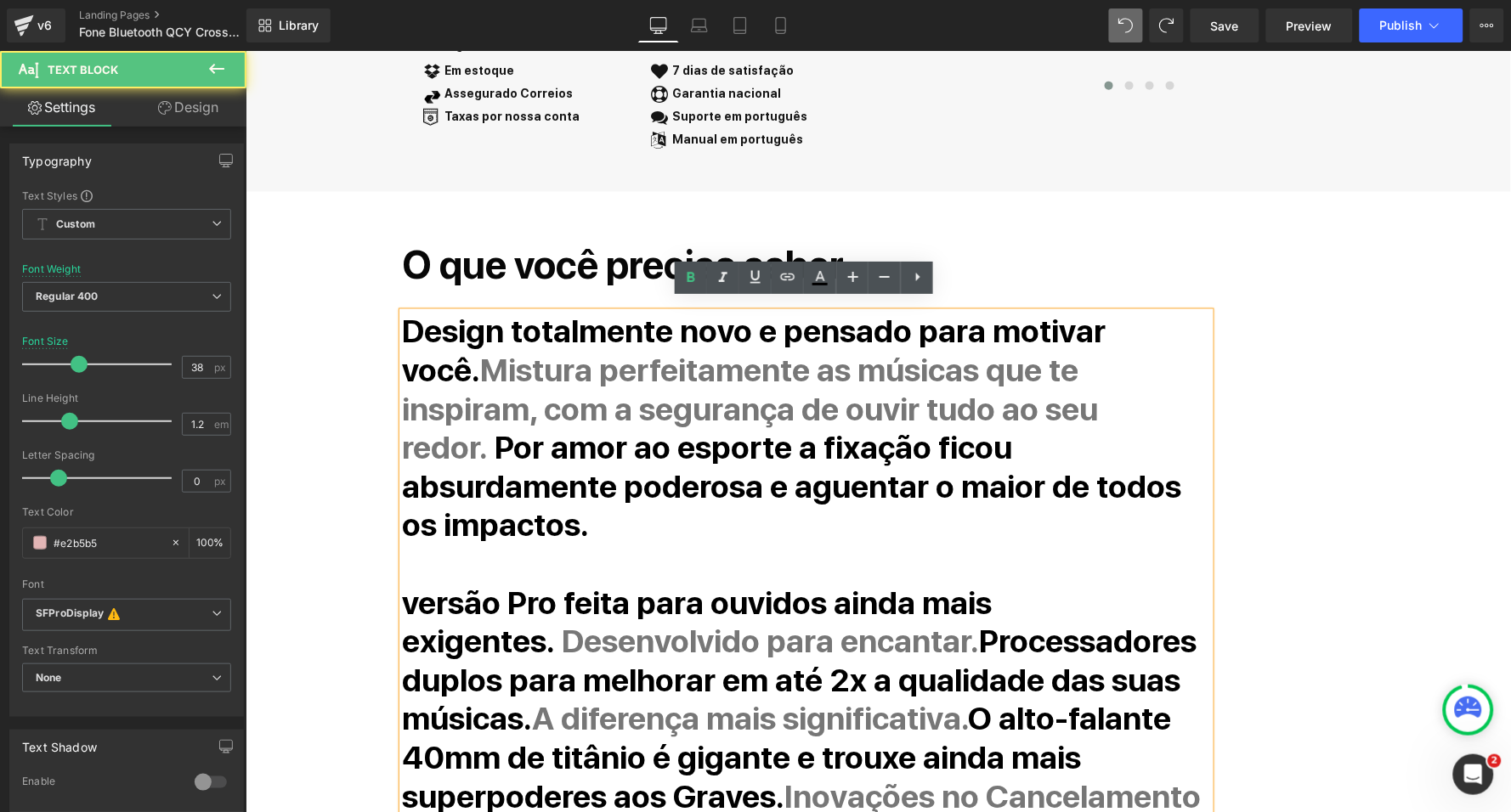
click at [1113, 428] on strong "Por amor ao esporte a fixação ficou absurdamente poderosa e aguentar o maior de…" at bounding box center [791, 486] width 779 height 116
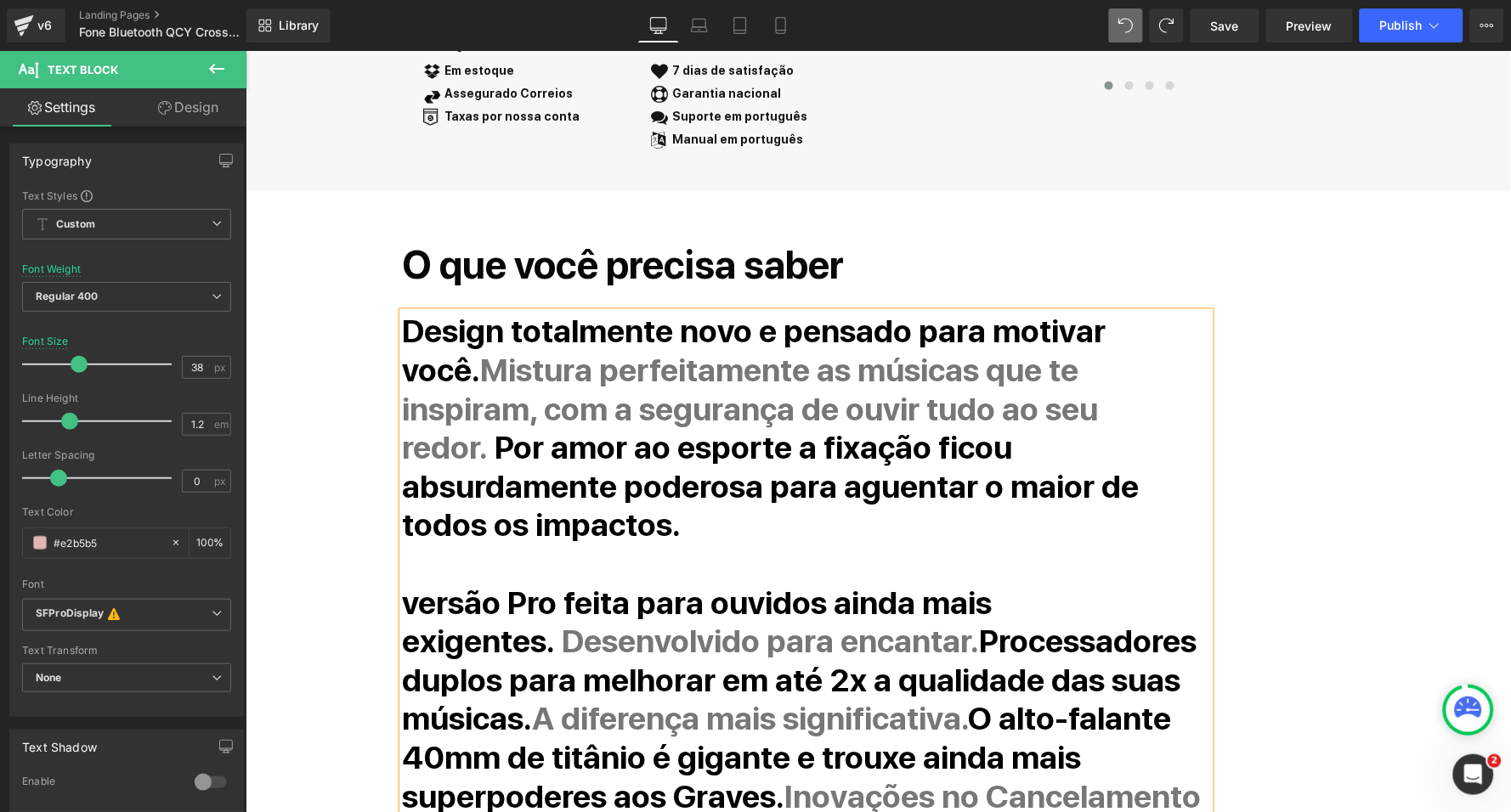
click at [1363, 525] on div "O que você precisa saber Heading Design totalmente novo e pensado para motivar …" at bounding box center [877, 651] width 1062 height 887
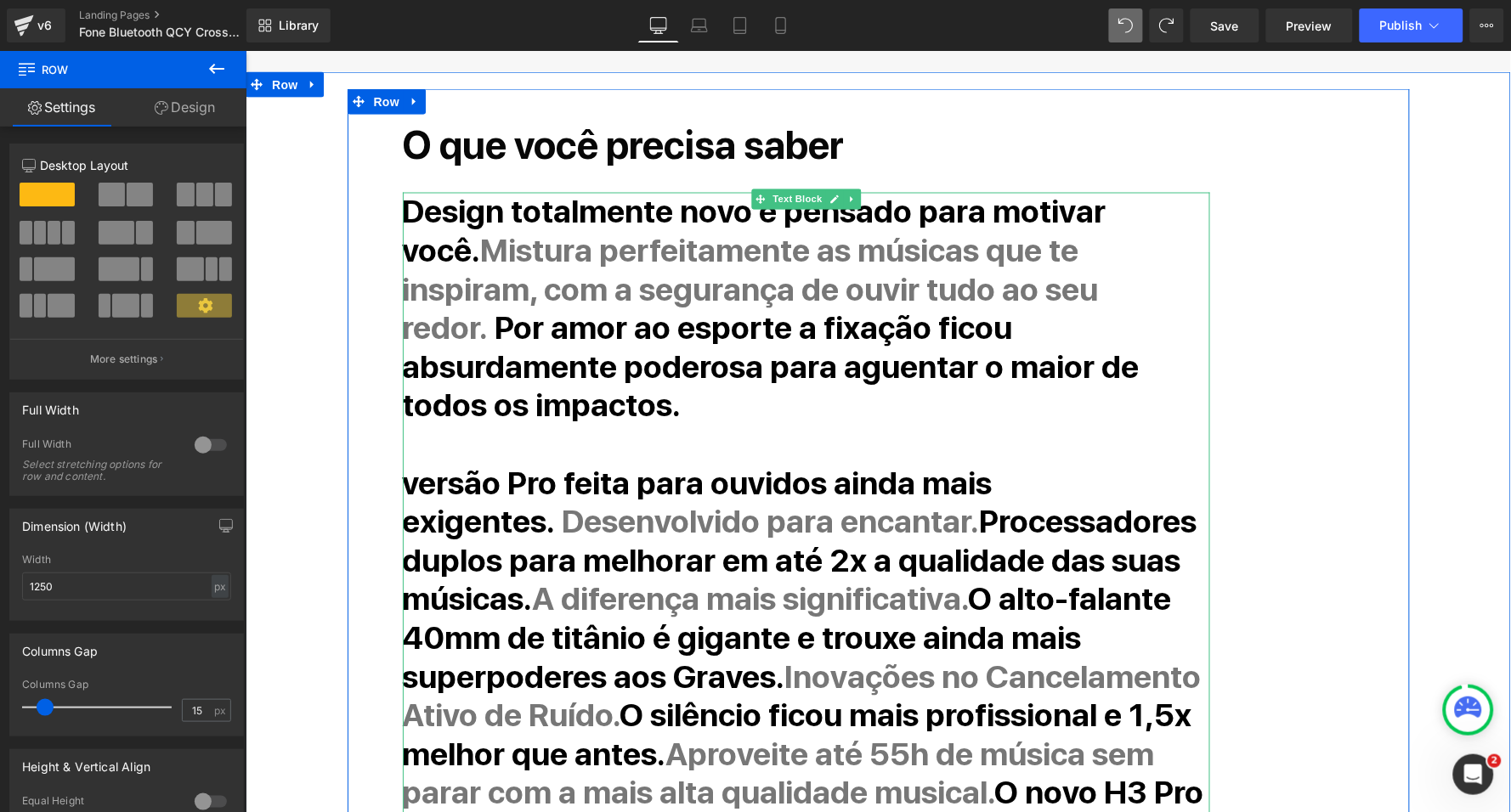
scroll to position [795, 0]
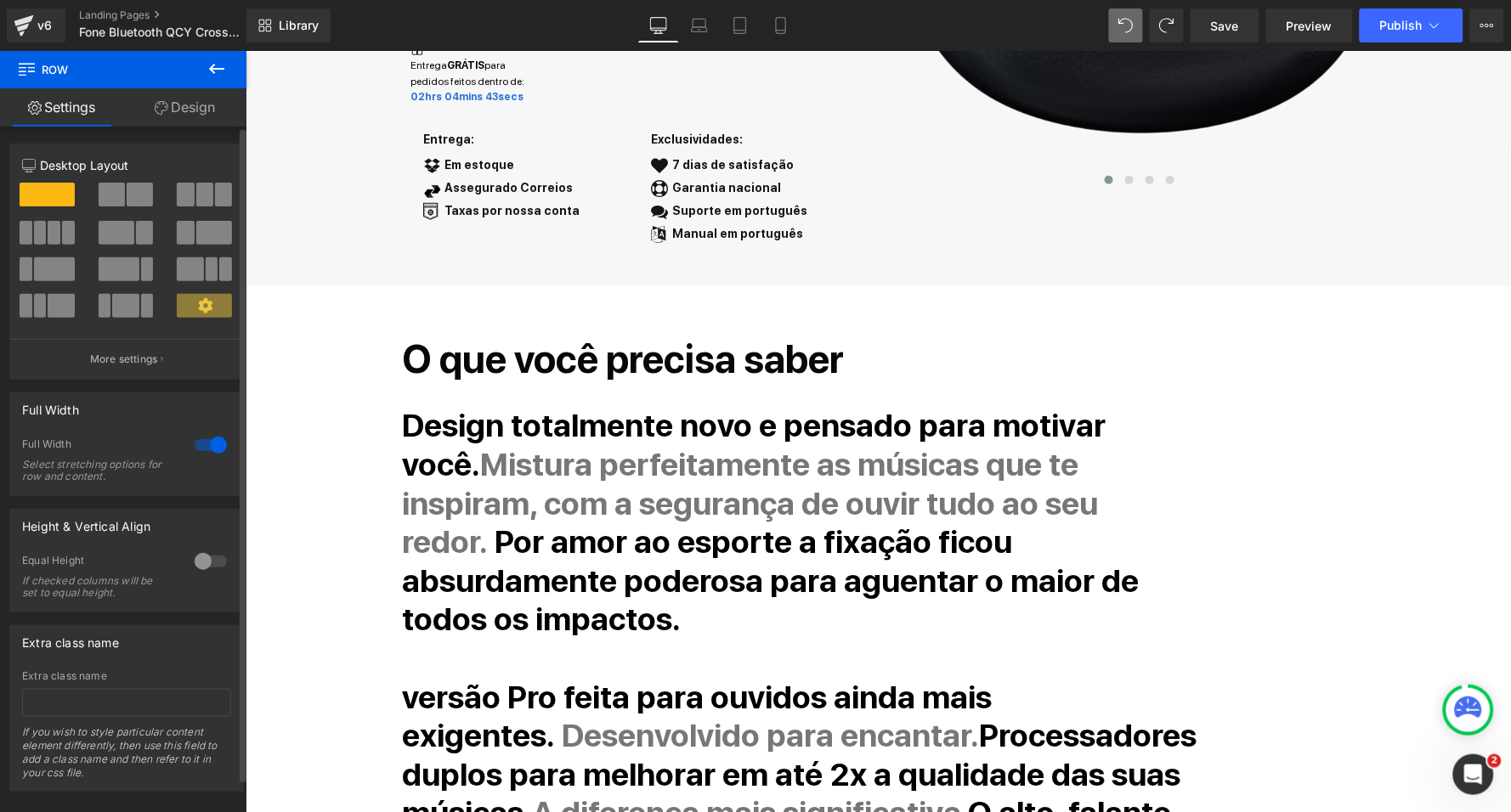
scroll to position [653, 0]
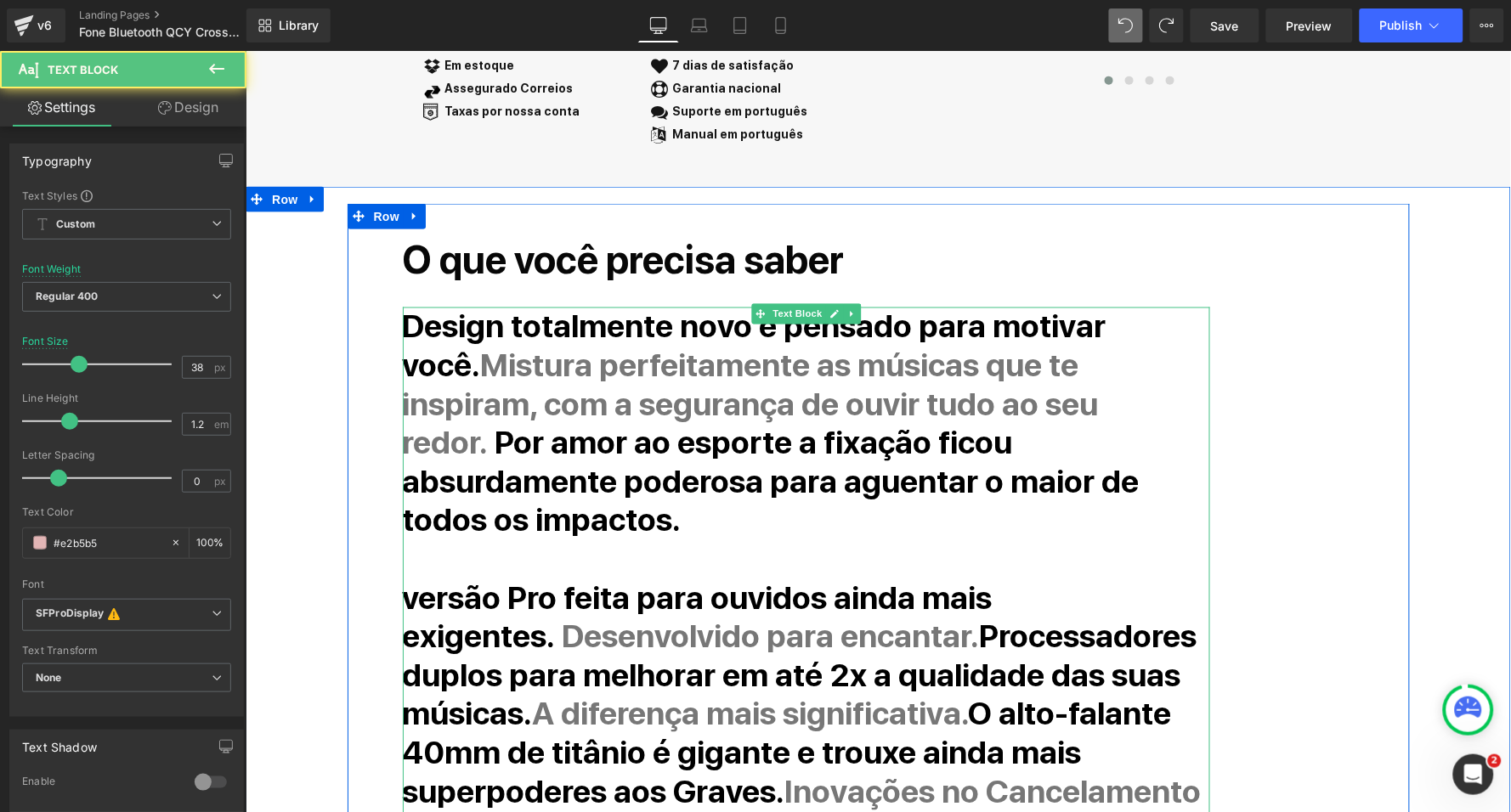
click at [1006, 472] on p "Design totalmente novo e pensado para motivar você. Mistura perfeitamente as mú…" at bounding box center [805, 422] width 807 height 233
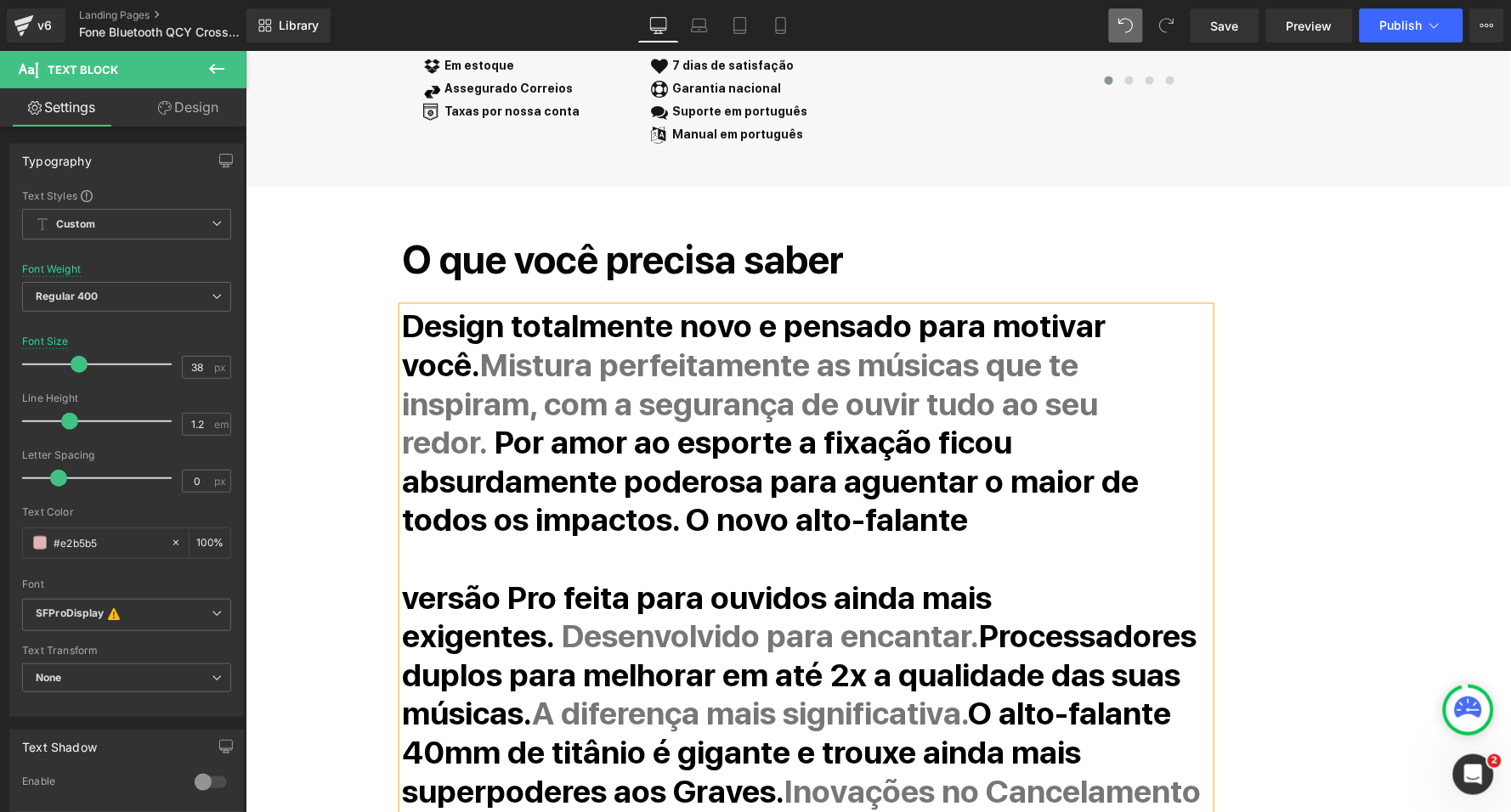
click at [1006, 472] on strong "Por amor ao esporte a fixação ficou absurdamente poderosa para aguentar o maior…" at bounding box center [769, 481] width 737 height 116
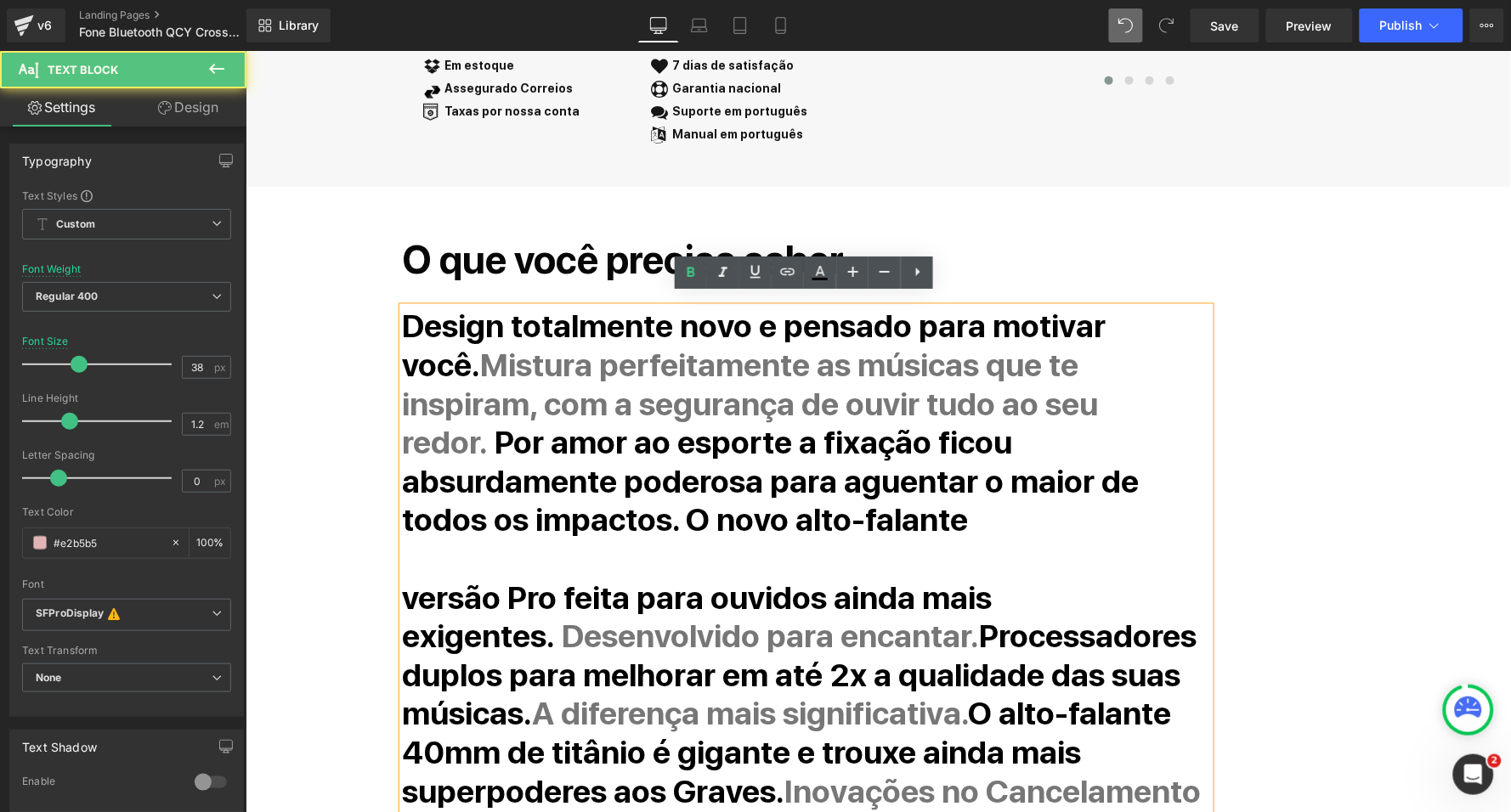
click at [988, 471] on strong "Por amor ao esporte a fixação ficou absurdamente poderosa para aguentar o maior…" at bounding box center [769, 481] width 737 height 116
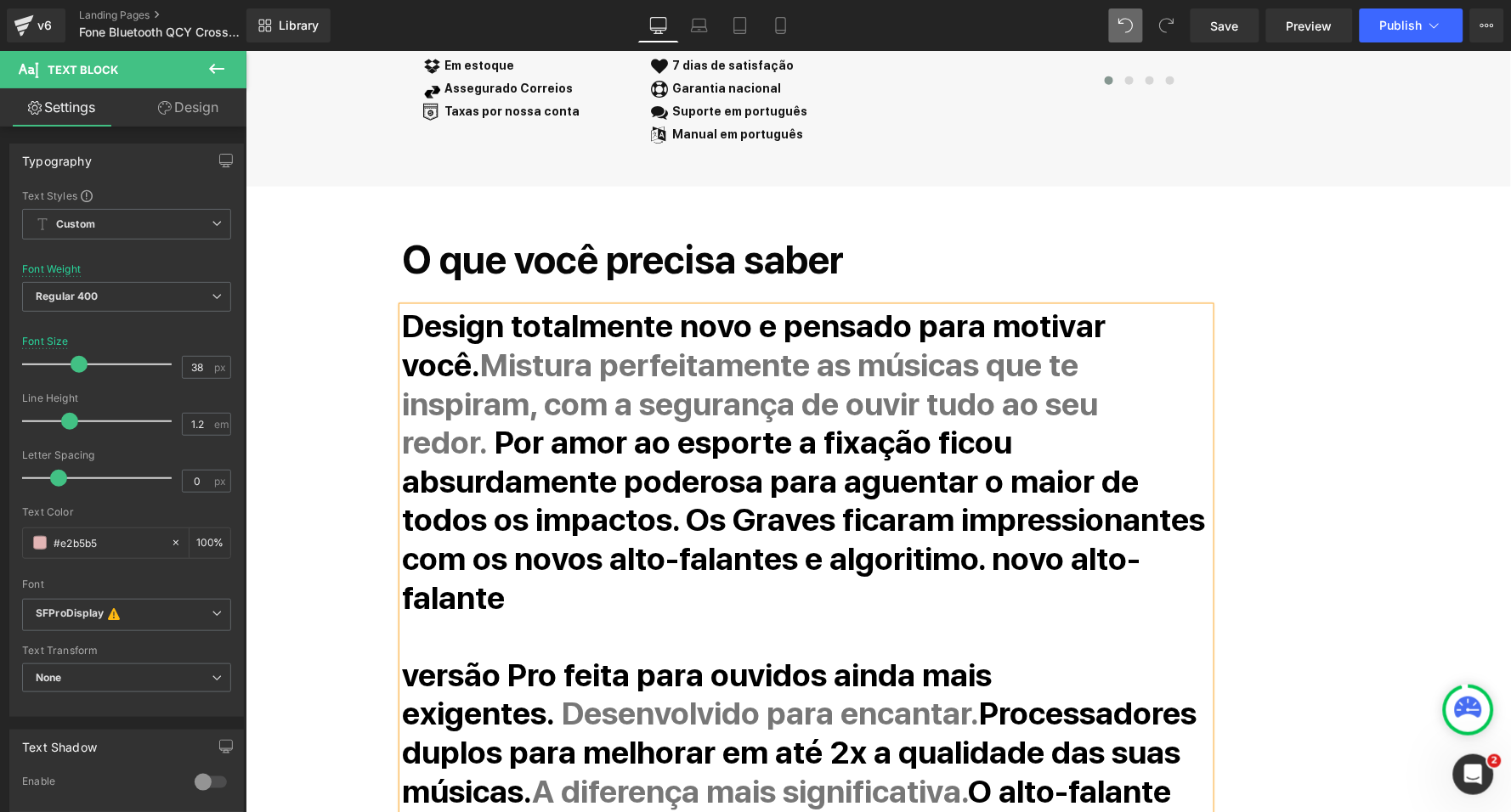
click at [1159, 505] on strong "Por amor ao esporte a fixação ficou absurdamente poderosa para aguentar o maior…" at bounding box center [803, 520] width 803 height 193
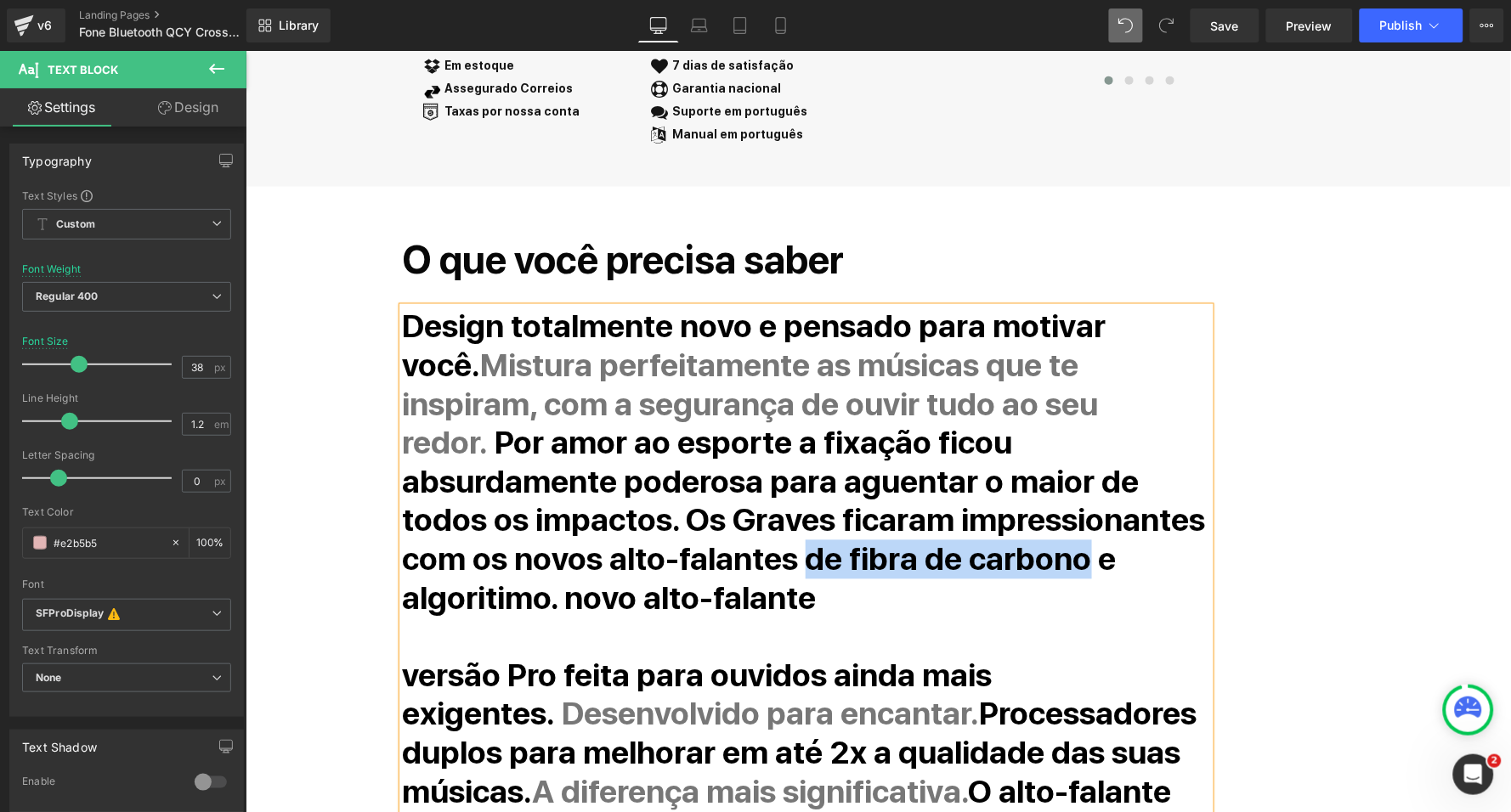
drag, startPoint x: 1170, startPoint y: 505, endPoint x: 633, endPoint y: 533, distance: 537.7
click at [633, 533] on strong "Por amor ao esporte a fixação ficou absurdamente poderosa para aguentar o maior…" at bounding box center [803, 520] width 803 height 193
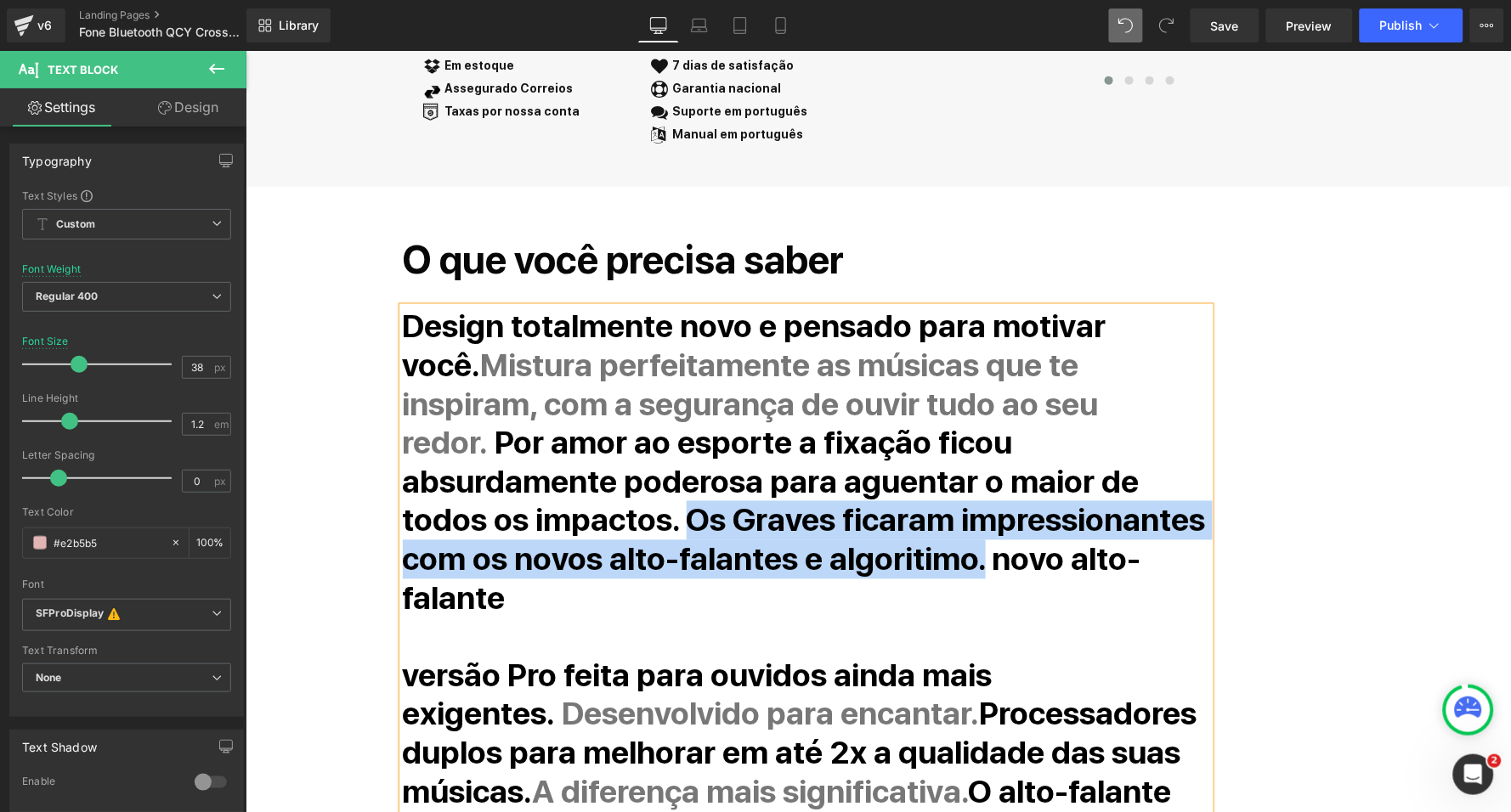
drag, startPoint x: 983, startPoint y: 466, endPoint x: 553, endPoint y: 531, distance: 434.9
click at [553, 531] on strong "Por amor ao esporte a fixação ficou absurdamente poderosa para aguentar o maior…" at bounding box center [803, 520] width 803 height 193
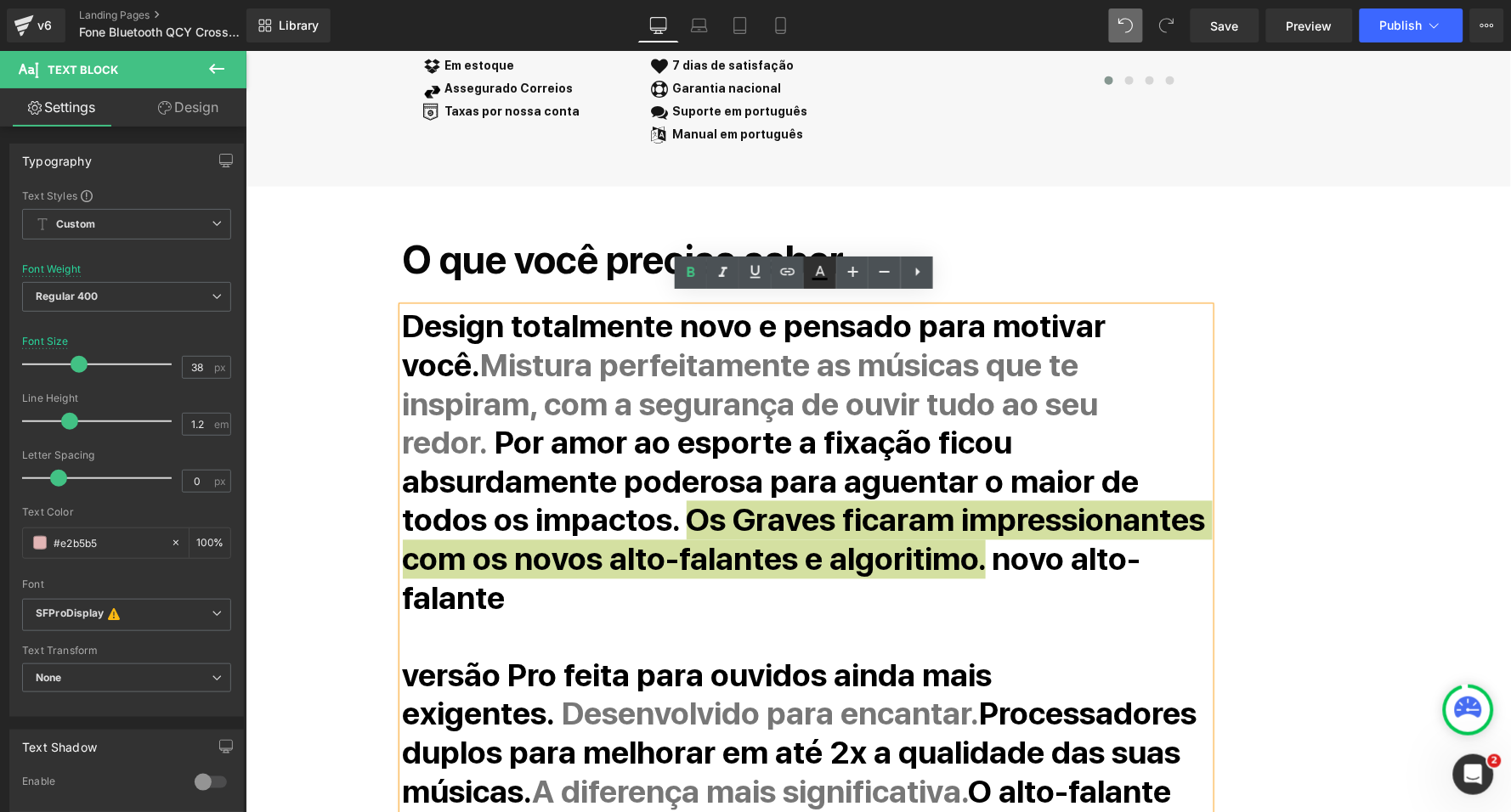
click at [811, 269] on icon at bounding box center [820, 273] width 21 height 21
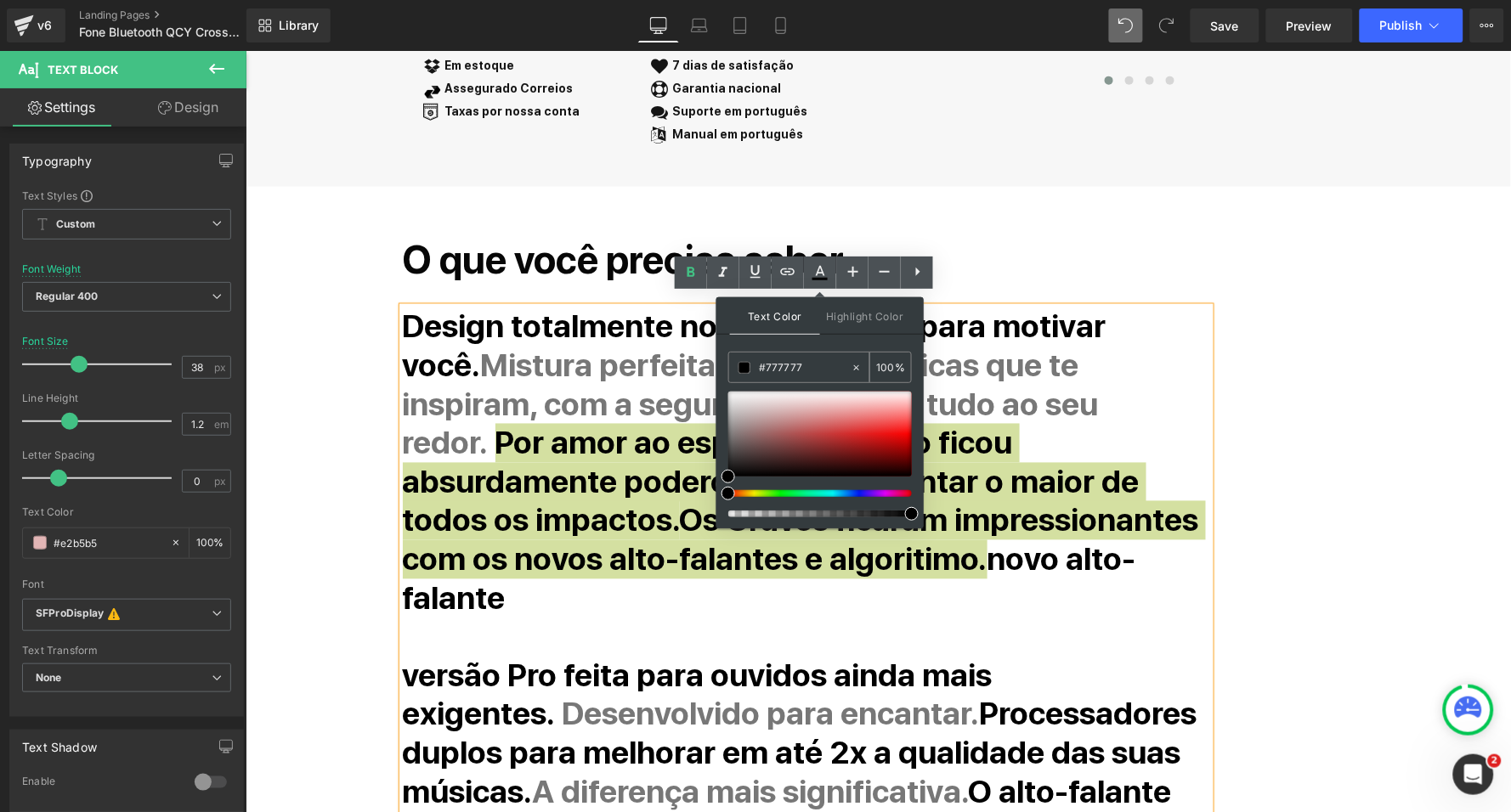
click at [789, 360] on input "#777777" at bounding box center [804, 368] width 92 height 19
click at [853, 341] on div "Text Color Highlight Color #333333 #777777 100 % none 0 %" at bounding box center [819, 412] width 207 height 231
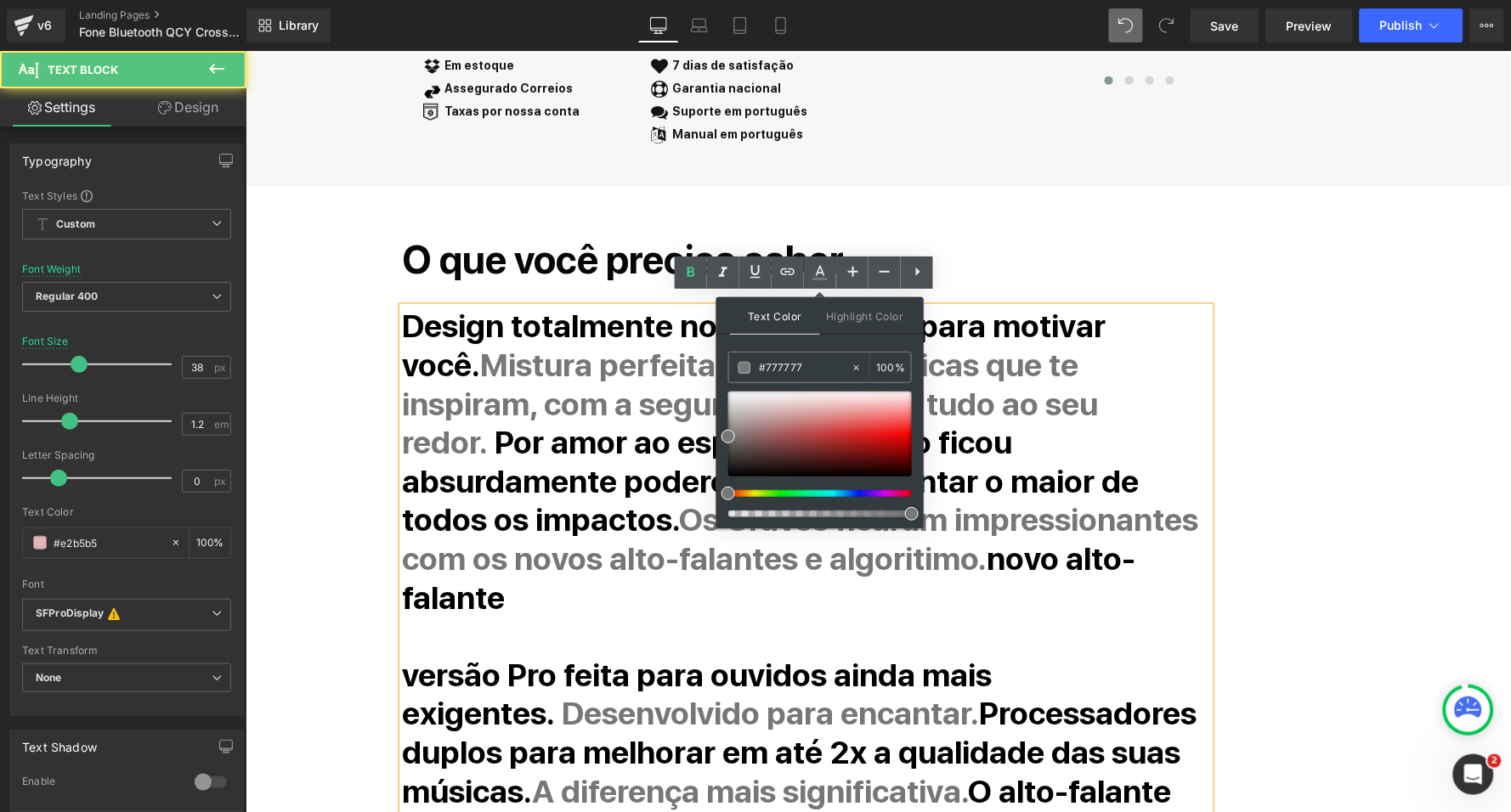
click at [1047, 424] on strong "Por amor ao esporte a fixação ficou absurdamente poderosa para aguentar o maior…" at bounding box center [769, 481] width 737 height 116
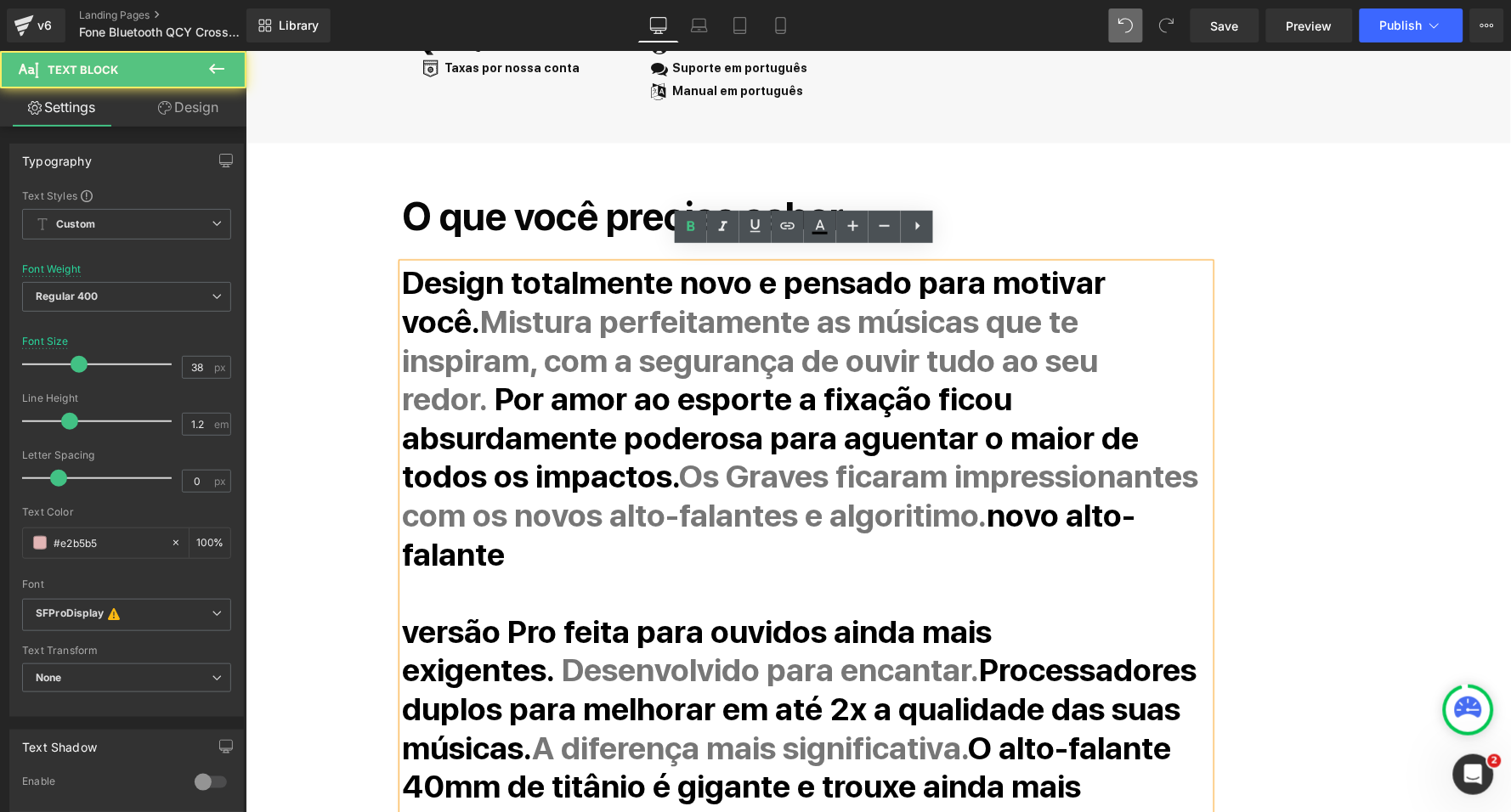
scroll to position [699, 0]
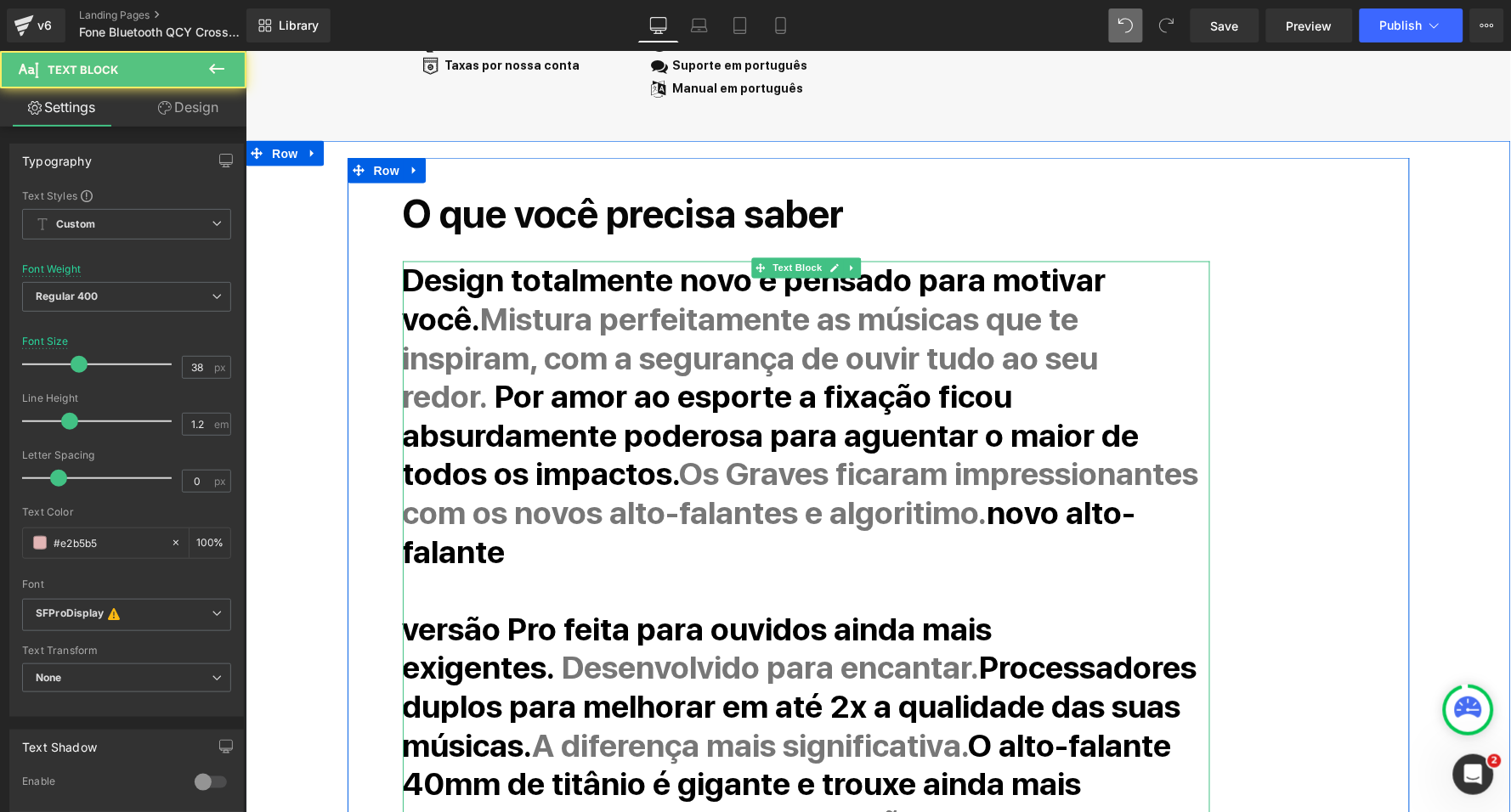
click at [591, 504] on strong "novo alto-falante" at bounding box center [768, 532] width 734 height 77
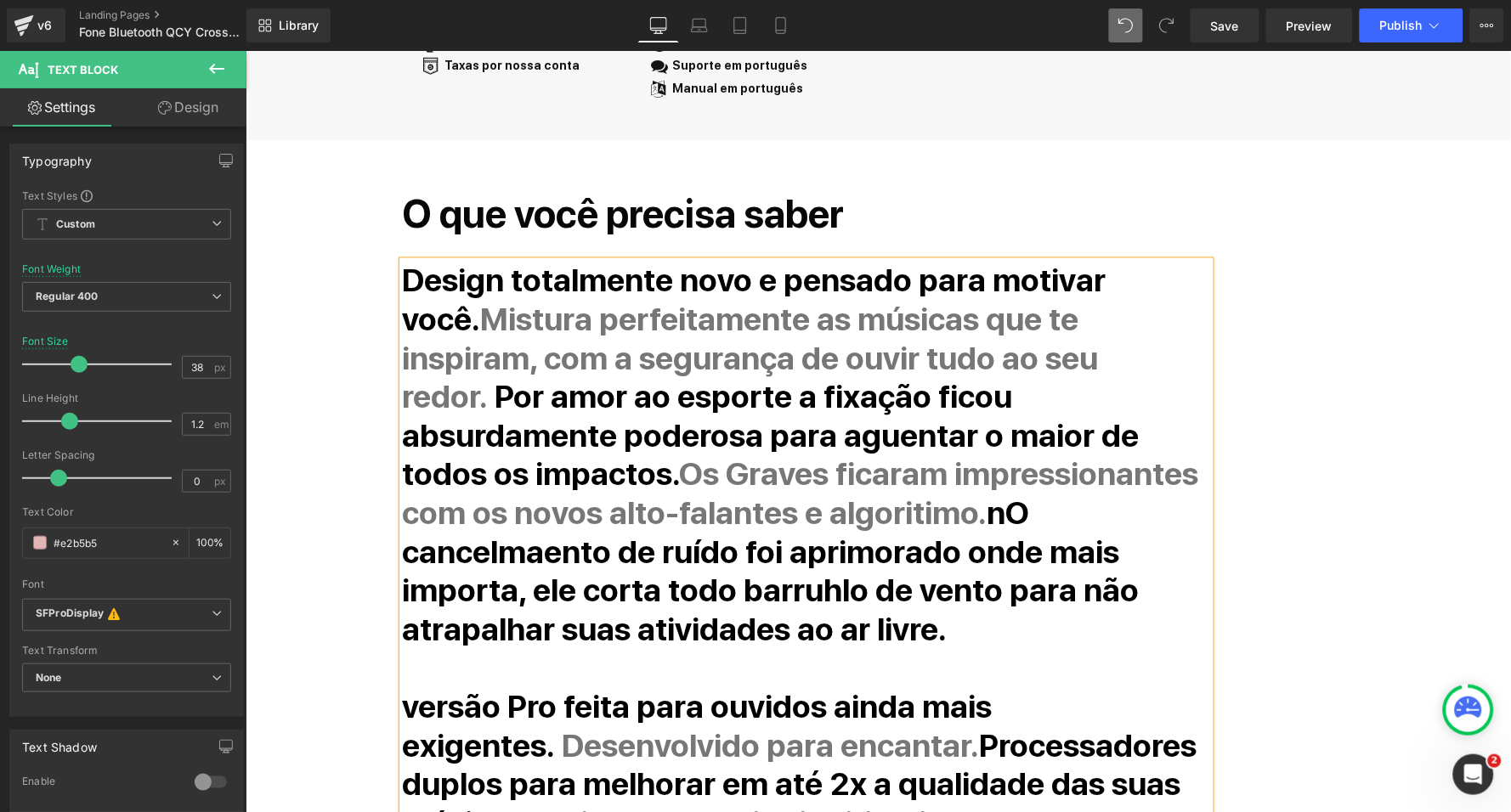
click at [577, 502] on strong "nO cancelmaento de ruído foi aprimorado onde mais importa, ele corta todo barru…" at bounding box center [769, 571] width 737 height 155
click at [347, 499] on div "O que você precisa saber Heading Design totalmente novo e pensado para motivar …" at bounding box center [877, 678] width 1062 height 1042
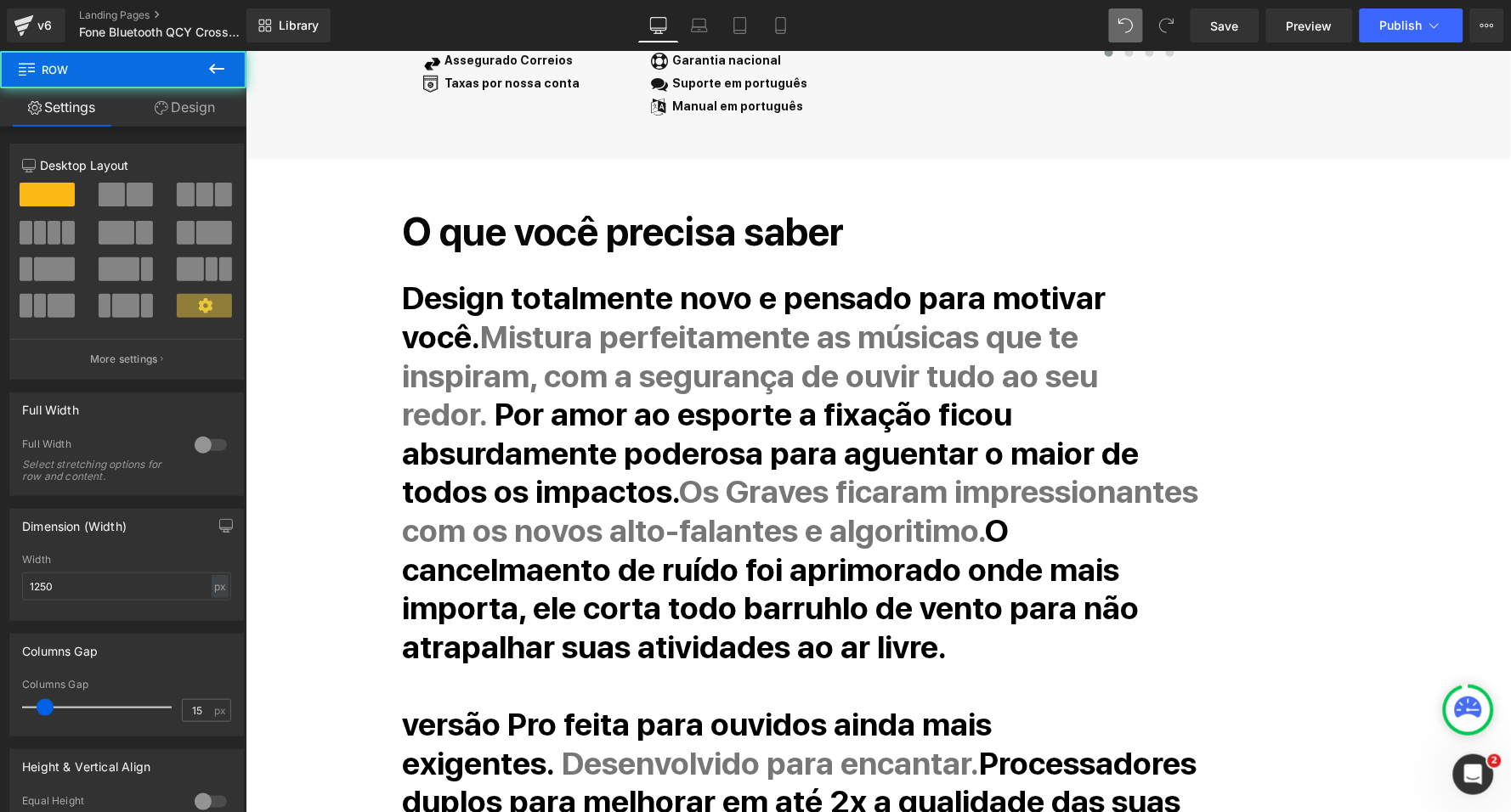
scroll to position [686, 0]
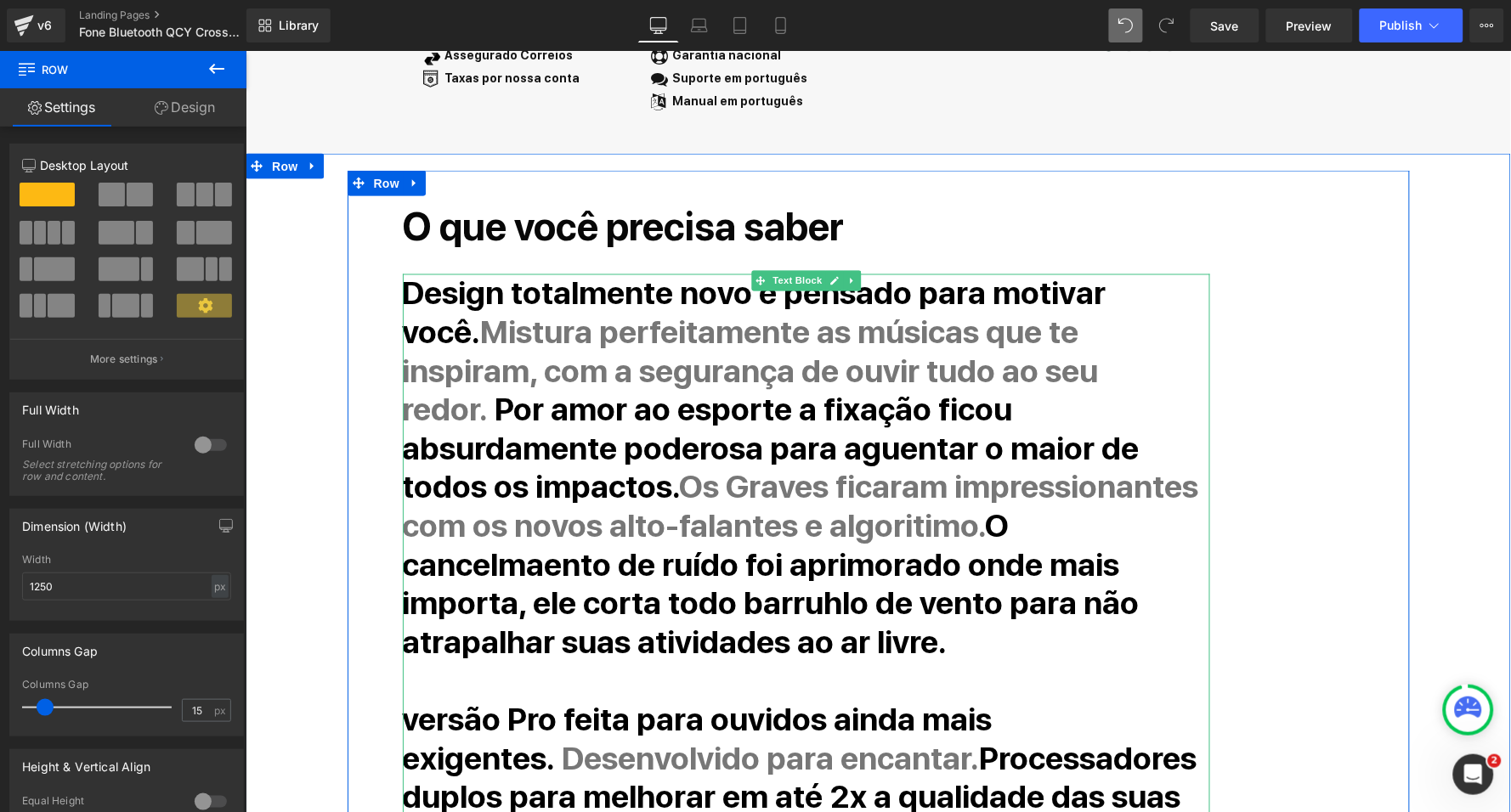
click at [674, 512] on strong "O cancelmaento de ruído foi aprimorado onde mais importa, ele corta todo barruh…" at bounding box center [769, 584] width 737 height 155
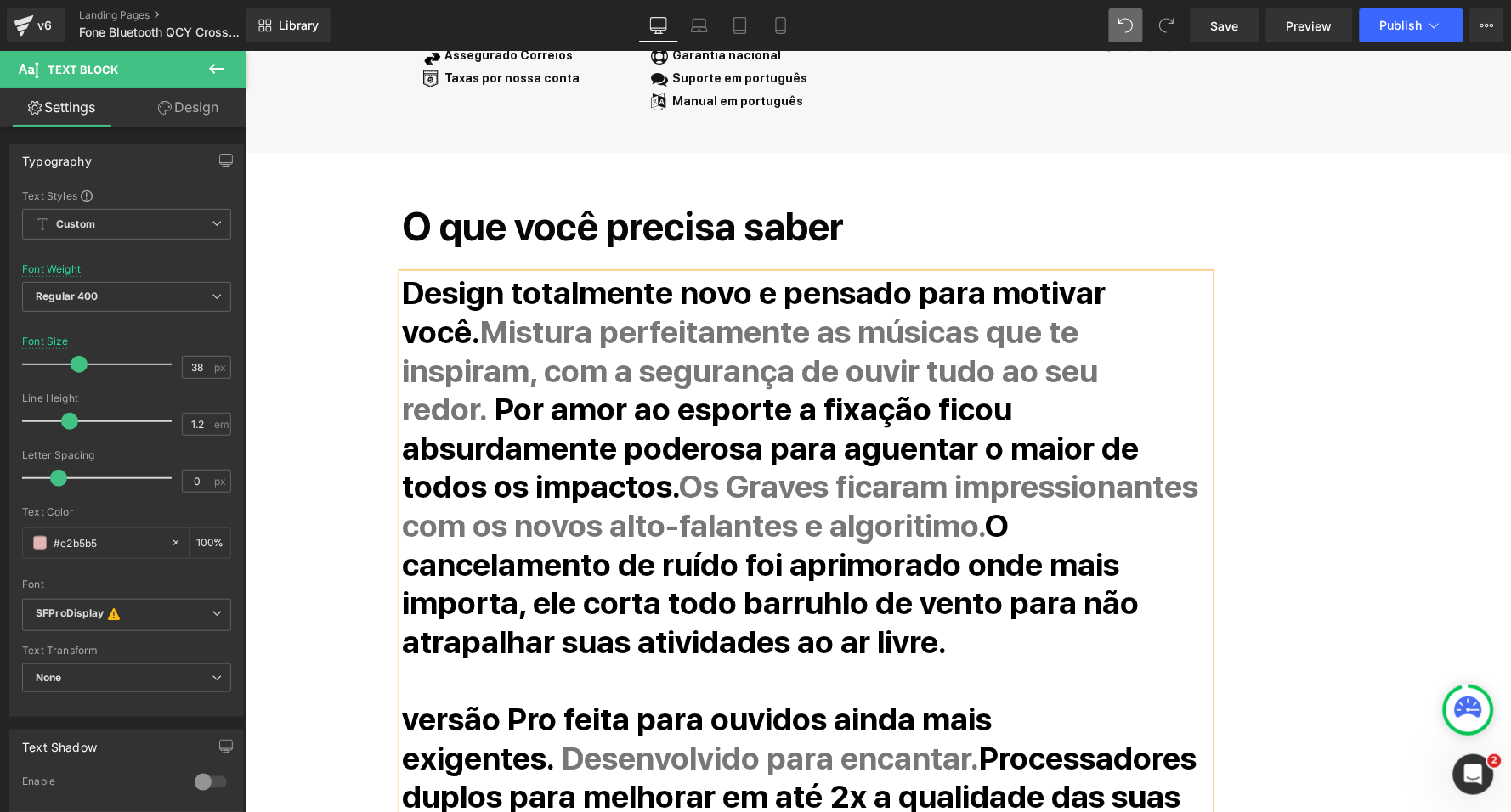
click at [971, 551] on strong "O cancelamento de ruído foi aprimorado onde mais importa, ele corta todo barruh…" at bounding box center [769, 584] width 737 height 155
click at [1240, 557] on div "O que você precisa saber Heading Design totalmente novo e pensado para motivar …" at bounding box center [856, 699] width 935 height 1008
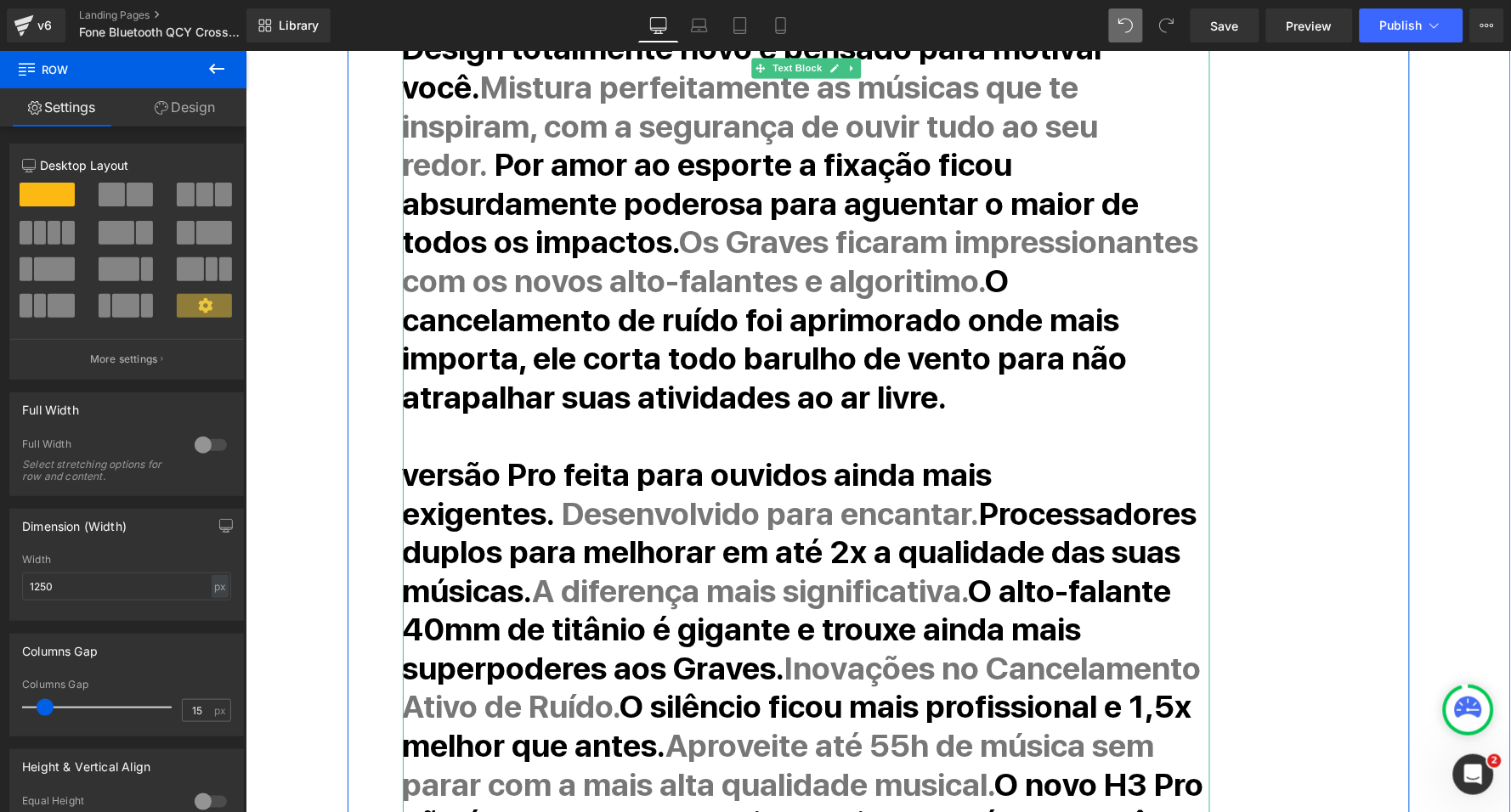
scroll to position [892, 0]
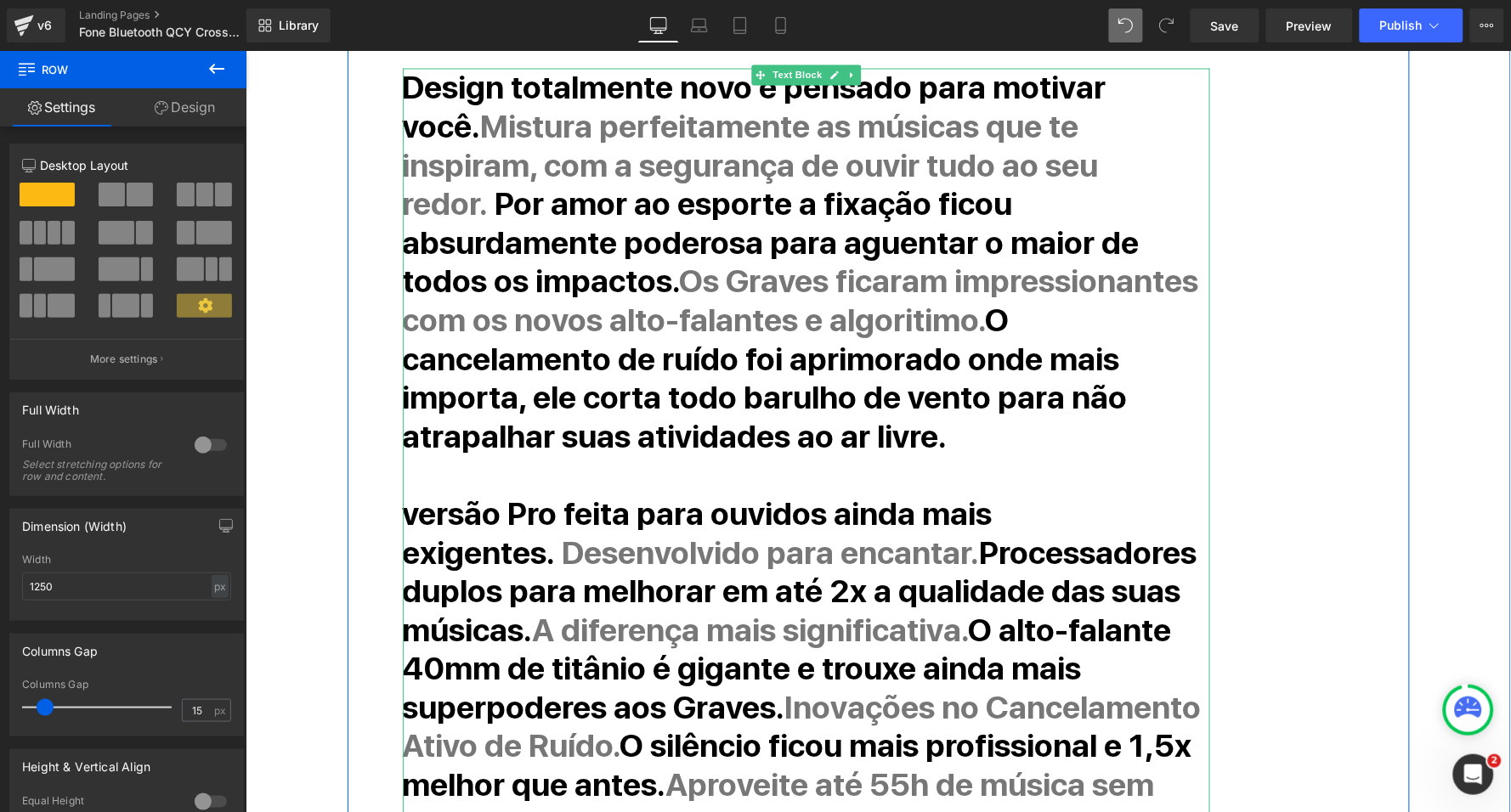
click at [1159, 262] on strong "Os Graves ficaram impressionantes com os novos alto-falantes e algoritimo." at bounding box center [799, 300] width 796 height 77
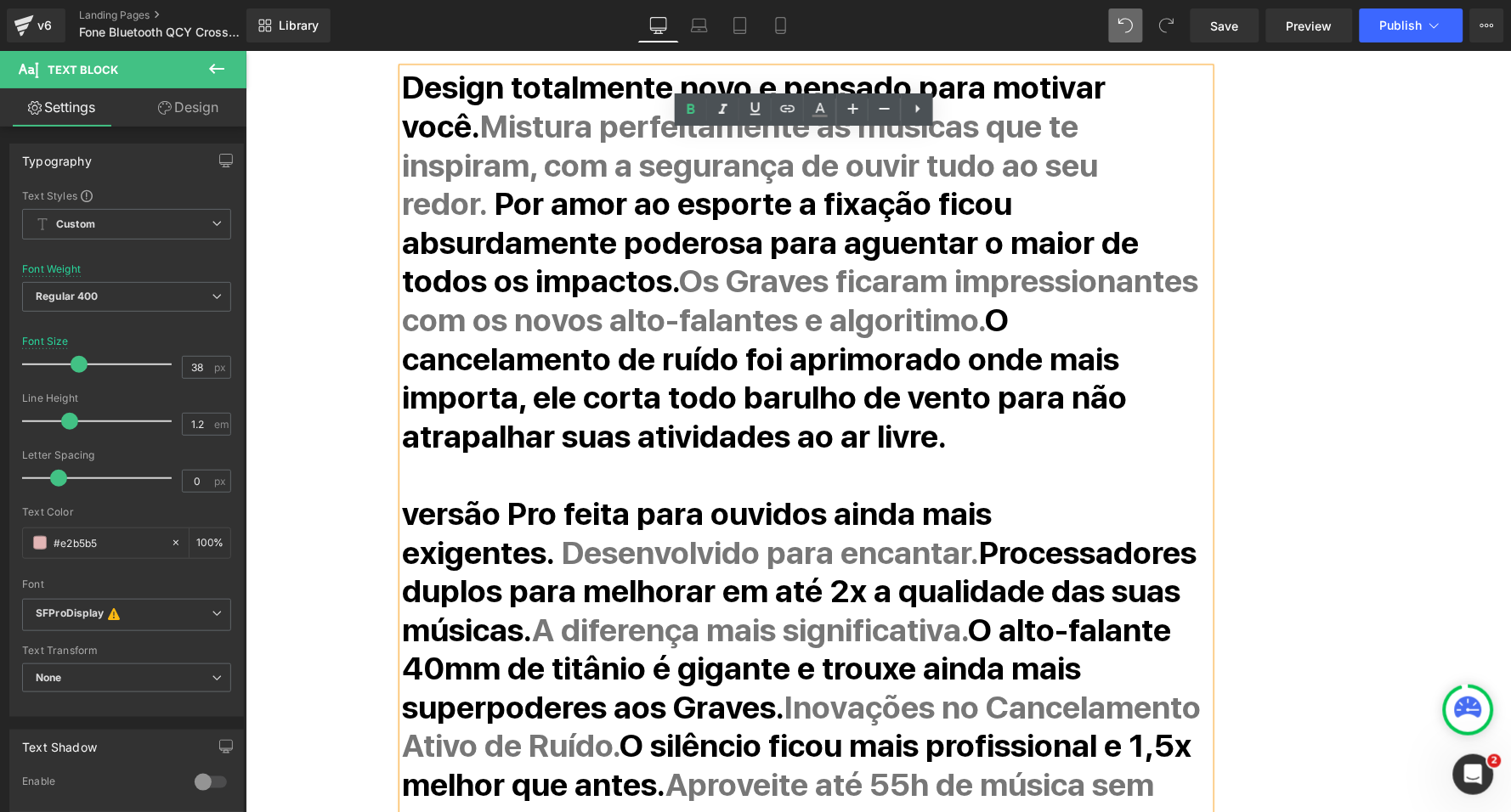
click at [576, 307] on strong "O cancelamento de ruído foi aprimorado onde mais importa, ele corta todo barulh…" at bounding box center [763, 378] width 725 height 155
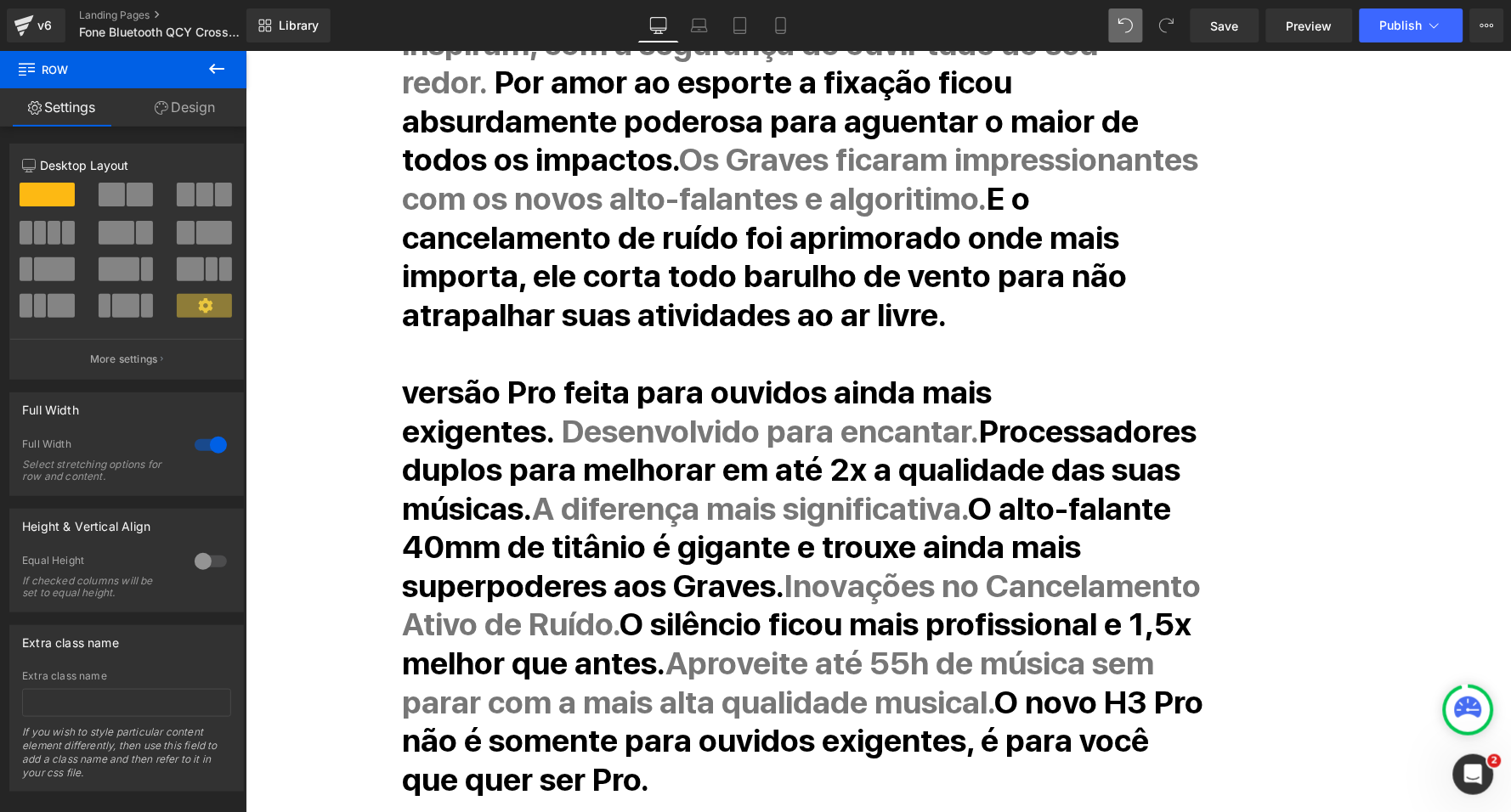
scroll to position [1040, 0]
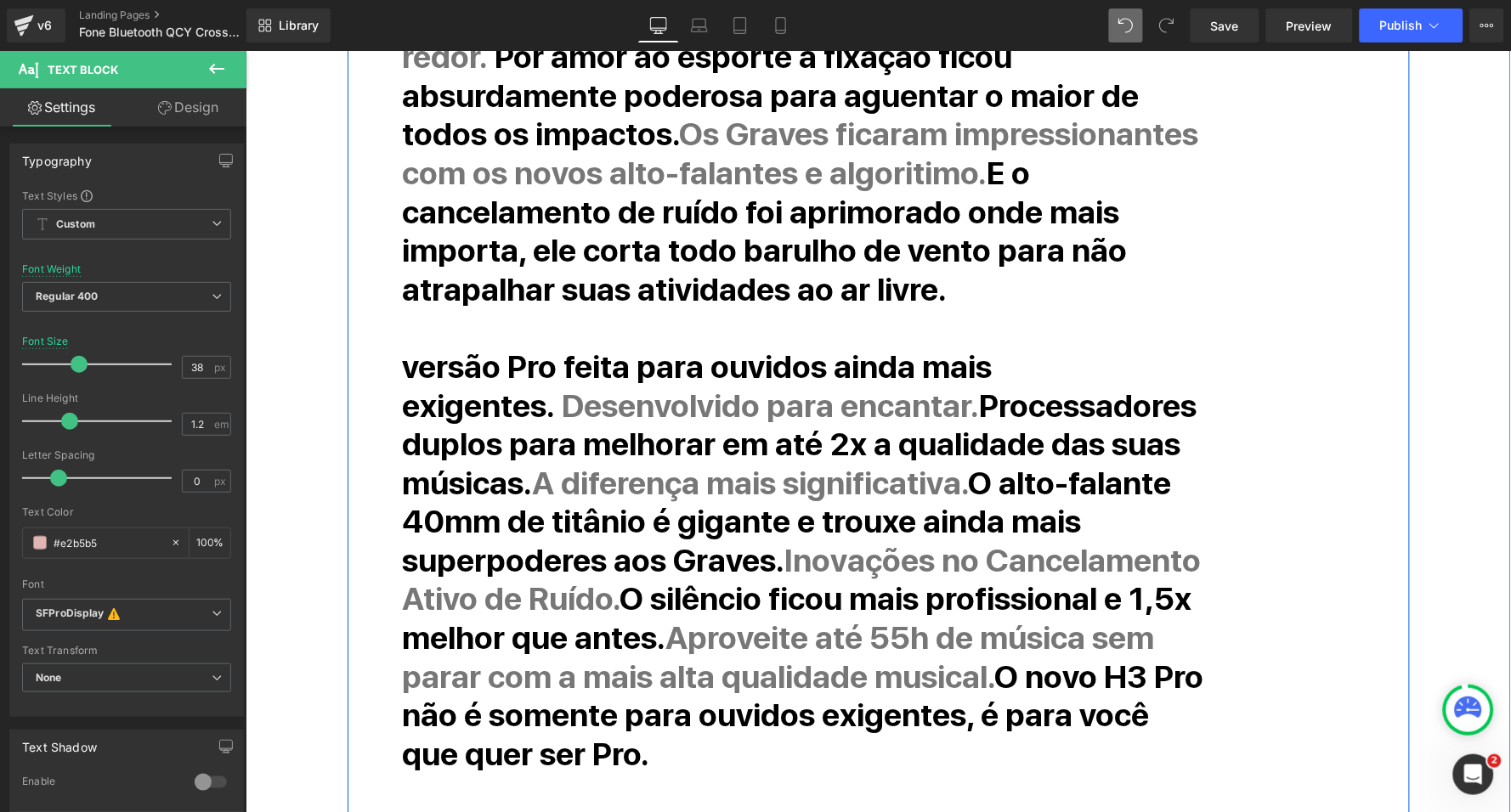
drag, startPoint x: 526, startPoint y: 692, endPoint x: 394, endPoint y: 324, distance: 391.0
click at [394, 324] on div "O que você precisa saber Heading Design totalmente novo e pensado para motivar …" at bounding box center [856, 346] width 935 height 1008
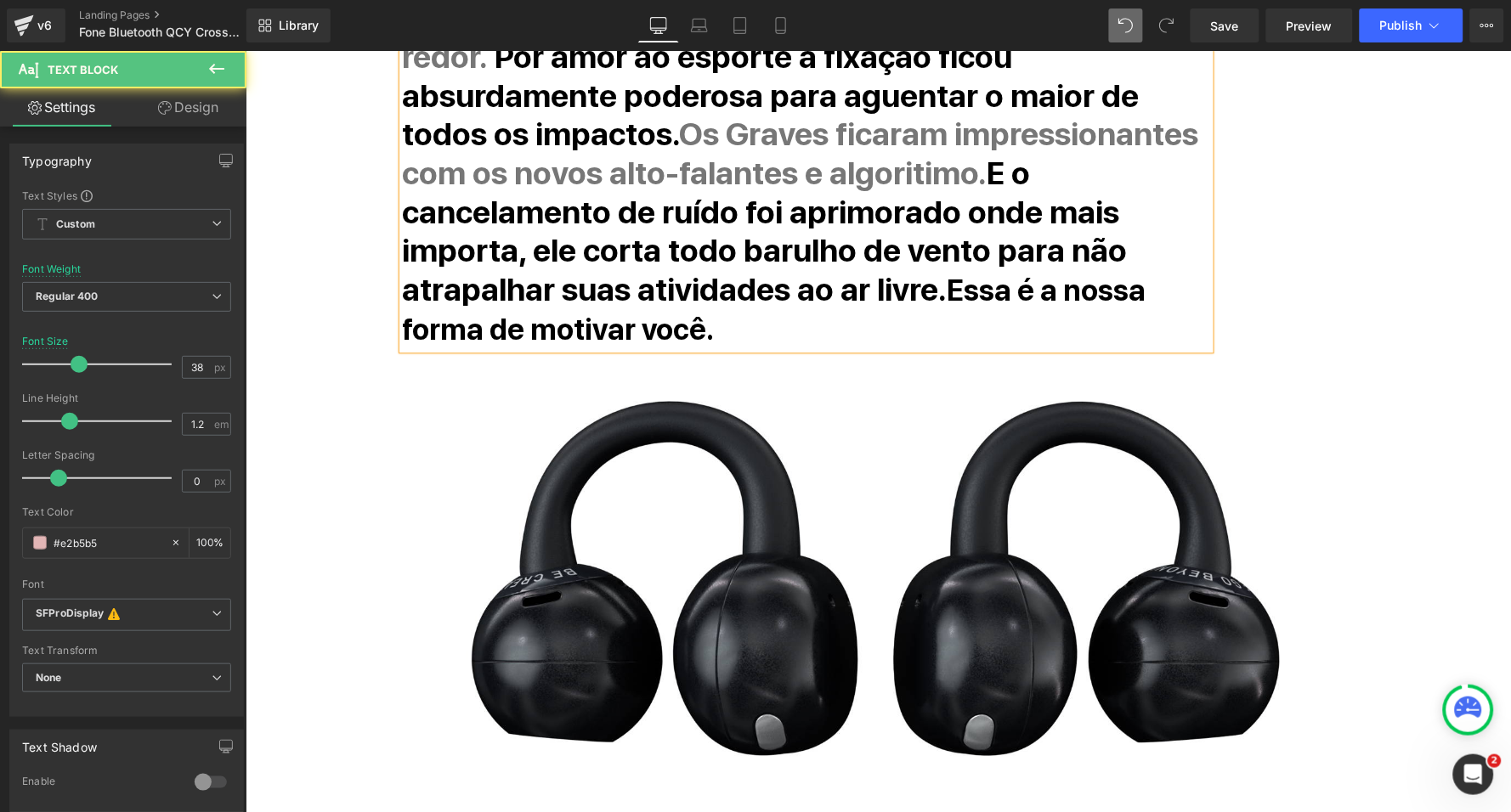
click at [1090, 272] on strong "Essa é a nossa forma de motivar você." at bounding box center [773, 308] width 744 height 74
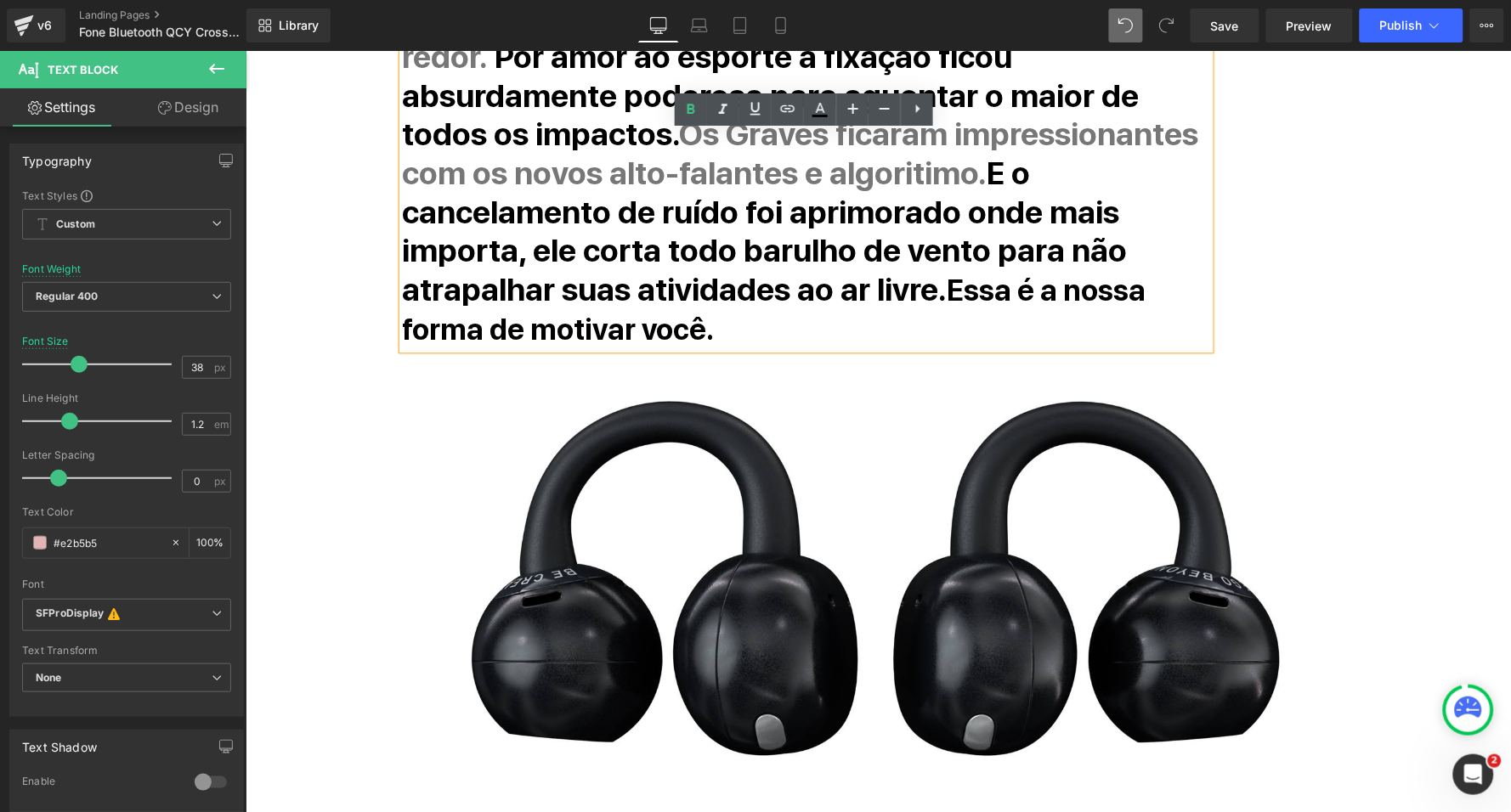
drag, startPoint x: 1082, startPoint y: 232, endPoint x: 1084, endPoint y: 261, distance: 29.1
click at [1084, 261] on p "Design totalmente novo e pensado para motivar você. Mistura perfeitamente as mú…" at bounding box center [805, 134] width 807 height 428
click at [823, 104] on icon at bounding box center [820, 109] width 21 height 21
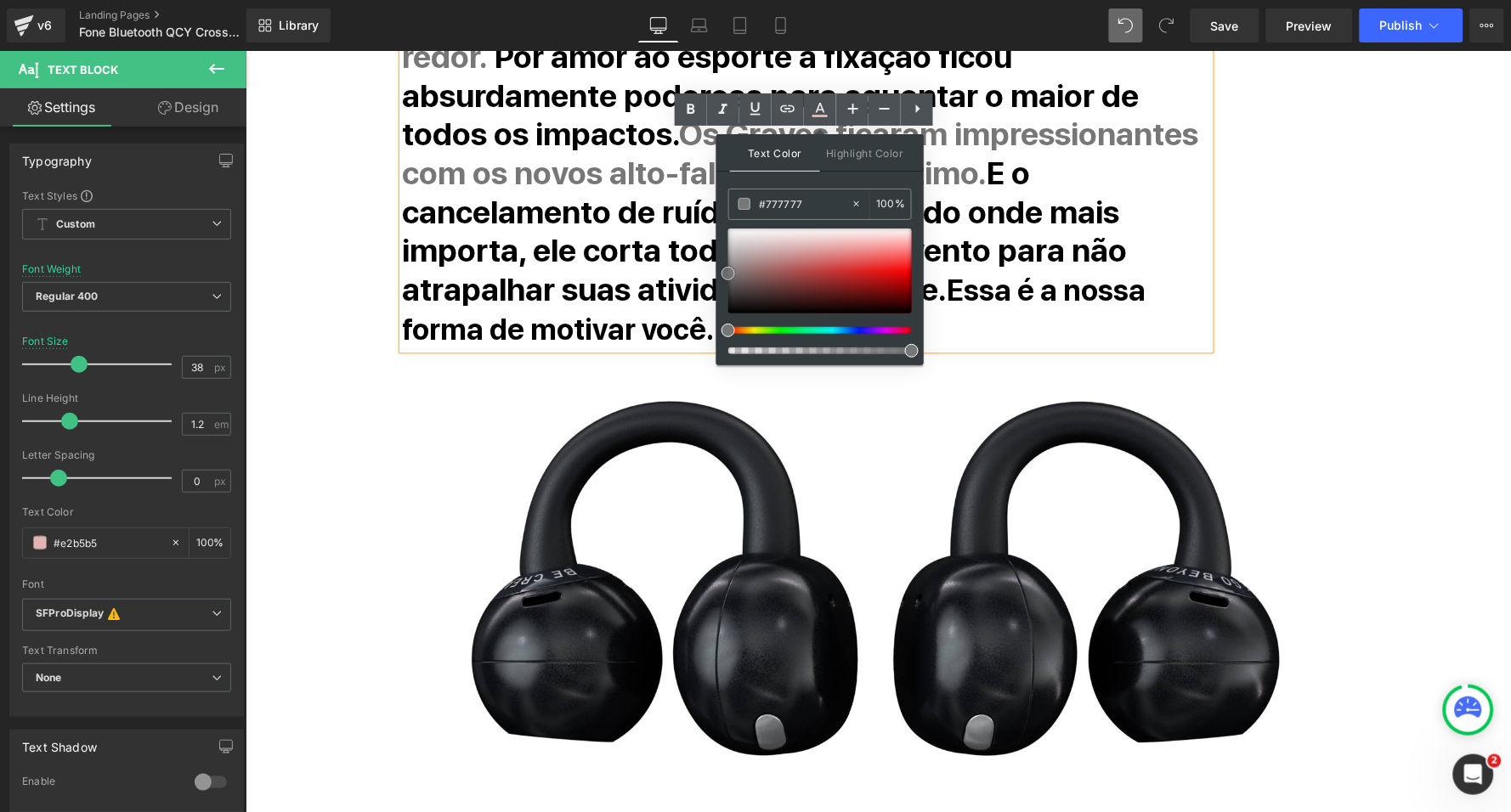
click at [814, 245] on div at bounding box center [819, 272] width 183 height 85
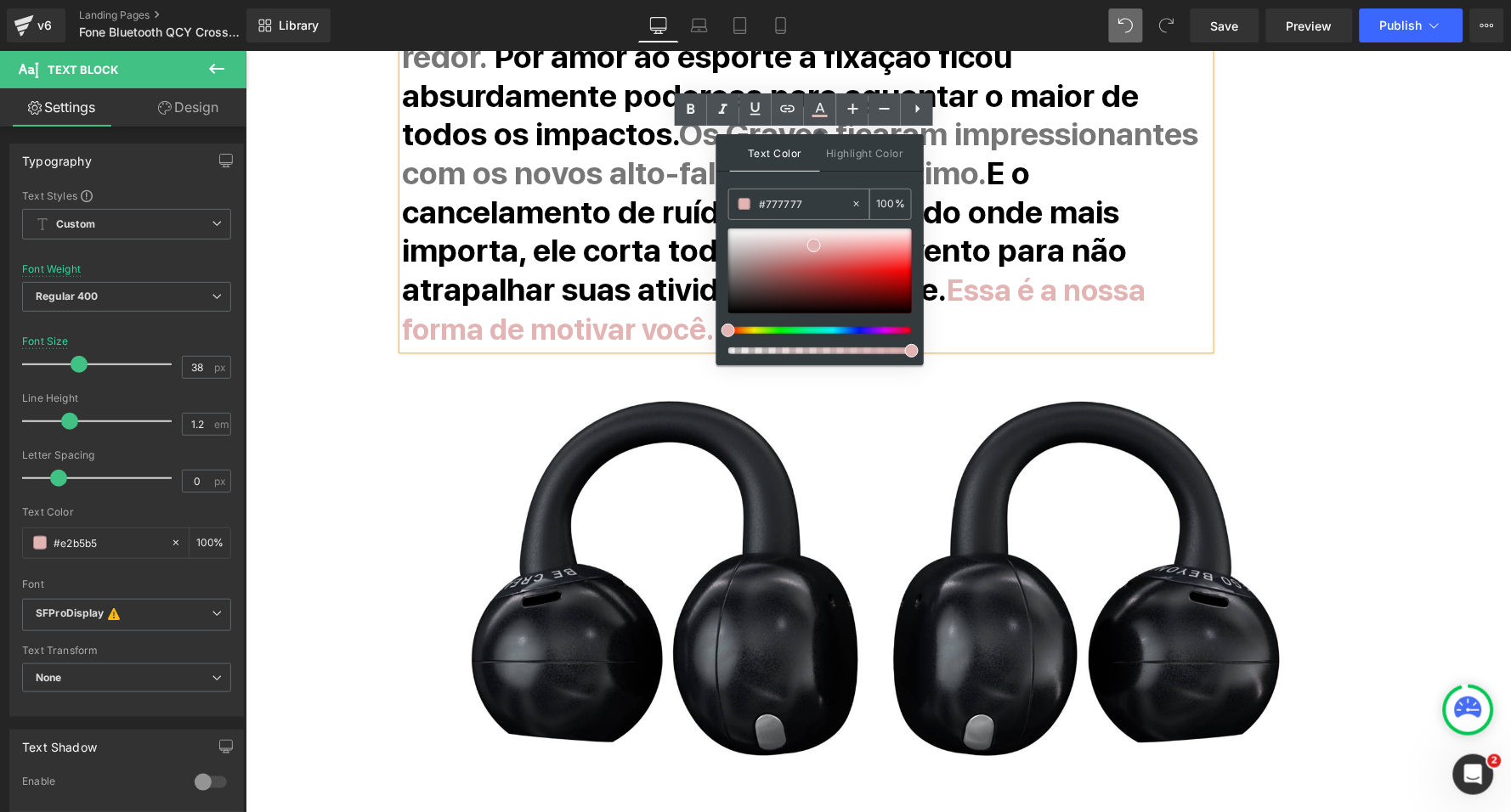
click at [791, 203] on input "#777777" at bounding box center [804, 203] width 92 height 19
type input "#777777"
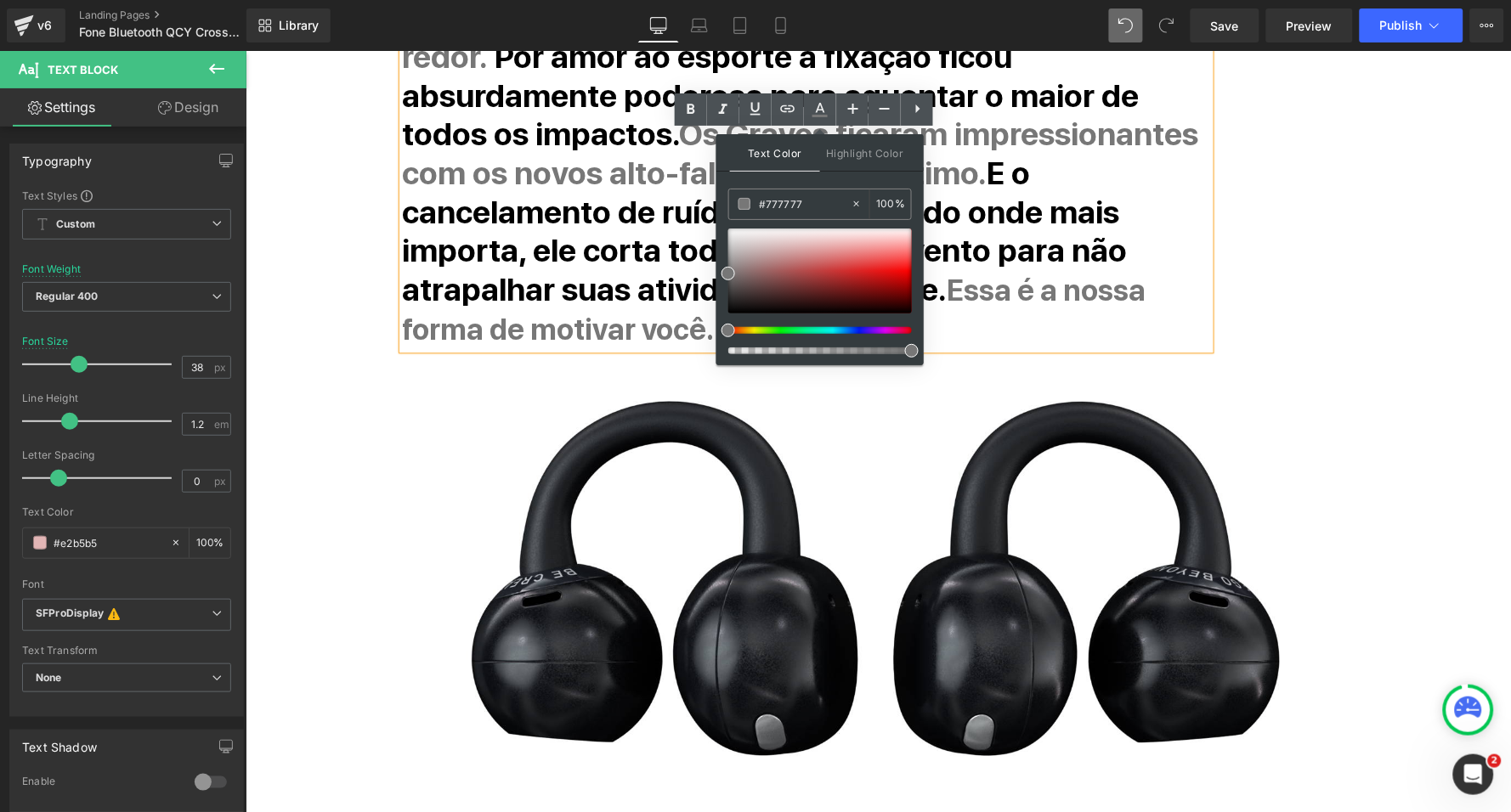
click at [836, 179] on div "Text Color Highlight Color #333333 #777777 100 % none 0 %" at bounding box center [819, 249] width 207 height 231
click at [849, 152] on span "Highlight Color" at bounding box center [865, 152] width 90 height 37
click at [761, 156] on span "Text Color" at bounding box center [774, 152] width 90 height 37
click at [1266, 159] on div "O que você precisa saber Heading Design totalmente novo e pensado para motivar …" at bounding box center [856, 95] width 935 height 507
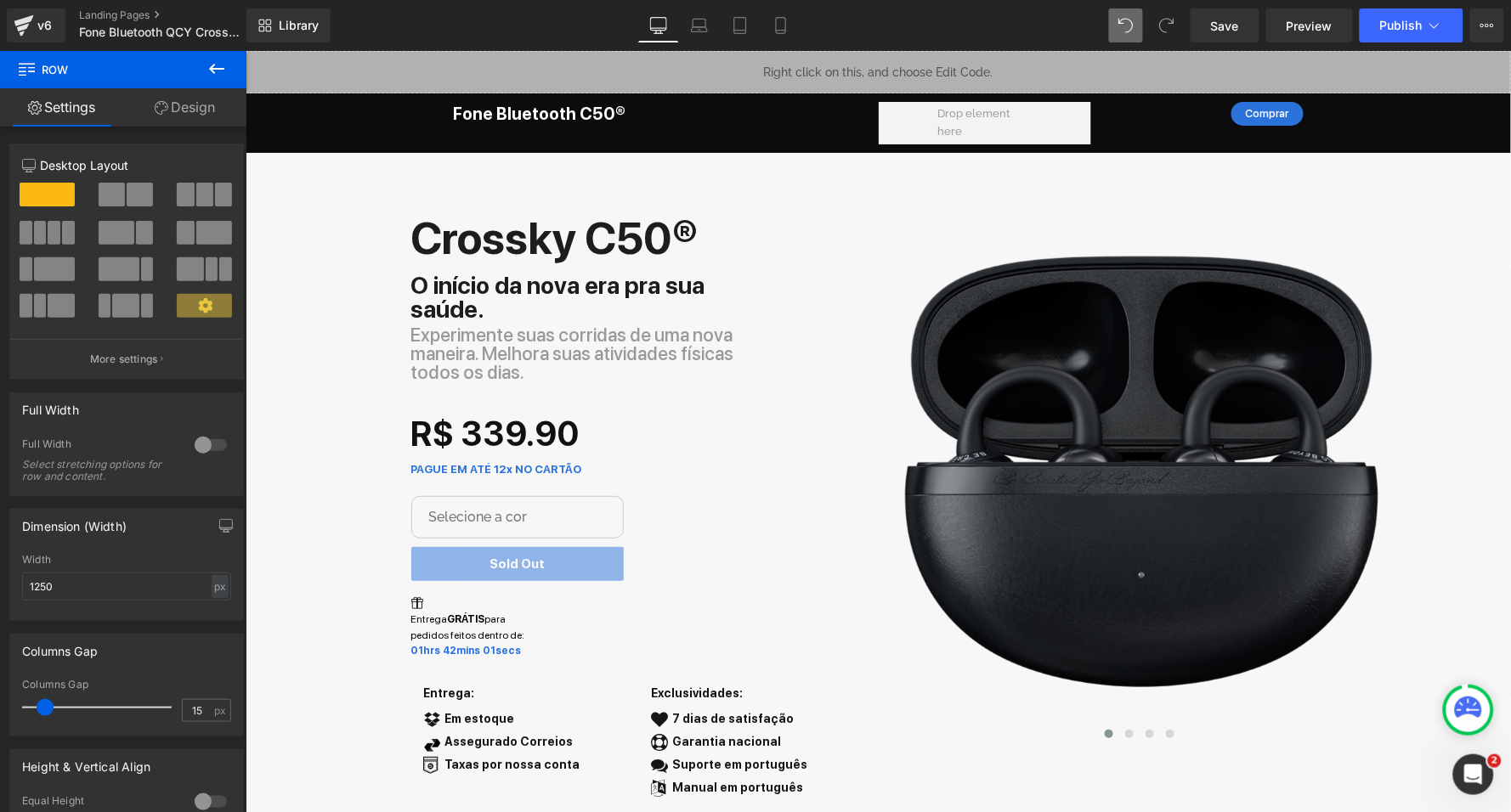
scroll to position [0, 0]
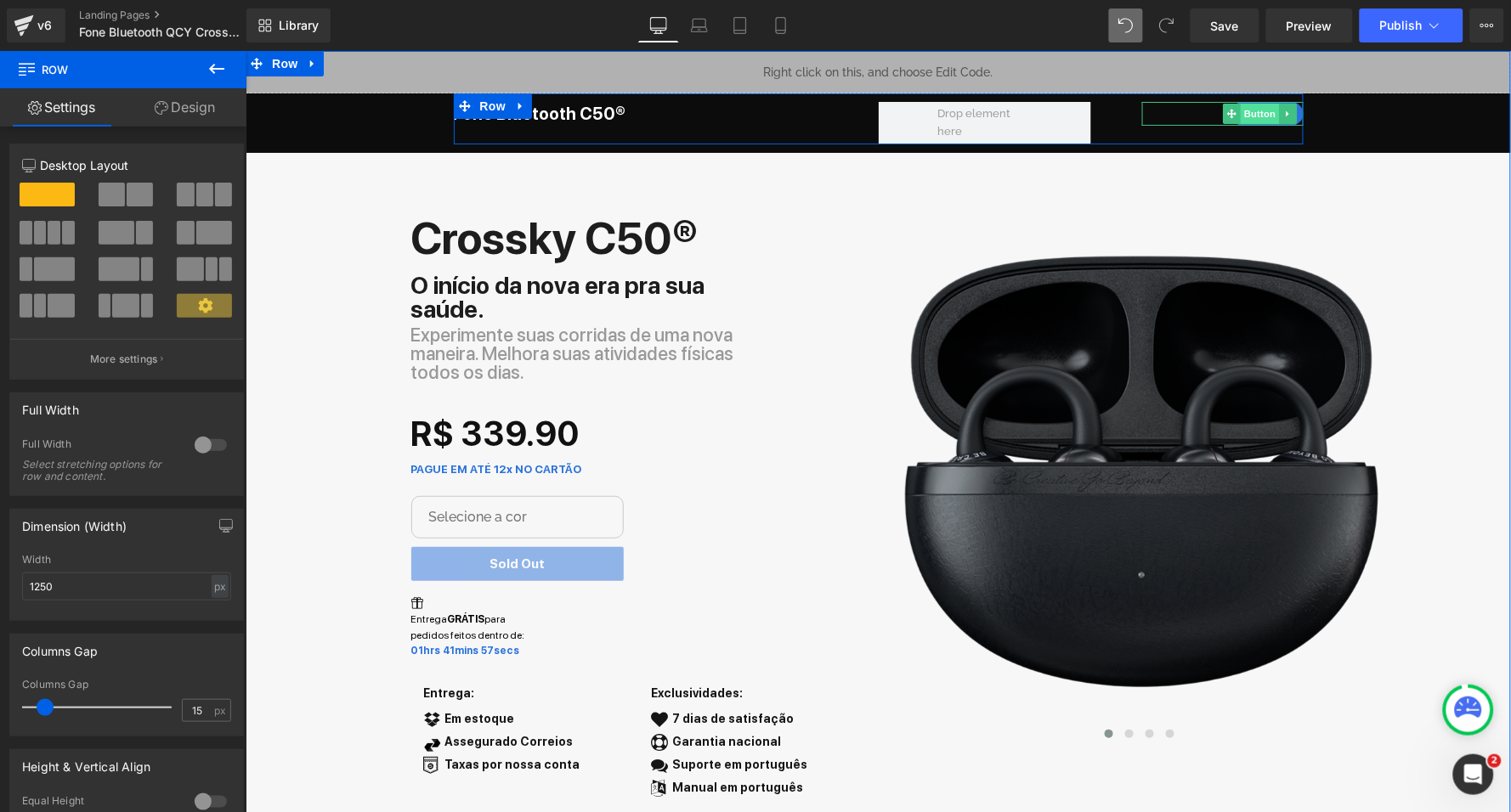
click at [1256, 116] on span "Button" at bounding box center [1258, 113] width 39 height 21
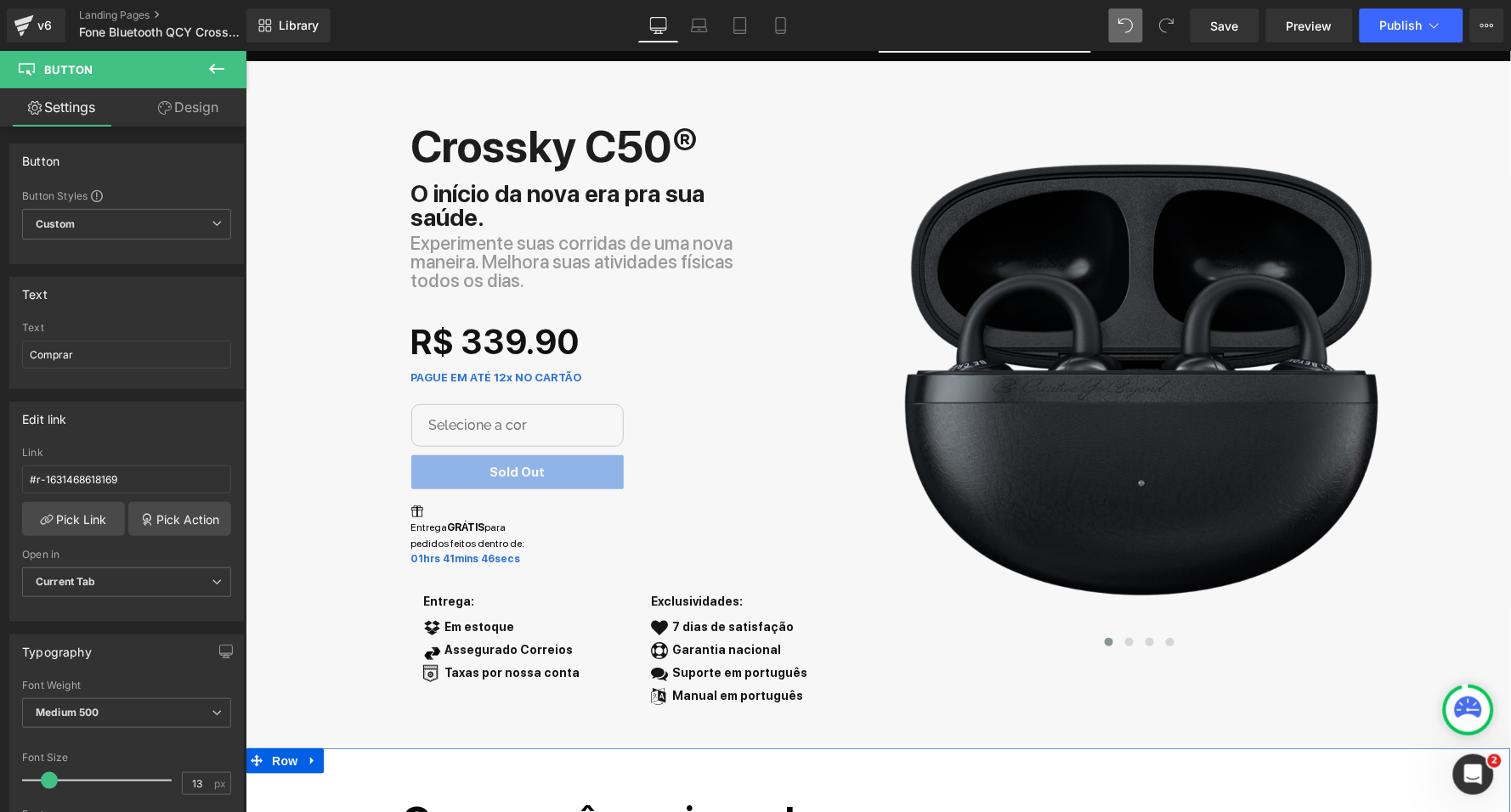
scroll to position [71, 0]
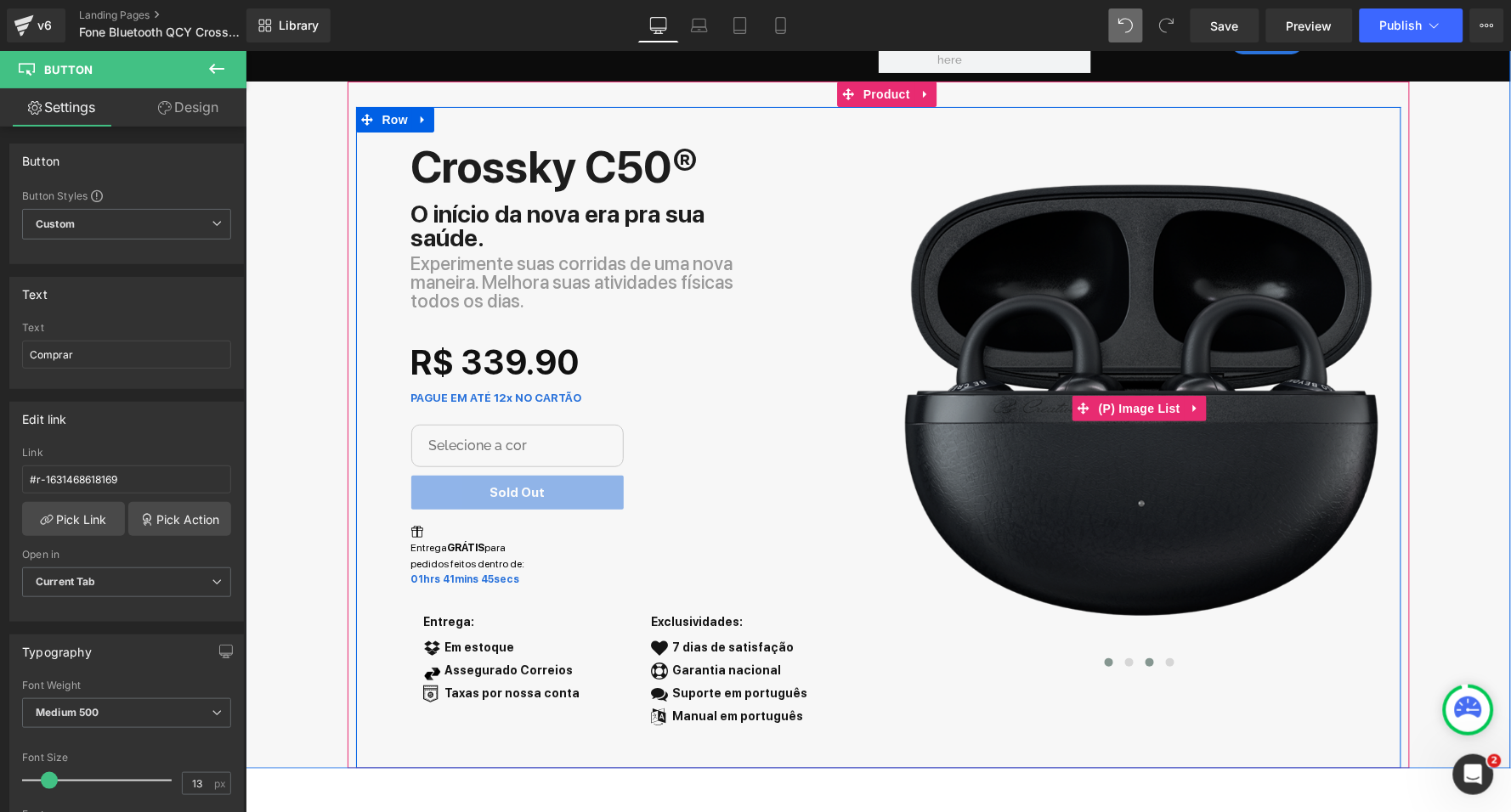
click at [1144, 658] on span at bounding box center [1148, 661] width 9 height 9
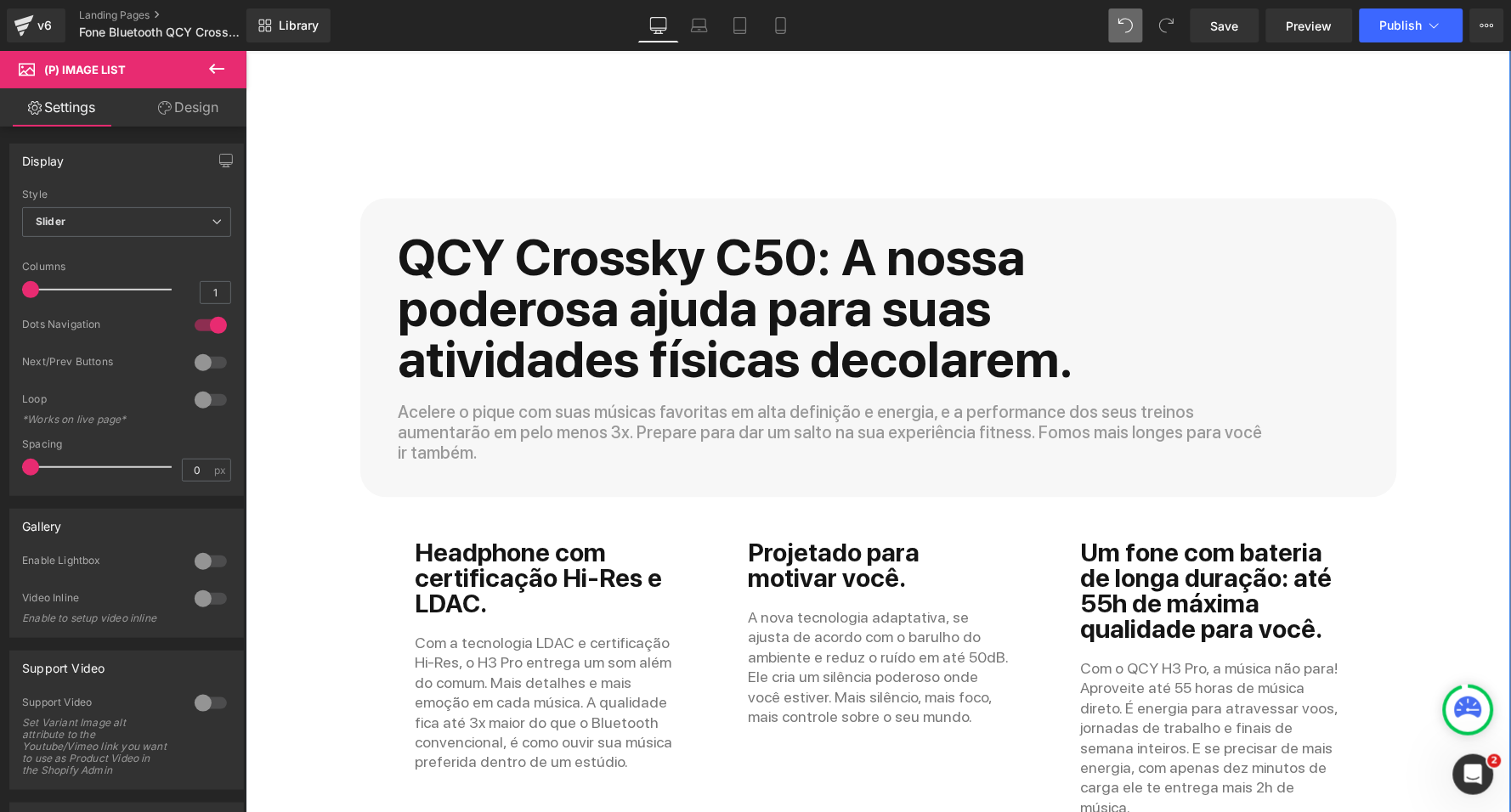
scroll to position [4439, 0]
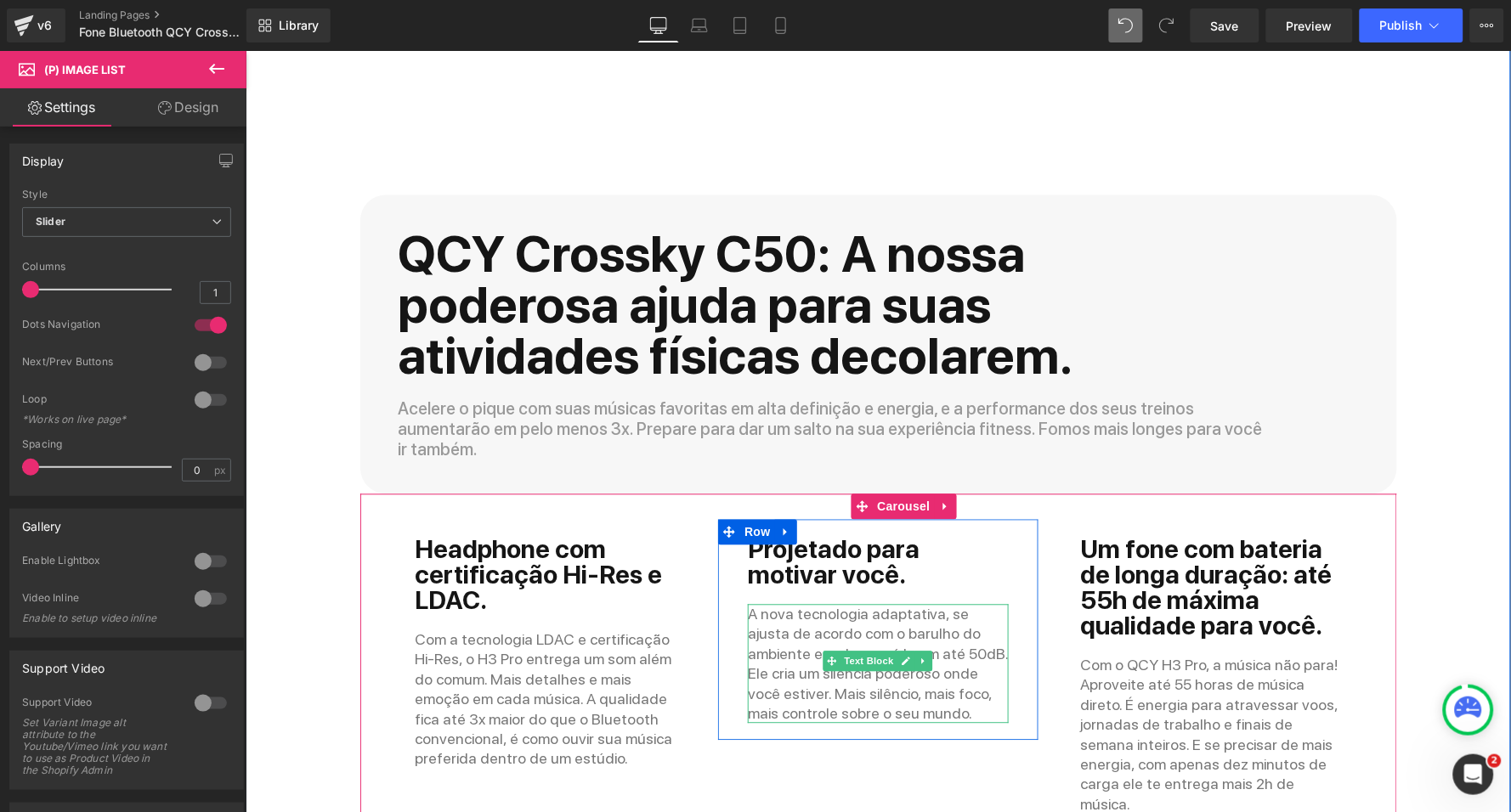
click at [778, 604] on p "A nova tecnologia adaptativa, se ajusta de acordo com o barulho do ambiente e r…" at bounding box center [876, 663] width 261 height 119
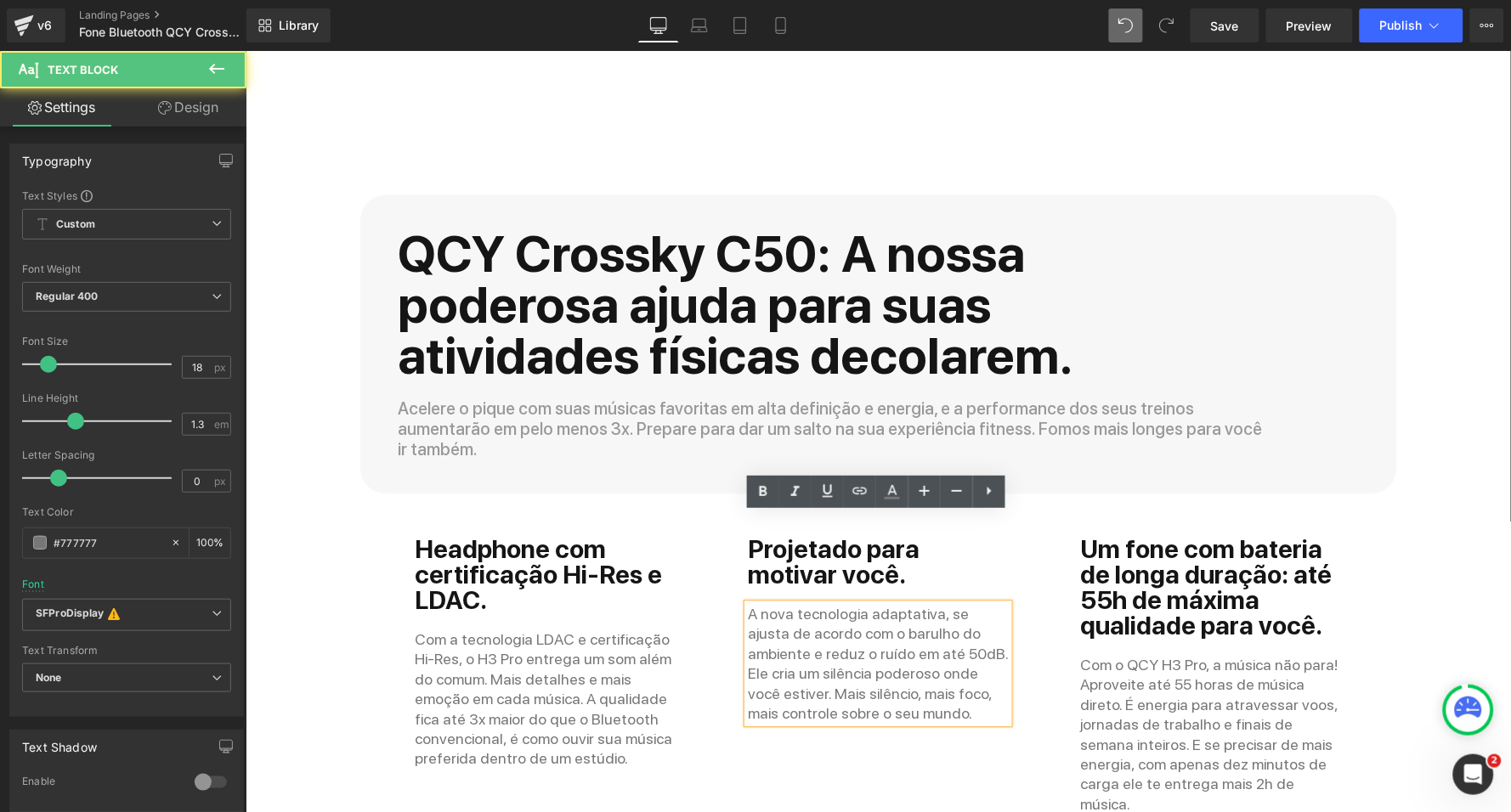
click at [778, 604] on p "A nova tecnologia adaptativa, se ajusta de acordo com o barulho do ambiente e r…" at bounding box center [876, 663] width 261 height 119
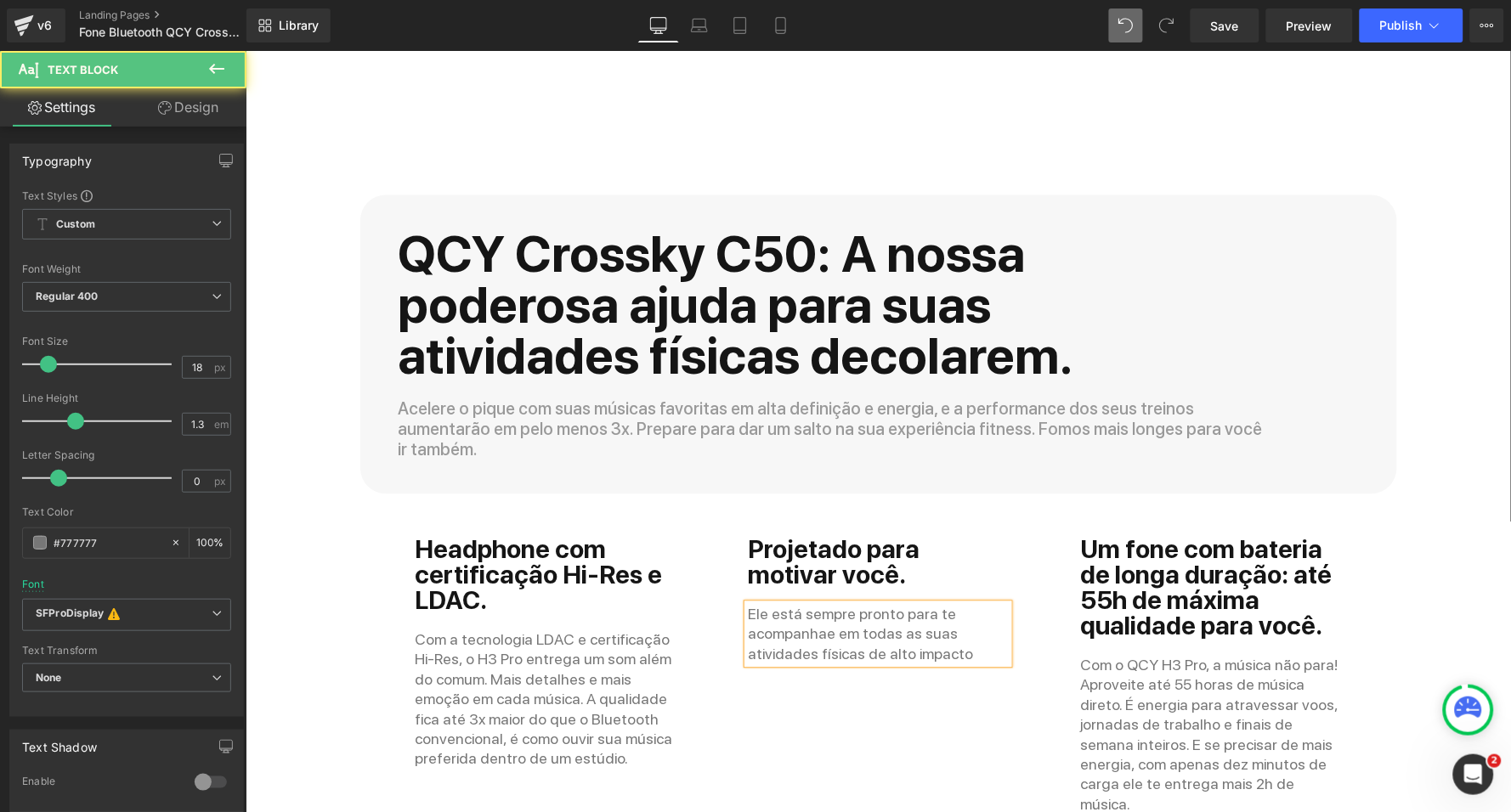
click at [825, 604] on p "Ele está sempre pronto para te acompanhae em todas as suas atividades físicas d…" at bounding box center [876, 634] width 261 height 59
click at [956, 604] on p "Ele está sempre pronto para te acompanhar em todas as suas atividades físicas d…" at bounding box center [876, 643] width 261 height 80
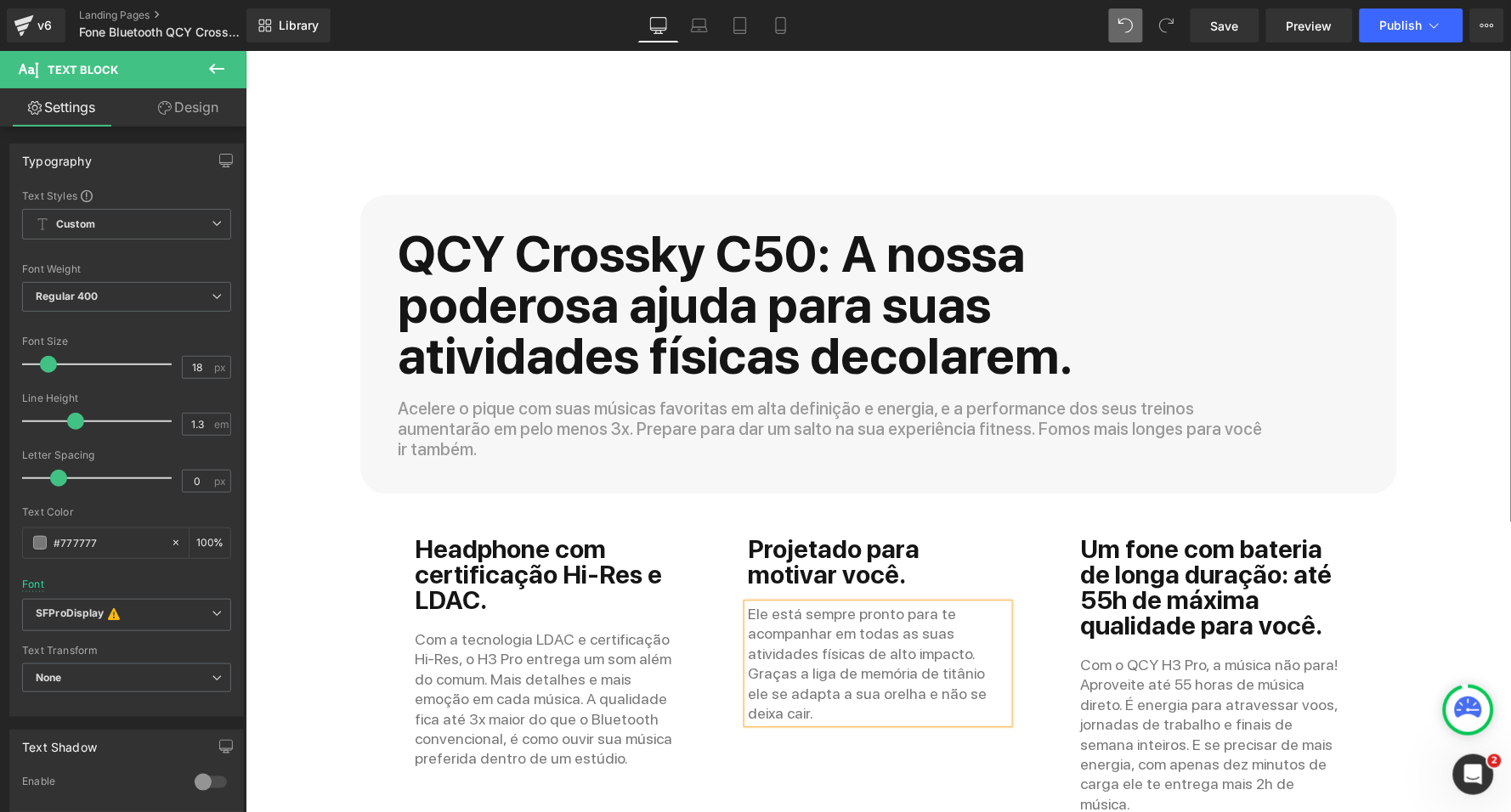
click at [780, 709] on div "Headphone com certificação Hi-Res e LDAC. Heading Com a tecnologia LDAC e certi…" at bounding box center [1383, 678] width 1998 height 317
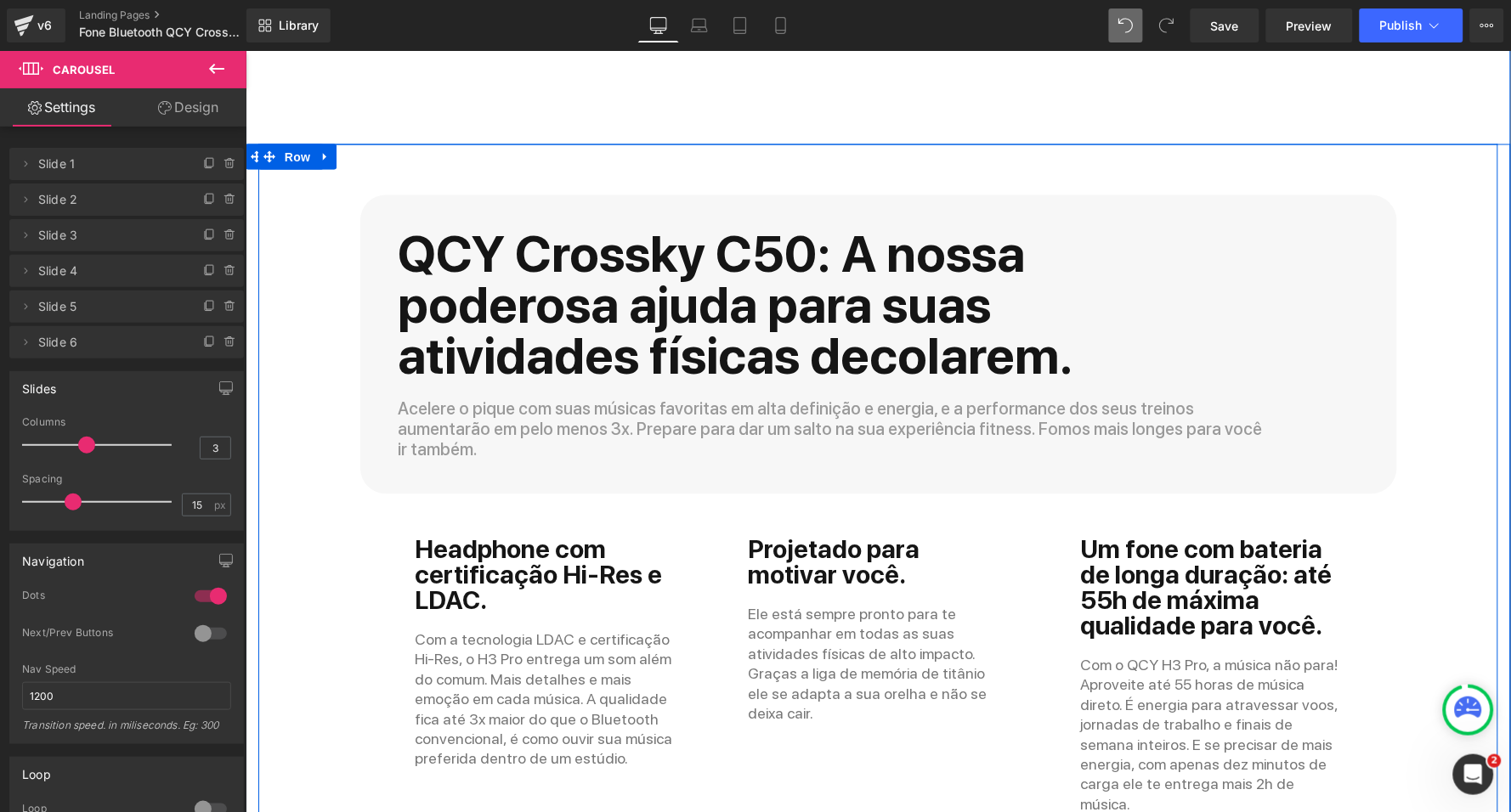
click at [301, 413] on div "QCY Crossky C50: A nossa poderosa ajuda para suas atividades físicas decolarem.…" at bounding box center [877, 650] width 1265 height 1014
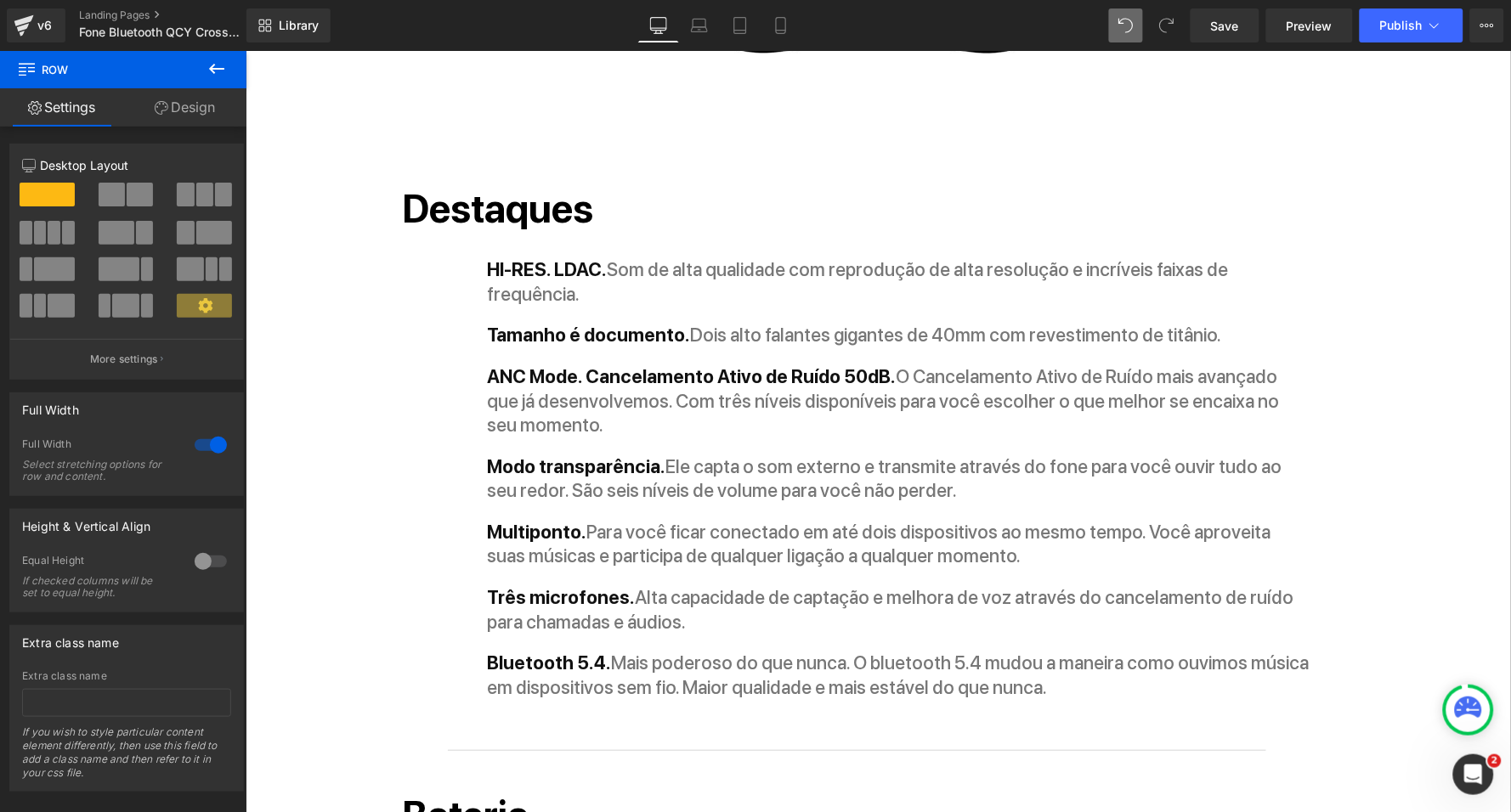
scroll to position [1728, 0]
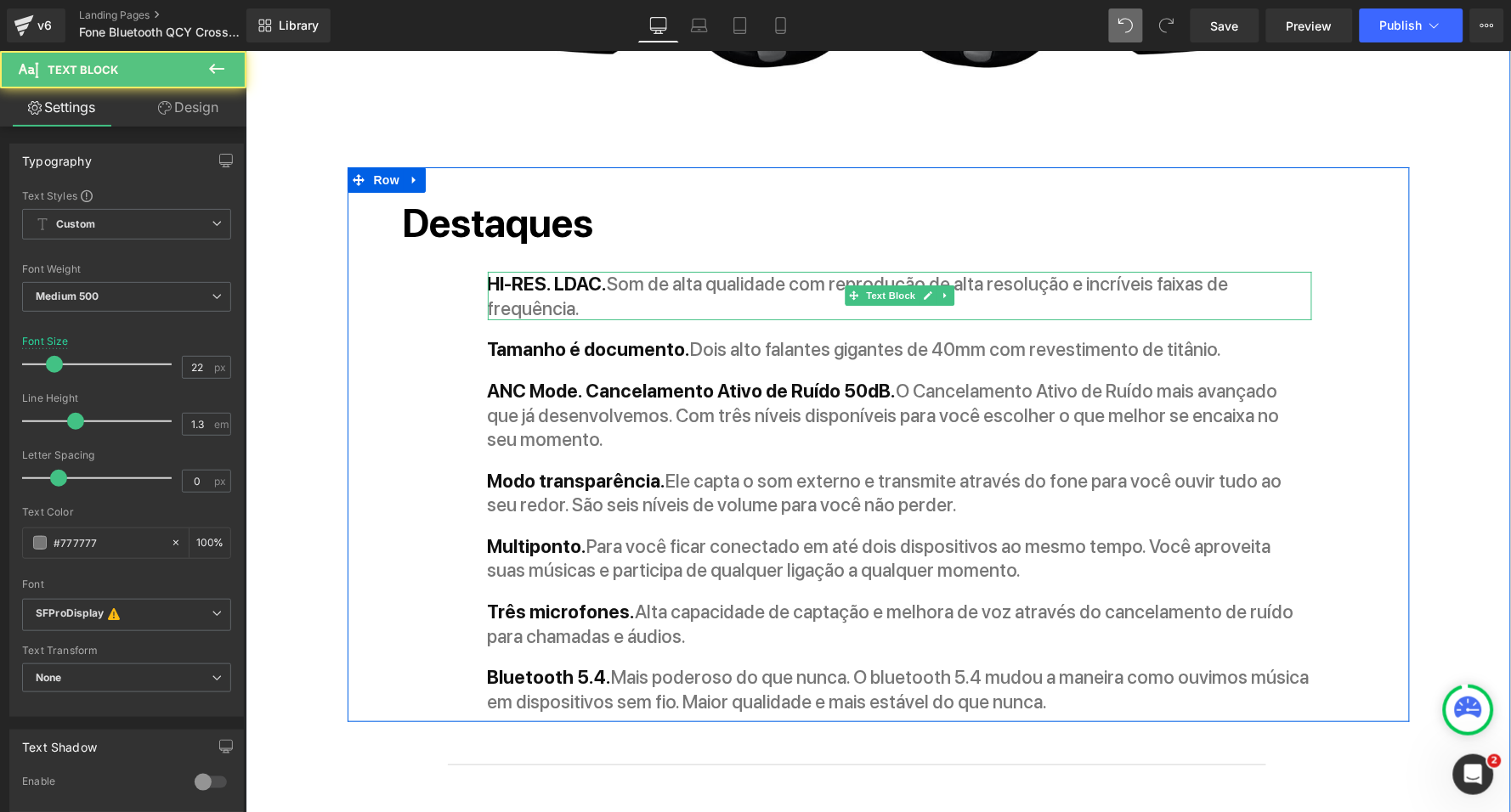
click at [589, 271] on p "HI-RES. LDAC. Som de alta qualidade com reprodução de alta resolução e incrívei…" at bounding box center [898, 294] width 824 height 49
click at [603, 272] on strong "HI-RES. LDAC." at bounding box center [546, 283] width 120 height 22
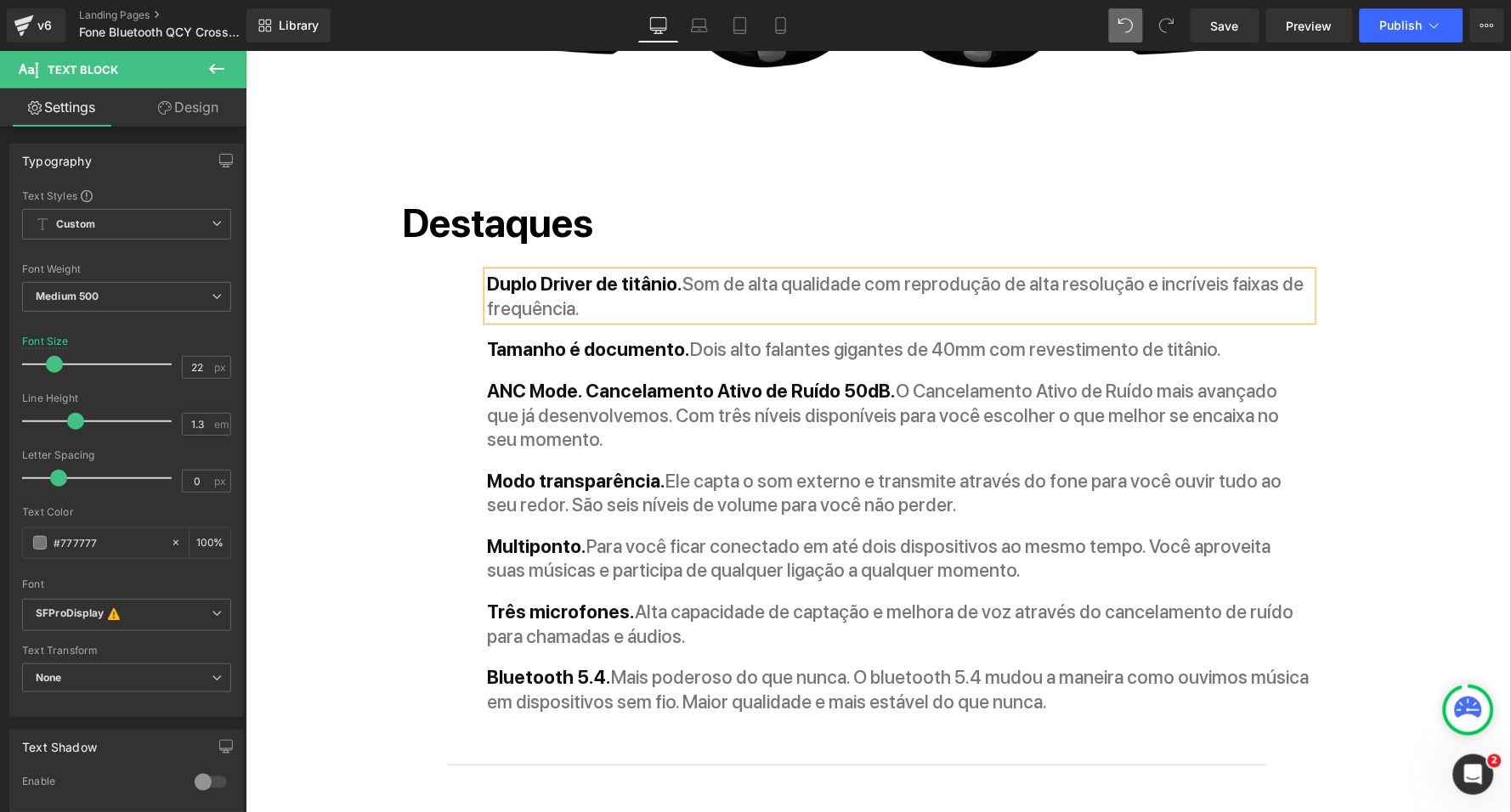
click at [647, 272] on strong "Duplo Driver de titânio." at bounding box center [584, 283] width 195 height 22
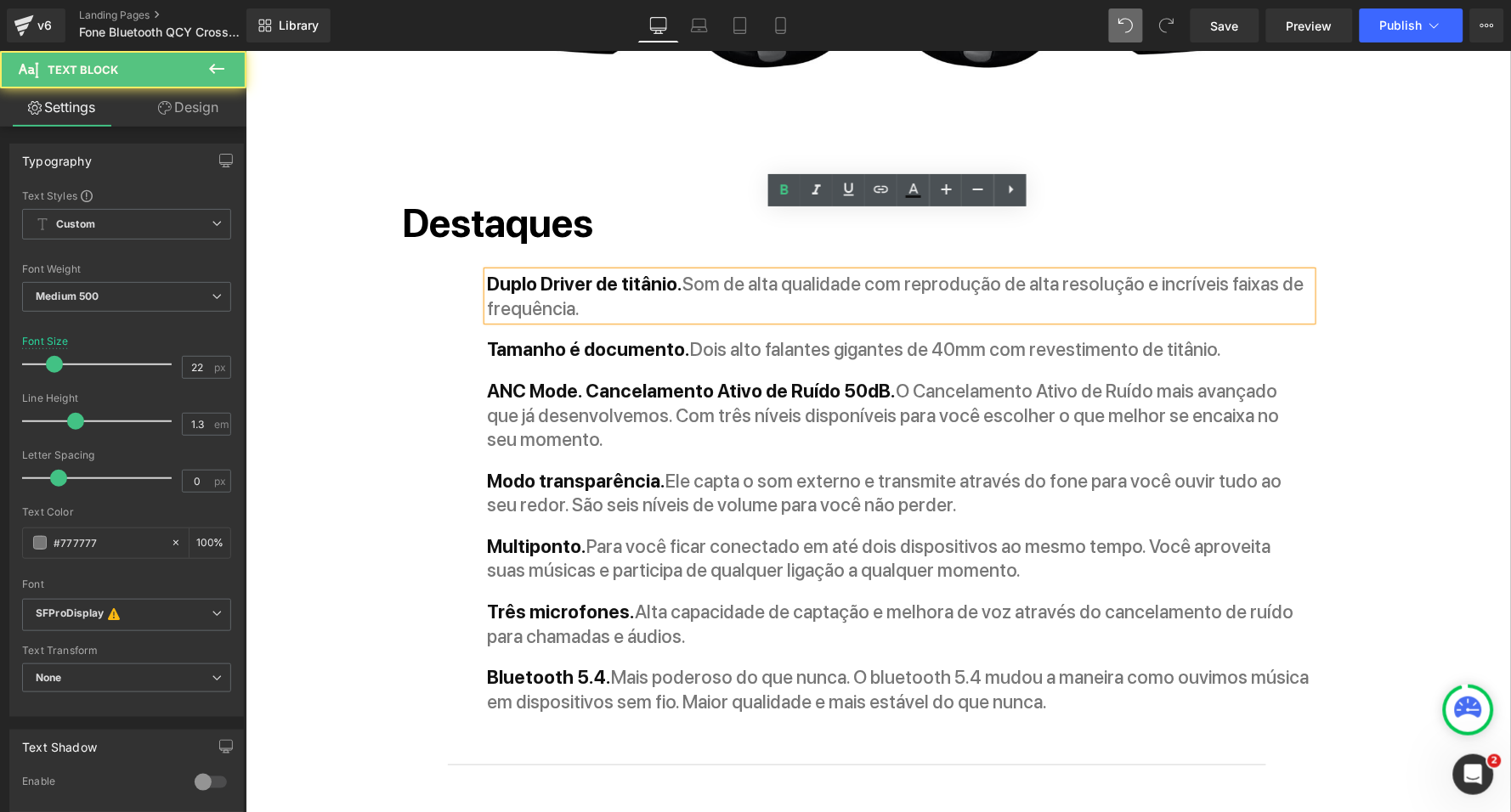
click at [647, 272] on strong "Duplo Driver de titânio." at bounding box center [584, 283] width 195 height 22
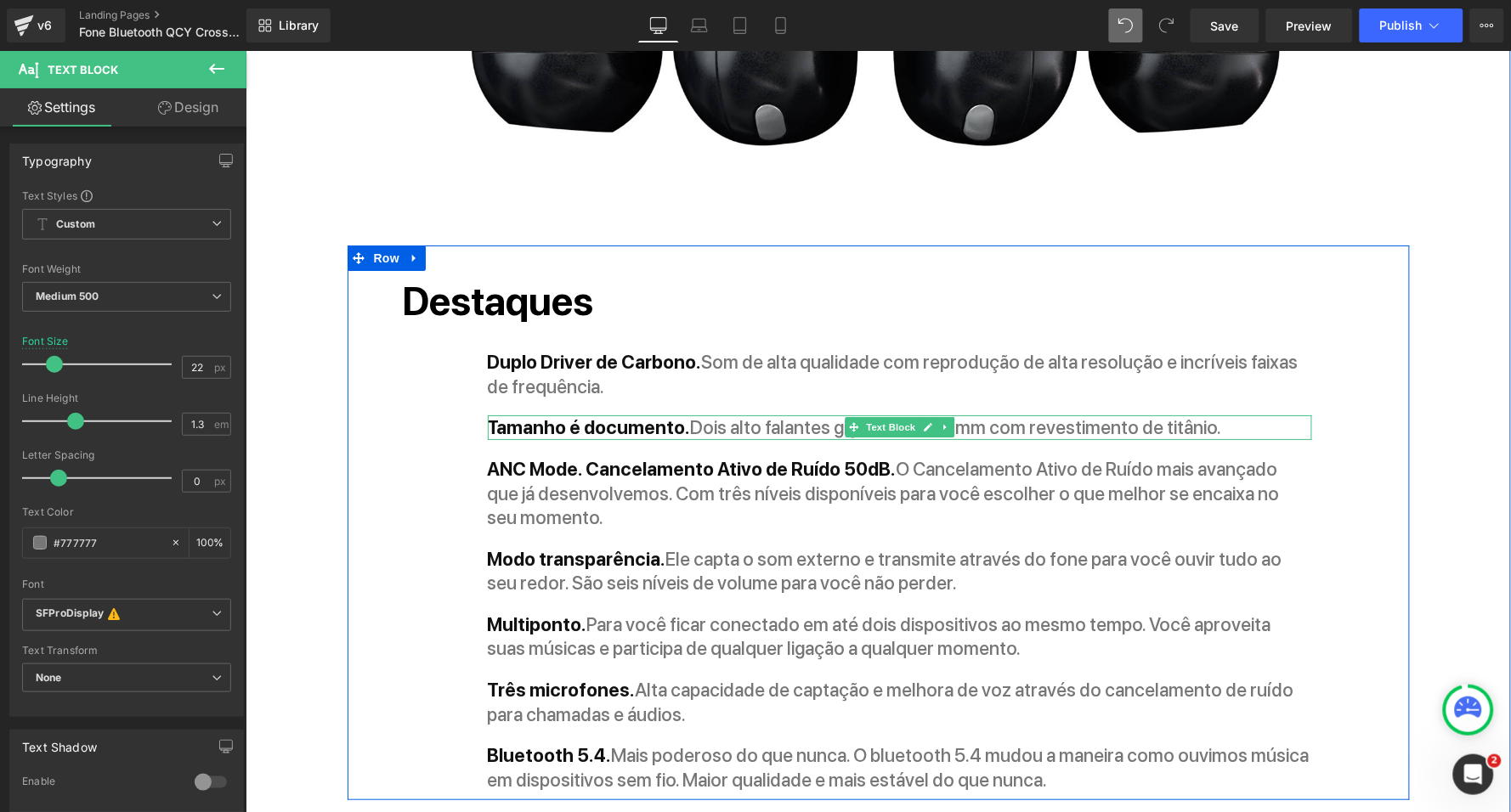
scroll to position [1643, 0]
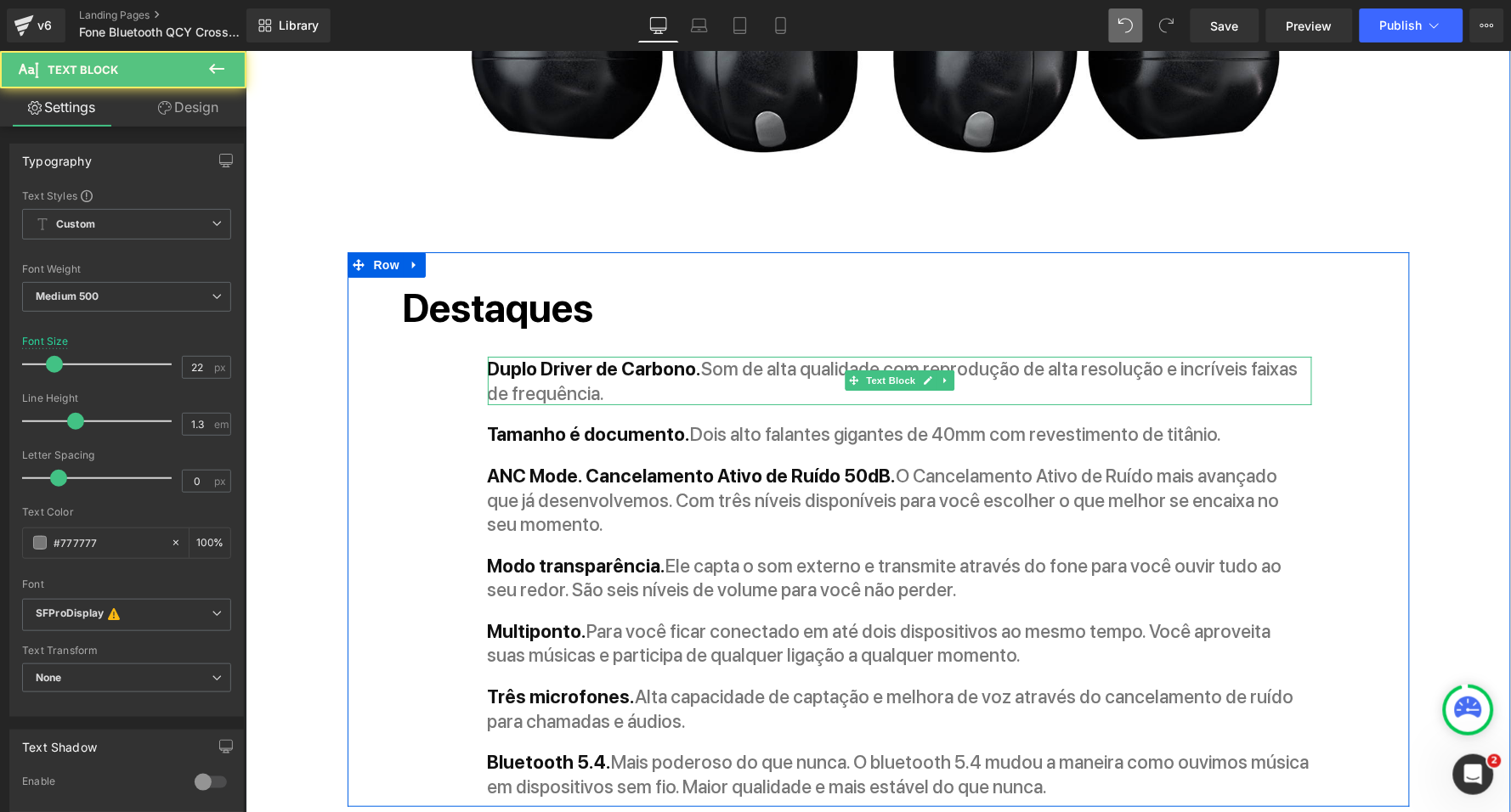
click at [716, 356] on p "Duplo Driver de Carbono. Som de alta qualidade com reprodução de alta resolução…" at bounding box center [898, 380] width 824 height 49
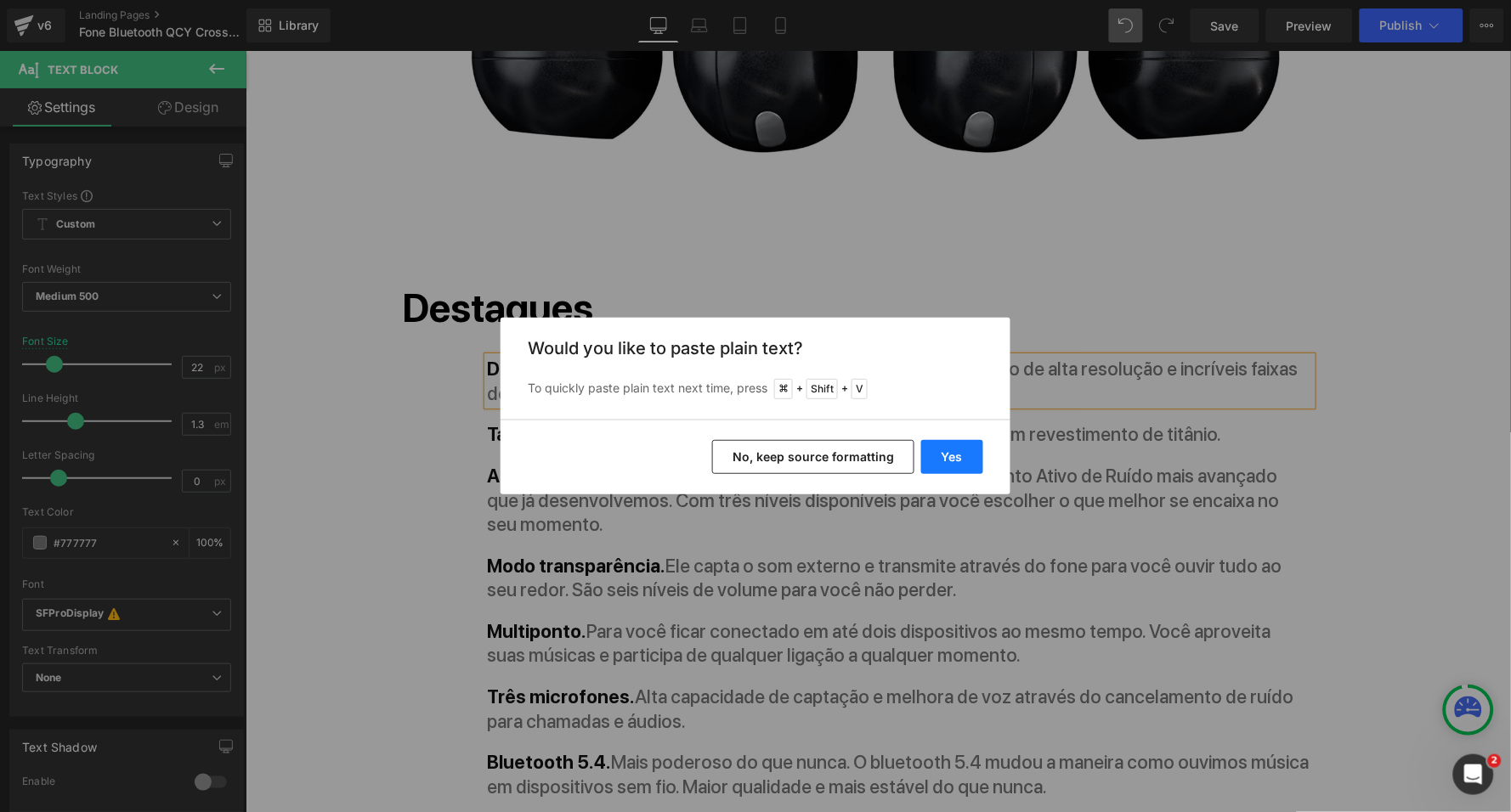
click at [953, 452] on button "Yes" at bounding box center [952, 457] width 62 height 34
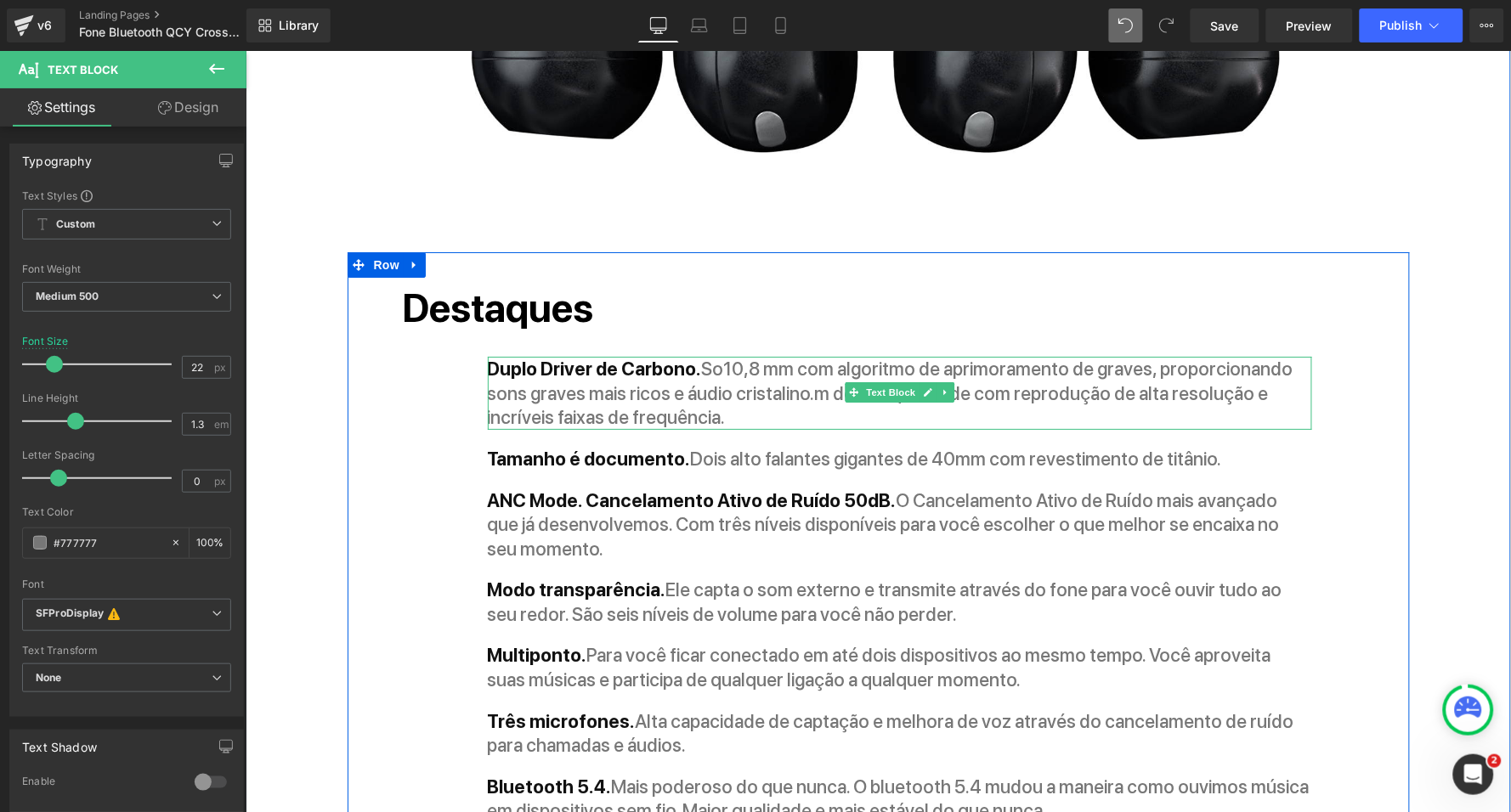
click at [723, 356] on p "Duplo Driver de Carbono. So10,8 mm com algoritmo de aprimoramento de graves, pr…" at bounding box center [898, 393] width 824 height 73
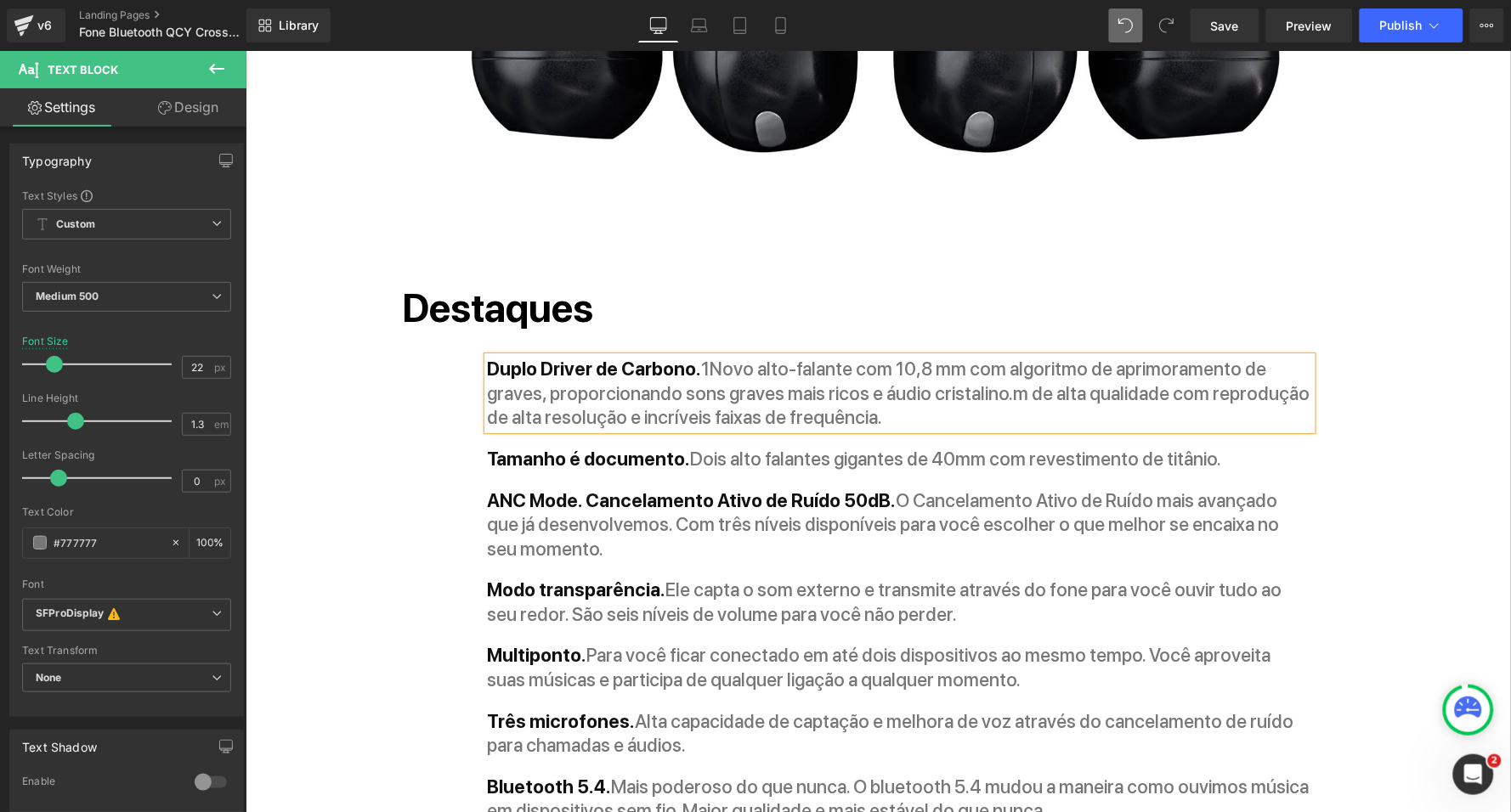
click at [710, 356] on p "Duplo Driver de Carbono. 1Novo alto-falante com 10,8 mm com algoritmo de aprimo…" at bounding box center [898, 393] width 824 height 73
click at [980, 356] on p "Duplo Driver de Carbono. Novo alto-falante com 10,8 mm com algoritmo de aprimor…" at bounding box center [898, 393] width 824 height 73
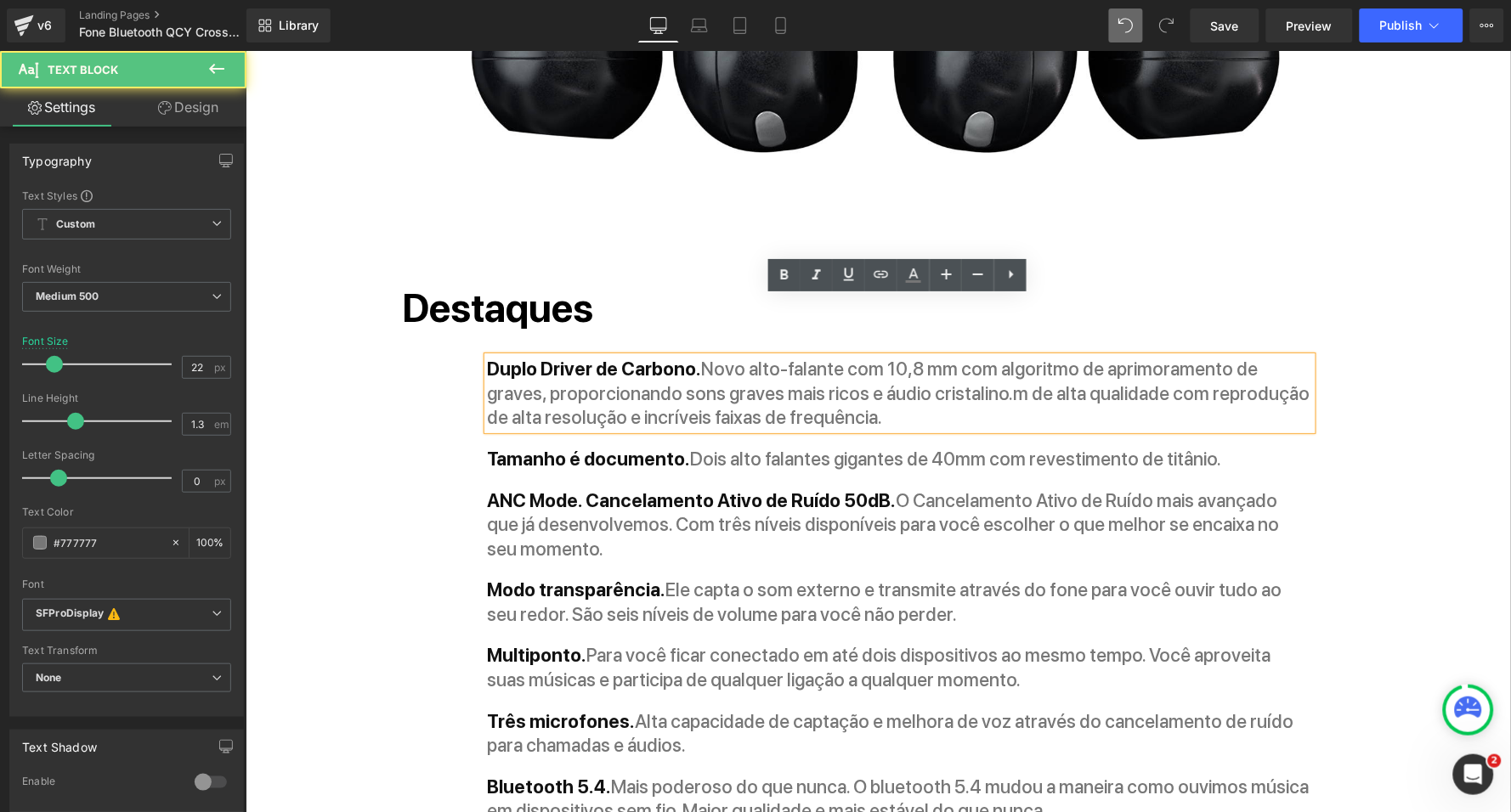
click at [980, 356] on p "Duplo Driver de Carbono. Novo alto-falante com 10,8 mm com algoritmo de aprimor…" at bounding box center [898, 393] width 824 height 73
click at [944, 356] on p "Duplo Driver de Carbono. Novo alto-falante com 10,8 mm com algoritmo de aprimor…" at bounding box center [898, 393] width 824 height 73
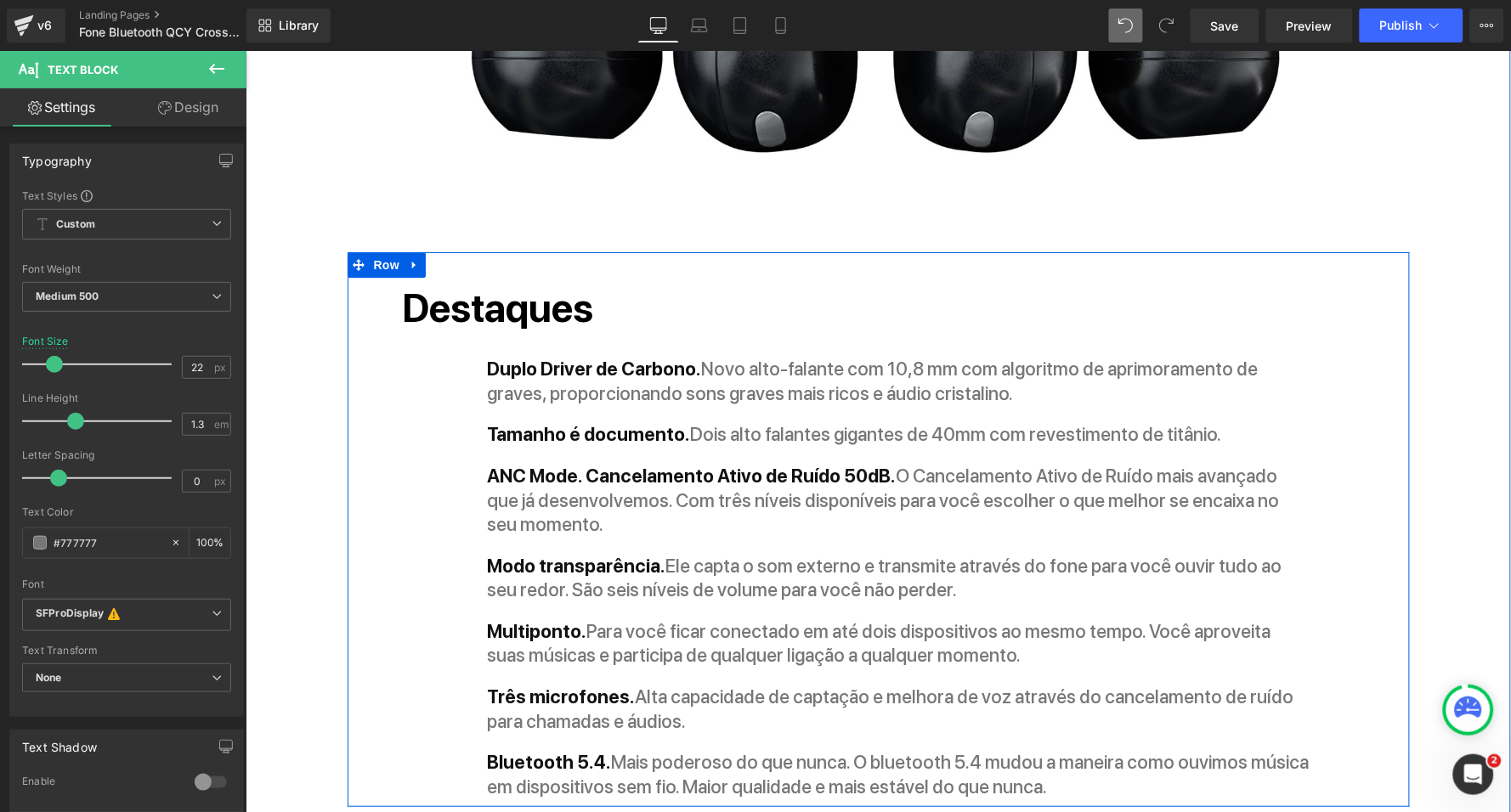
click at [853, 387] on div "Destaques Heading Duplo Driver de Carbono. Novo alto-falante com 10,8 mm com al…" at bounding box center [856, 536] width 935 height 521
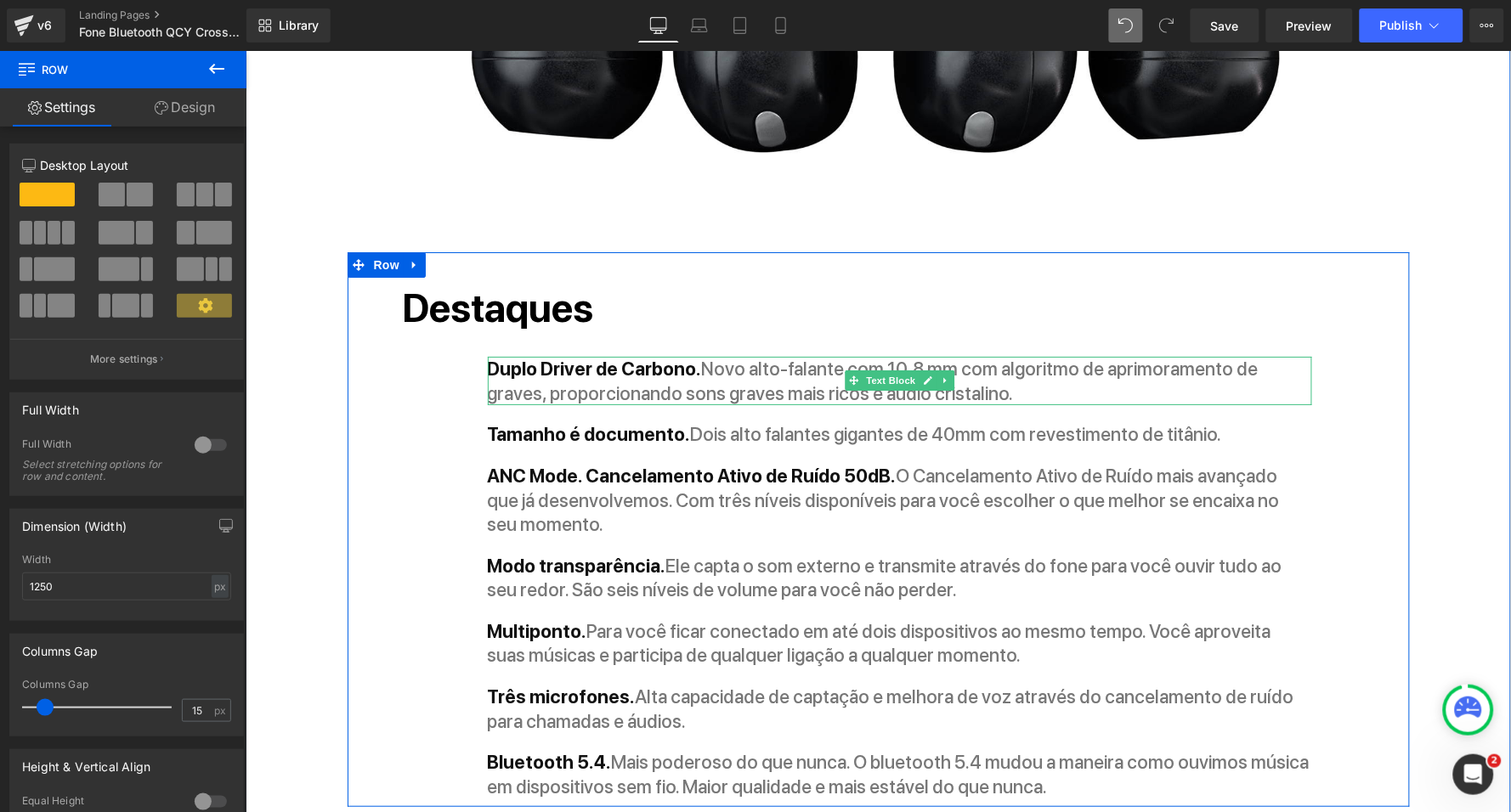
click at [809, 356] on p "Duplo Driver de Carbono. Novo alto-falante com 10,8 mm com algoritmo de aprimor…" at bounding box center [898, 380] width 824 height 49
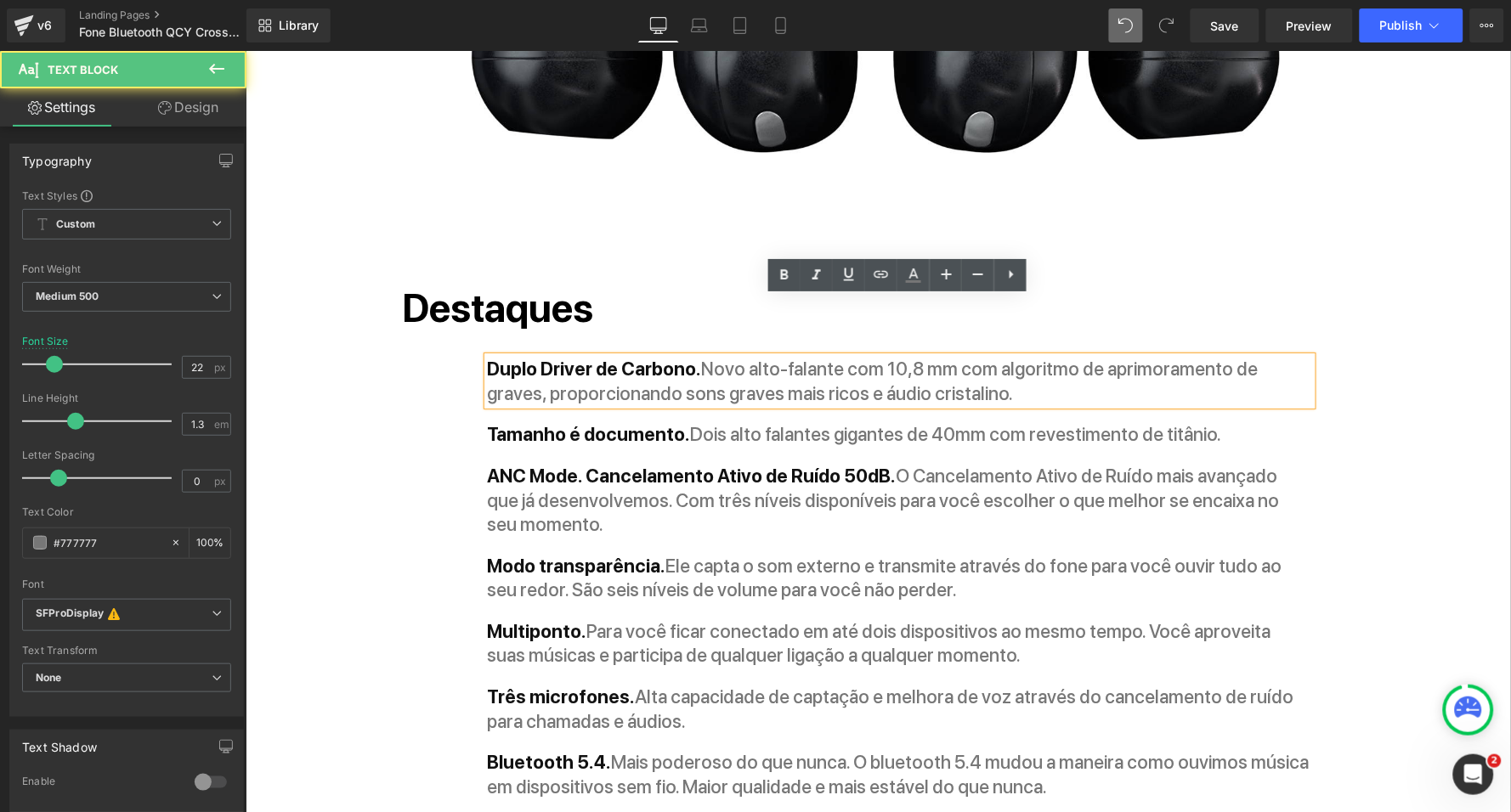
click at [1303, 356] on p "Duplo Driver de Carbono. Novo alto-falante com 10,8 mm com algoritmo de aprimor…" at bounding box center [898, 380] width 824 height 49
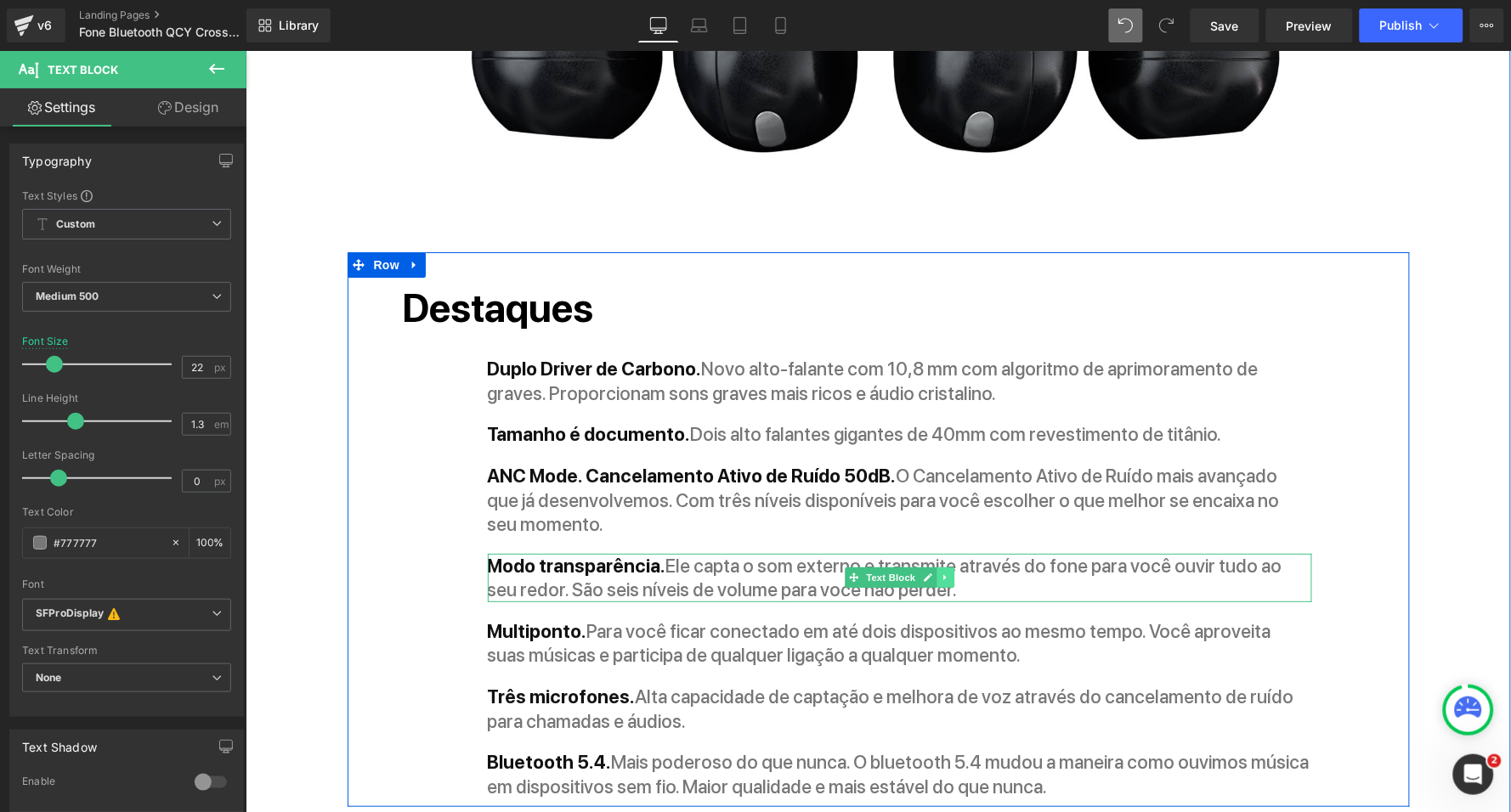
click at [942, 573] on icon at bounding box center [943, 576] width 3 height 6
click at [948, 572] on icon at bounding box center [952, 576] width 9 height 9
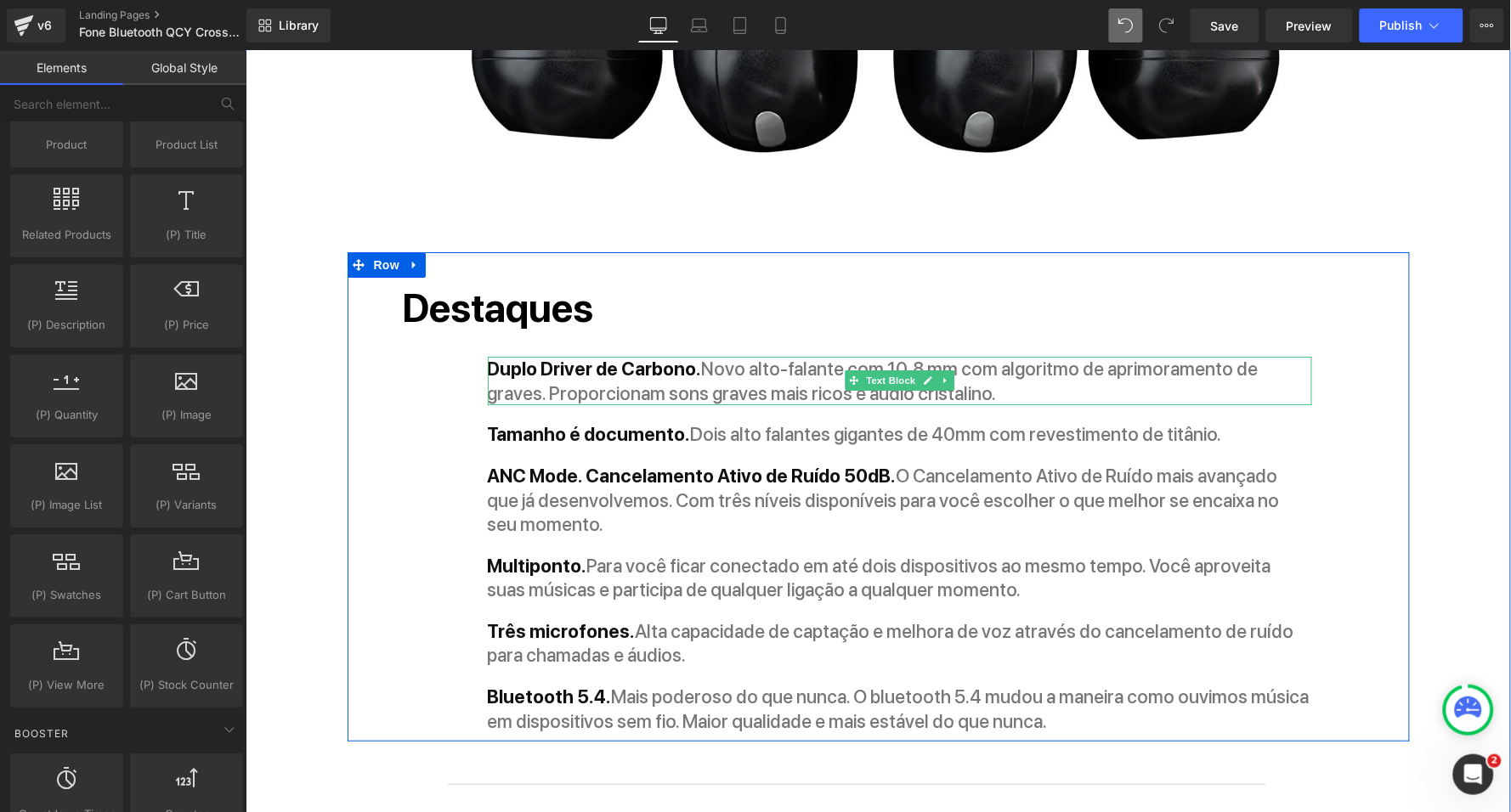
click at [858, 356] on p "Duplo Driver de Carbono. Novo alto-falante com 10,8 mm com algoritmo de aprimor…" at bounding box center [898, 380] width 824 height 49
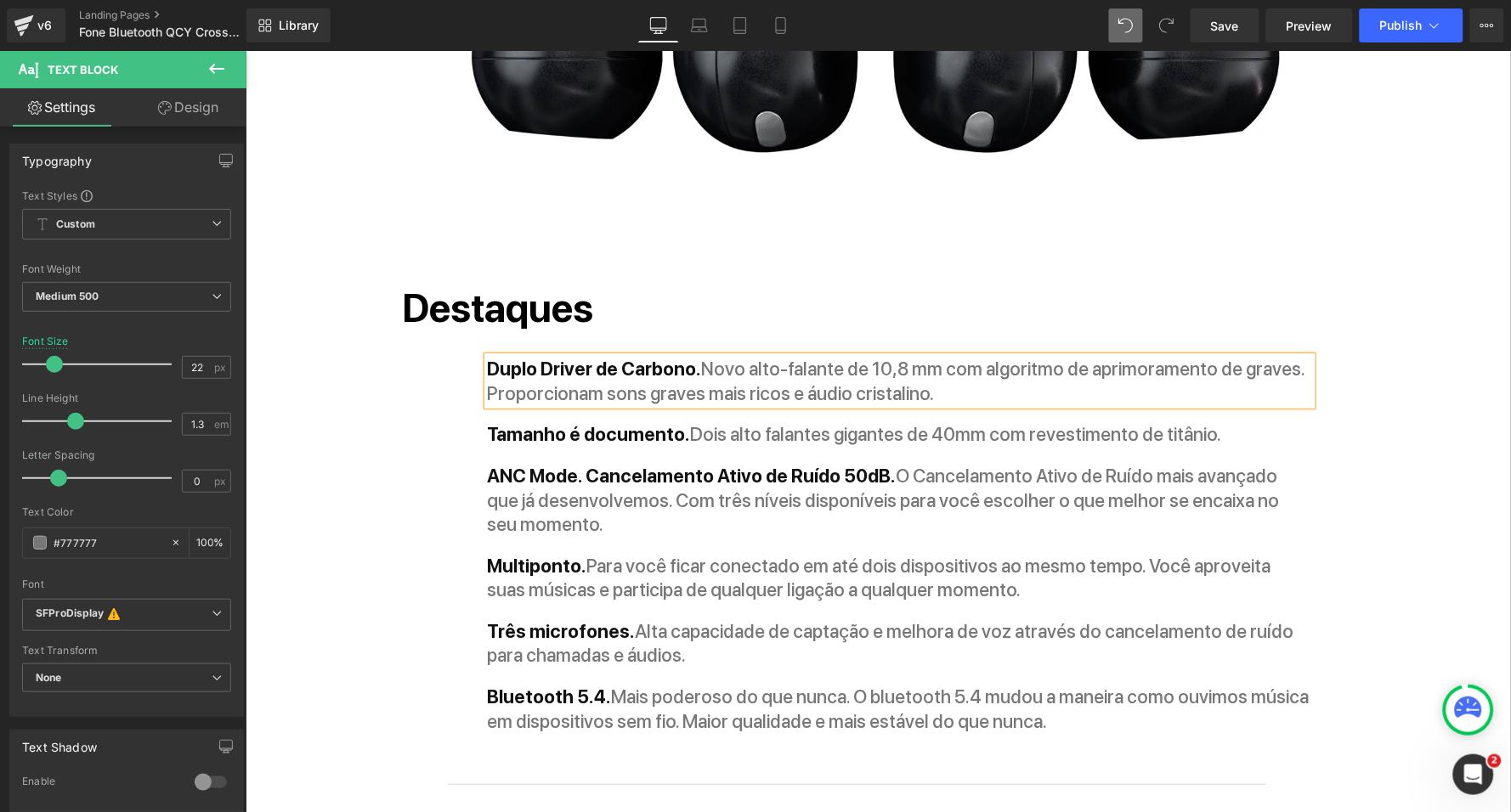
click at [412, 536] on div "Destaques Heading Duplo Driver de Carbono. Novo alto-falante de 10,8 mm com alg…" at bounding box center [856, 504] width 935 height 455
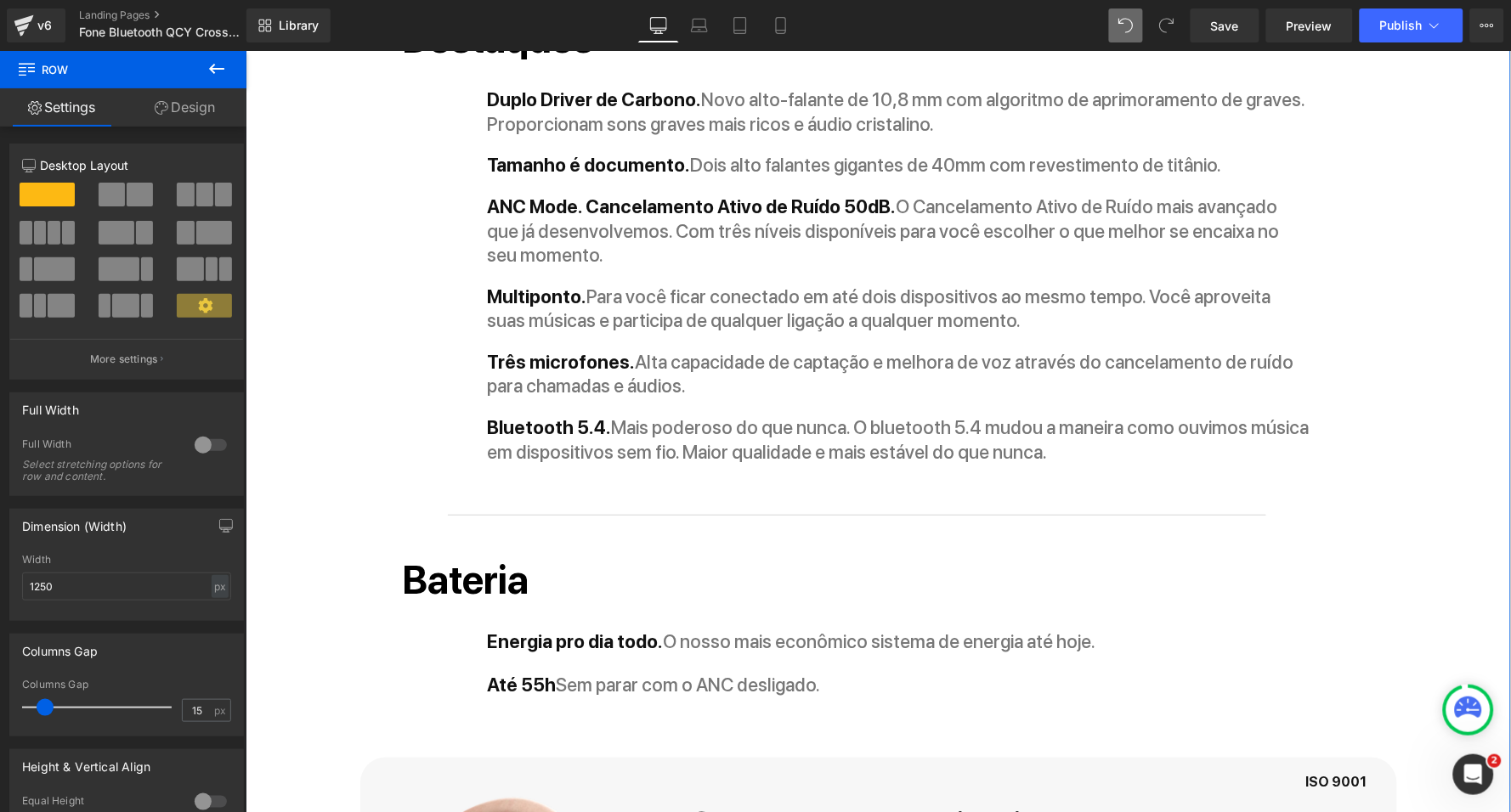
scroll to position [1855, 0]
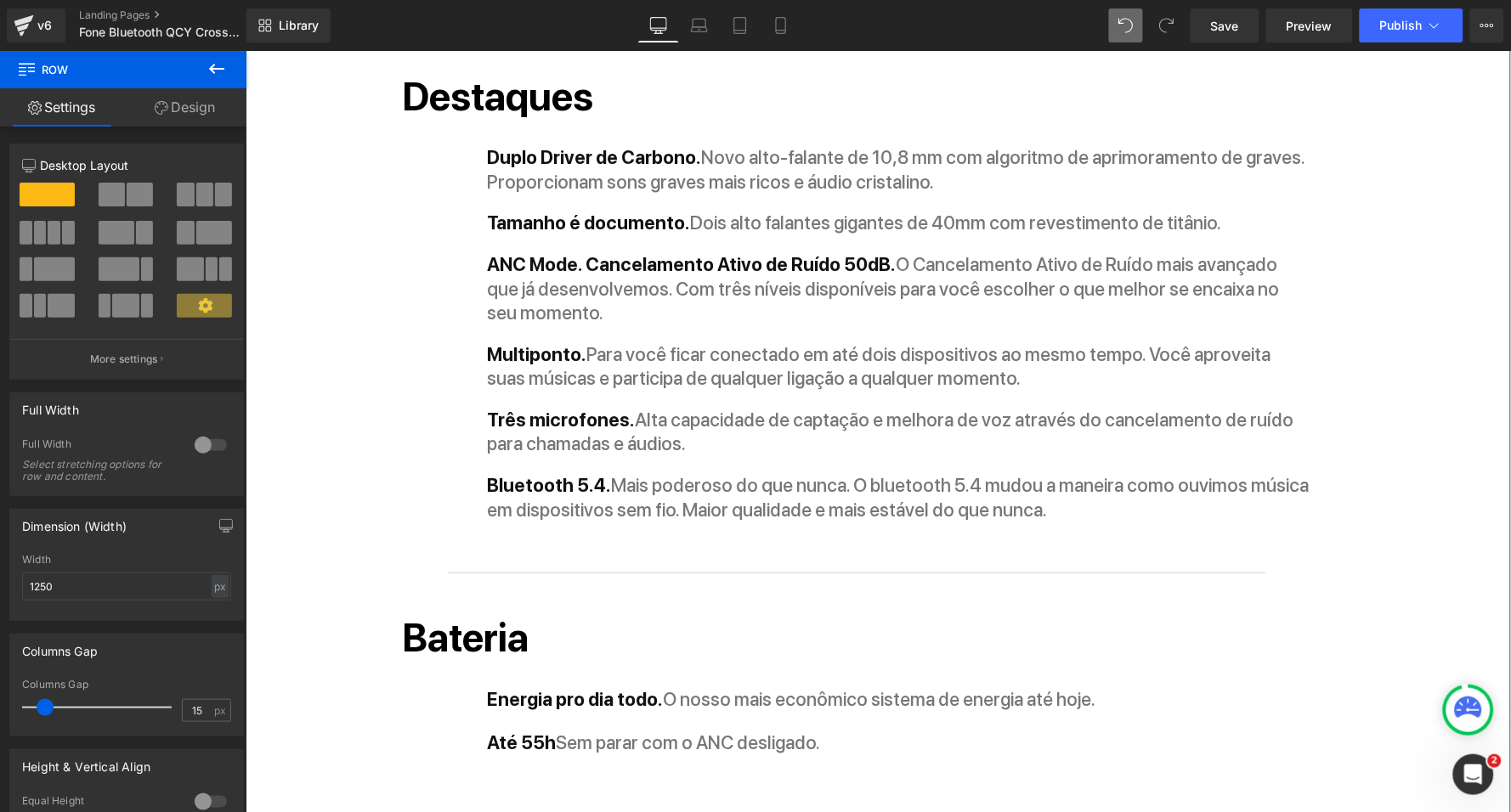
click at [591, 473] on strong "Bluetooth 5.4." at bounding box center [548, 484] width 124 height 22
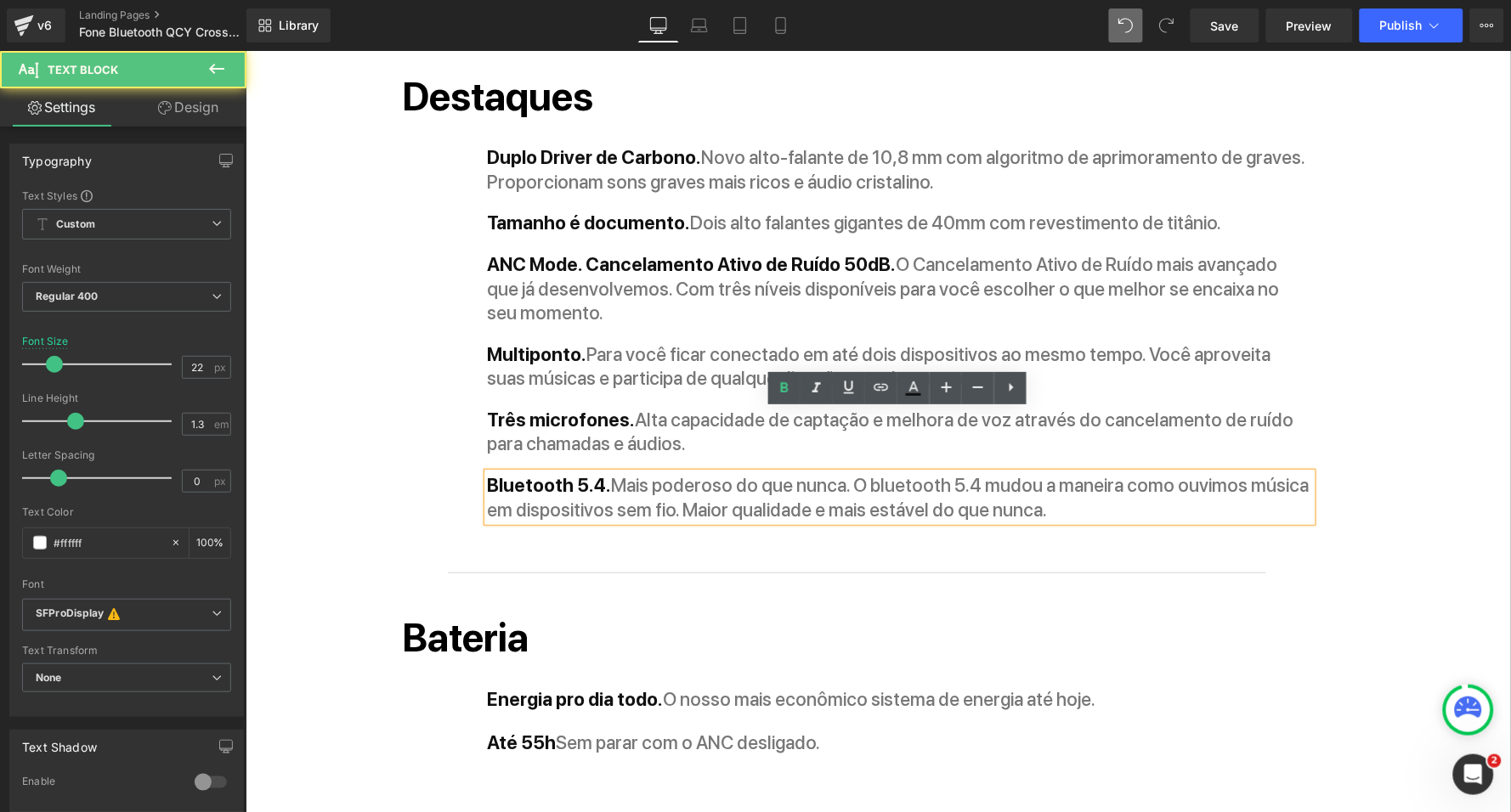
click at [591, 473] on strong "Bluetooth 5.4." at bounding box center [548, 484] width 124 height 22
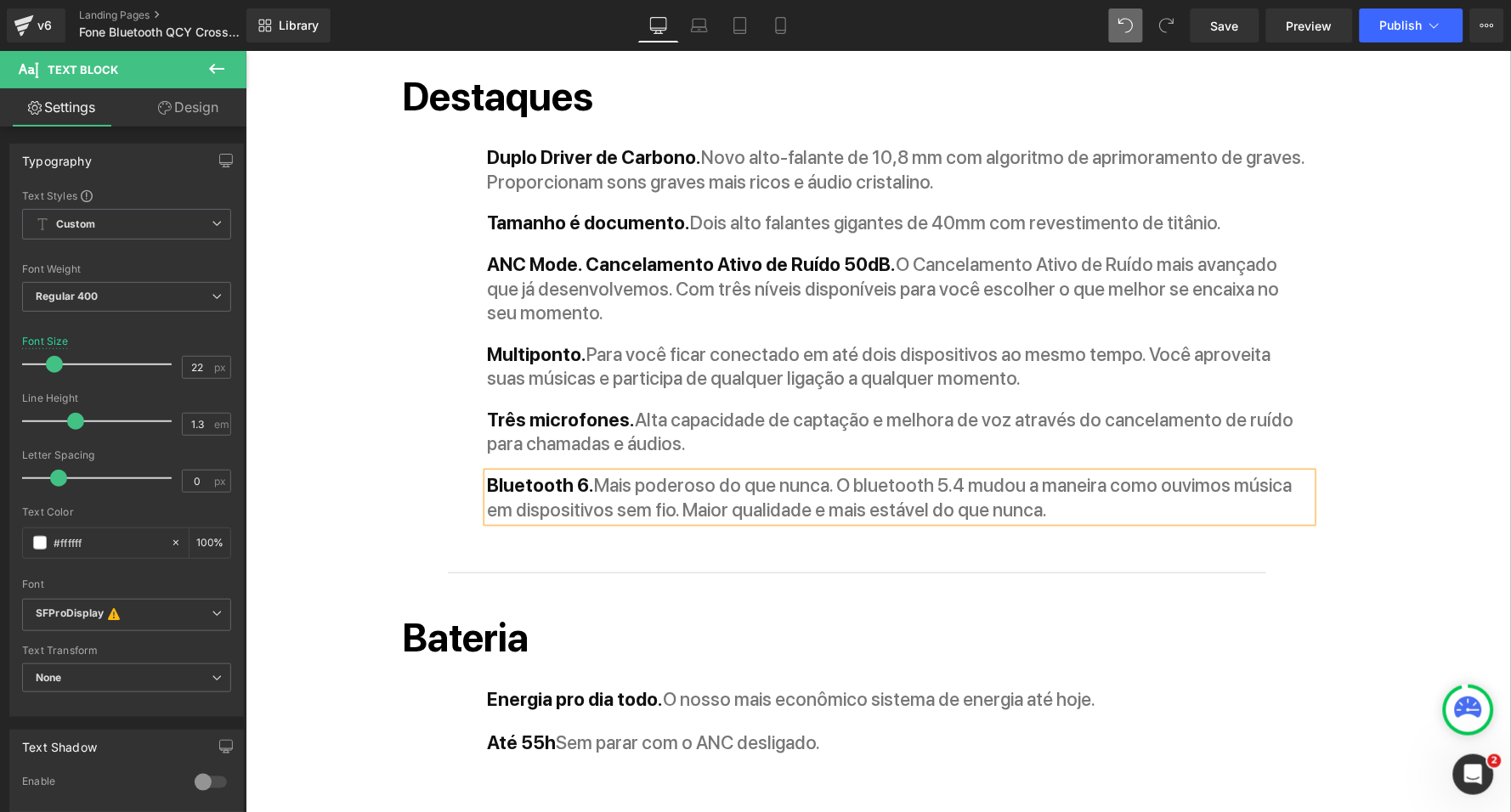
click at [940, 473] on strong "Mais poderoso do que nunca. O bluetooth 5.4 mudou a maneira como ouvimos música…" at bounding box center [888, 496] width 804 height 47
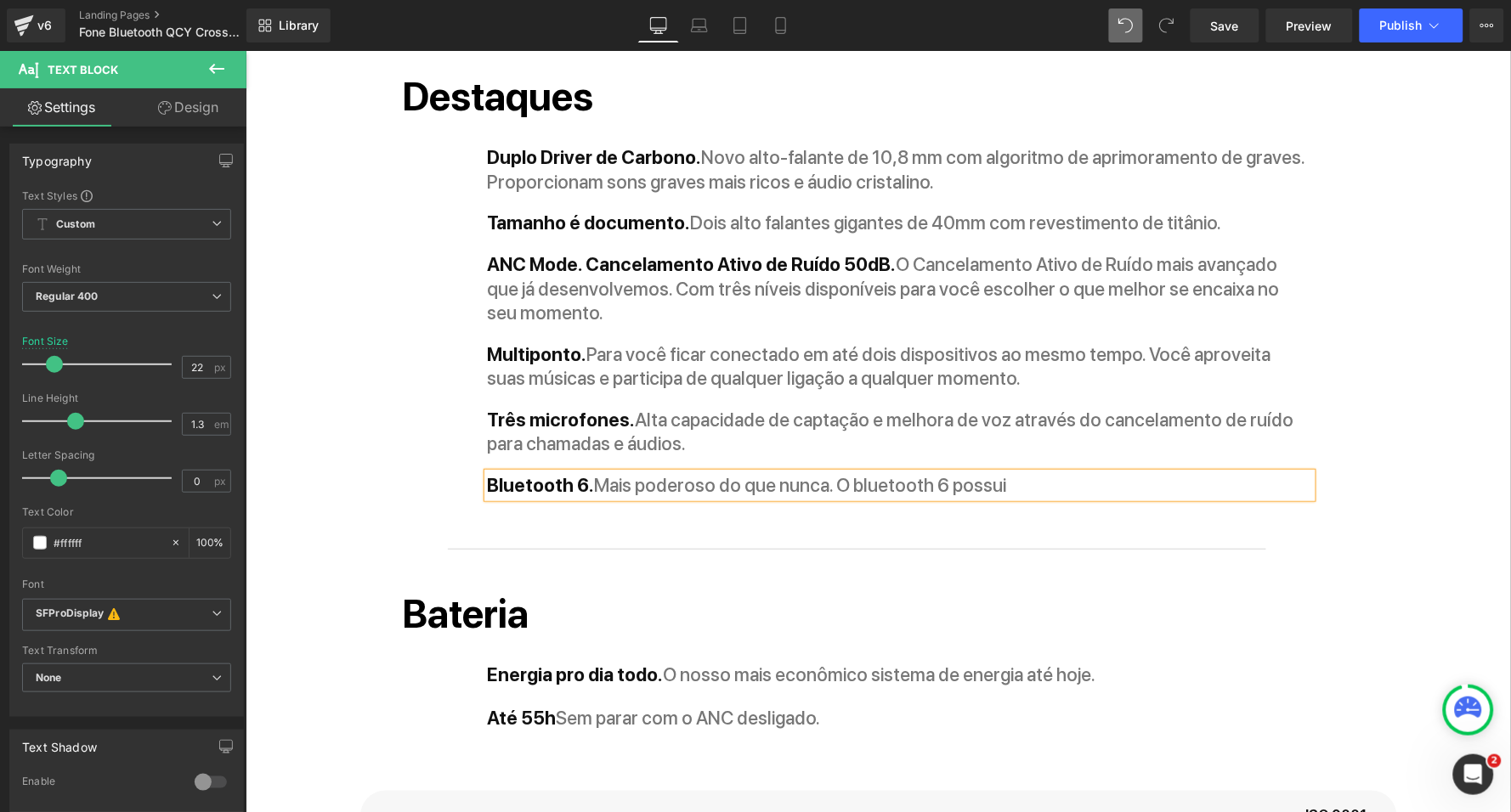
click at [844, 473] on strong "Mais poderoso do que nunca. O bluetooth 6 possui" at bounding box center [800, 484] width 412 height 22
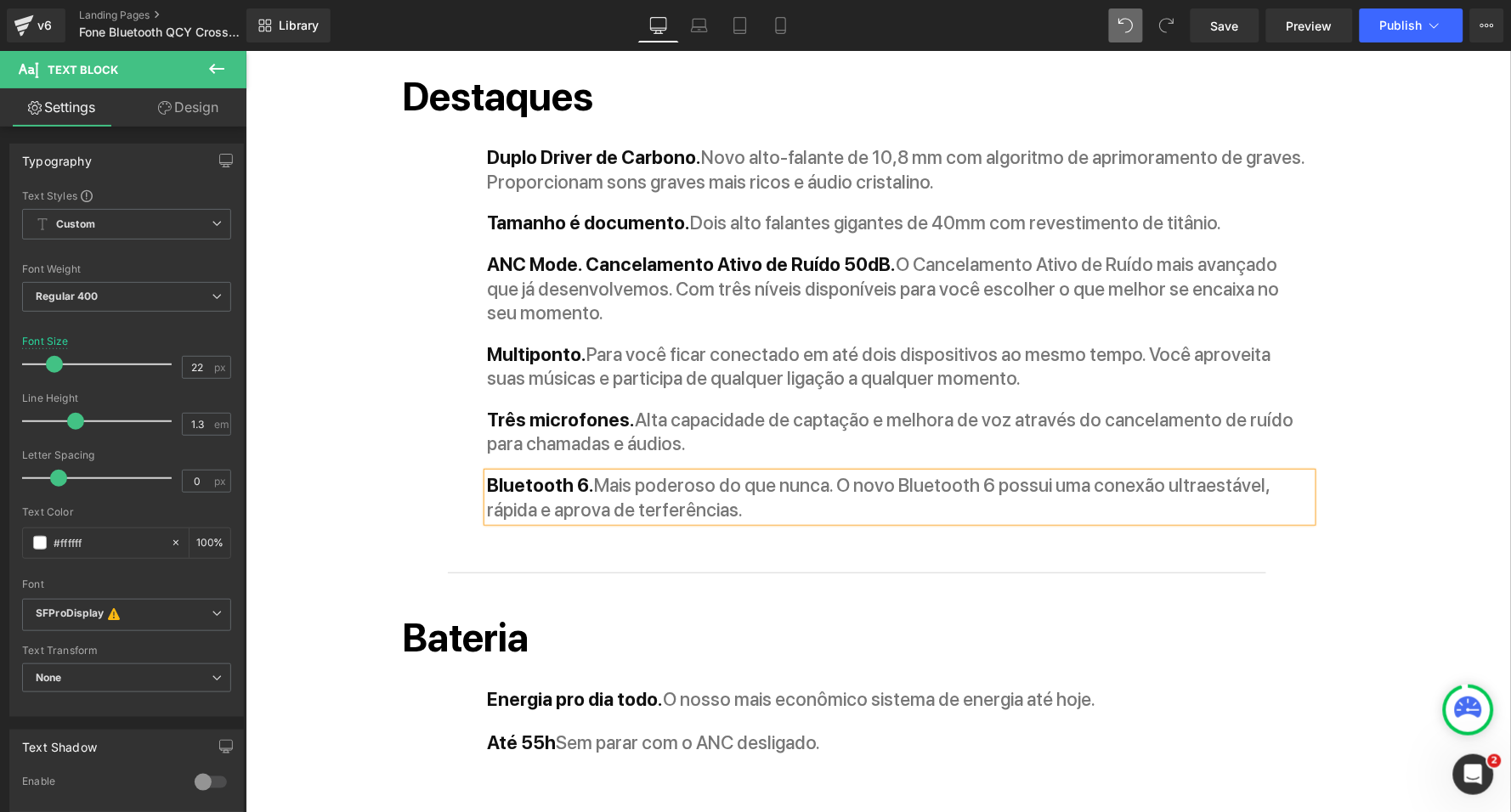
click at [591, 473] on strong "Mais poderoso do que nunca. O novo Bluetooth 6 possui uma conexão ultraestável,…" at bounding box center [877, 496] width 782 height 47
click at [825, 473] on strong "Mais poderoso do que nunca. O novo Bluetooth 6 possui uma conexão ultraestável,…" at bounding box center [877, 496] width 782 height 47
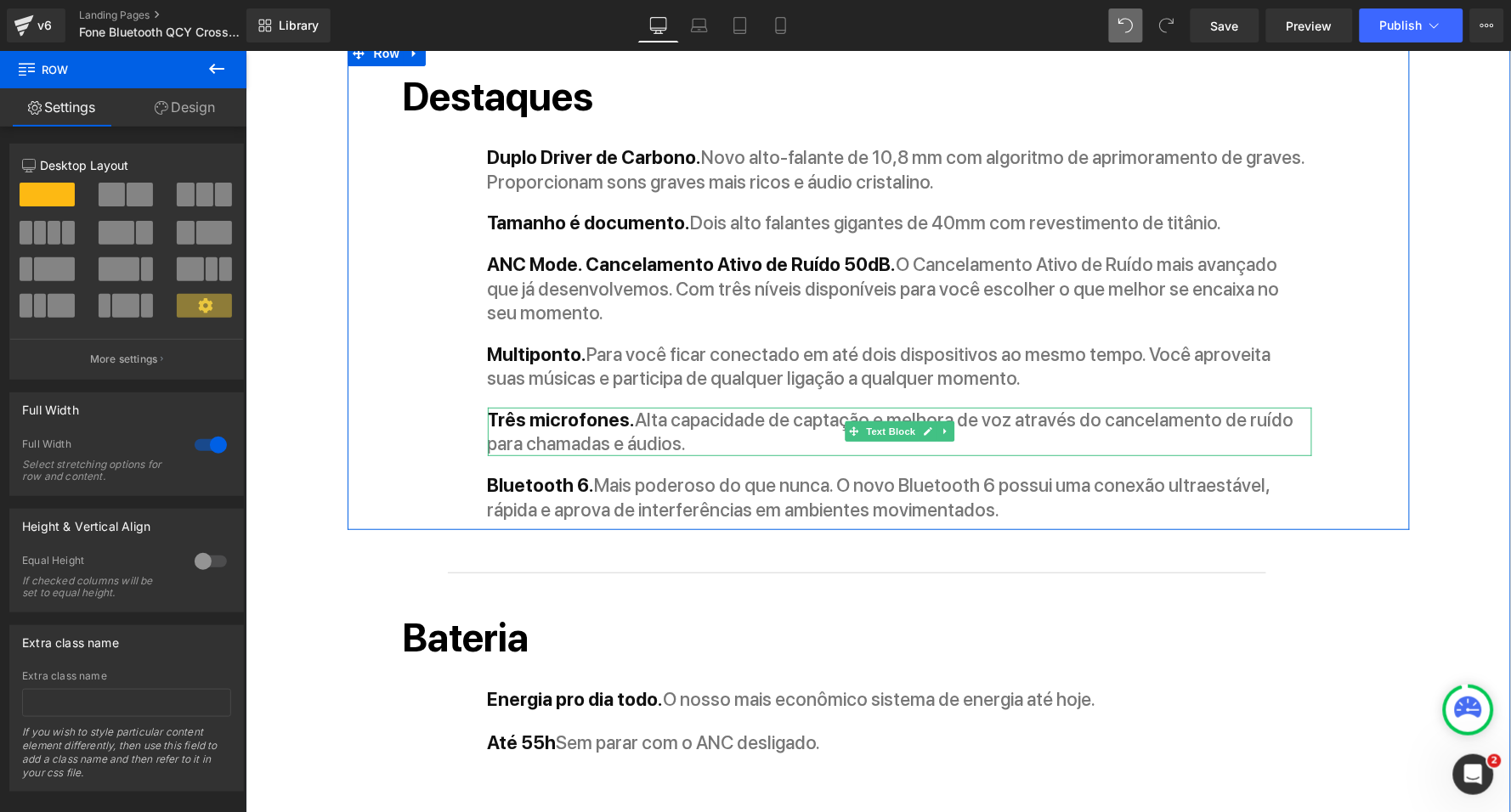
click at [499, 407] on strong "Três microfones." at bounding box center [560, 418] width 148 height 22
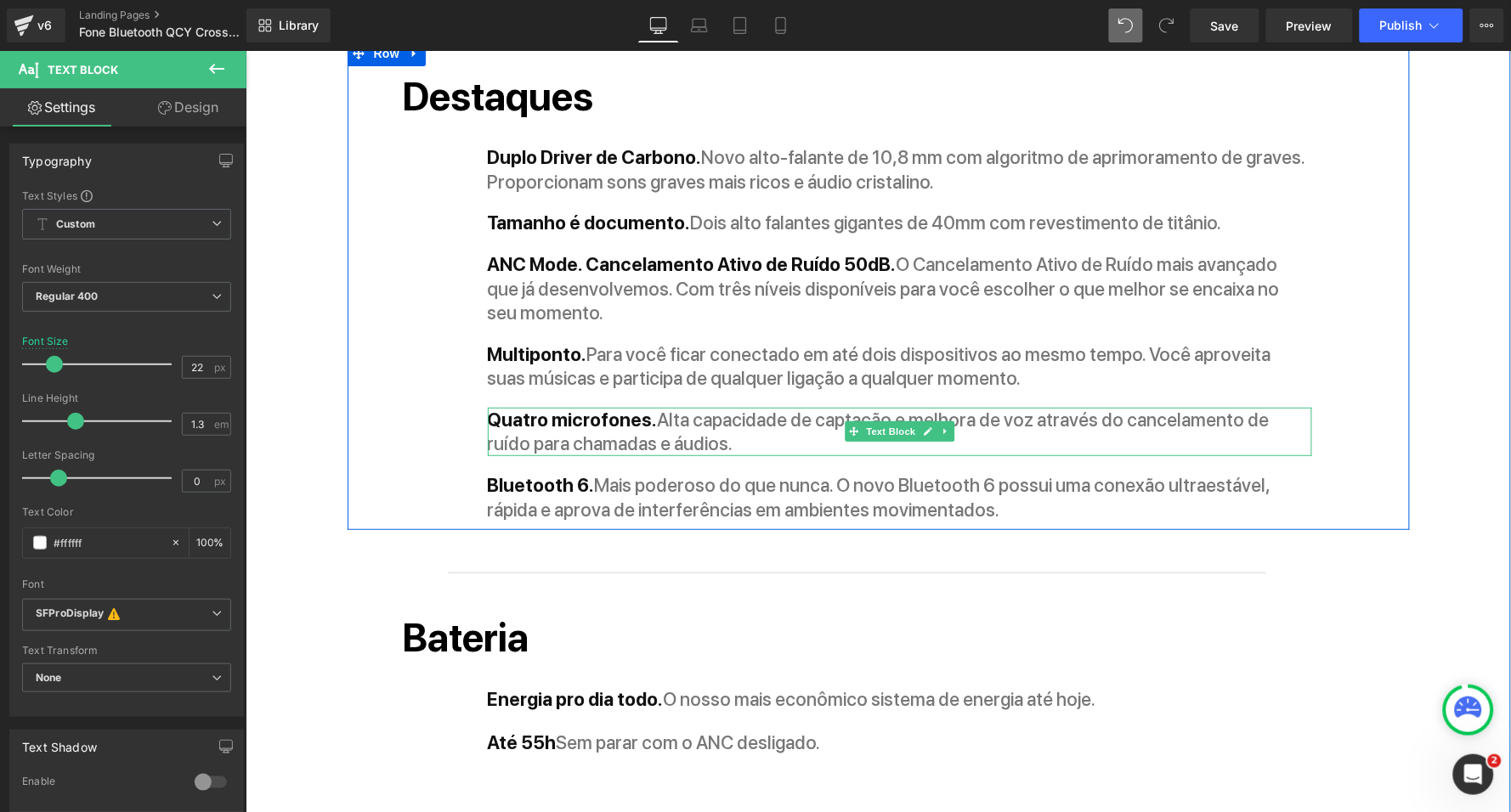
click at [757, 407] on strong "Alta capacidade de captação e melhora de voz através do cancelamento de ruído p…" at bounding box center [877, 430] width 781 height 47
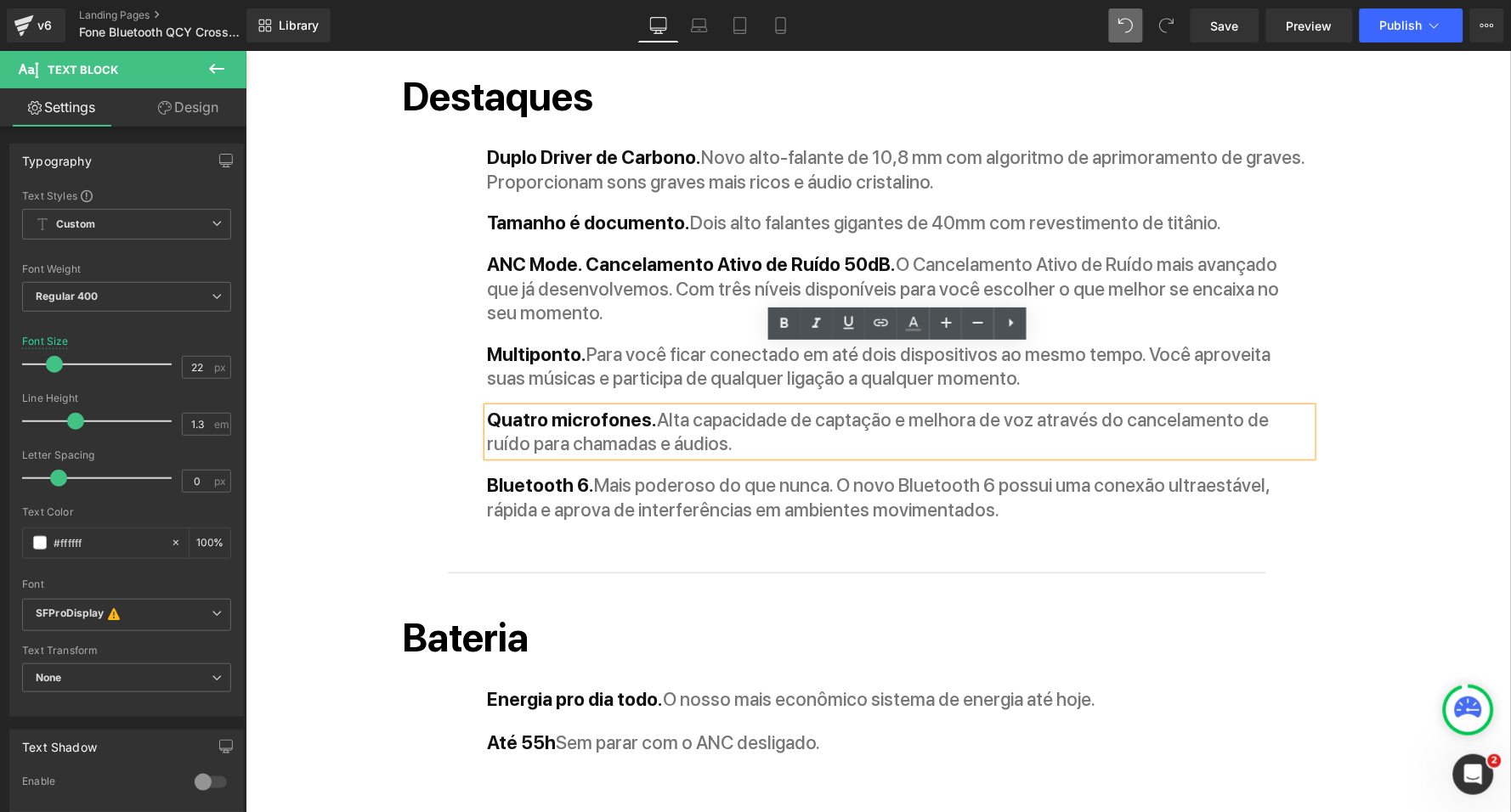
click at [917, 407] on strong "Alta capacidade de captação e melhora de voz através do cancelamento de ruído p…" at bounding box center [877, 430] width 781 height 47
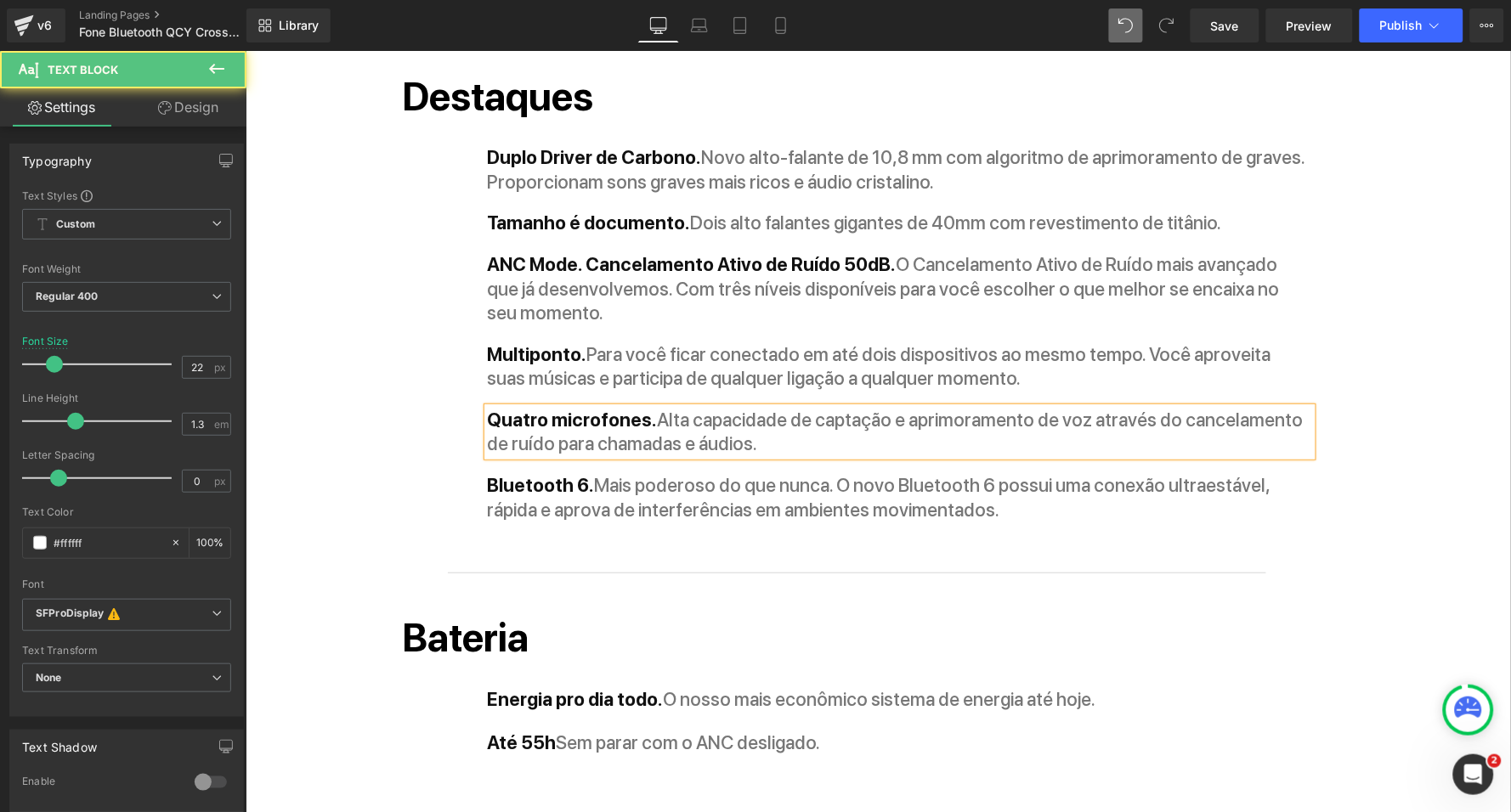
click at [1146, 407] on strong "Alta capacidade de captação e aprimoramento de voz através do cancelamento de r…" at bounding box center [894, 430] width 816 height 47
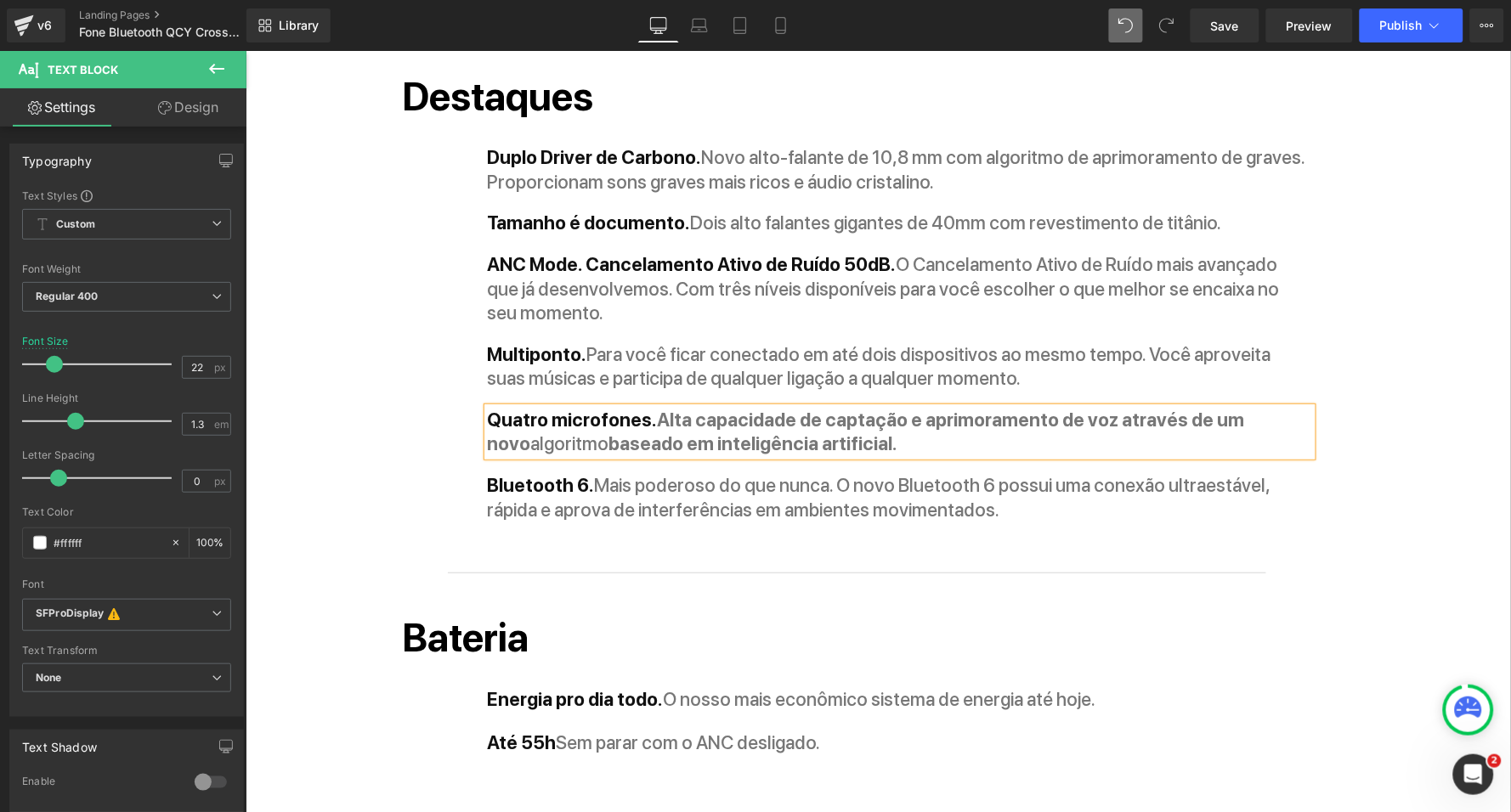
click at [650, 407] on span "Alta capacidade de captação e aprimoramento de voz através de um novo" at bounding box center [866, 430] width 757 height 47
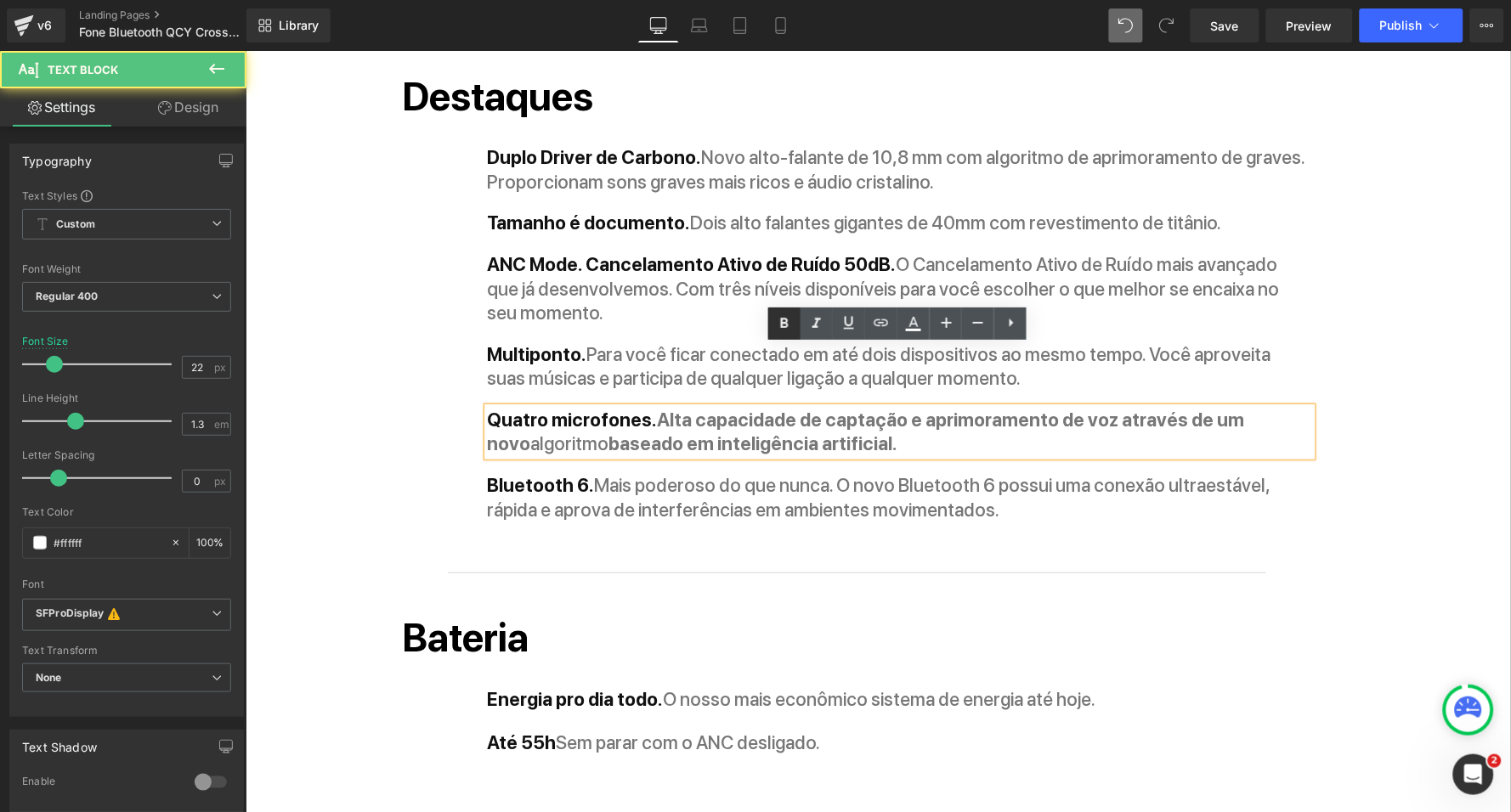
click at [788, 320] on icon at bounding box center [784, 323] width 21 height 21
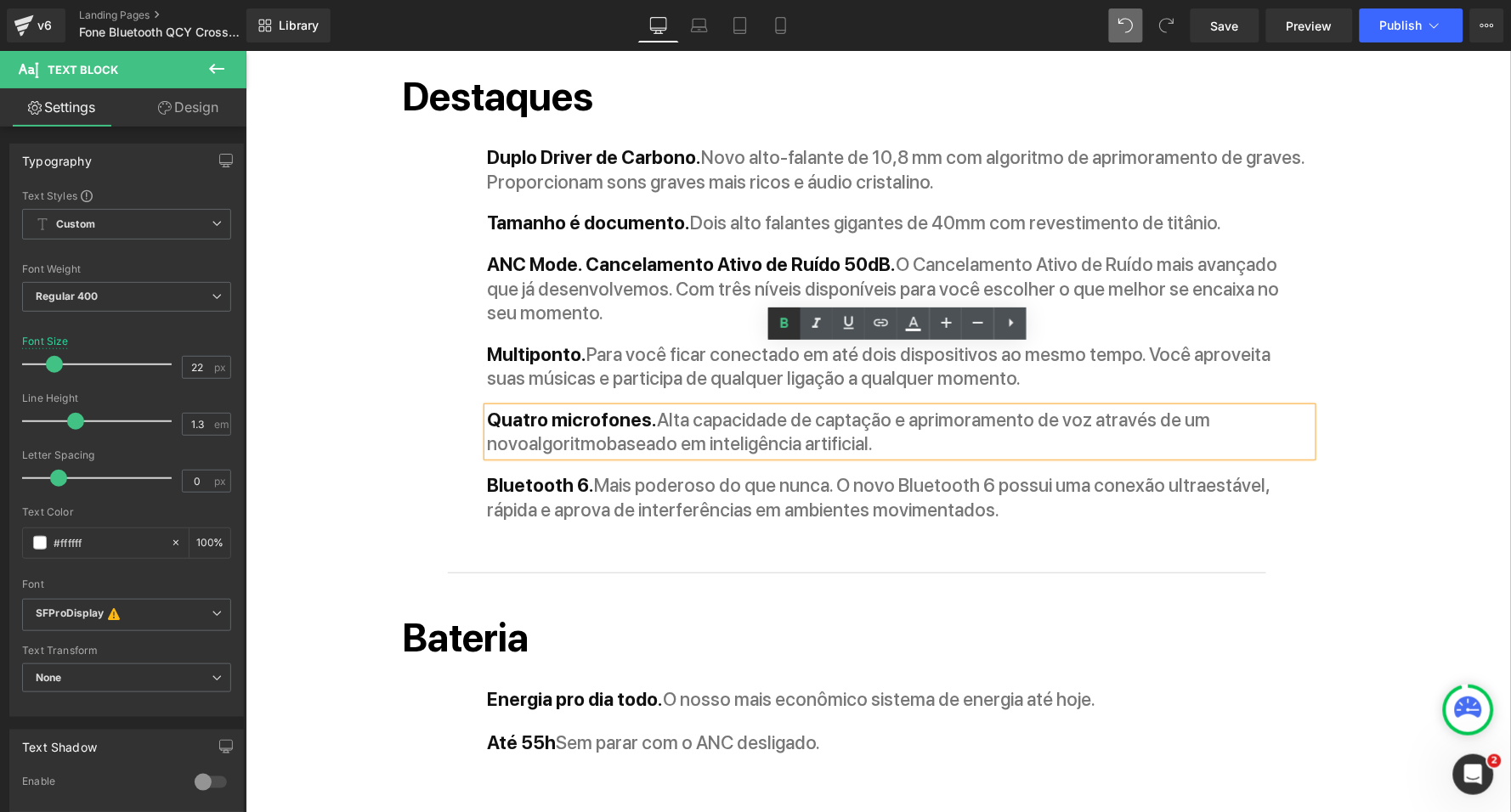
scroll to position [1854, 0]
click at [756, 432] on span "baseado em inteligência artificial." at bounding box center [740, 443] width 266 height 22
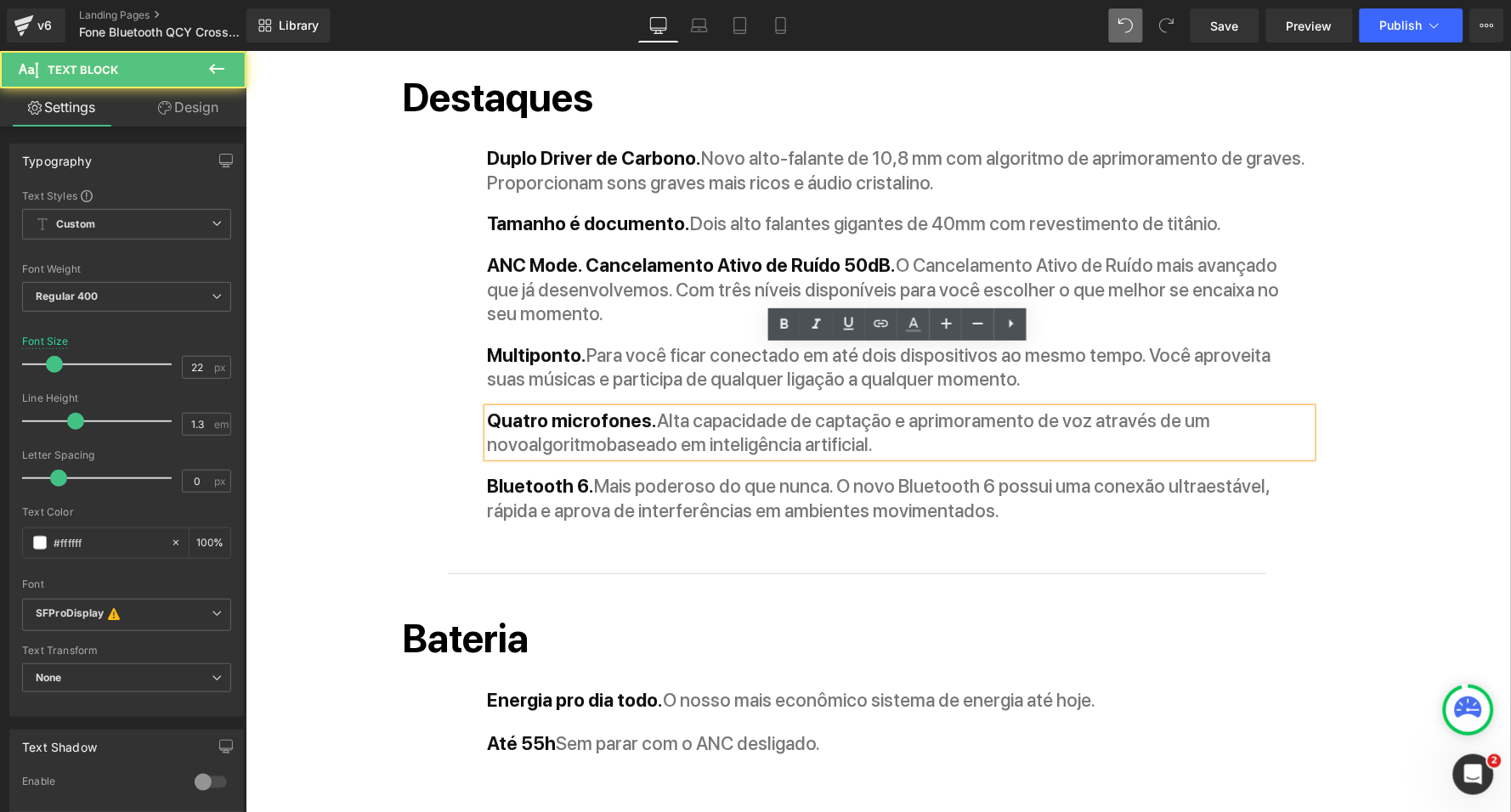
click at [399, 380] on div "Destaques Heading Duplo Driver de Carbono. Novo alto-falante de 10,8 mm com alg…" at bounding box center [856, 293] width 935 height 455
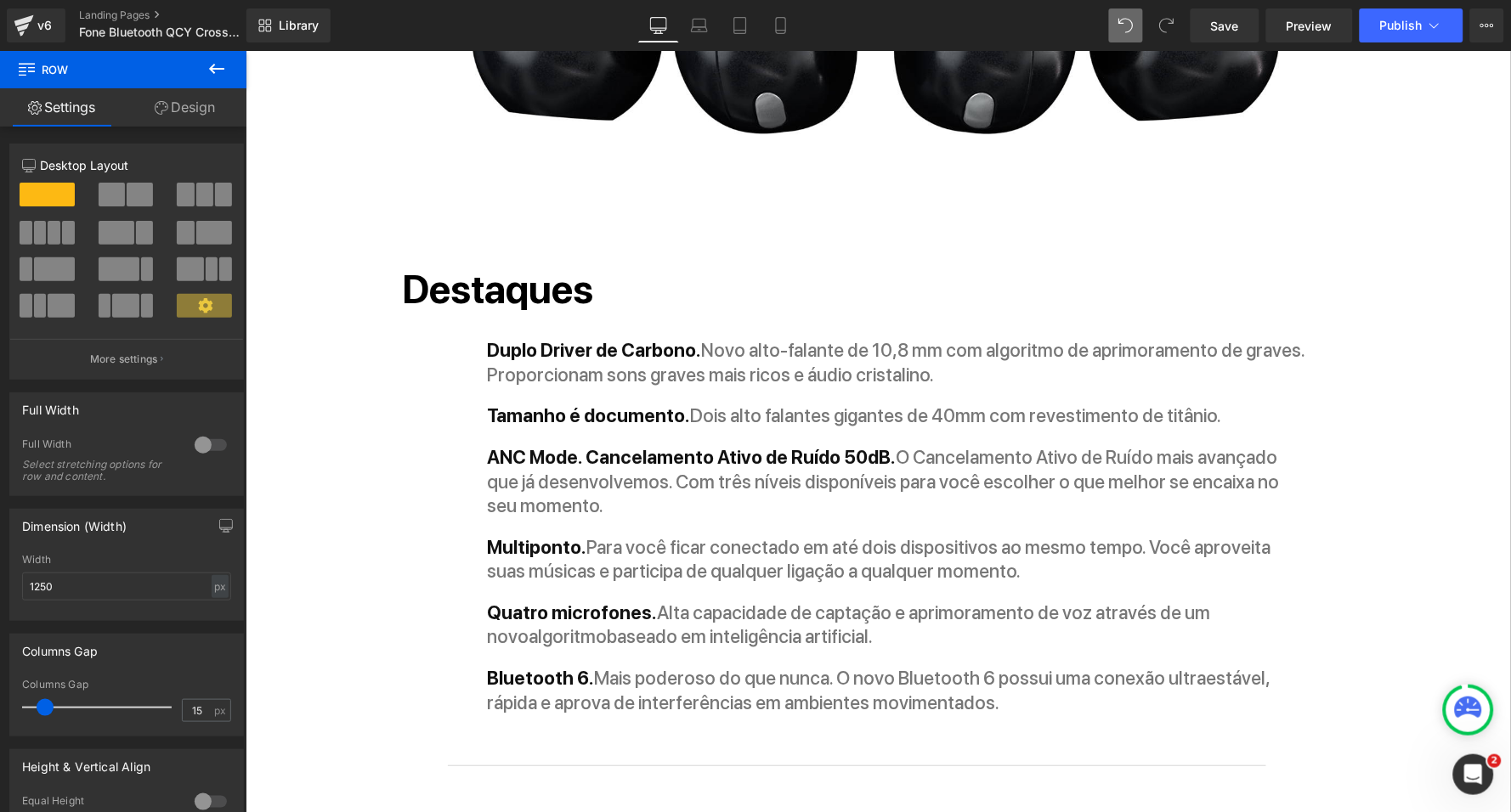
scroll to position [1656, 0]
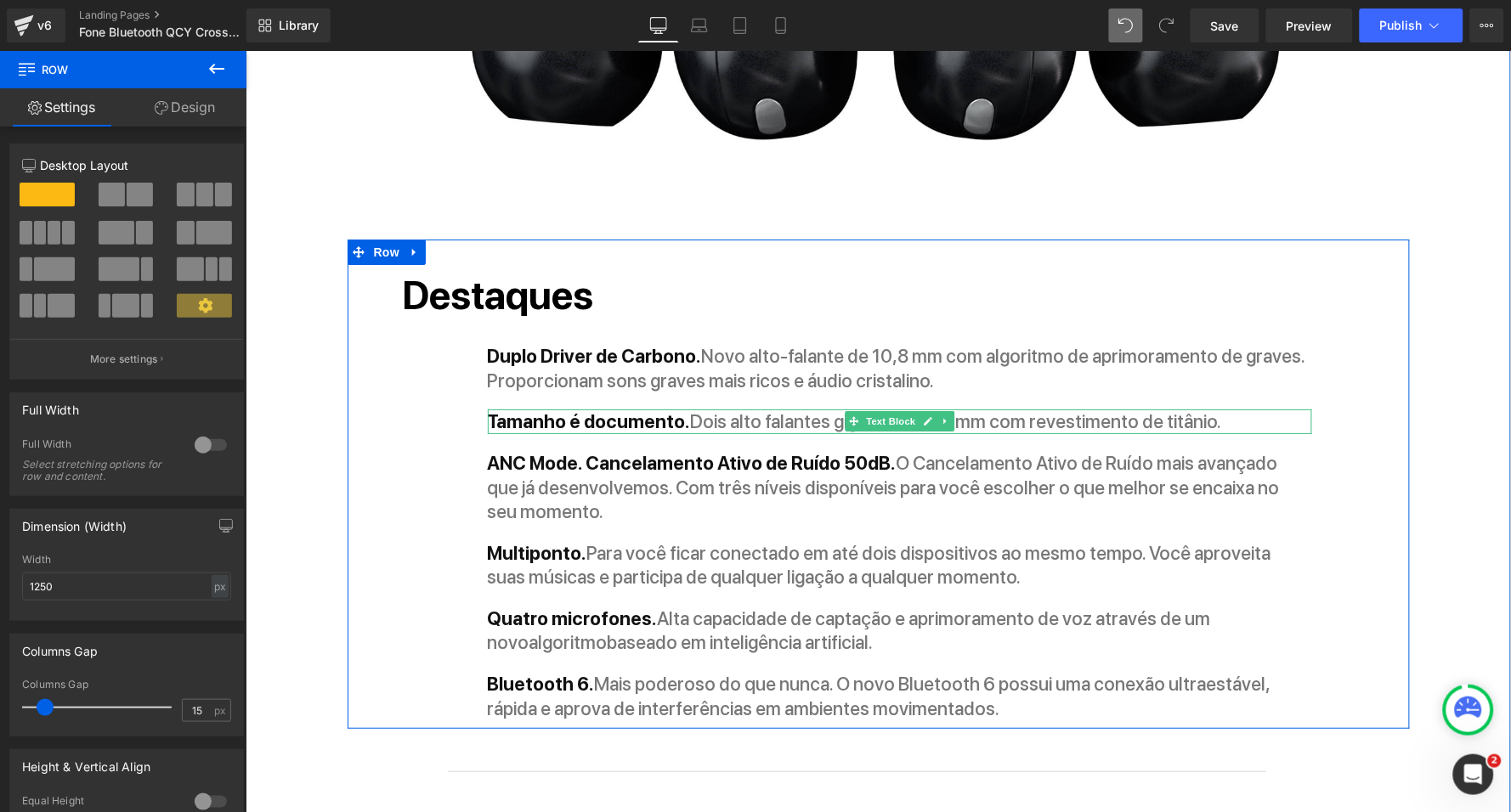
click at [664, 409] on strong "Tamanho é documento." at bounding box center [588, 420] width 203 height 22
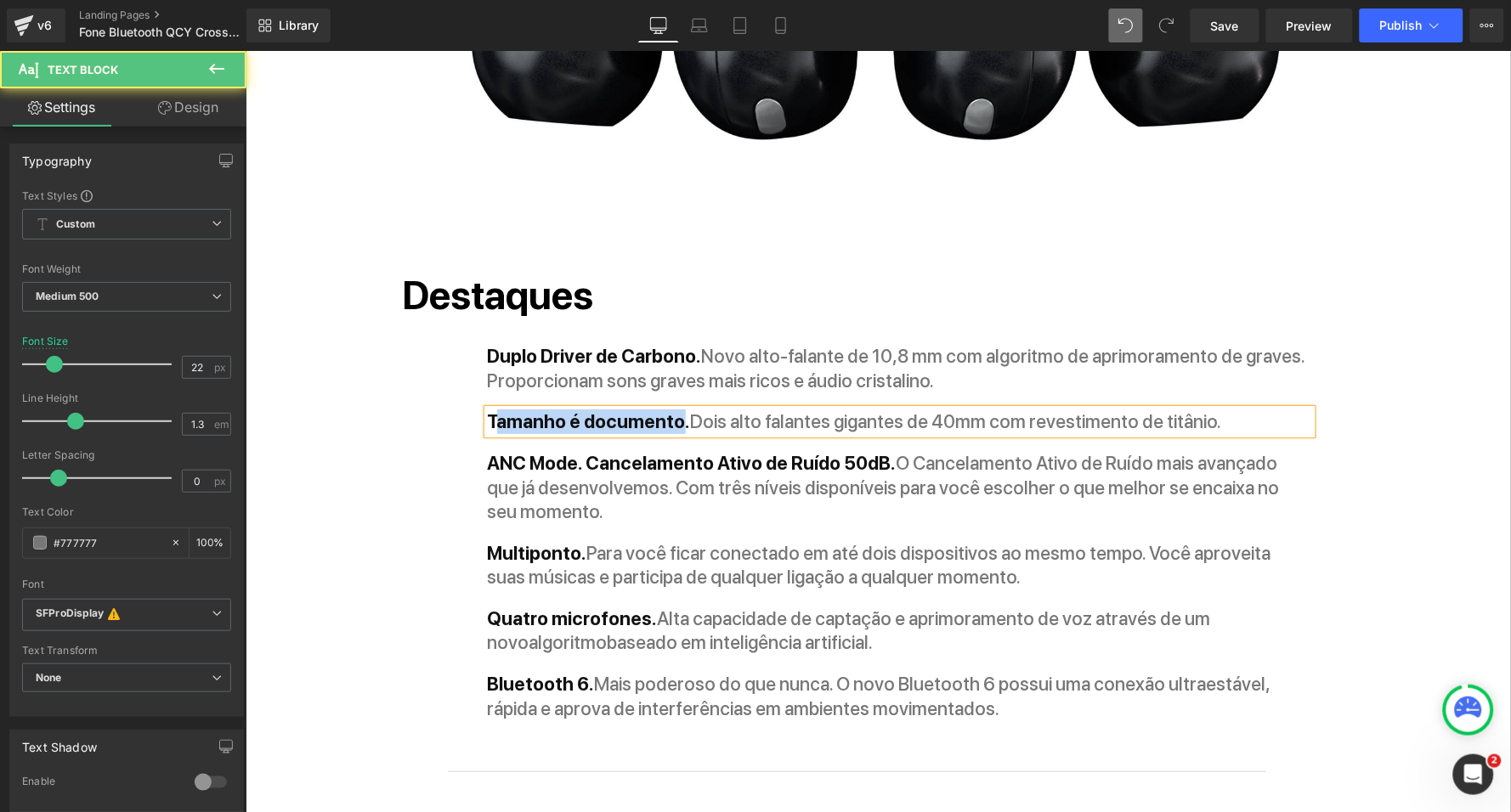
click at [490, 409] on strong "Tamanho é documento." at bounding box center [588, 420] width 203 height 22
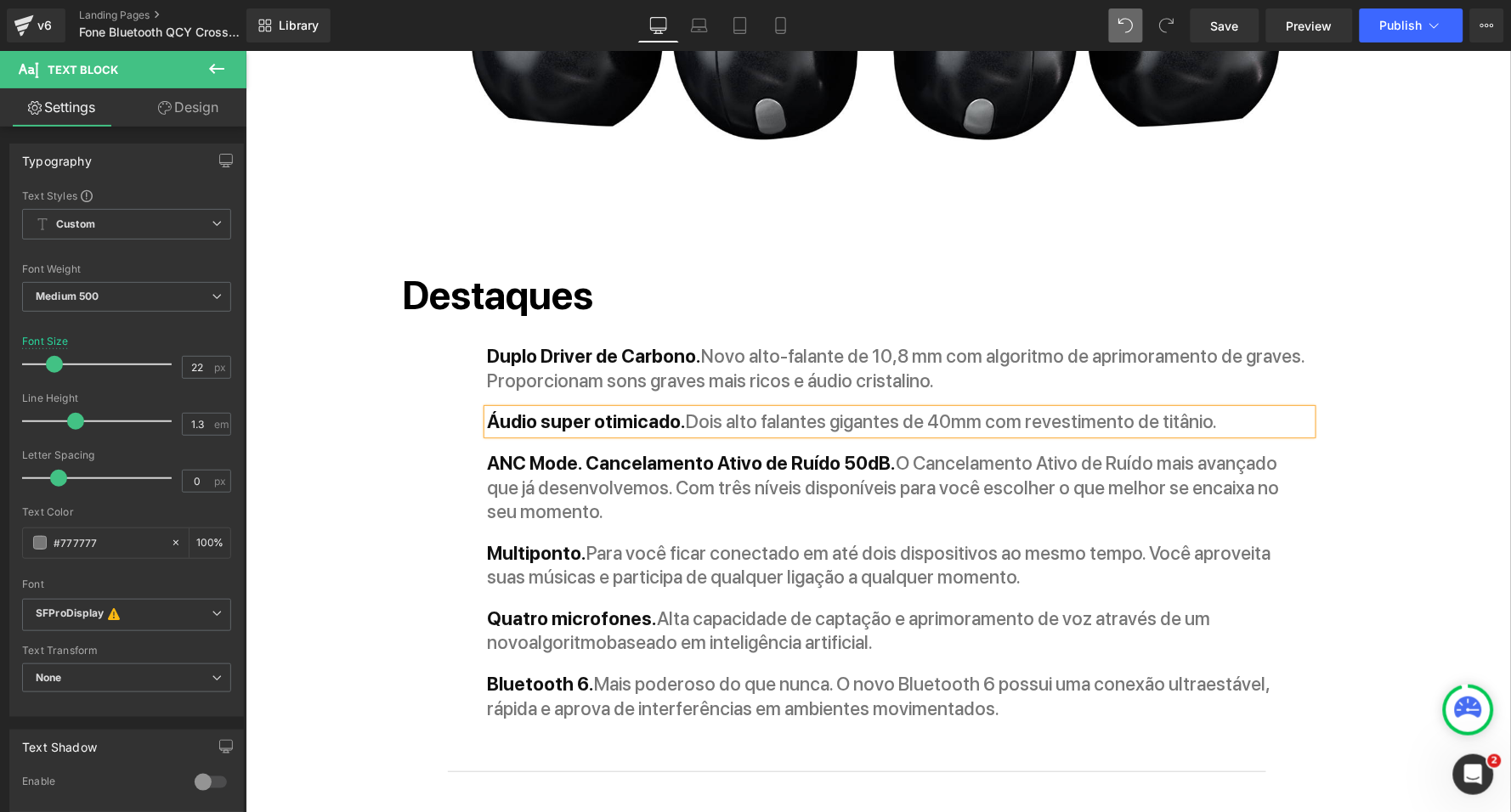
click at [637, 409] on strong "Áudio super otimicado." at bounding box center [586, 420] width 199 height 22
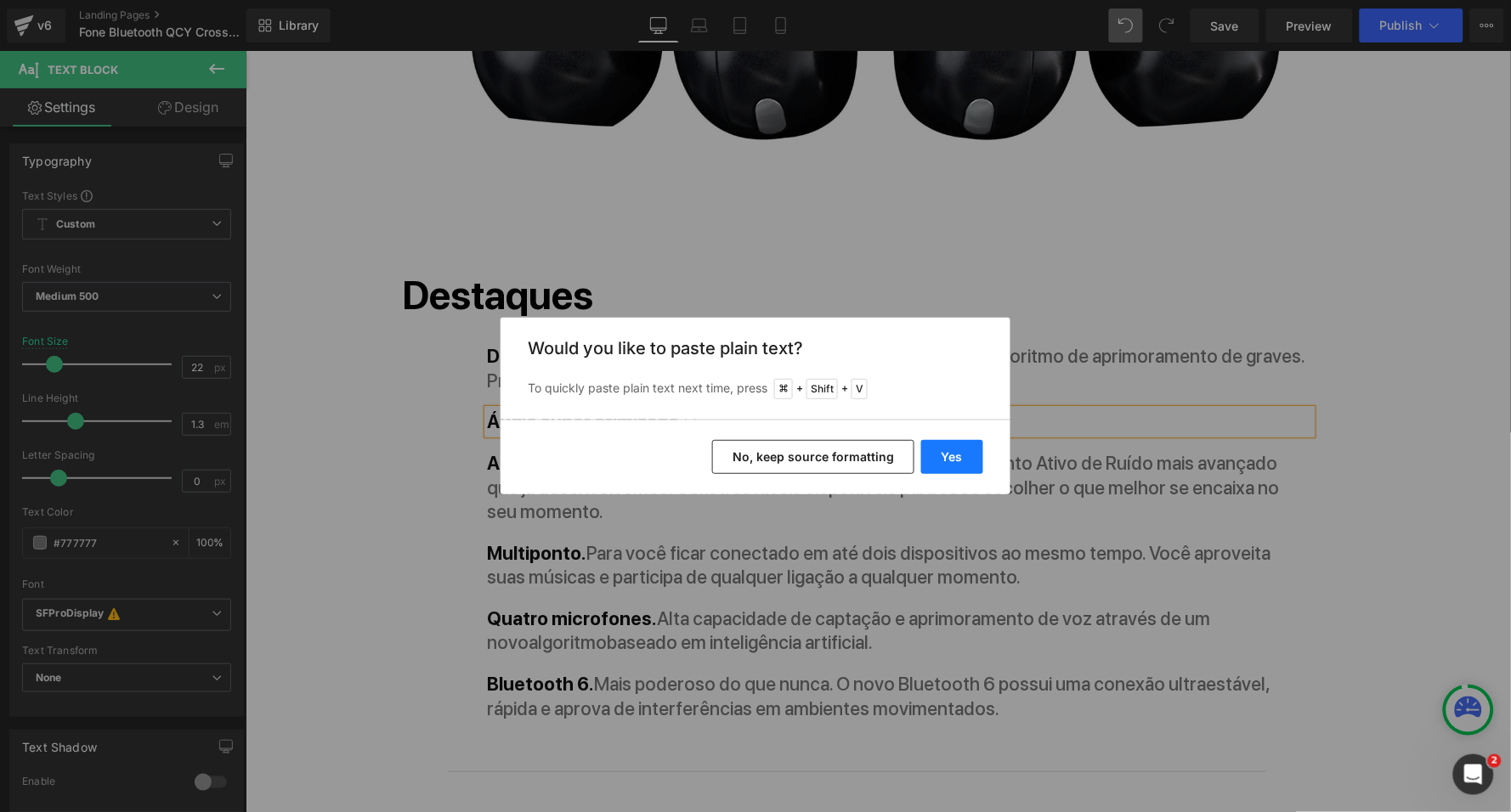
click at [962, 448] on button "Yes" at bounding box center [952, 457] width 62 height 34
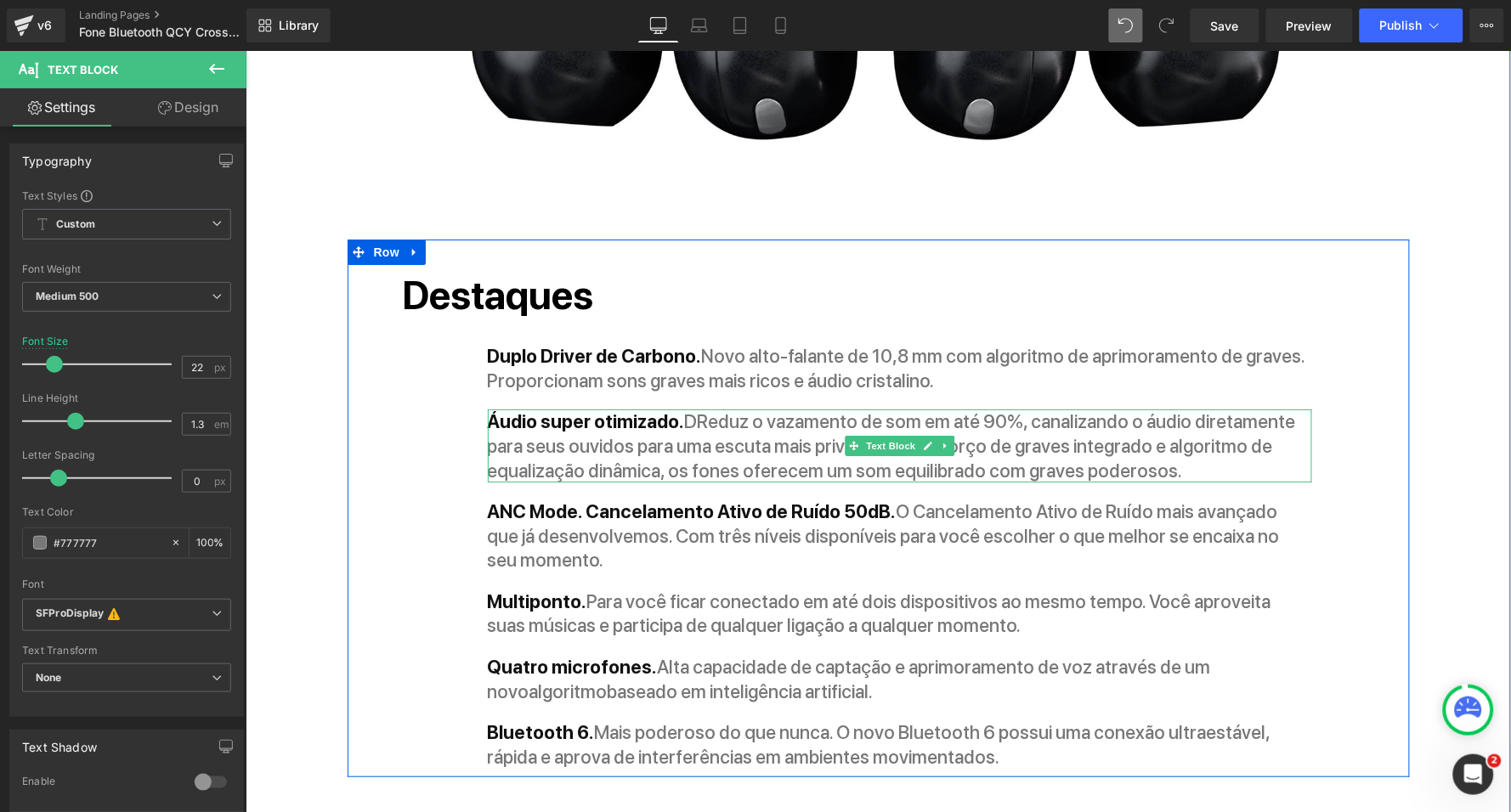
click at [691, 408] on p "Áudio super otimizado. DReduz o vazamento de som em até 90%, canalizando o áudi…" at bounding box center [898, 445] width 824 height 73
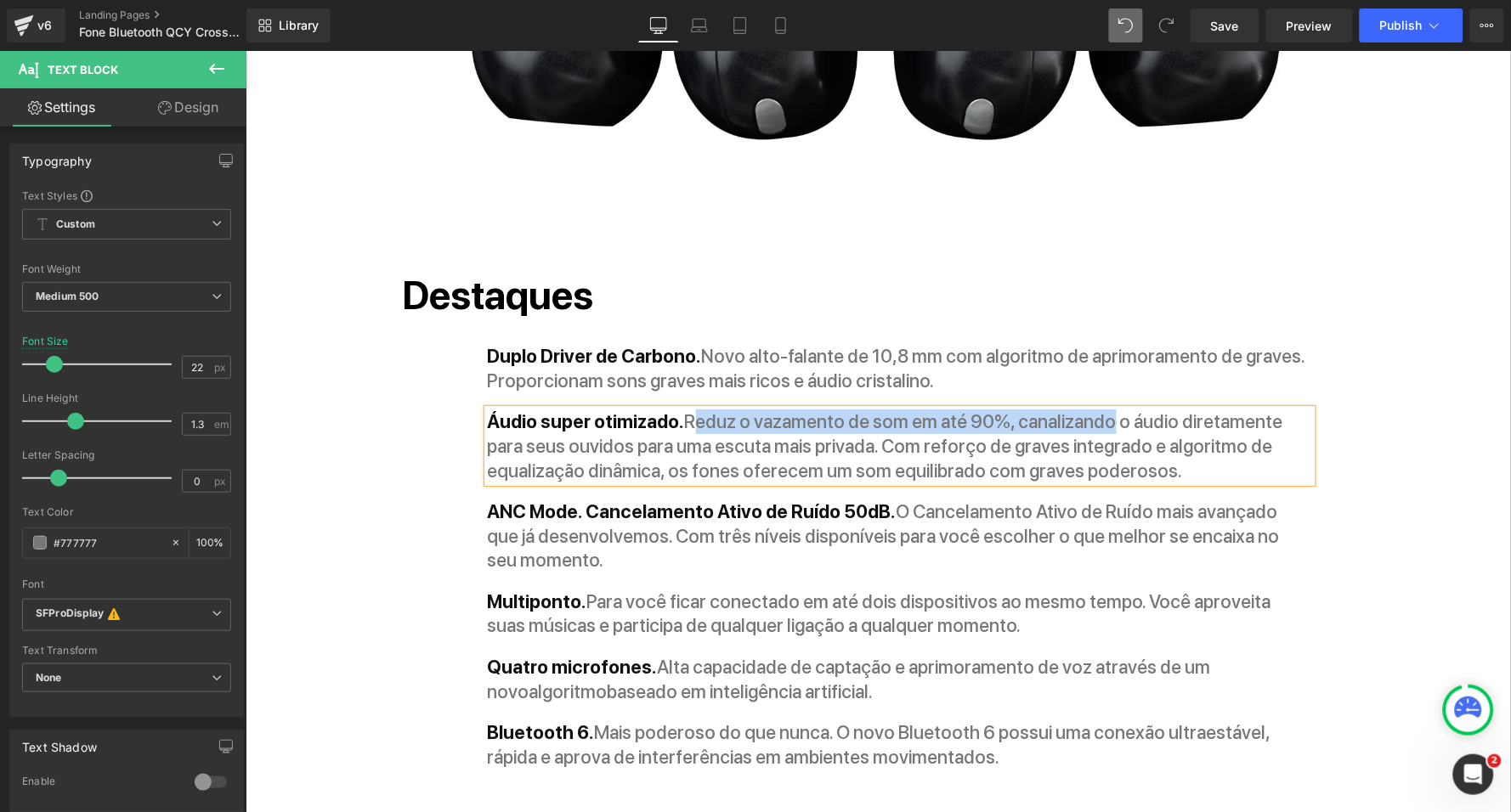
drag, startPoint x: 1104, startPoint y: 360, endPoint x: 694, endPoint y: 359, distance: 410.0
click at [694, 408] on p "Áudio super otimizado. Reduz o vazamento de som em até 90%, canalizando o áudio…" at bounding box center [898, 445] width 824 height 73
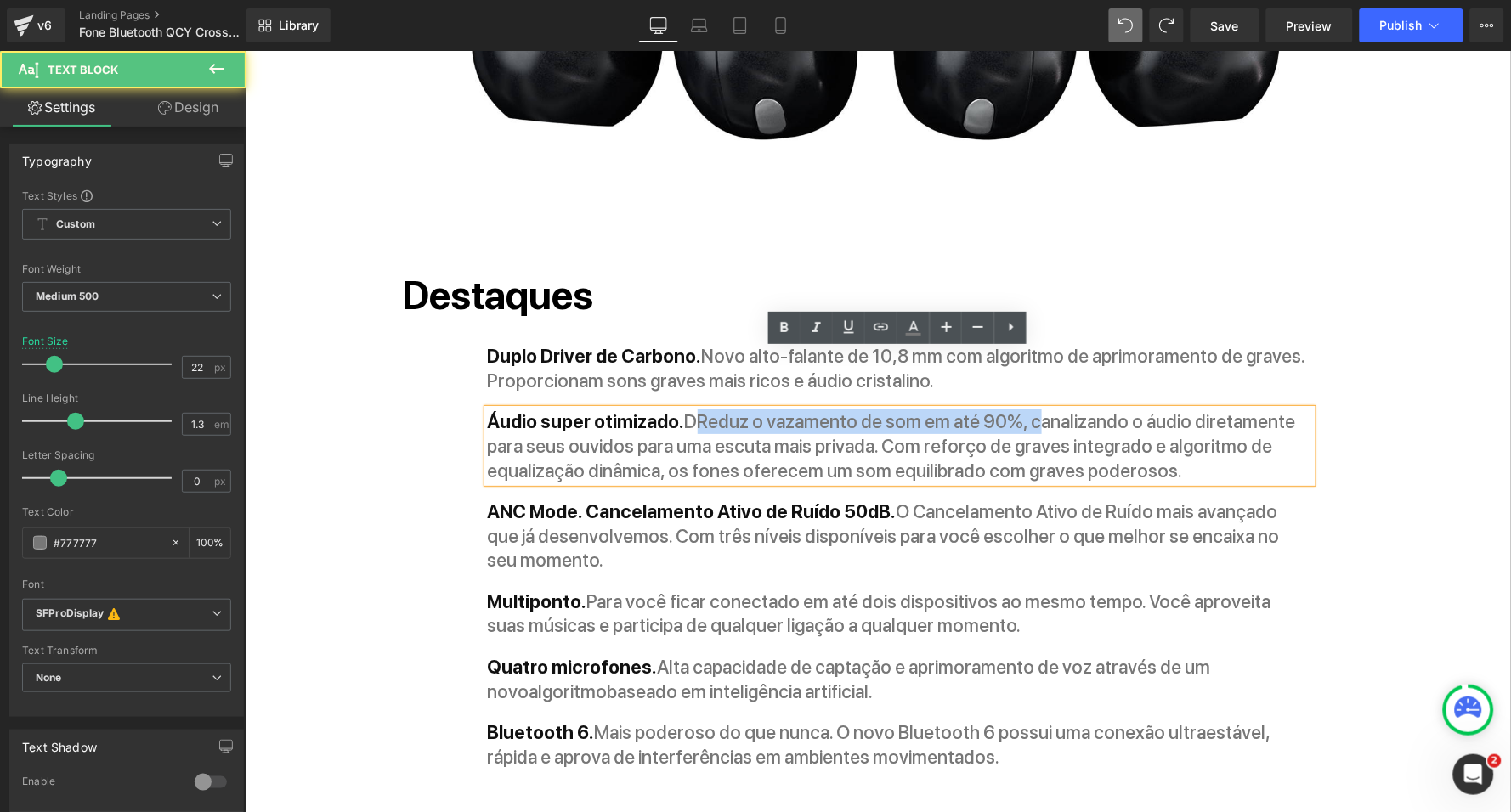
drag, startPoint x: 1028, startPoint y: 362, endPoint x: 696, endPoint y: 364, distance: 332.0
click at [696, 408] on p "Áudio super otimizado. DReduz o vazamento de som em até 90%, canalizando o áudi…" at bounding box center [898, 445] width 824 height 73
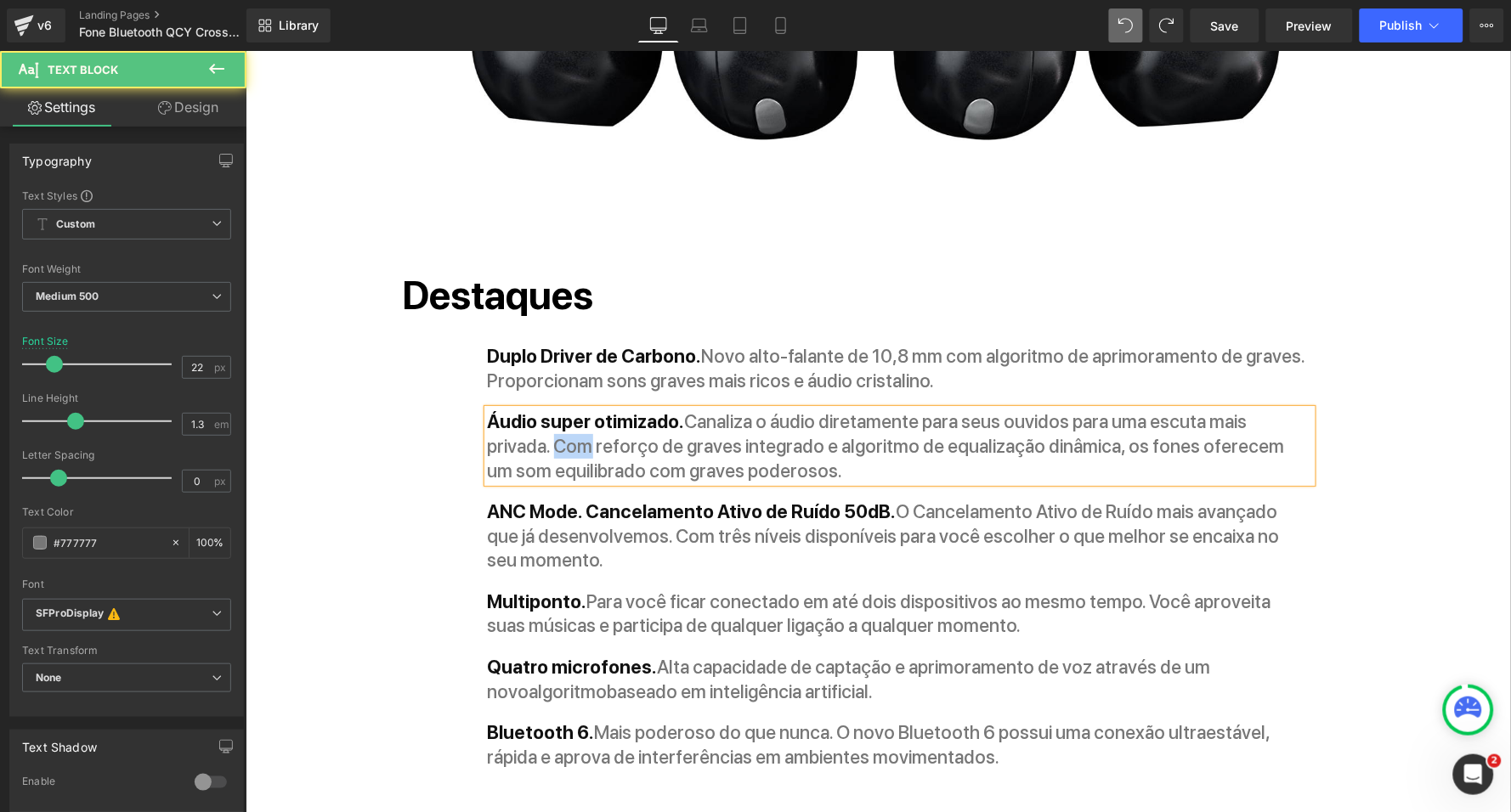
drag, startPoint x: 552, startPoint y: 386, endPoint x: 588, endPoint y: 385, distance: 36.0
click at [588, 408] on p "Áudio super otimizado. Canaliza o áudio diretamente para seus ouvidos para uma …" at bounding box center [898, 445] width 824 height 73
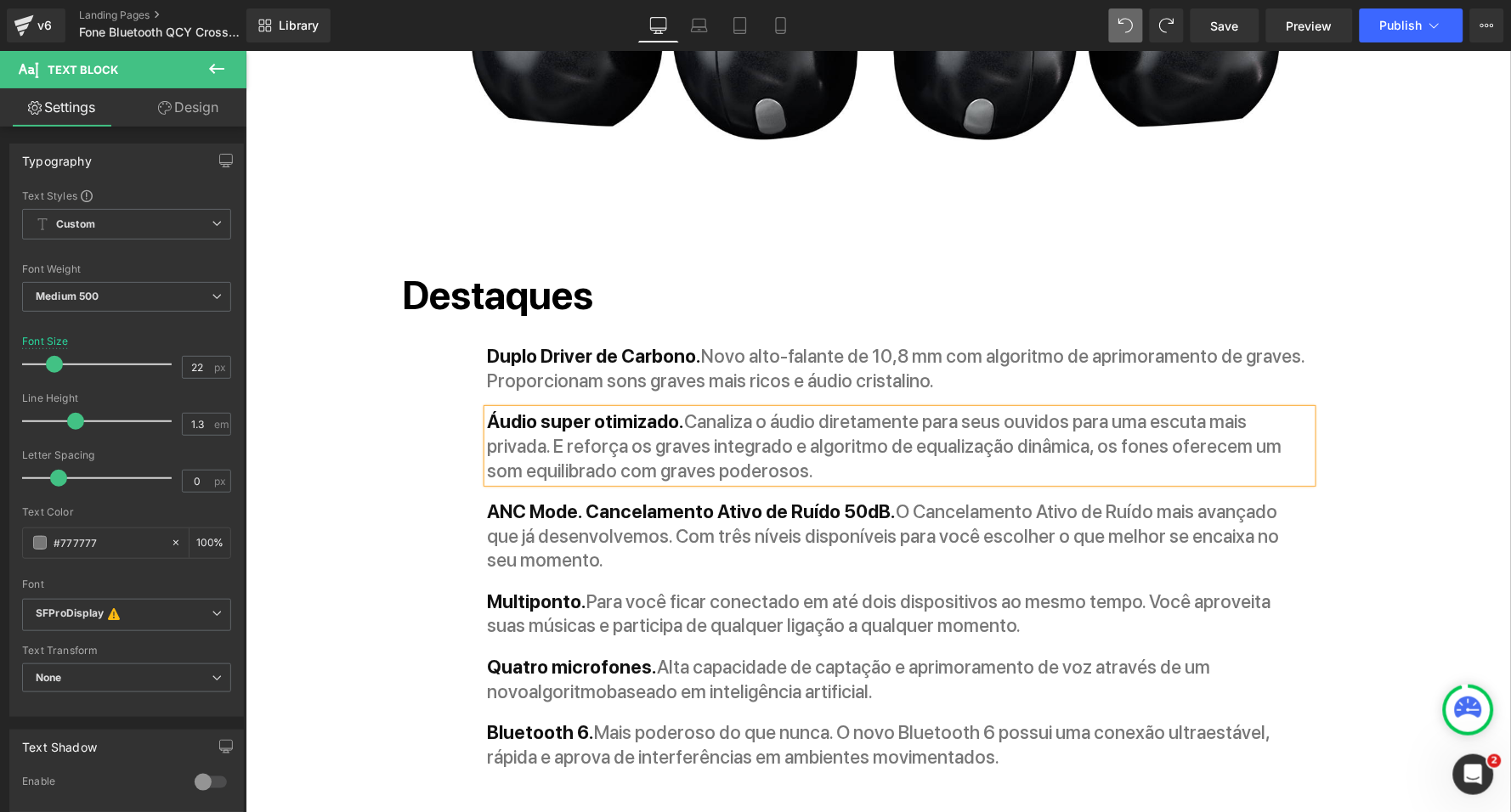
click at [736, 408] on p "Áudio super otimizado. Canaliza o áudio diretamente para seus ouvidos para uma …" at bounding box center [898, 445] width 824 height 73
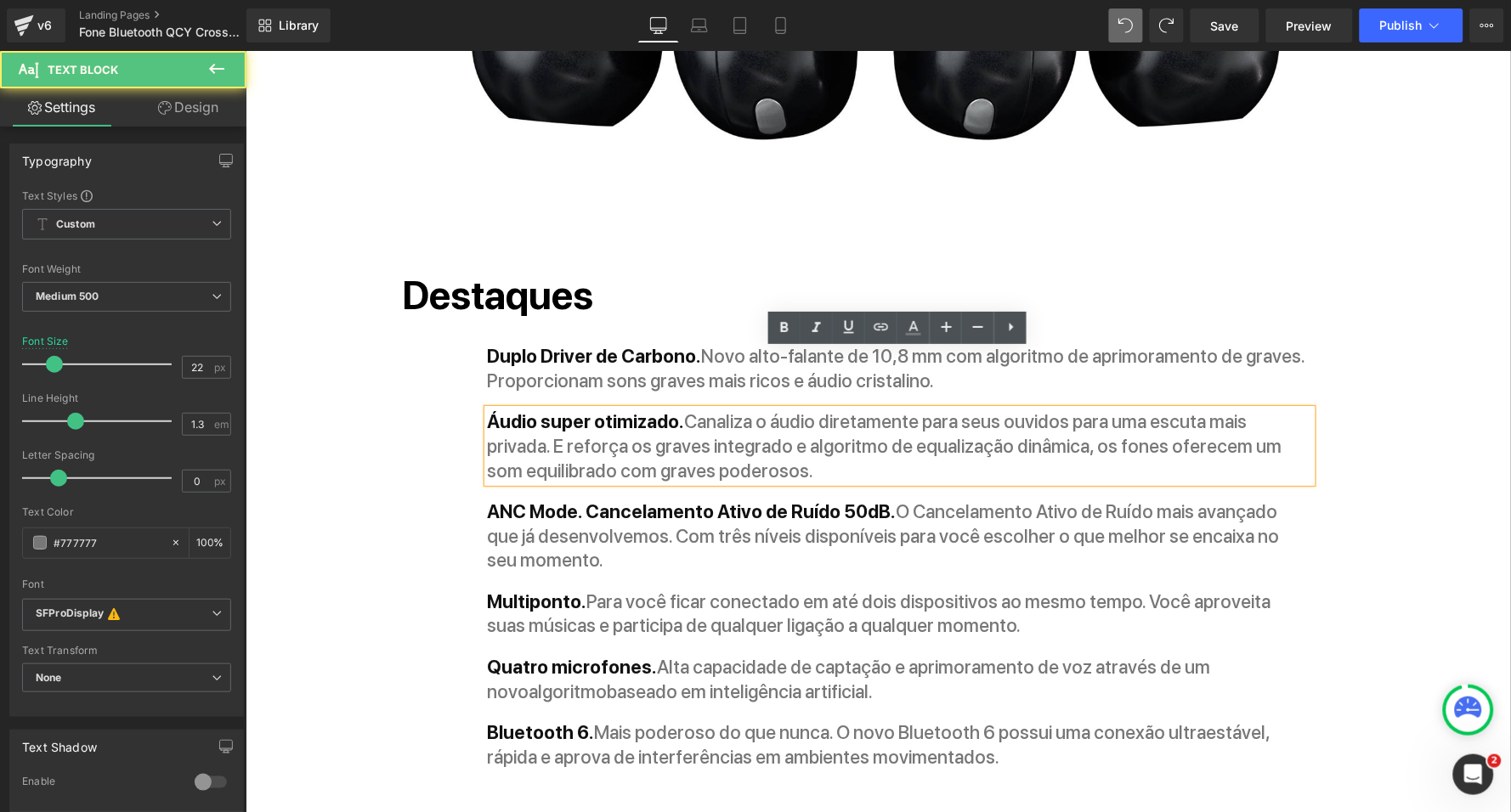
click at [736, 408] on p "Áudio super otimizado. Canaliza o áudio diretamente para seus ouvidos para uma …" at bounding box center [898, 445] width 824 height 73
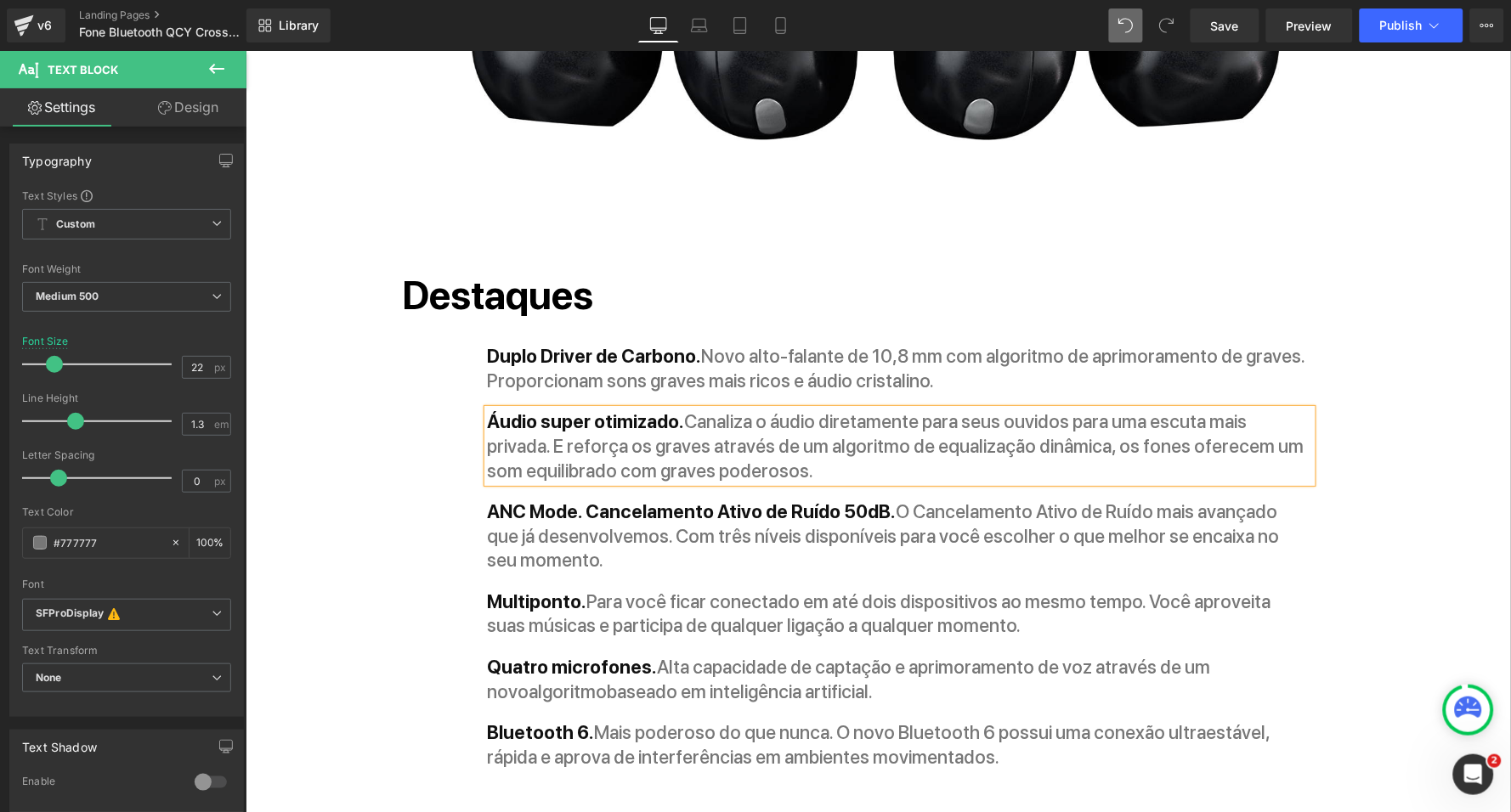
click at [1101, 408] on p "Áudio super otimizado. Canaliza o áudio diretamente para seus ouvidos para uma …" at bounding box center [898, 445] width 824 height 73
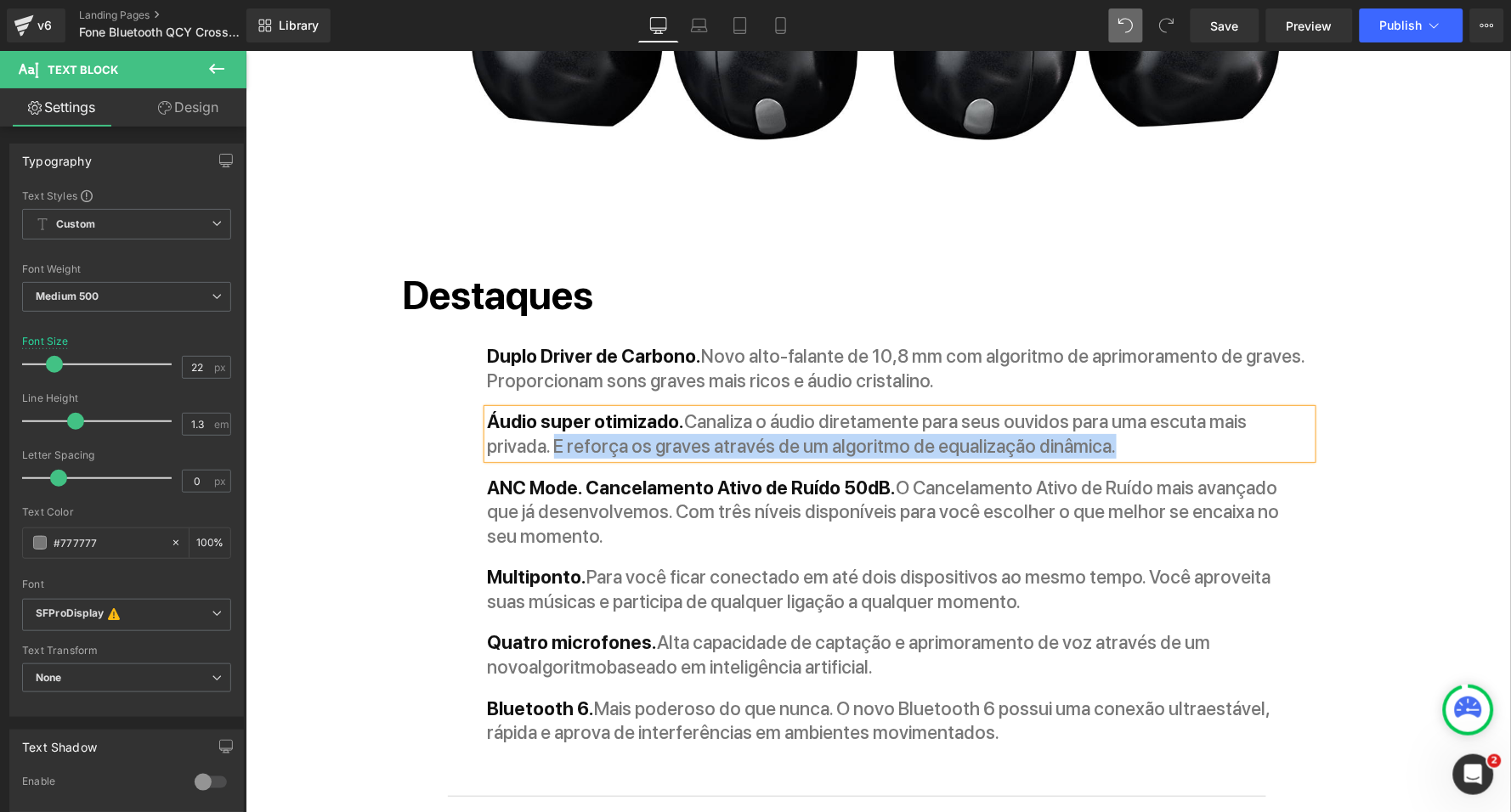
drag, startPoint x: 551, startPoint y: 386, endPoint x: 1112, endPoint y: 393, distance: 561.0
click at [1112, 408] on p "Áudio super otimizado. Canaliza o áudio diretamente para seus ouvidos para uma …" at bounding box center [898, 432] width 824 height 49
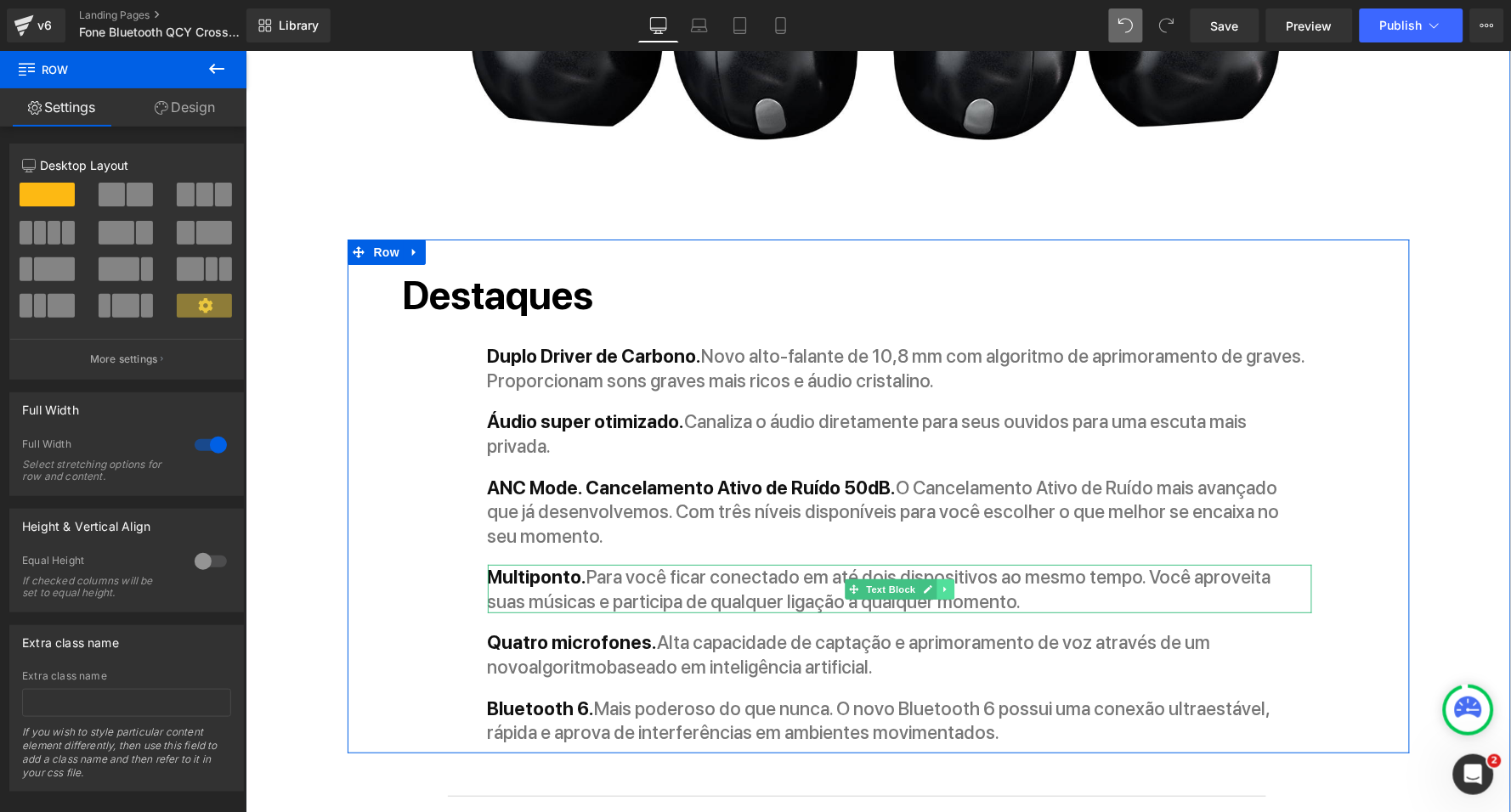
click at [943, 584] on icon at bounding box center [944, 589] width 9 height 10
click at [948, 584] on icon at bounding box center [952, 588] width 9 height 9
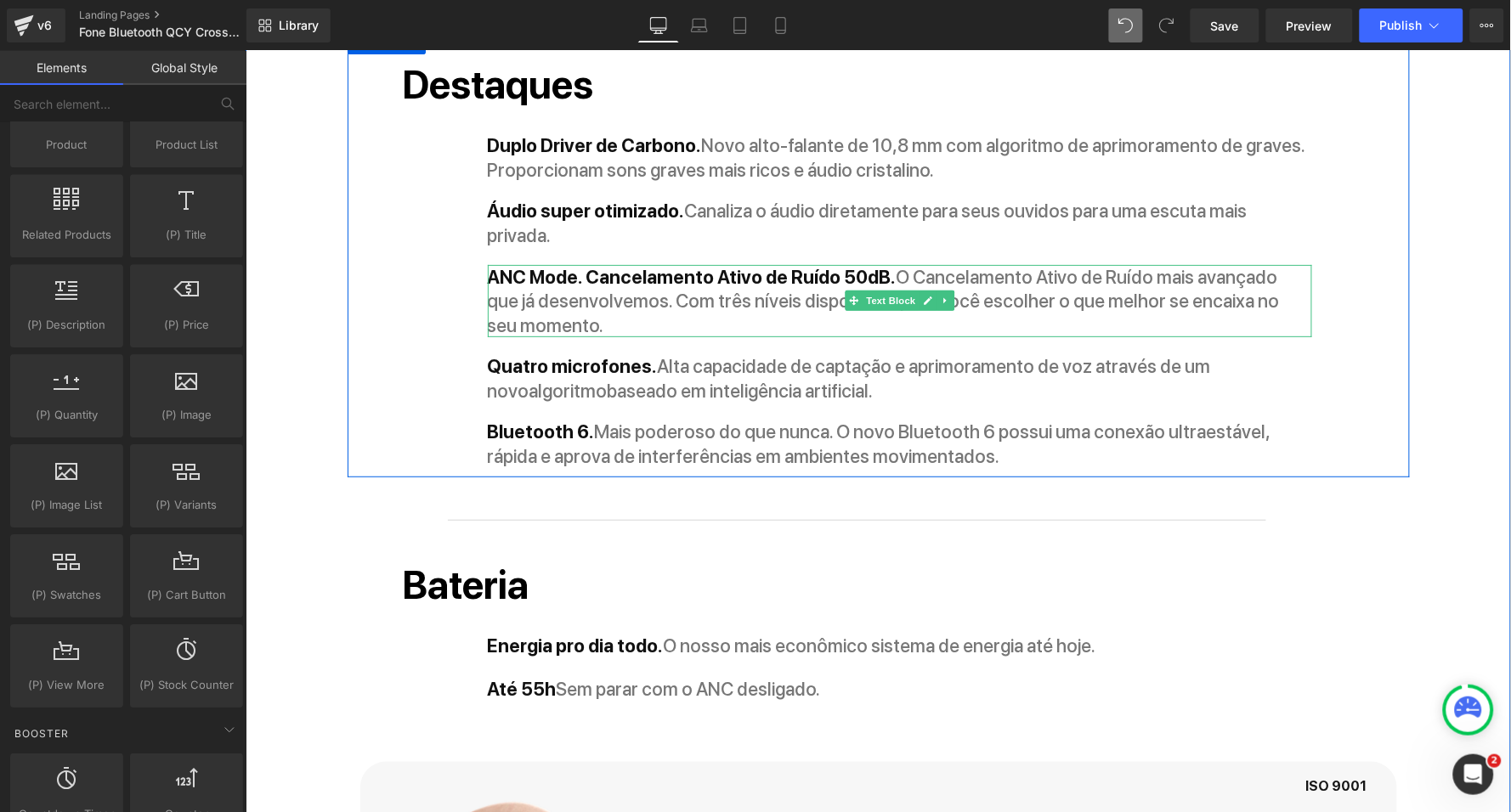
scroll to position [1878, 0]
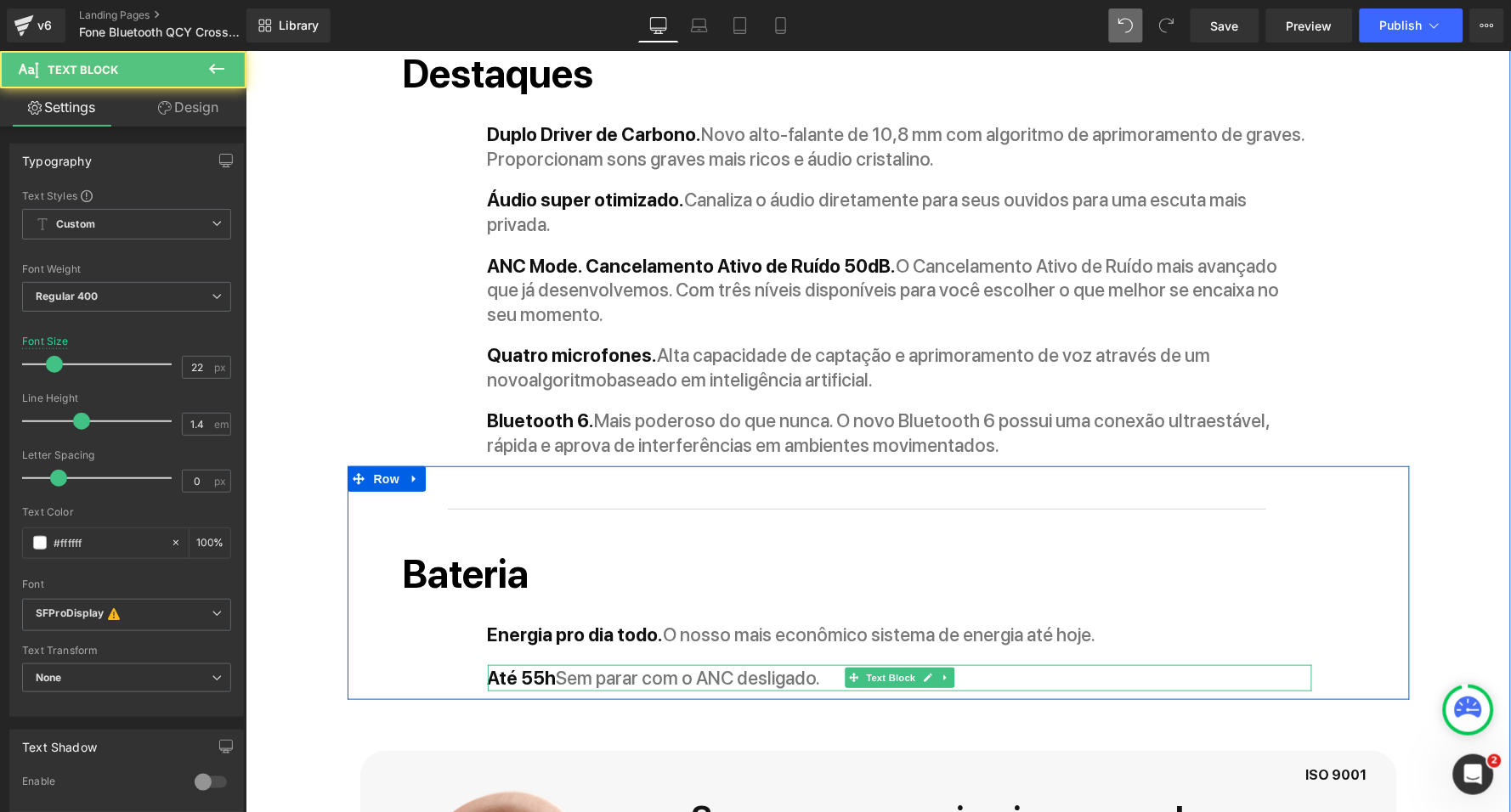
click at [543, 666] on strong "Até 55h" at bounding box center [521, 677] width 68 height 22
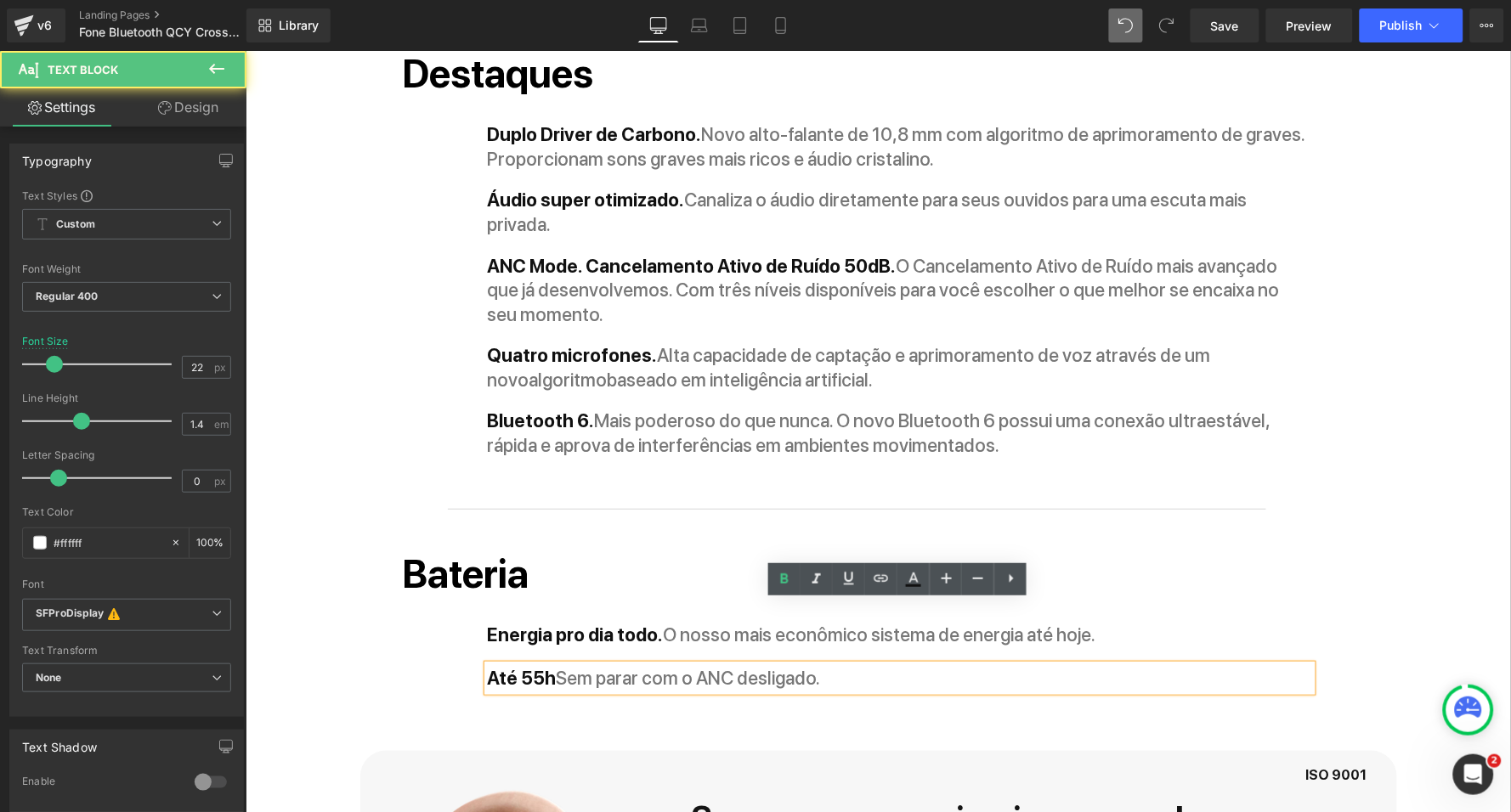
click at [543, 666] on strong "Até 55h" at bounding box center [521, 677] width 68 height 22
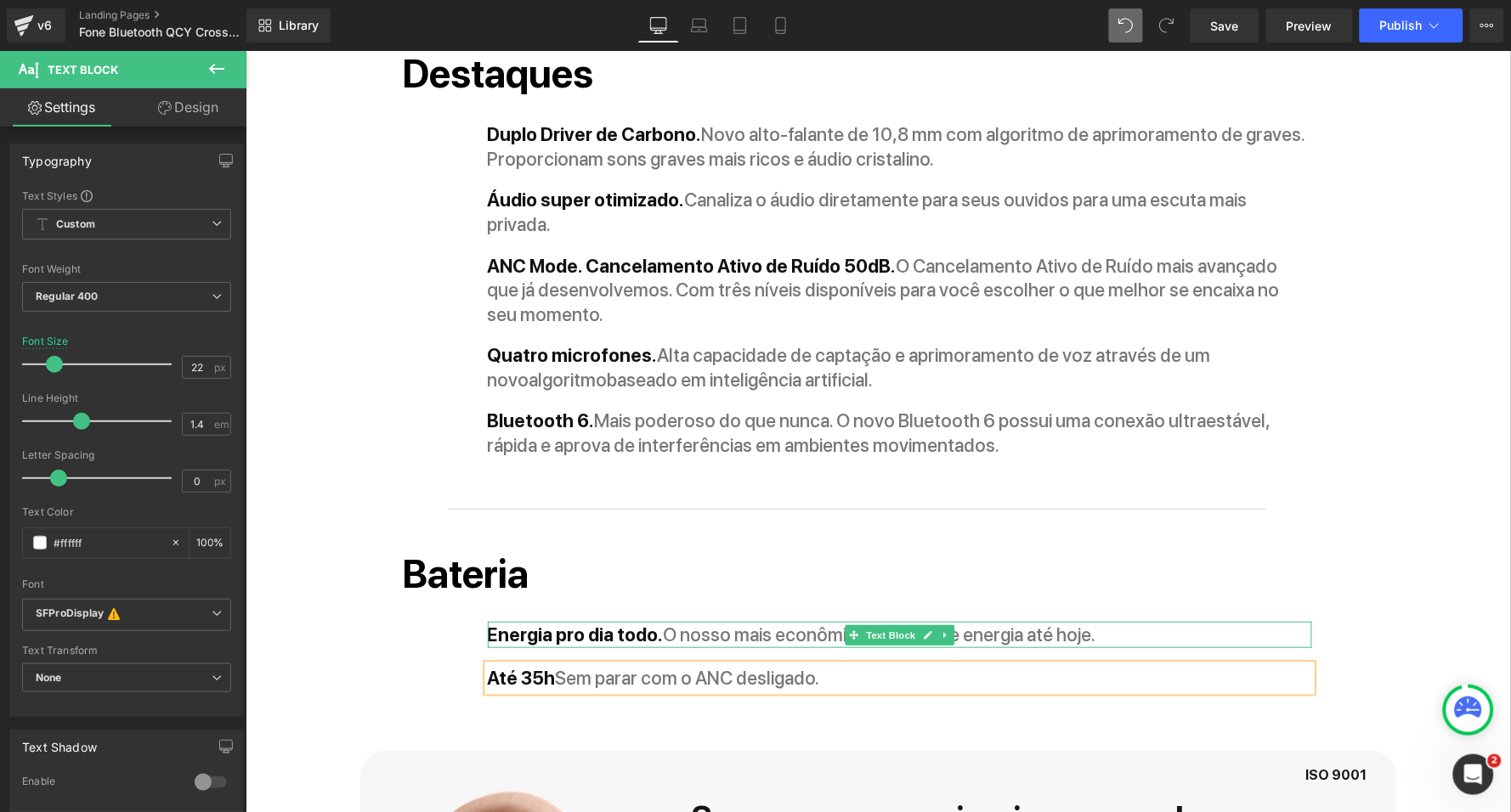
click at [662, 623] on strong "O nosso mais econômico sistema de energia até hoje." at bounding box center [878, 634] width 432 height 22
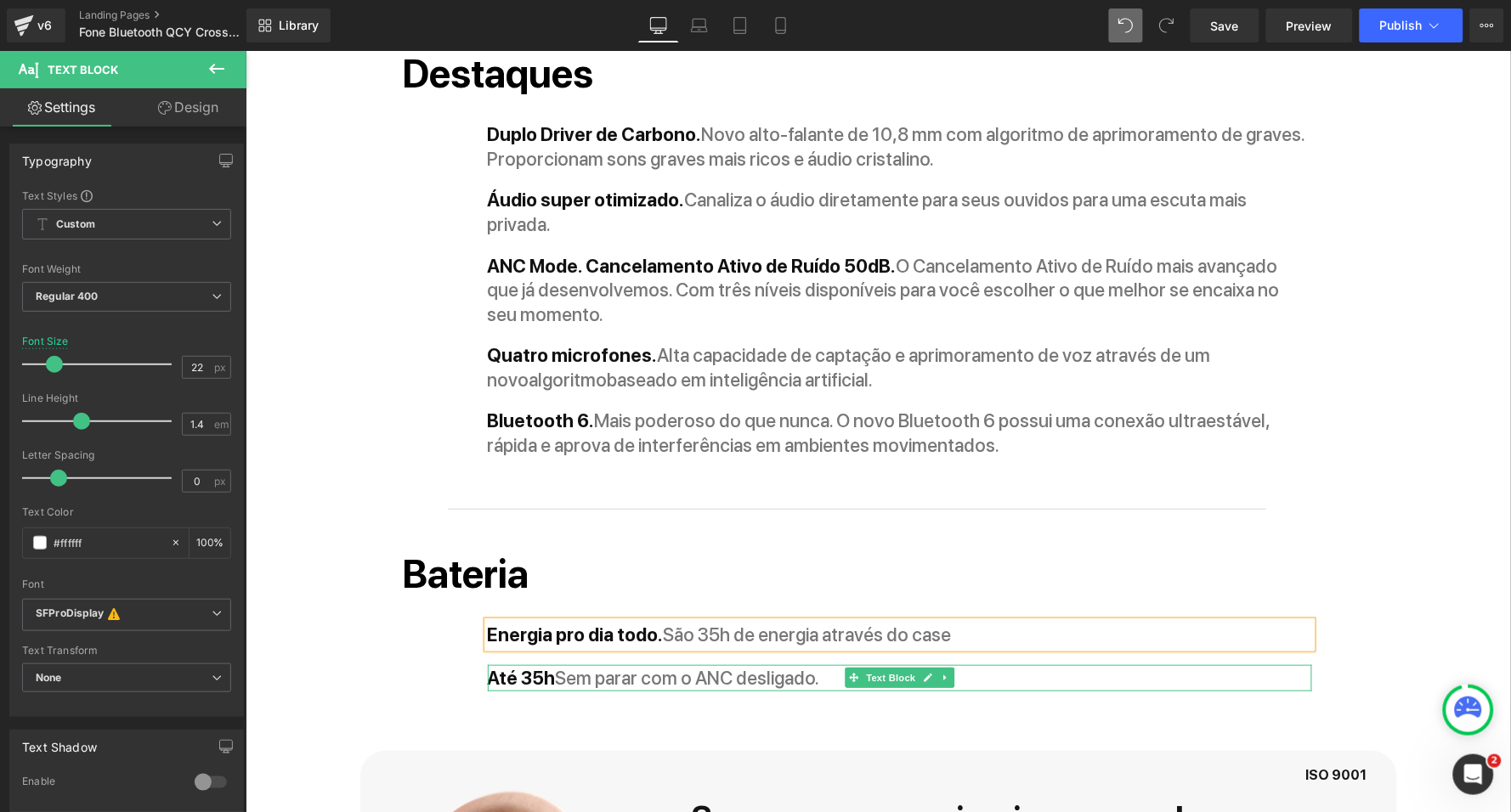
click at [540, 666] on strong "Até 35h" at bounding box center [521, 677] width 68 height 22
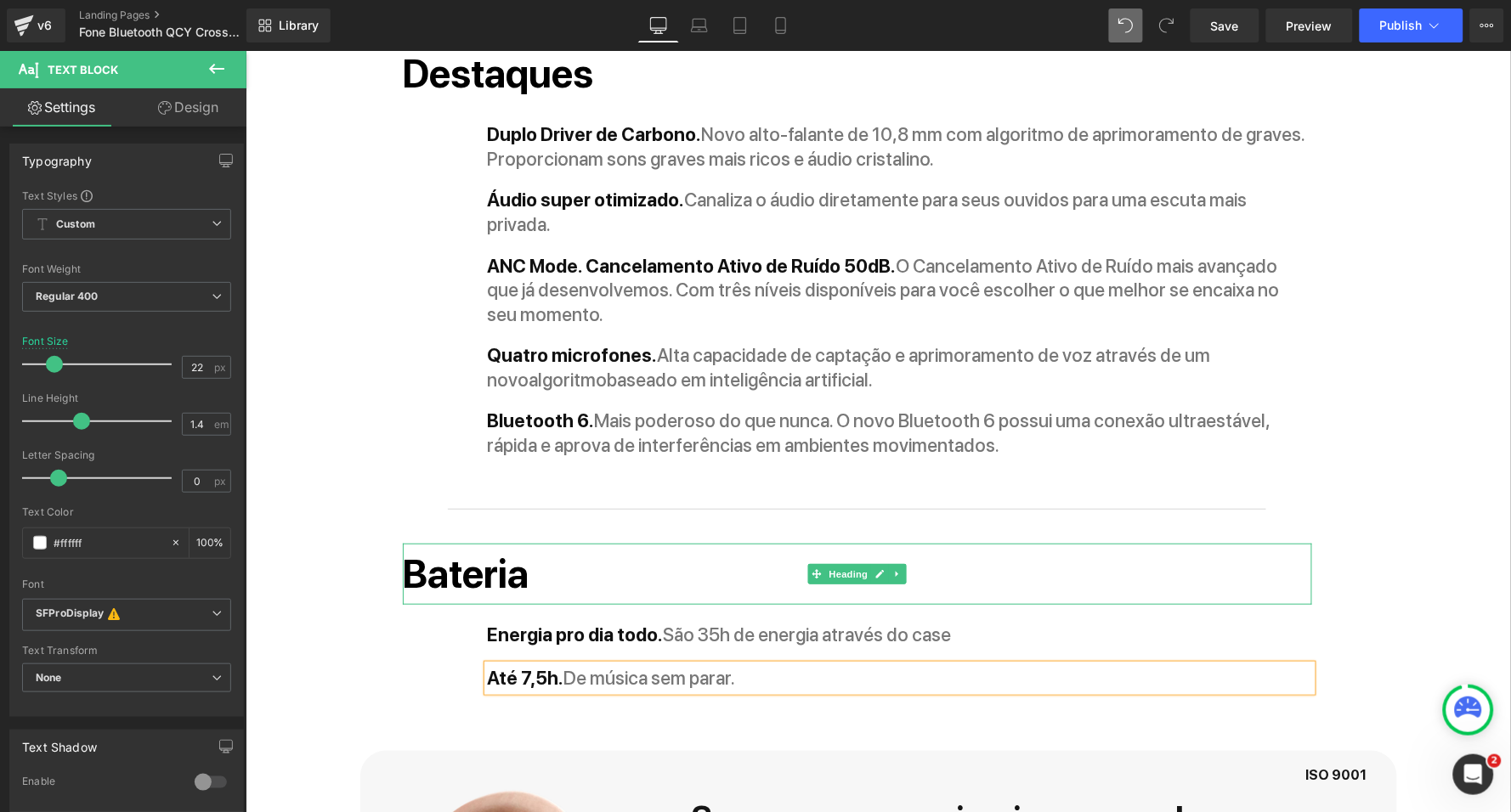
click at [671, 543] on h2 "Bateria" at bounding box center [856, 574] width 909 height 62
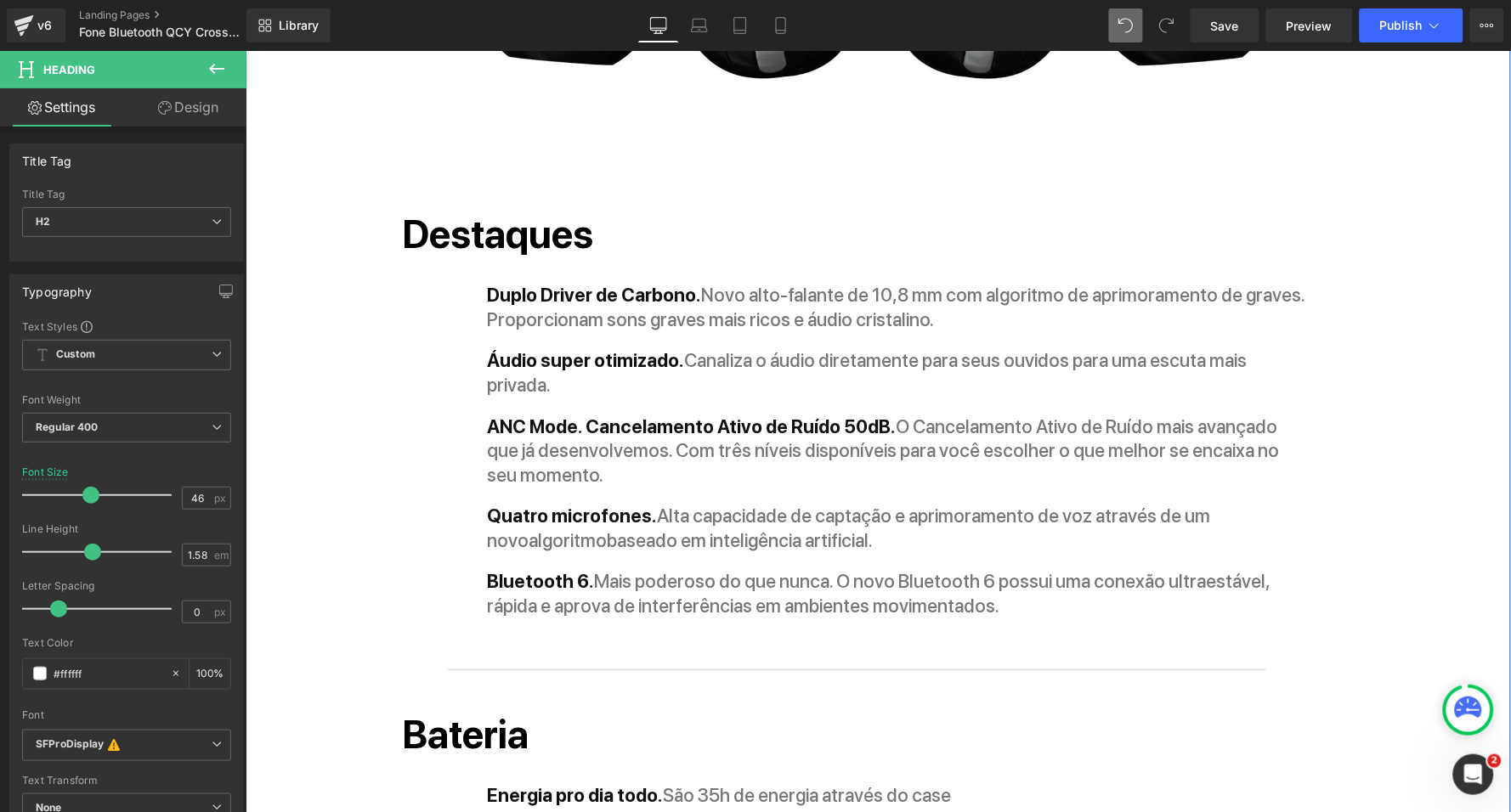
scroll to position [1713, 0]
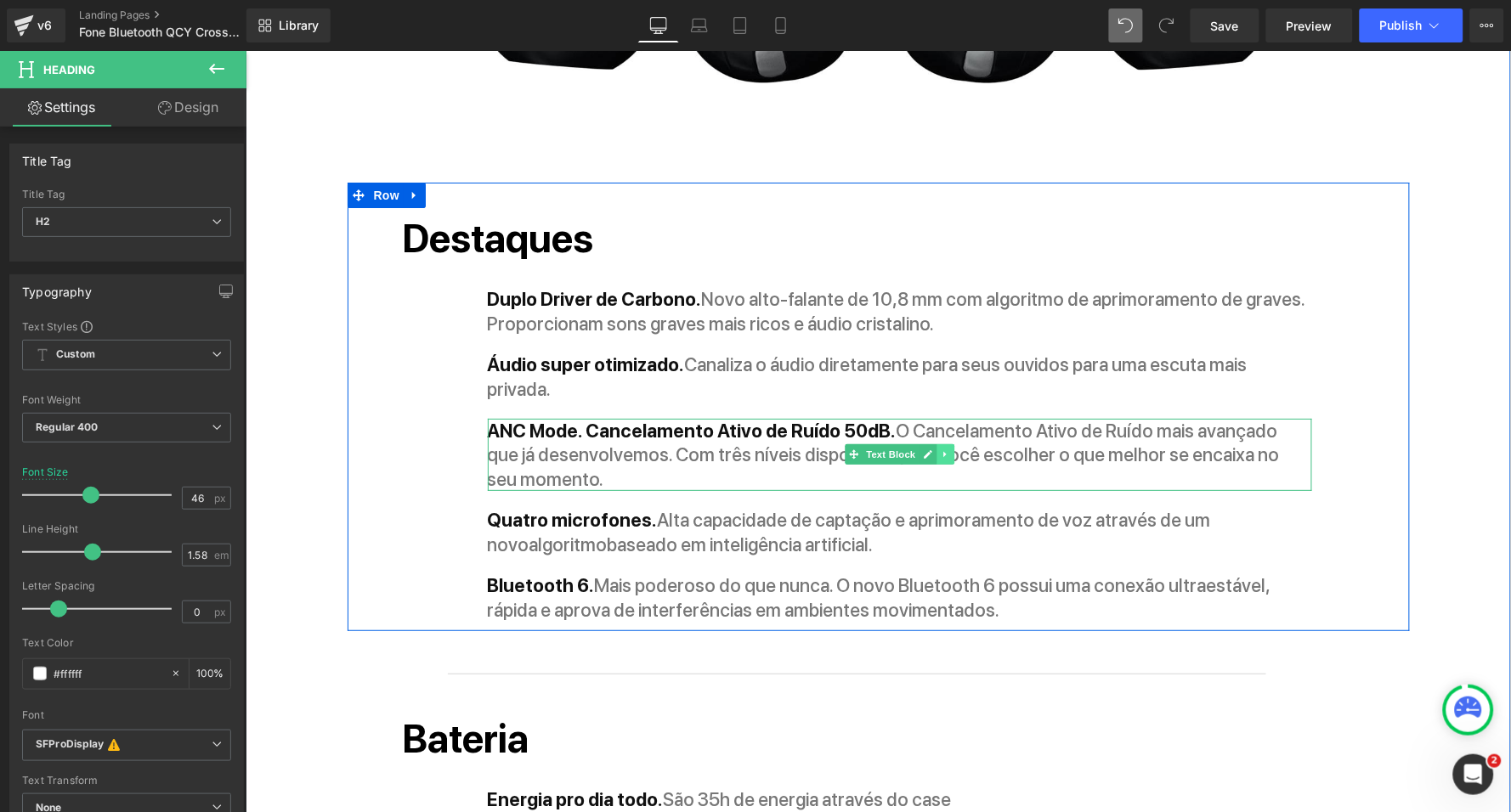
click at [941, 448] on icon at bounding box center [944, 453] width 9 height 10
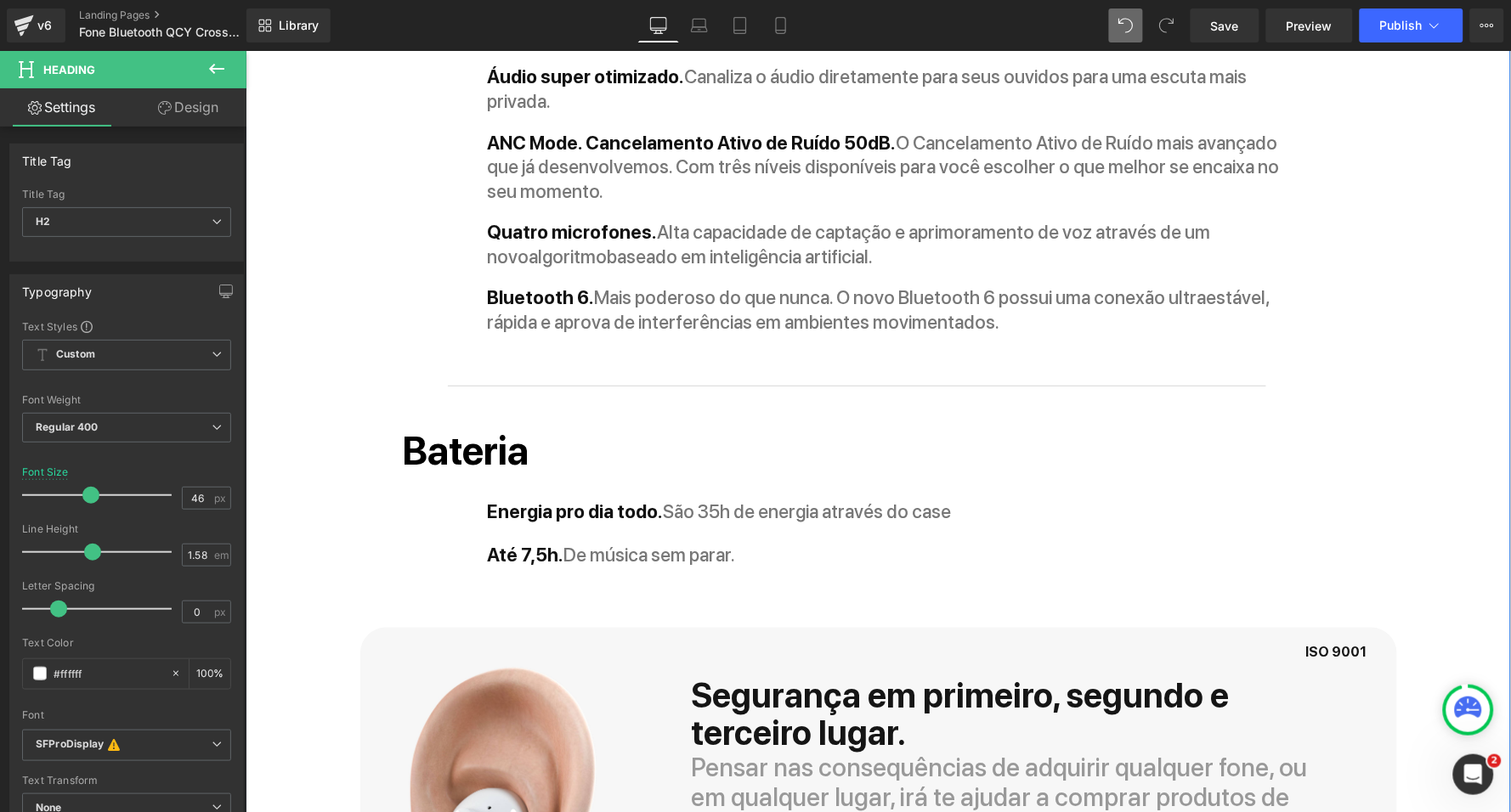
scroll to position [1695, 0]
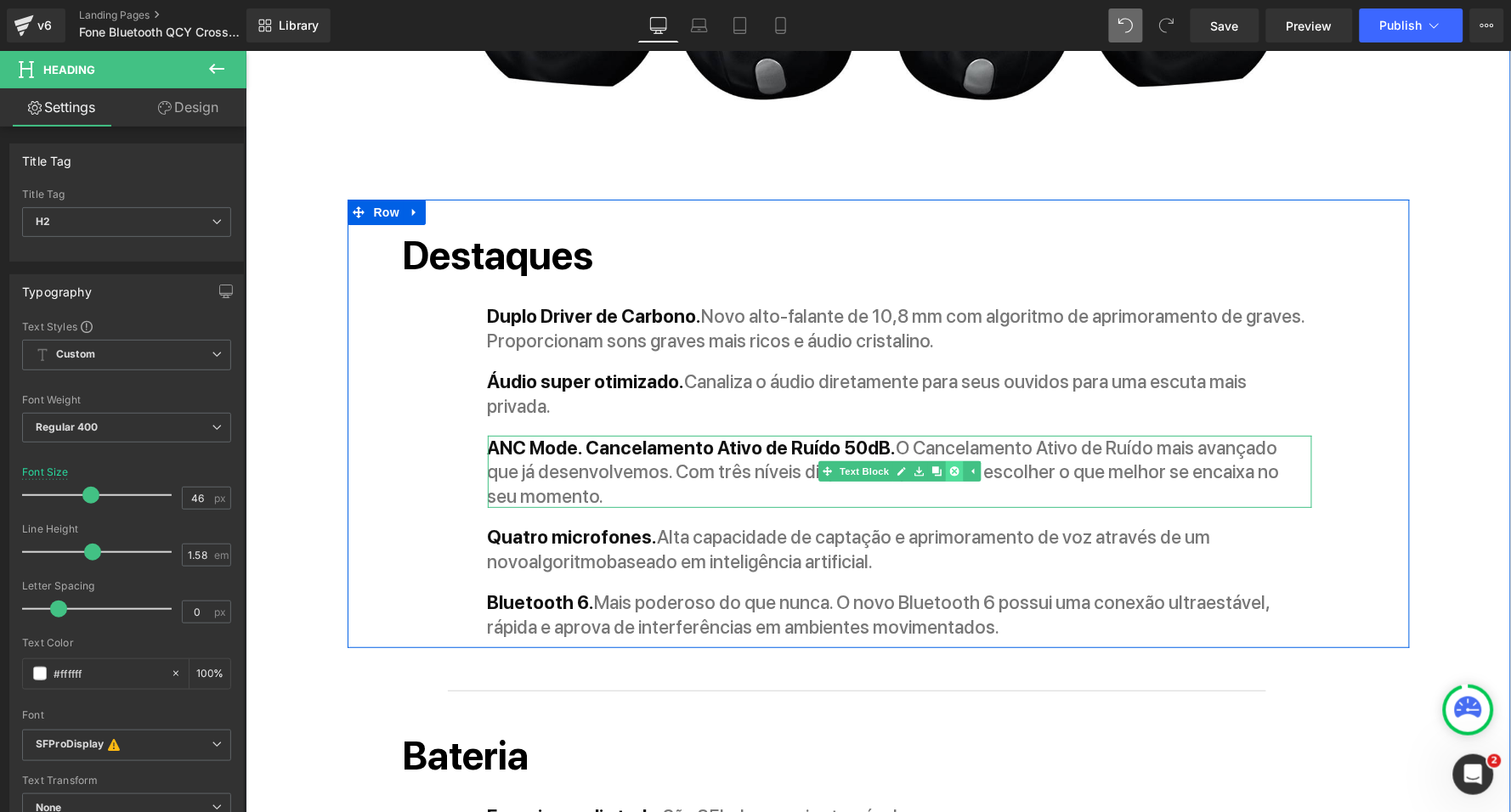
click at [949, 466] on icon at bounding box center [952, 470] width 9 height 9
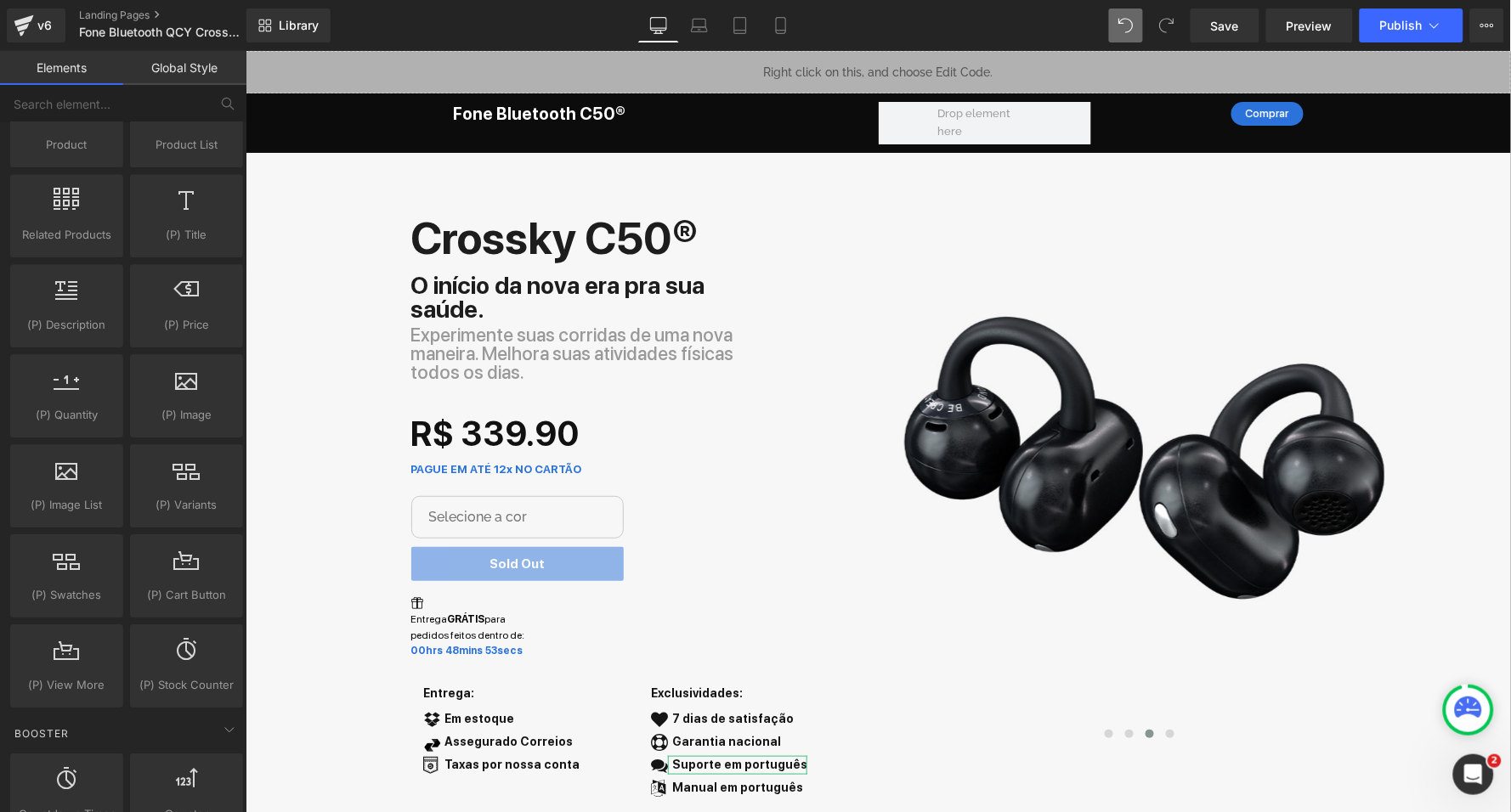
scroll to position [0, 0]
click at [1214, 33] on span "Save" at bounding box center [1224, 26] width 28 height 18
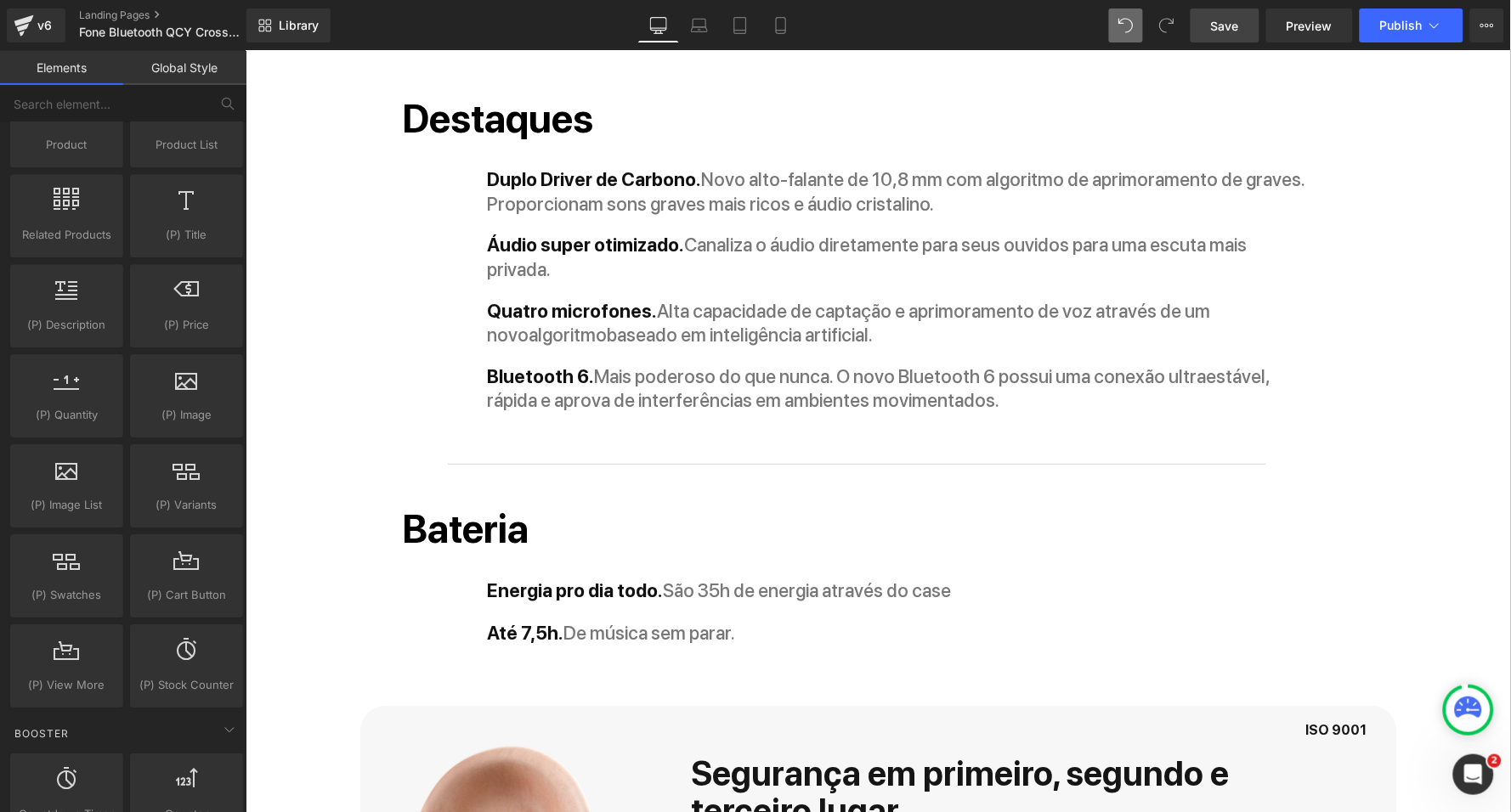
scroll to position [1836, 0]
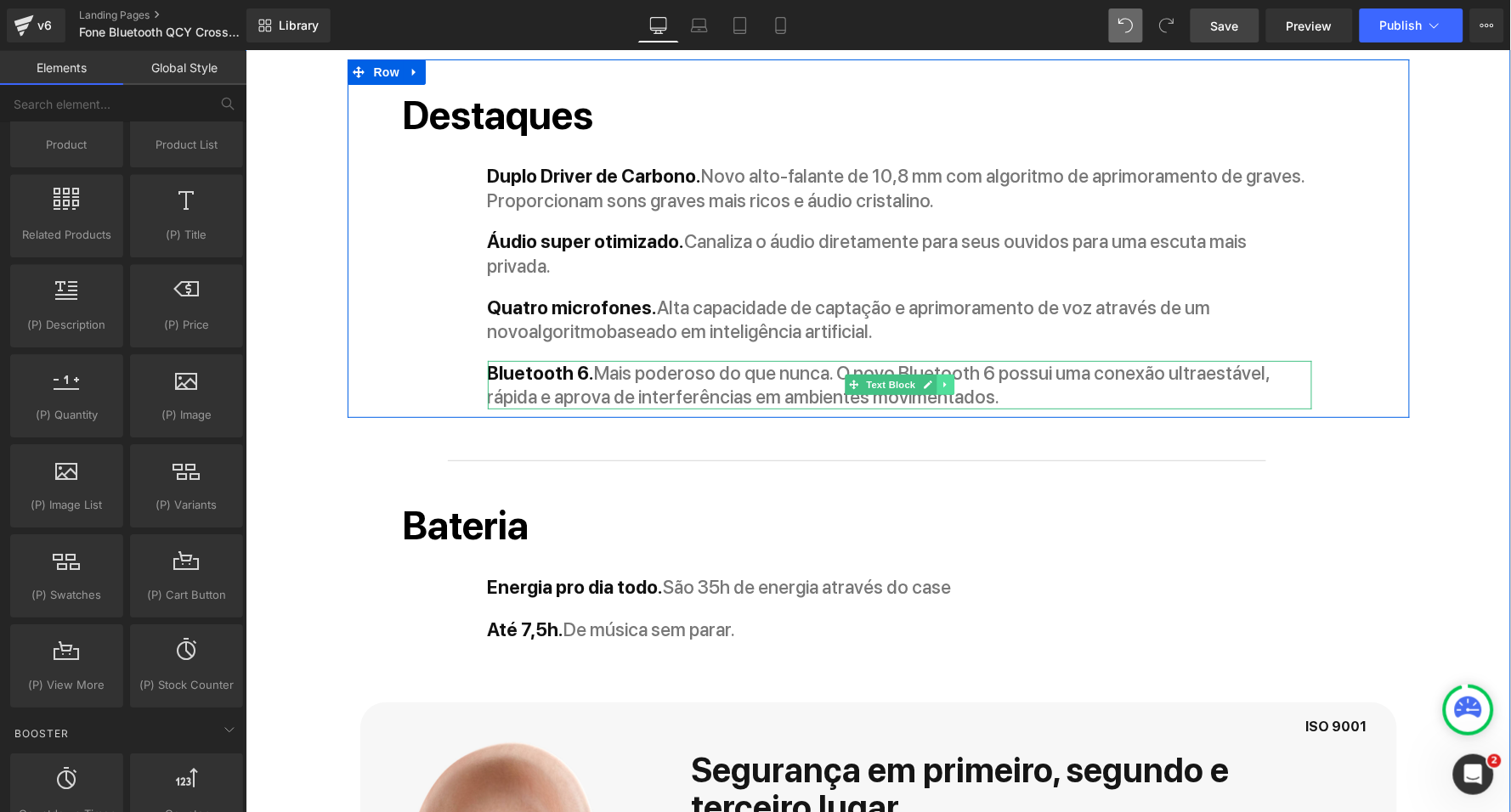
click at [940, 379] on icon at bounding box center [944, 384] width 9 height 10
click at [931, 379] on icon at bounding box center [934, 383] width 9 height 9
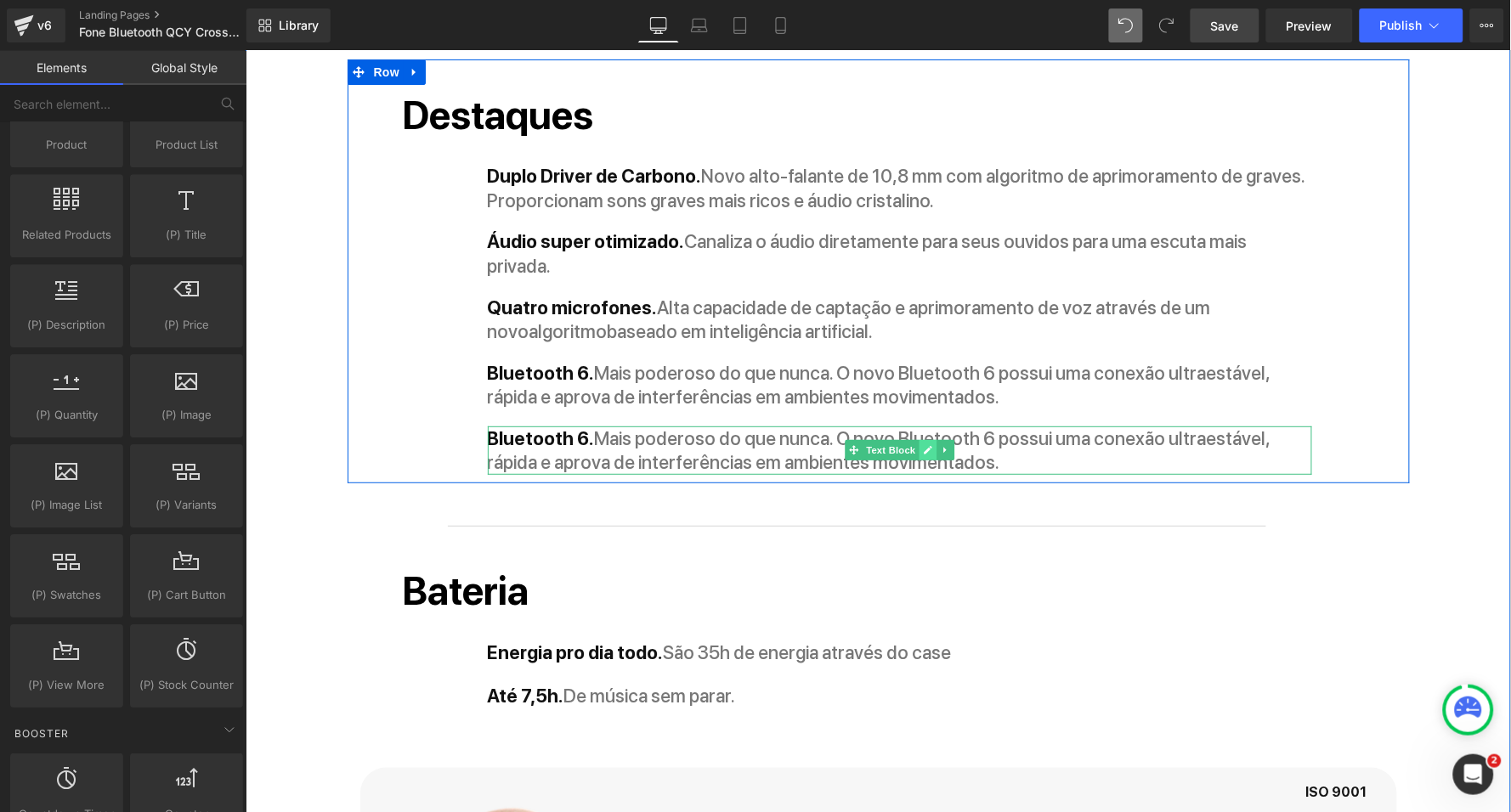
click at [923, 445] on icon at bounding box center [927, 449] width 9 height 9
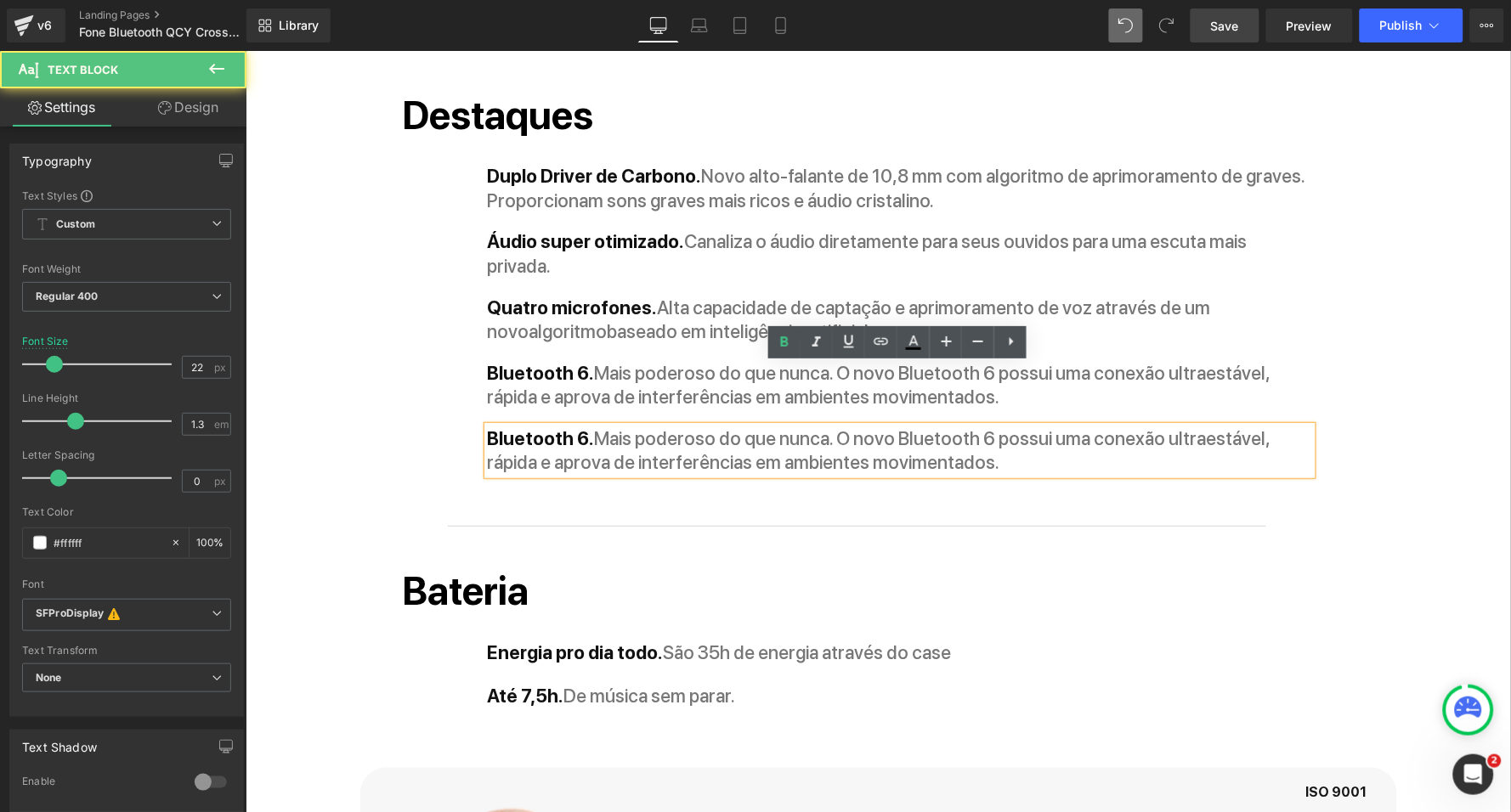
click at [957, 425] on div "Bluetooth 6. Mais poderoso do que nunca. O novo Bluetooth 6 possui uma conexão …" at bounding box center [898, 449] width 824 height 49
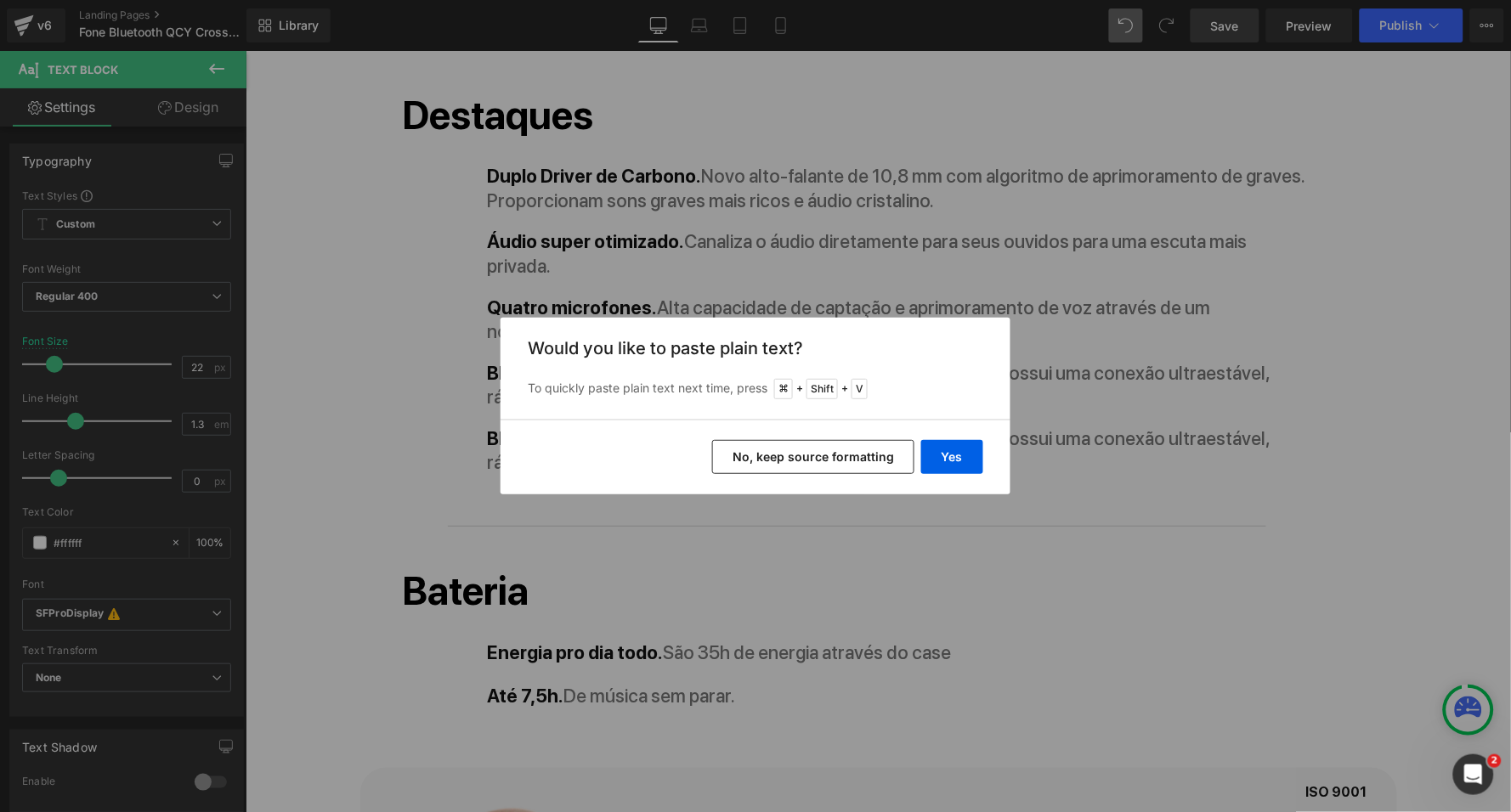
click at [881, 458] on button "No, keep source formatting" at bounding box center [813, 457] width 202 height 34
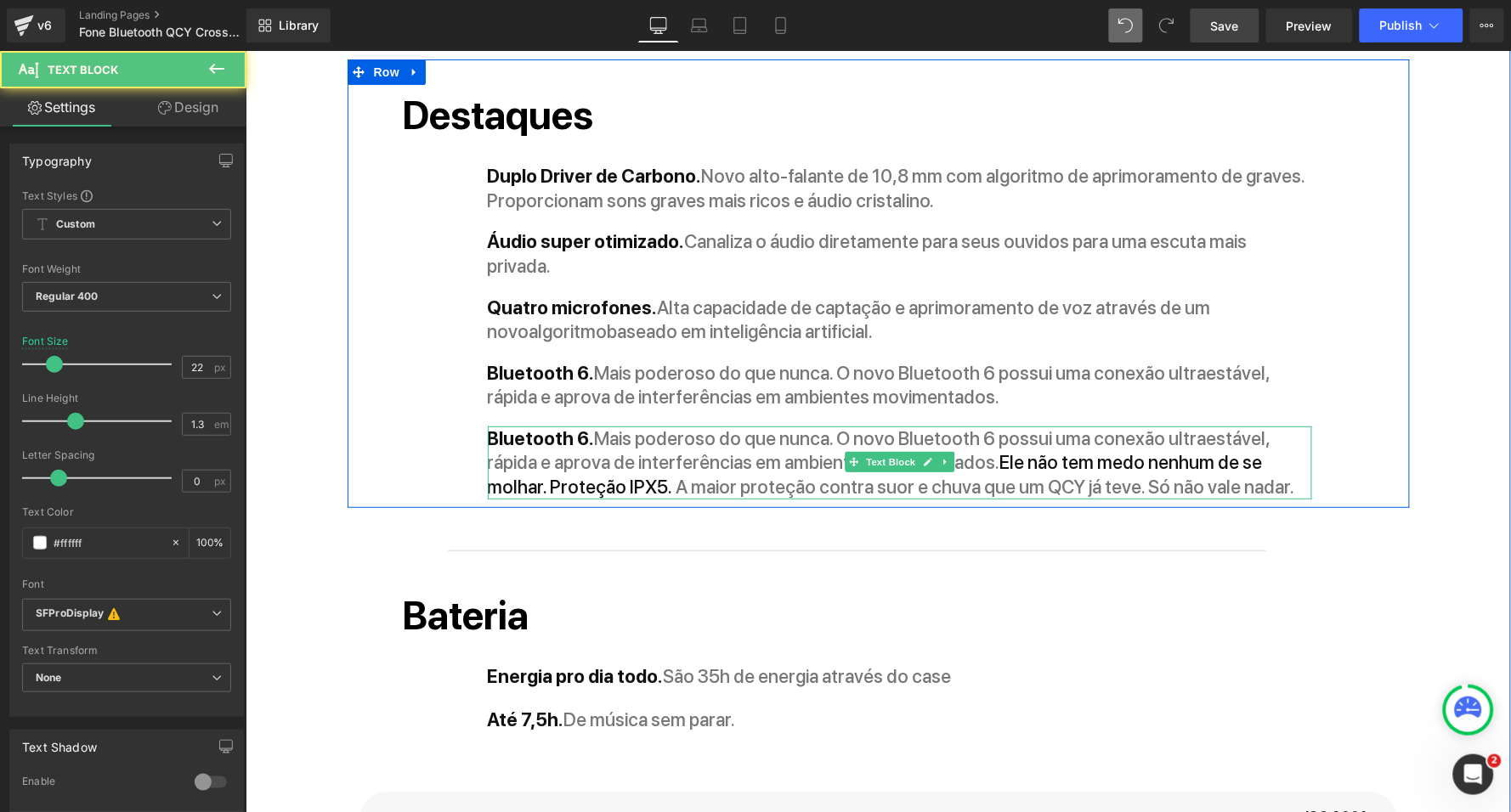
click at [1008, 450] on span "Ele não tem medo nenhum de se molhar. Proteção IPX5." at bounding box center [874, 473] width 775 height 47
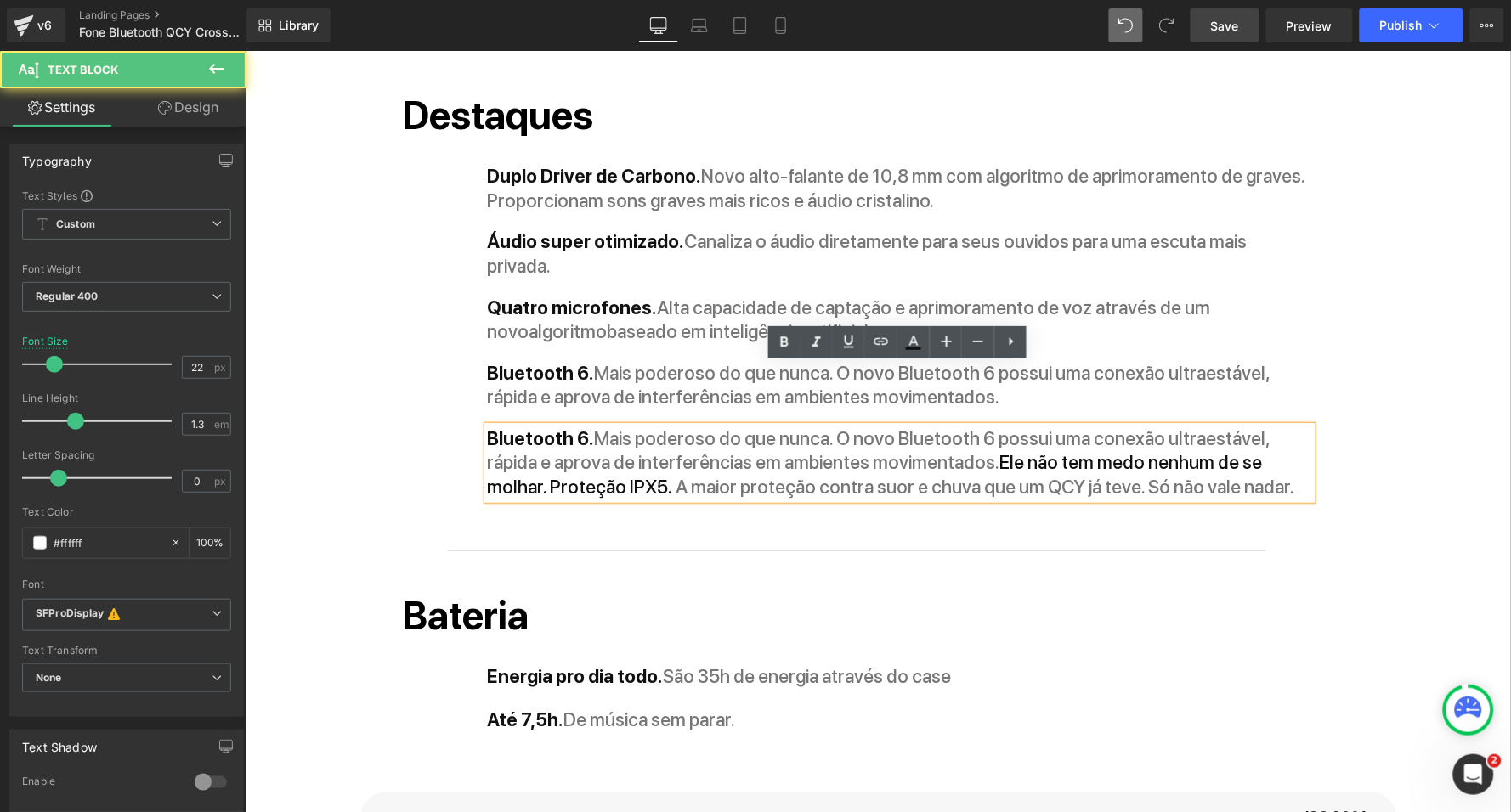
click at [576, 426] on strong "Bluetooth 6." at bounding box center [540, 437] width 107 height 22
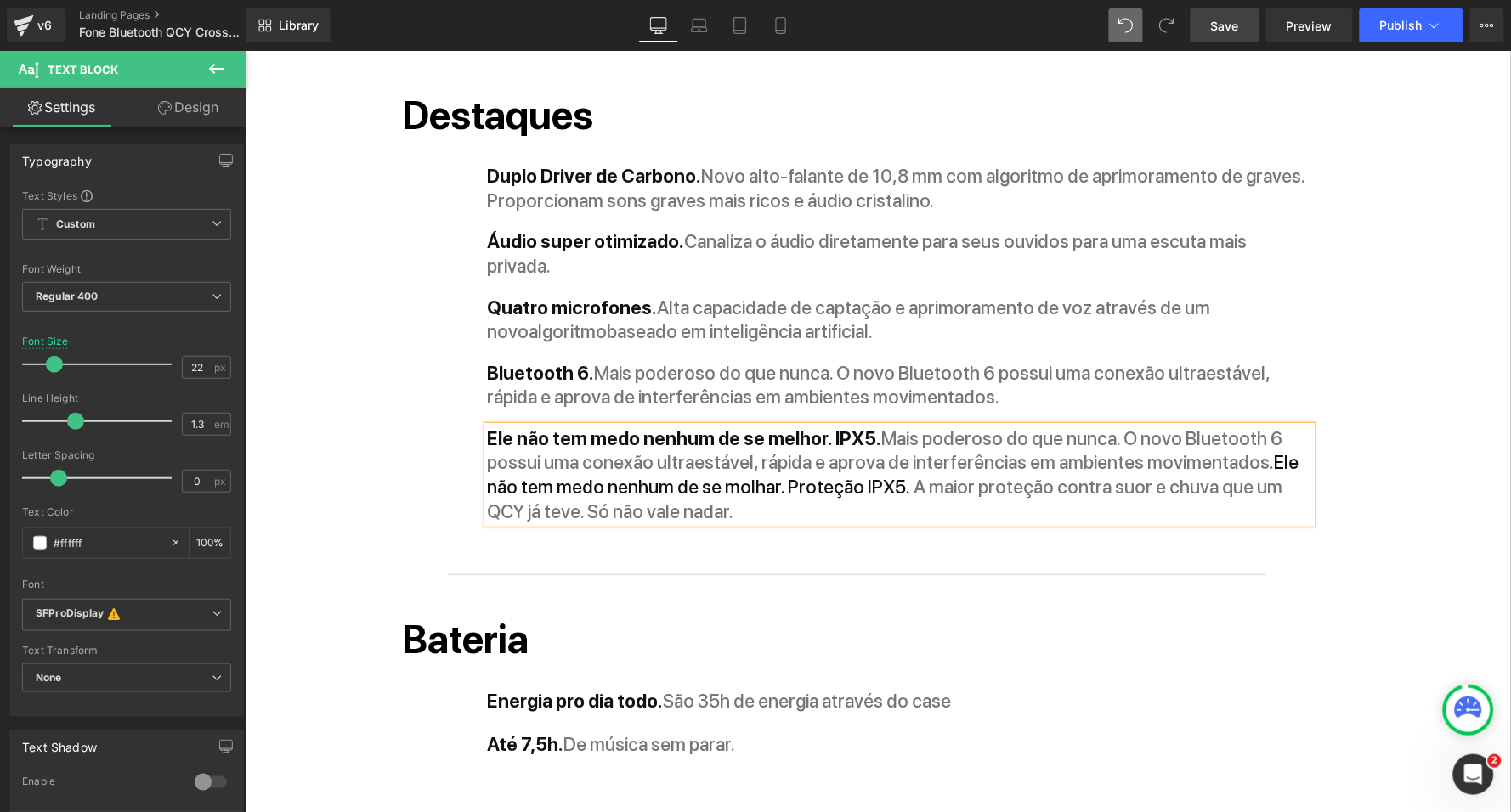
click at [900, 450] on span "Ele não tem medo nenhum de se molhar. Proteção IPX5." at bounding box center [892, 473] width 811 height 47
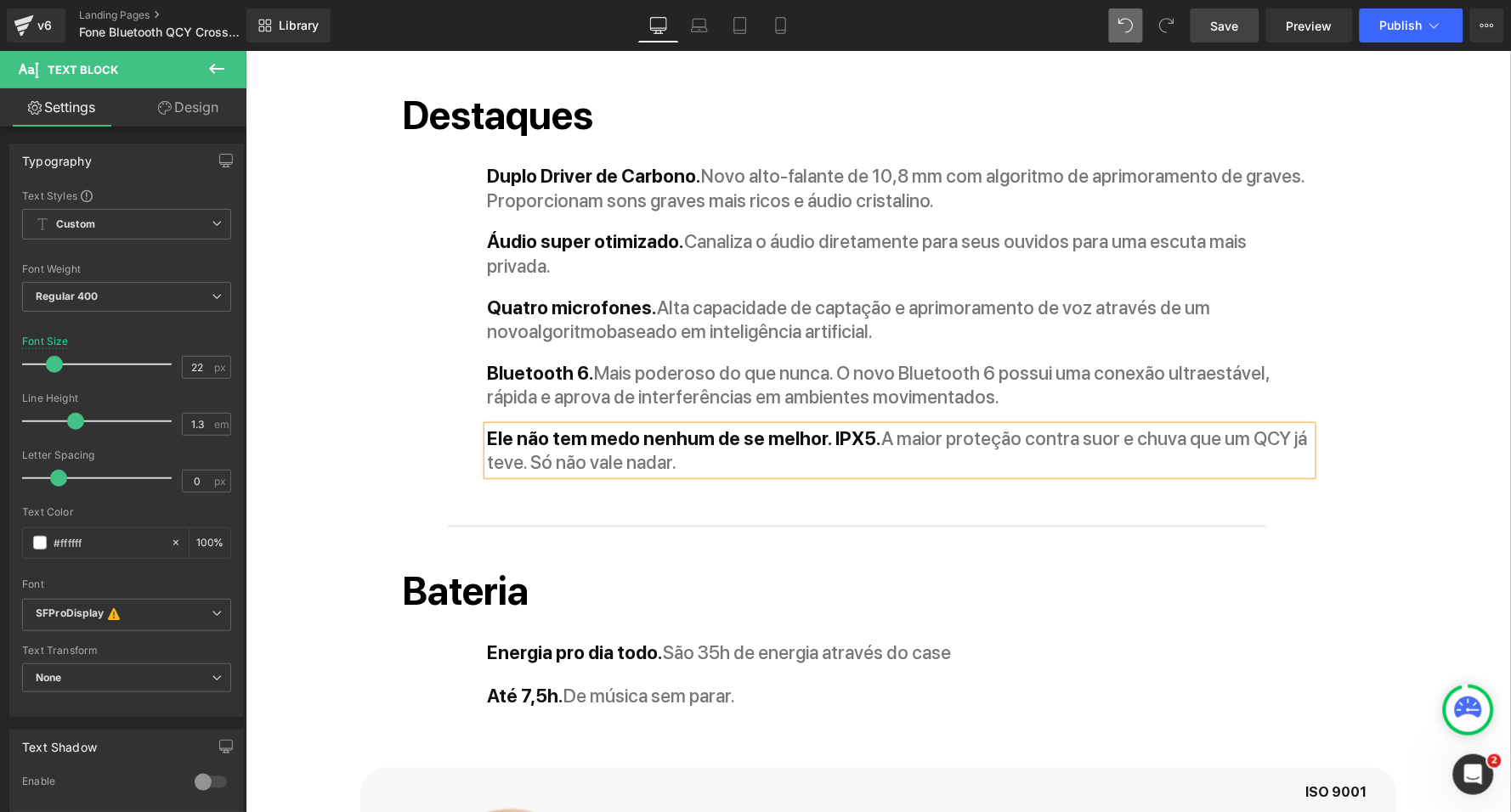
click at [407, 409] on div "Destaques Heading Duplo Driver de Carbono. Novo alto-falante de 10,8 mm com alg…" at bounding box center [856, 279] width 935 height 390
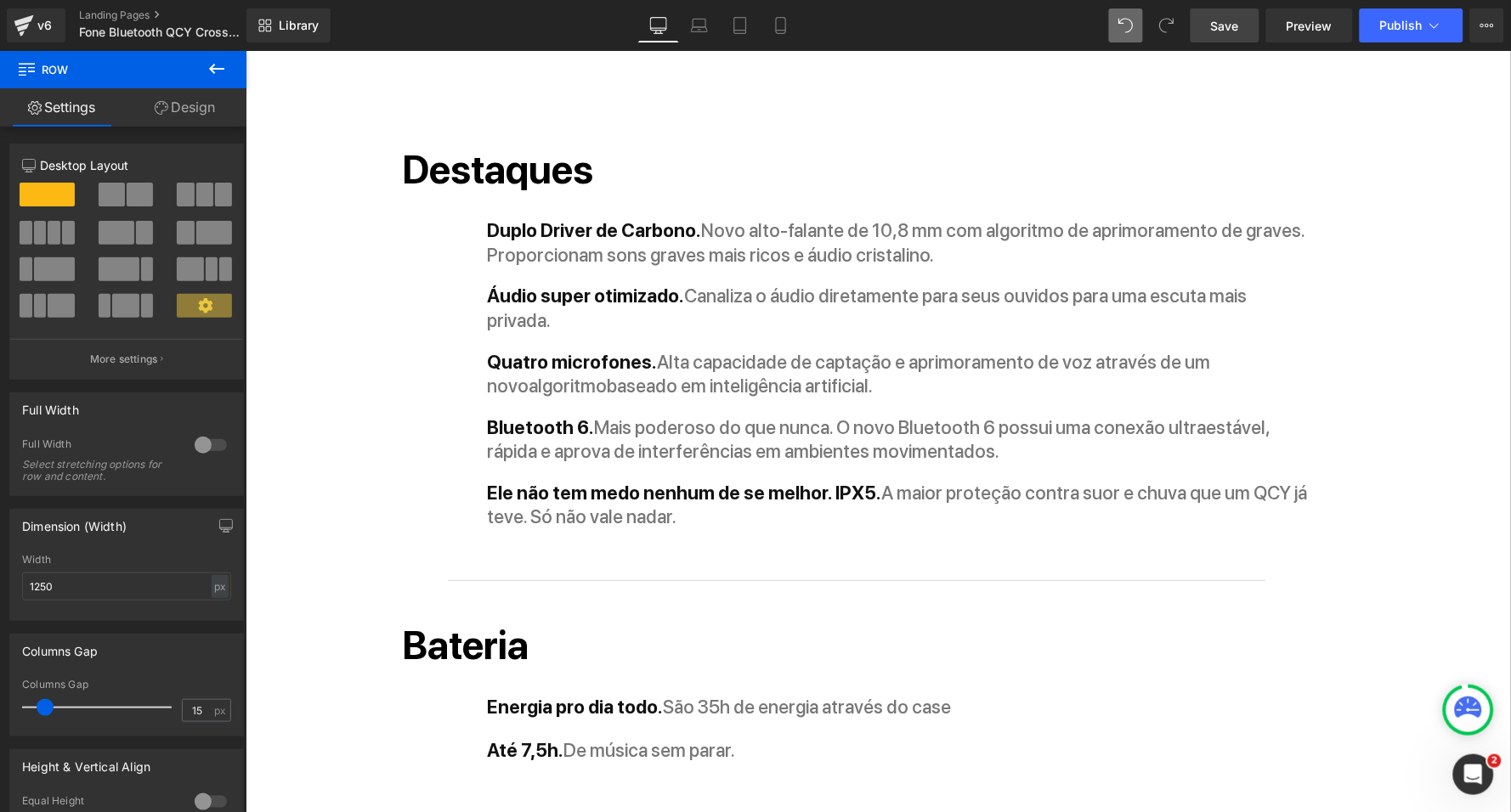
scroll to position [1779, 0]
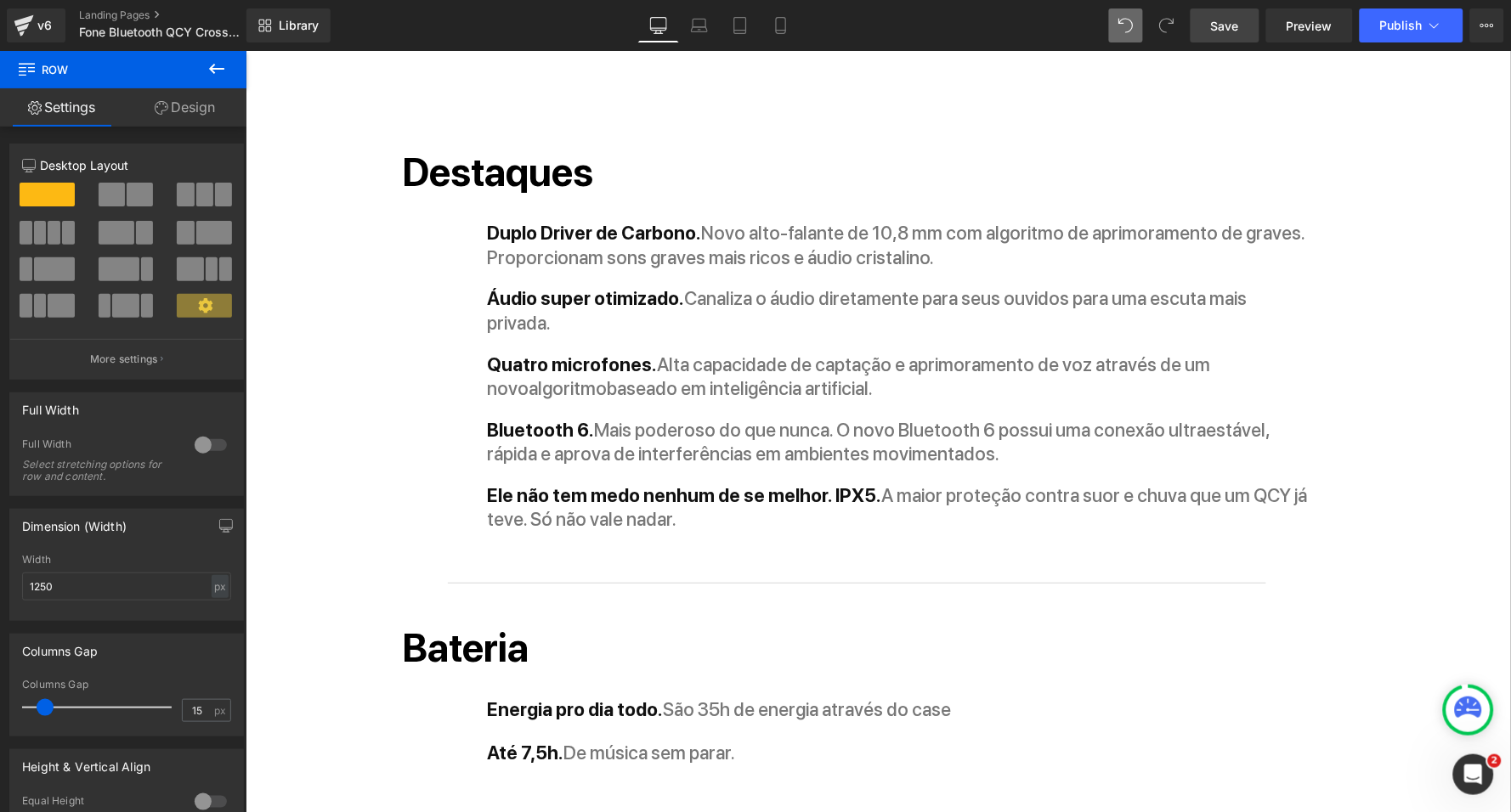
click at [1225, 15] on link "Save" at bounding box center [1224, 26] width 68 height 34
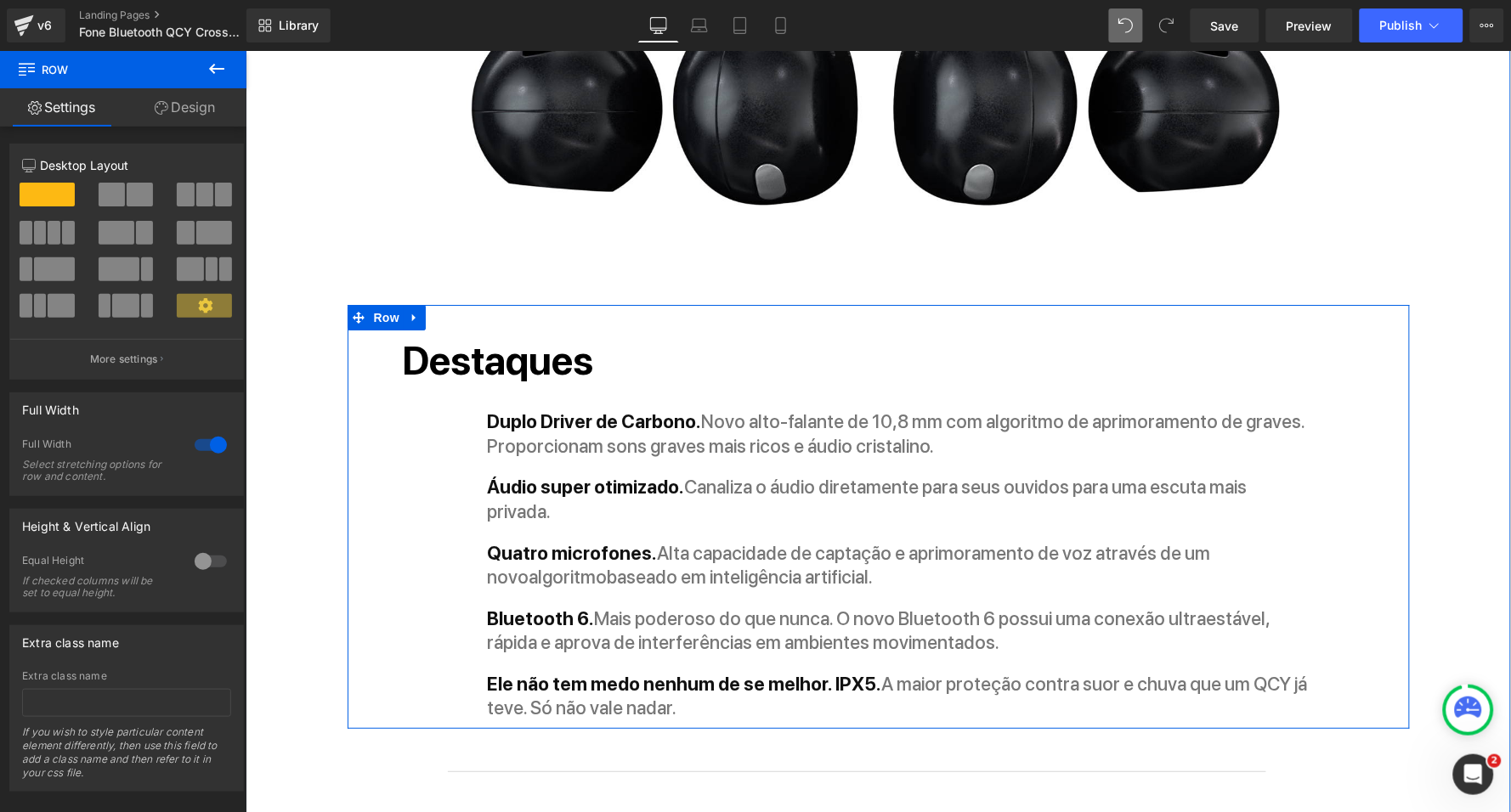
scroll to position [1695, 0]
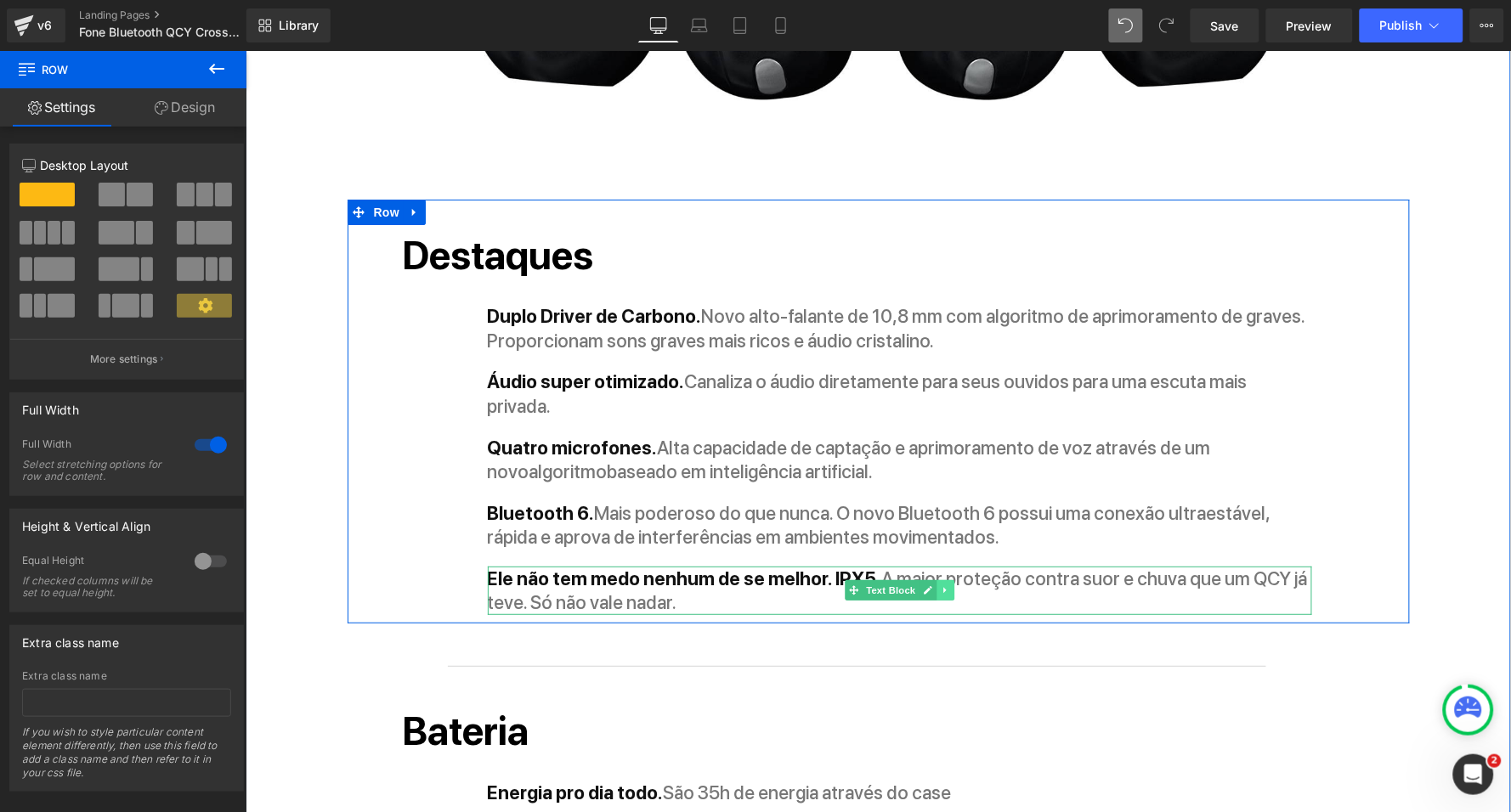
click at [943, 585] on icon at bounding box center [944, 590] width 9 height 10
click at [936, 585] on icon at bounding box center [934, 589] width 9 height 9
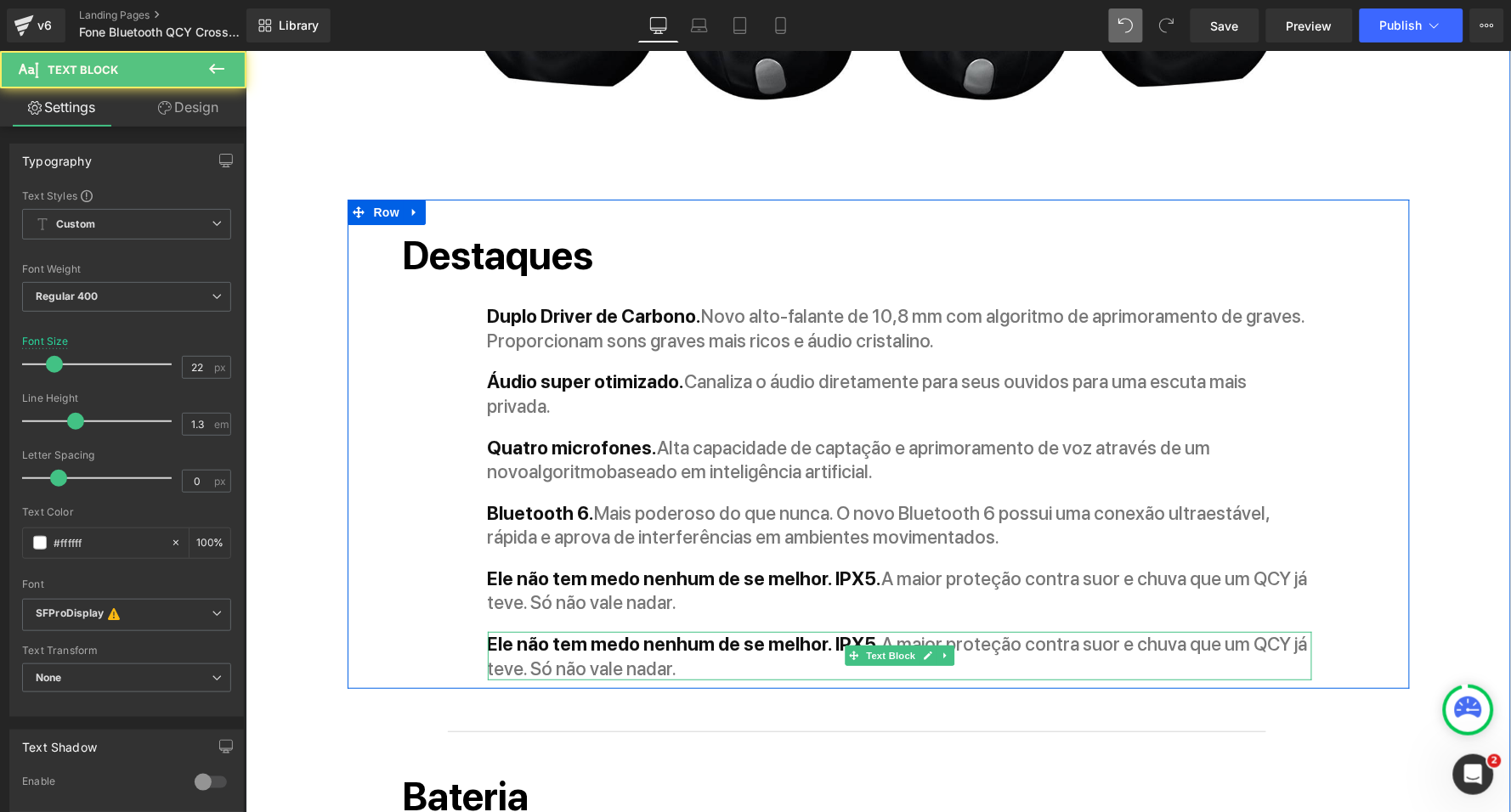
click at [554, 633] on strong "Ele não tem medo nenhum de se melhor. IPX5." at bounding box center [684, 643] width 395 height 22
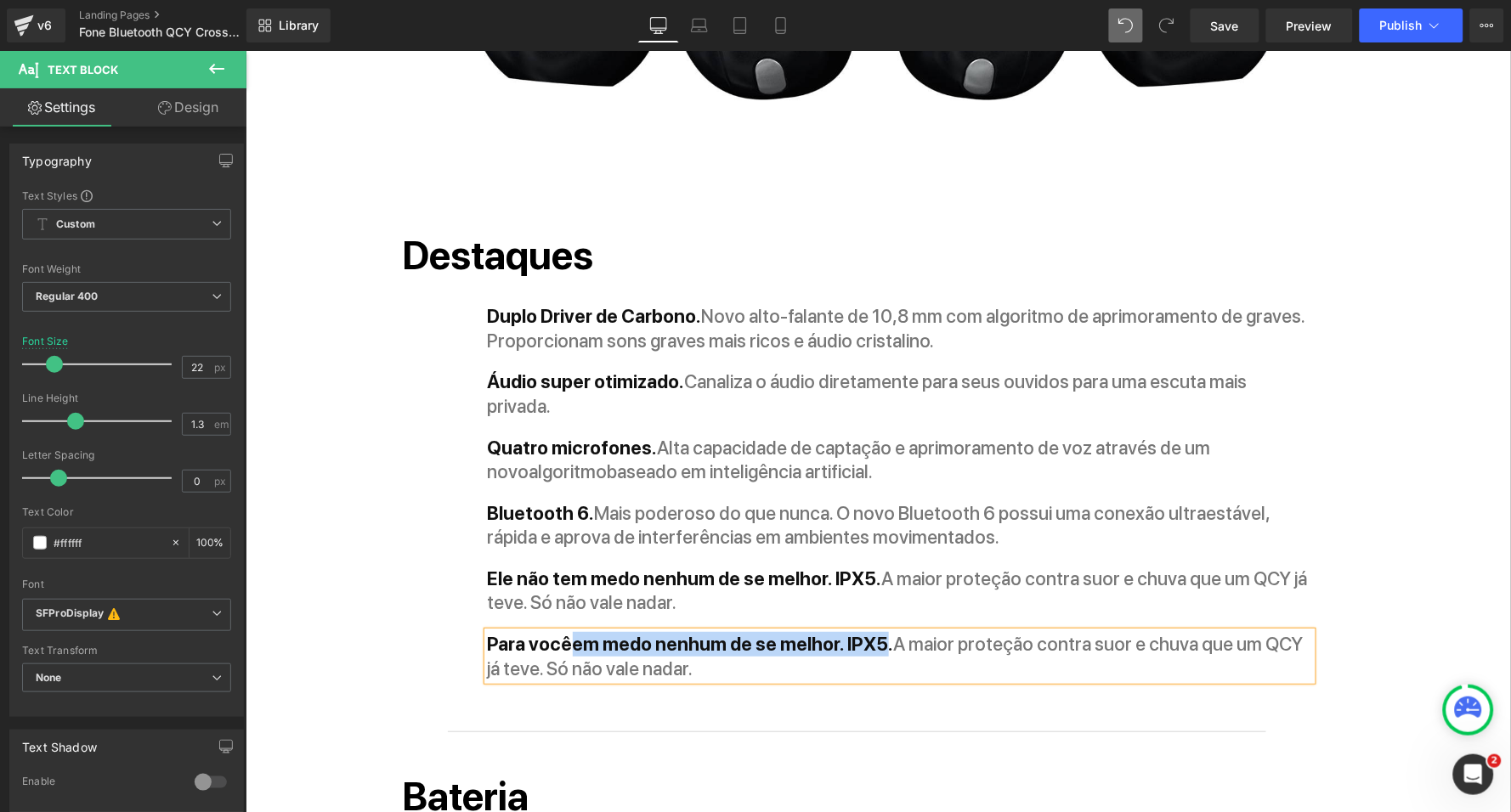
click at [875, 633] on strong "Para vocêem medo nenhum de se melhor. IPX5." at bounding box center [690, 643] width 407 height 22
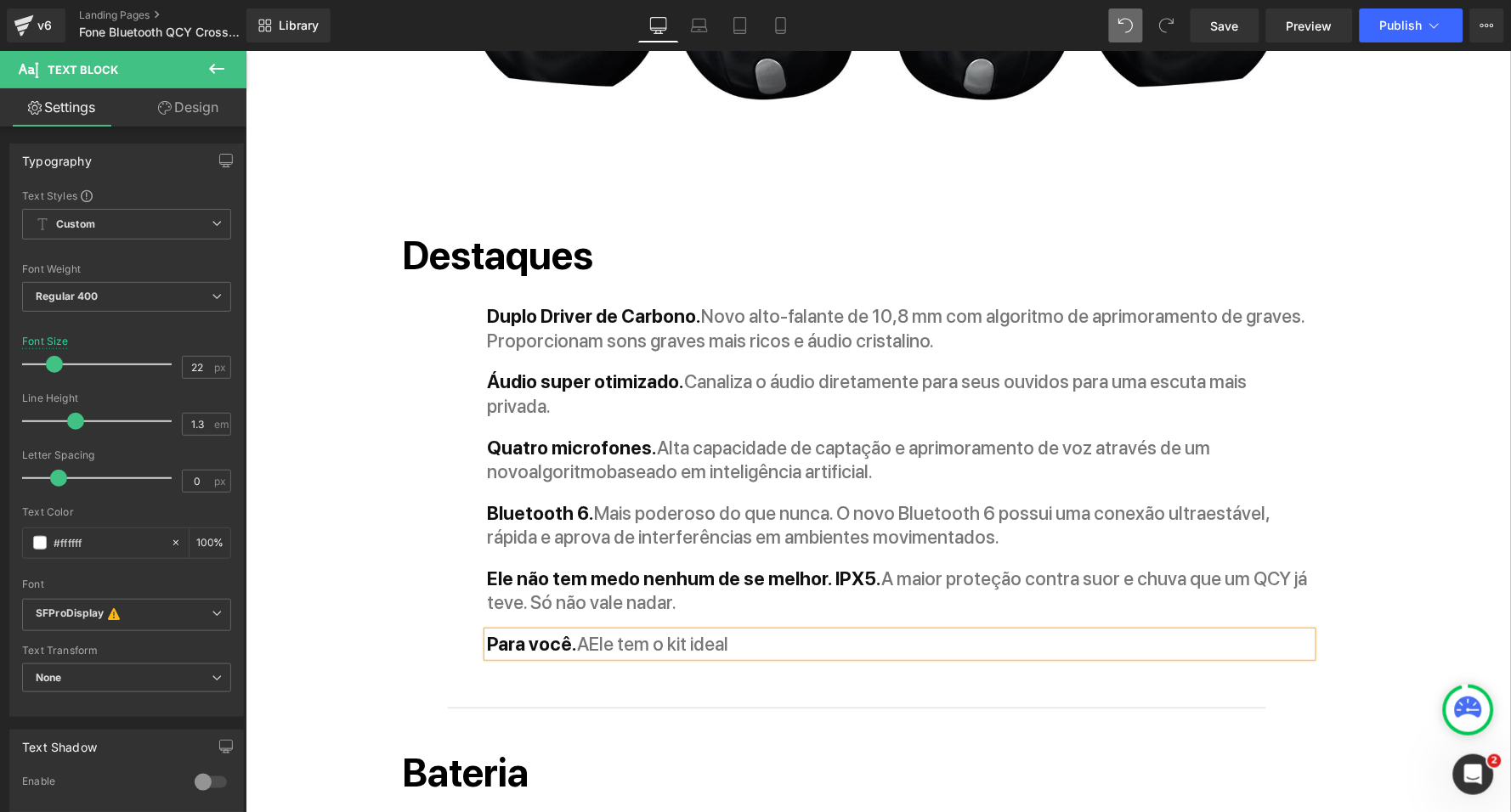
click at [668, 633] on span "AEle tem o kit ideal" at bounding box center [652, 643] width 152 height 22
click at [565, 633] on strong "Para você." at bounding box center [531, 643] width 90 height 22
click at [942, 632] on div "Para você. Para todos. Ele tem o fit ideal para qualquer" at bounding box center [898, 643] width 824 height 25
click at [382, 516] on div "Destaques Heading Duplo Driver de Carbono. Novo alto-falante de 10,8 mm com alg…" at bounding box center [877, 431] width 1062 height 465
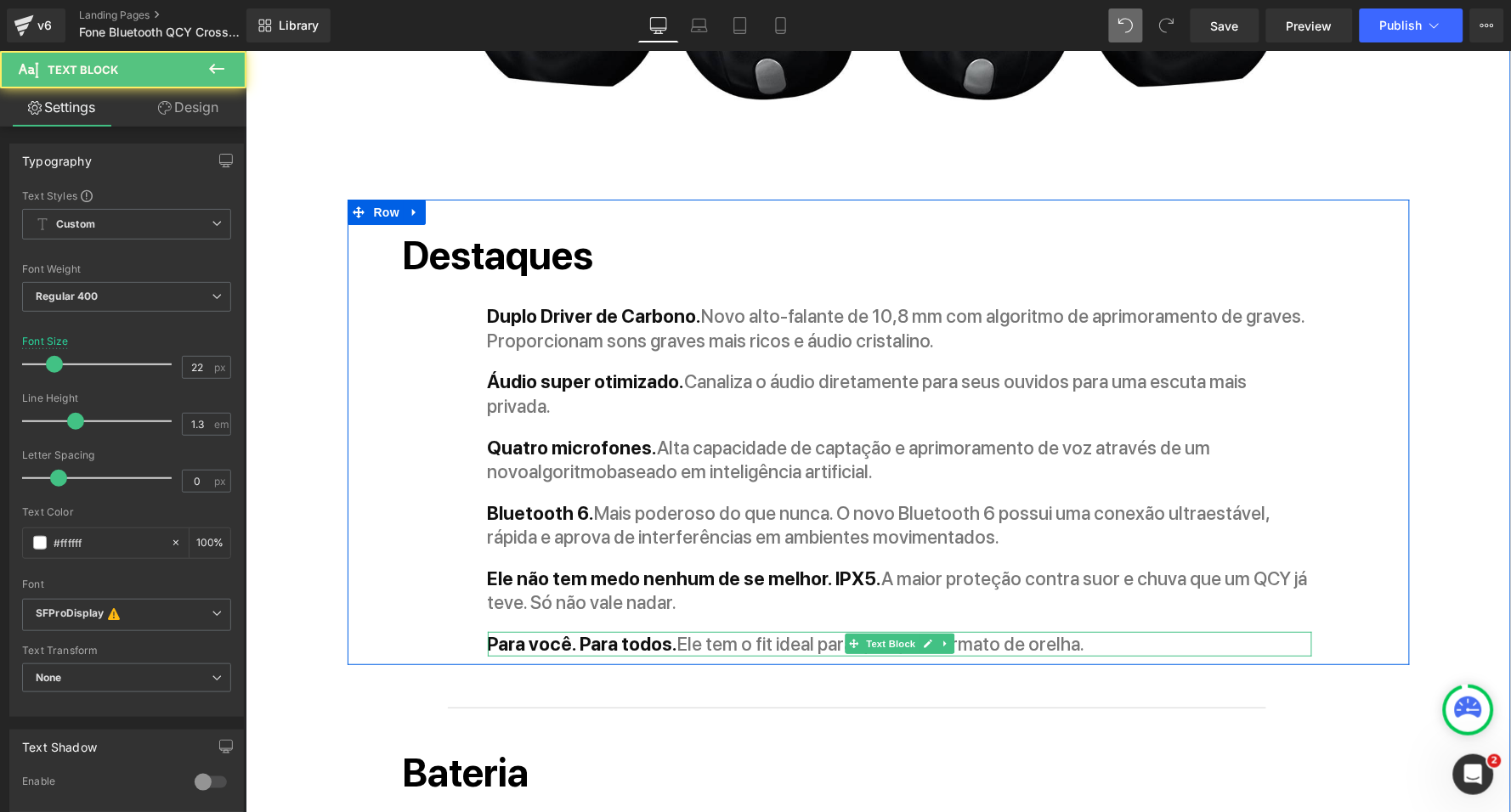
click at [719, 633] on span "Ele tem o fit ideal para qualquer formato de orelha." at bounding box center [880, 643] width 407 height 22
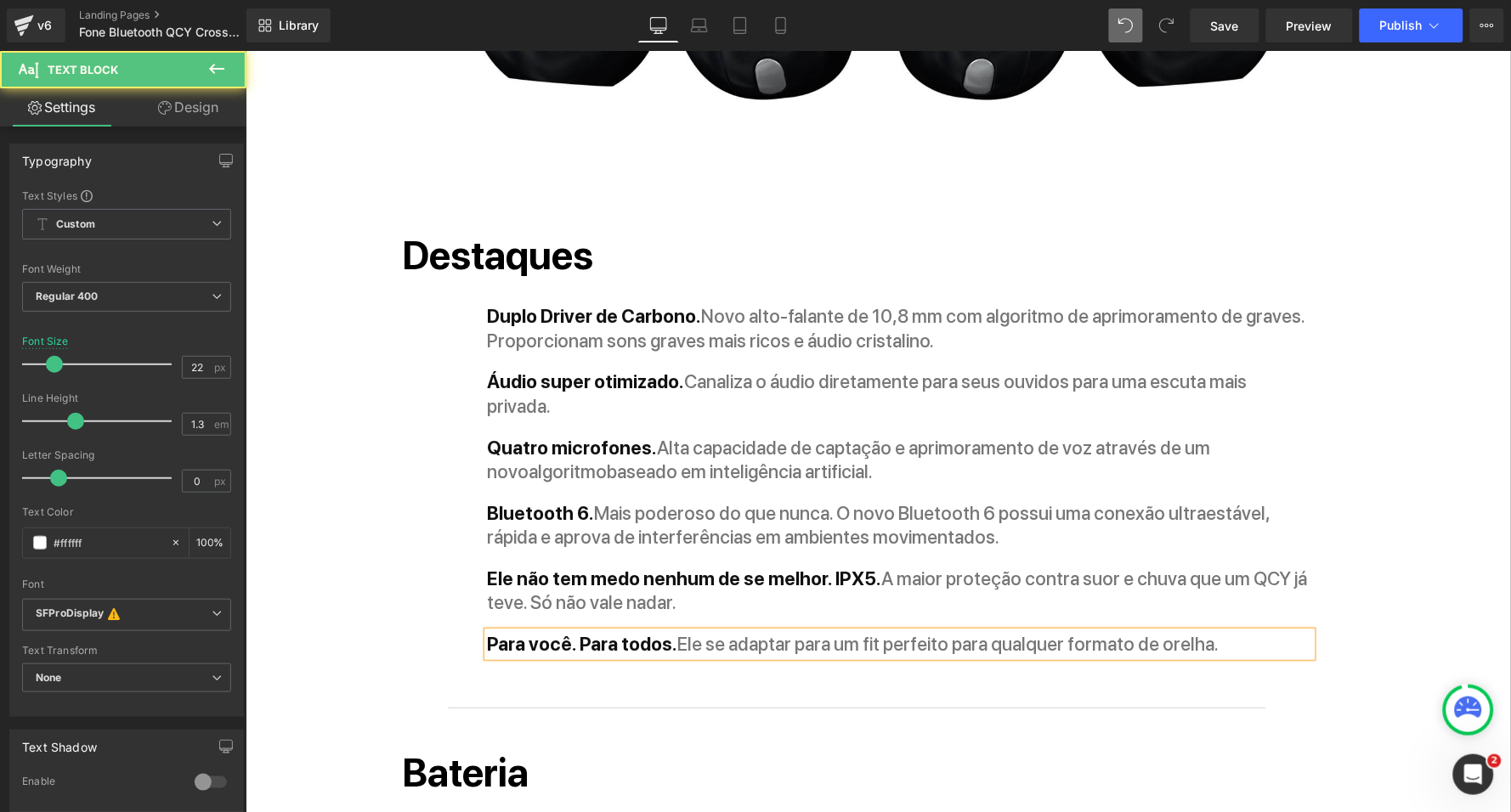
click at [777, 633] on span "Ele se adaptar para um fit perfeito para qualquer formato de orelha." at bounding box center [948, 643] width 541 height 22
click at [952, 633] on span "Ele se adapta para um fit perfeito para qualquer formato de orelha." at bounding box center [944, 643] width 534 height 22
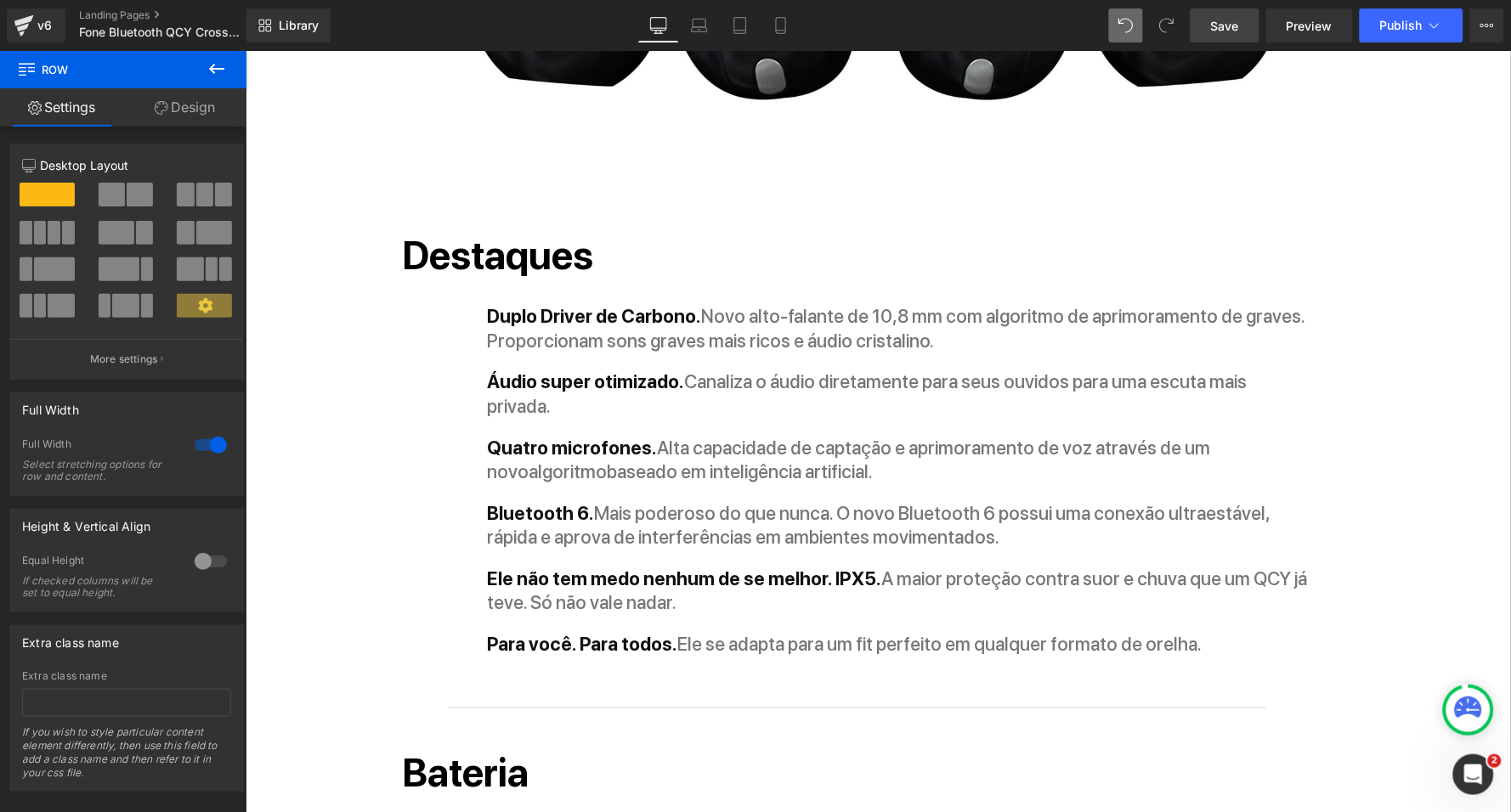
click at [1232, 21] on span "Save" at bounding box center [1224, 26] width 28 height 18
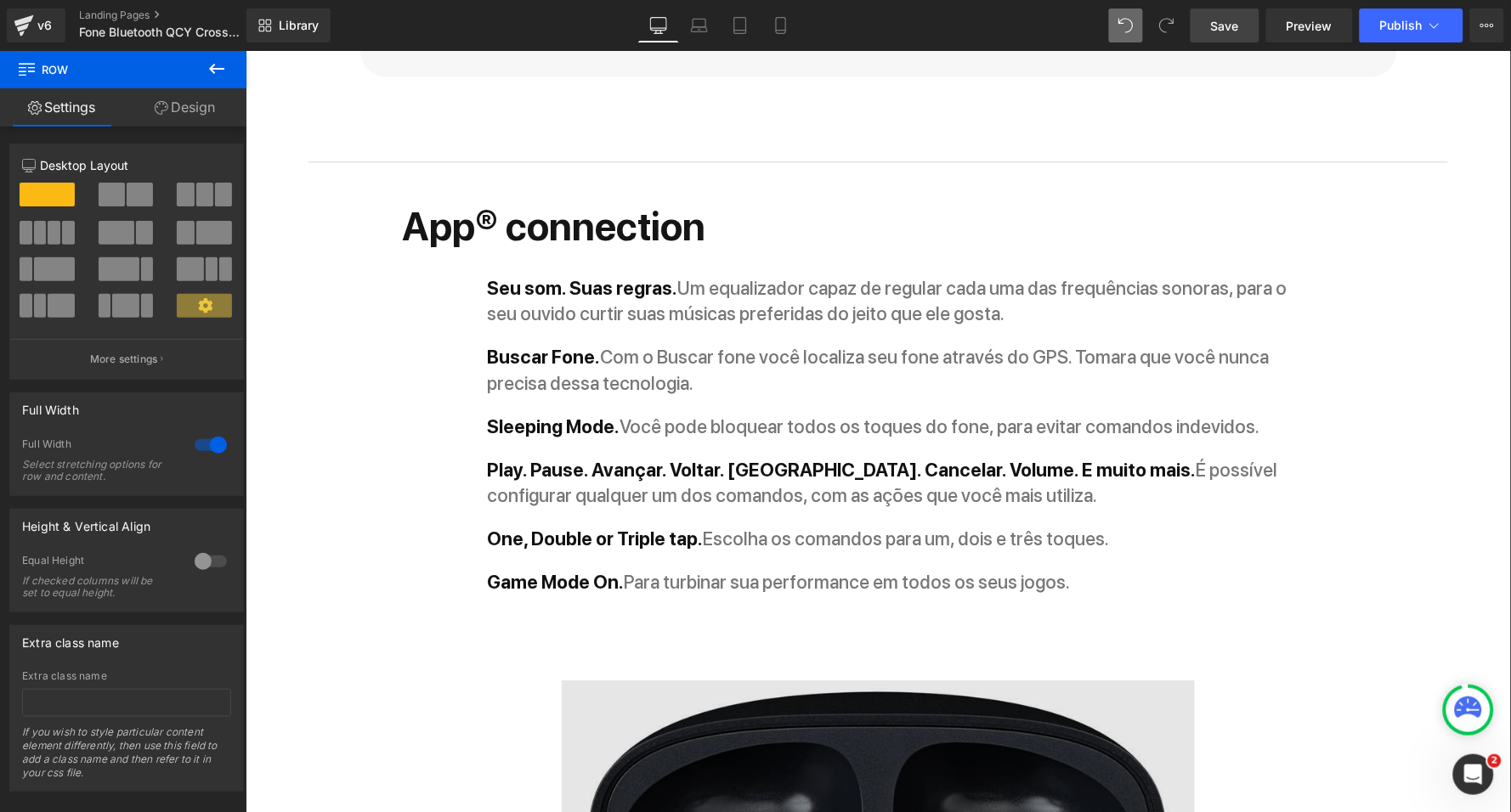
scroll to position [2924, 0]
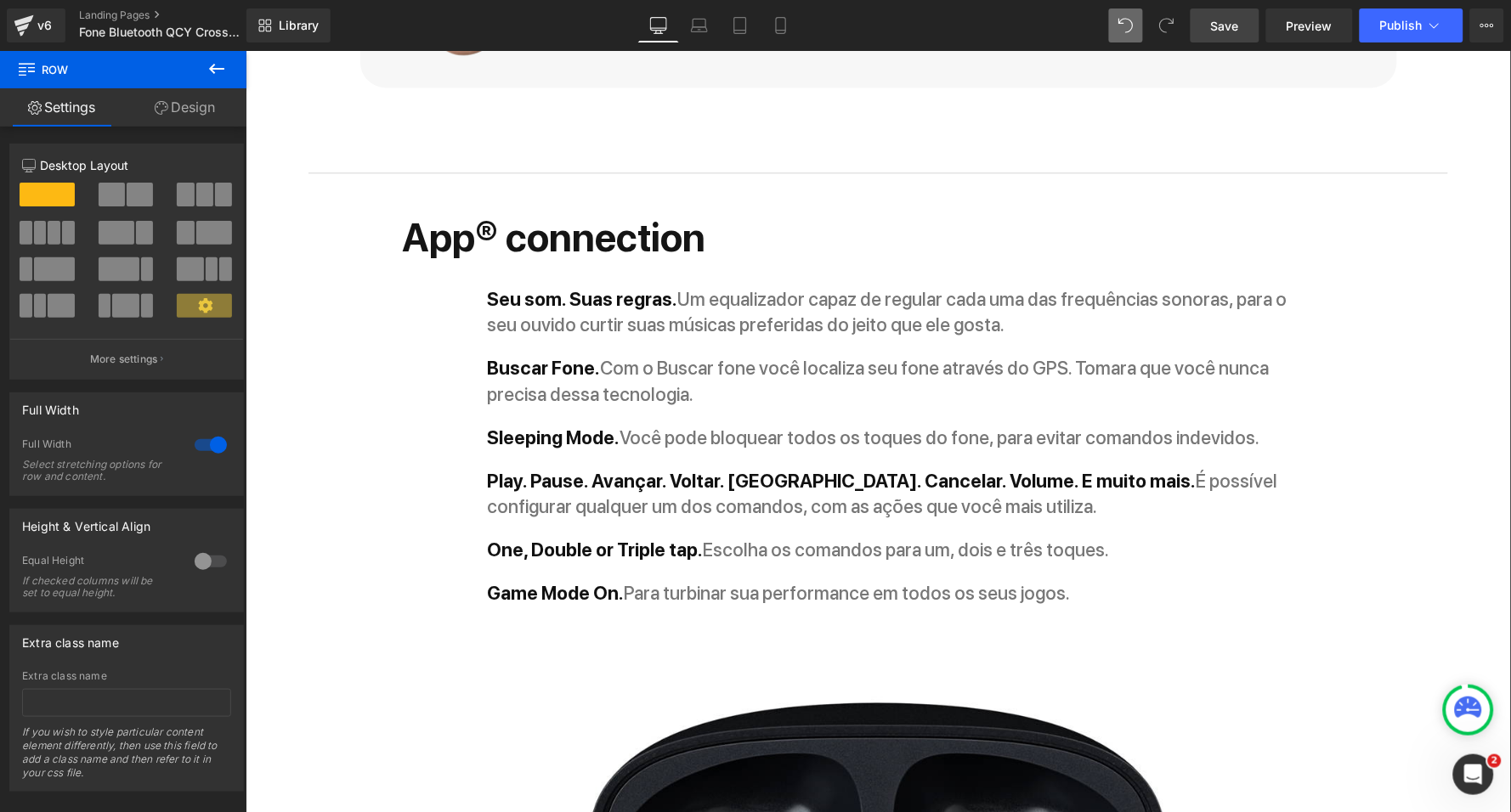
click at [1230, 30] on span "Save" at bounding box center [1224, 26] width 28 height 18
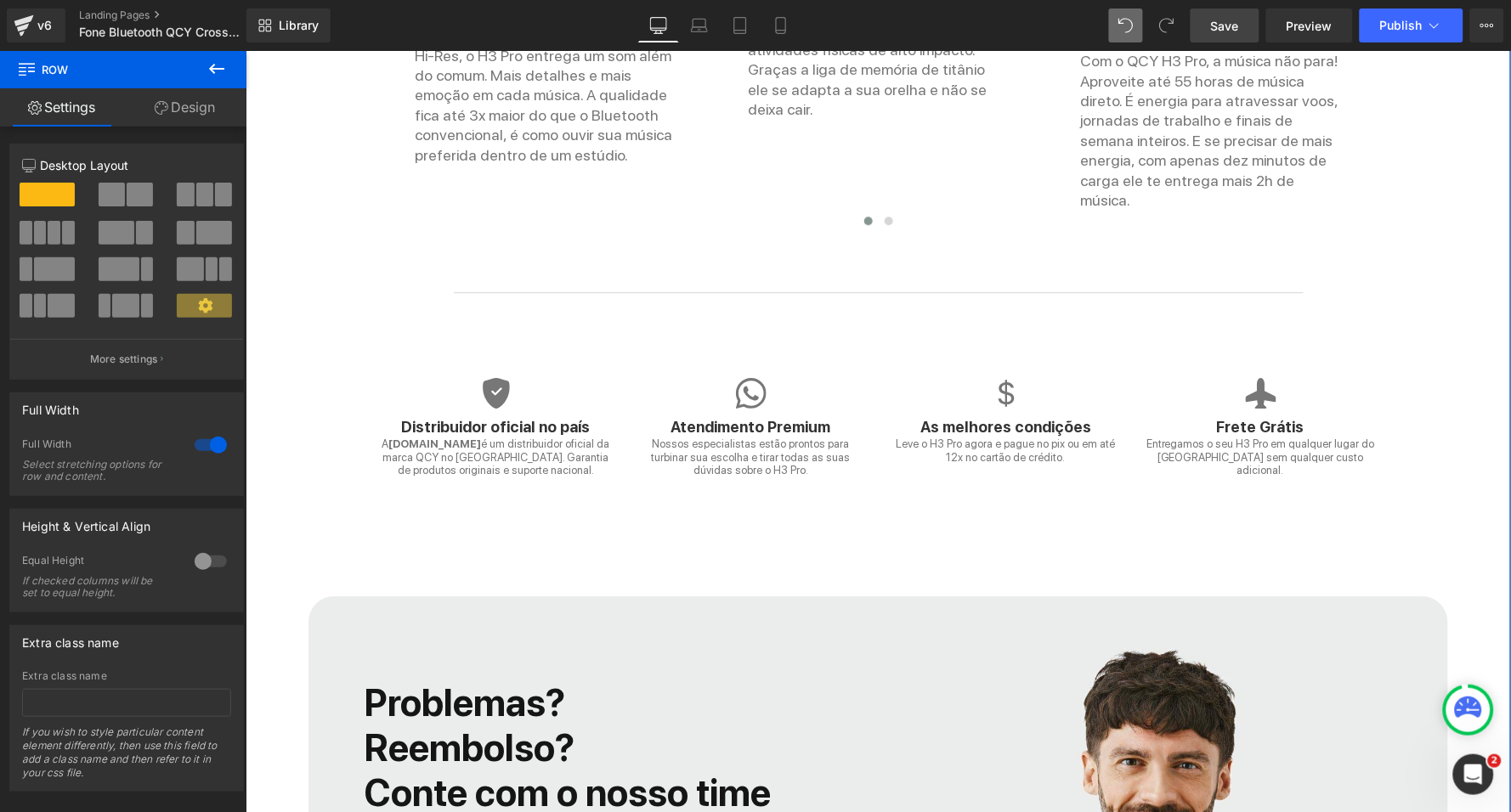
scroll to position [4942, 0]
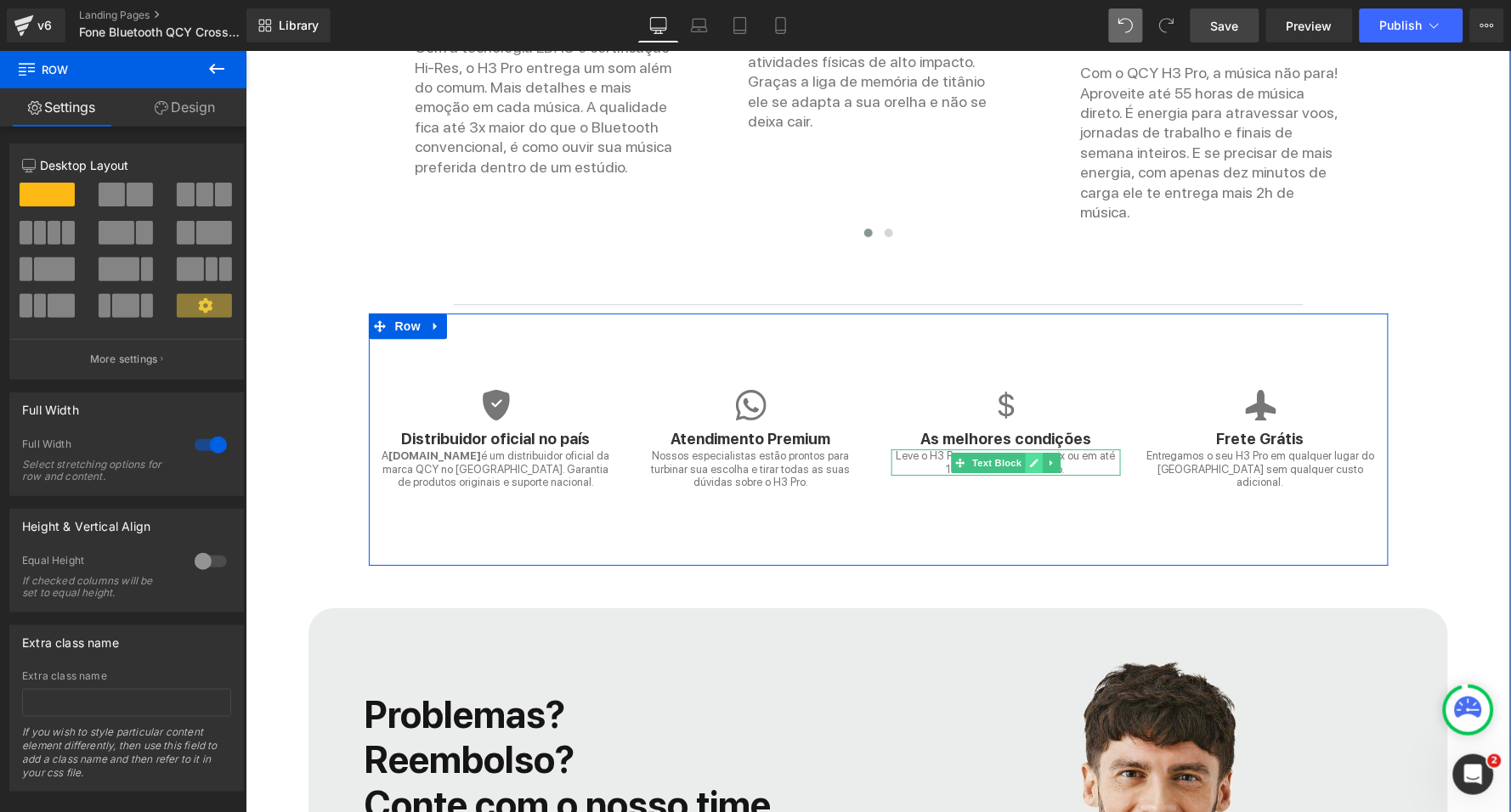
click at [1028, 457] on icon at bounding box center [1032, 462] width 9 height 10
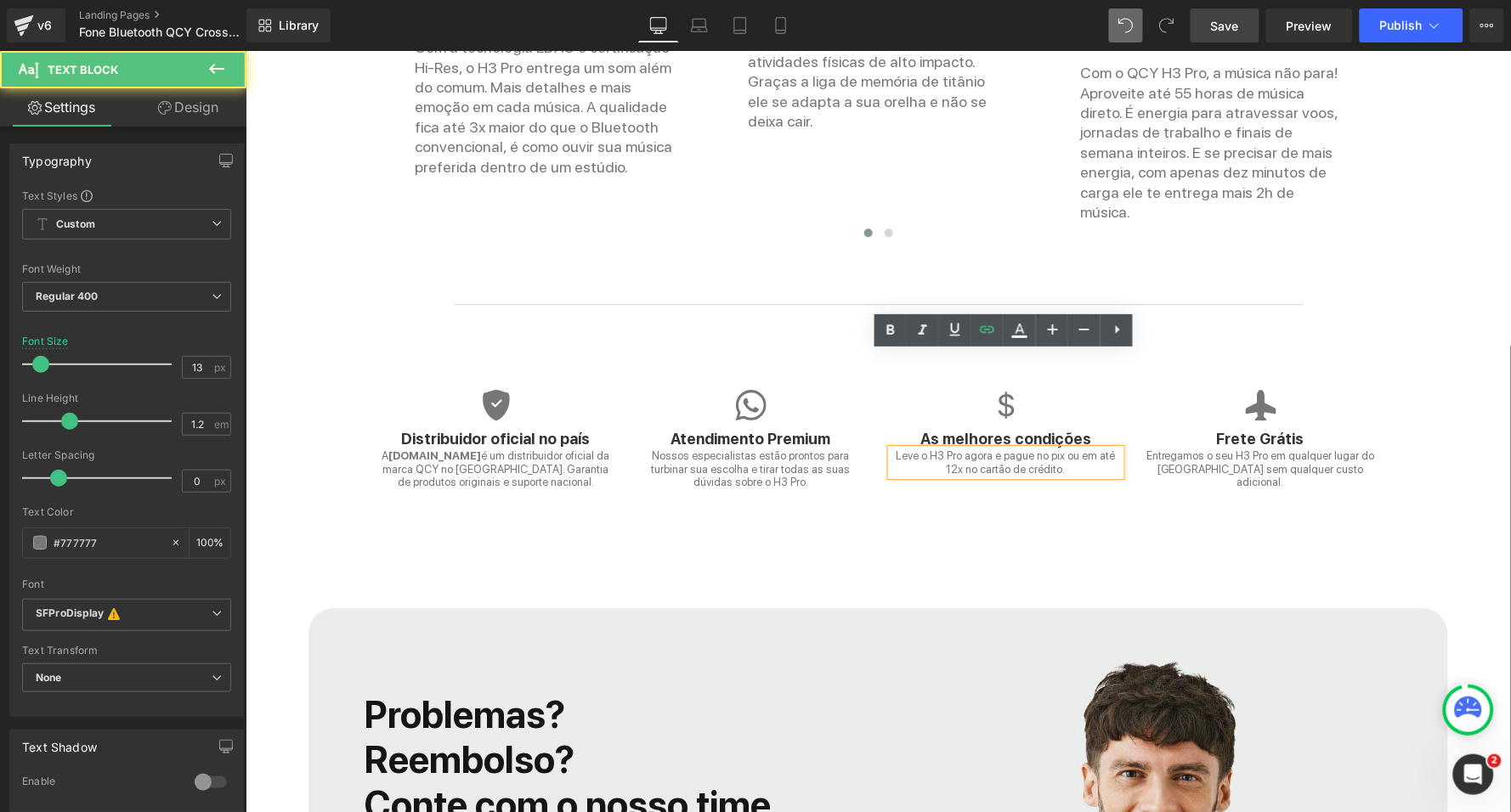
click at [940, 448] on p "Leve o H3 Pro agora e pague no pix ou em até 12x no cartão de crédito." at bounding box center [1004, 461] width 229 height 27
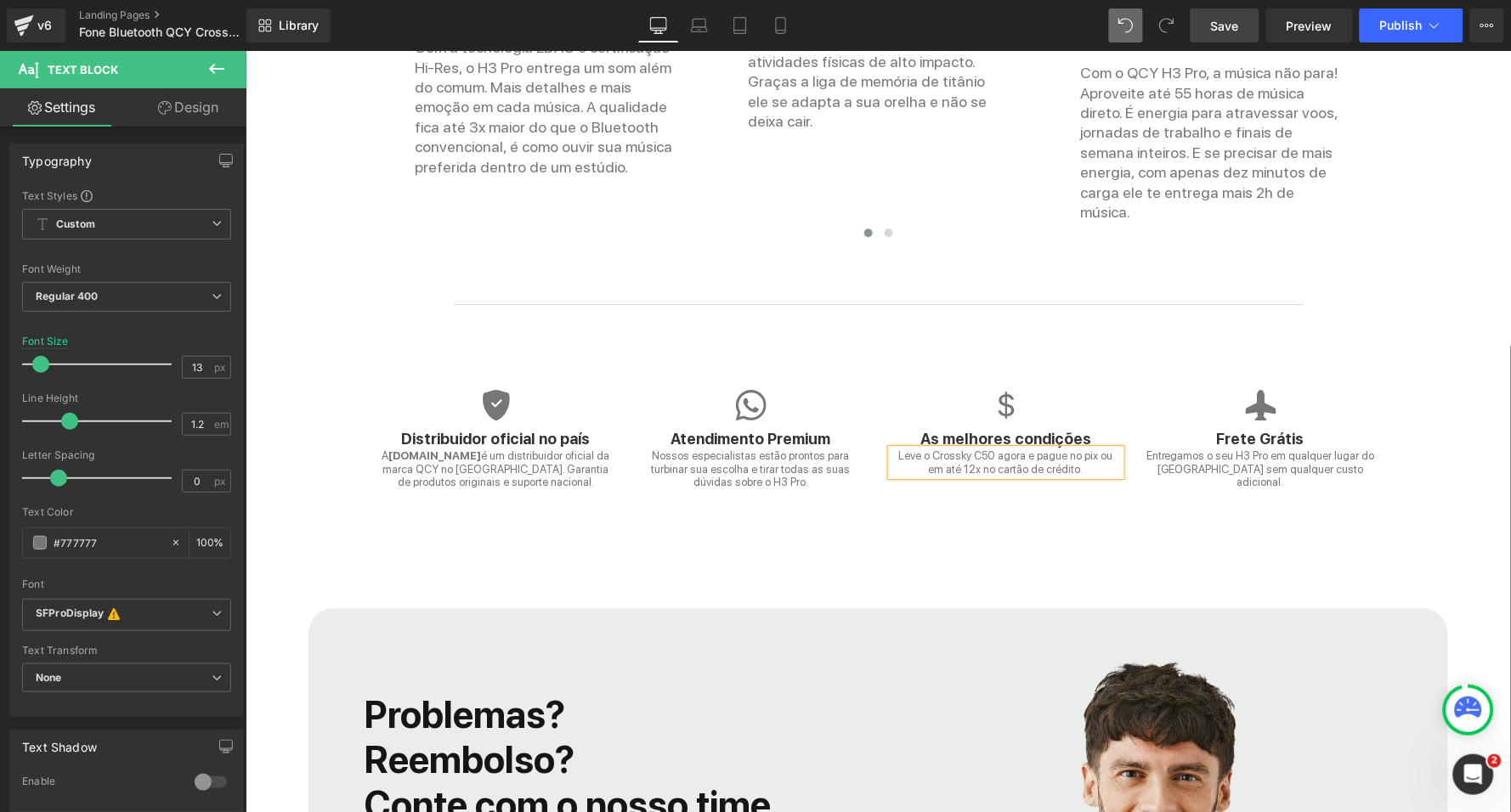
click at [1090, 442] on div "Icon Distribuidor oficial no país Heading A QCY.COM.BR é um distribuidor oficia…" at bounding box center [877, 438] width 1019 height 253
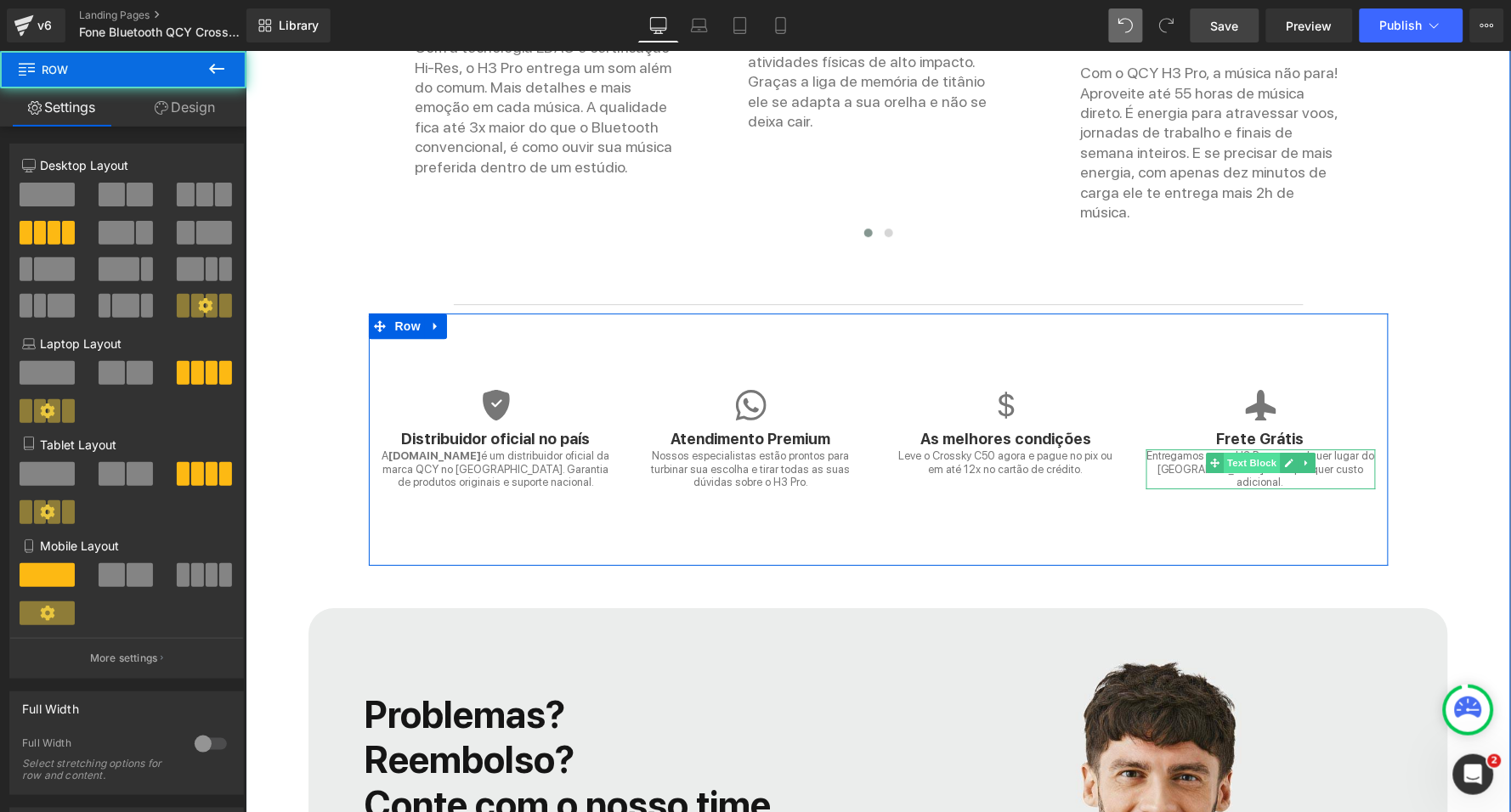
click at [1239, 452] on span "Text Block" at bounding box center [1250, 462] width 57 height 21
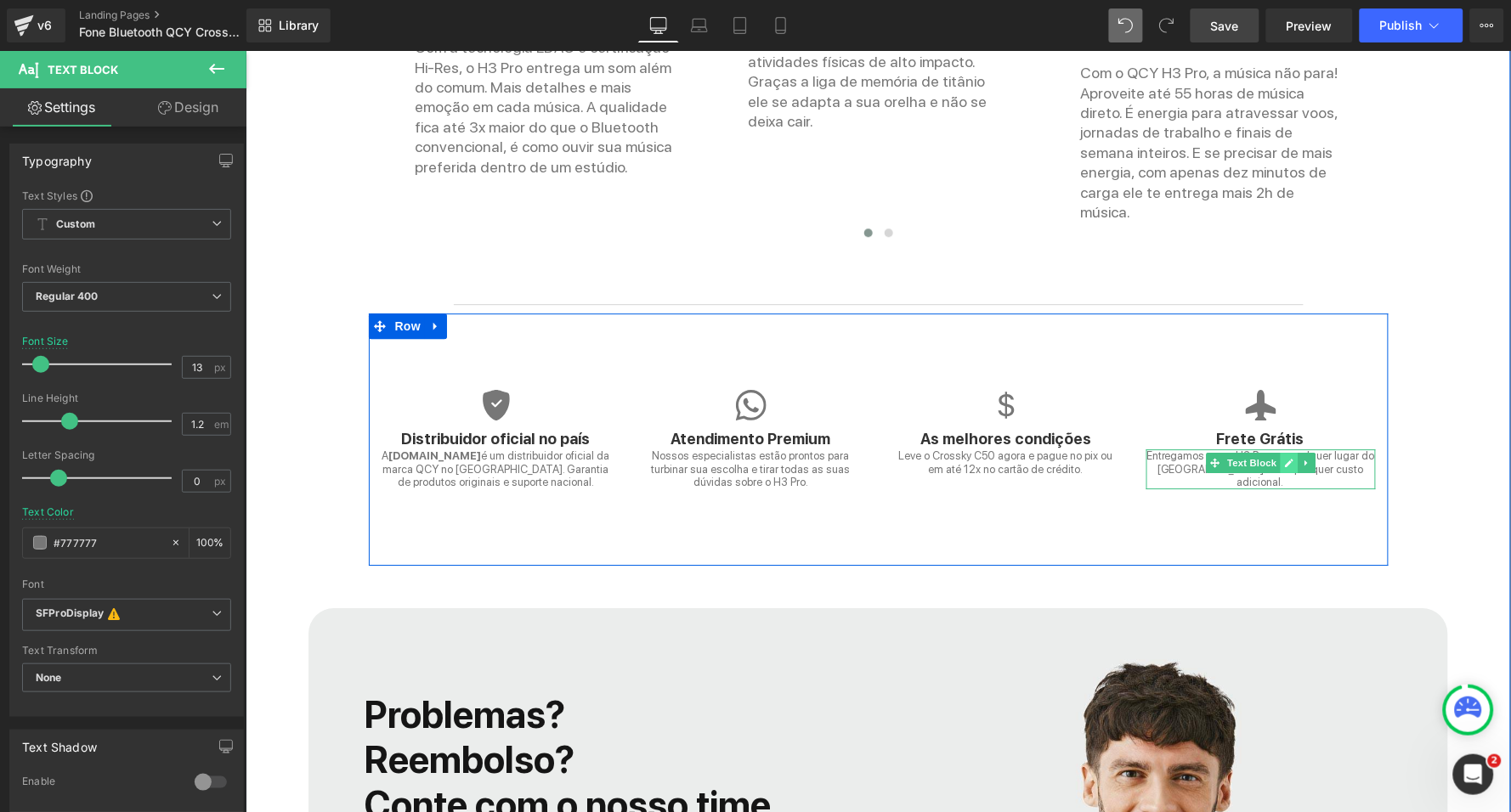
click at [1283, 452] on link at bounding box center [1288, 462] width 18 height 21
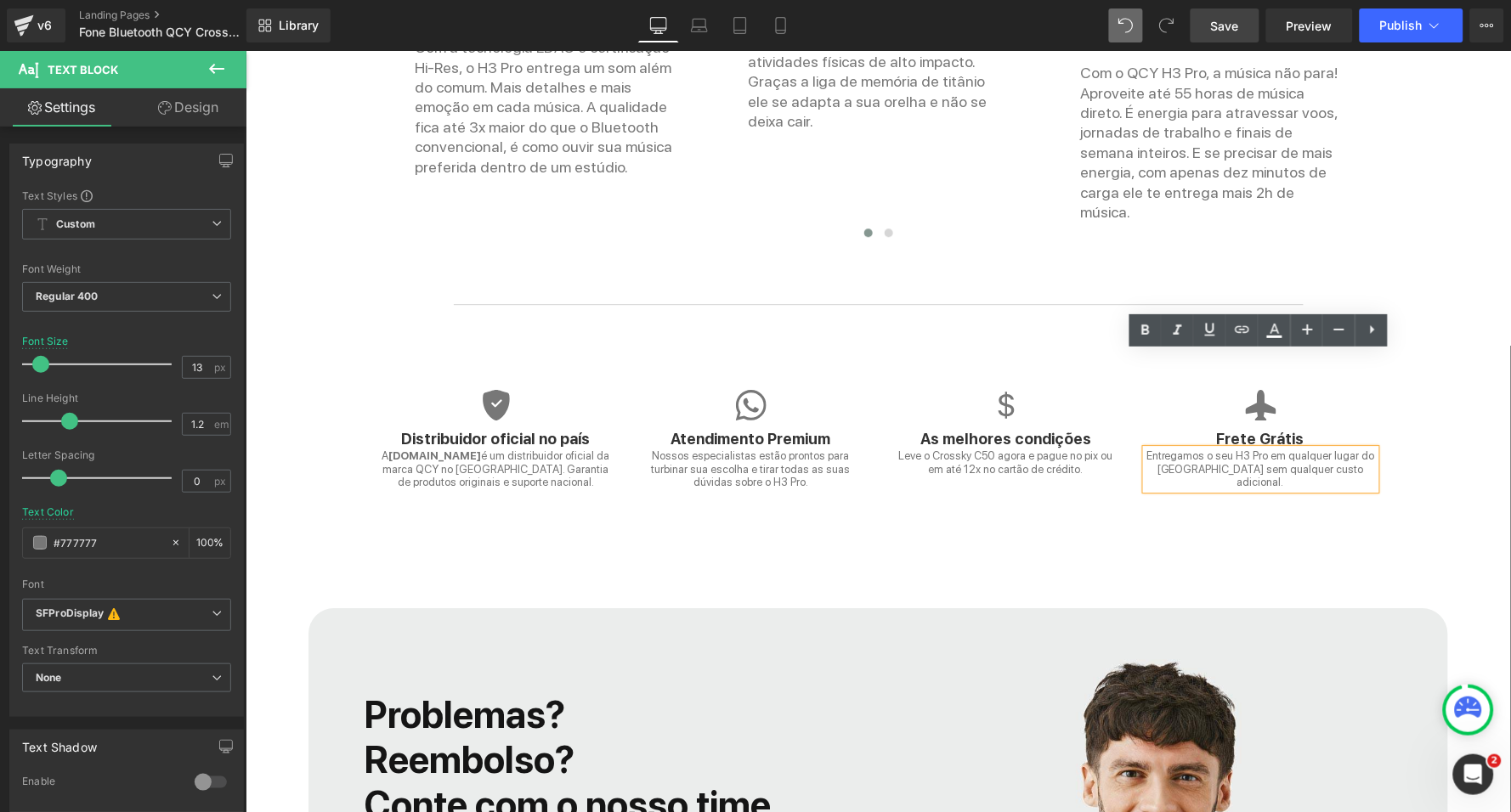
click at [1244, 448] on p "Entregamos o seu H3 Pro em qualquer lugar do [GEOGRAPHIC_DATA] sem qualquer cus…" at bounding box center [1259, 468] width 229 height 40
click at [1282, 448] on div "Icon Distribuidor oficial no país Heading A QCY.COM.BR é um distribuidor oficia…" at bounding box center [877, 438] width 1019 height 253
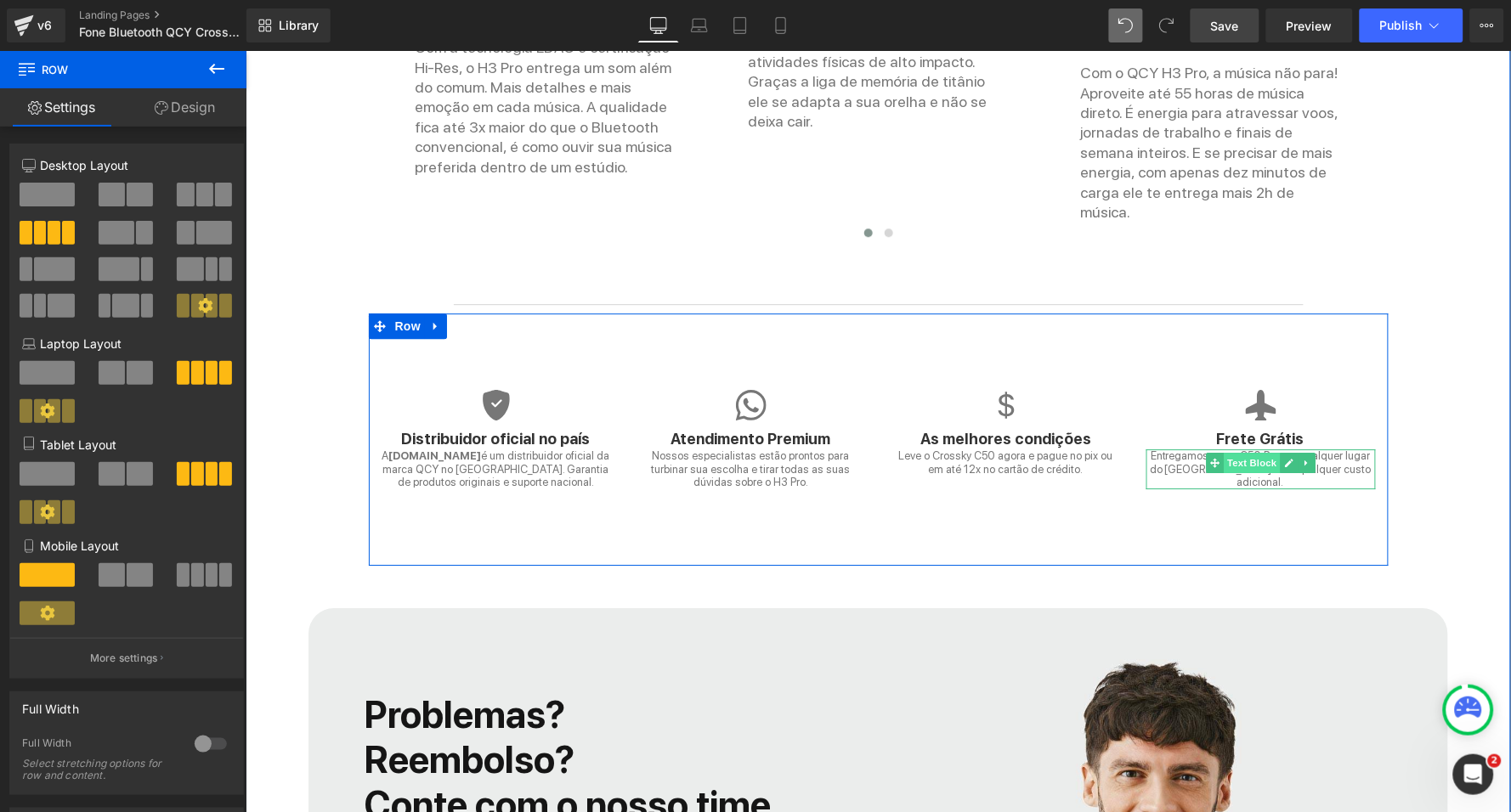
click at [1261, 452] on span "Text Block" at bounding box center [1250, 462] width 57 height 21
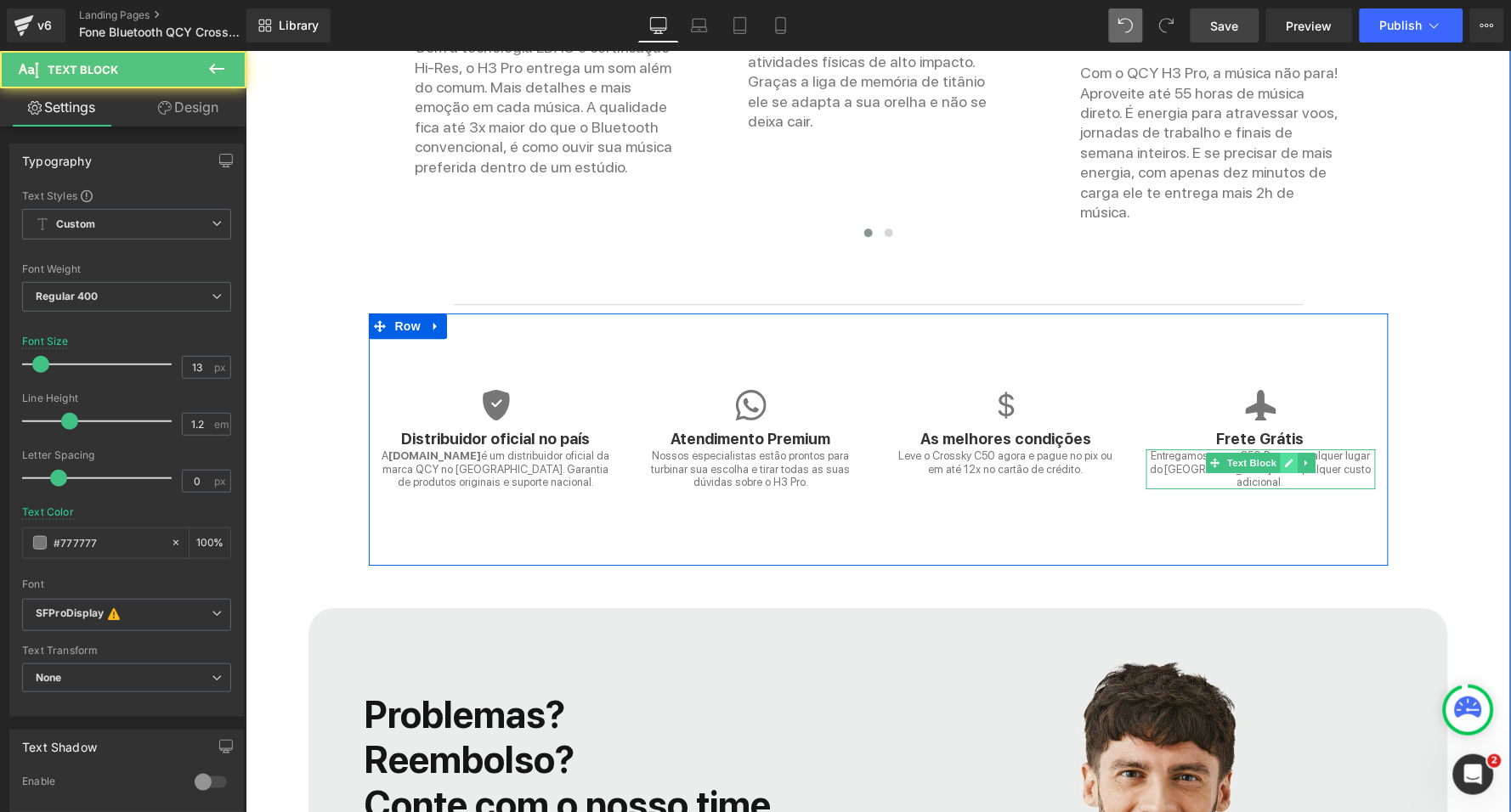
click at [1287, 458] on icon at bounding box center [1288, 462] width 9 height 9
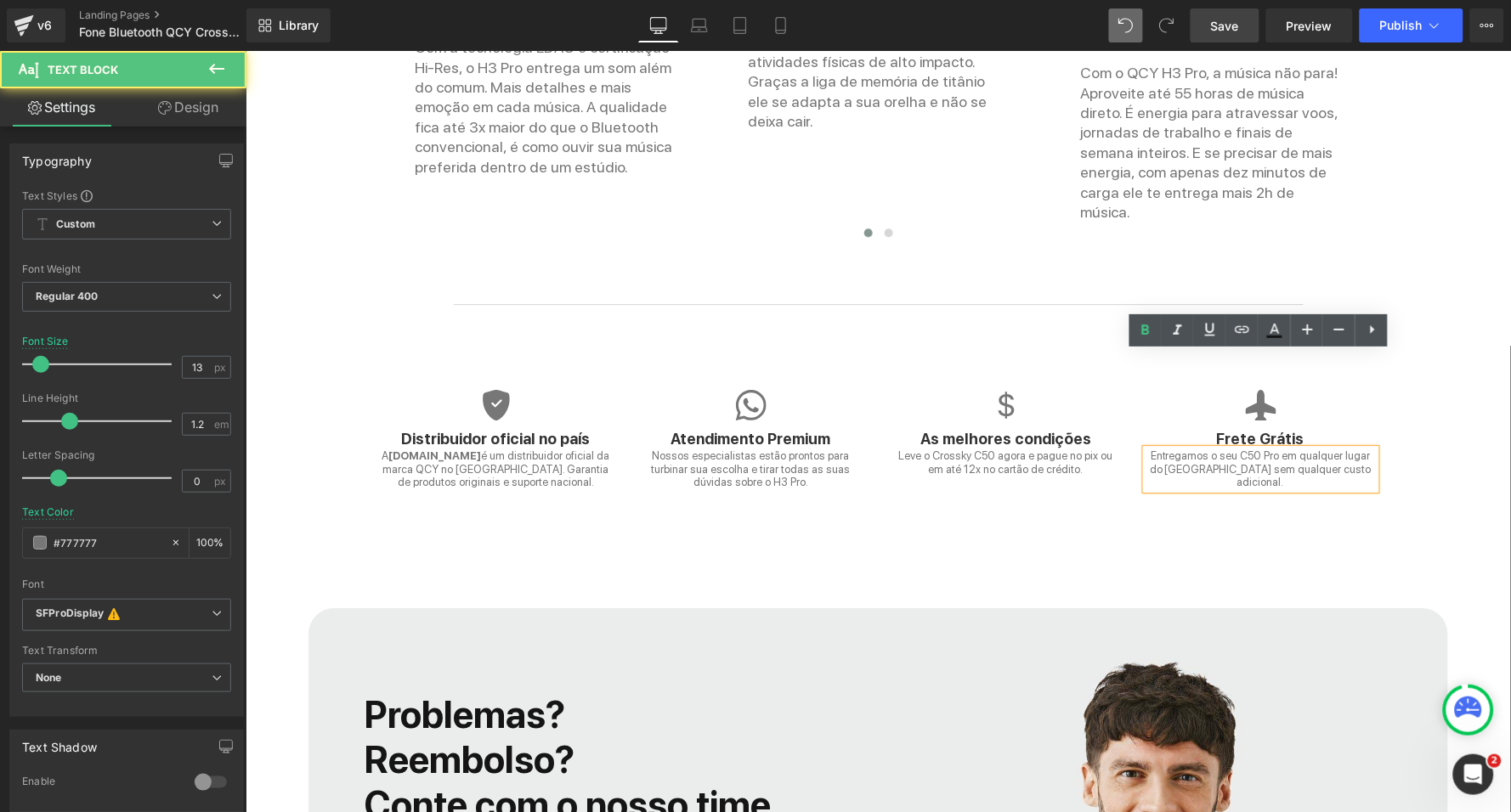
click at [1259, 448] on p "Entregamos o seu C50 Pro em qualquer lugar do Brasil sem qualquer custo adicion…" at bounding box center [1259, 468] width 229 height 40
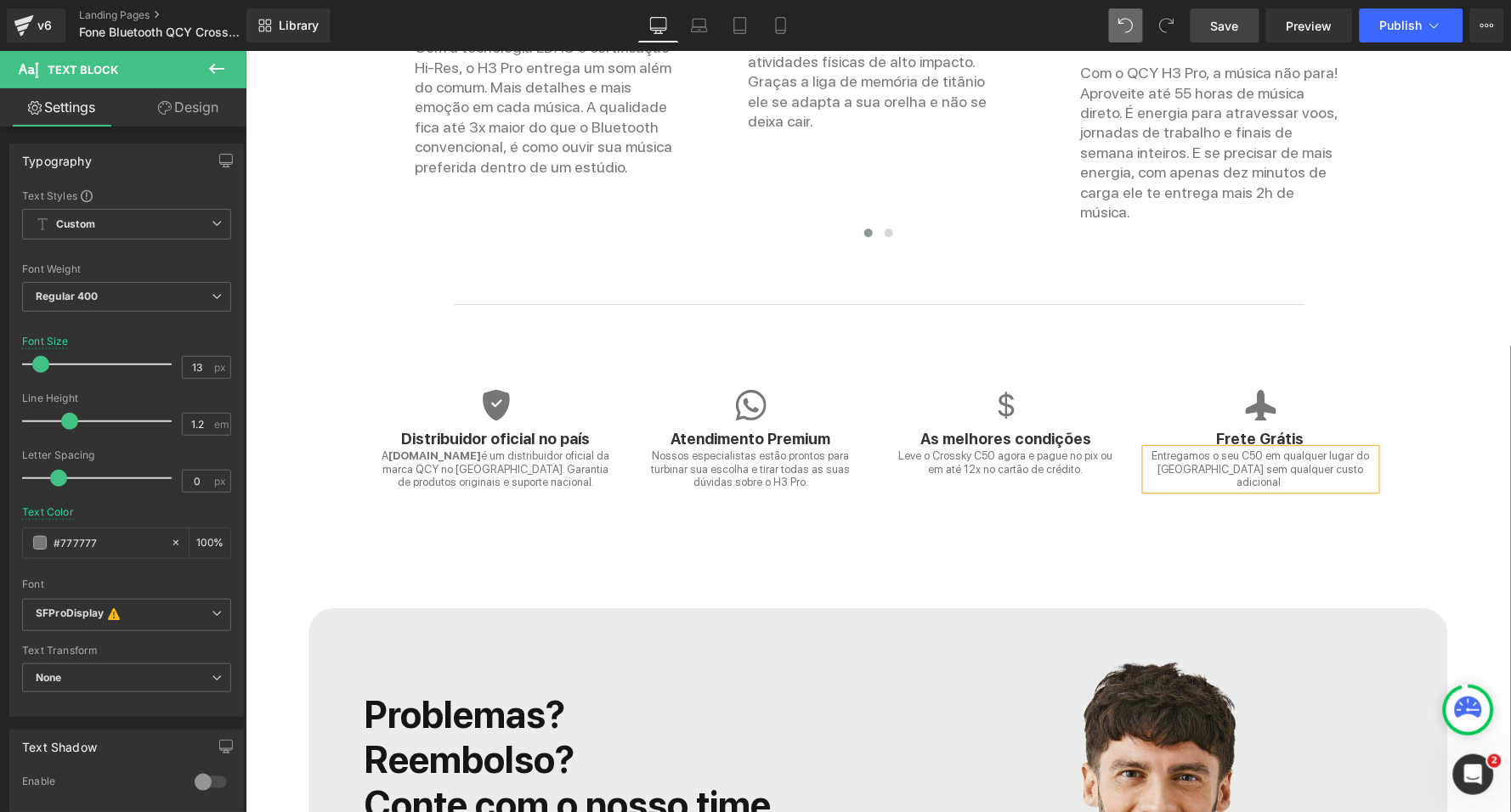
click at [1238, 474] on div "QCY Crossky C50: A nossa poderosa ajuda para suas atividades físicas decolarem.…" at bounding box center [877, 360] width 1265 height 1771
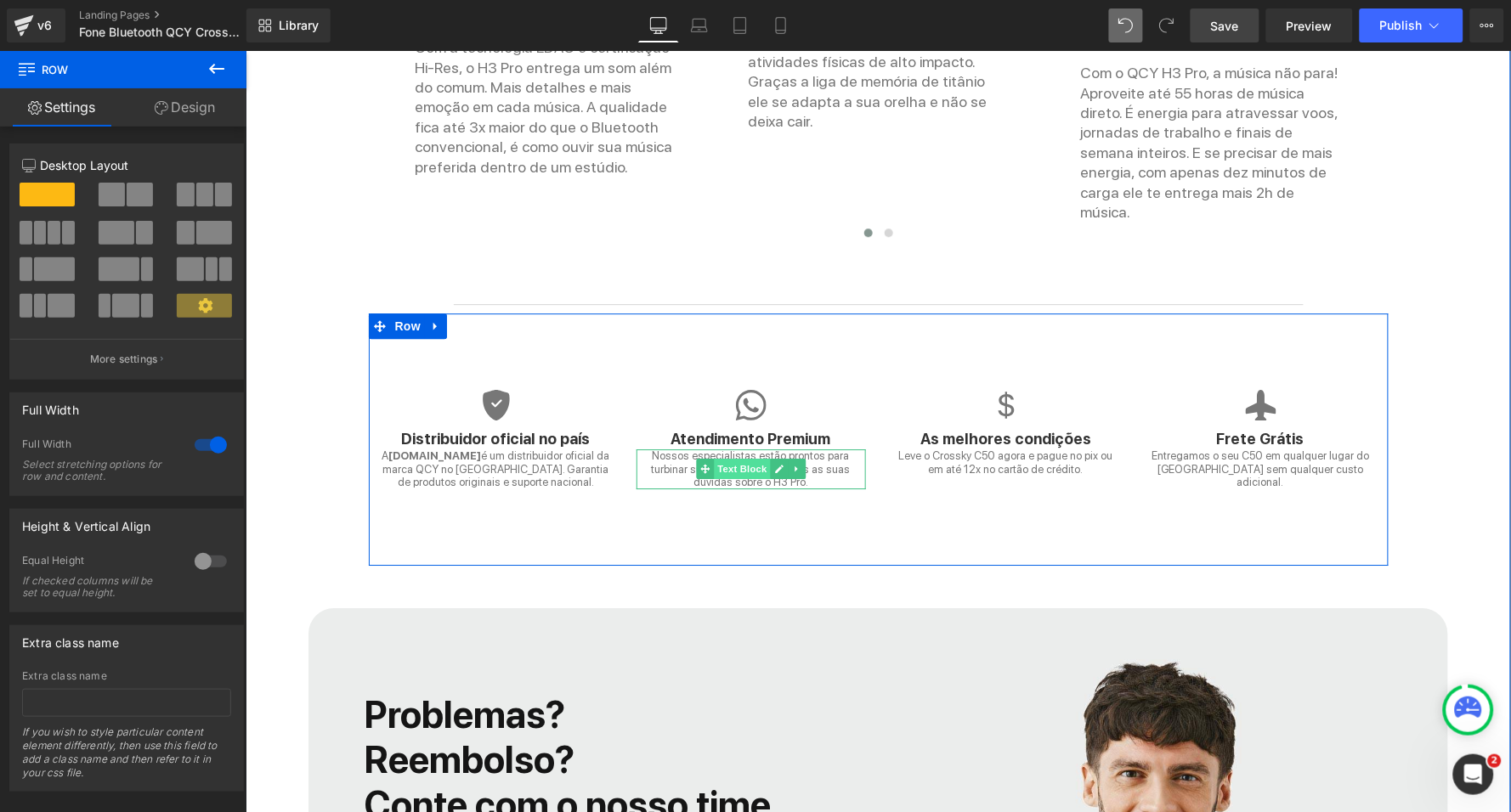
click at [747, 458] on span "Text Block" at bounding box center [741, 468] width 57 height 21
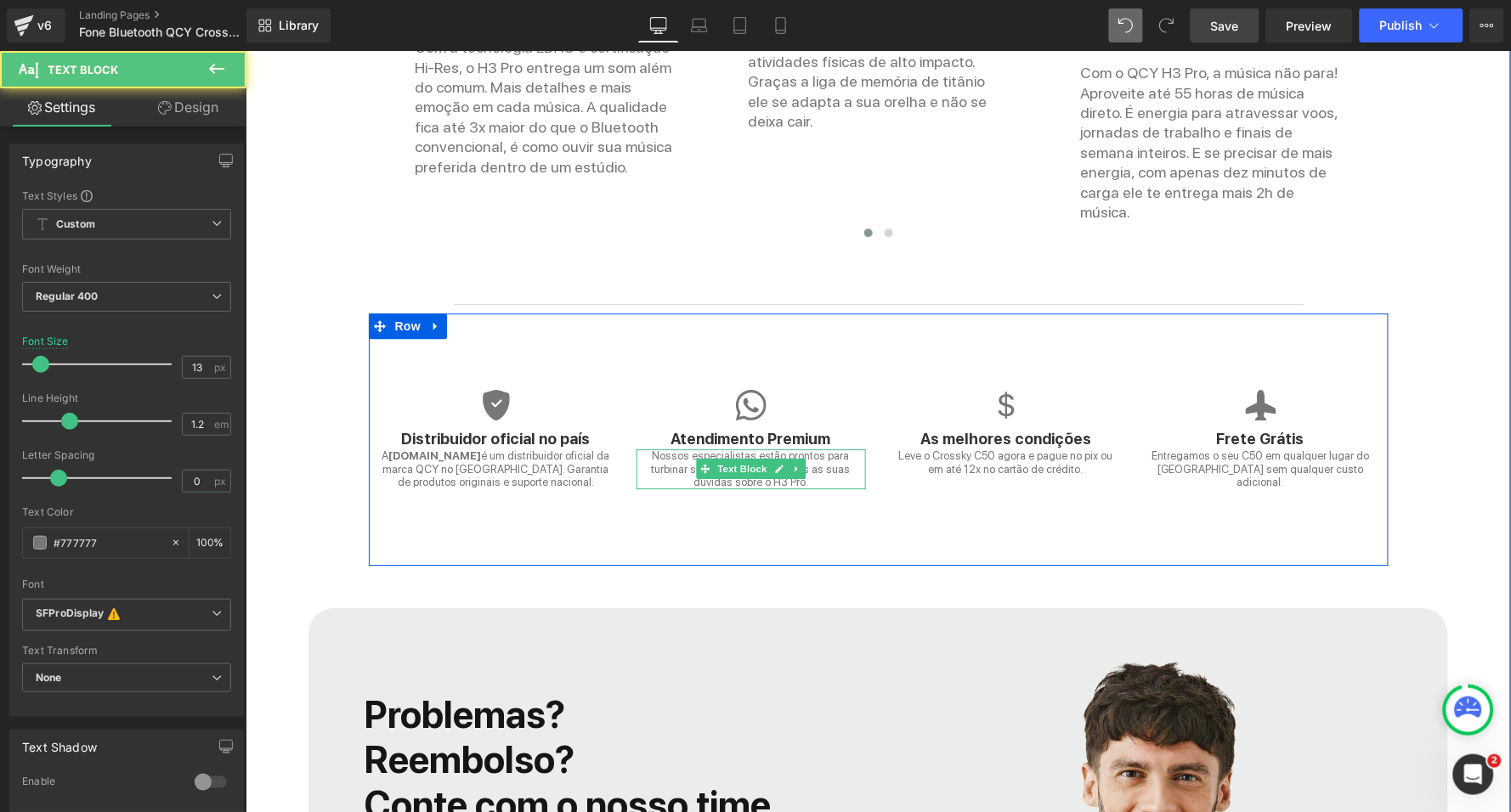
click at [766, 448] on p "Nossos especialistas estão prontos para turbinar sua escolha e tirar todas as s…" at bounding box center [750, 468] width 229 height 40
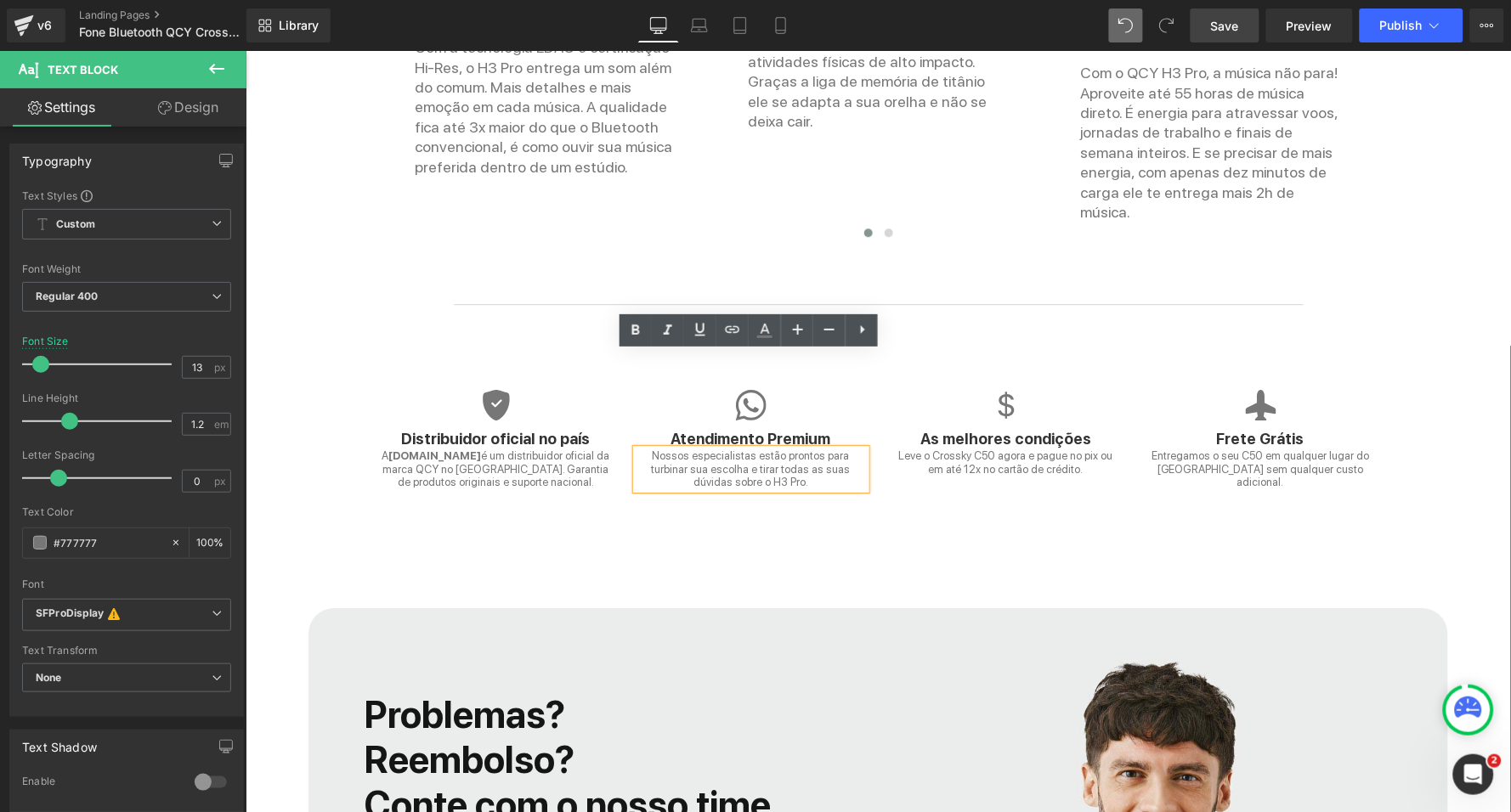
click at [766, 448] on p "Nossos especialistas estão prontos para turbinar sua escolha e tirar todas as s…" at bounding box center [750, 468] width 229 height 40
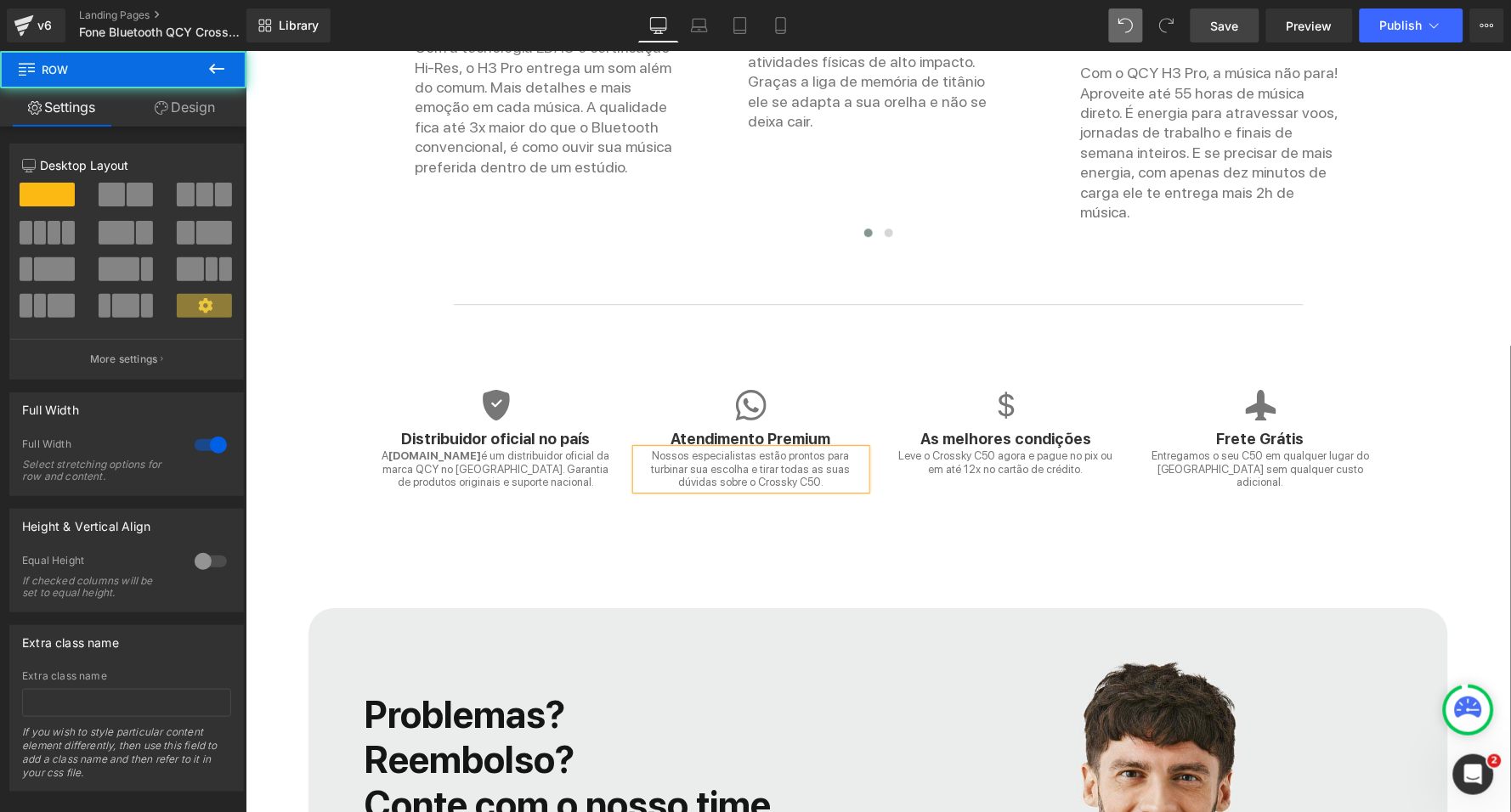
click at [722, 479] on div "QCY Crossky C50: A nossa poderosa ajuda para suas atividades físicas decolarem.…" at bounding box center [877, 360] width 1265 height 1771
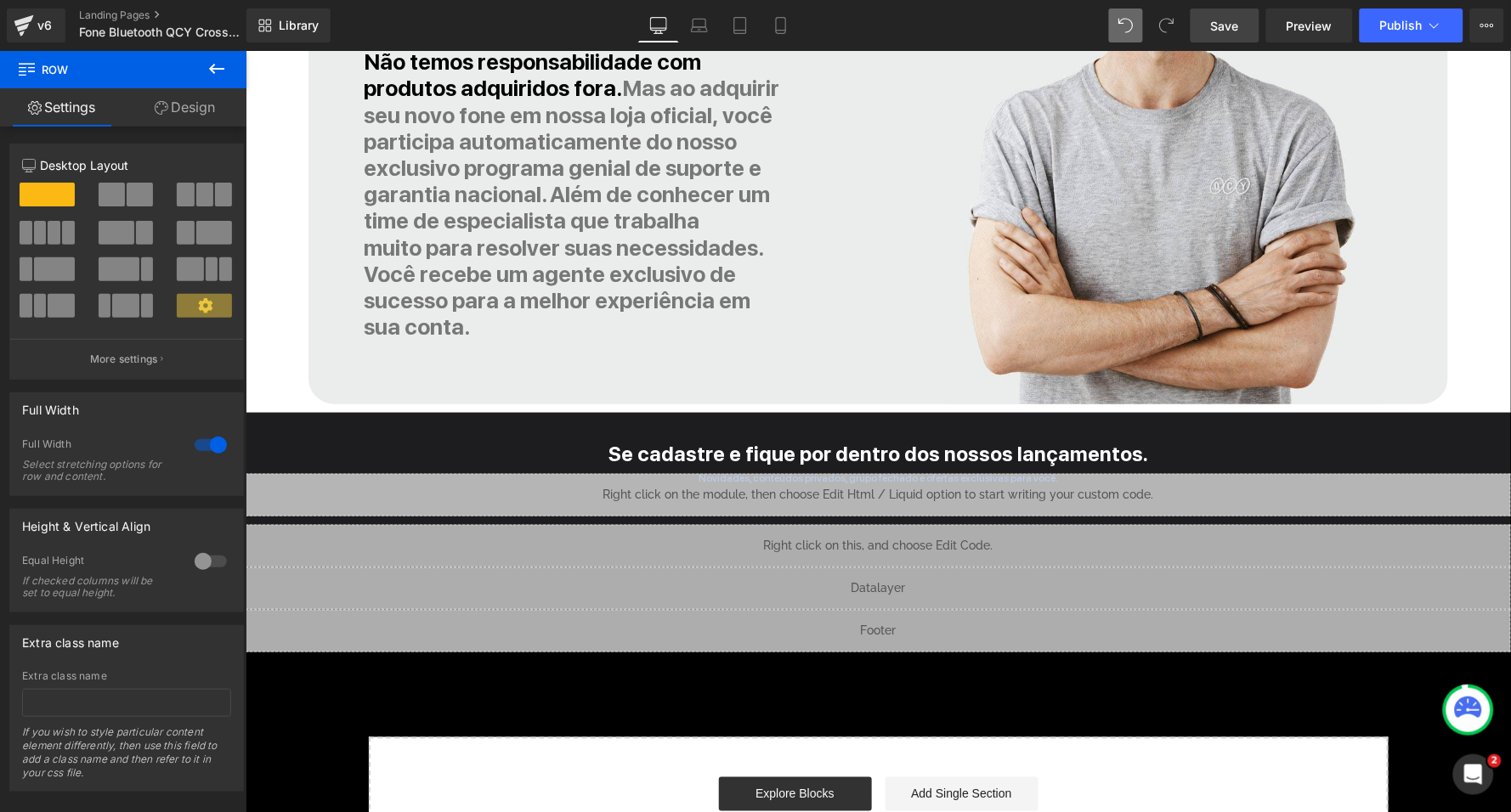
scroll to position [5773, 0]
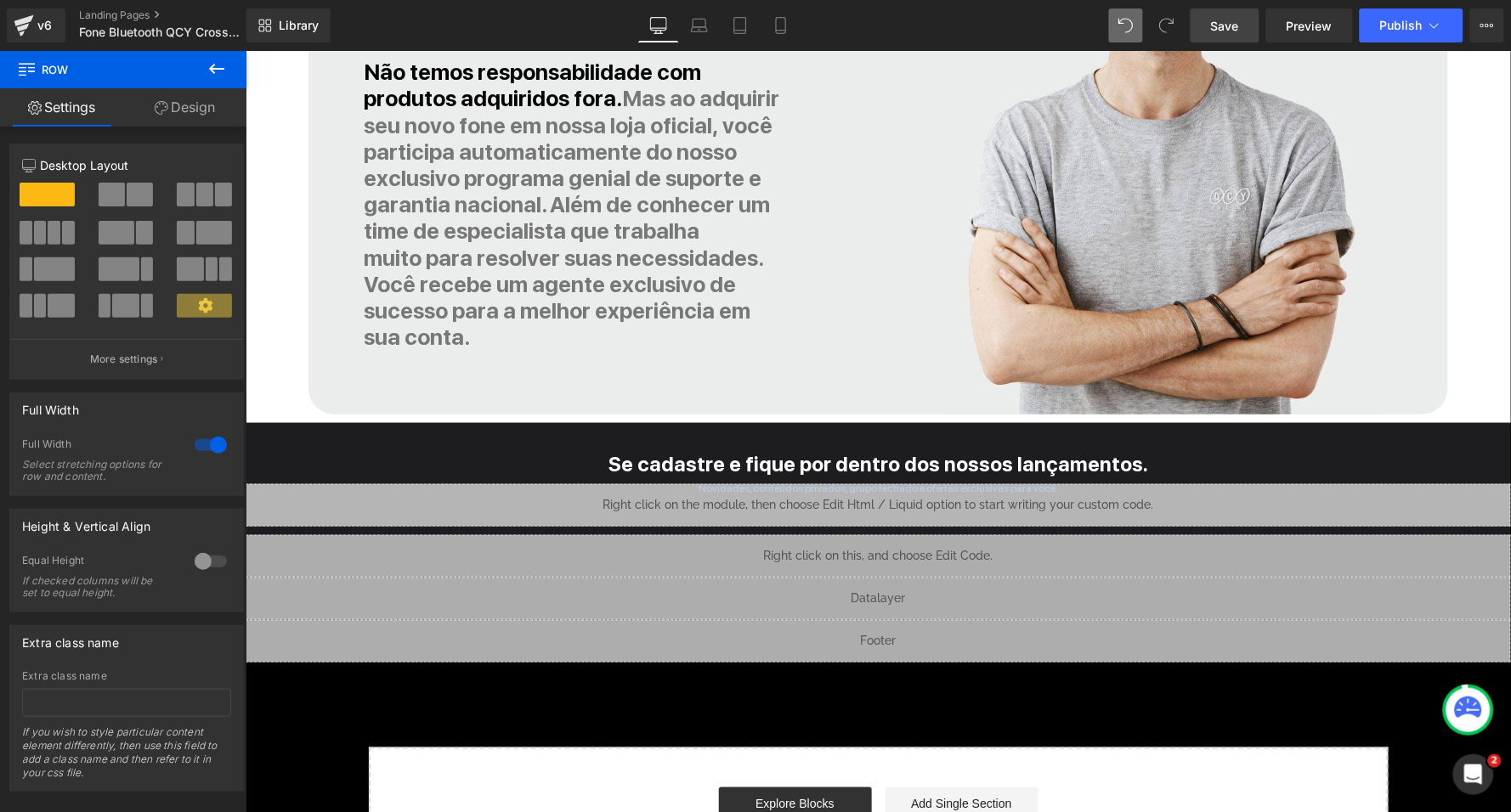
click at [1225, 33] on span "Save" at bounding box center [1224, 26] width 28 height 18
